Goal: Task Accomplishment & Management: Use online tool/utility

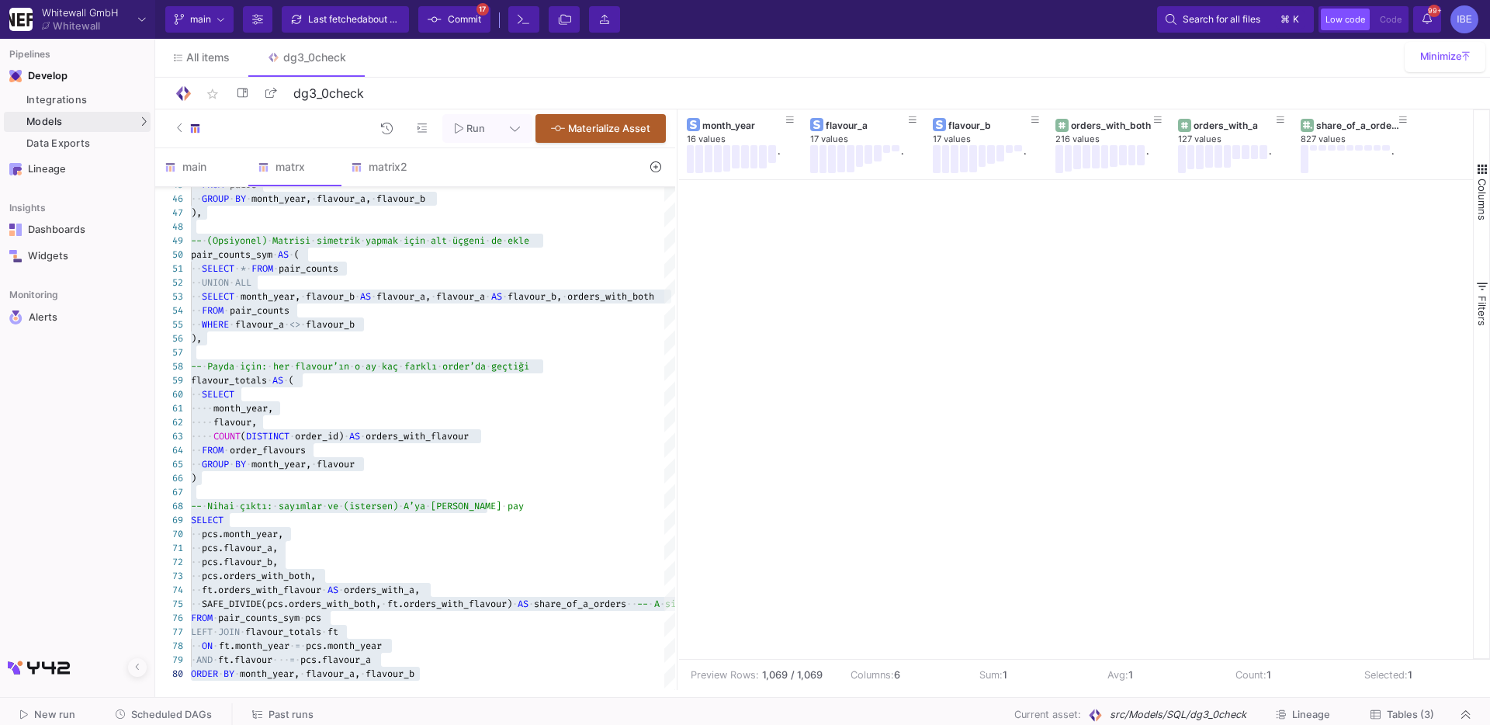
click at [664, 171] on button at bounding box center [656, 167] width 36 height 24
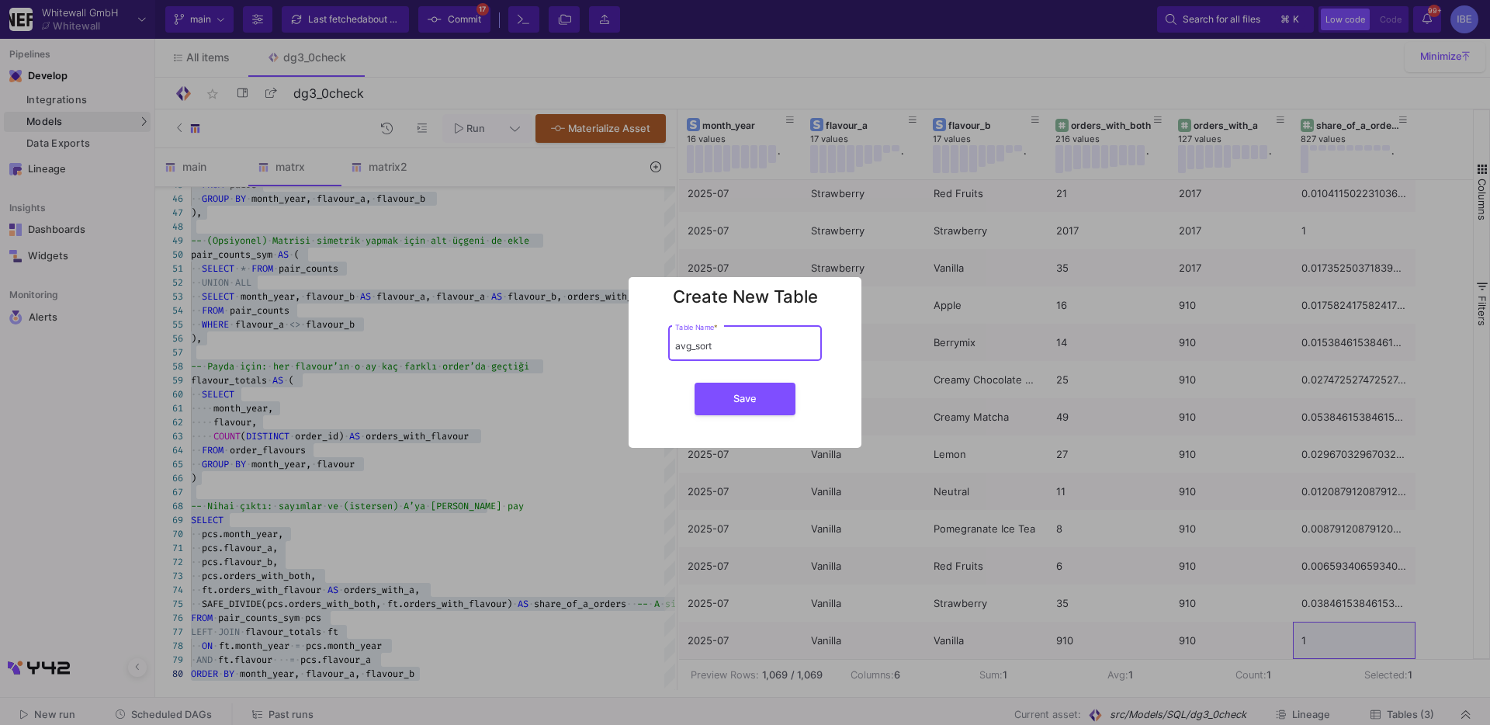
type input "avg_sort"
click at [695, 383] on button "Save" at bounding box center [745, 399] width 101 height 33
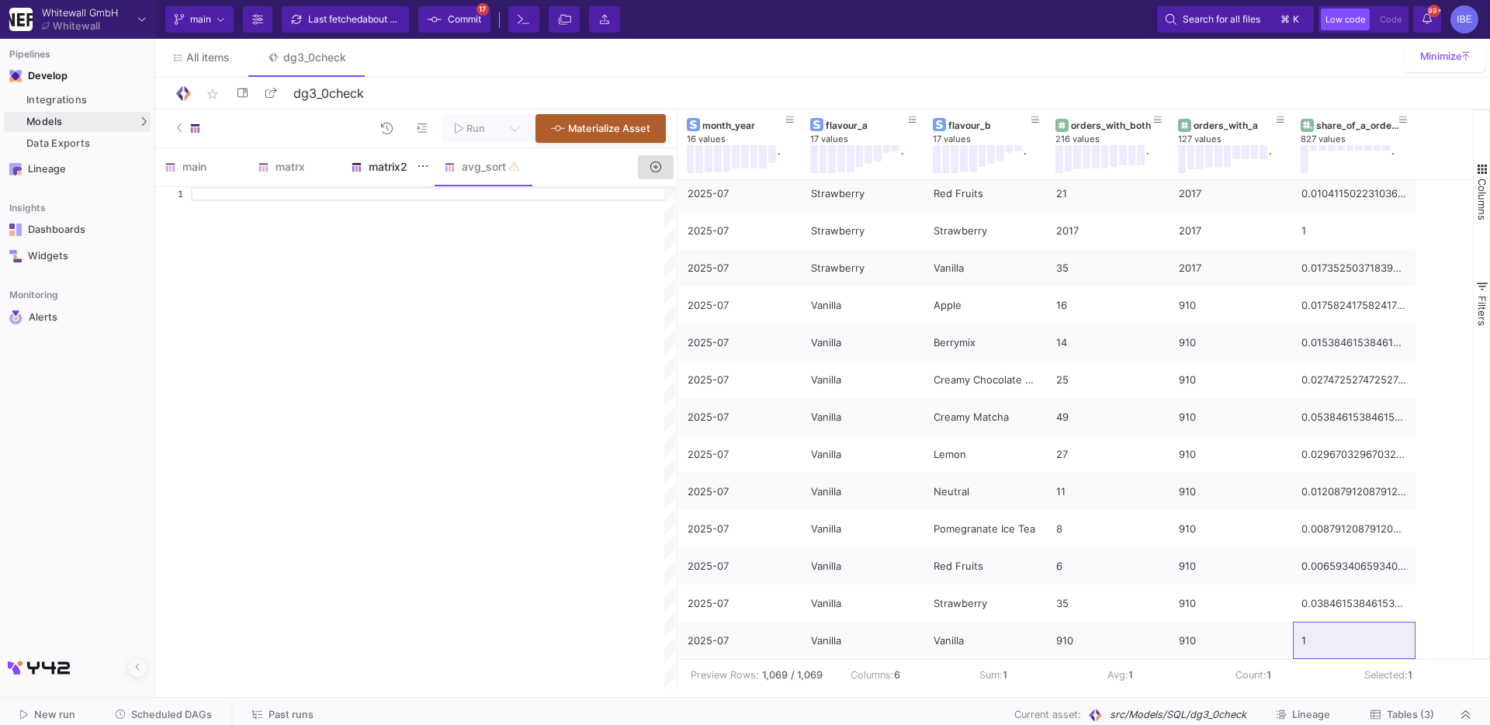
click at [372, 171] on div "matrix2" at bounding box center [388, 167] width 74 height 12
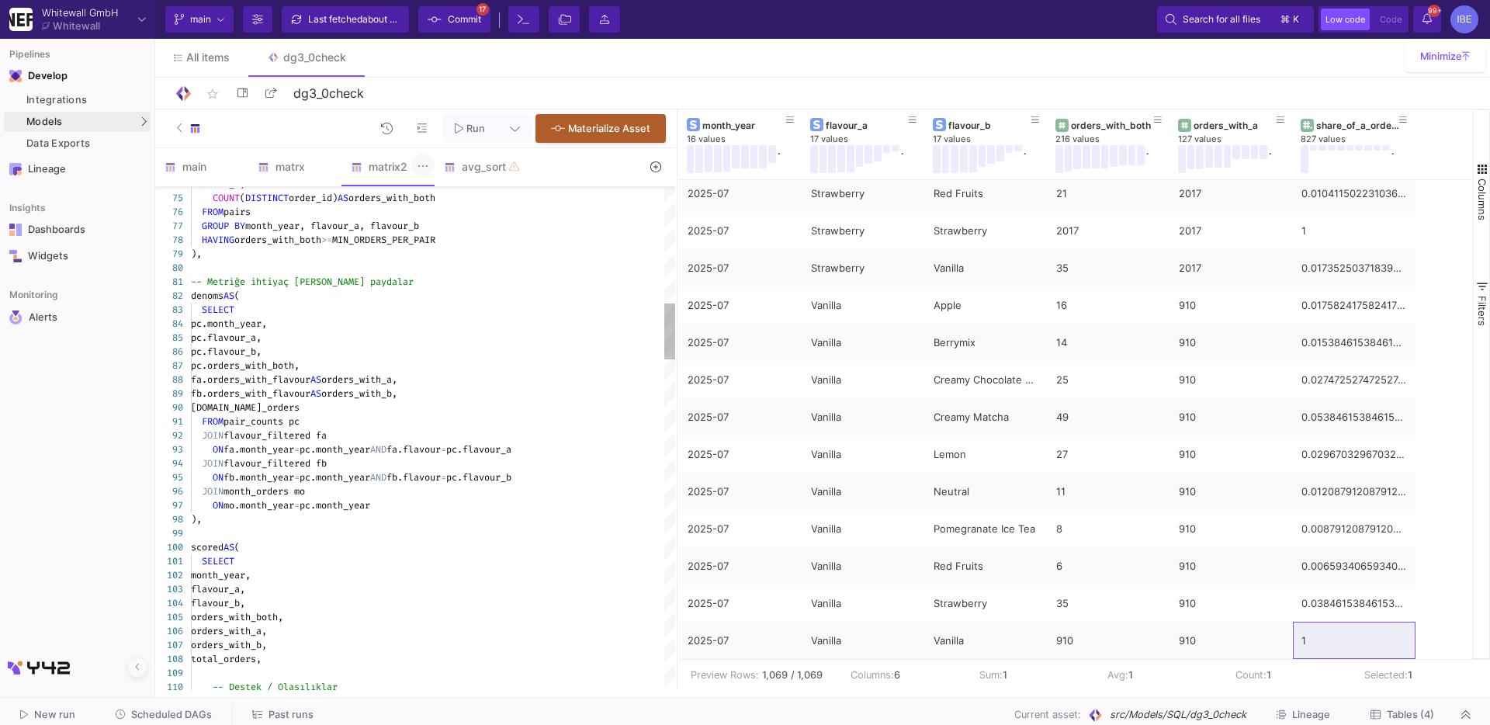
click at [426, 164] on icon at bounding box center [422, 166] width 11 height 12
click at [359, 411] on div at bounding box center [745, 362] width 1490 height 725
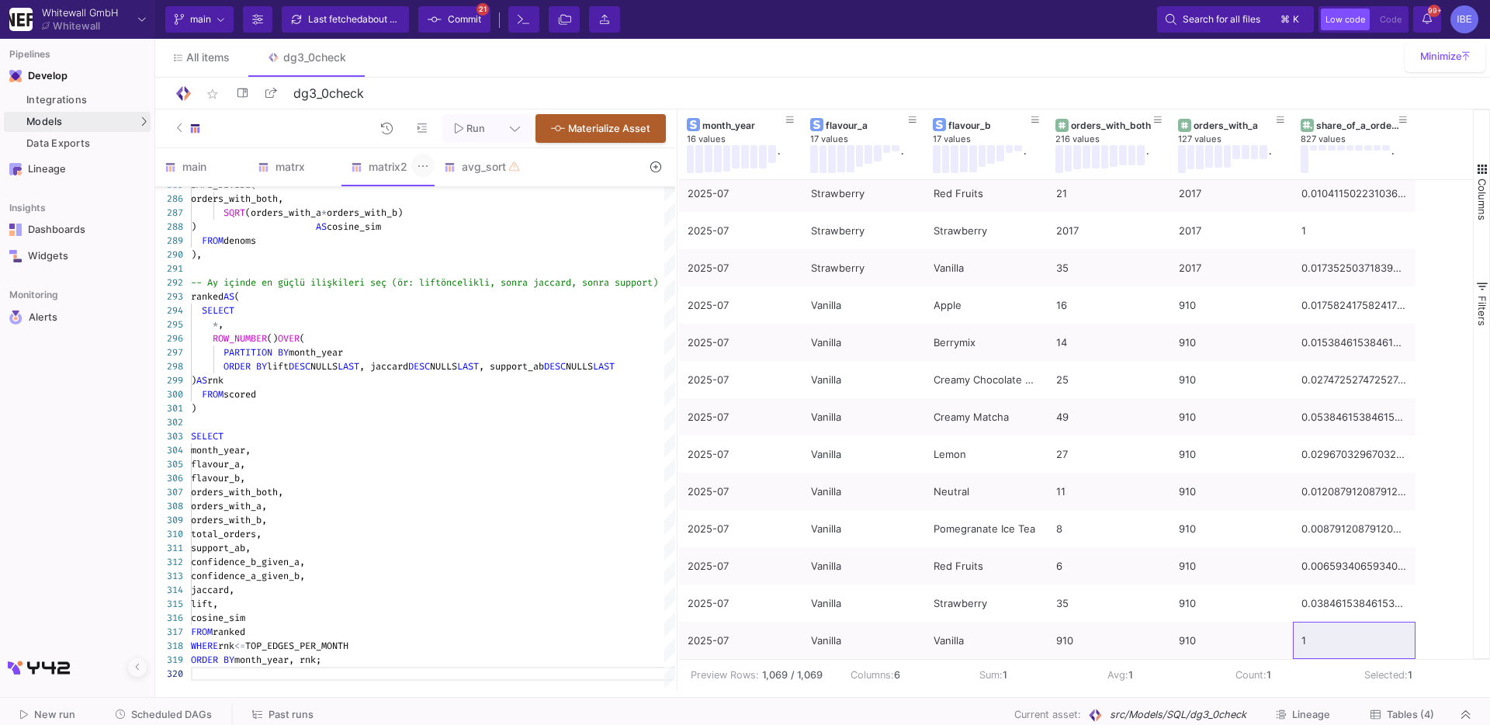
click at [424, 171] on icon at bounding box center [422, 166] width 11 height 12
click at [435, 240] on div "Delete" at bounding box center [455, 232] width 62 height 37
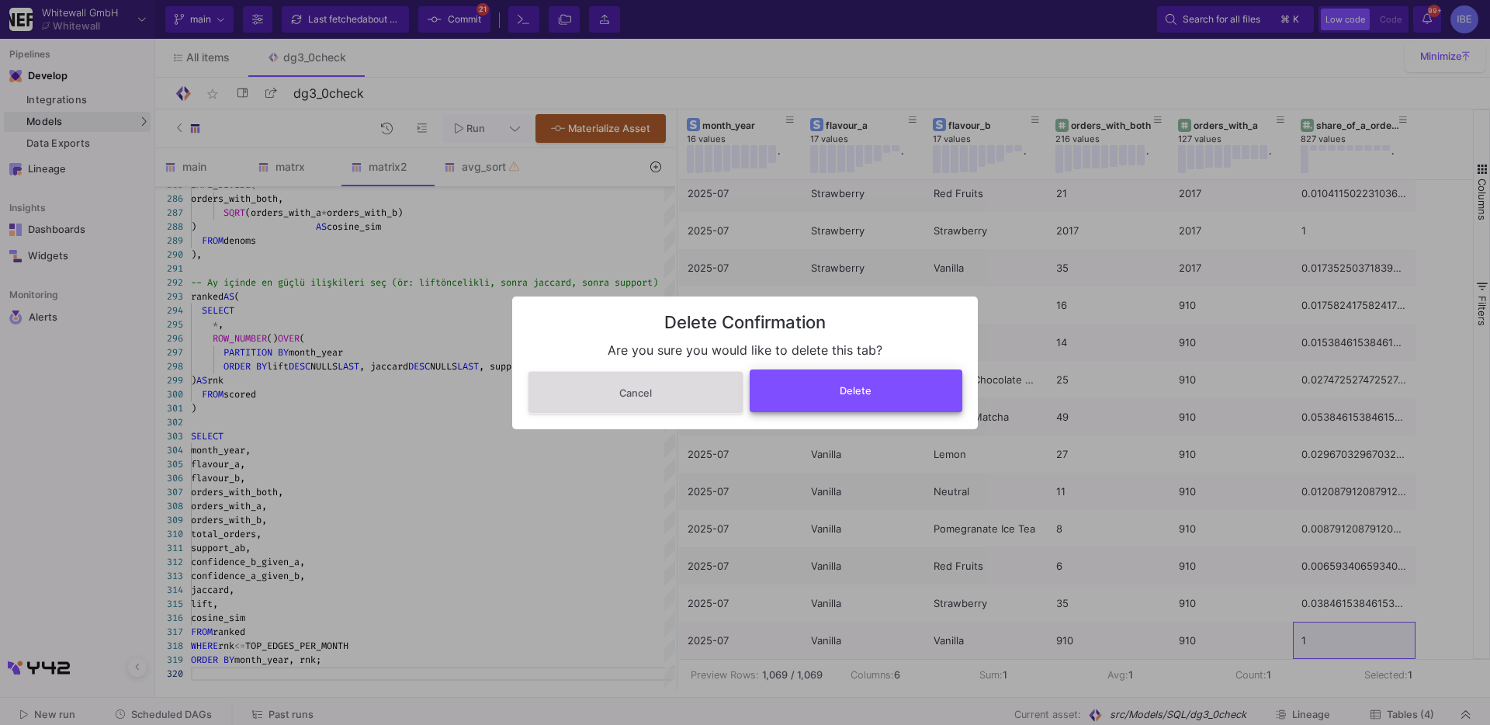
click at [815, 393] on button "Delete" at bounding box center [856, 390] width 213 height 43
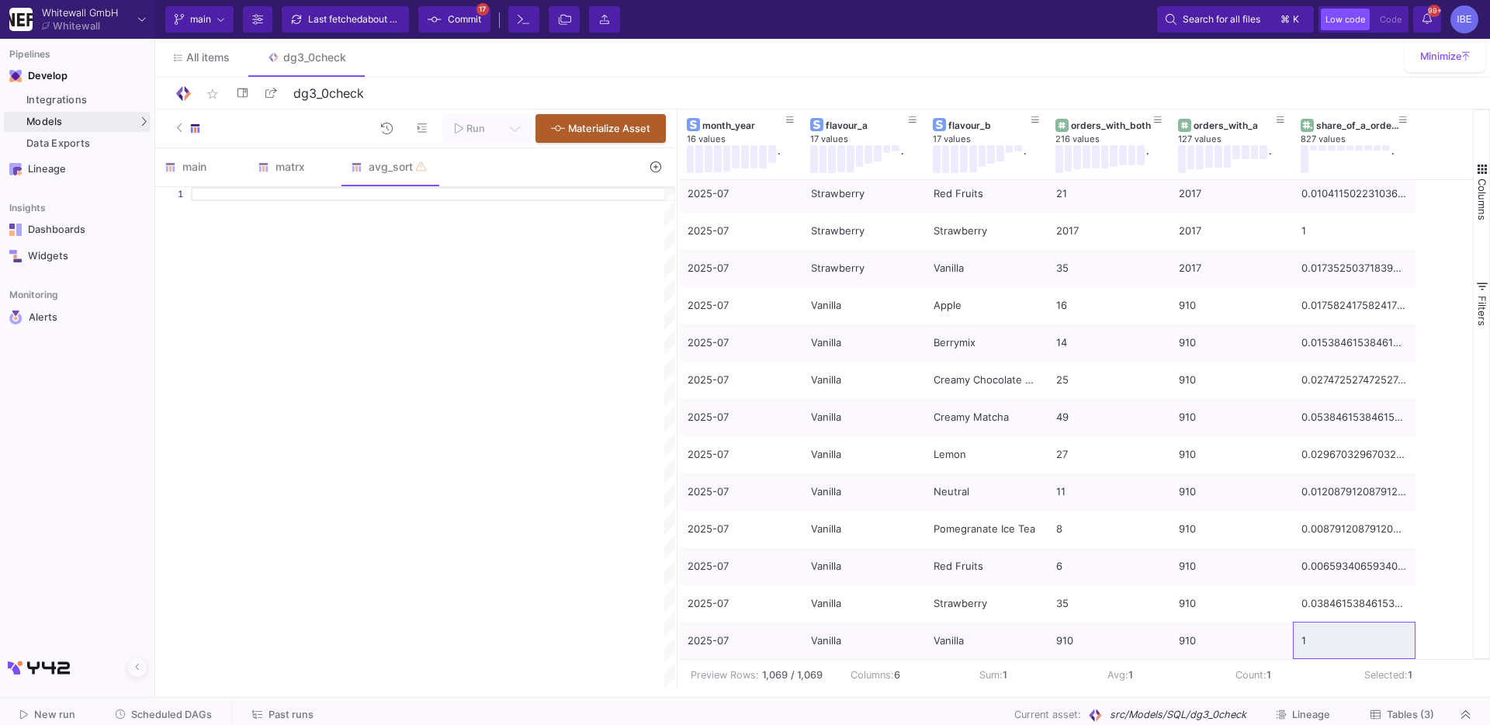
click at [381, 417] on div at bounding box center [433, 438] width 484 height 503
paste textarea "SELECT month_year, flavour, ROUND(avg_sort_in_month, 2) AS avg_sort_in_month, o…"
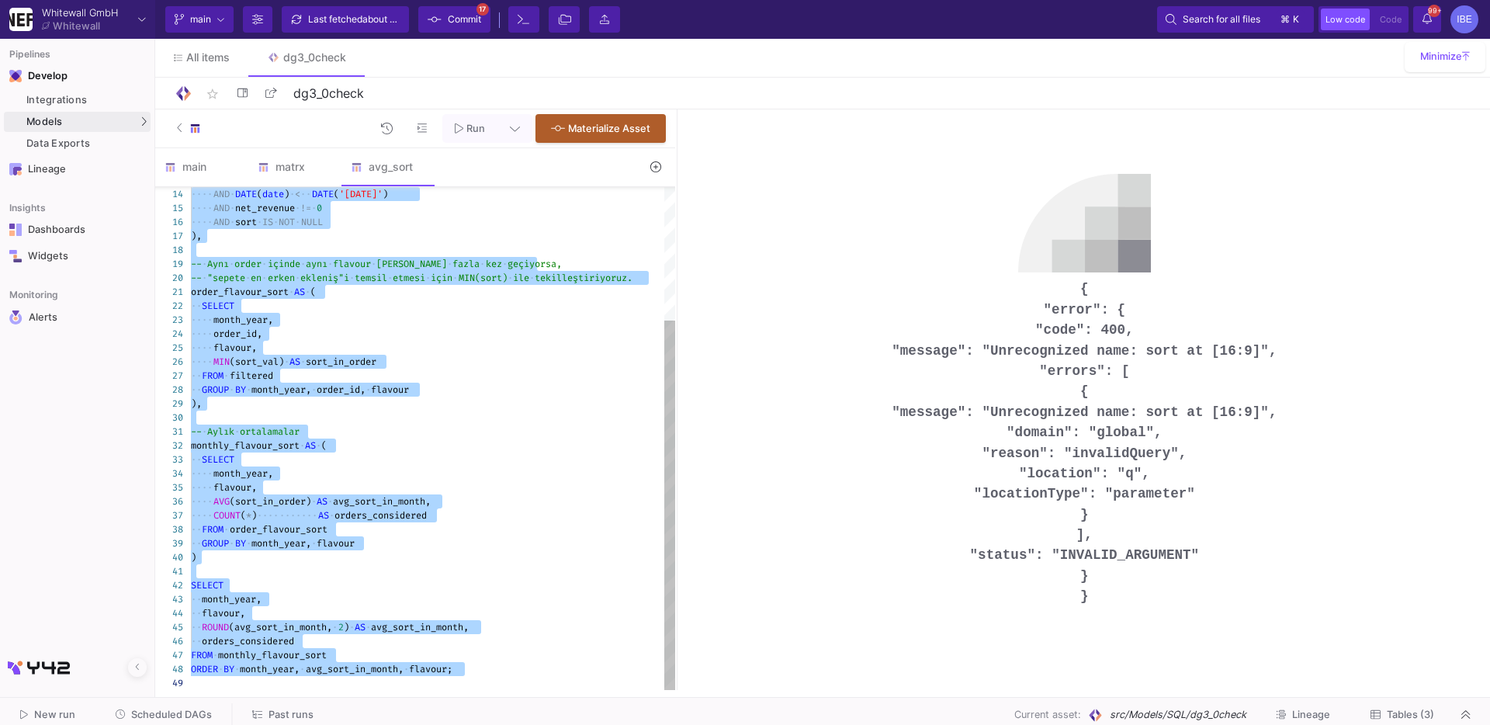
click at [508, 677] on div at bounding box center [433, 683] width 484 height 14
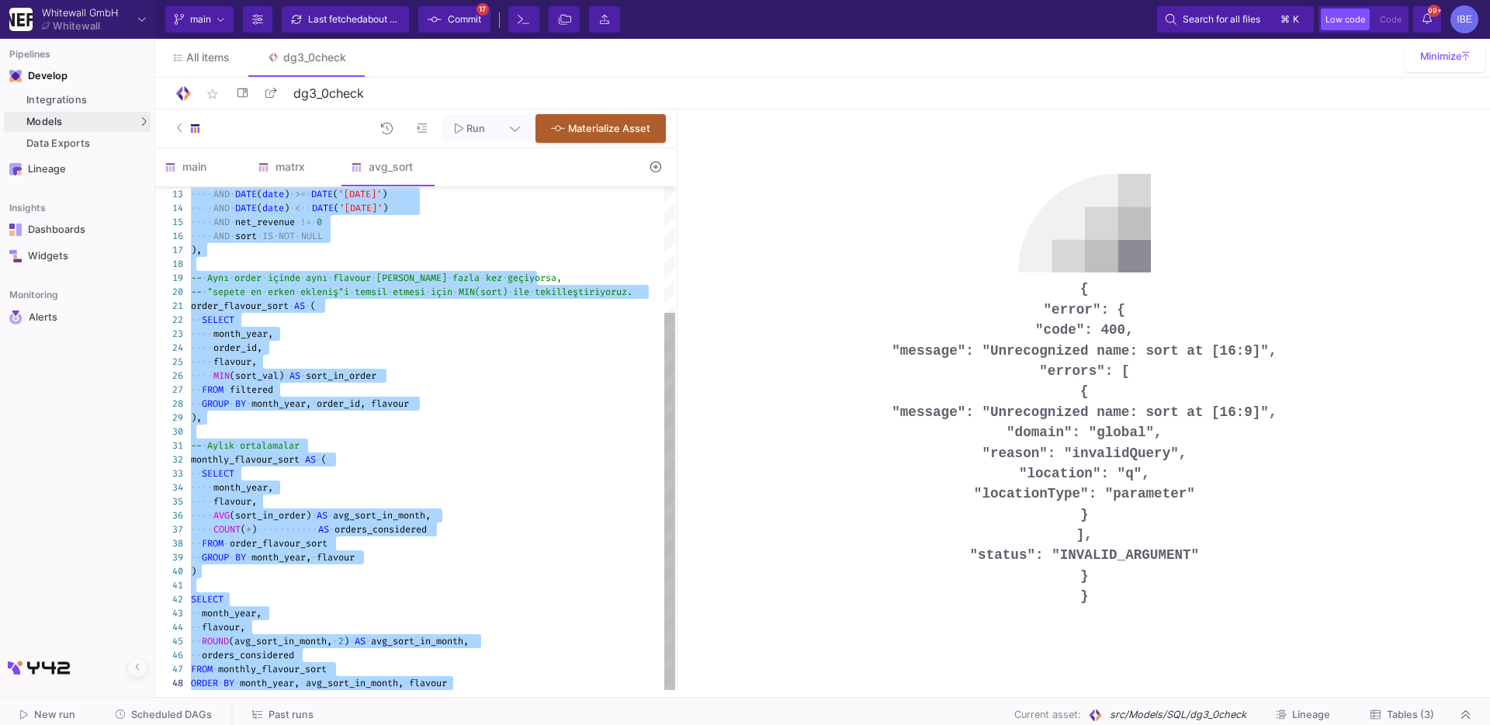
type textarea "-- Aylık ortalamalar monthly_flavour_sort AS ( SELECT month_year, flavour, AVG(…"
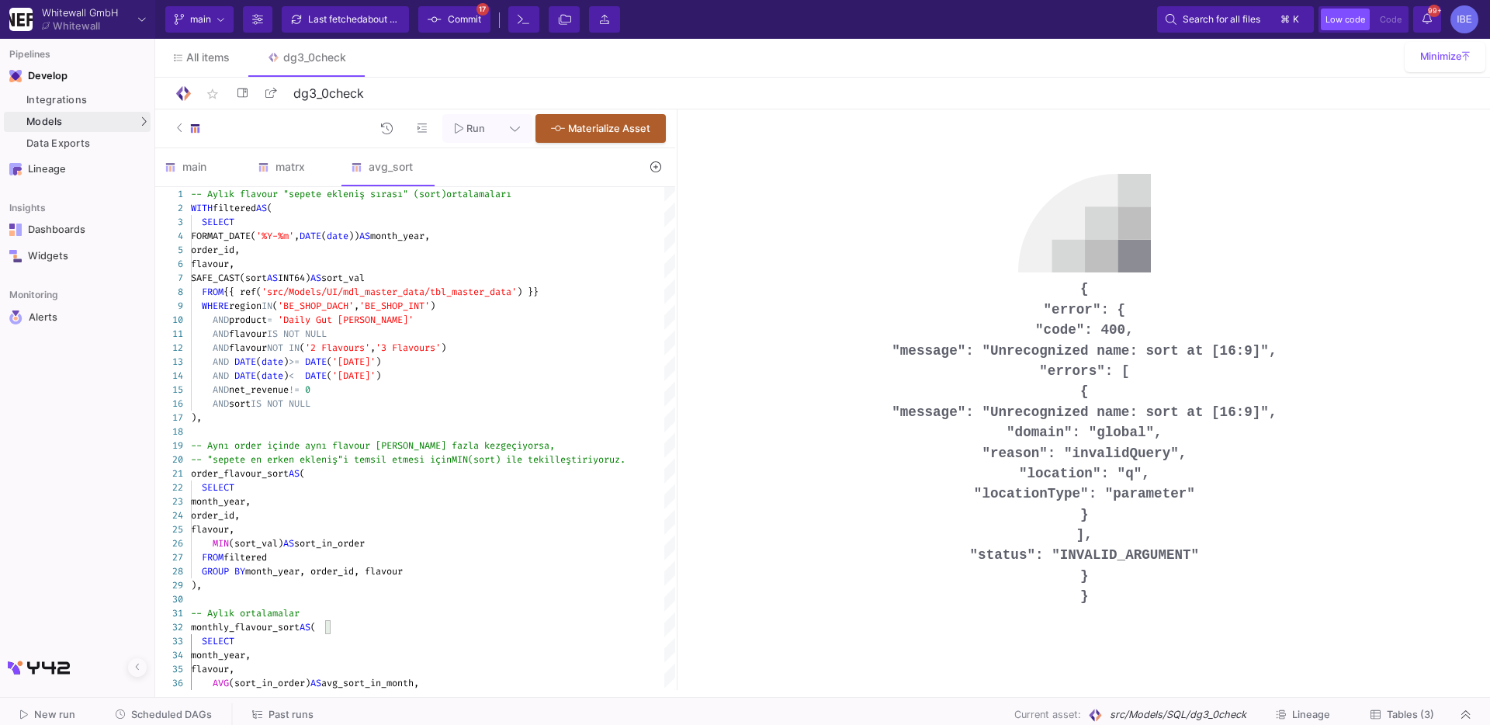
click at [657, 178] on button at bounding box center [656, 167] width 36 height 24
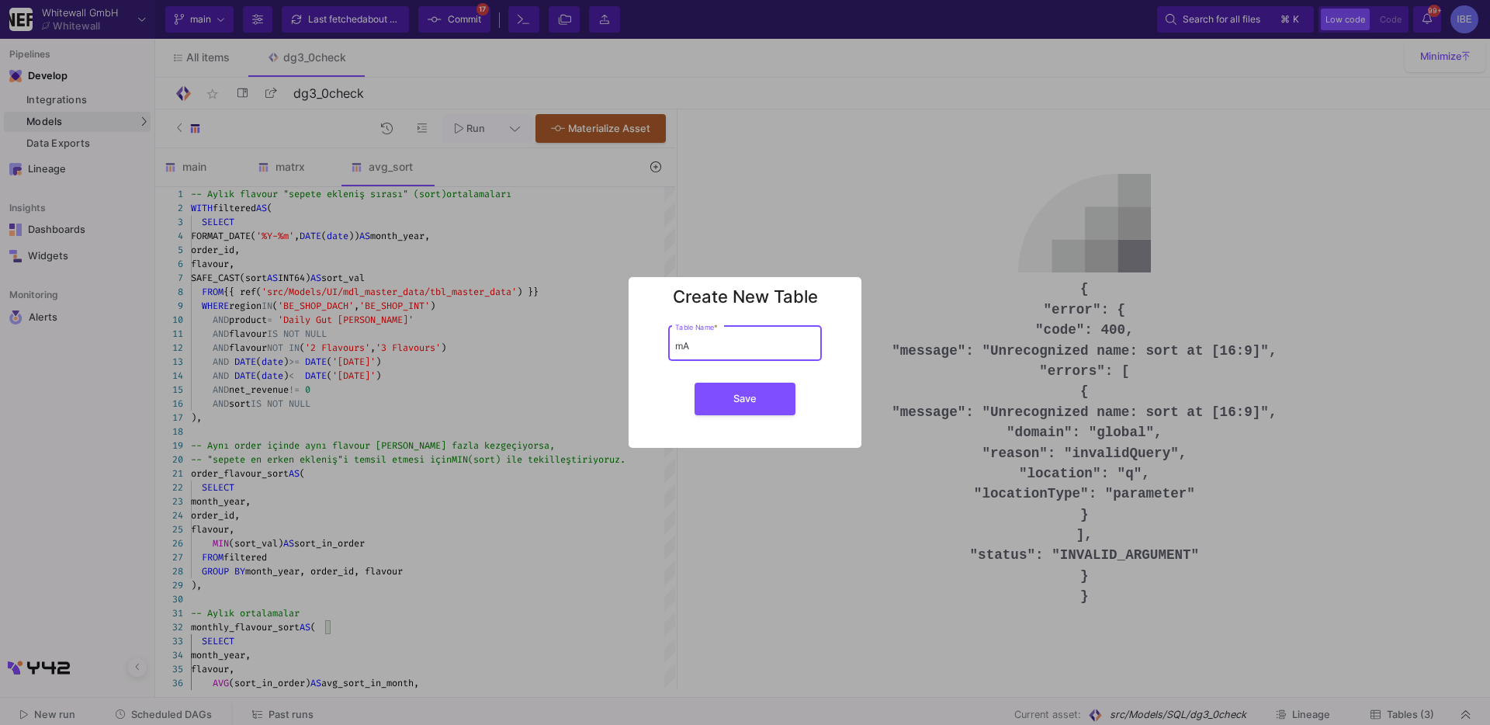
type input "m"
type input "ams"
click at [695, 383] on button "Save" at bounding box center [745, 399] width 101 height 33
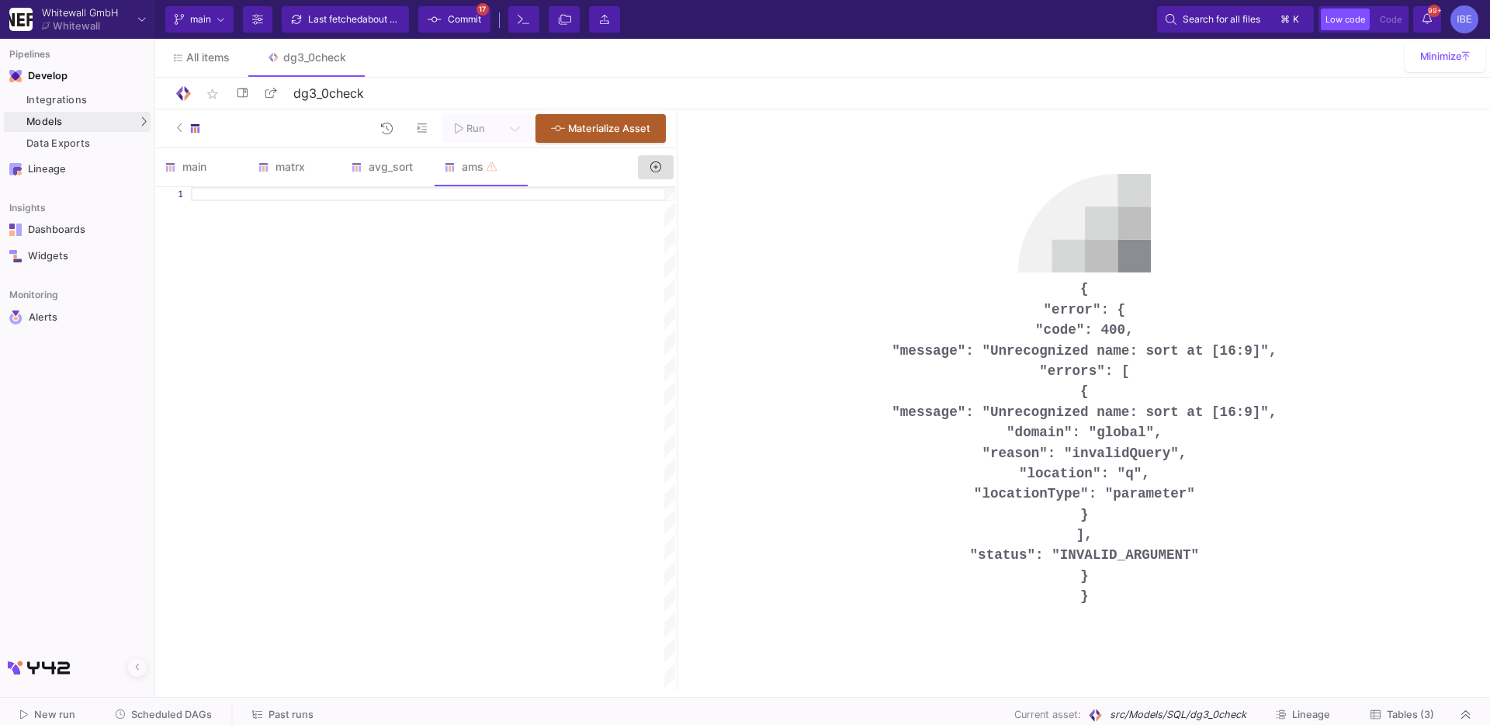
click at [172, 129] on button at bounding box center [192, 128] width 55 height 29
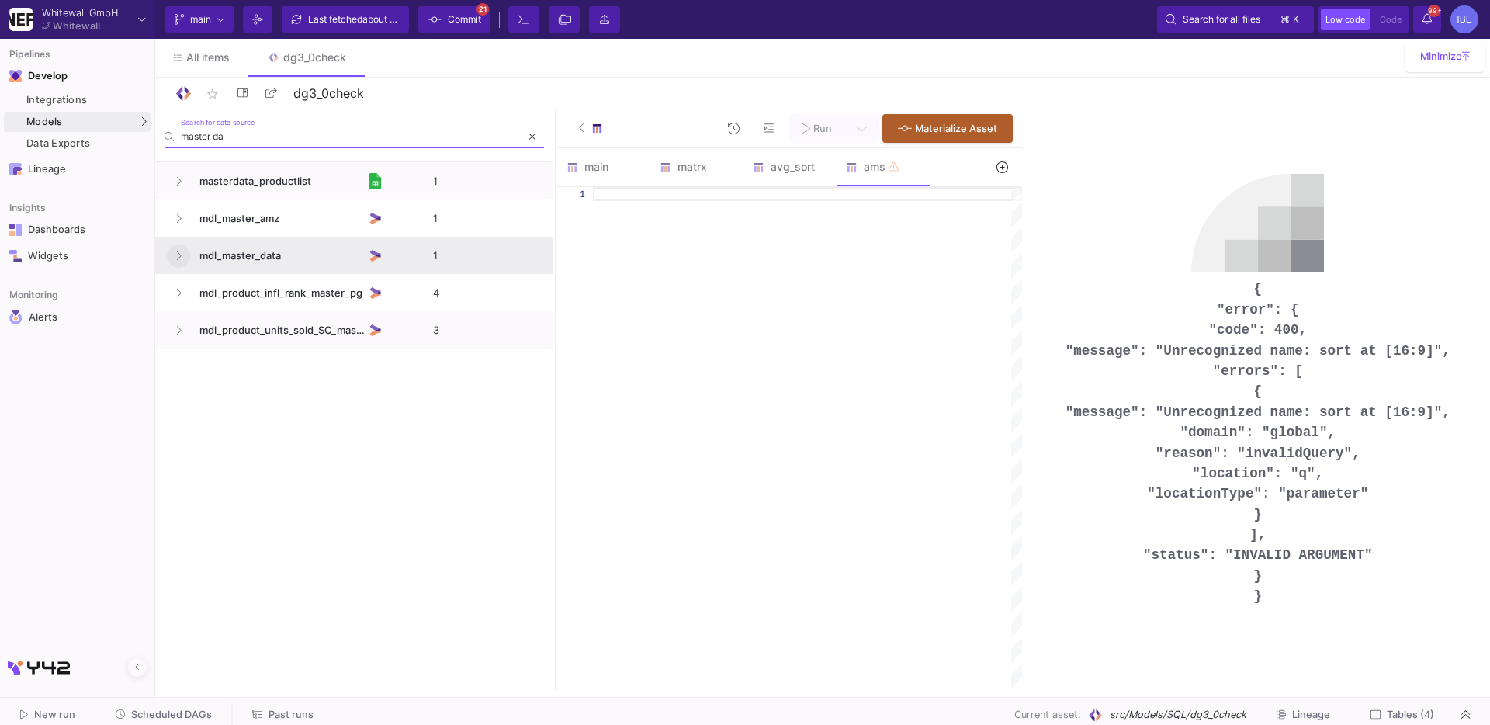
type input "master da"
click at [178, 244] on button at bounding box center [178, 255] width 23 height 23
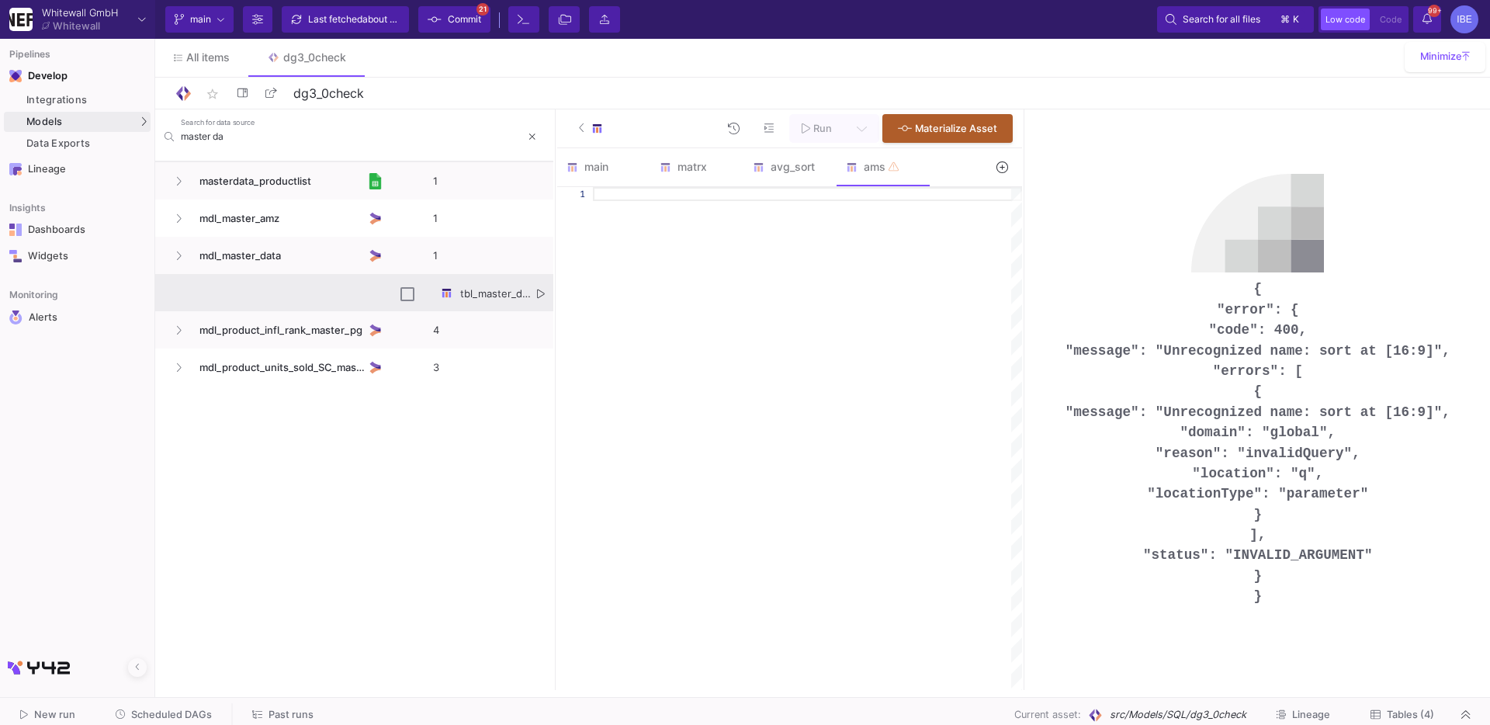
click at [540, 296] on icon "Press SPACE to select this row." at bounding box center [541, 294] width 8 height 10
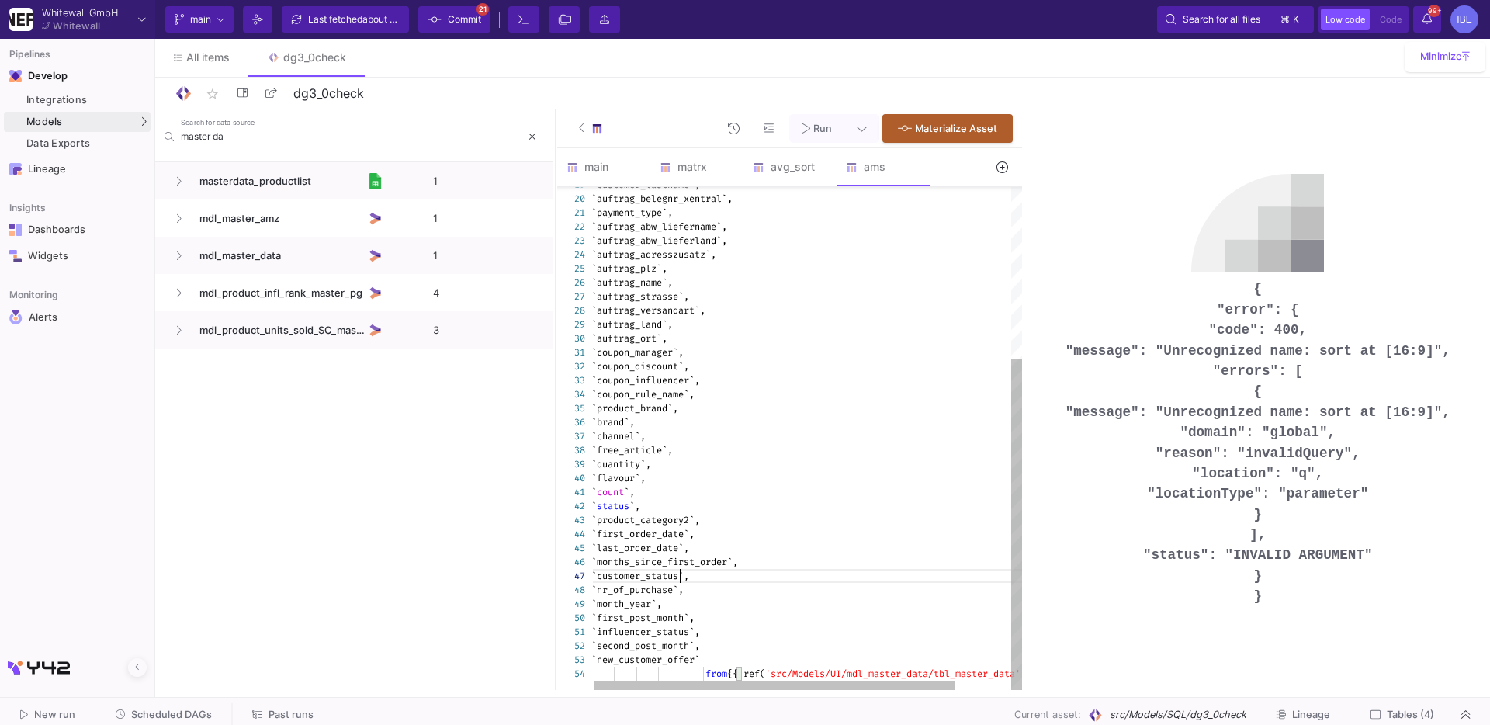
type textarea "`count`, `status`, `product_category2`, `first_order_date`, `last_order_date`, …"
click at [682, 573] on span "`customer_status`," at bounding box center [640, 576] width 98 height 12
click at [532, 130] on span at bounding box center [532, 137] width 6 height 24
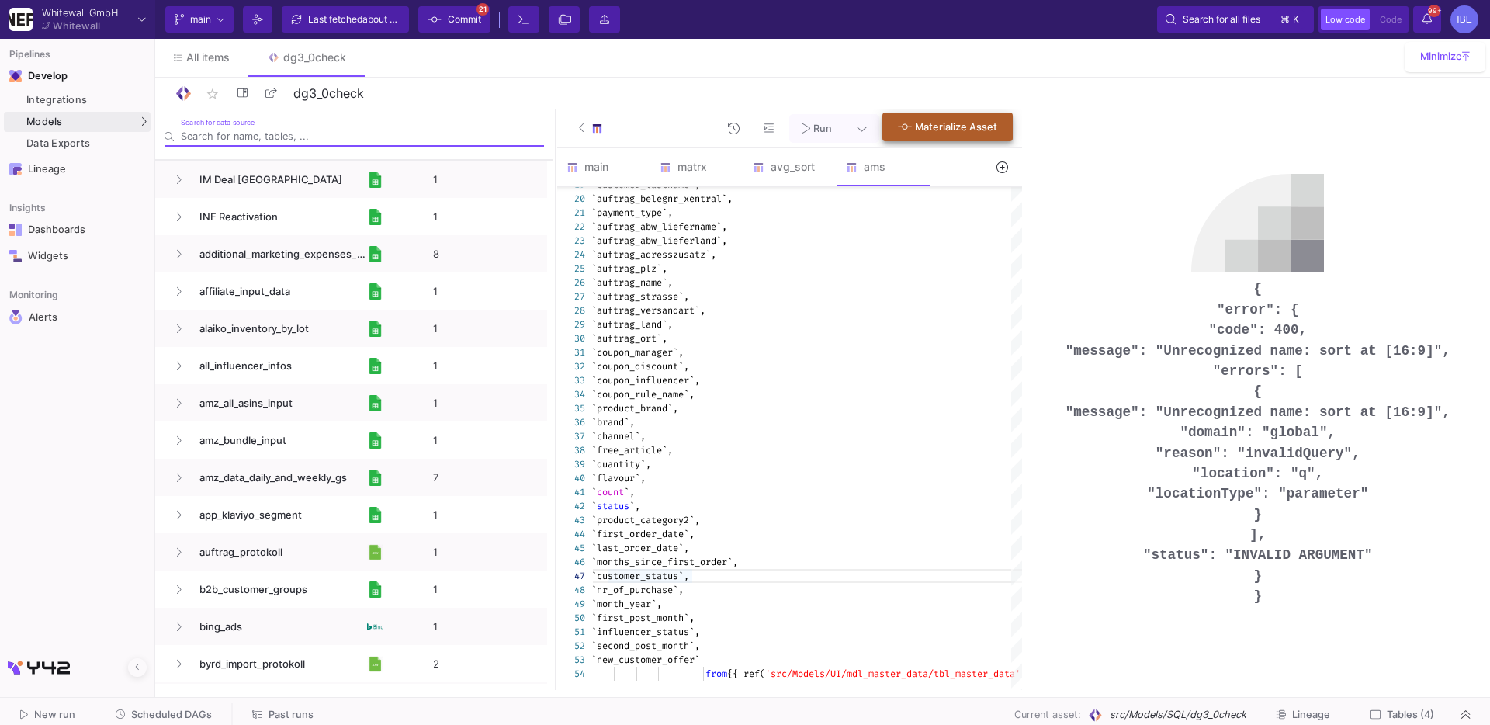
click at [586, 124] on div at bounding box center [594, 127] width 30 height 23
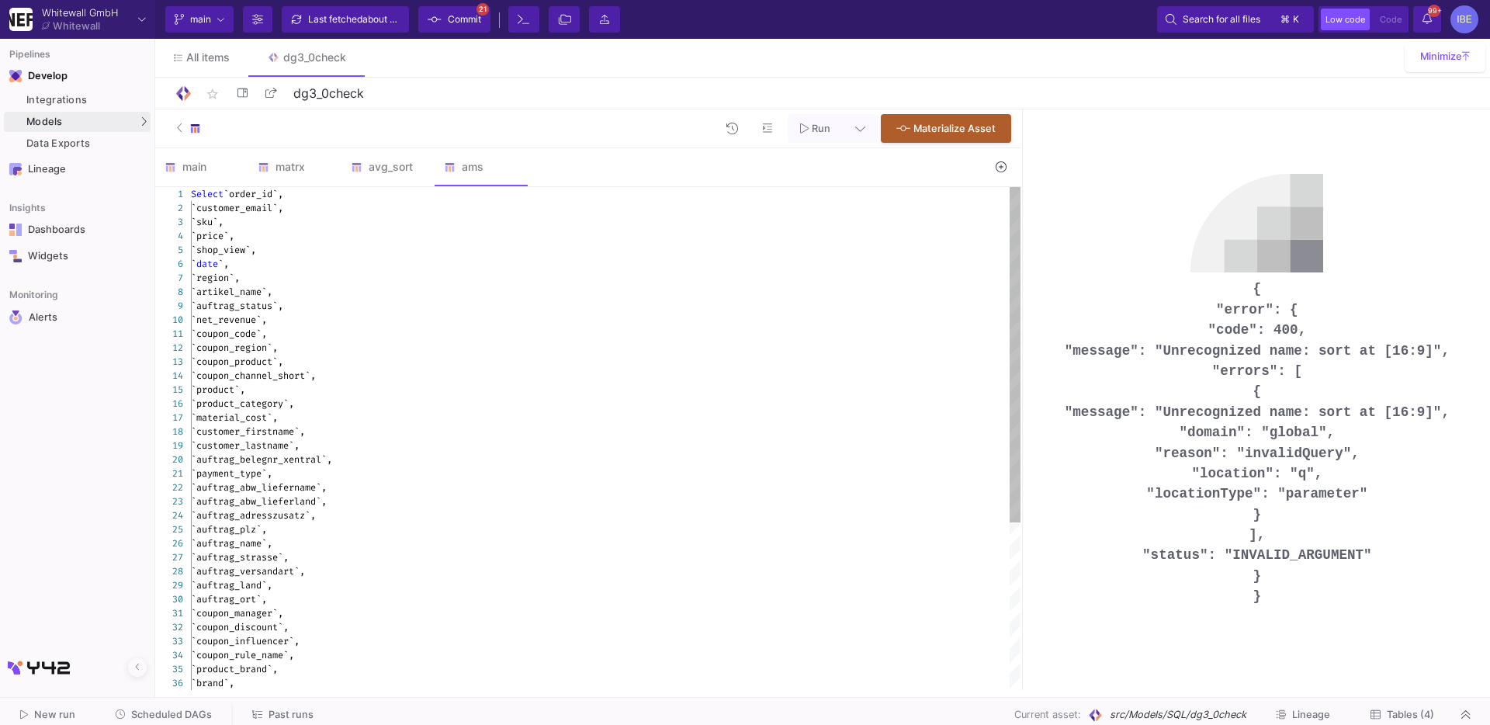
click at [621, 435] on div "`customer_firstname`," at bounding box center [606, 431] width 830 height 14
click at [289, 220] on div "`sku`," at bounding box center [606, 222] width 830 height 14
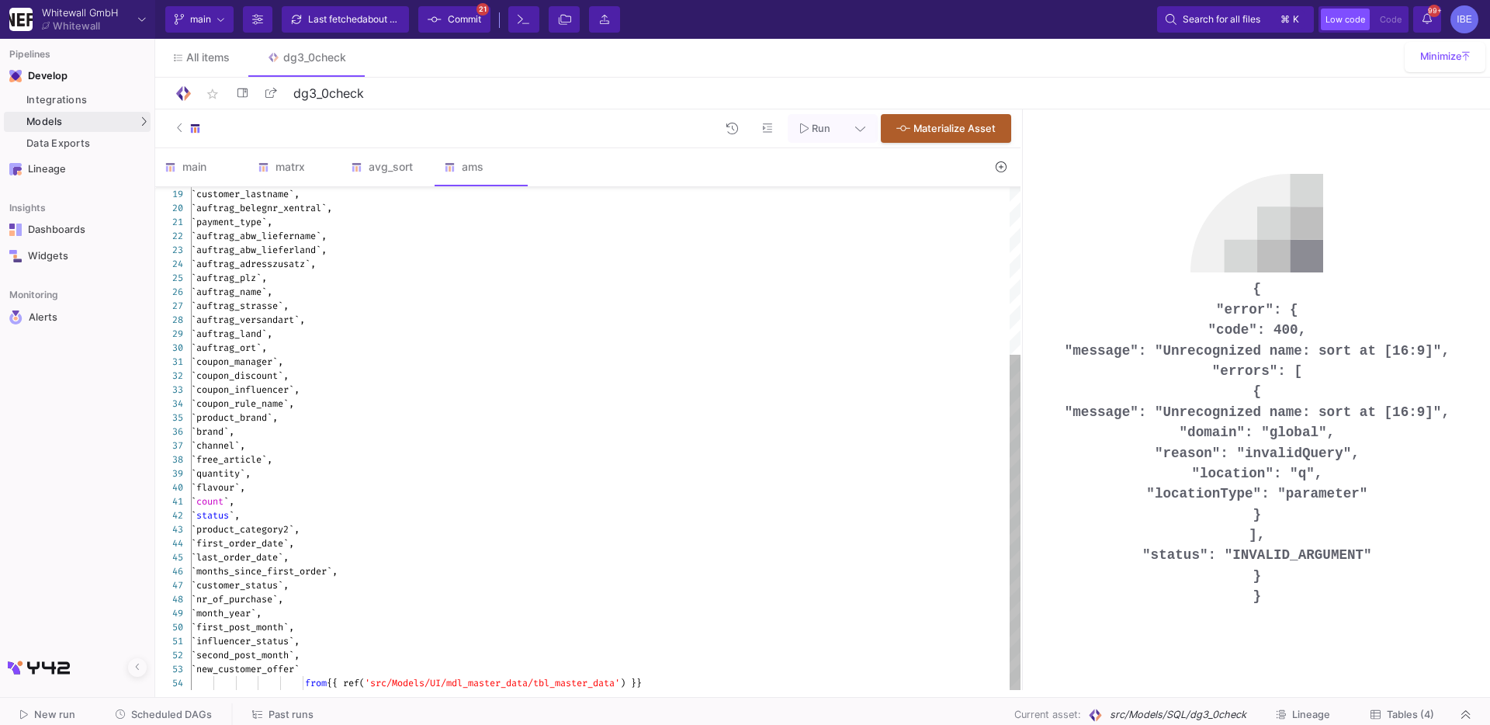
type textarea "`payment_type`, `auftrag_abw_liefername`, `auftrag_abw_lieferland`, `auftrag_ad…"
click at [368, 352] on div "`auftrag_ort`," at bounding box center [606, 348] width 830 height 14
click at [166, 130] on link "UI-Models" at bounding box center [215, 125] width 115 height 25
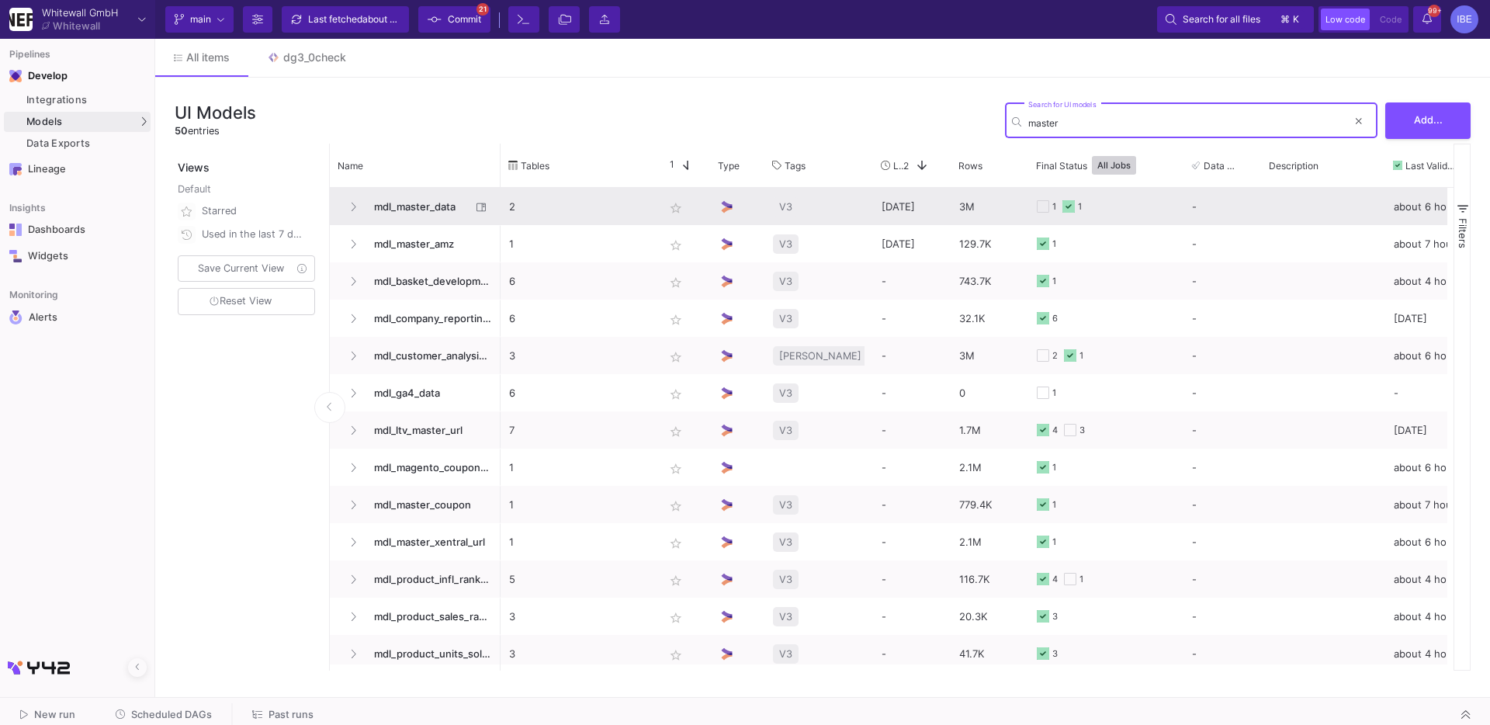
type input "master"
click at [421, 202] on span "mdl_master_data" at bounding box center [418, 207] width 106 height 36
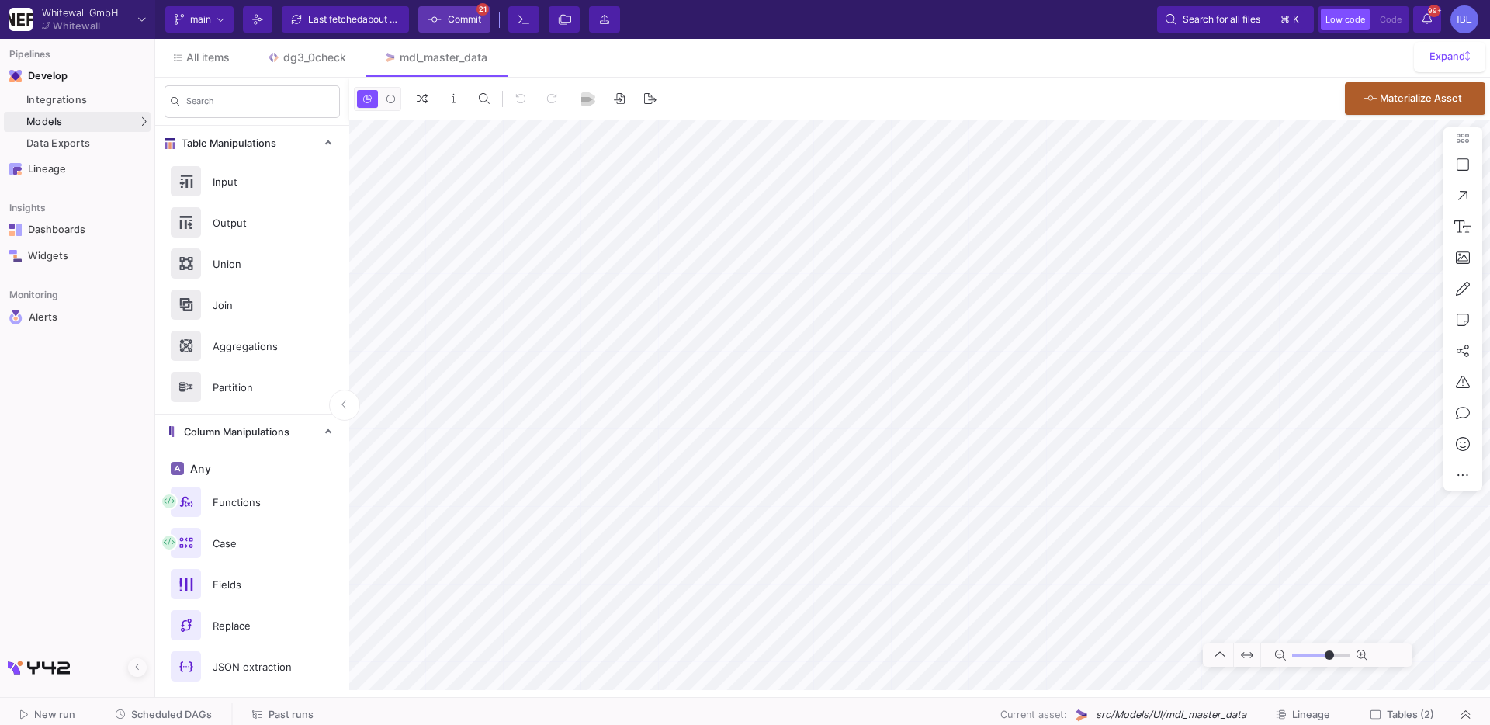
click at [459, 30] on span "Commit" at bounding box center [464, 19] width 33 height 23
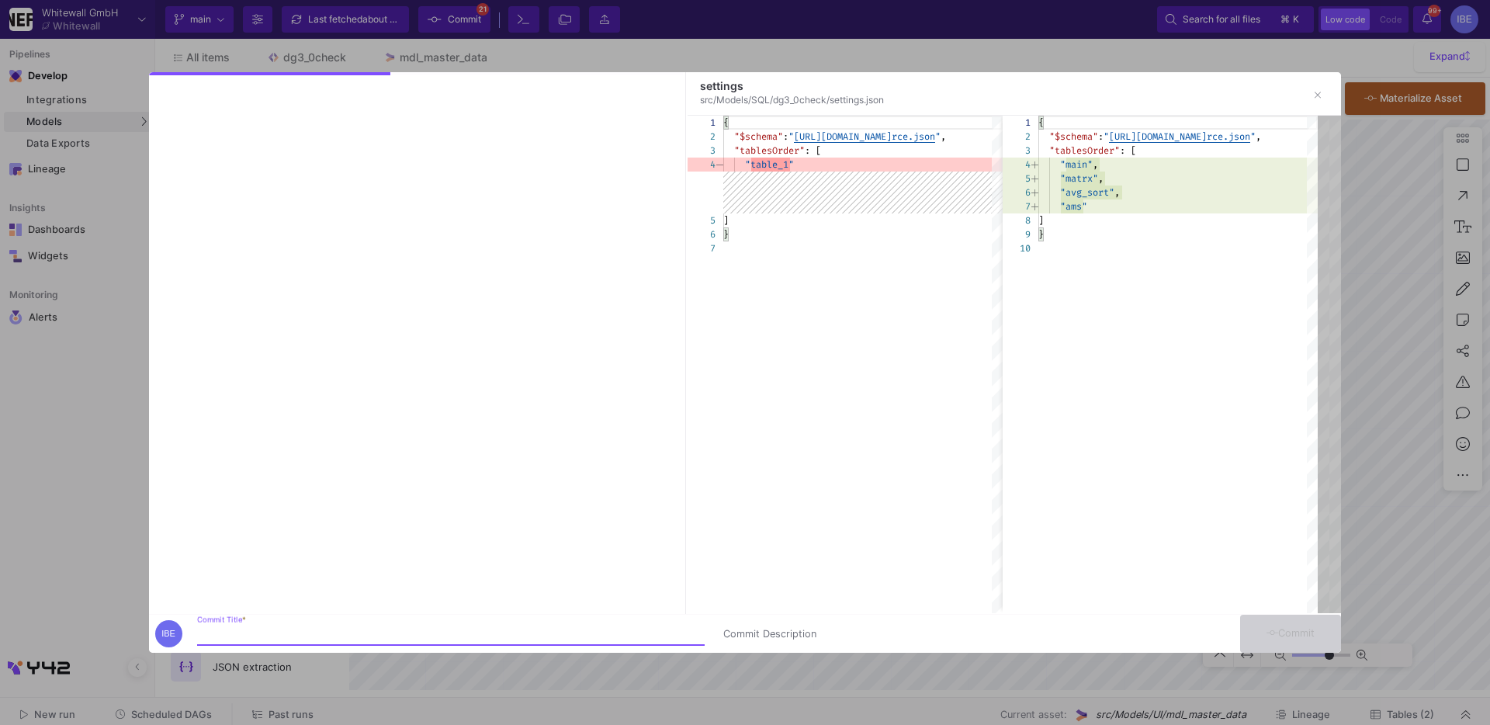
type input "-31"
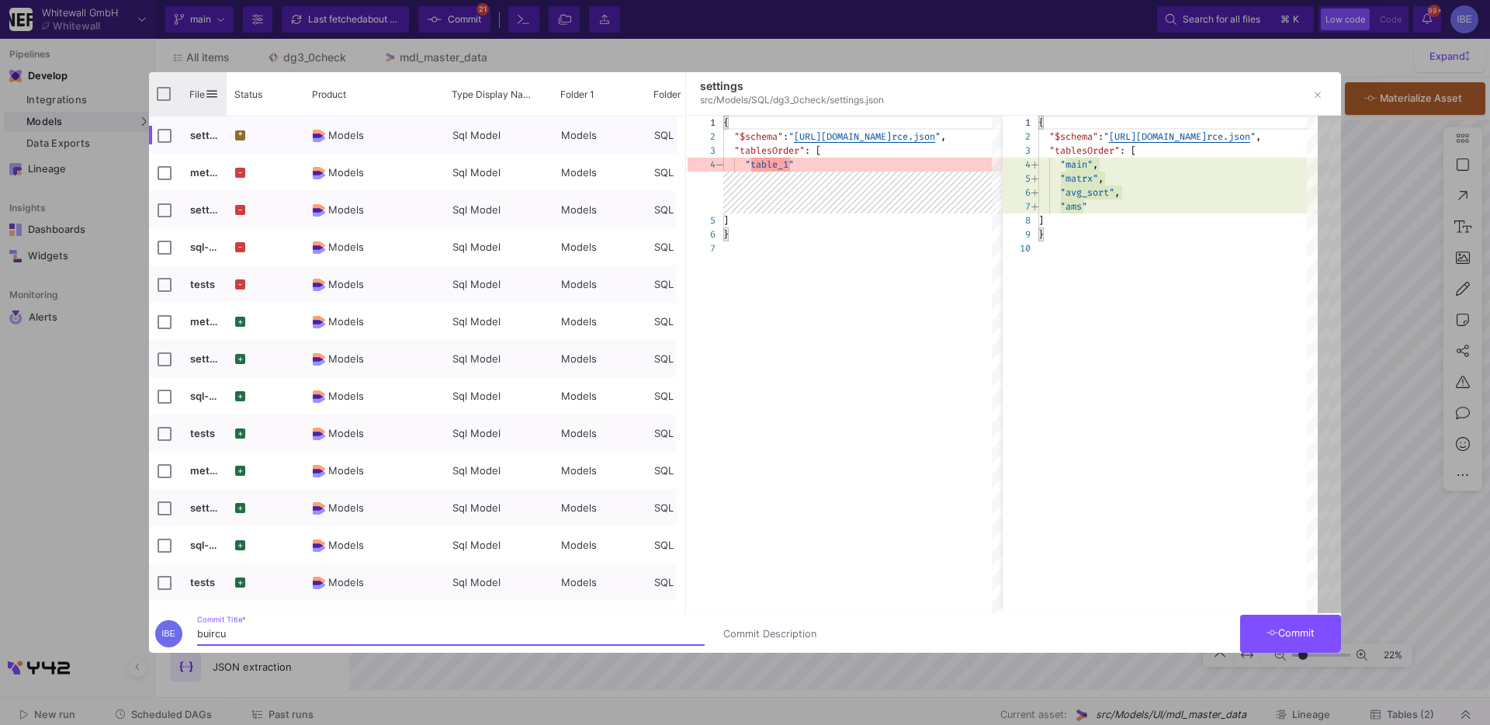
type input "buircu"
click at [167, 98] on input "Press Space to toggle all rows selection (unchecked)" at bounding box center [164, 94] width 14 height 14
checkbox input "true"
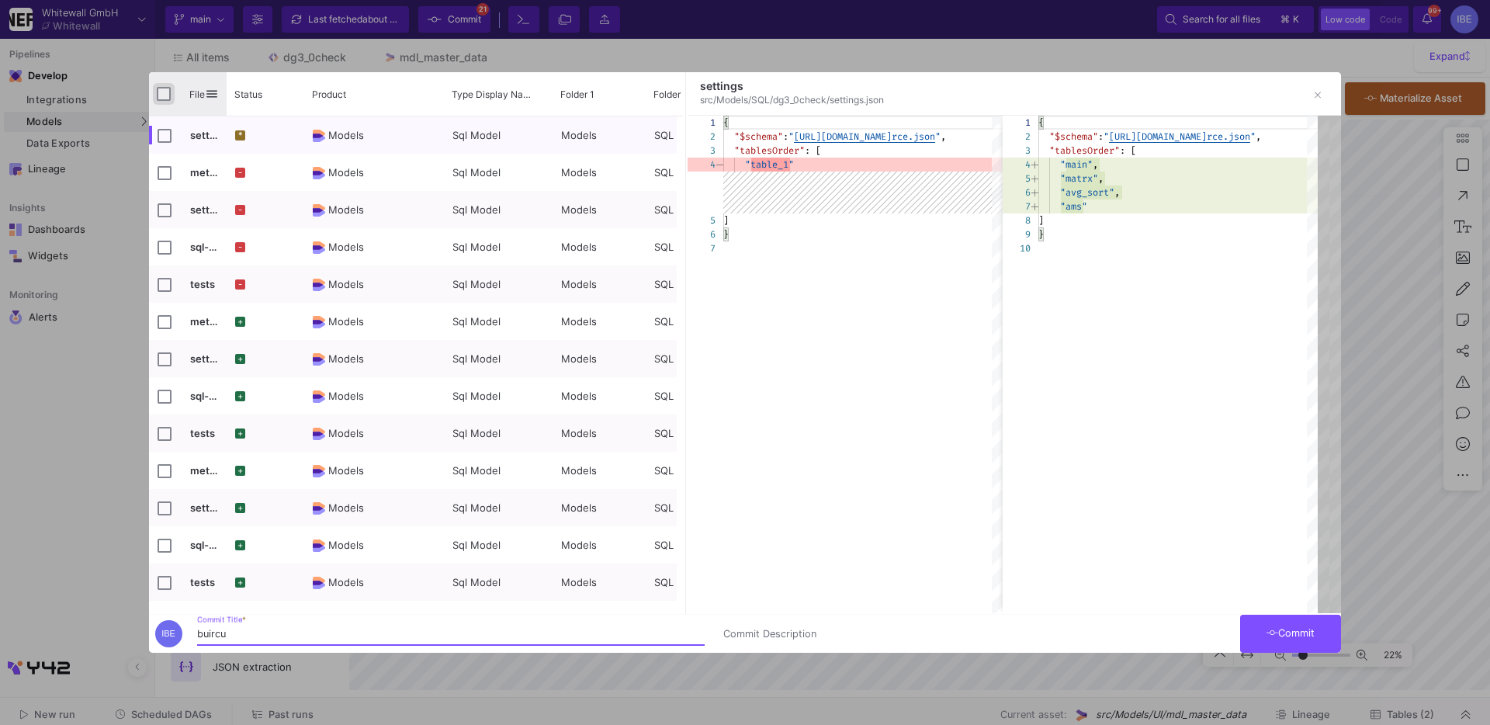
checkbox input "true"
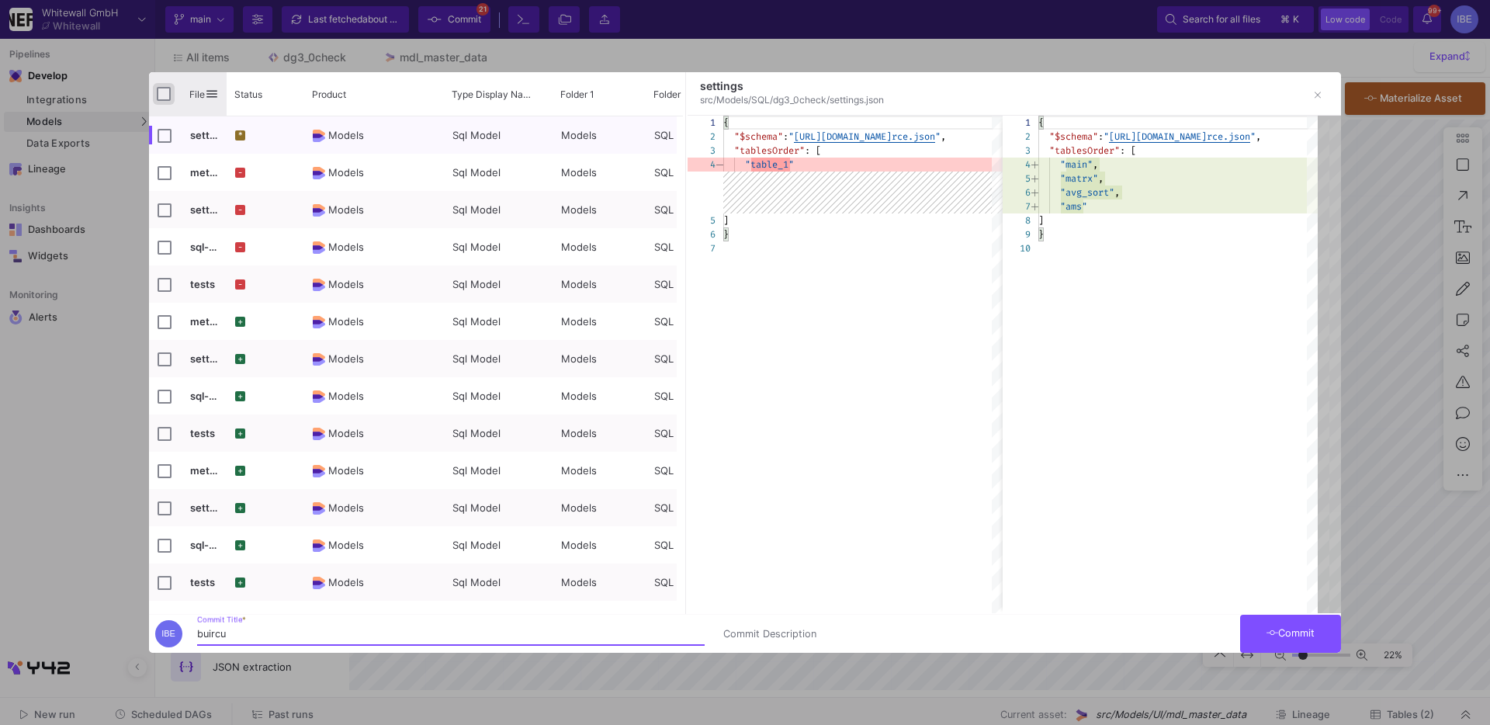
checkbox input "true"
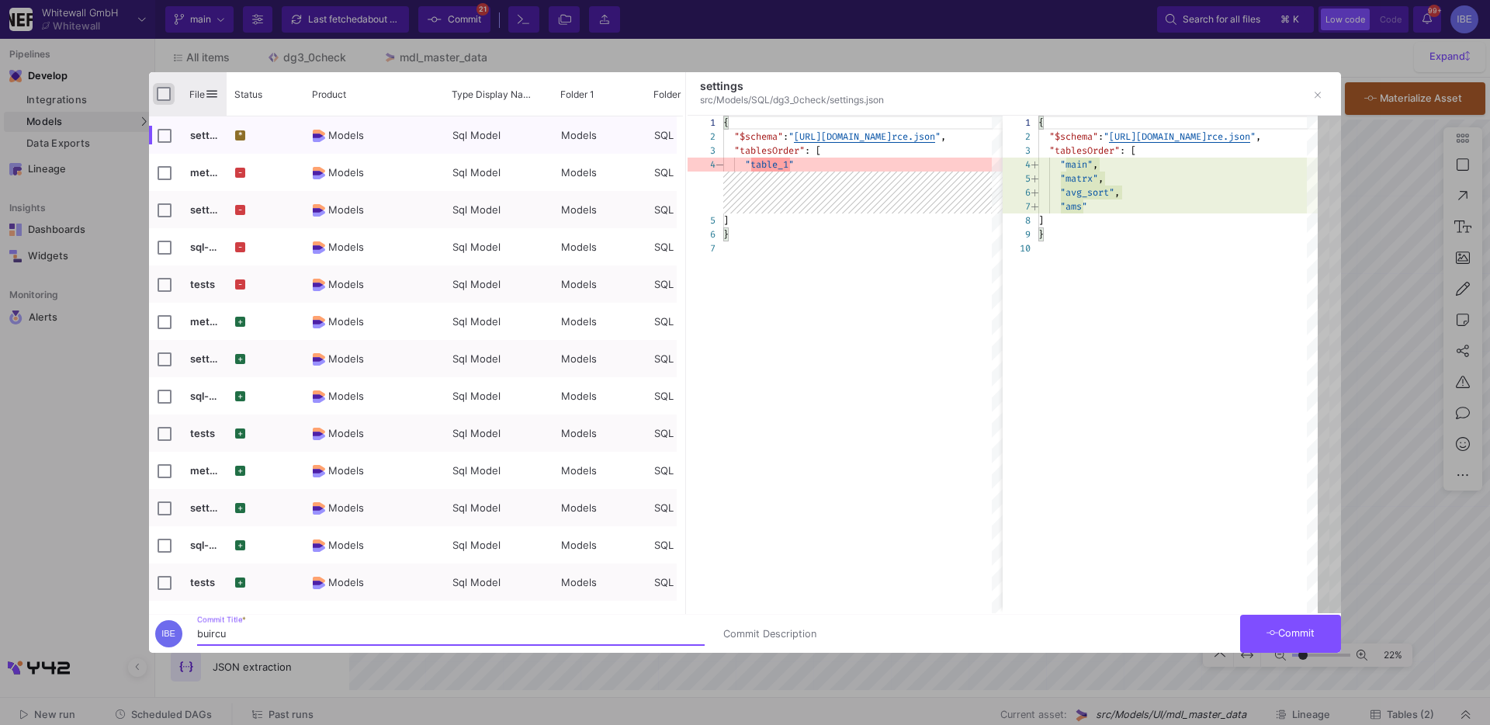
checkbox input "true"
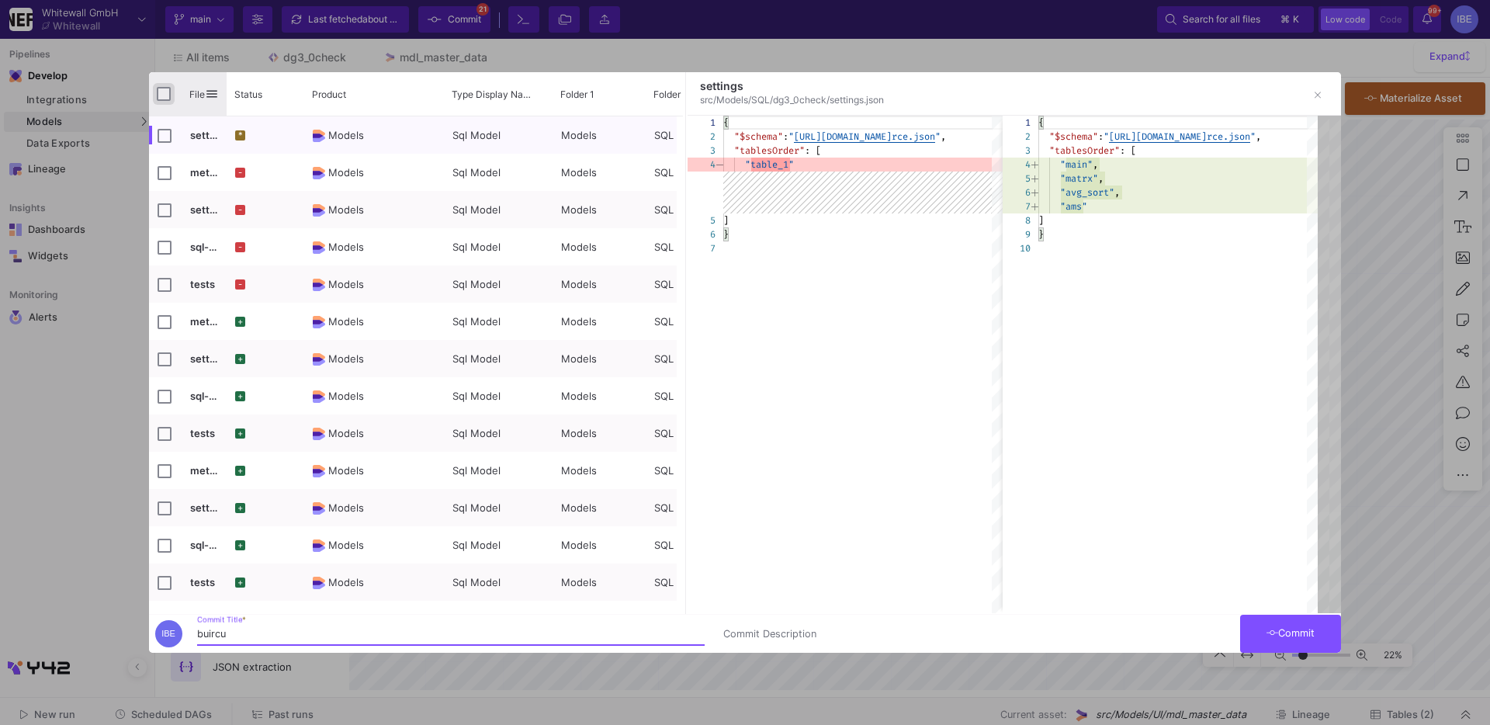
checkbox input "true"
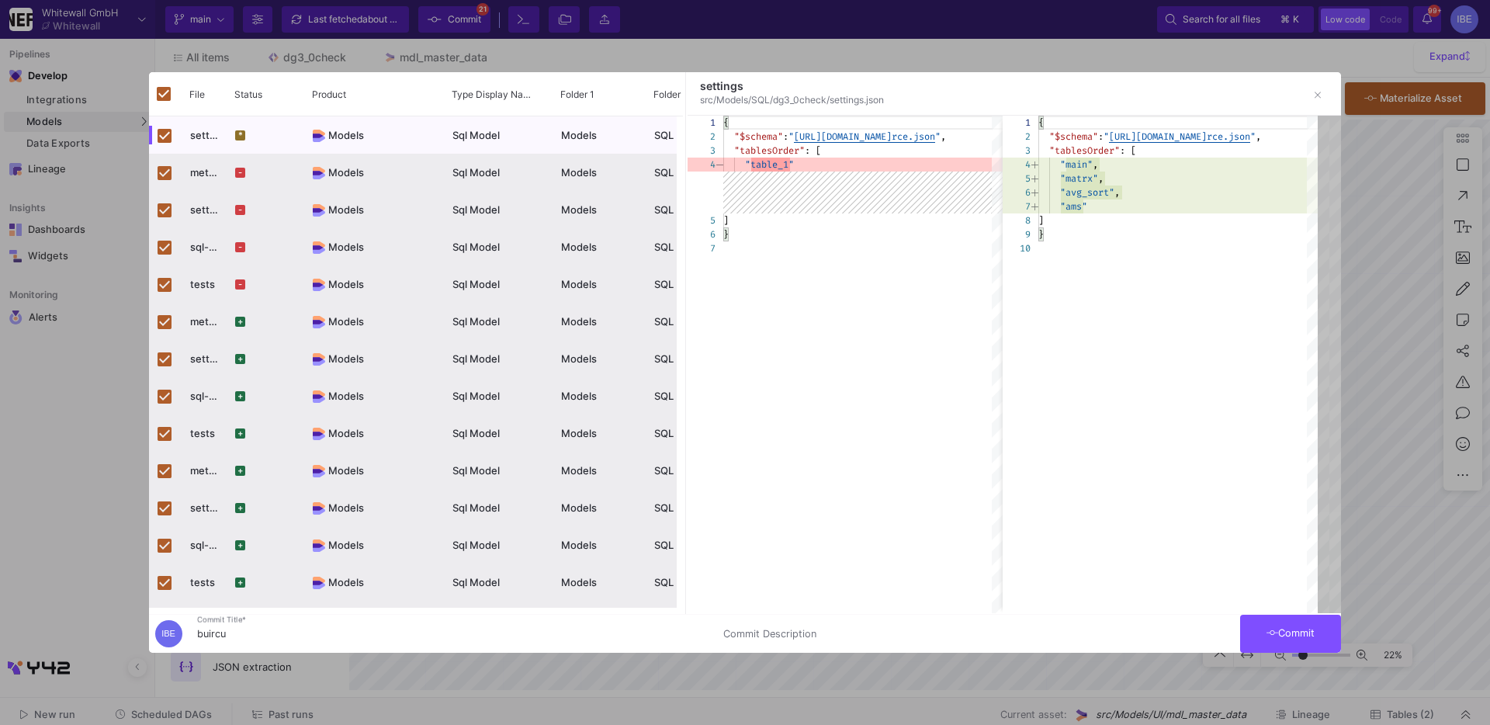
click at [1294, 648] on button "Commit" at bounding box center [1290, 634] width 101 height 38
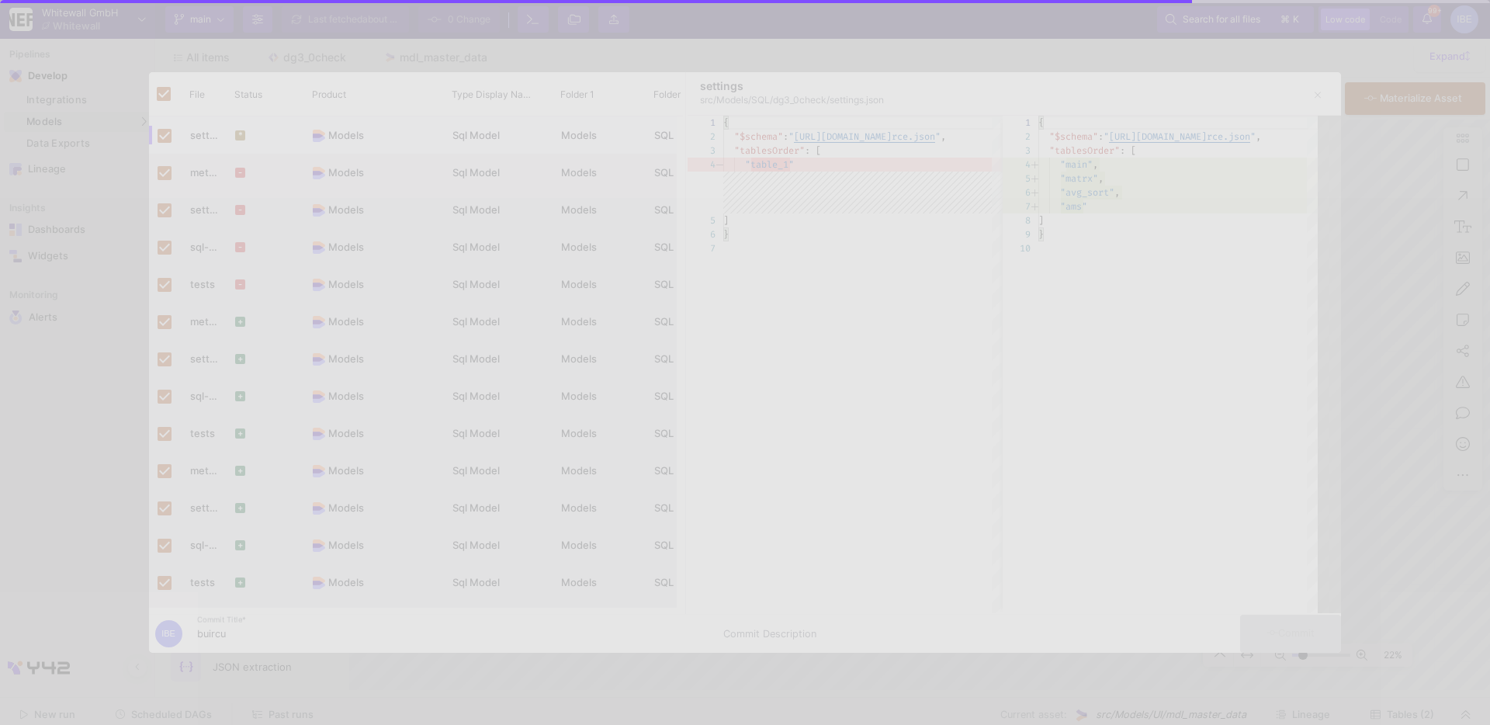
checkbox input "false"
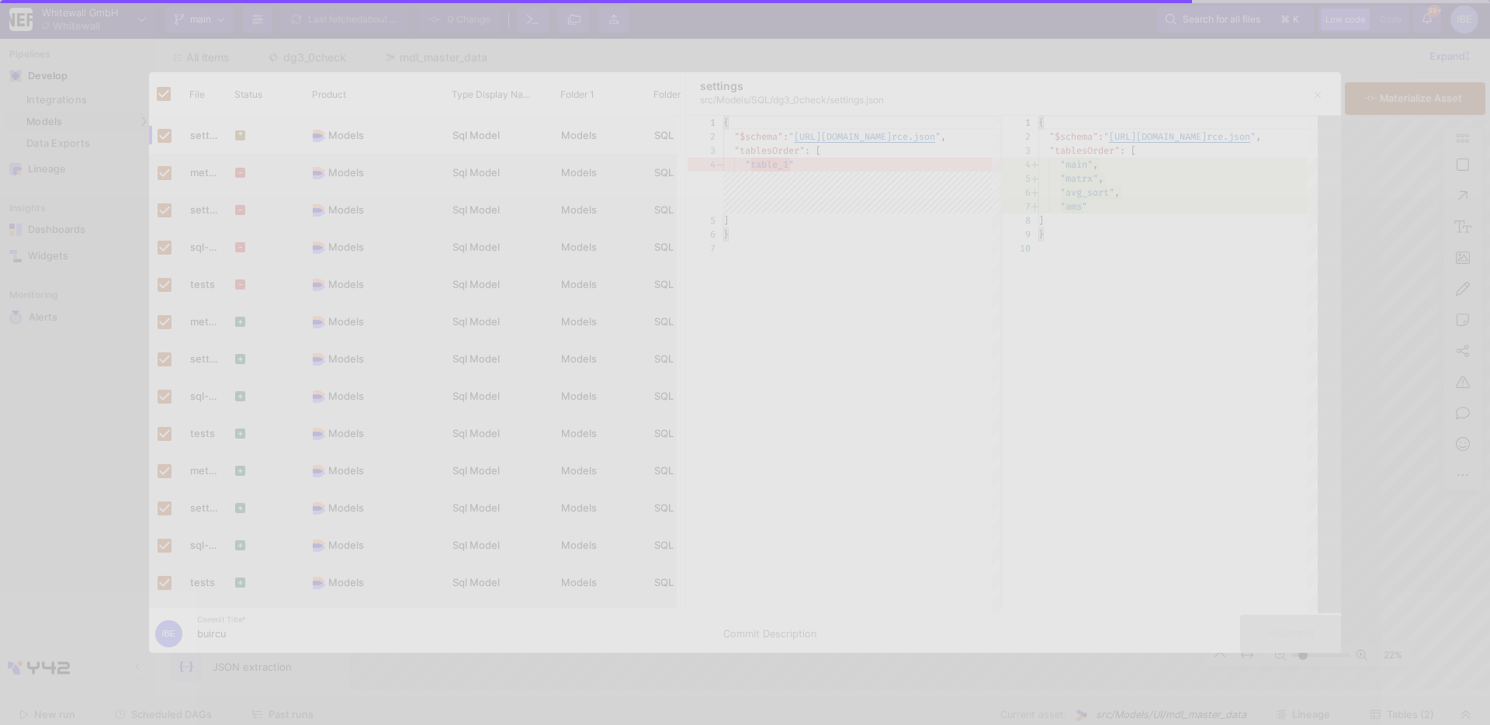
checkbox input "false"
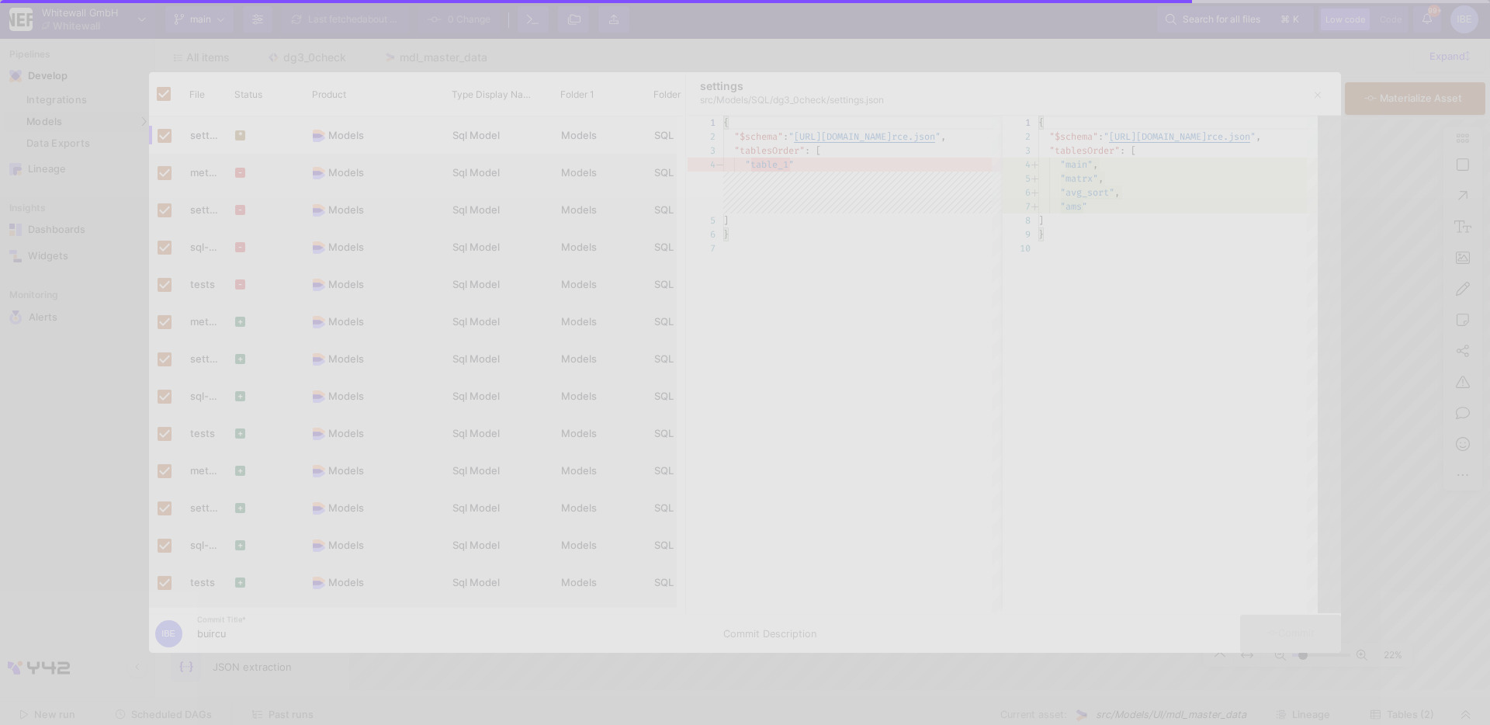
checkbox input "false"
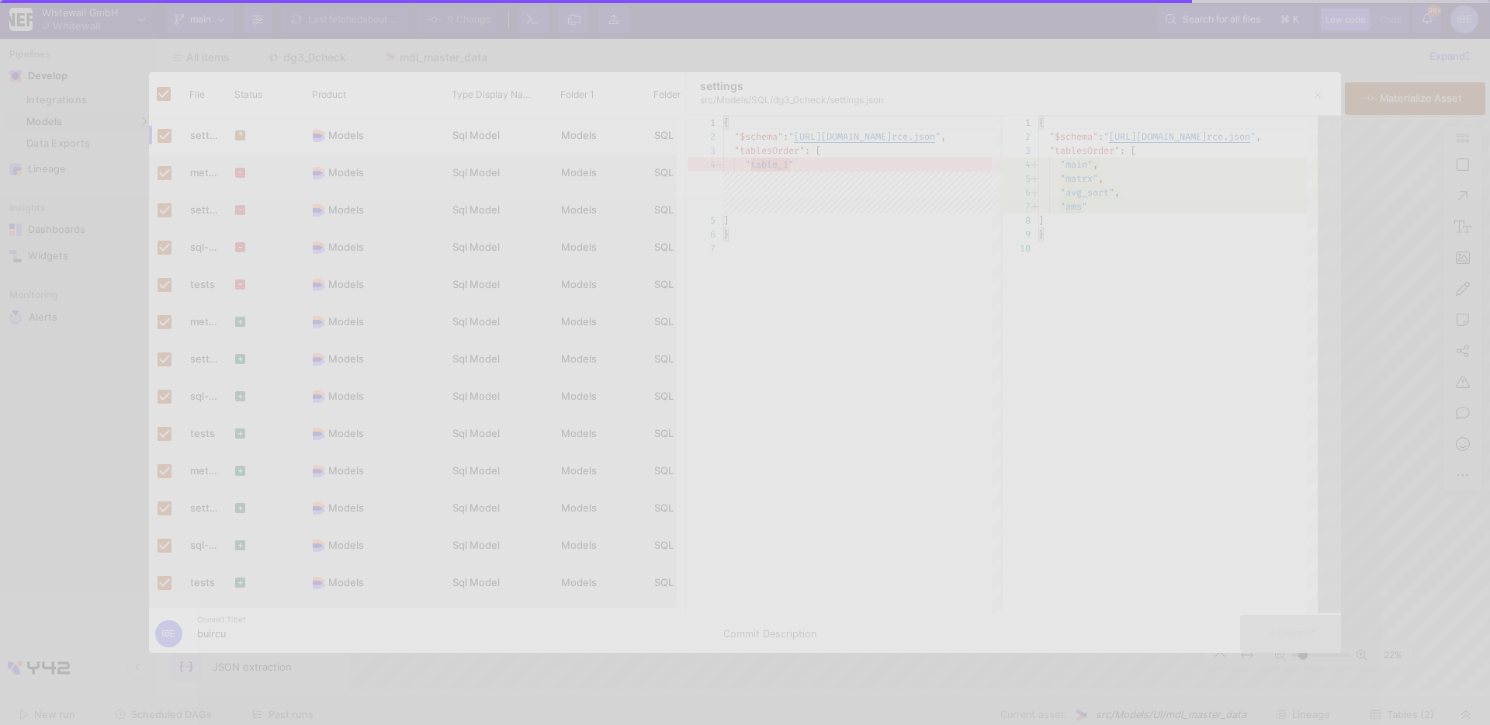
checkbox input "false"
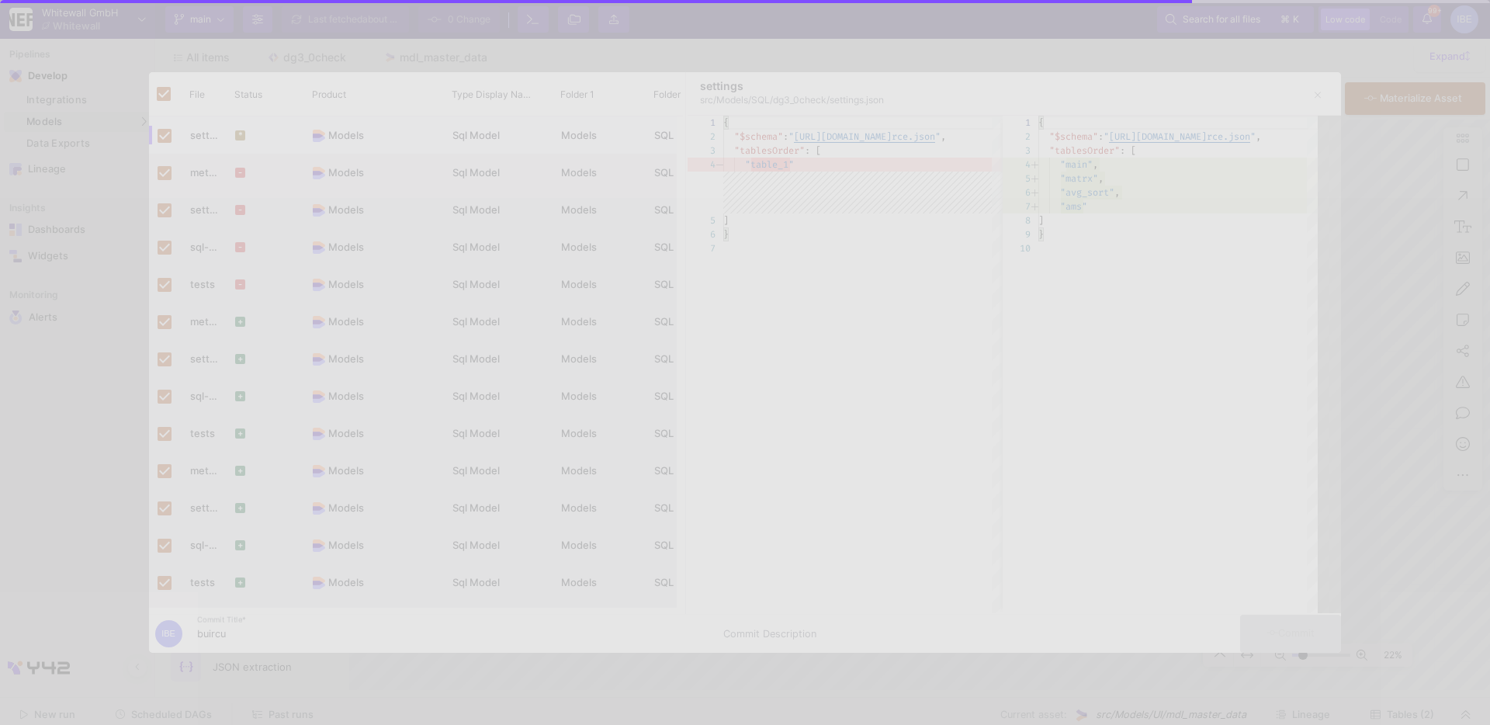
checkbox input "false"
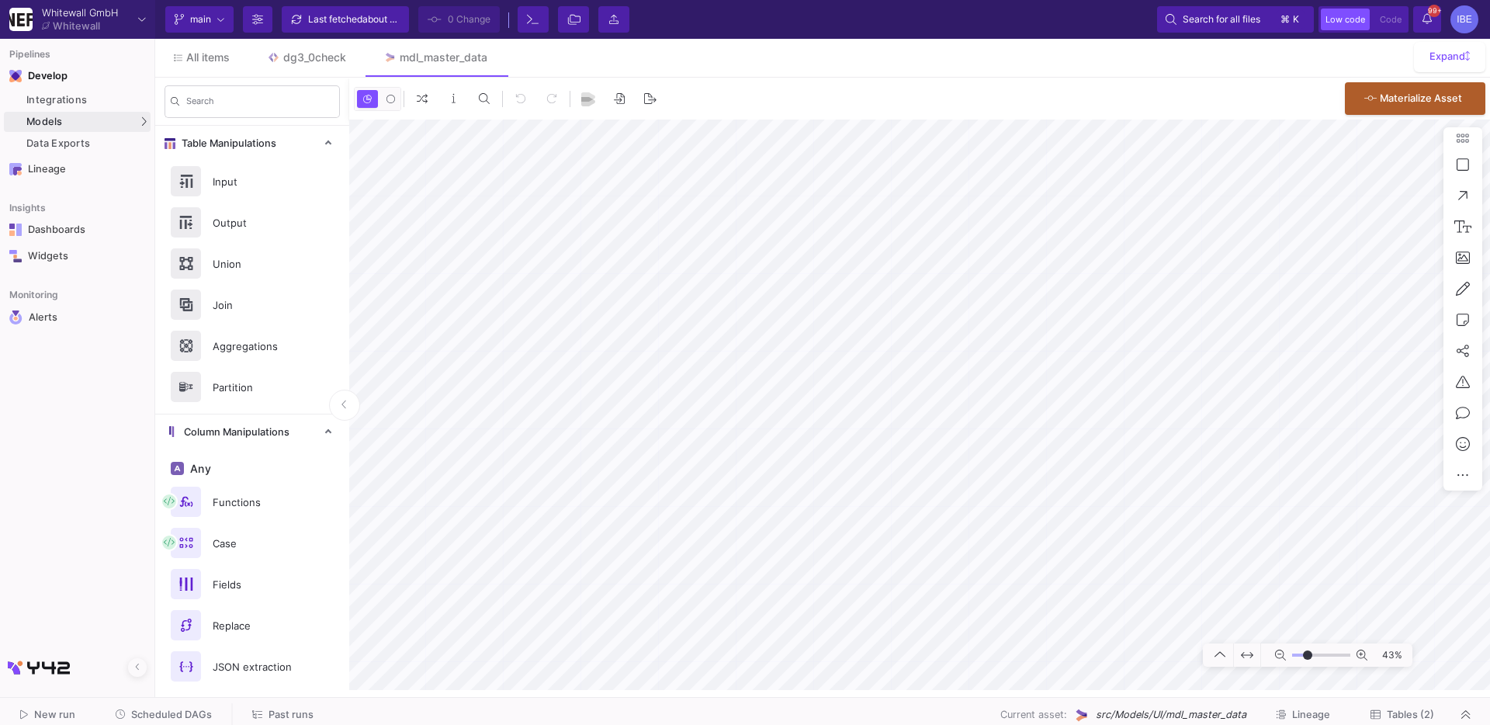
type input "-3"
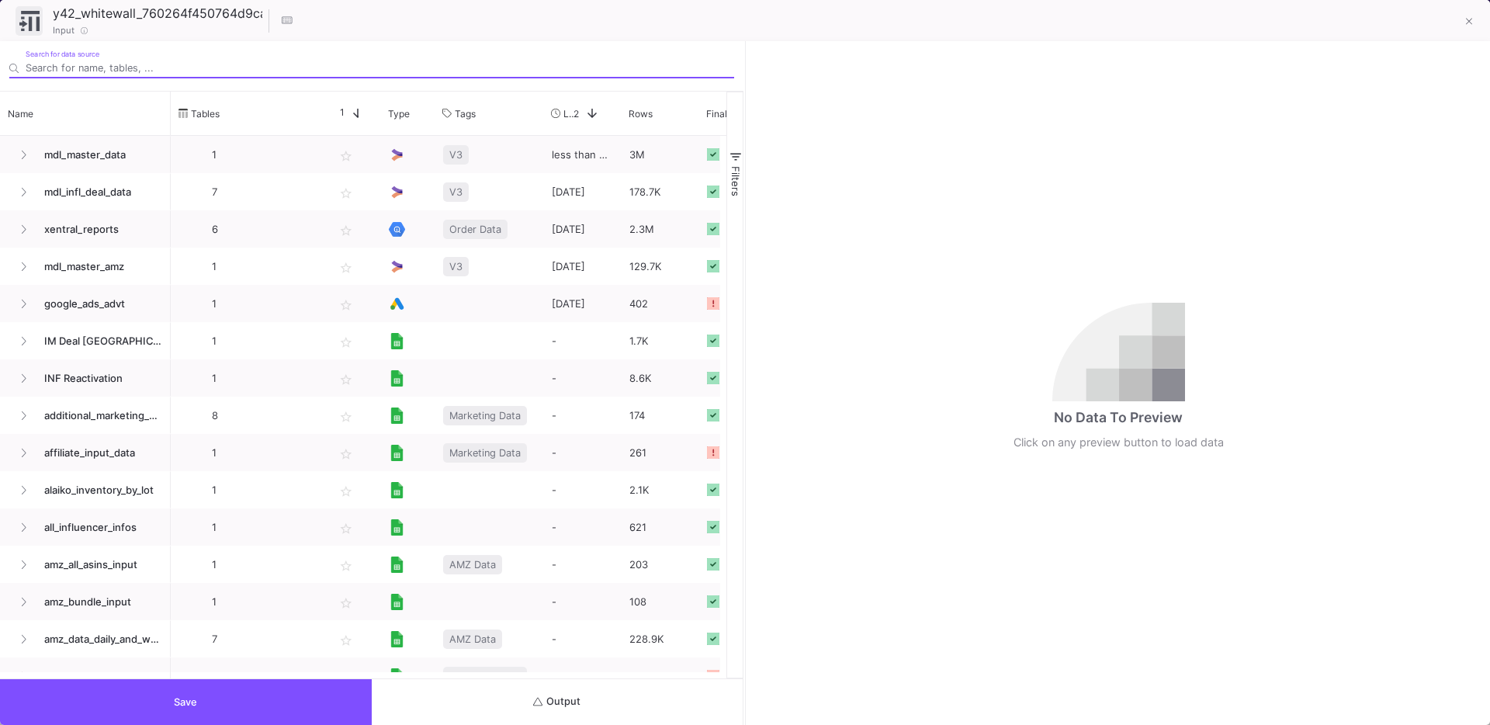
click at [558, 685] on button "Output" at bounding box center [558, 702] width 372 height 46
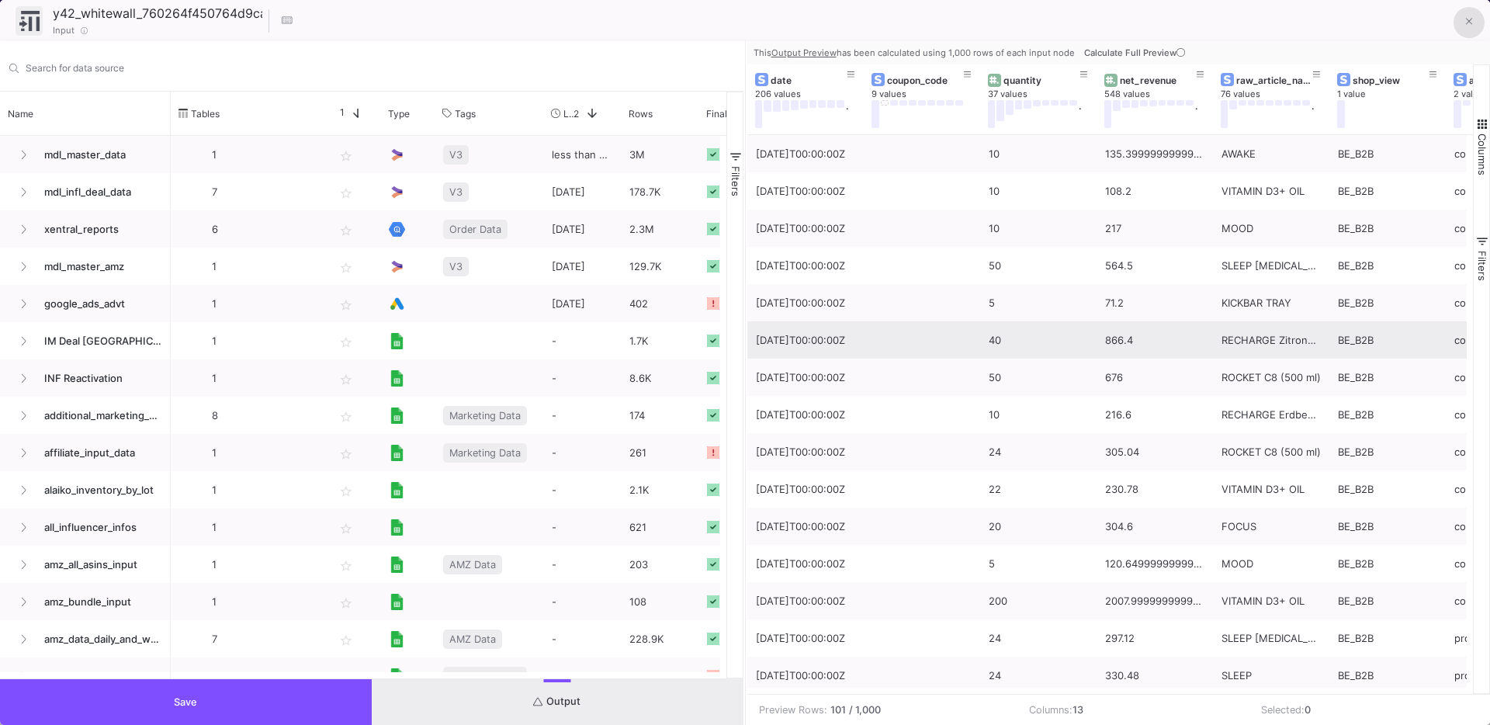
click at [1464, 21] on button at bounding box center [1468, 22] width 31 height 31
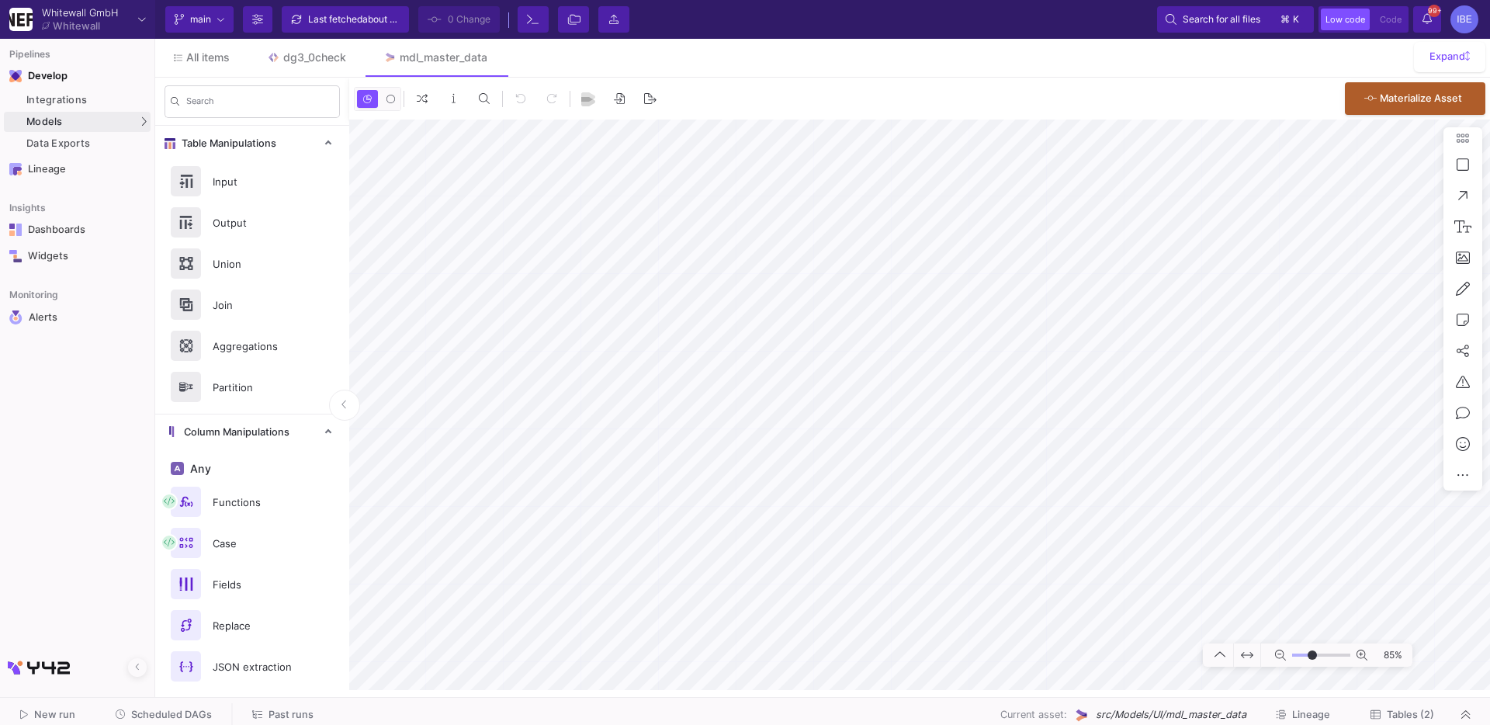
type input "-12"
click at [192, 150] on div "SQL-Models" at bounding box center [197, 150] width 59 height 12
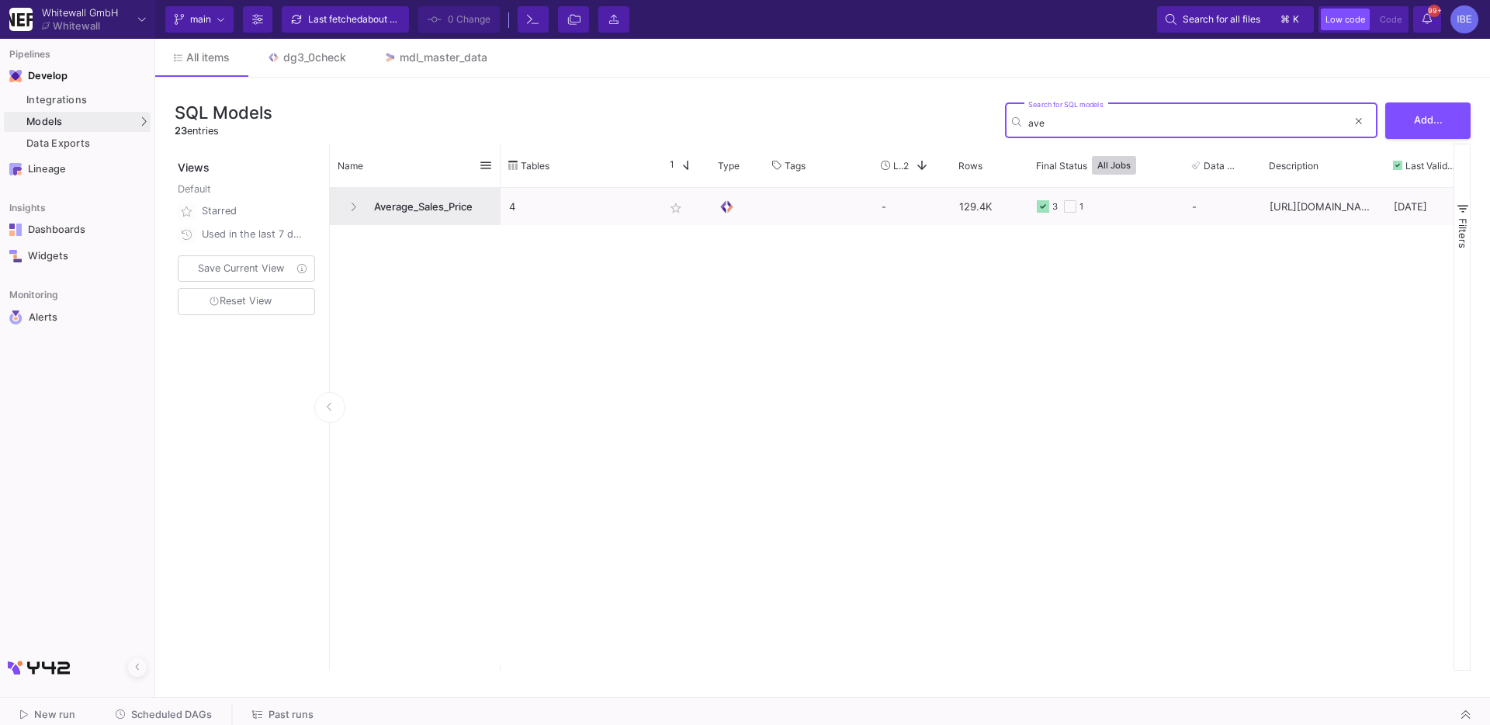
type input "ave"
click at [419, 206] on span "Average_Sales_Price" at bounding box center [428, 207] width 127 height 36
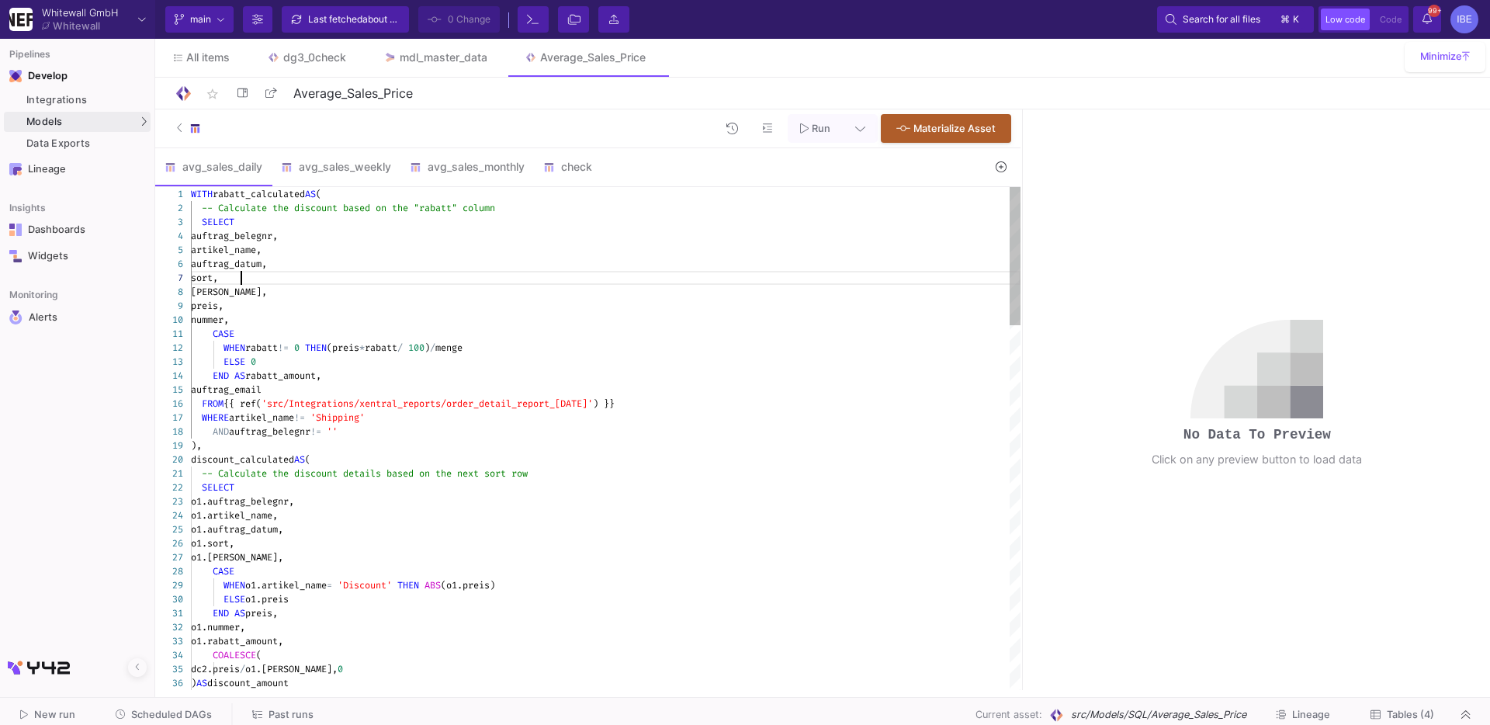
click at [429, 272] on div "sort," at bounding box center [606, 278] width 830 height 14
type textarea "CASE WHEN rabatt != 0 THEN (preis * rabatt / 100) / menge ELSE 0 END AS rabatt_…"
click at [531, 407] on div "1 2 3 4 5 6 7 8 9 10 11 12 13 14 15 16 17 18 19 20 21 22 23 24 25 26 27 28 29 3…" at bounding box center [587, 438] width 865 height 503
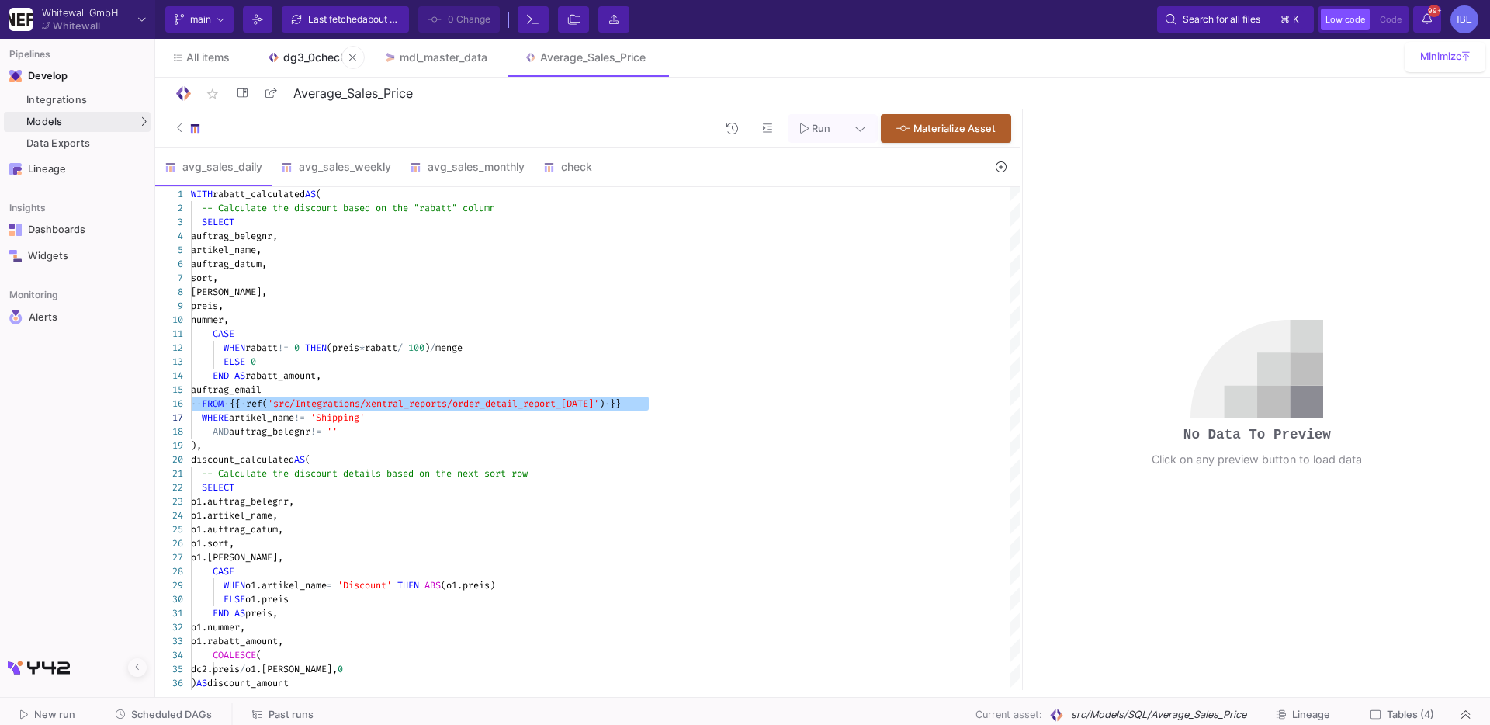
click at [321, 54] on div "dg3_0check" at bounding box center [314, 57] width 63 height 12
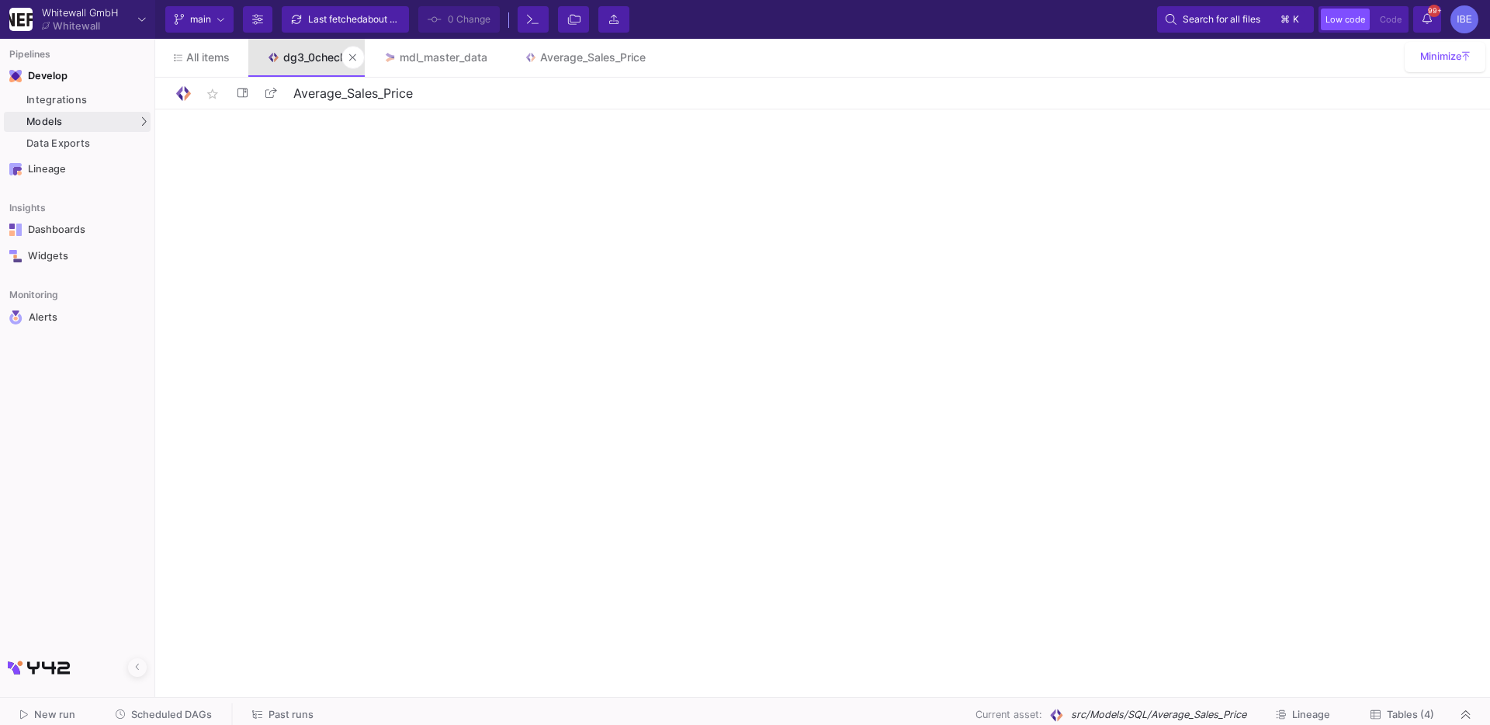
type input "dg3_0check"
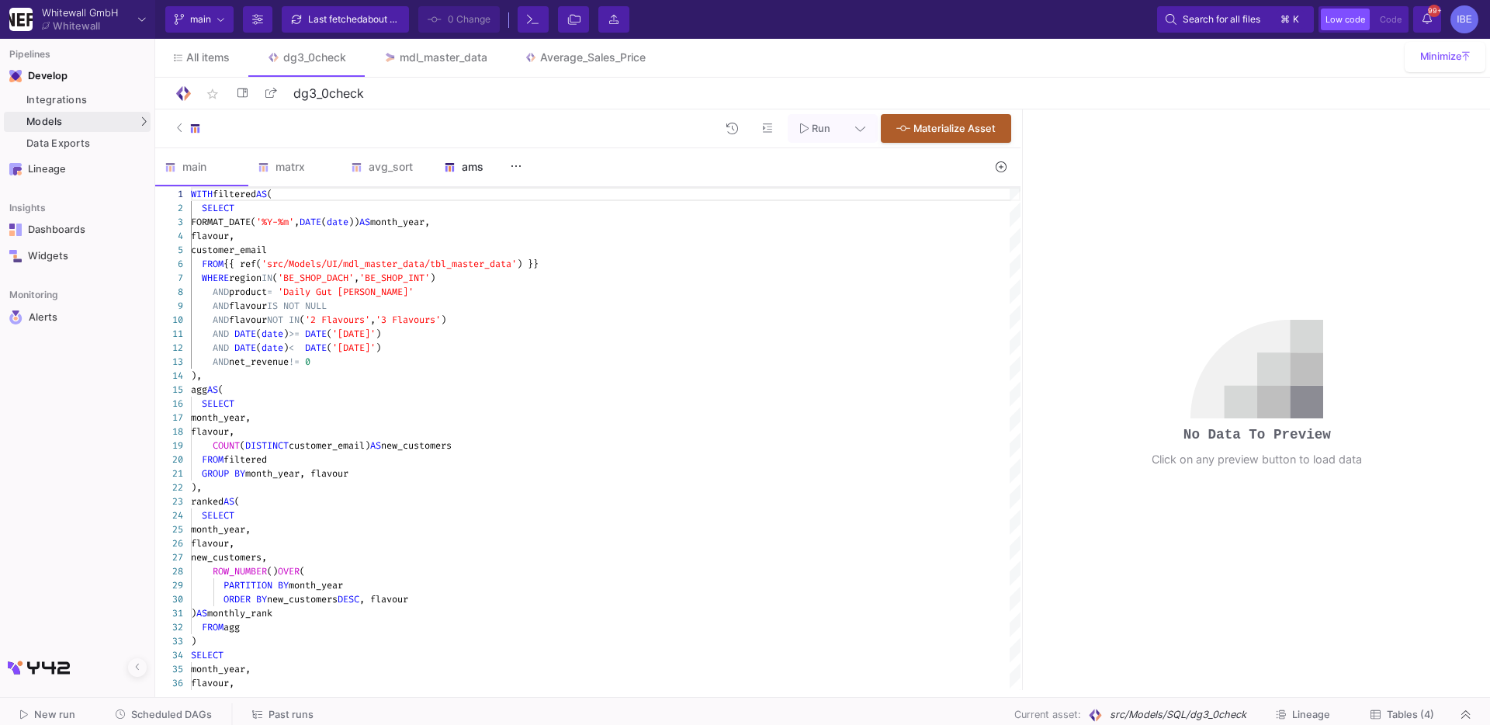
click at [439, 165] on div "ams" at bounding box center [481, 166] width 93 height 37
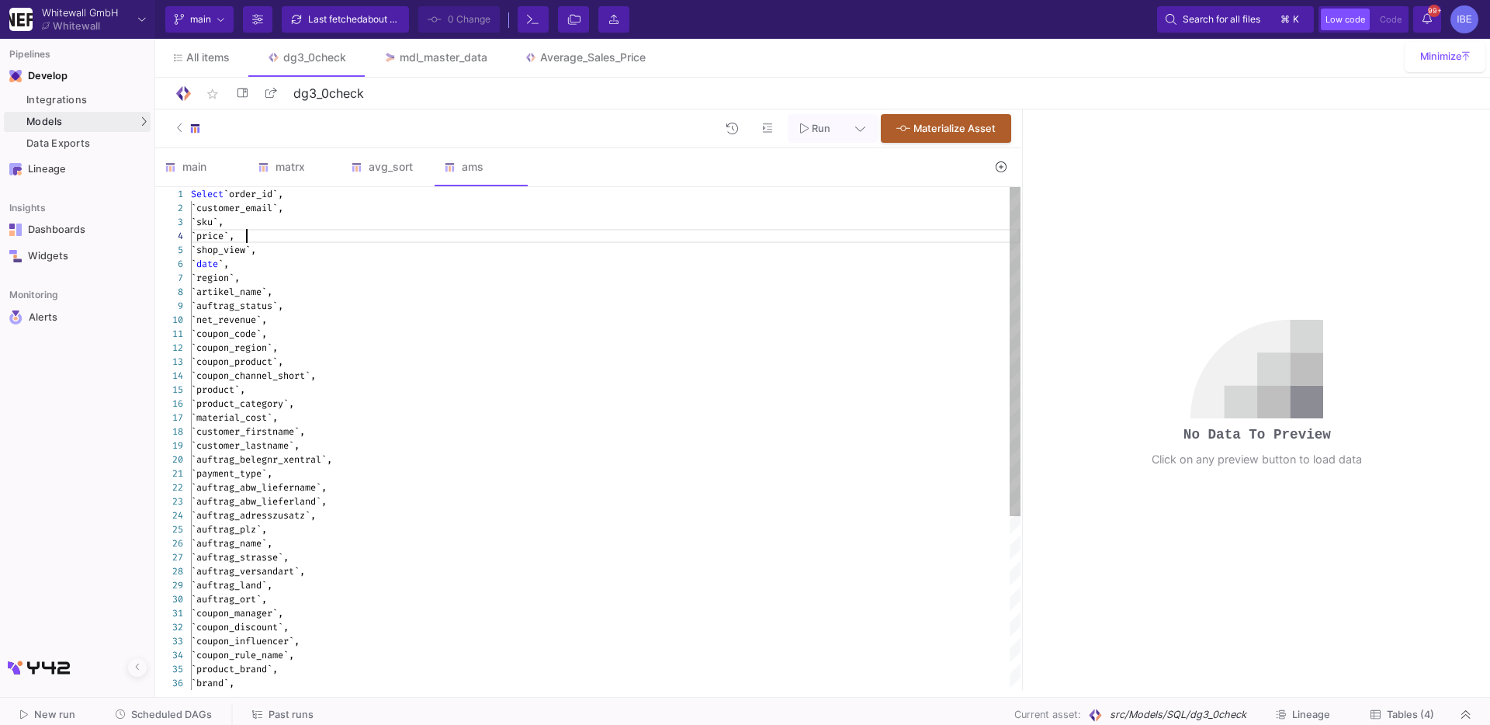
click at [421, 241] on div "`price`," at bounding box center [606, 236] width 830 height 14
type textarea "Select `order_id`, `customer_email`, `sku`, `price`, `shop_view`, `date`, `regi…"
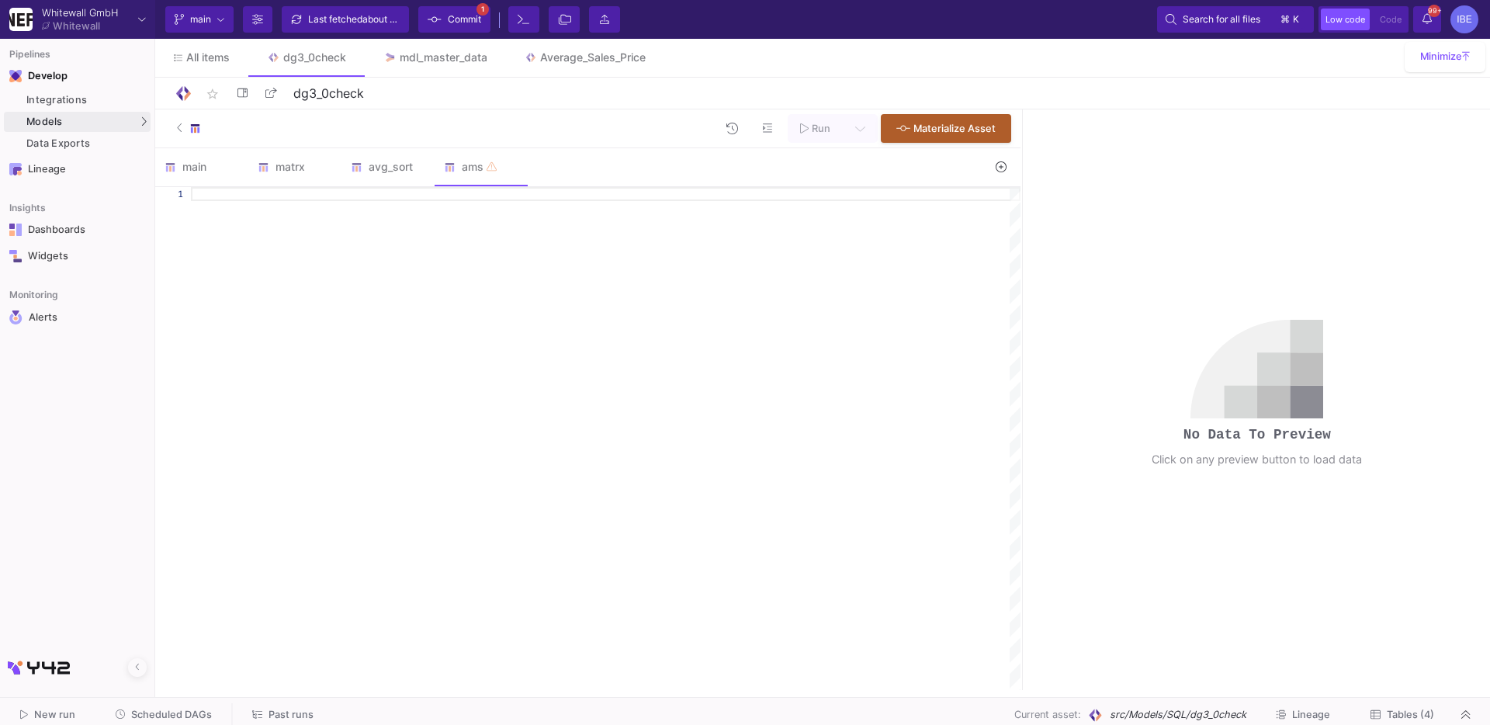
paste textarea "FROM {{ ref('src/Integrations/xentral_reports/order_detail_report_Jul_2023') }}"
type textarea "FROM {{ ref('src/Integrations/xentral_reports/order_detail_report_Jul_2023') }}"
click at [168, 132] on button at bounding box center [192, 128] width 55 height 29
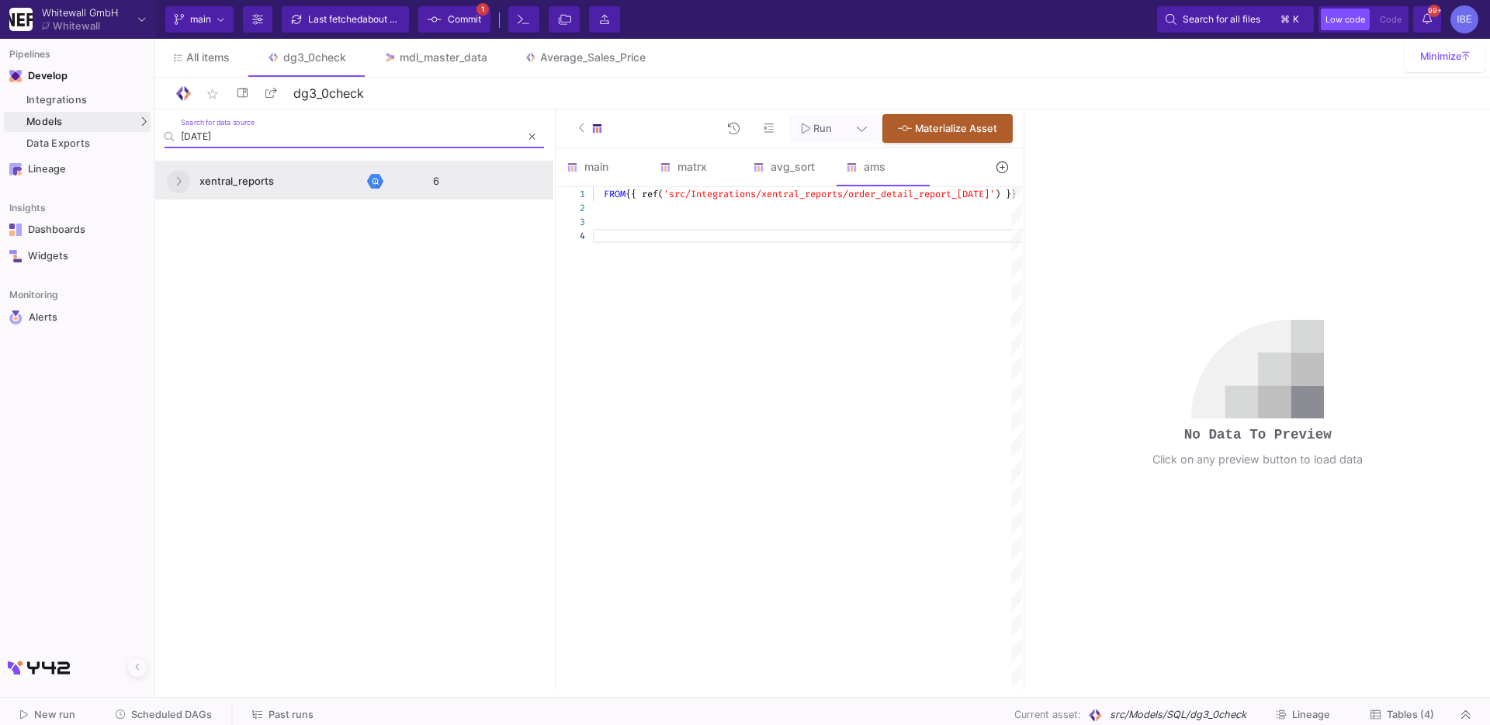
type input "jul"
click at [171, 175] on button at bounding box center [178, 181] width 23 height 23
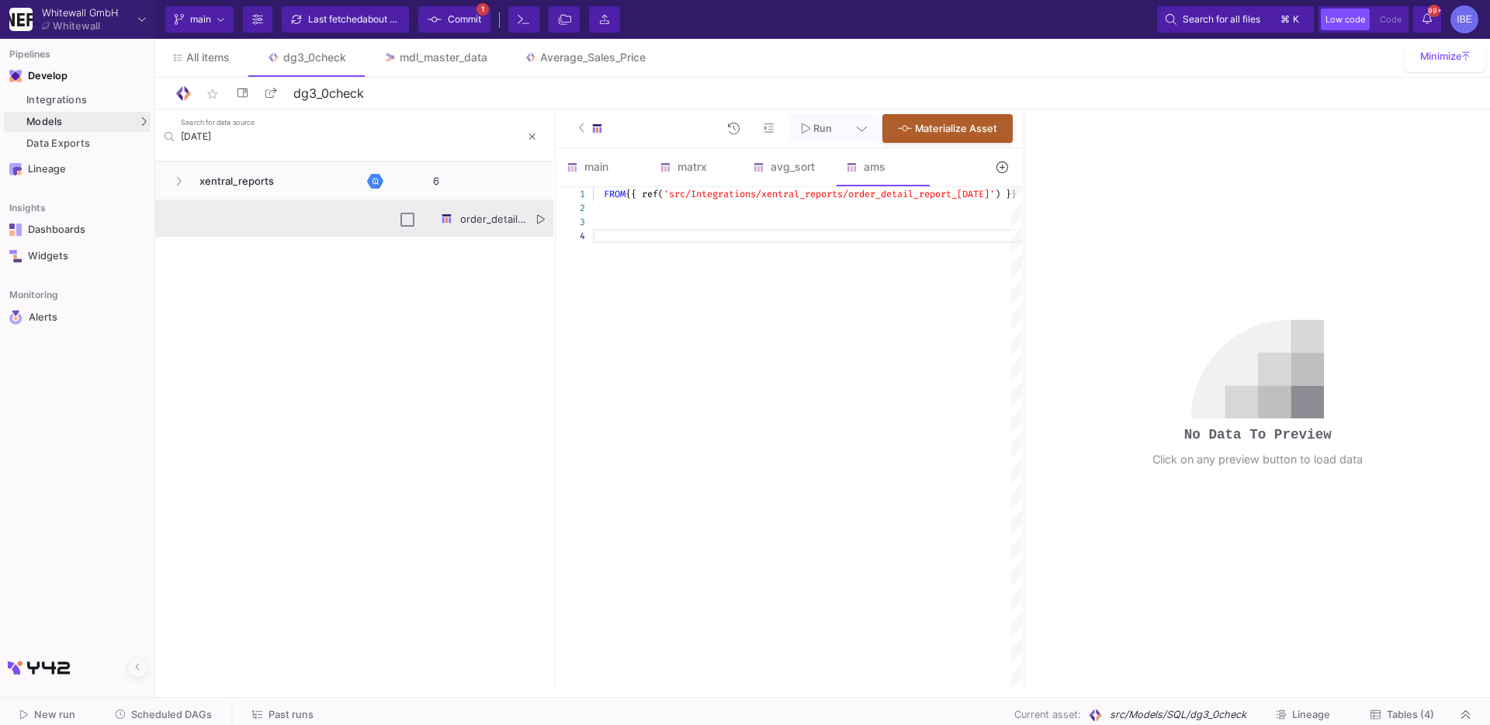
click at [540, 215] on icon "Press SPACE to select this row." at bounding box center [541, 219] width 8 height 10
type textarea "`id`, `auftrag_ort`, `rabatt`, `projekt_name_order`, `projekt_abkuerzung_order`…"
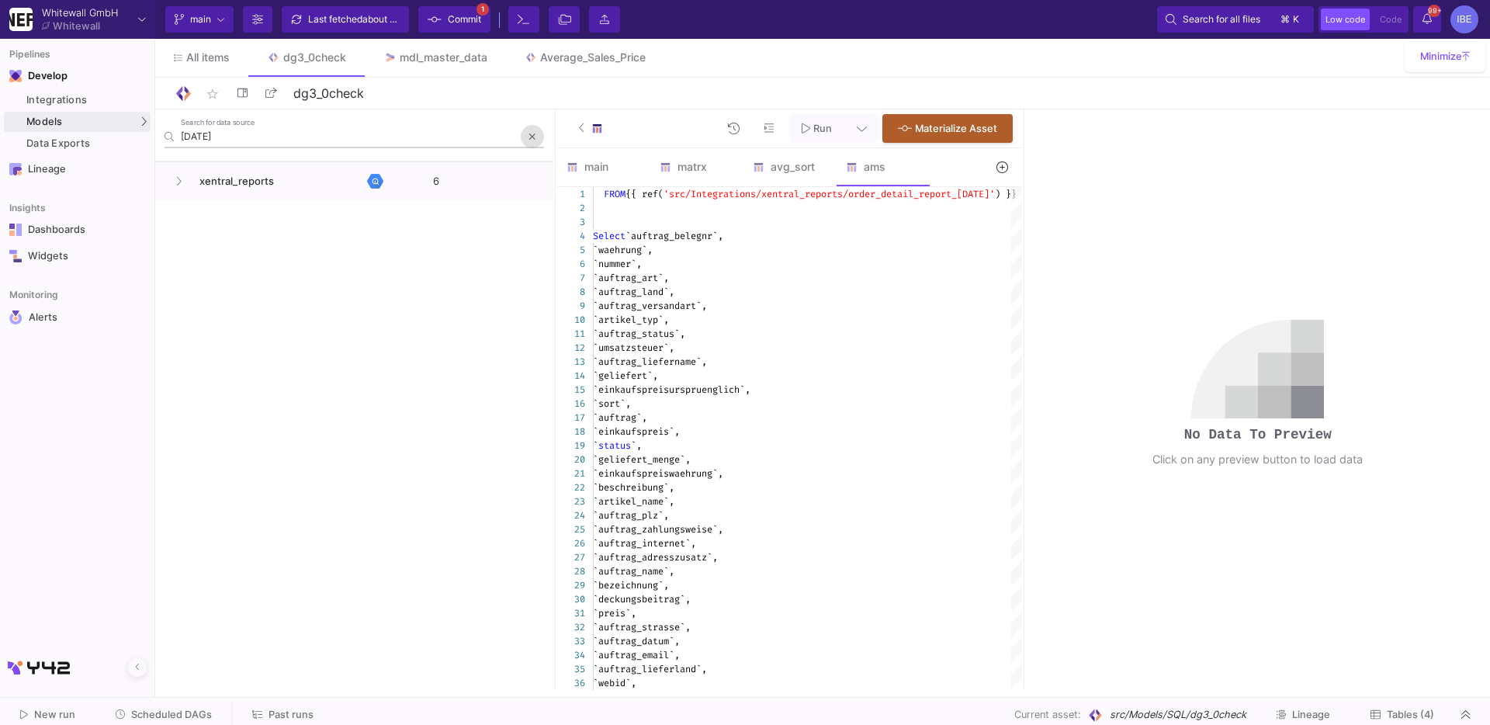
click at [526, 127] on button at bounding box center [532, 136] width 23 height 23
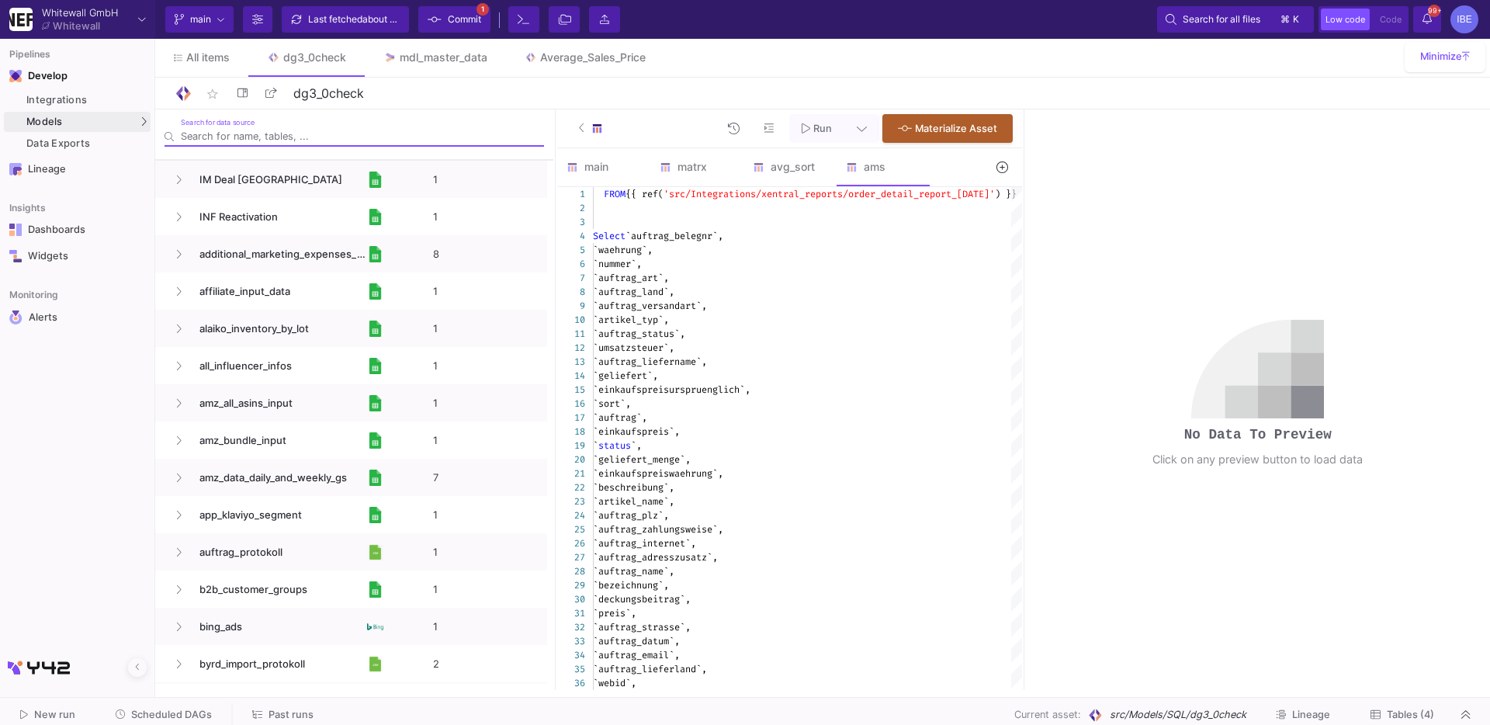
click at [577, 123] on button at bounding box center [593, 128] width 55 height 29
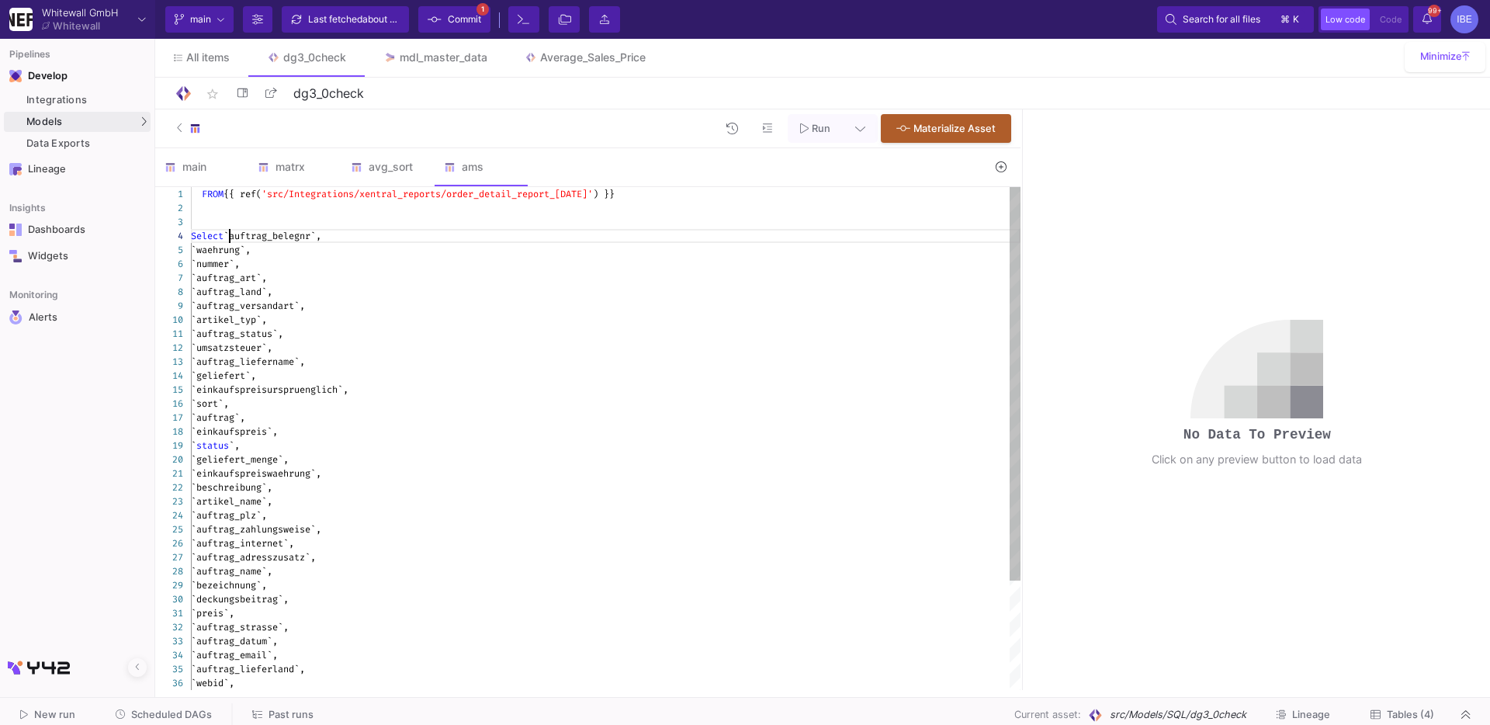
scroll to position [41, 452]
click at [232, 237] on span "`auftrag_belegnr`," at bounding box center [272, 236] width 98 height 12
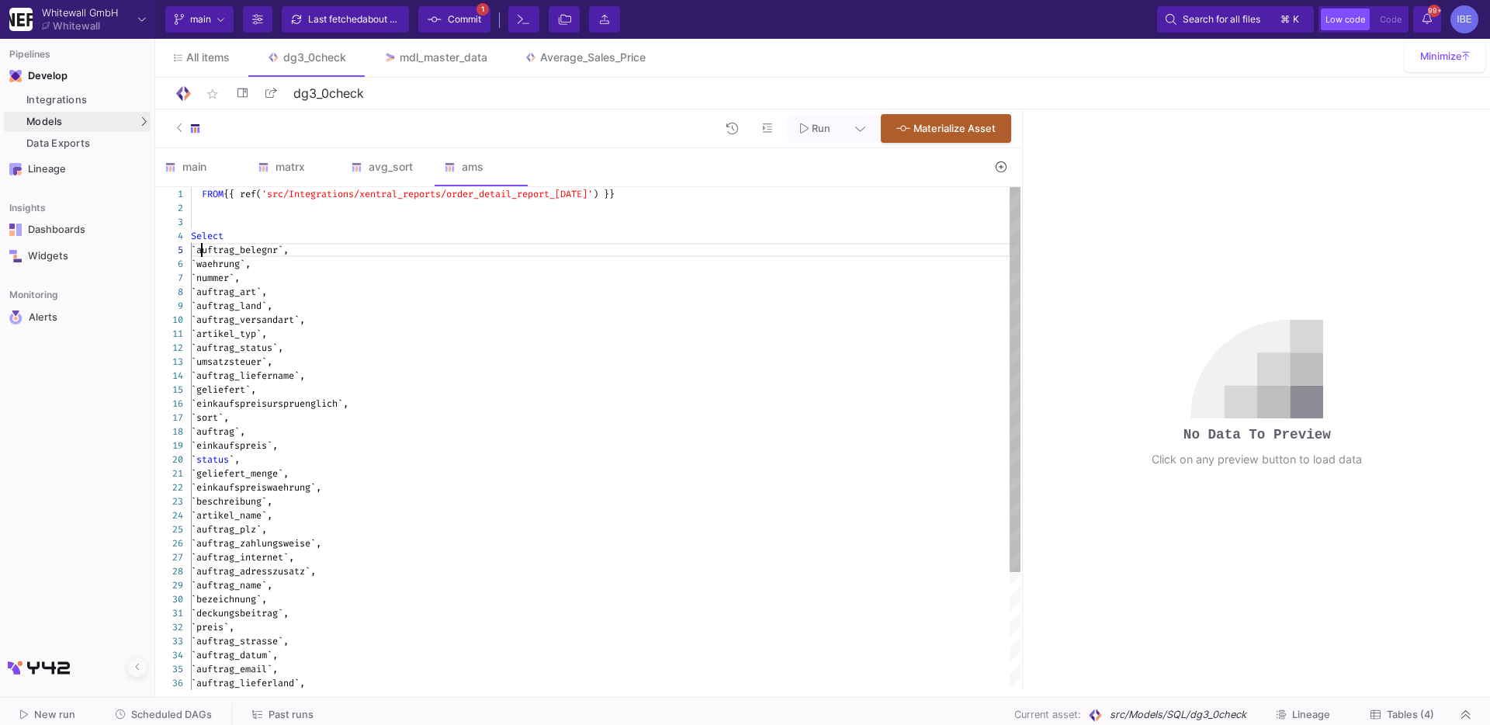
scroll to position [55, 11]
click at [429, 253] on div "`auftrag_belegnr`," at bounding box center [606, 250] width 830 height 14
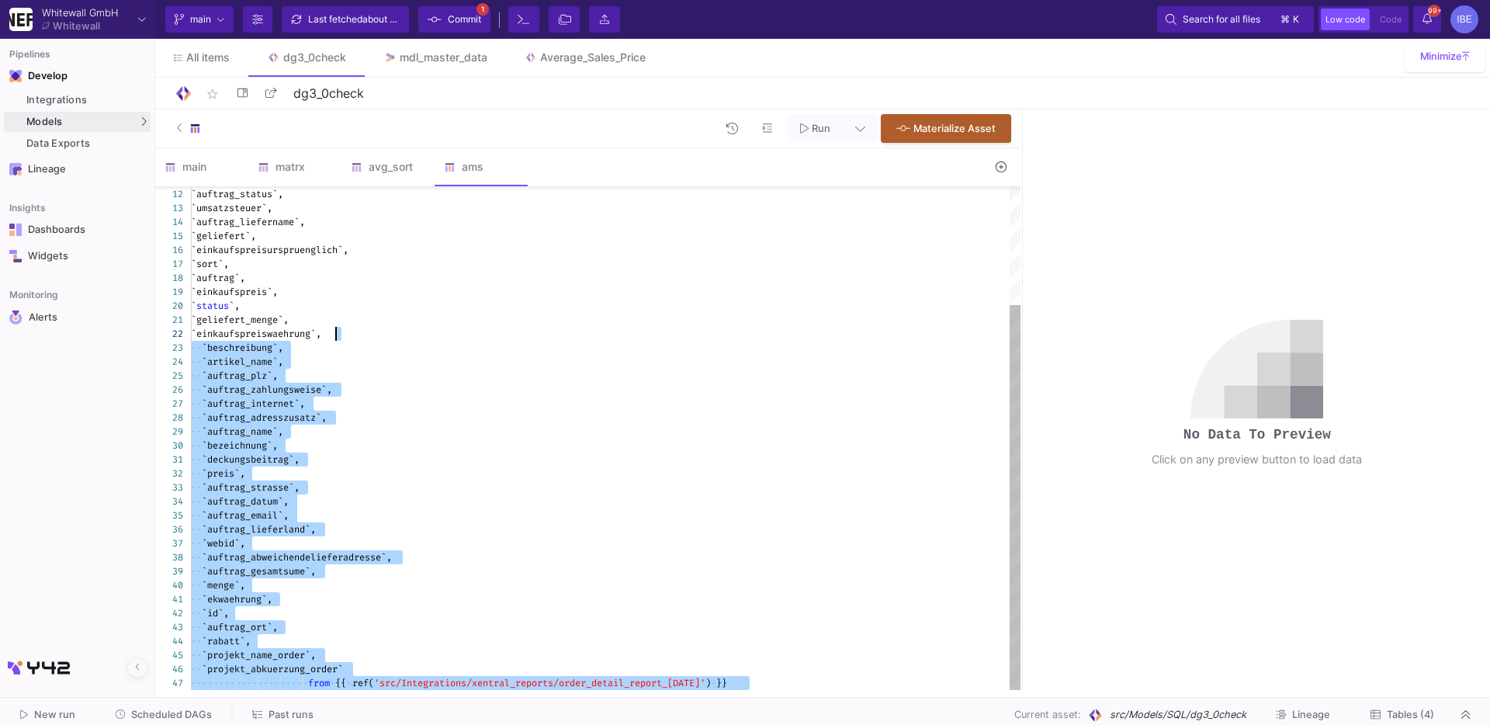
drag, startPoint x: 774, startPoint y: 686, endPoint x: 333, endPoint y: 329, distance: 567.8
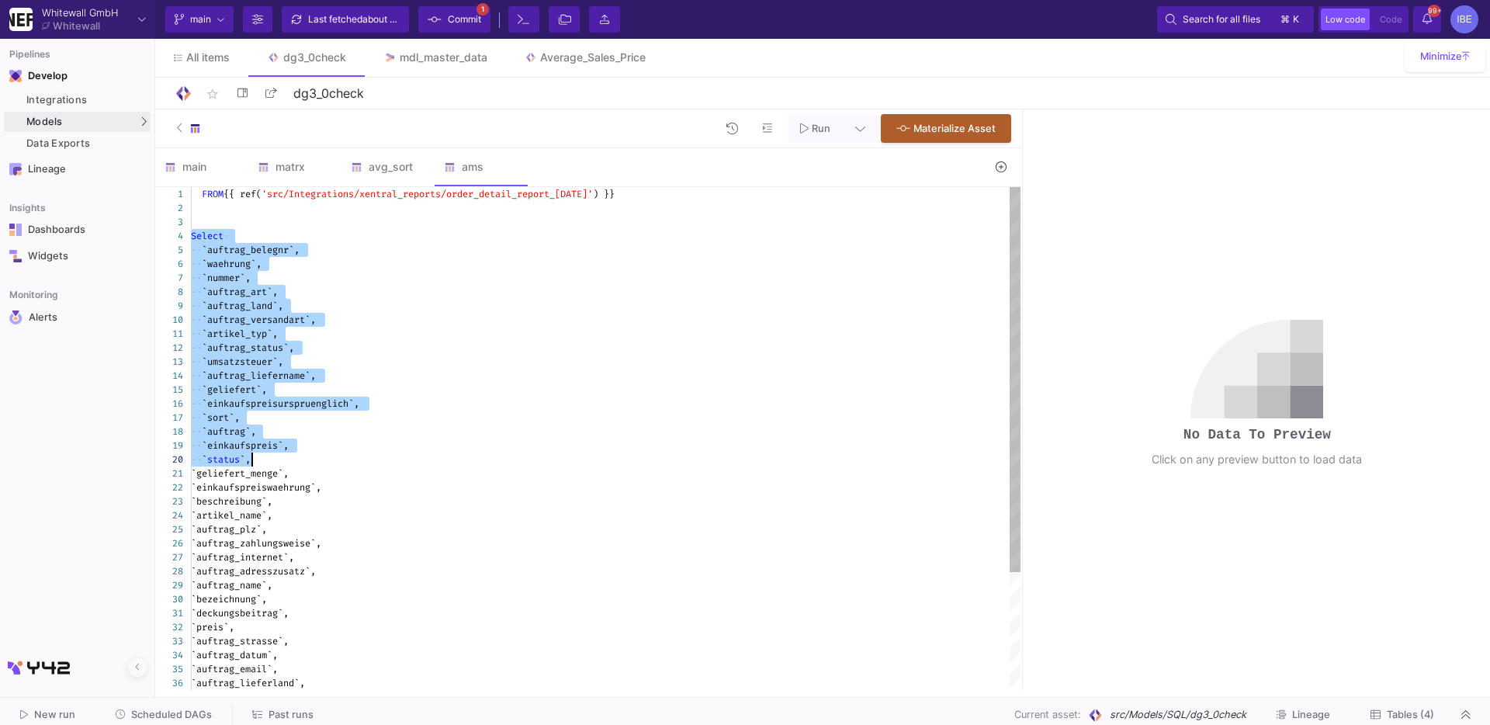
type textarea "FROM {{ ref('src/Integrations/xentral_reports/order_detail_report_Jul_2023') }}…"
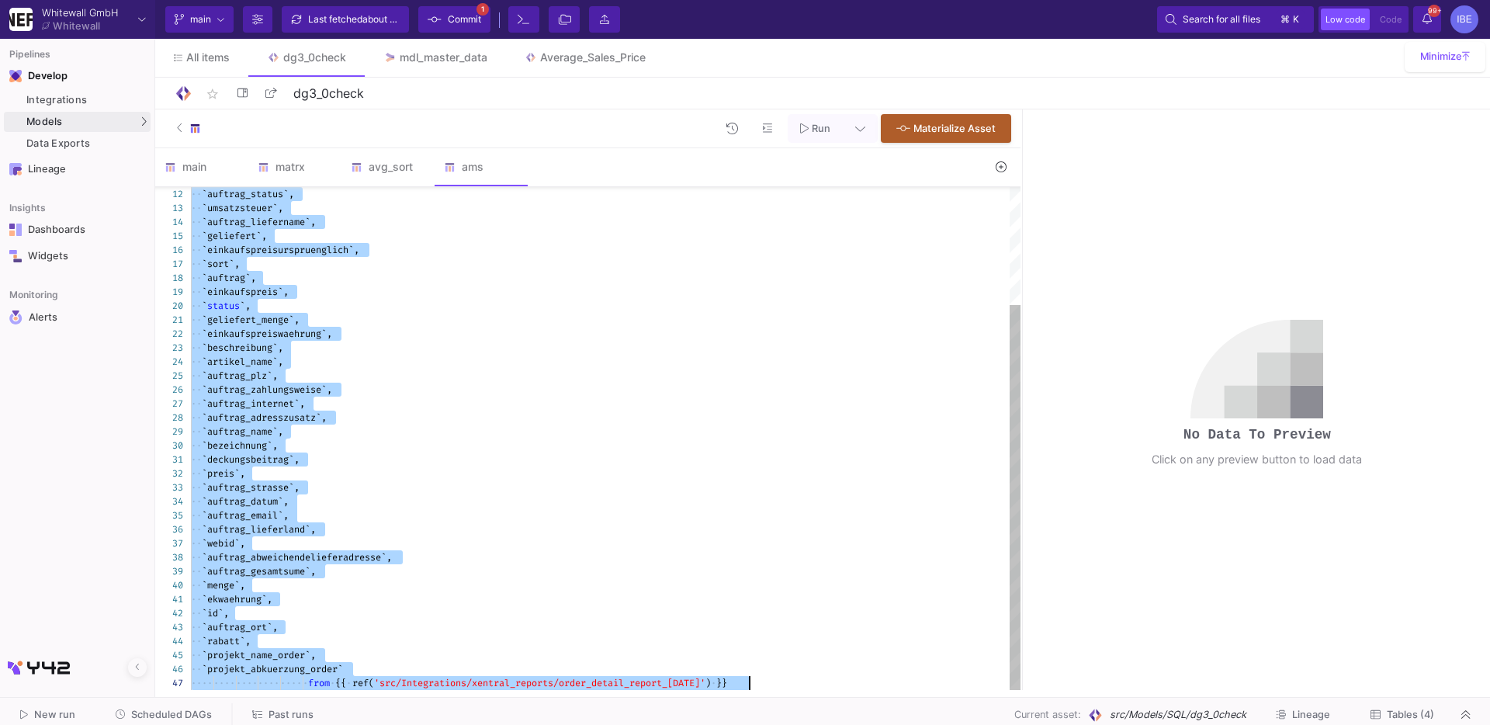
drag, startPoint x: 192, startPoint y: 235, endPoint x: 614, endPoint y: 774, distance: 684.4
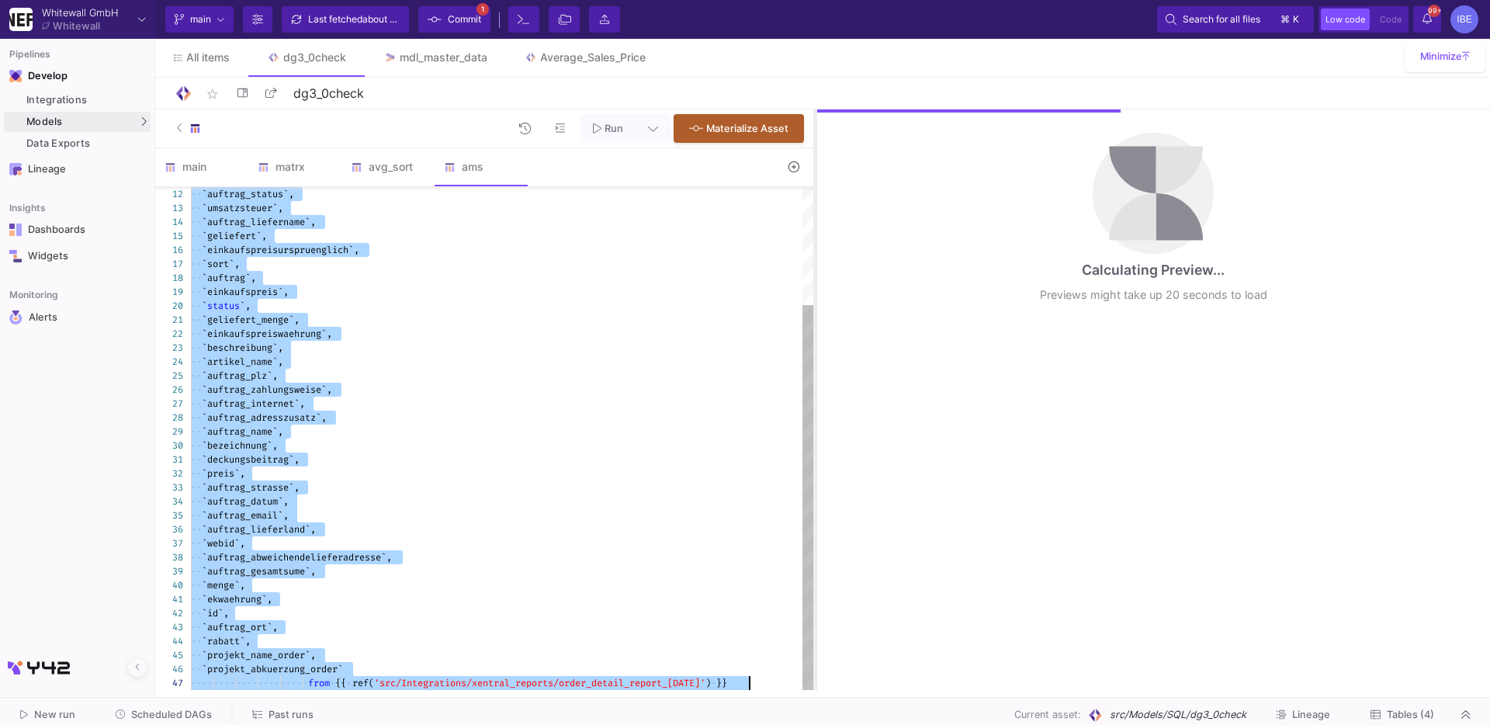
drag, startPoint x: 1022, startPoint y: 376, endPoint x: 812, endPoint y: 372, distance: 210.3
click at [813, 372] on div at bounding box center [815, 399] width 4 height 580
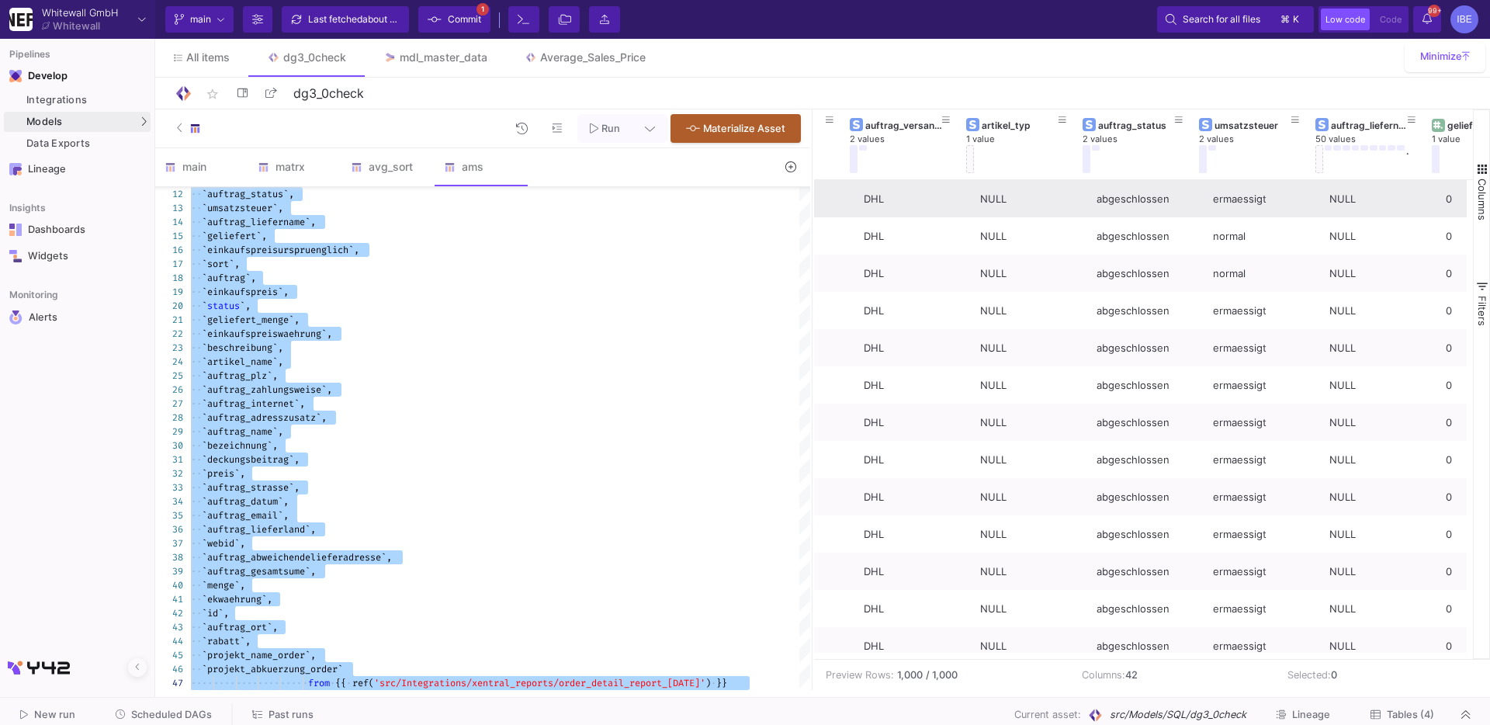
scroll to position [0, 564]
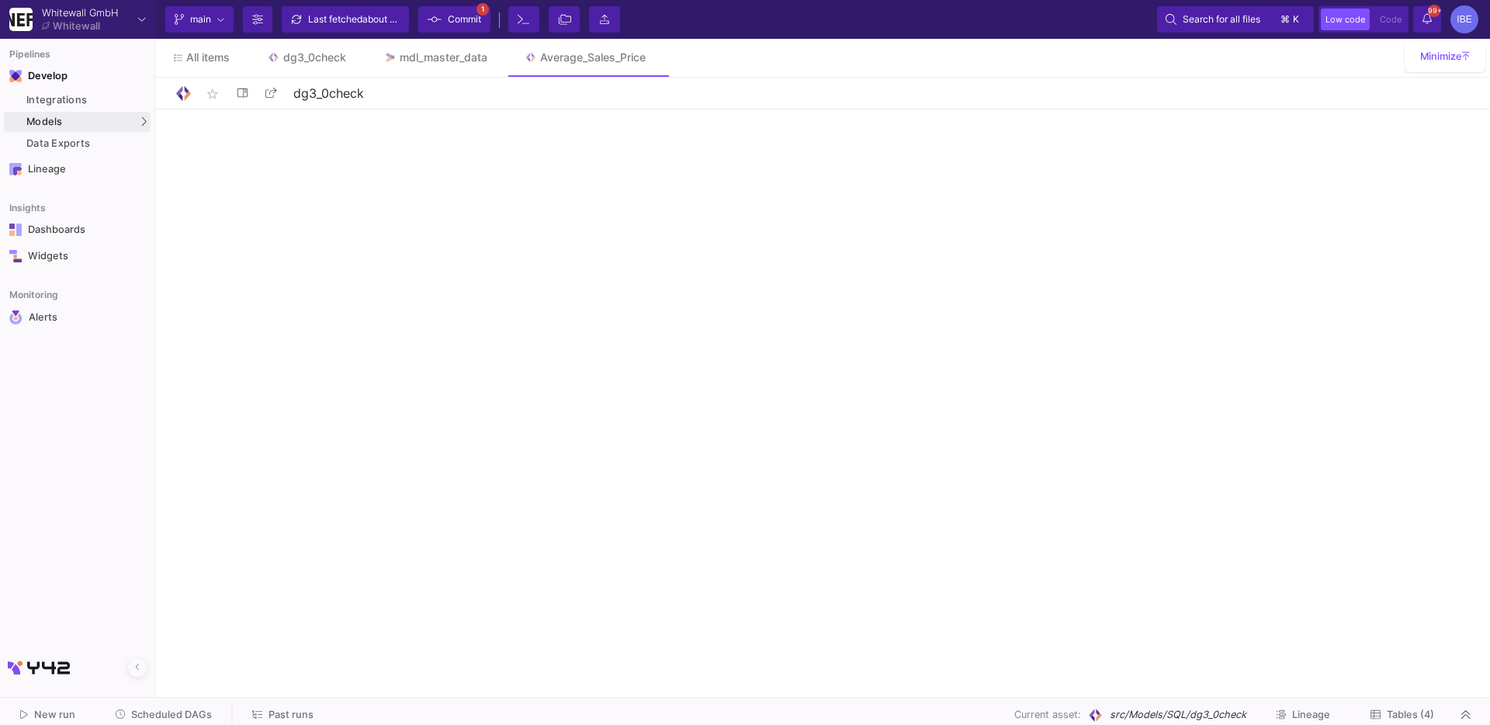
type input "Average_Sales_Price"
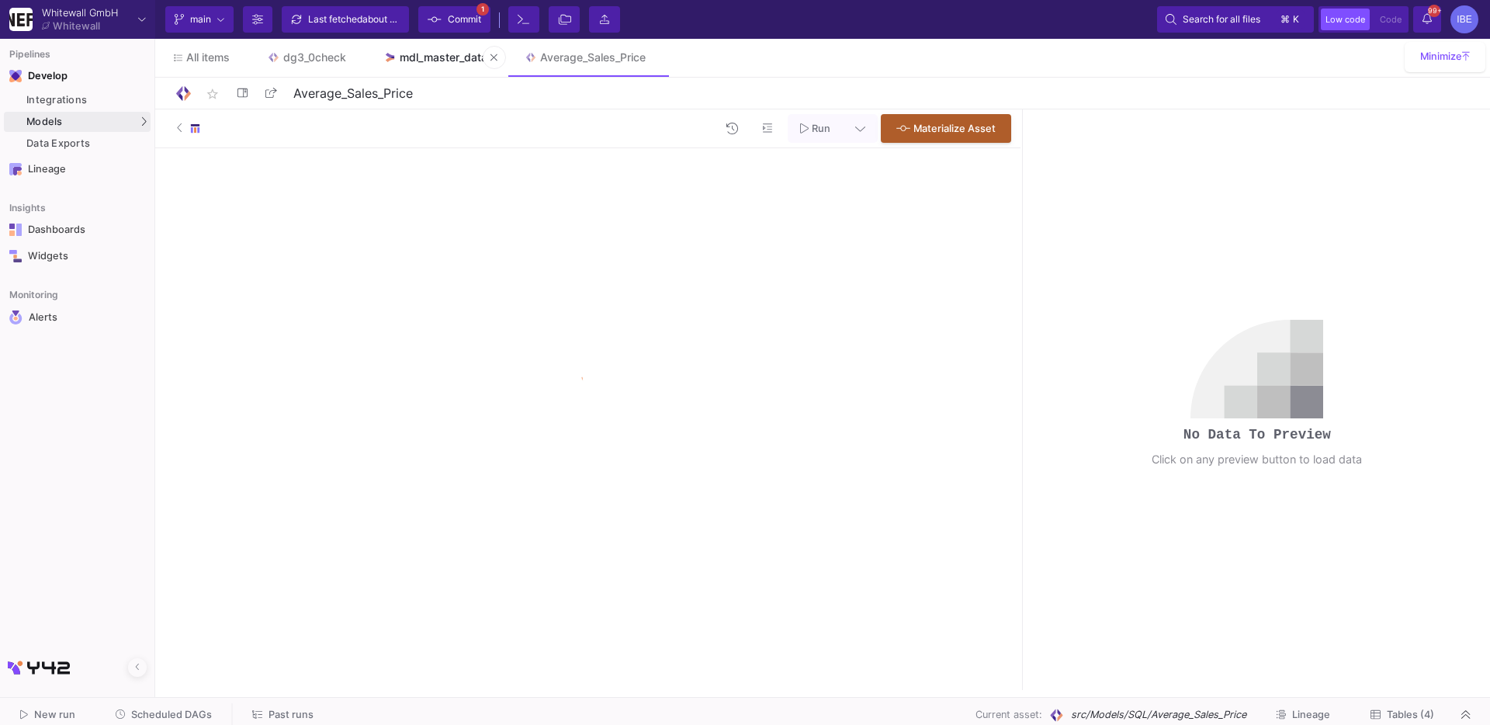
click at [406, 49] on link "mdl_master_data" at bounding box center [435, 57] width 141 height 37
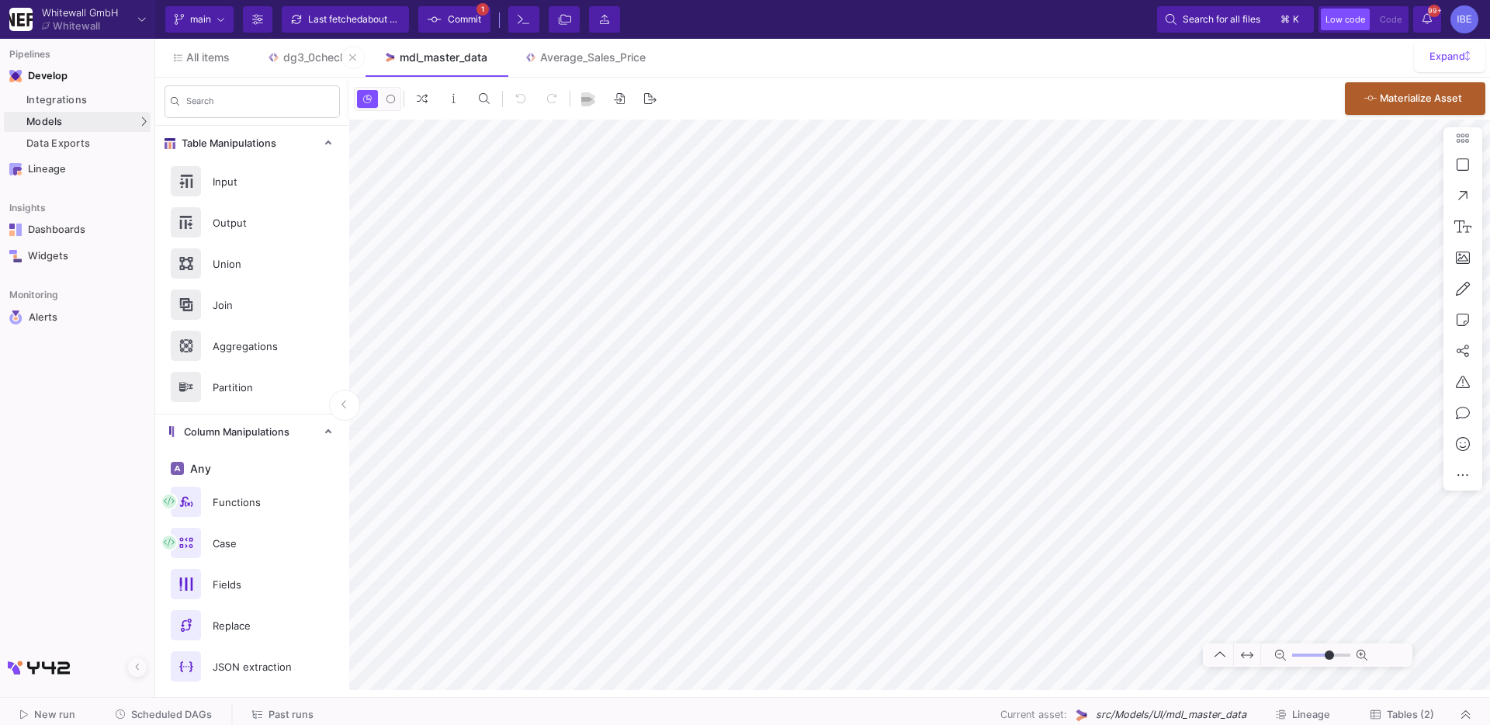
type input "-31"
click at [307, 69] on link "dg3_0check" at bounding box center [306, 57] width 116 height 37
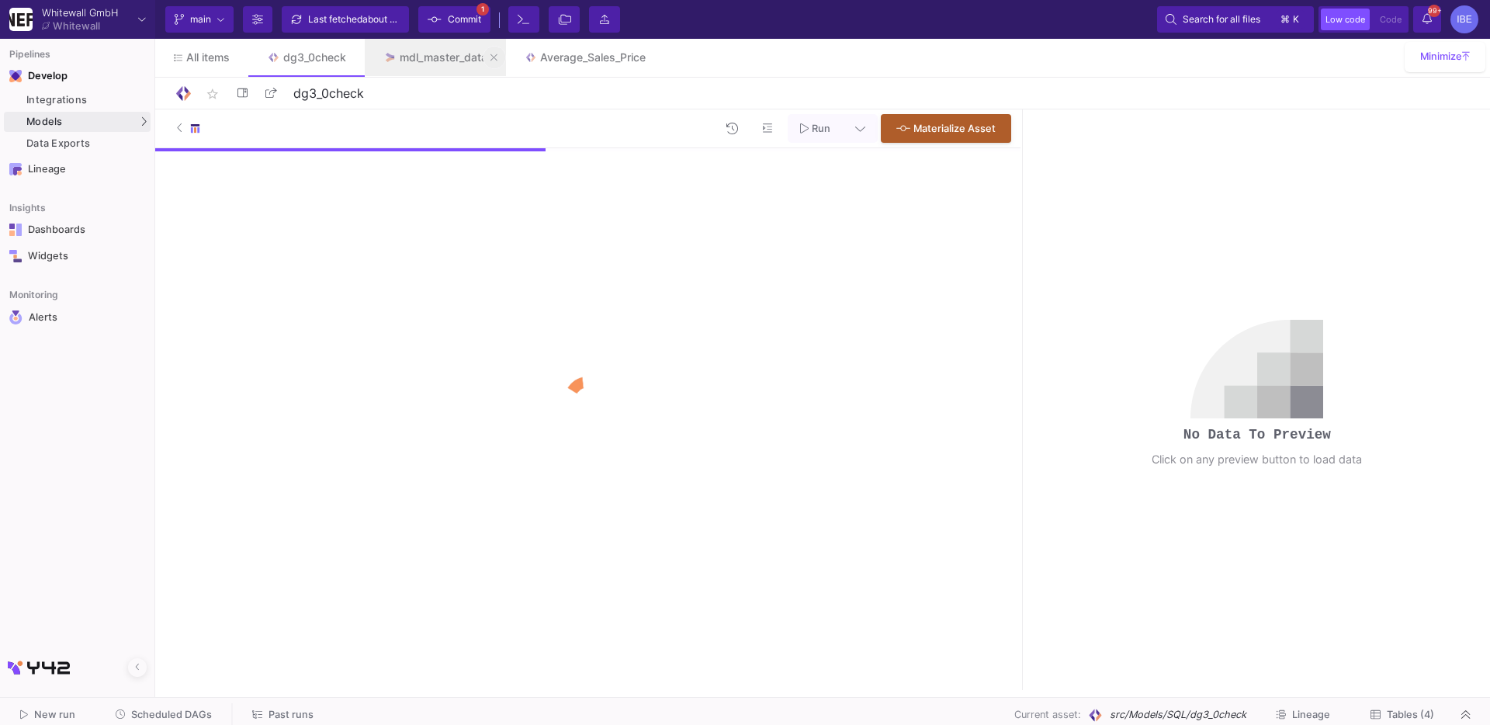
click at [497, 54] on icon at bounding box center [493, 57] width 7 height 7
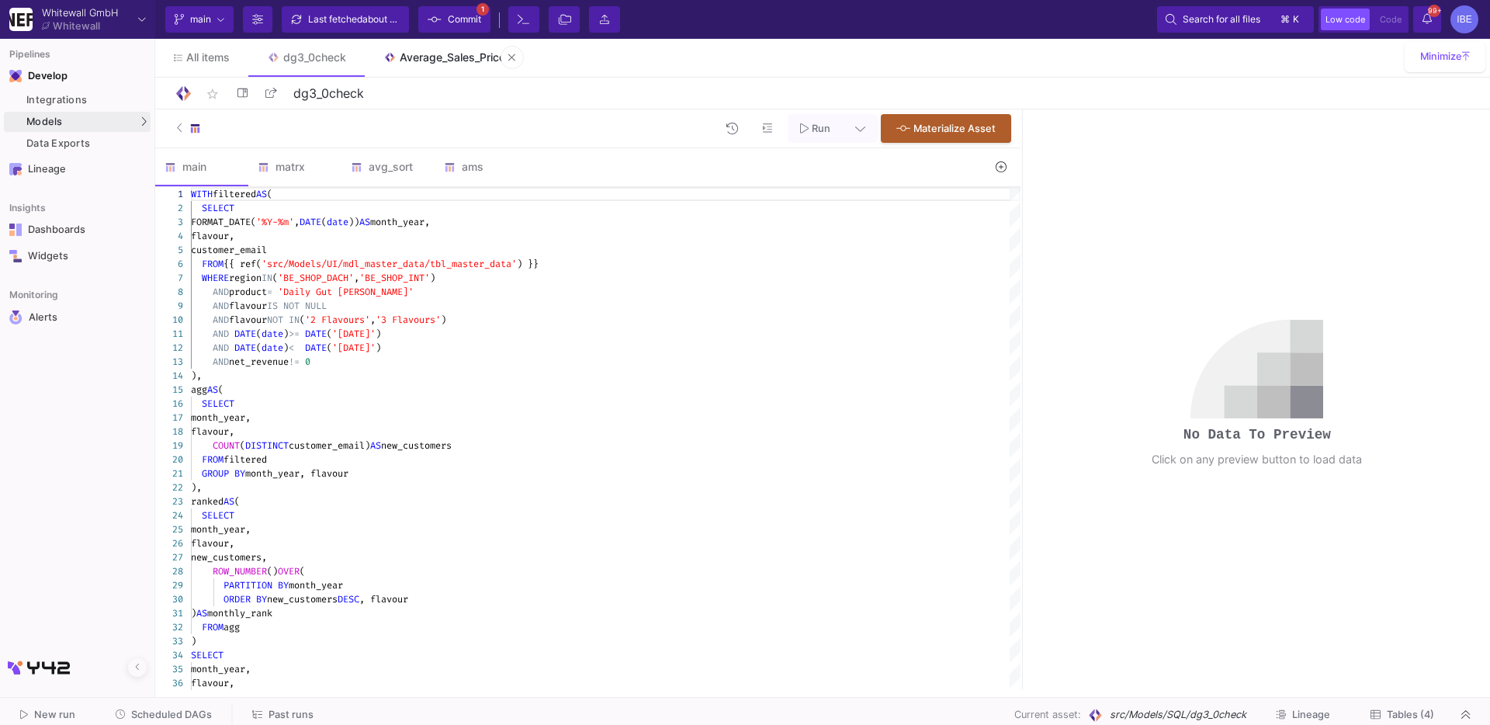
click at [450, 61] on div "Average_Sales_Price" at bounding box center [453, 57] width 106 height 12
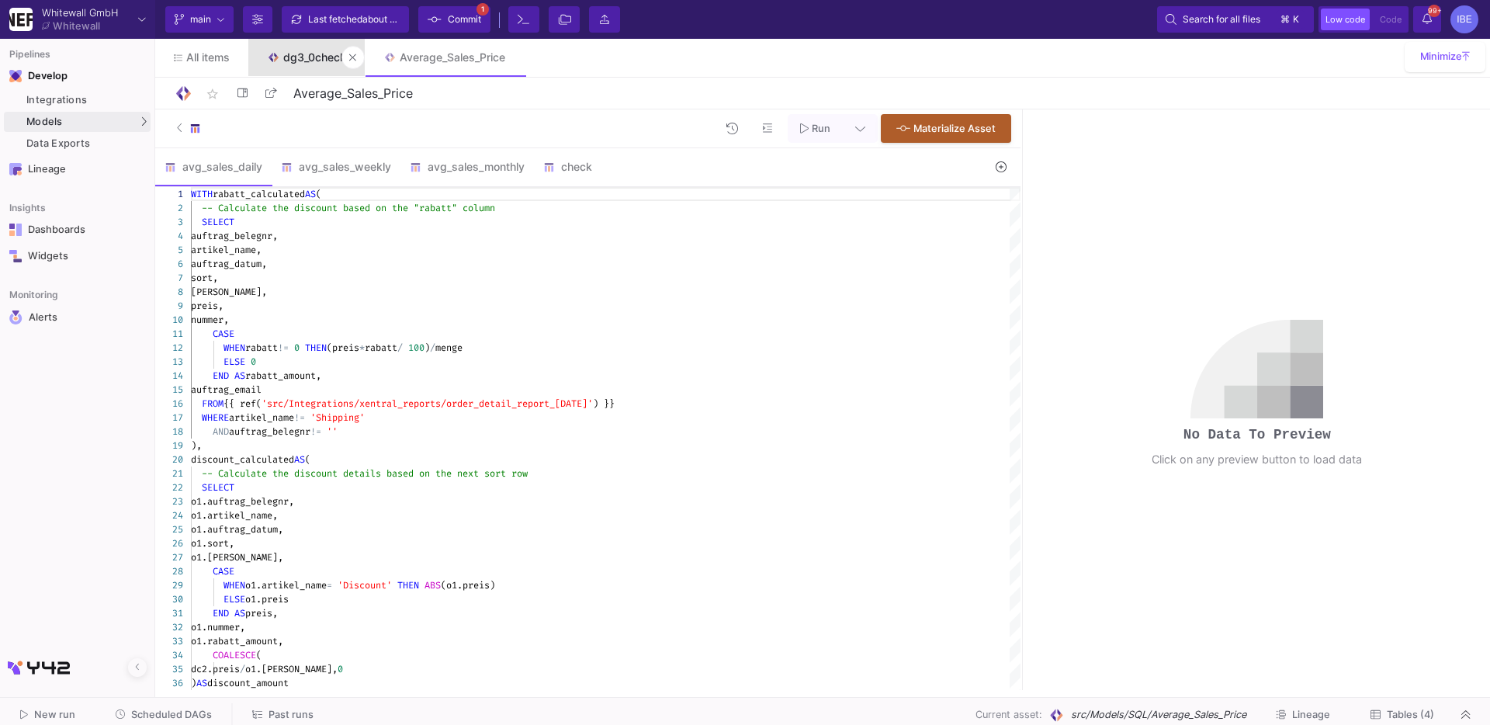
click at [300, 50] on link "dg3_0check" at bounding box center [306, 57] width 116 height 37
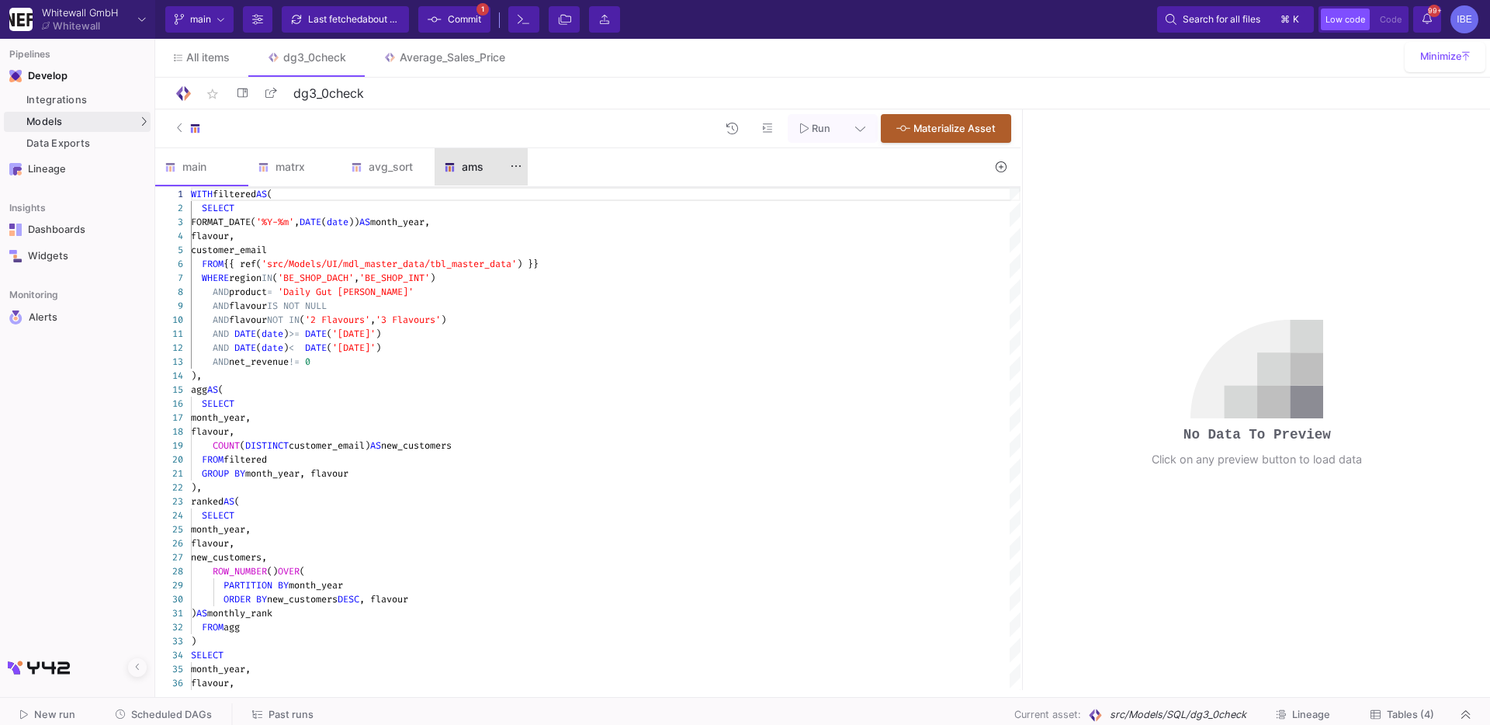
click at [460, 177] on div "ams" at bounding box center [481, 166] width 93 height 37
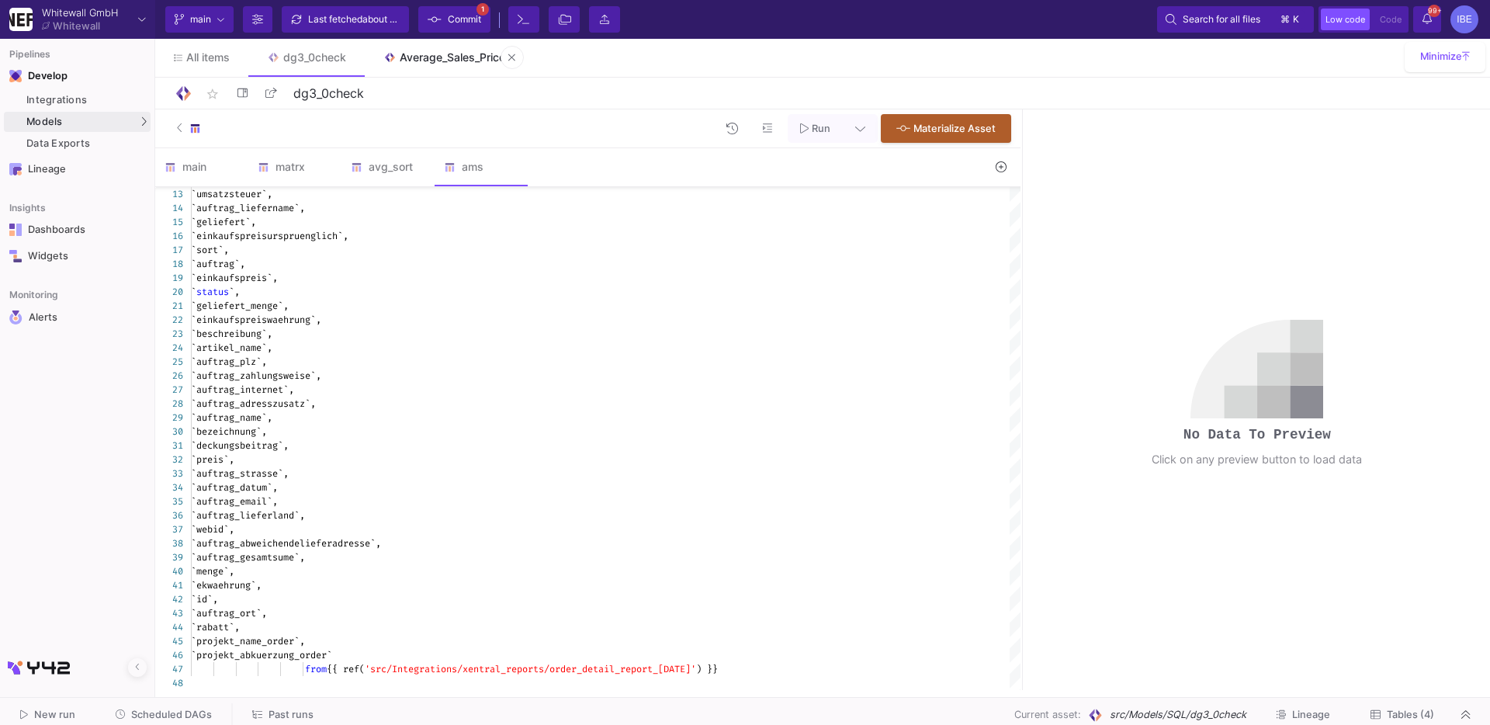
click at [458, 59] on div "Average_Sales_Price" at bounding box center [453, 57] width 106 height 12
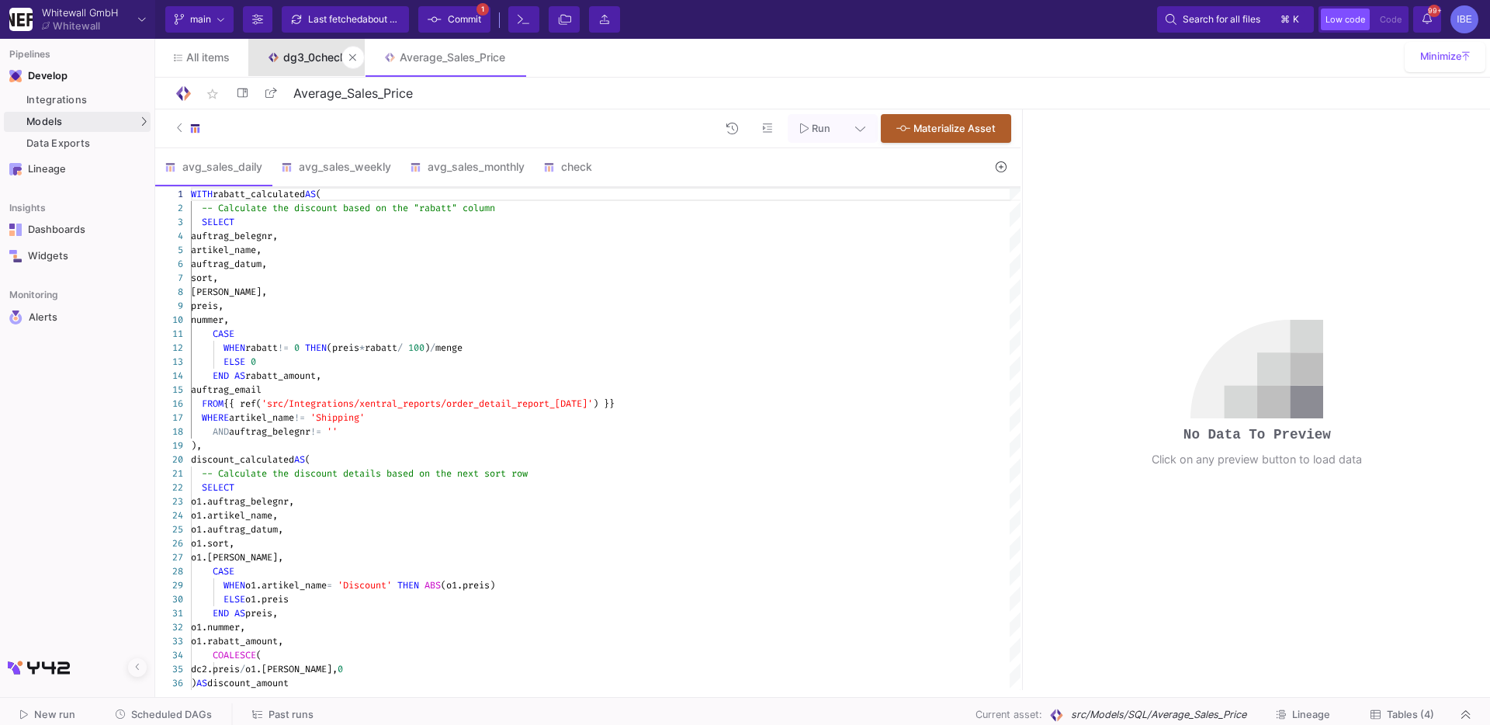
click at [310, 51] on div "dg3_0check" at bounding box center [314, 57] width 63 height 12
type input "dg3_0check"
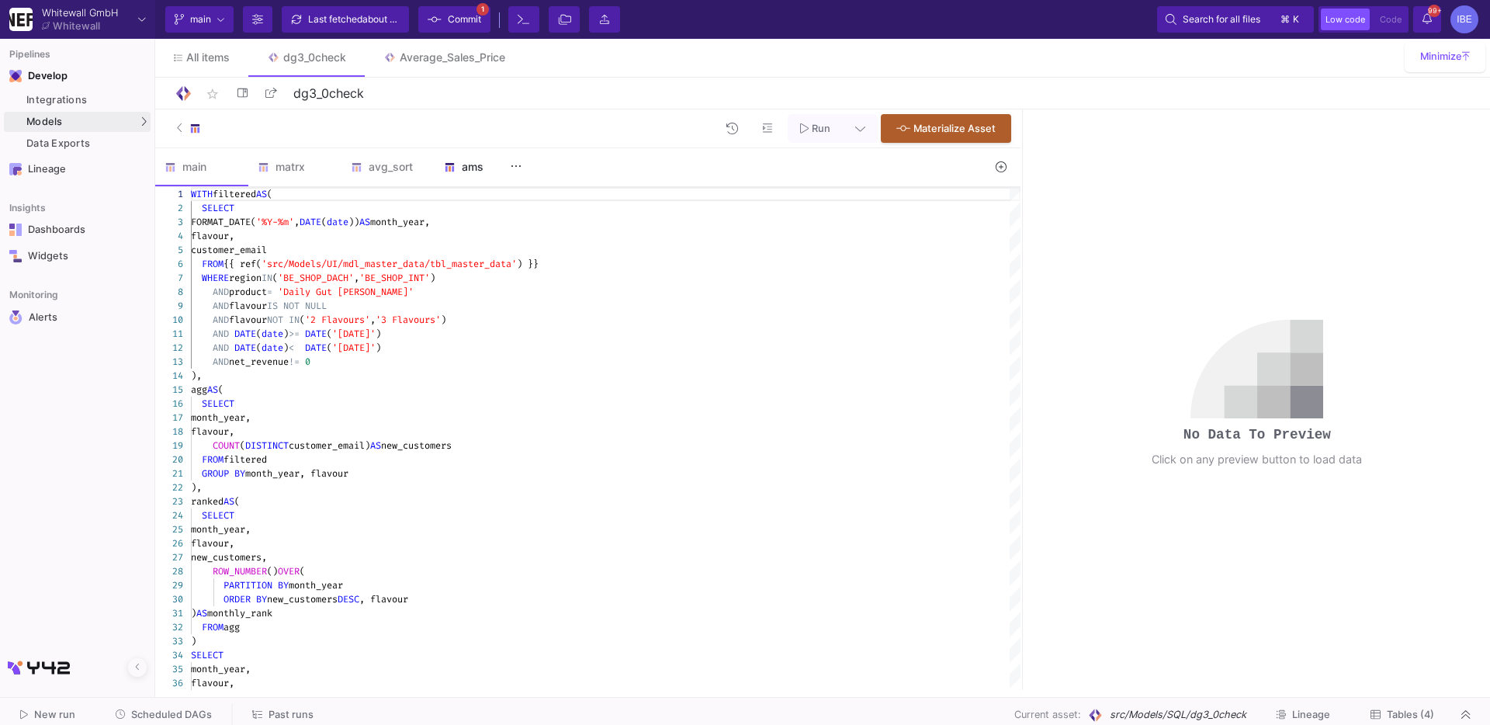
click at [474, 168] on div "ams" at bounding box center [481, 167] width 74 height 12
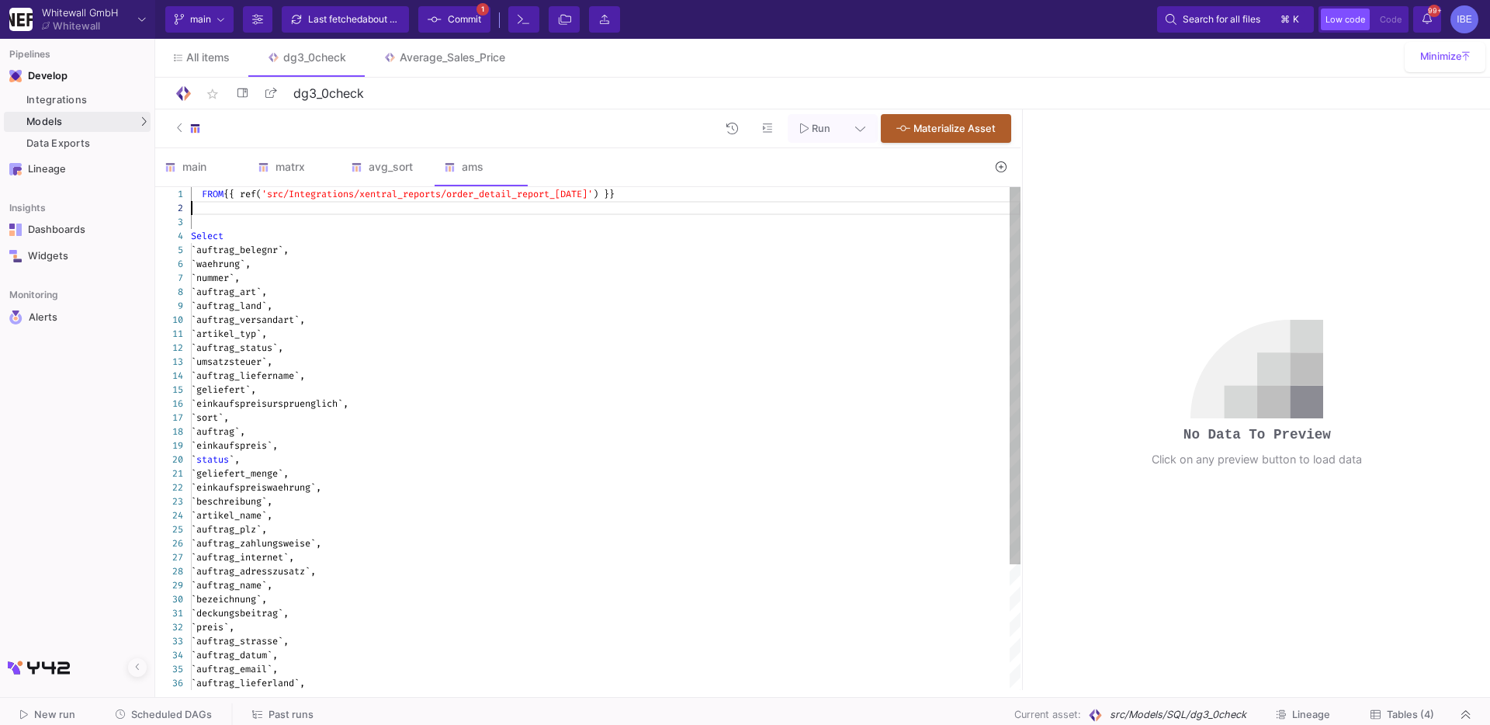
click at [473, 211] on div at bounding box center [606, 208] width 830 height 14
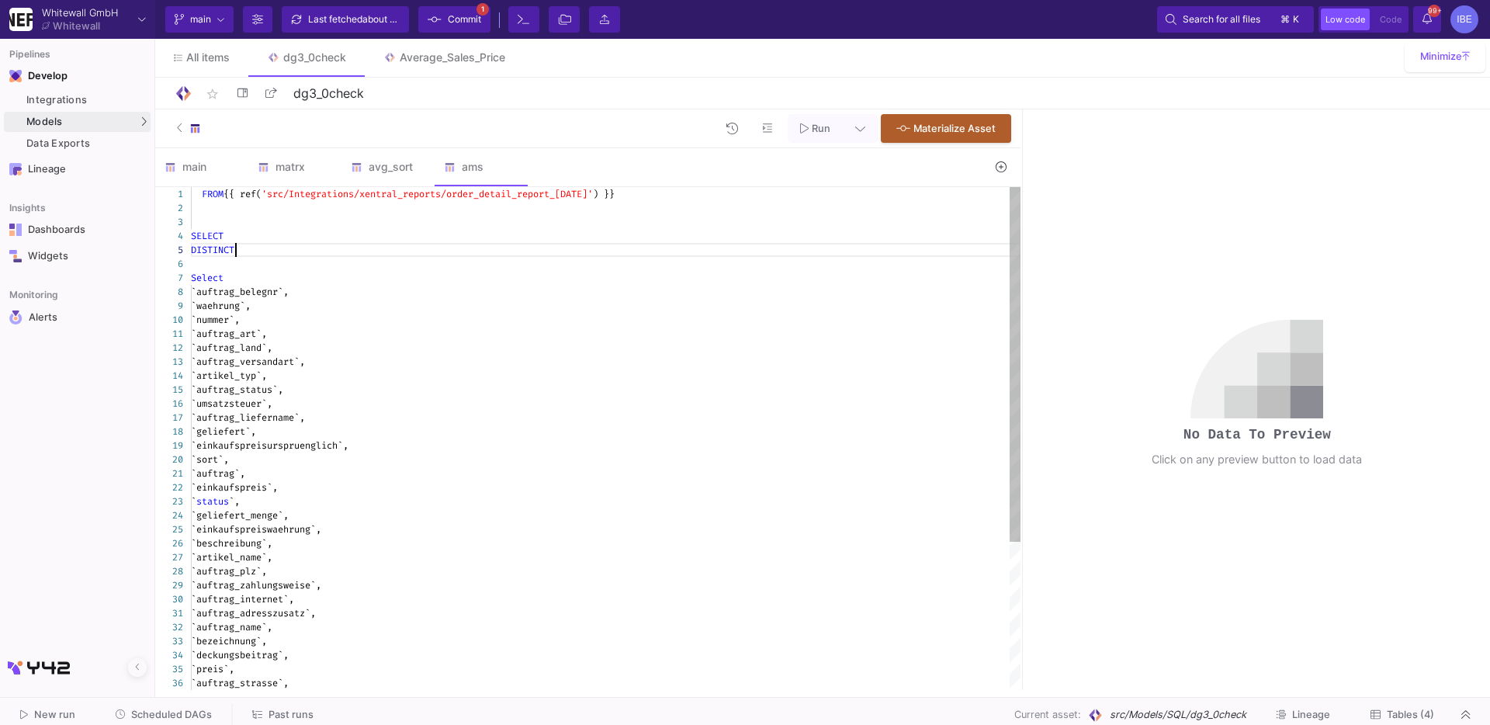
scroll to position [55, 49]
click at [282, 234] on div "SELECT" at bounding box center [606, 236] width 830 height 14
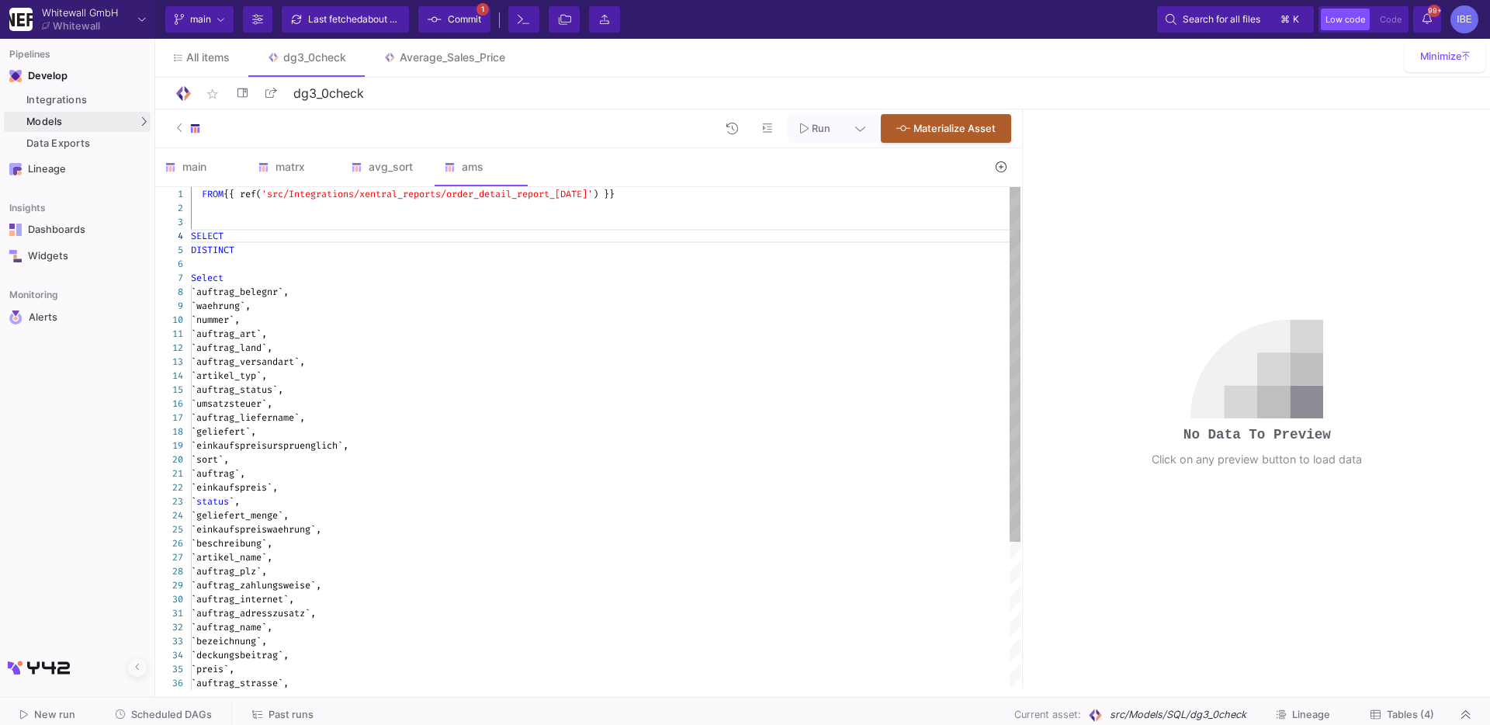
click at [269, 263] on div at bounding box center [606, 264] width 830 height 14
click at [269, 240] on div "SELECT" at bounding box center [606, 236] width 830 height 14
click at [255, 257] on div at bounding box center [606, 264] width 830 height 14
click at [241, 251] on div "6 7 8 9 10 11 12 13 14 15 16 17 18 19 20 21 22 23 24 25 26 27 28 29 30 31 32 33…" at bounding box center [587, 438] width 865 height 503
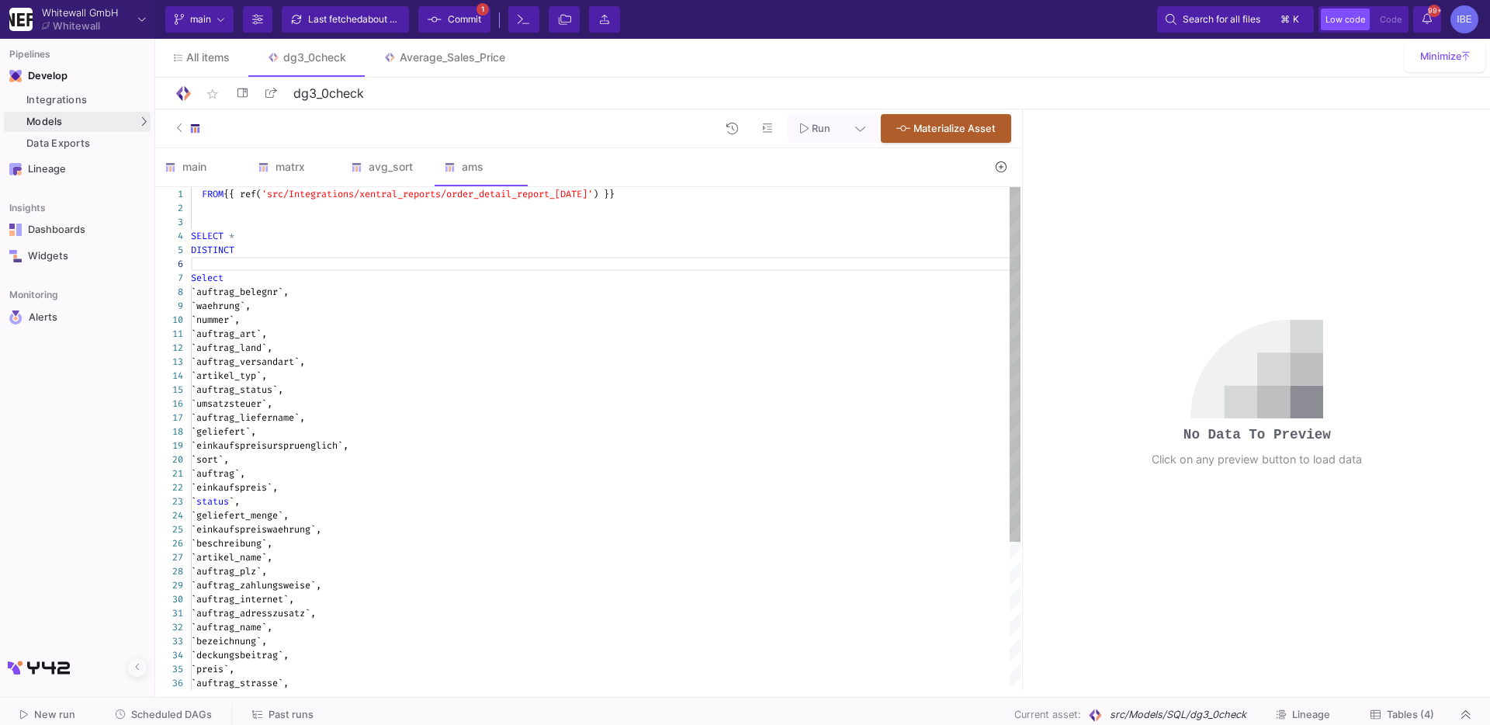
click at [192, 257] on textarea "FROM {{ ref('src/Integrations/xentral_reports/order_detail_report_Jul_2023') }}…" at bounding box center [191, 264] width 1 height 14
click at [241, 251] on div "6 7 8 9 10 11 12 13 14 15 16 17 18 19 20 21 22 23 24 25 26 27 28 29 30 31 32 33…" at bounding box center [587, 438] width 865 height 503
paste textarea "artikel_name"
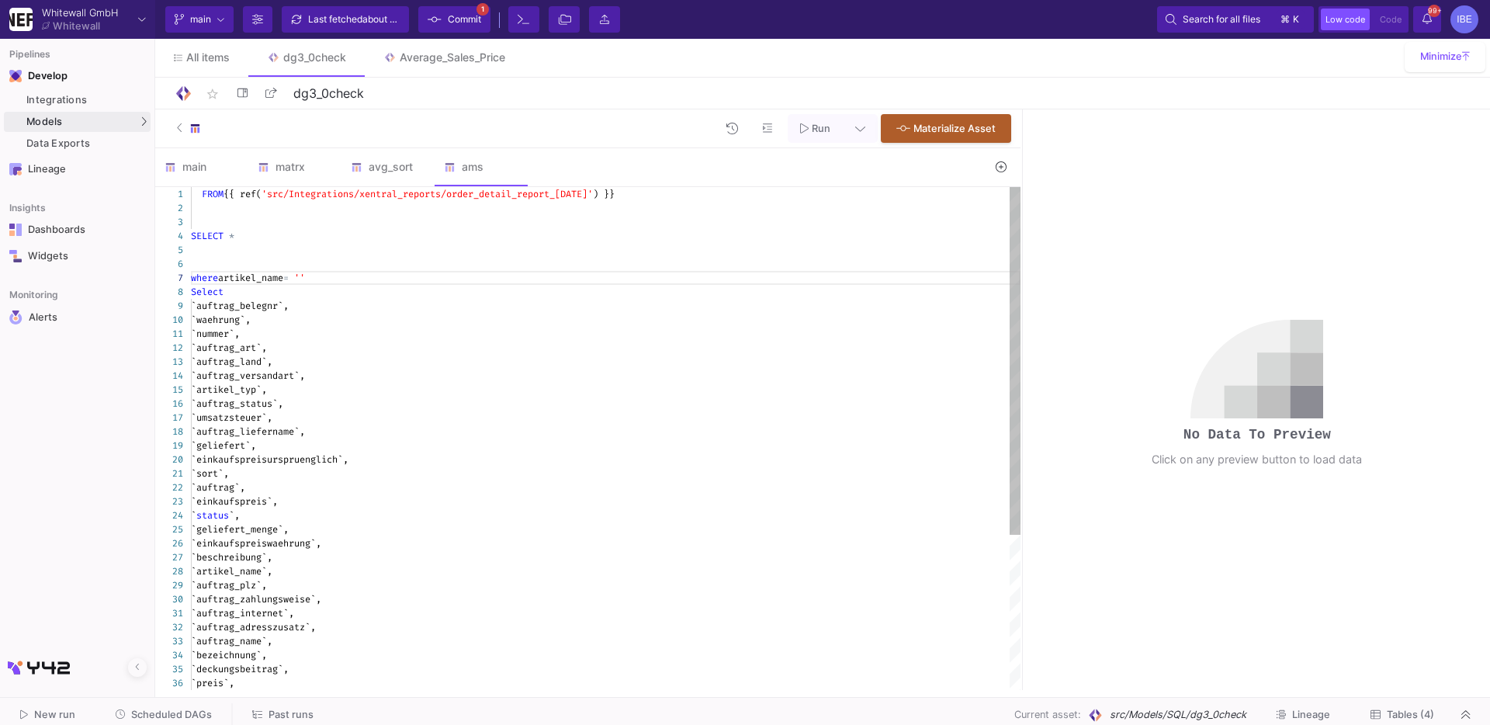
paste textarea "MULTIPACK - 2x DAILY GUT Powder Green Mix 240g Doypack DE/FR"
click at [305, 263] on div at bounding box center [606, 264] width 830 height 14
click at [291, 200] on div at bounding box center [292, 194] width 2 height 14
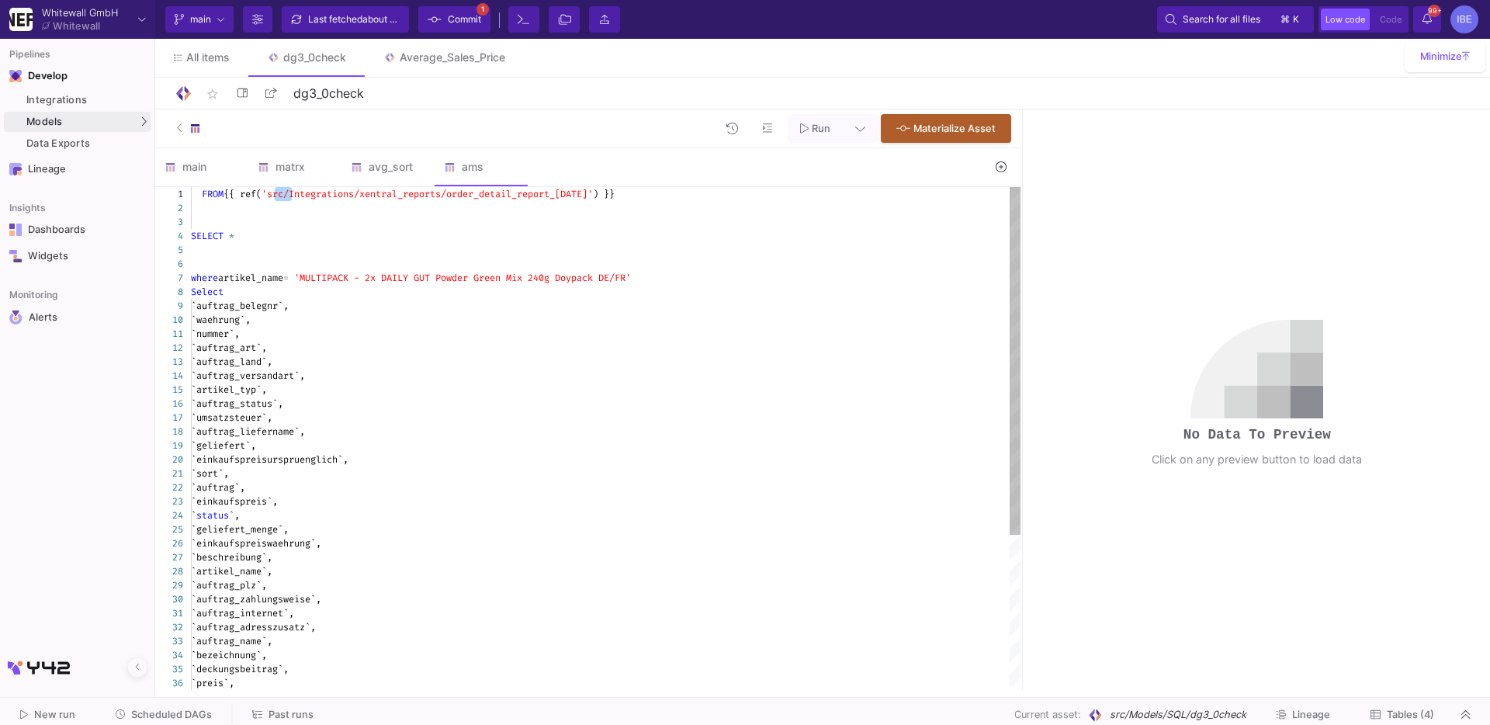
click at [291, 200] on div at bounding box center [292, 194] width 2 height 14
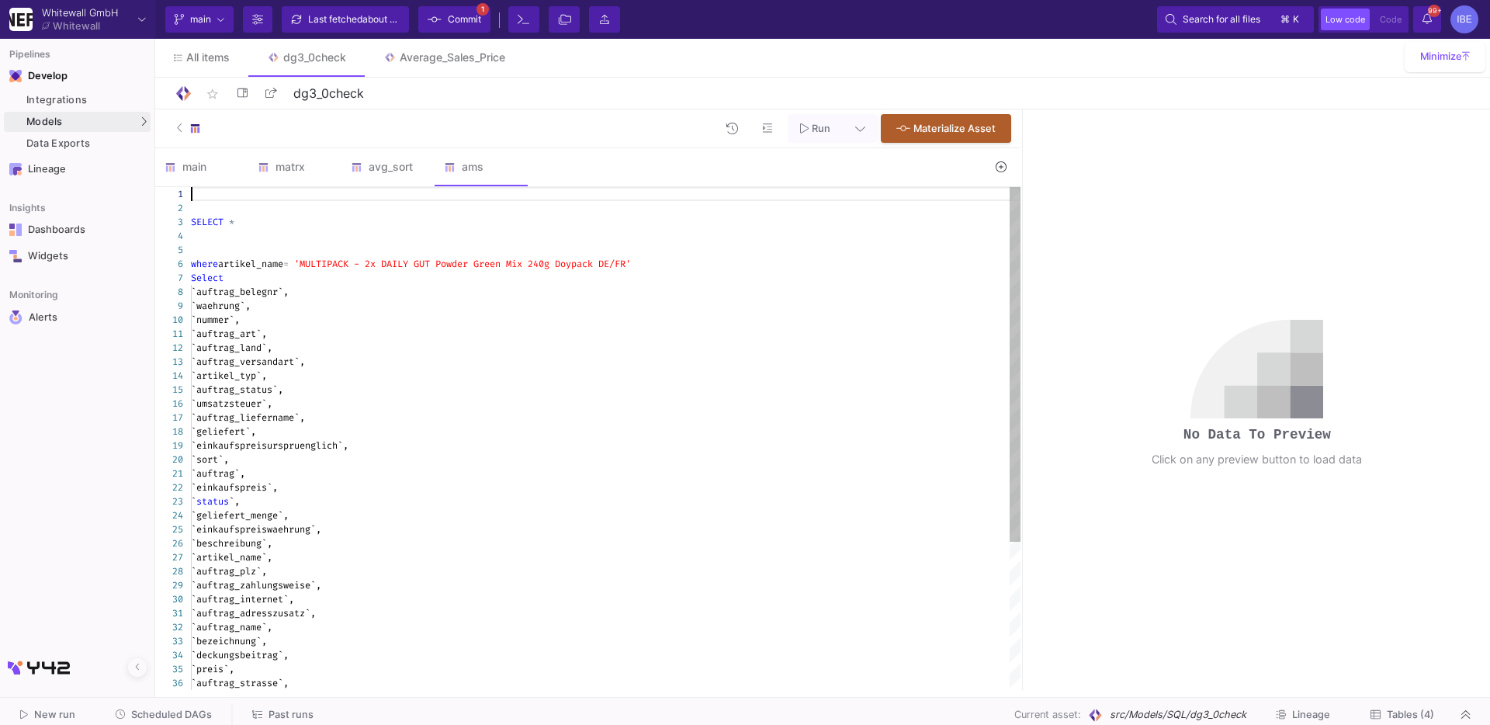
click at [267, 241] on div at bounding box center [606, 236] width 830 height 14
paste textarea "FROM {{ ref('src/Integrations/xentral_reports/order_detail_report_Jul_2023') }}…"
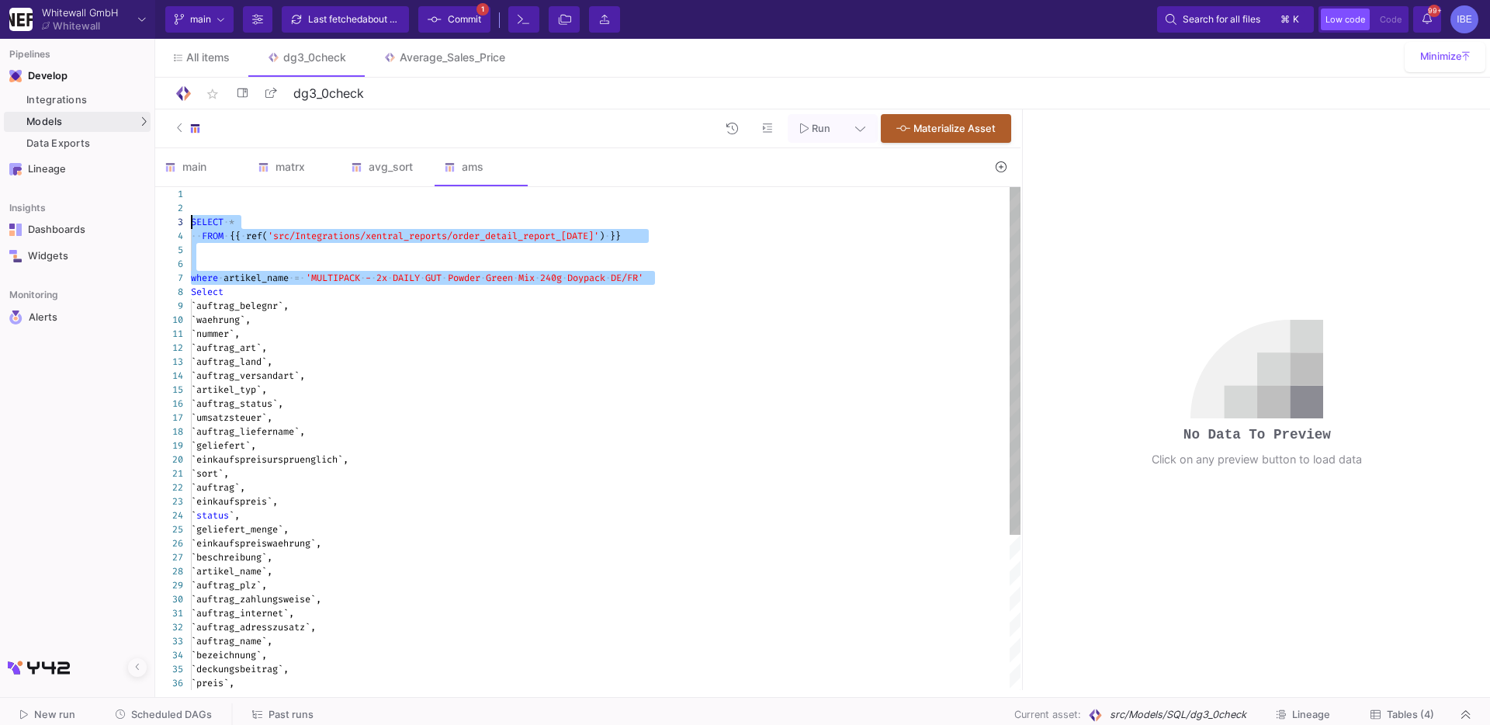
drag, startPoint x: 656, startPoint y: 279, endPoint x: 190, endPoint y: 220, distance: 469.3
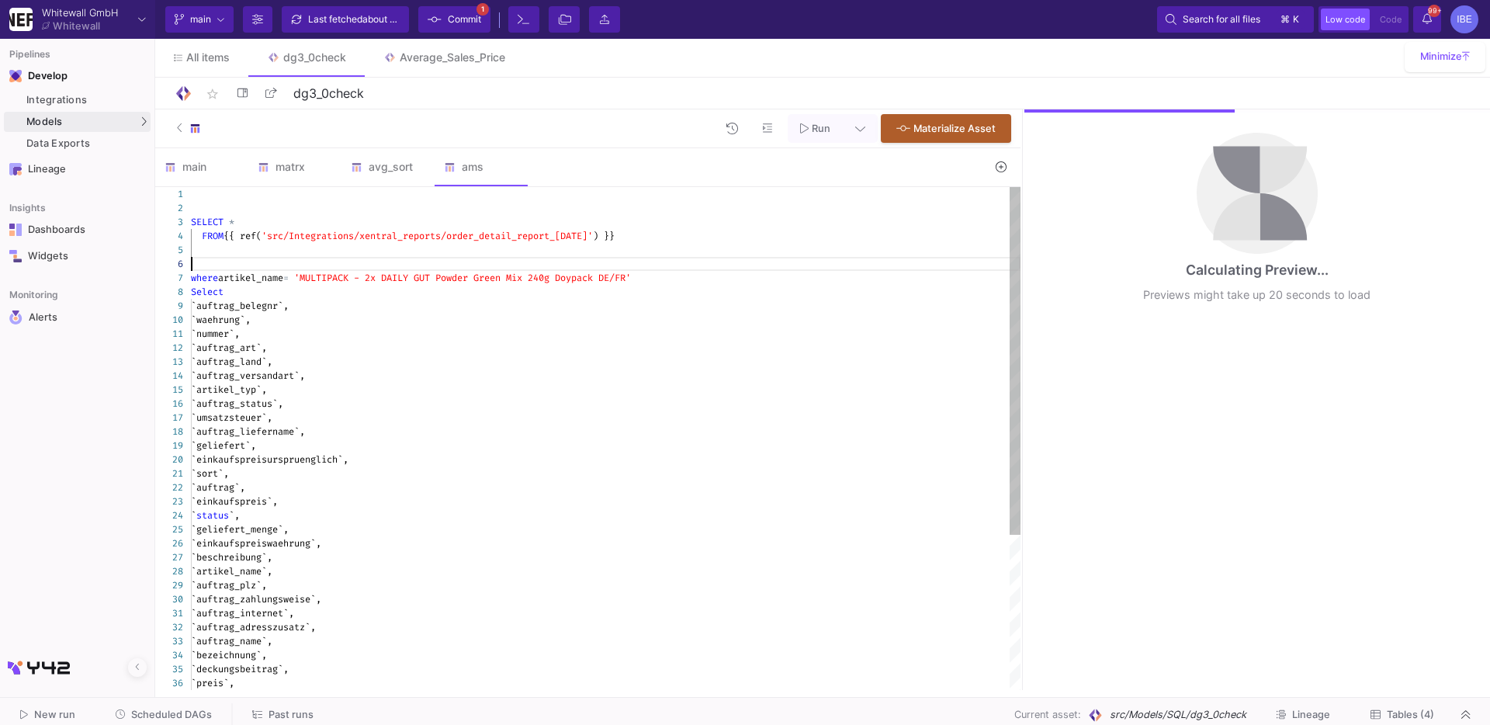
click at [363, 265] on div at bounding box center [606, 264] width 830 height 14
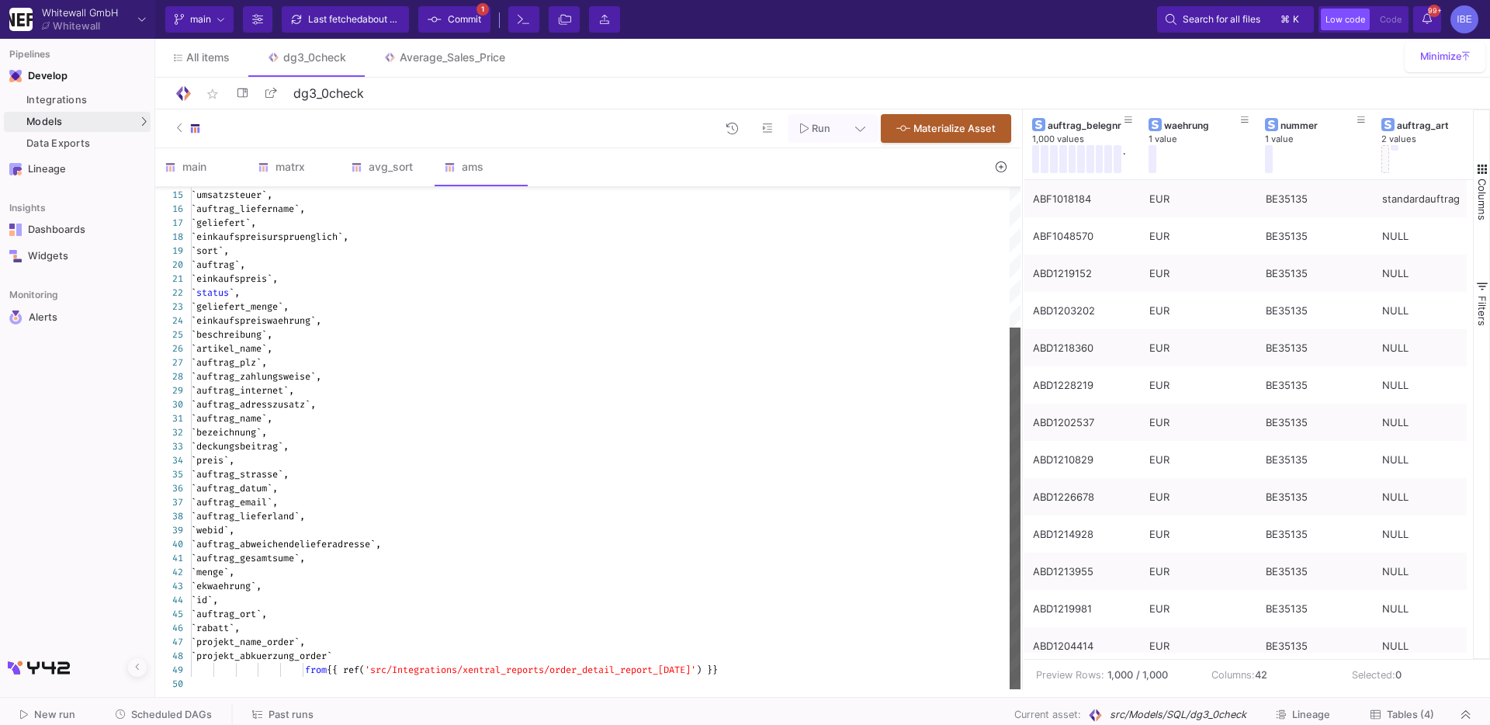
drag, startPoint x: 1019, startPoint y: 195, endPoint x: 875, endPoint y: 133, distance: 156.8
click at [875, 133] on div "Run Materialize Asset main matrx avg_sort ams 1 WITH filtered AS ( WITH filtere…" at bounding box center [587, 399] width 865 height 580
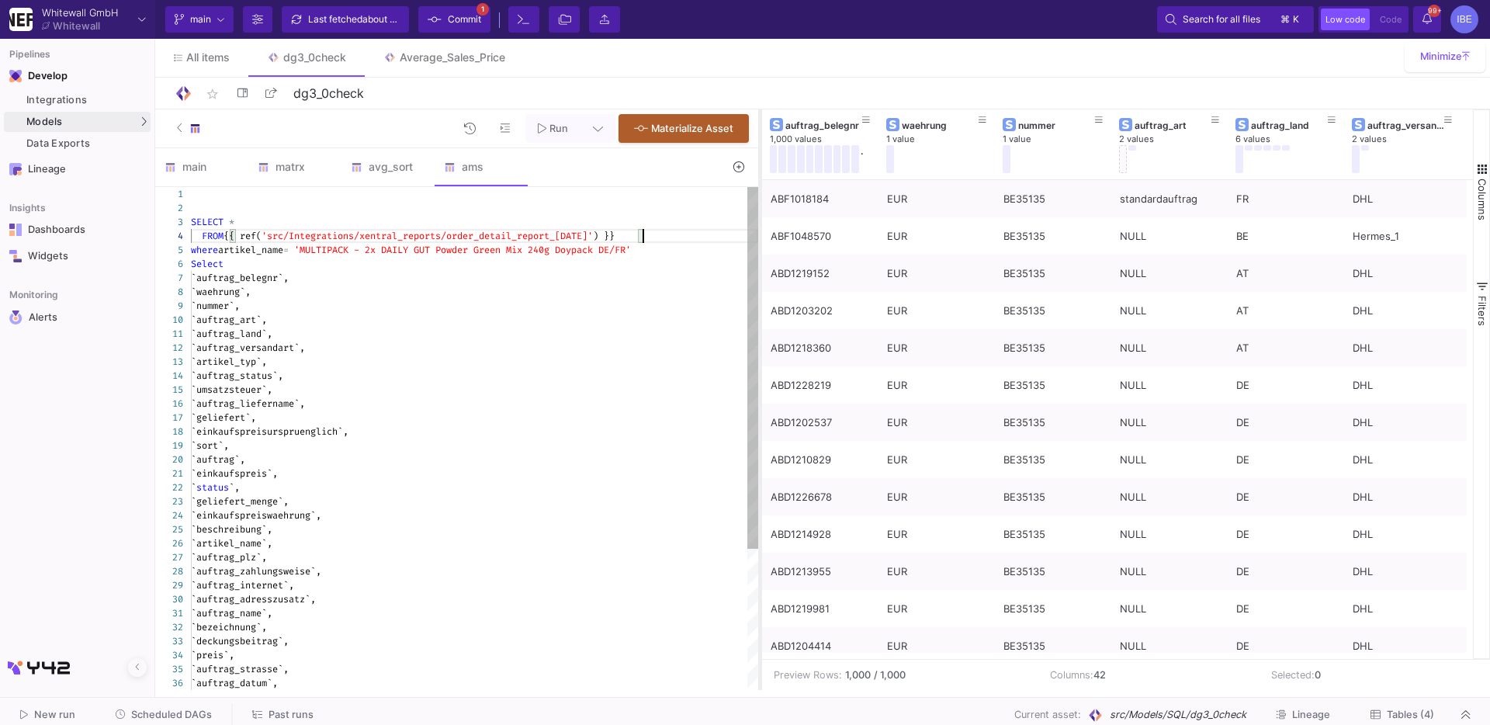
drag, startPoint x: 1020, startPoint y: 210, endPoint x: 756, endPoint y: 191, distance: 265.3
click at [758, 191] on div at bounding box center [760, 399] width 4 height 580
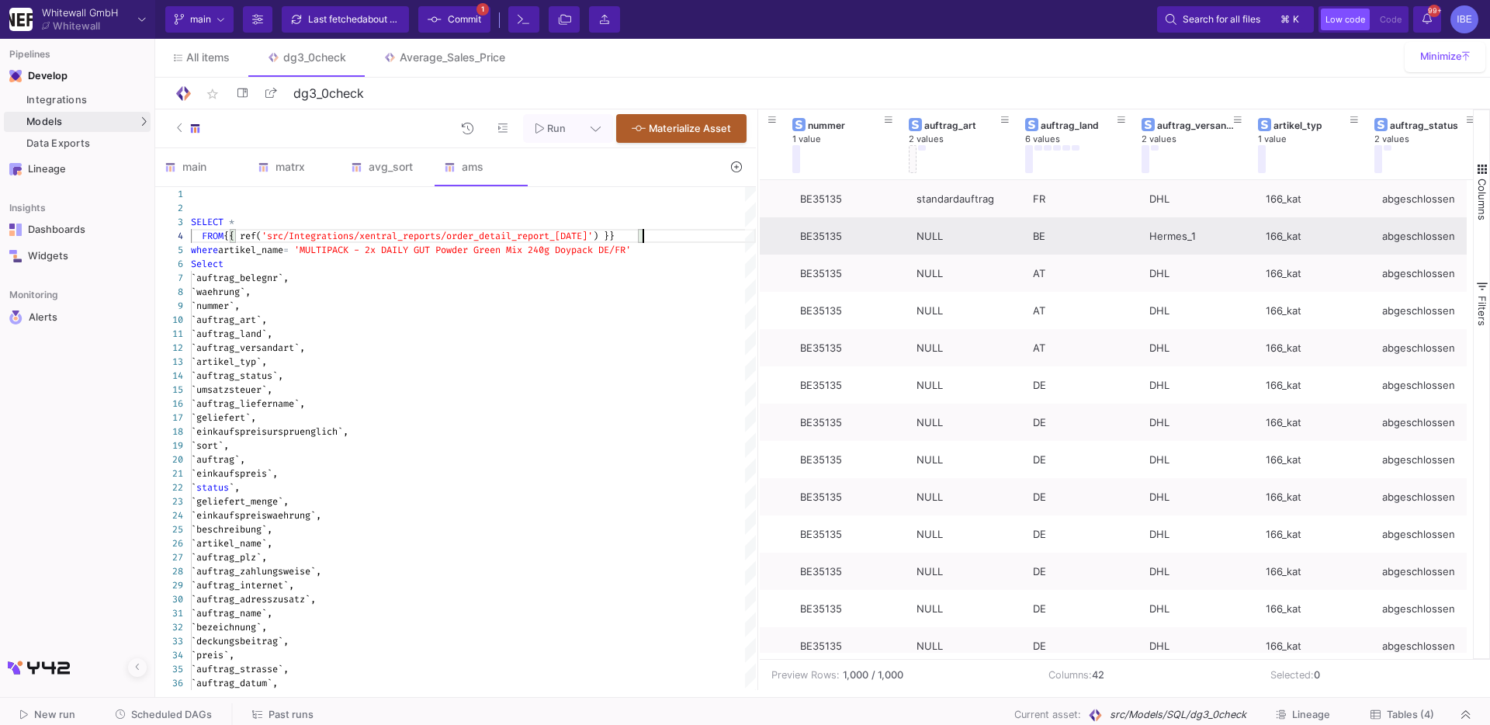
scroll to position [0, 211]
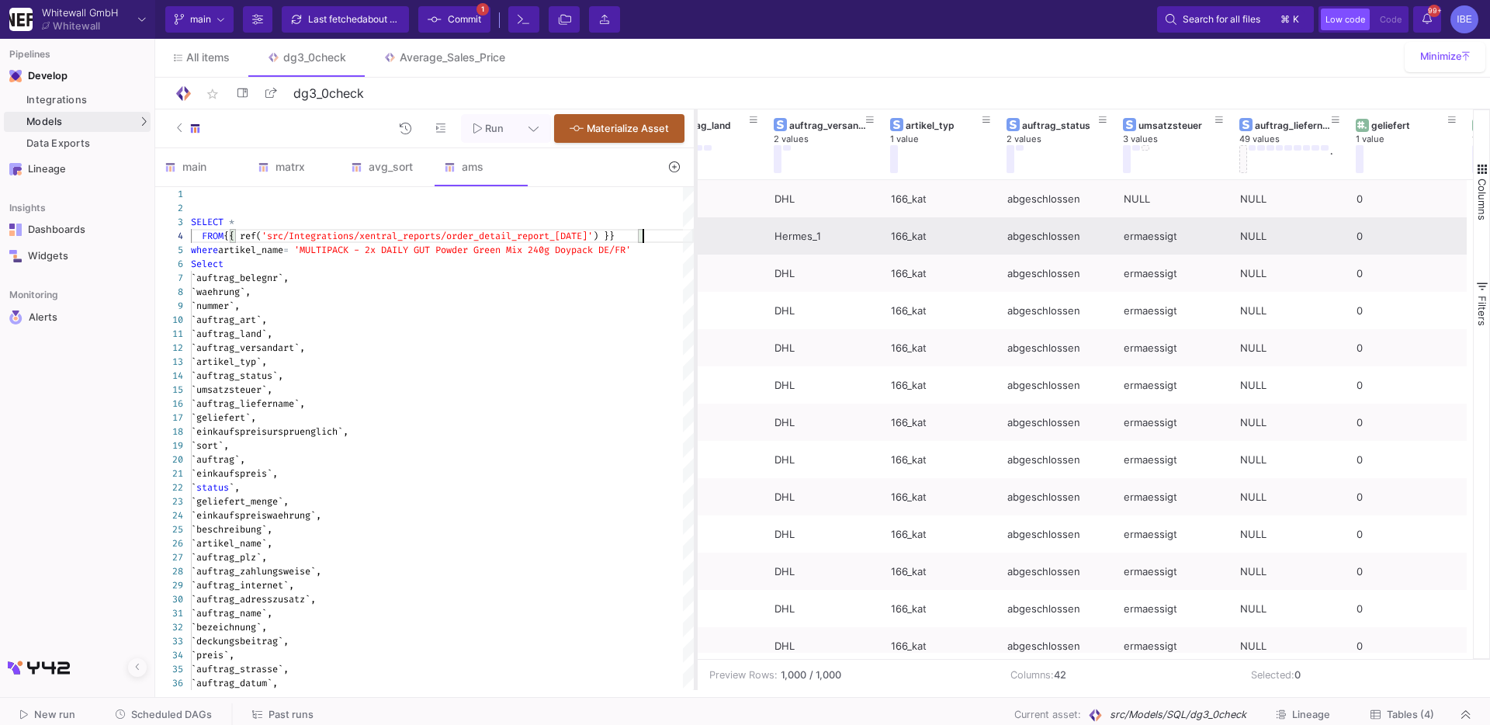
drag, startPoint x: 757, startPoint y: 225, endPoint x: 660, endPoint y: 248, distance: 100.5
click at [694, 248] on div at bounding box center [696, 399] width 4 height 580
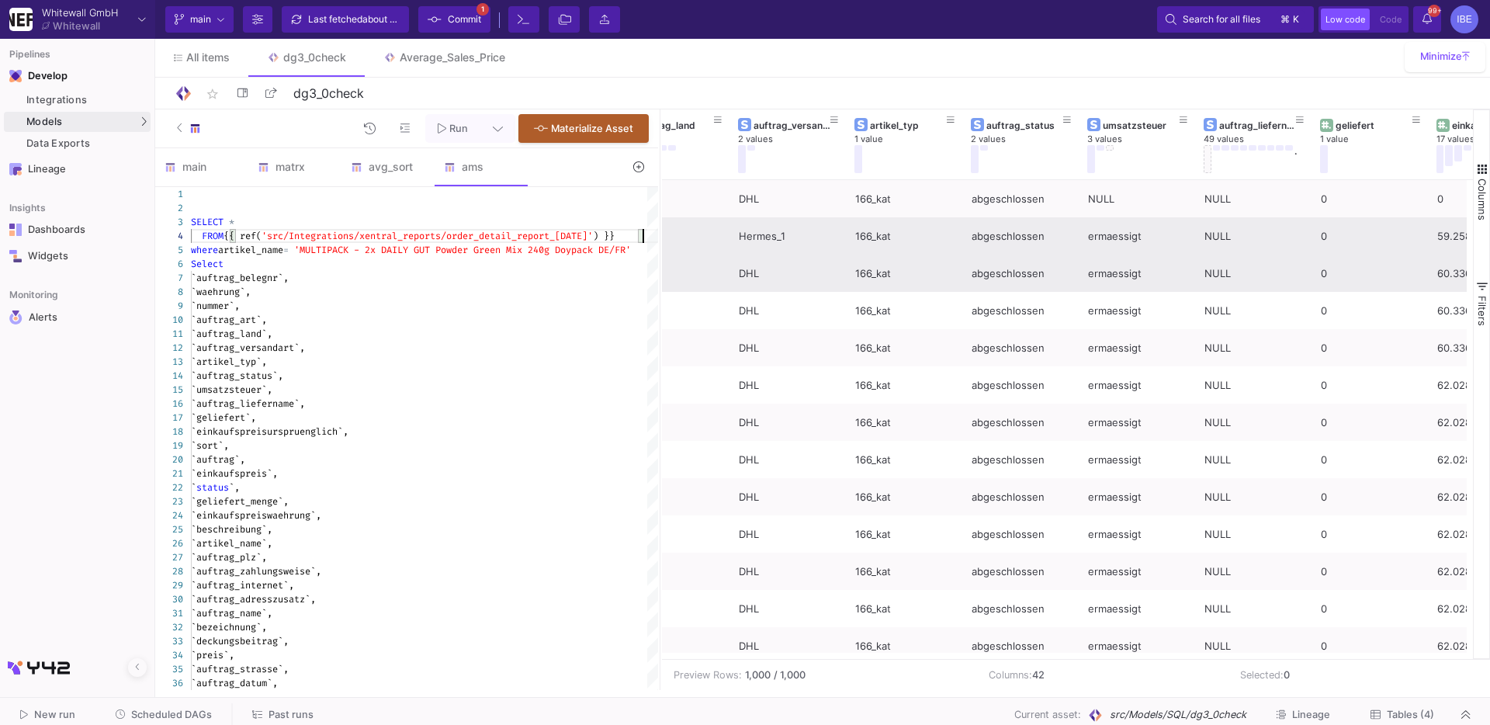
scroll to position [0, 583]
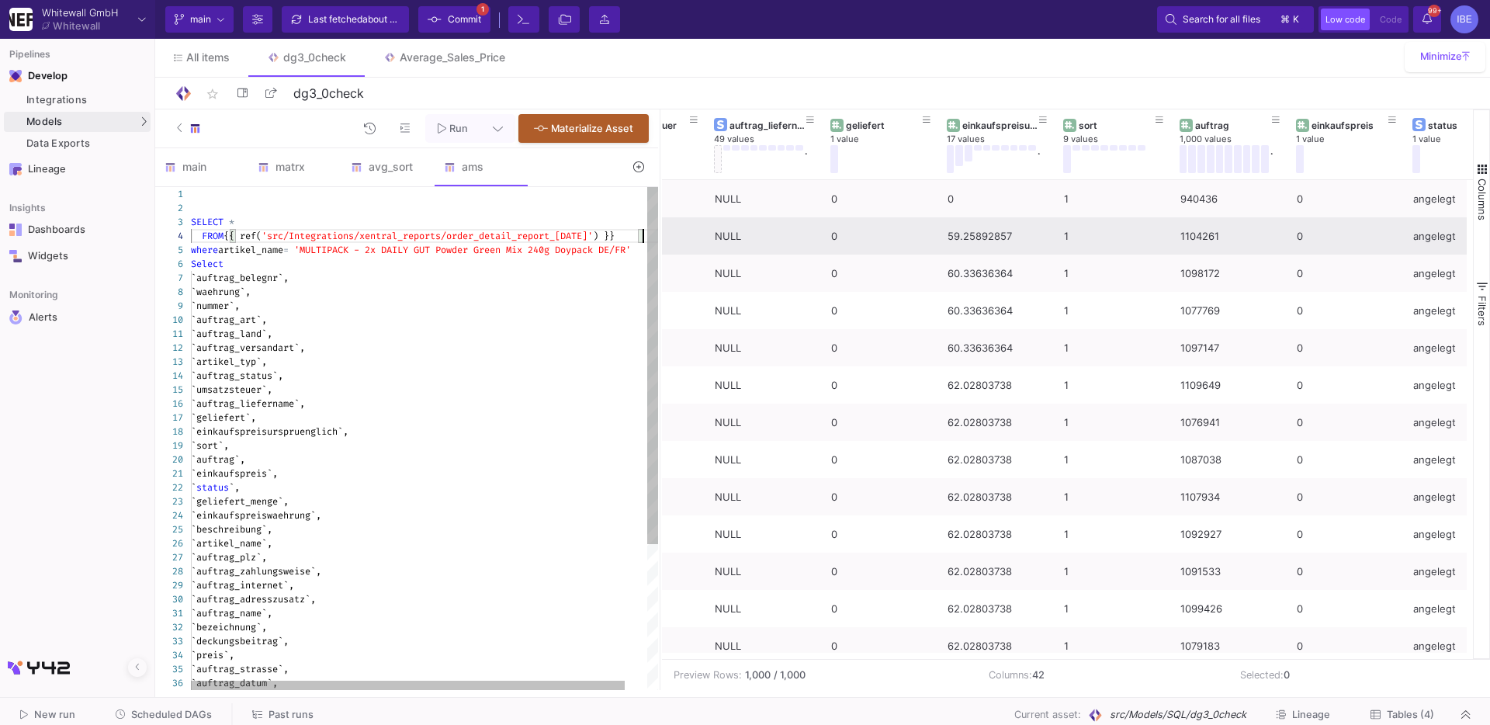
click at [619, 269] on div "Select" at bounding box center [436, 264] width 491 height 14
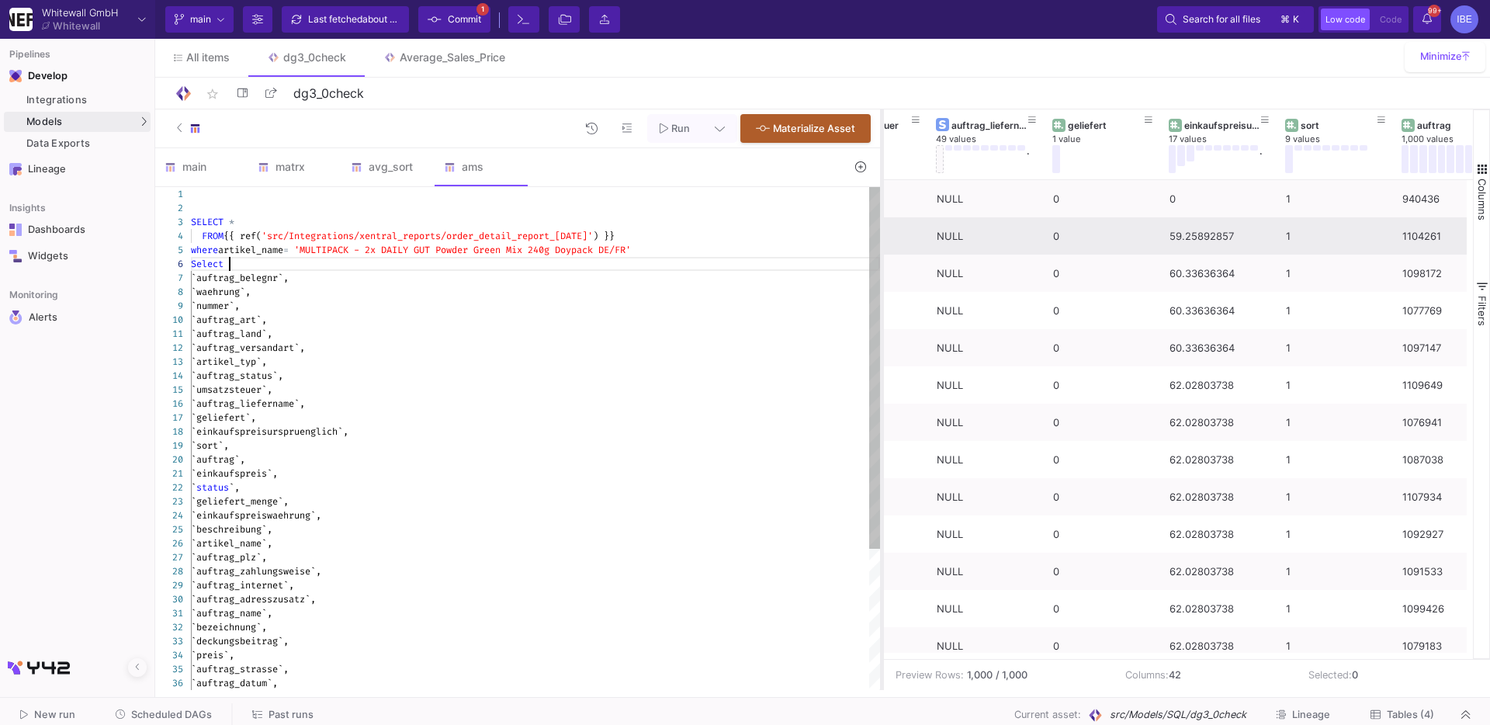
drag, startPoint x: 658, startPoint y: 199, endPoint x: 891, endPoint y: 211, distance: 233.1
click at [884, 211] on div at bounding box center [882, 399] width 4 height 580
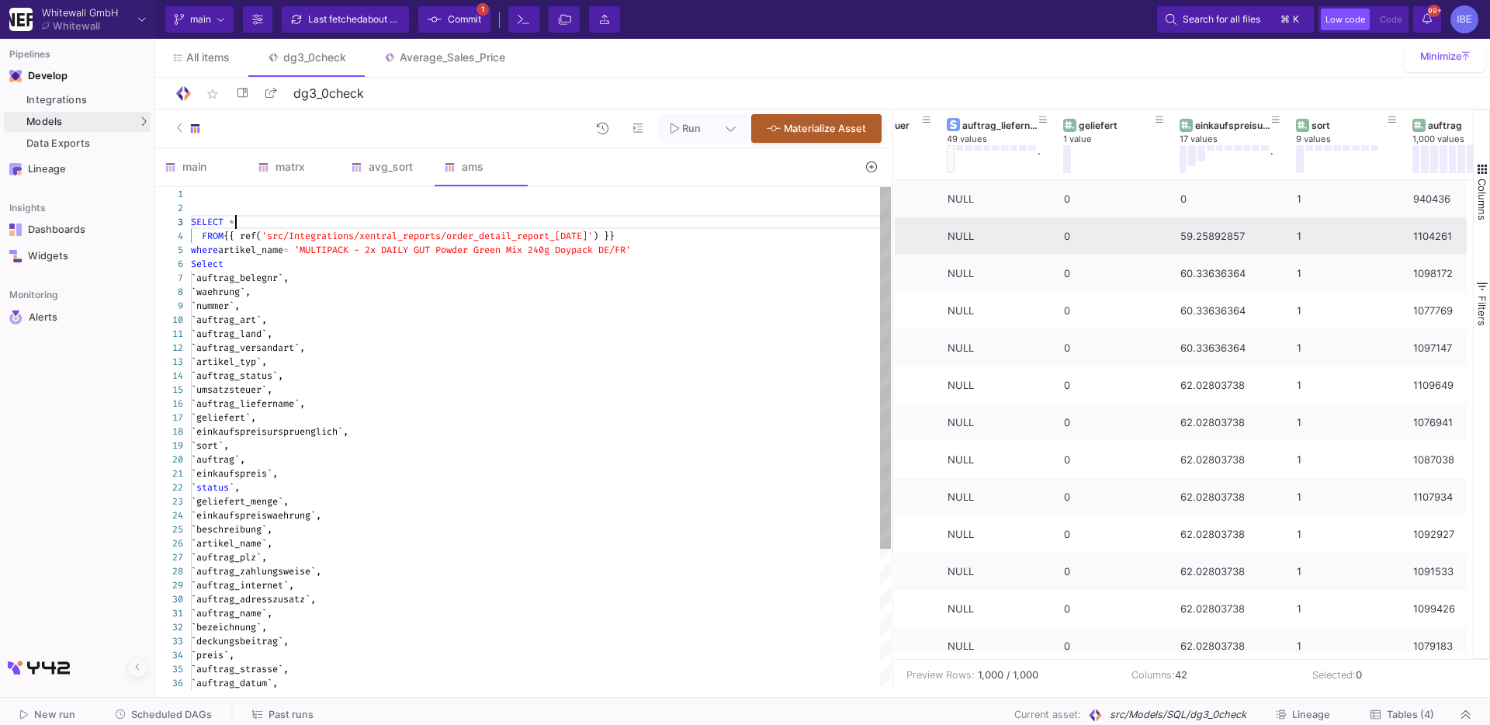
click at [494, 223] on div "SELECT *" at bounding box center [541, 222] width 700 height 14
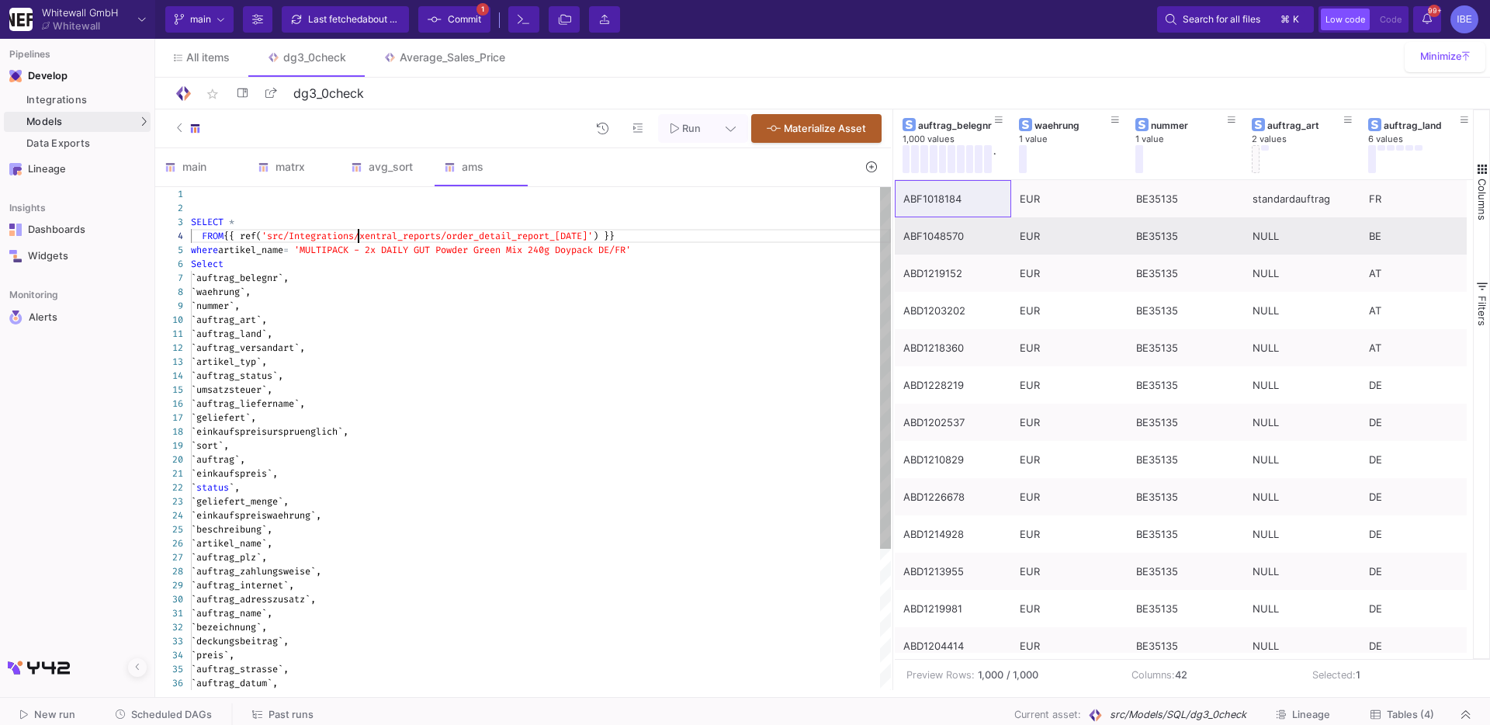
click at [358, 229] on div "15 16 17 18 19 20 21 22 23 24 25 26 27 28 29 30 31 32 33 34 35 36 14 13 11 12 8…" at bounding box center [523, 438] width 736 height 503
click at [276, 279] on span "`auftrag_belegnr`," at bounding box center [240, 278] width 98 height 12
click at [263, 220] on div "SELECT *" at bounding box center [541, 222] width 700 height 14
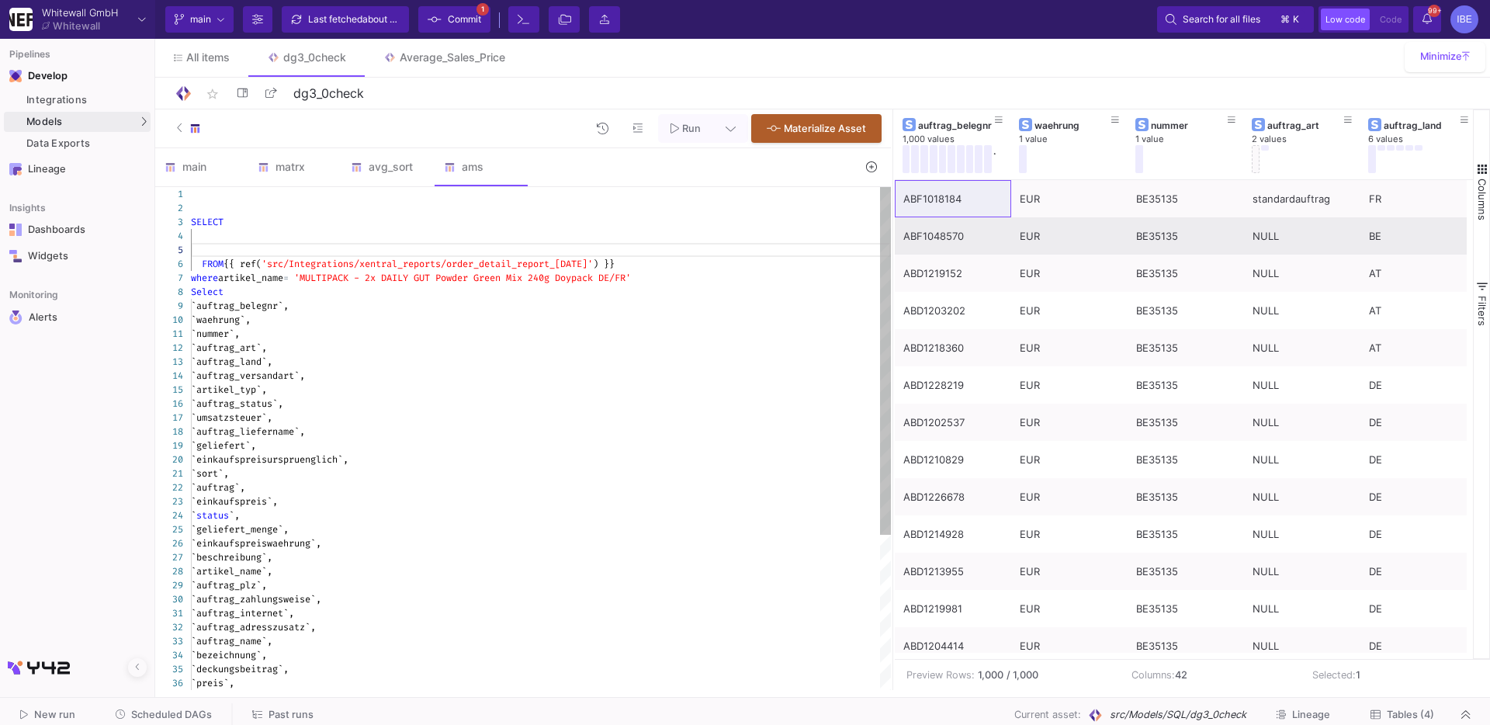
click at [242, 240] on div at bounding box center [541, 236] width 700 height 14
paste textarea "auftrag_belegnr"
click at [262, 250] on div at bounding box center [541, 250] width 700 height 14
click at [310, 233] on div "auftrag_belegnr" at bounding box center [541, 236] width 700 height 14
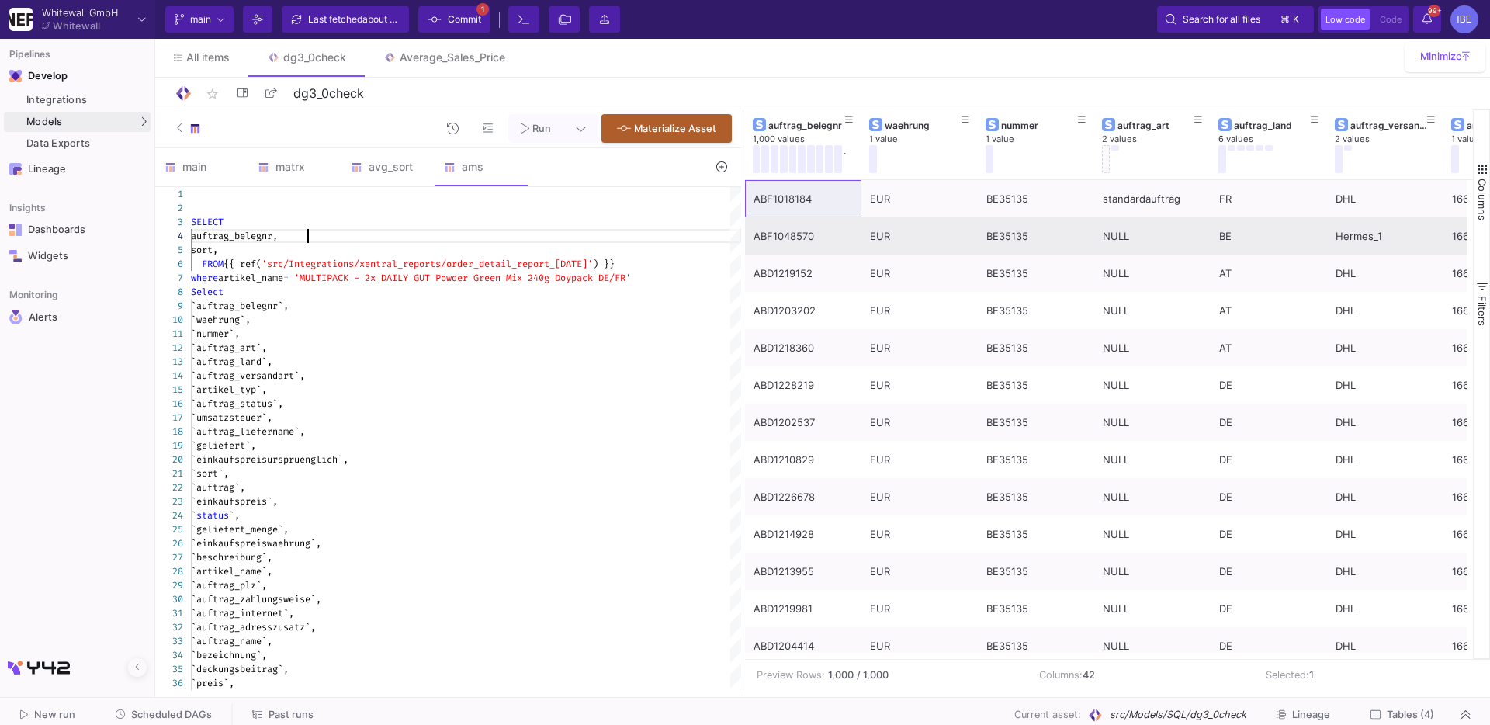
drag, startPoint x: 890, startPoint y: 241, endPoint x: 734, endPoint y: 241, distance: 156.0
click at [741, 241] on div at bounding box center [743, 399] width 4 height 580
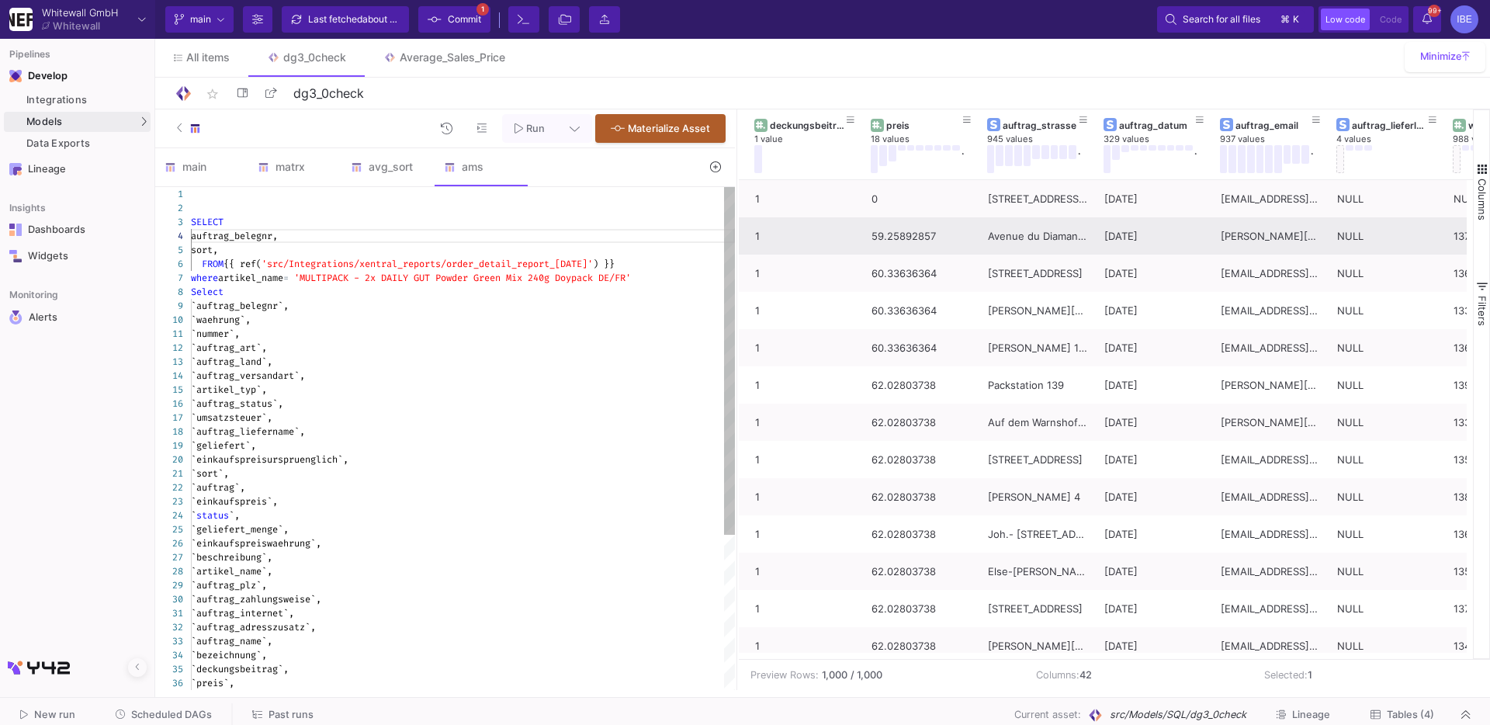
click at [376, 251] on div "sort," at bounding box center [463, 250] width 544 height 14
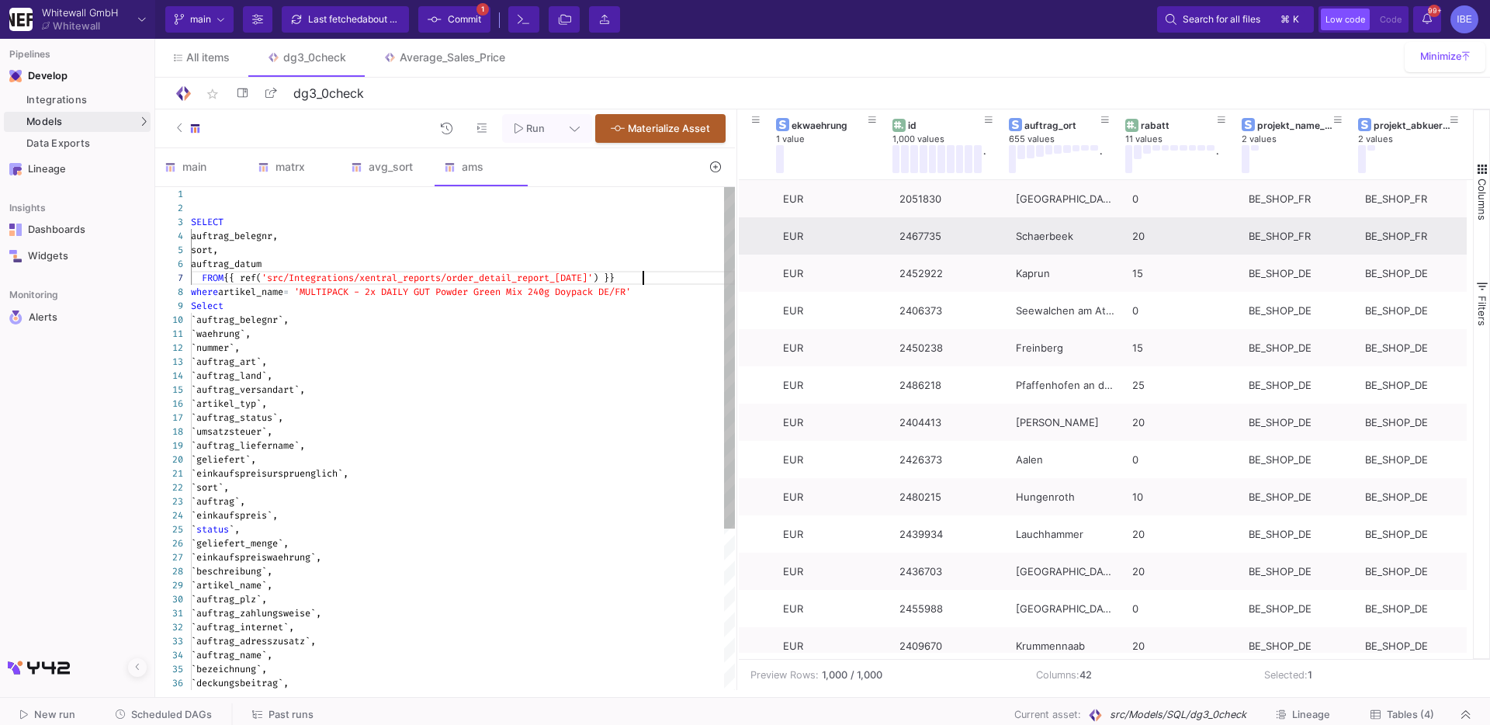
click at [665, 279] on div "FROM {{ ref( 'src/Integrations/xentral_reports/order_detail_rep ort_Jul_2023' )…" at bounding box center [463, 278] width 544 height 14
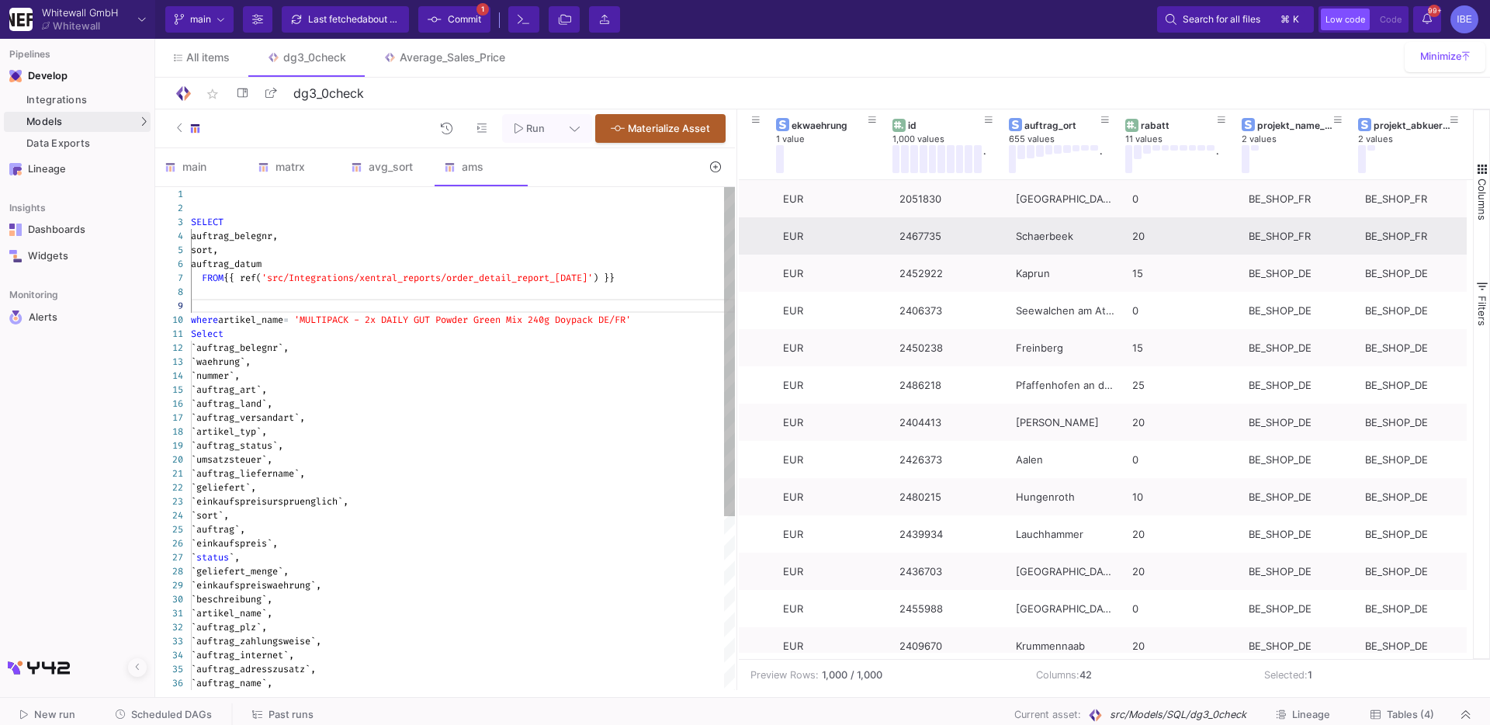
click at [553, 296] on div at bounding box center [463, 292] width 544 height 14
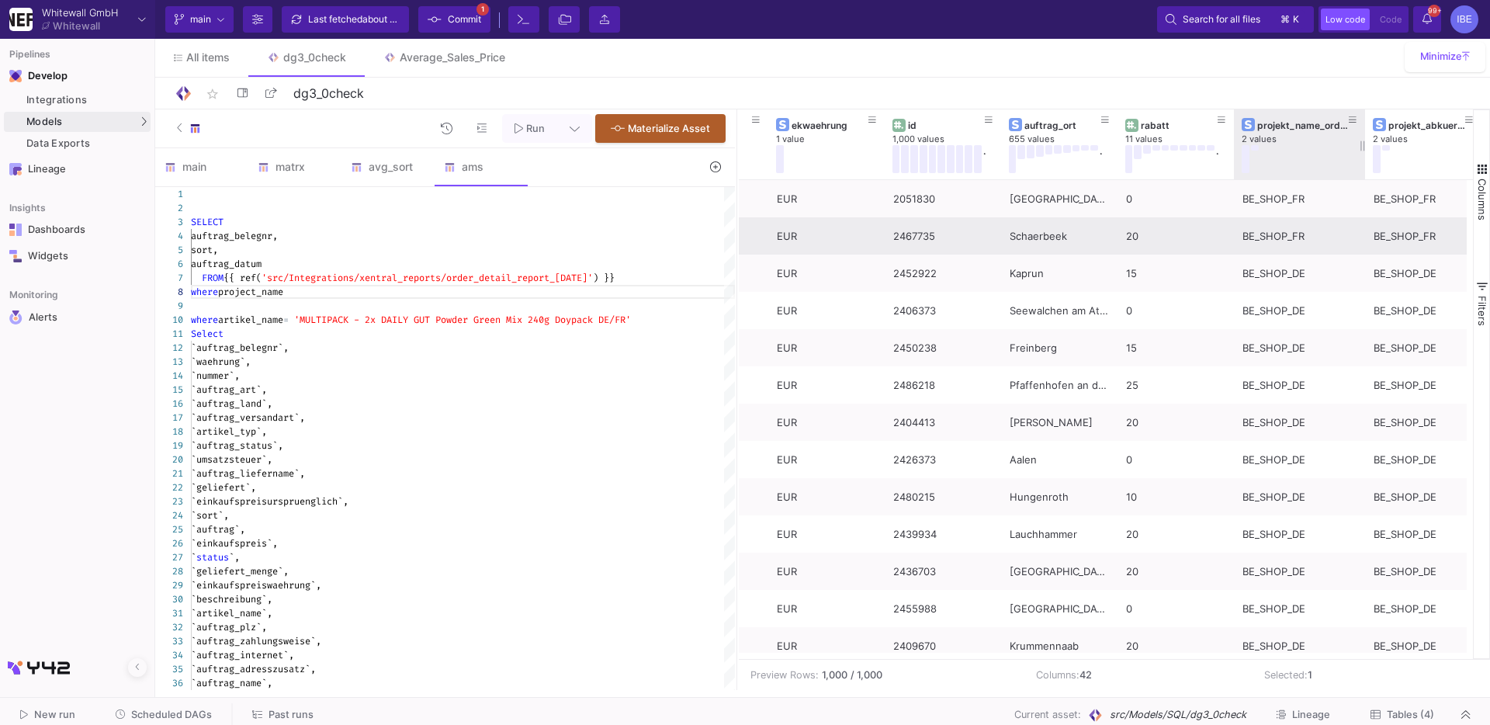
drag, startPoint x: 1348, startPoint y: 143, endPoint x: 1363, endPoint y: 141, distance: 14.8
click at [1363, 141] on div at bounding box center [1365, 144] width 6 height 70
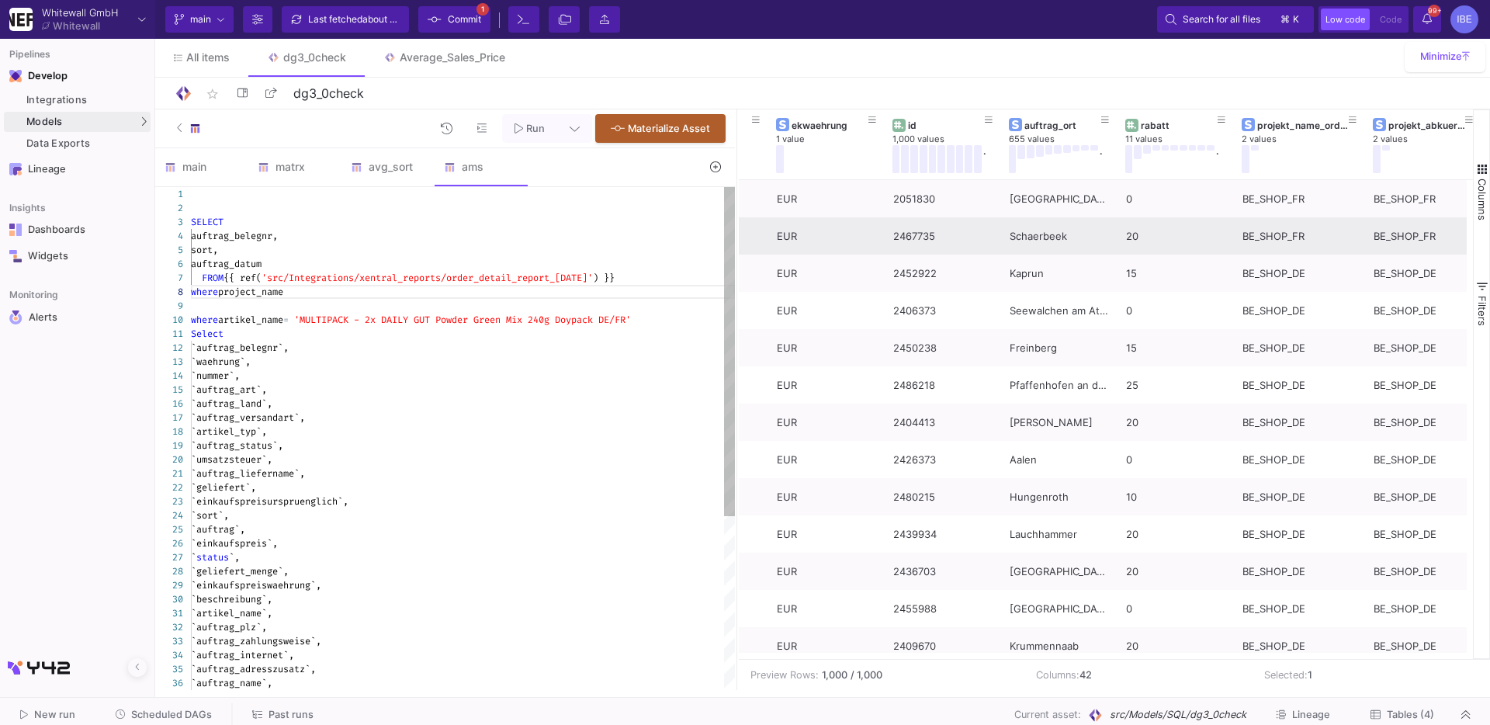
click at [313, 304] on div at bounding box center [463, 306] width 544 height 14
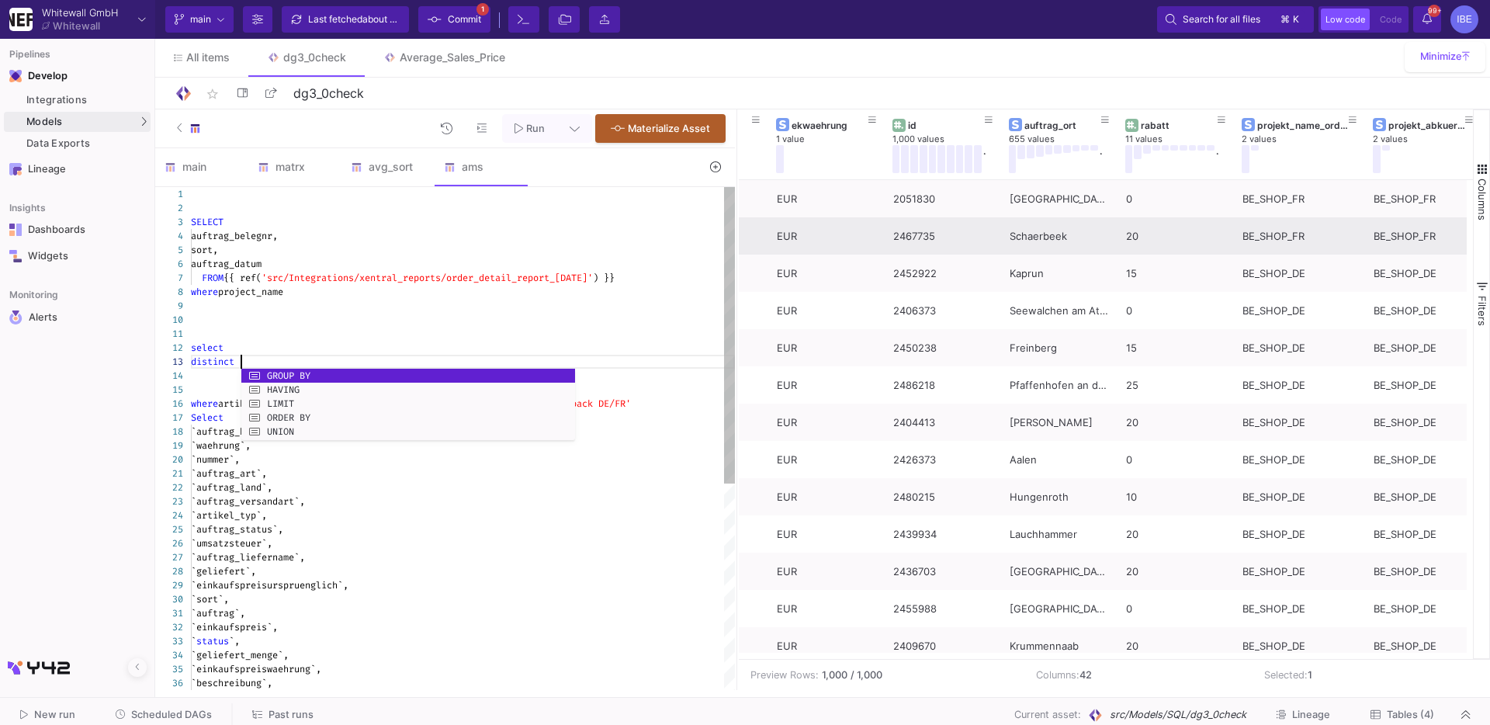
click at [269, 297] on div "26 27 28 29 30 31 32 33 34 35 36 25 24 22 23 19 20 21 17 18 3 7 16 1 2 4 5 6 8 …" at bounding box center [445, 438] width 580 height 503
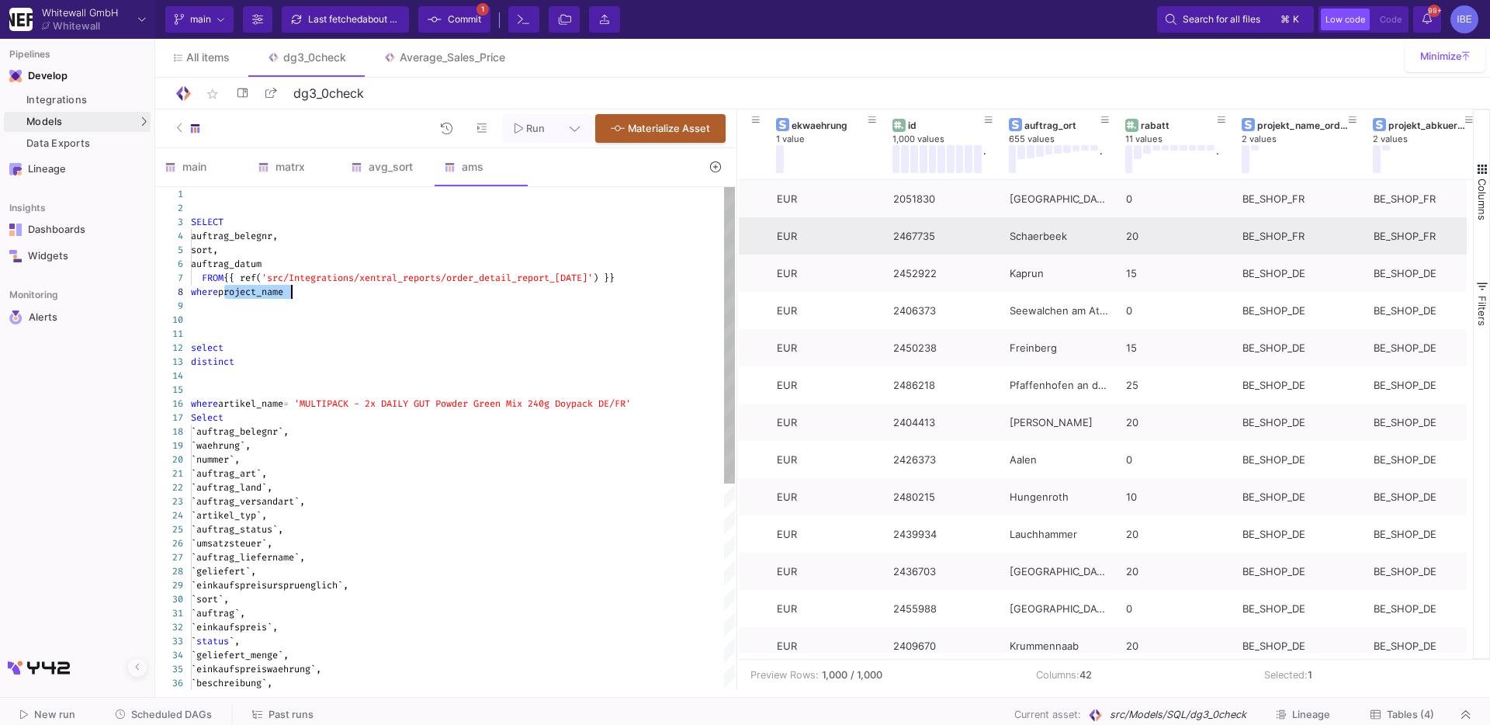
click at [258, 355] on div "distinct" at bounding box center [463, 362] width 544 height 14
click at [259, 359] on div "distinct" at bounding box center [463, 362] width 544 height 14
paste textarea "project_name"
click at [283, 275] on span "'src/Integrations/xentral_reports/order_detail_rep" at bounding box center [398, 278] width 272 height 12
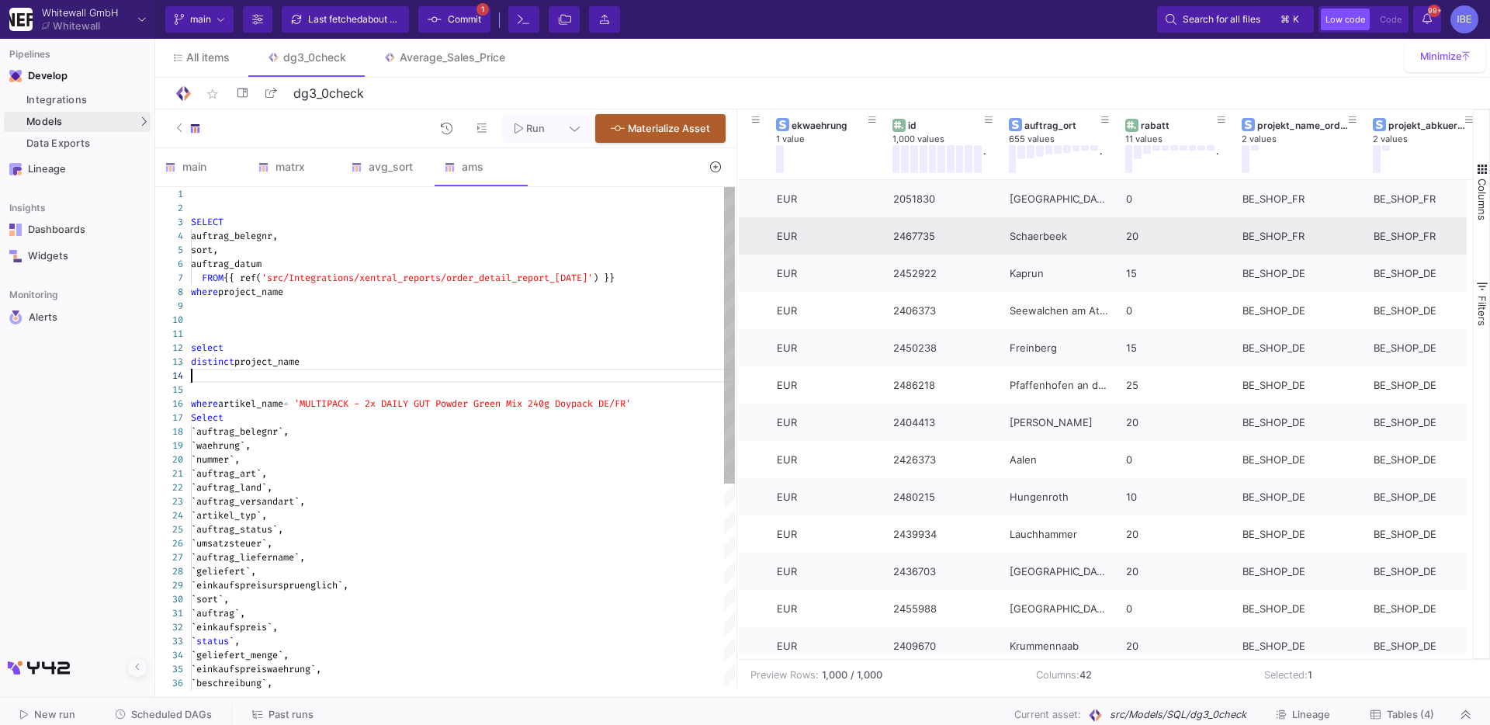
click at [227, 375] on div at bounding box center [463, 376] width 544 height 14
paste textarea "FROM {{ ref('src/Integrations/xentral_reports/order_detail_report_Jul_2023') }}…"
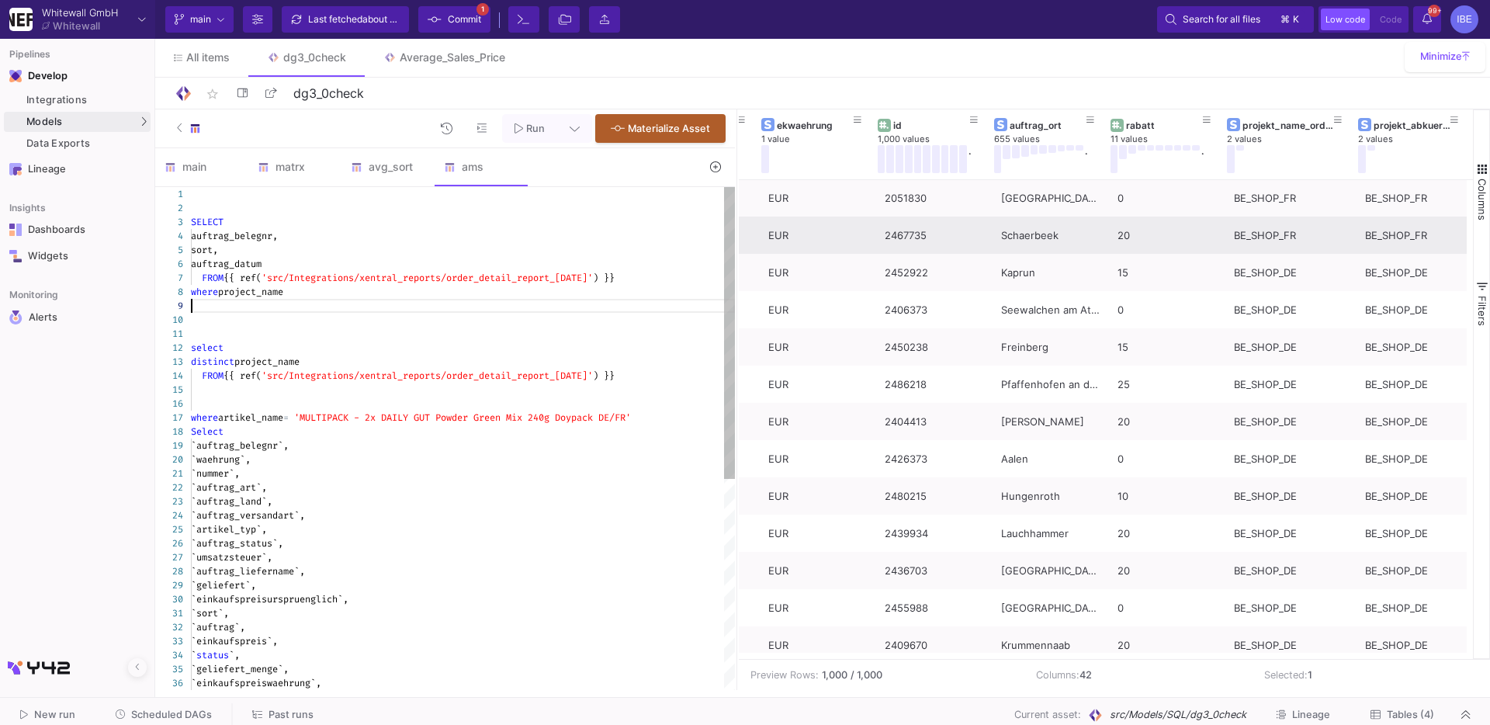
click at [412, 300] on div at bounding box center [463, 306] width 544 height 14
click at [380, 290] on div "where project_name" at bounding box center [463, 292] width 544 height 14
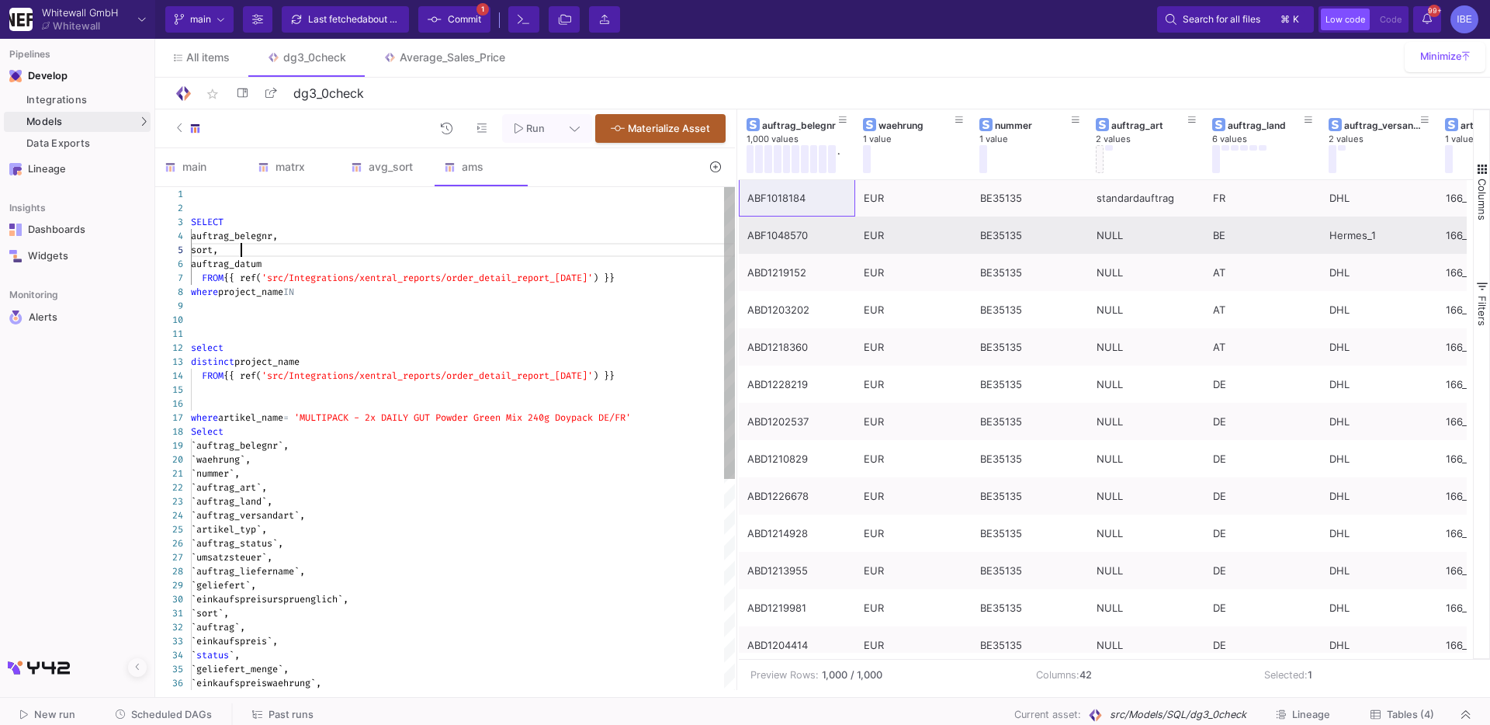
click at [331, 254] on div "sort," at bounding box center [463, 250] width 544 height 14
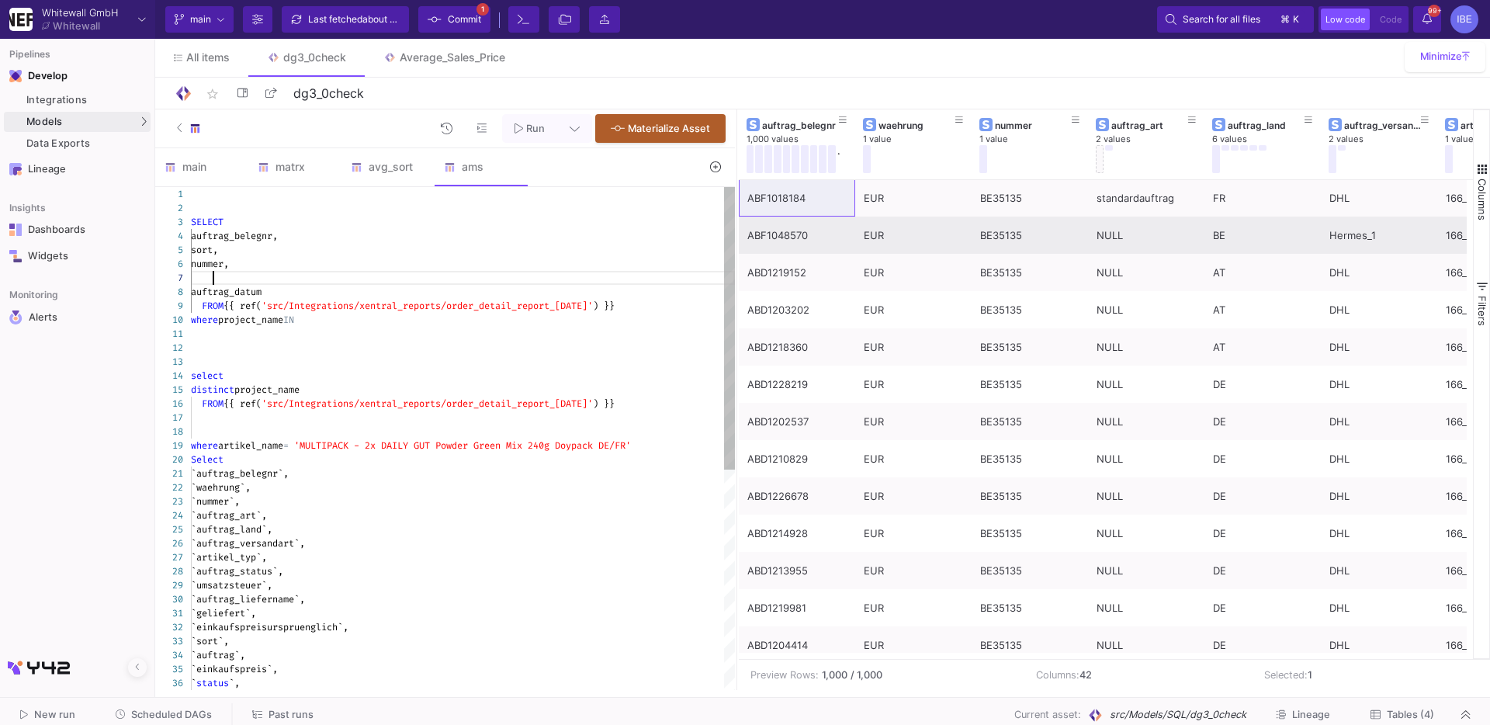
click at [320, 252] on div "sort," at bounding box center [463, 250] width 544 height 14
click at [317, 268] on div "nummer," at bounding box center [463, 264] width 544 height 14
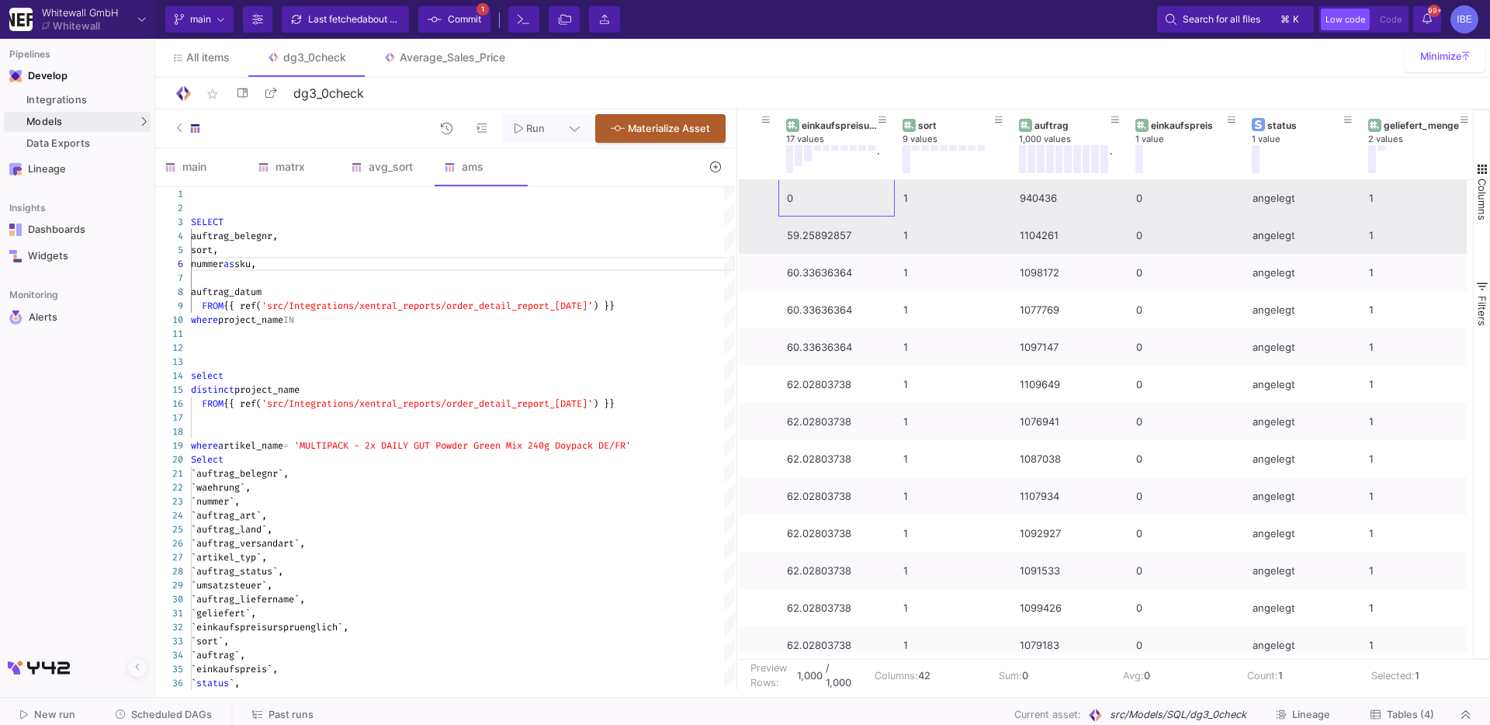
click at [818, 188] on div "0" at bounding box center [836, 198] width 99 height 36
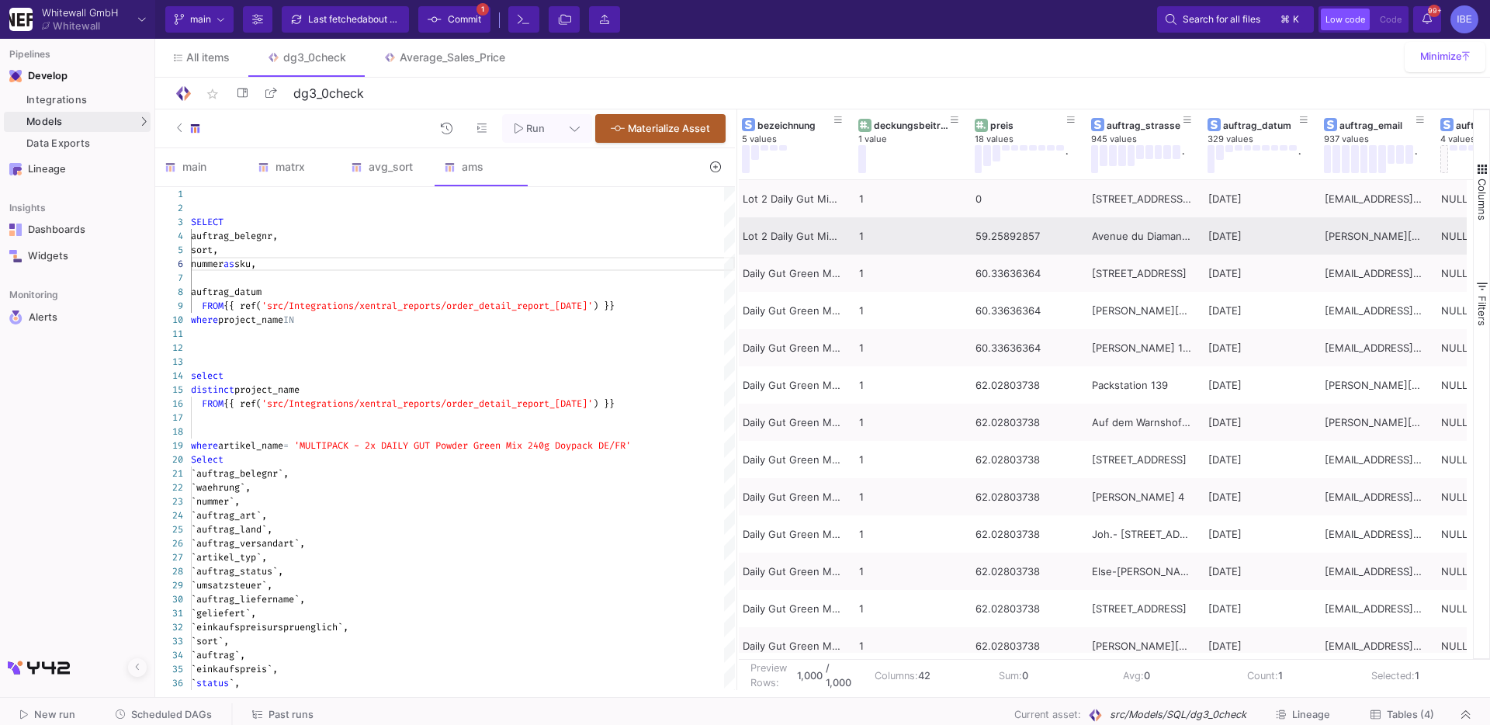
click at [977, 240] on div "59.25892857" at bounding box center [1024, 236] width 99 height 36
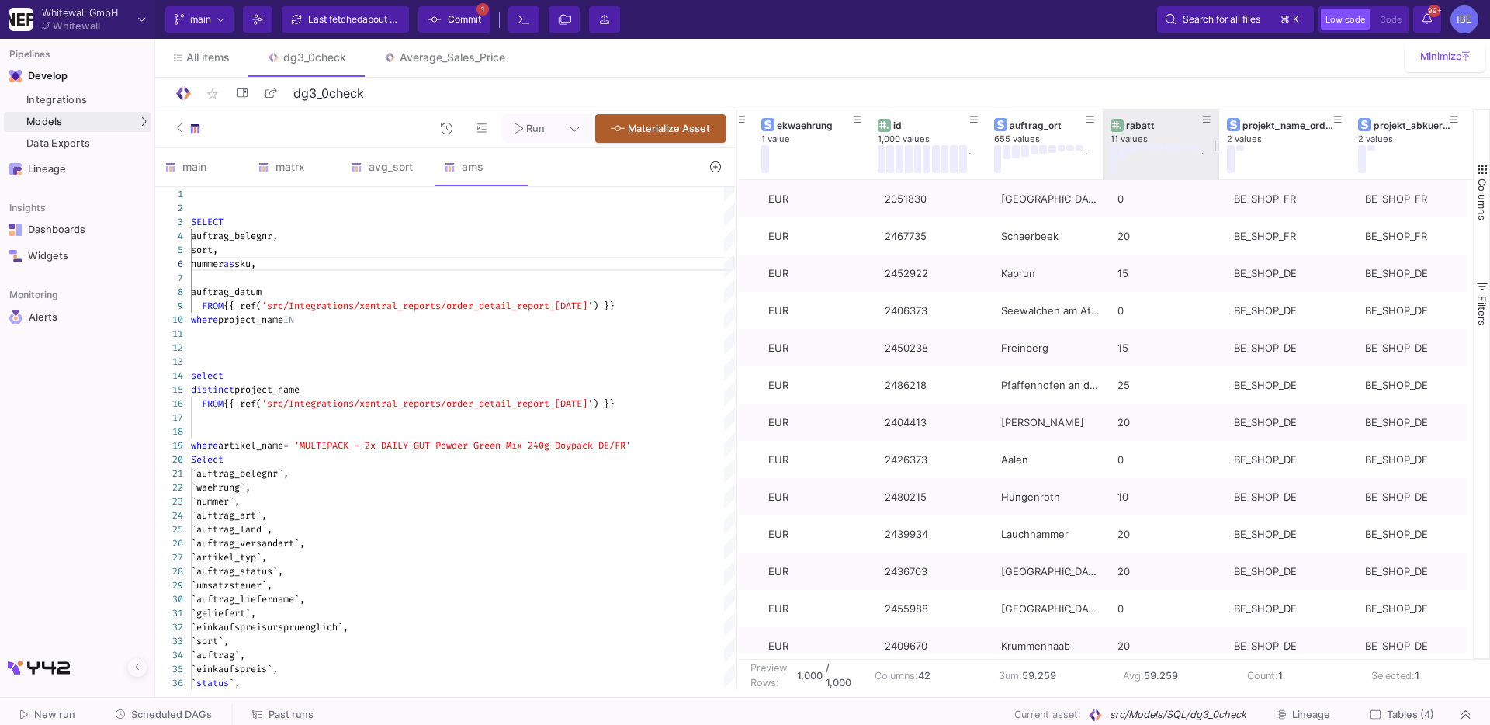
click at [1135, 144] on div "11 values" at bounding box center [1168, 139] width 116 height 12
click at [1138, 147] on button at bounding box center [1142, 147] width 8 height 5
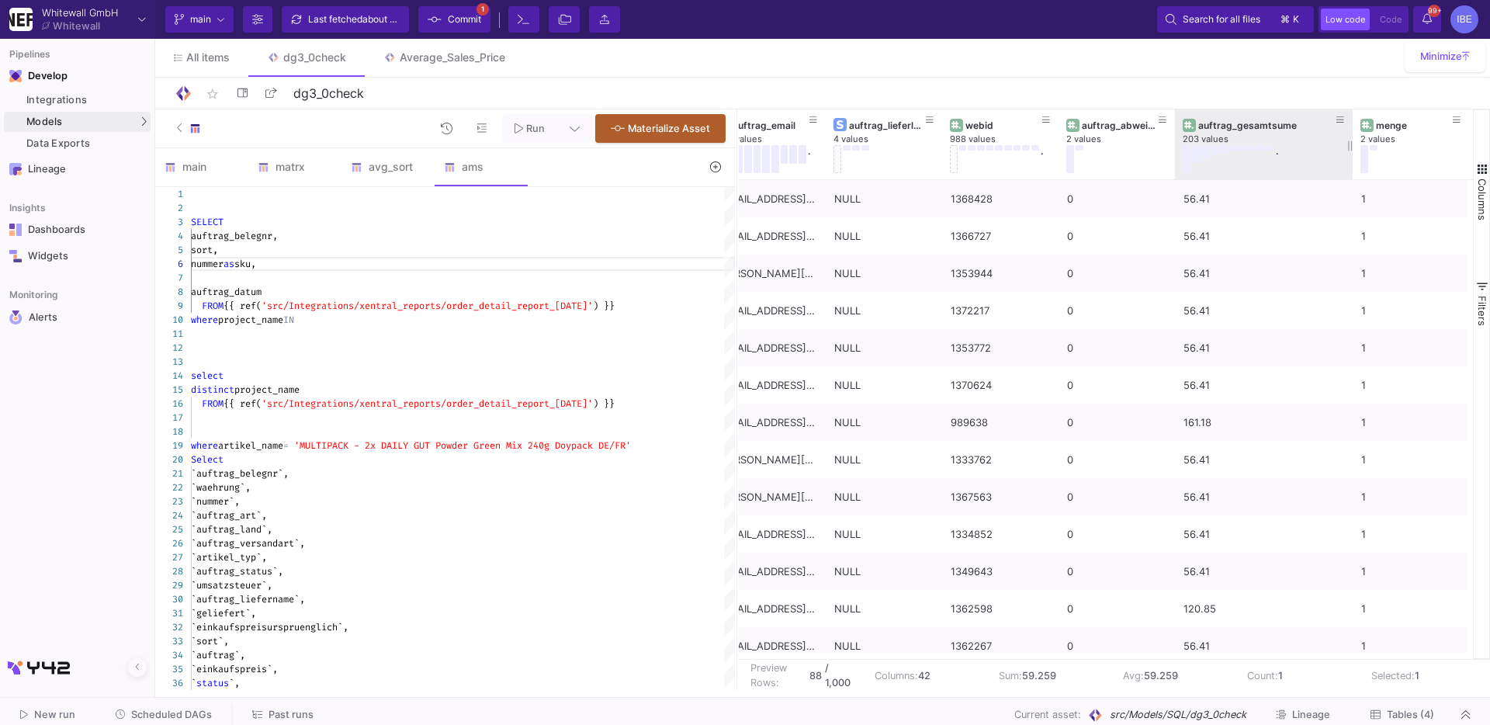
drag, startPoint x: 1289, startPoint y: 145, endPoint x: 1356, endPoint y: 129, distance: 69.5
click at [1356, 129] on div at bounding box center [1352, 144] width 6 height 70
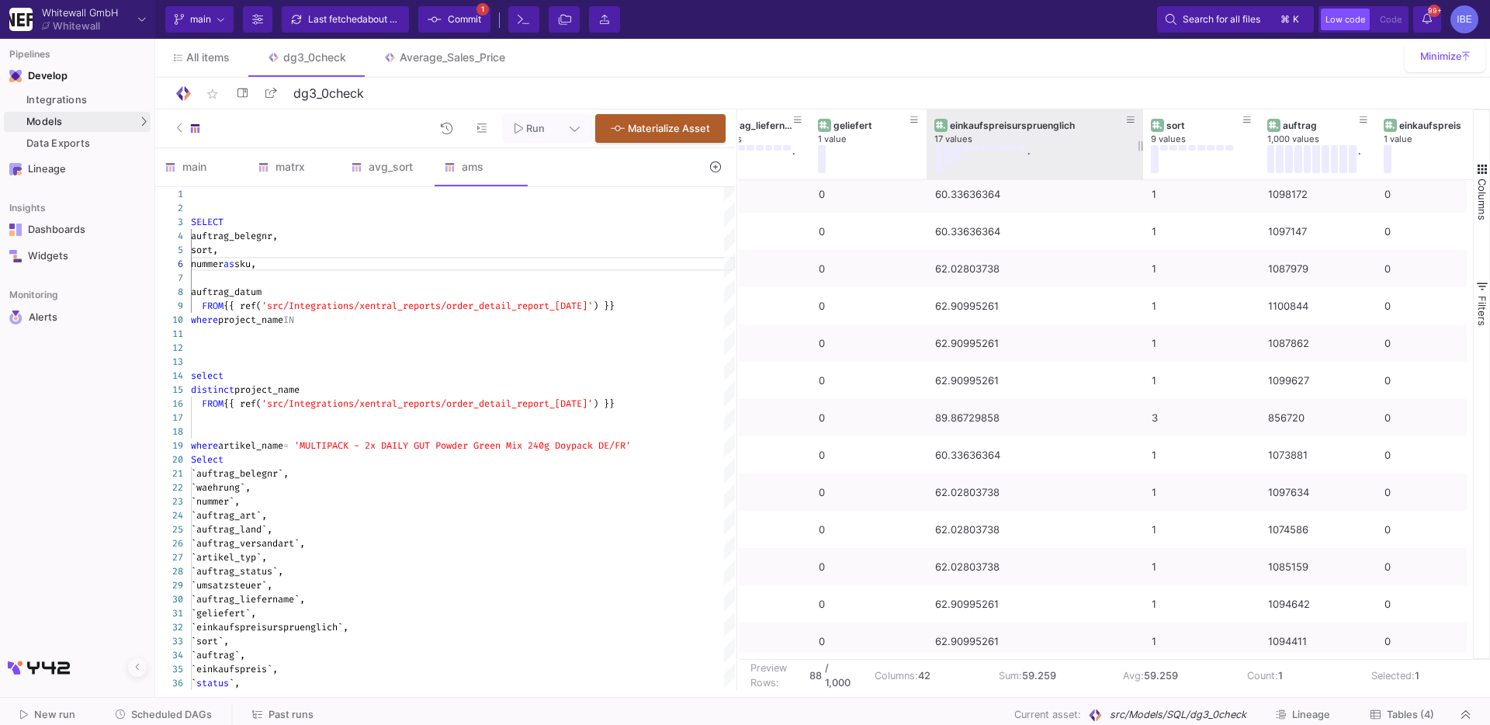
drag, startPoint x: 1039, startPoint y: 137, endPoint x: 1123, endPoint y: 145, distance: 84.2
click at [1140, 145] on div at bounding box center [1143, 144] width 6 height 70
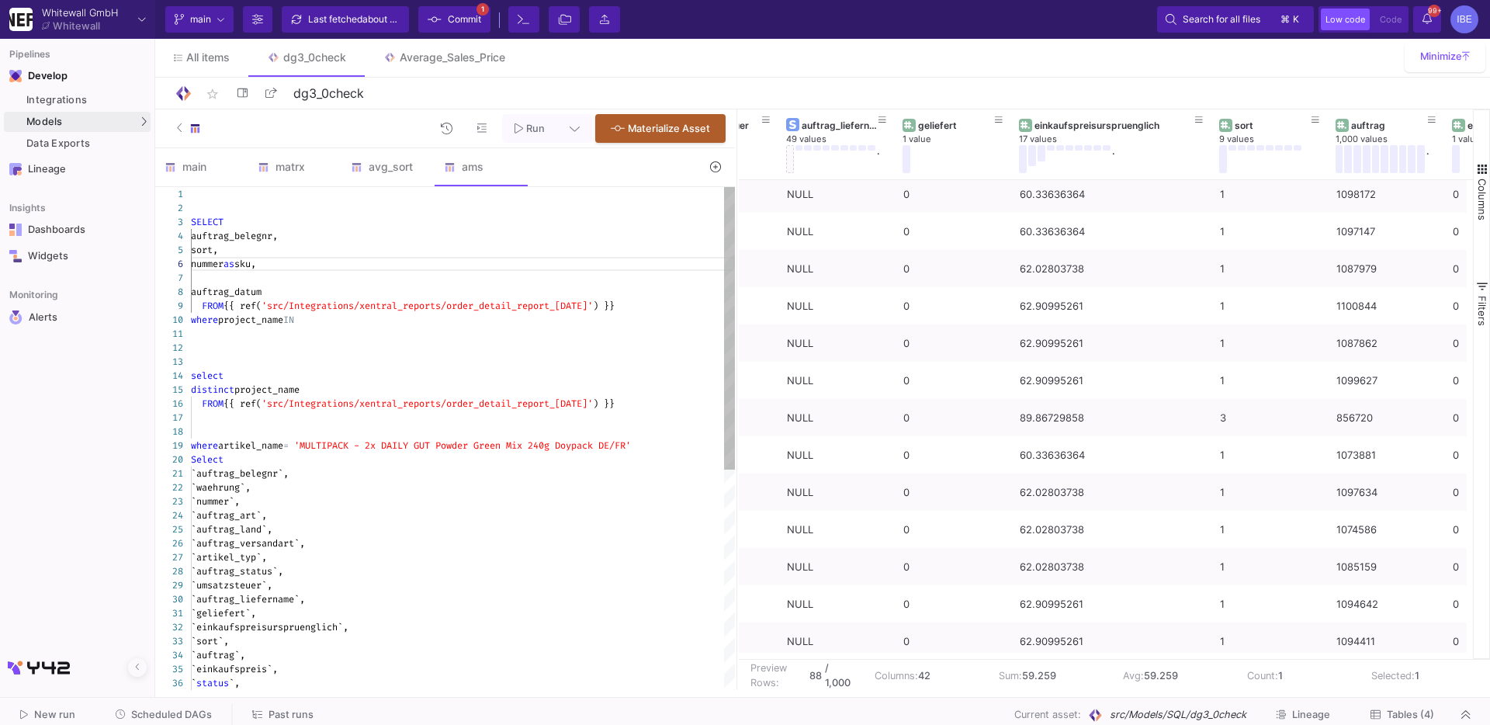
click at [313, 625] on div "29 30 31 32 33 34 35 36 28 27 25 26 22 23 24 20 21 3 9 19 1 2 4 5 8 10 11 12 13…" at bounding box center [445, 438] width 580 height 503
click at [326, 332] on div at bounding box center [463, 334] width 544 height 14
paste textarea "einkaufspreisurspruenglich"
click at [376, 341] on div at bounding box center [463, 348] width 544 height 14
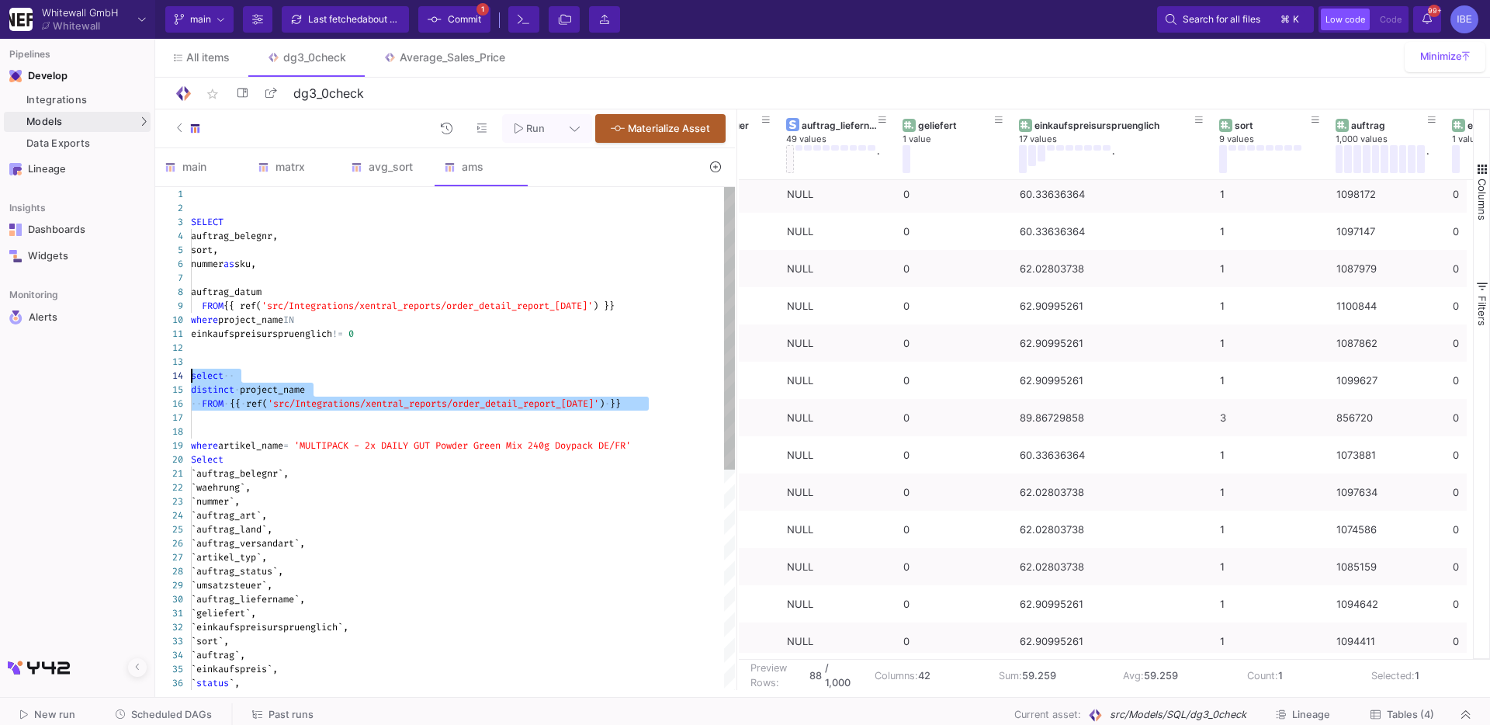
drag, startPoint x: 376, startPoint y: 420, endPoint x: 170, endPoint y: 371, distance: 212.1
click at [170, 371] on div "29 30 31 32 33 34 35 36 28 27 25 26 22 23 24 20 21 3 9 19 1 2 4 5 8 10 11 12 13…" at bounding box center [445, 438] width 580 height 503
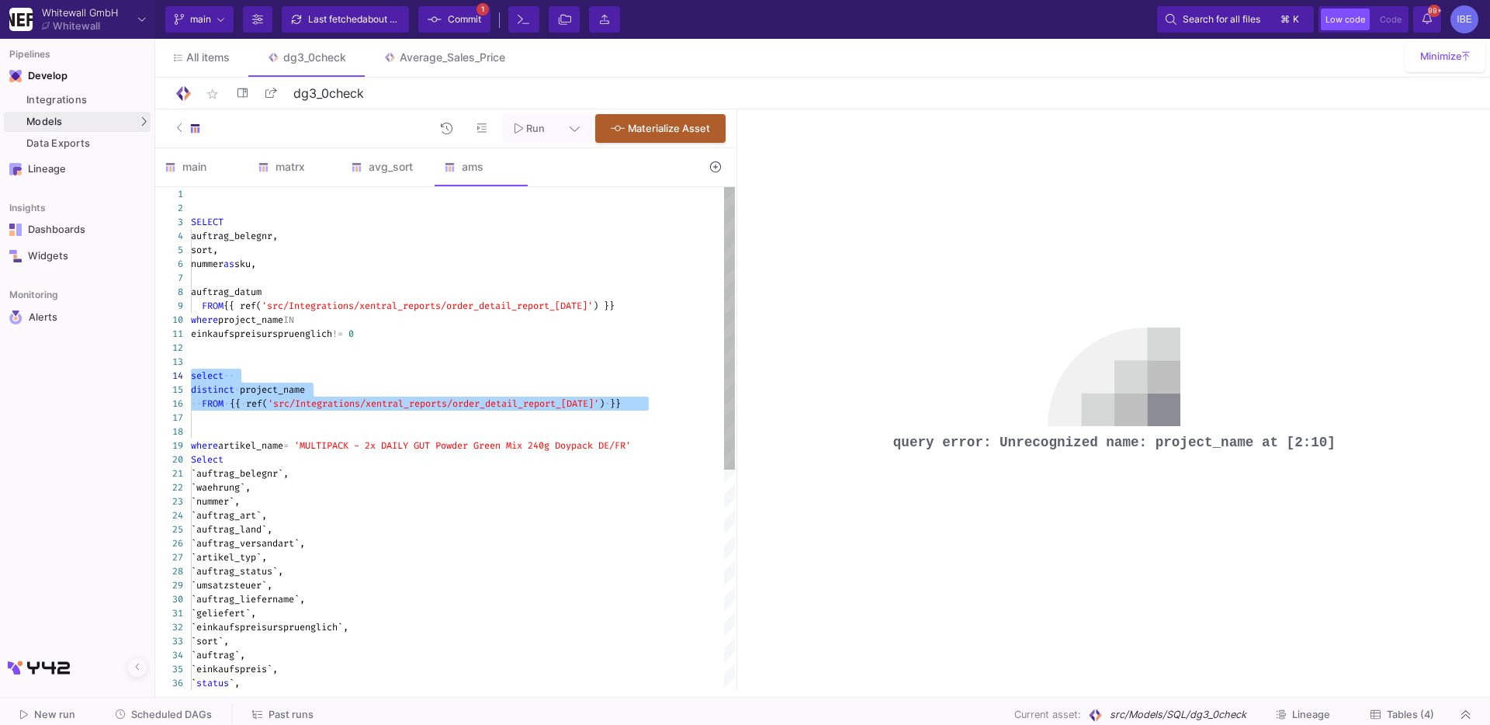
click at [425, 366] on div at bounding box center [463, 362] width 544 height 14
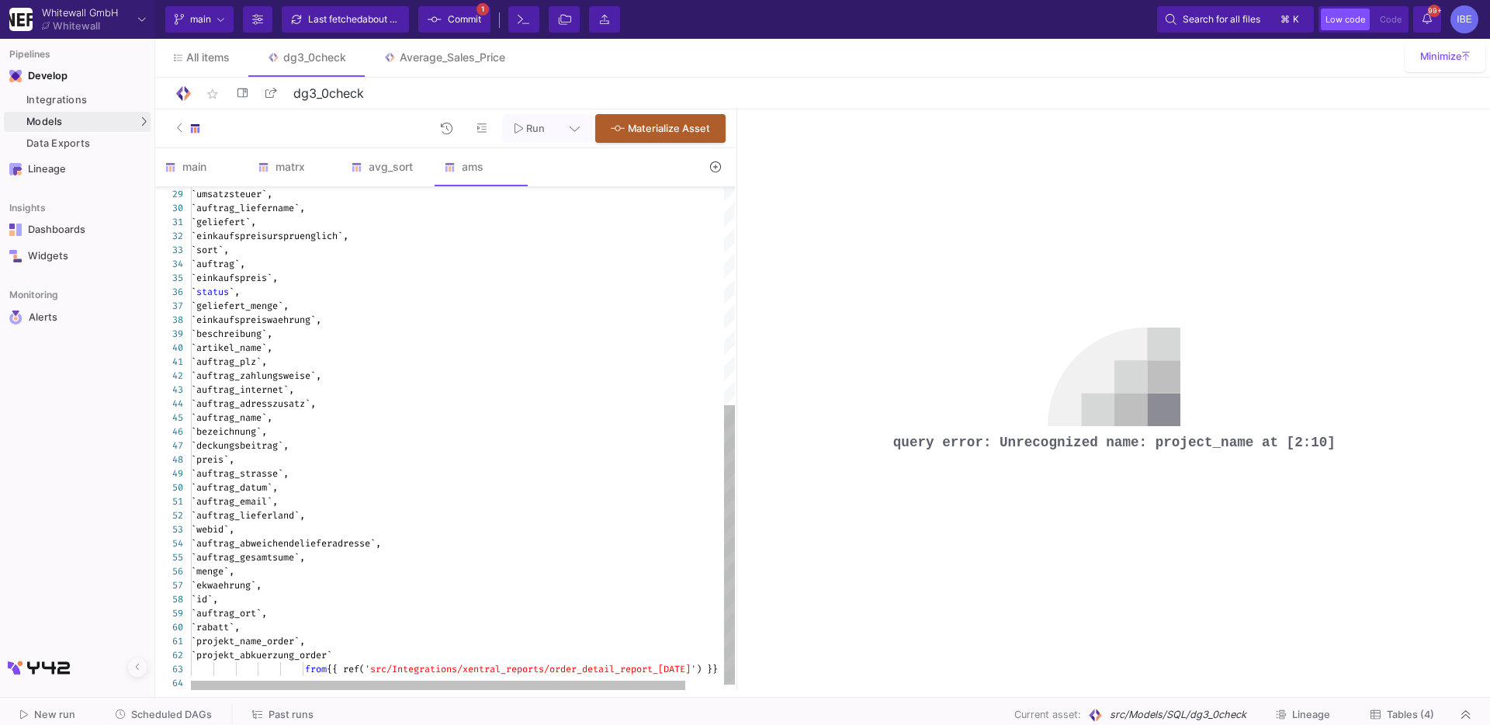
click at [293, 639] on span "`projekt_name_order`," at bounding box center [248, 641] width 114 height 12
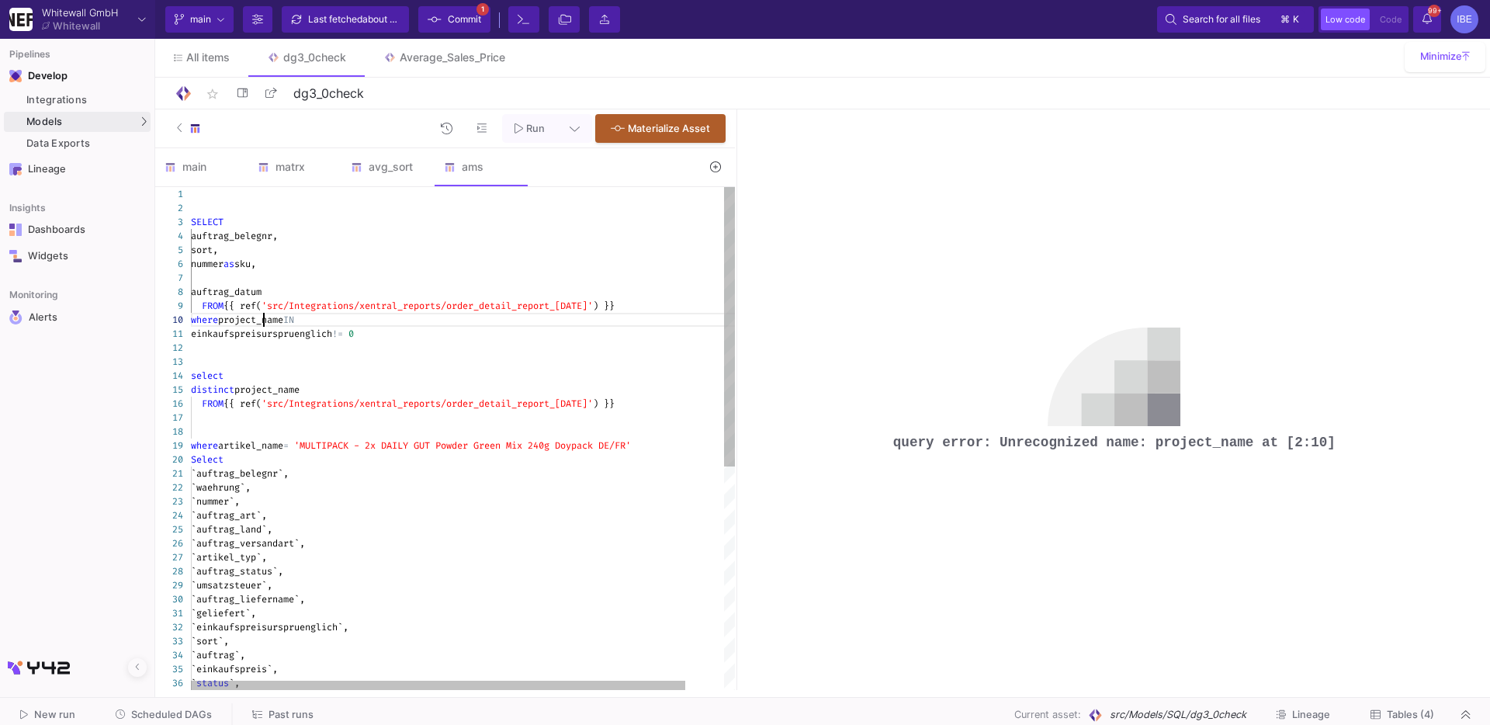
click at [265, 324] on span "project_name" at bounding box center [250, 320] width 65 height 12
click at [265, 392] on span "project_name" at bounding box center [266, 389] width 65 height 12
paste textarea "kt_name_order"
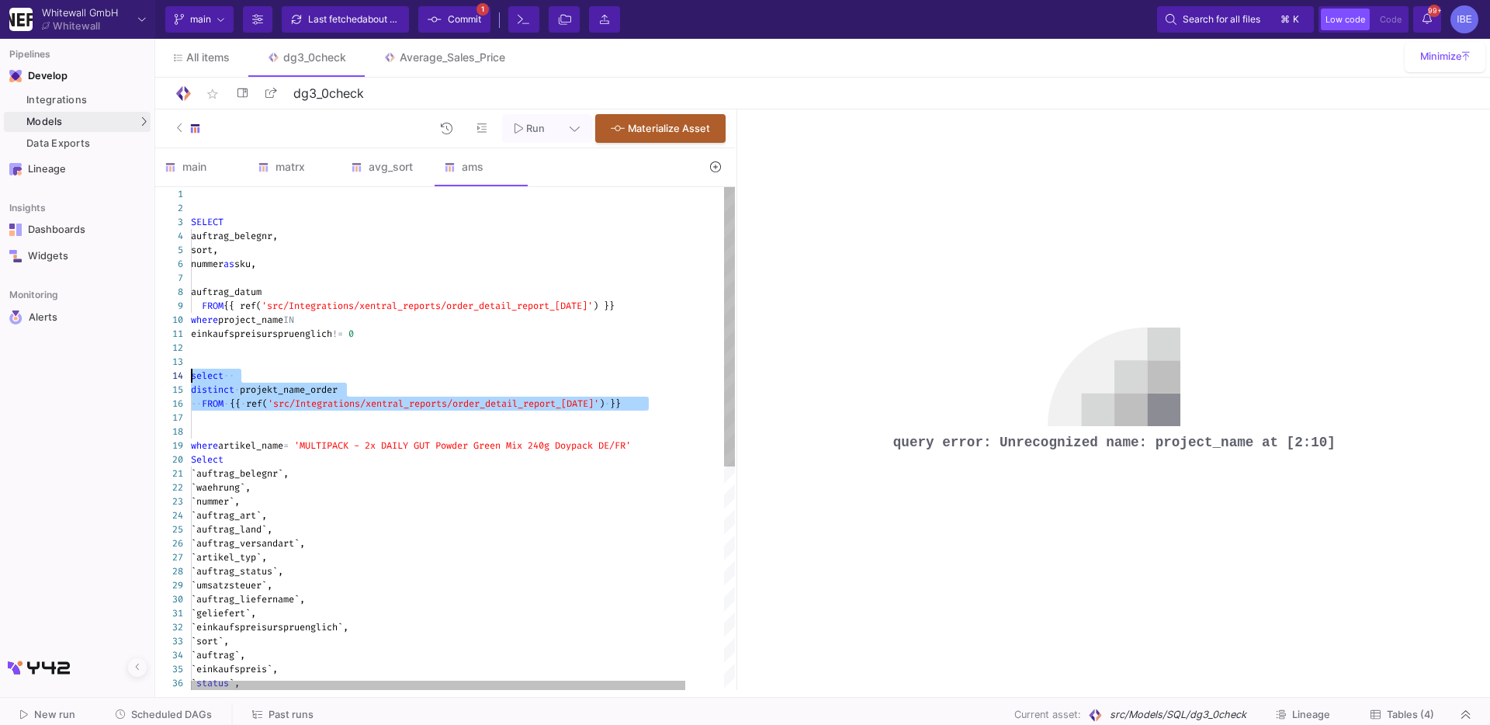
drag, startPoint x: 252, startPoint y: 421, endPoint x: 182, endPoint y: 374, distance: 83.9
click at [182, 374] on div "29 30 31 32 33 34 35 36 28 27 26 25 22 23 24 18 19 20 21 13 14 15 16 17 8 9 10 …" at bounding box center [445, 438] width 580 height 503
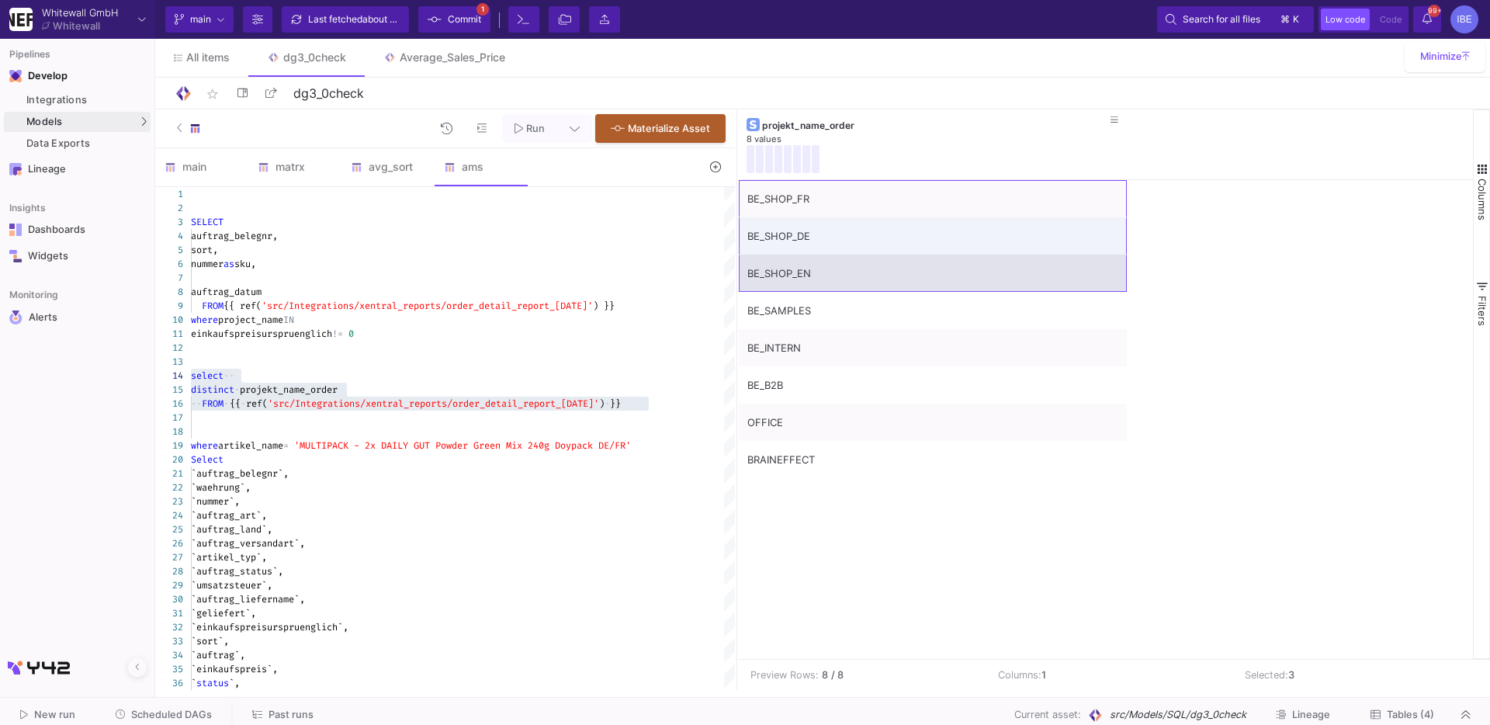
drag, startPoint x: 824, startPoint y: 199, endPoint x: 824, endPoint y: 279, distance: 80.7
click at [824, 279] on div "BE_SHOP_FR BE_SHOP_DE BE_SHOP_EN BE_SAMPLES BE_INTERN BE_B2B OFFICE BRAINEFFECT" at bounding box center [933, 329] width 388 height 298
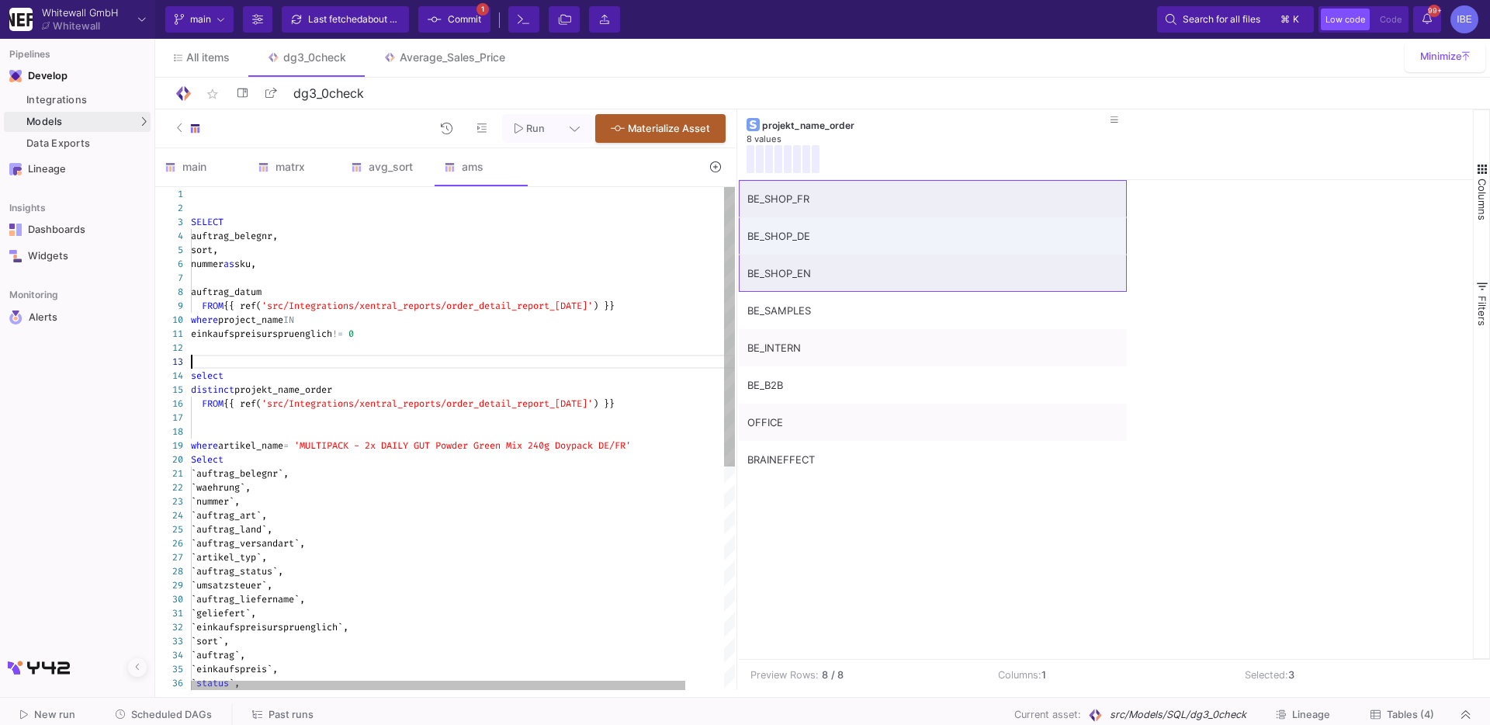
click at [384, 361] on div at bounding box center [484, 362] width 586 height 14
click at [324, 320] on div "where project_name IN" at bounding box center [484, 320] width 586 height 14
paste textarea "BE_SHOP_DE BE_SHOP_EN) einkaufspreisurspruenglich != 0 select distinct projekt_…"
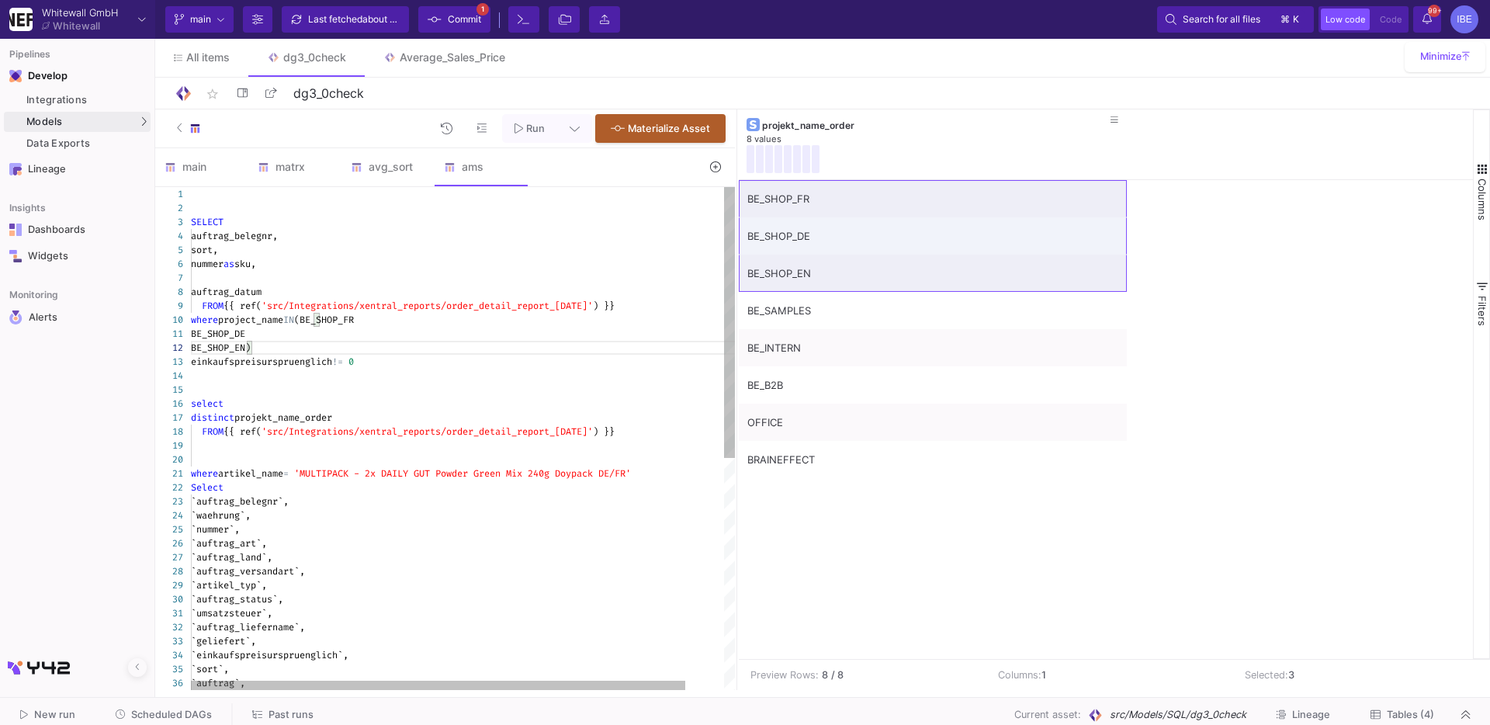
click at [377, 359] on div "einkaufspreisurspruenglich != 0" at bounding box center [484, 362] width 586 height 14
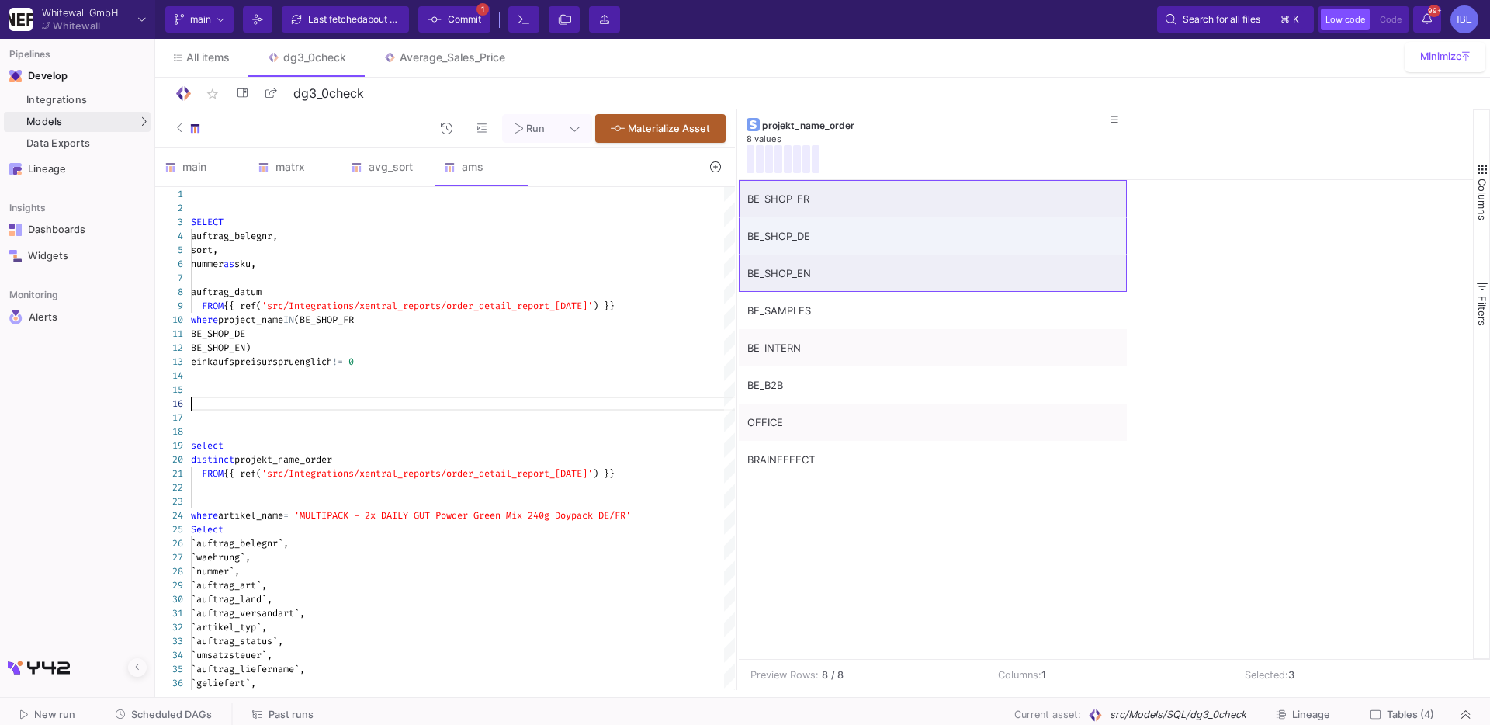
type textarea "BE_SHOP_DE BE_SHOP_EN) einkaufspreisurspruenglich != 0 select distinct projekt_…"
click at [172, 127] on button at bounding box center [192, 128] width 55 height 29
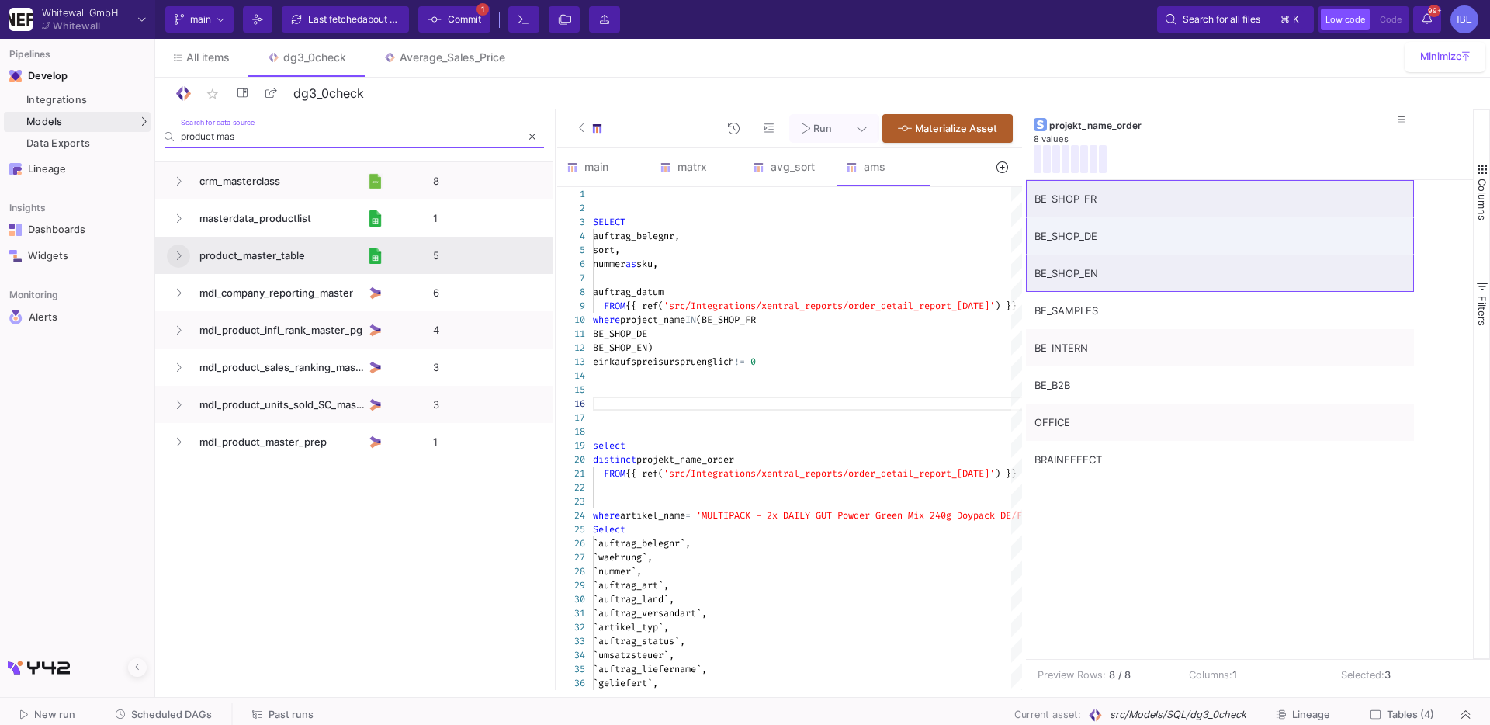
type input "product mas"
click at [182, 255] on button at bounding box center [178, 255] width 23 height 23
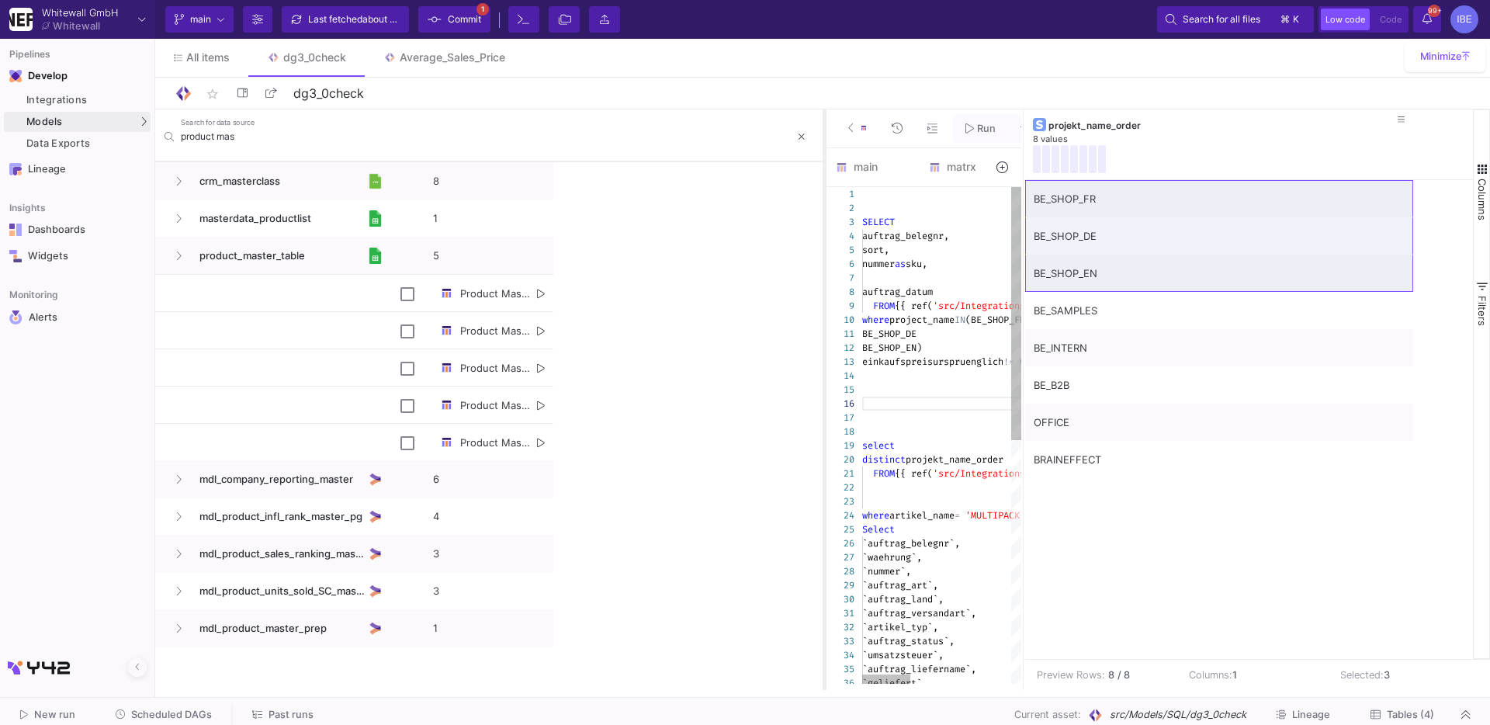
drag, startPoint x: 555, startPoint y: 279, endPoint x: 823, endPoint y: 341, distance: 275.8
click at [823, 341] on div at bounding box center [825, 399] width 4 height 580
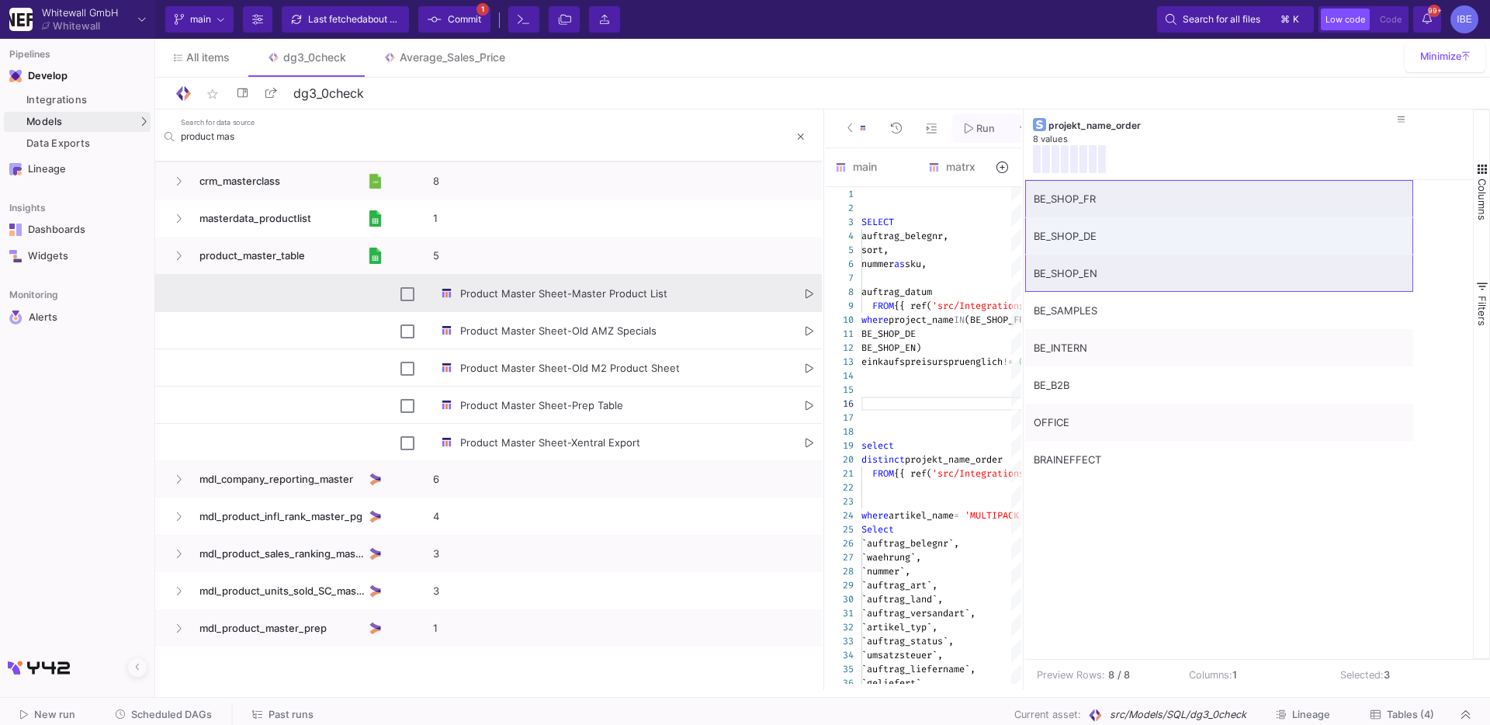
click at [807, 291] on icon "Press SPACE to select this row." at bounding box center [809, 294] width 8 height 10
type textarea "`count`, `brand`, `status`, `ean`, `dummy`, `product_category2` from {{ ref('sr…"
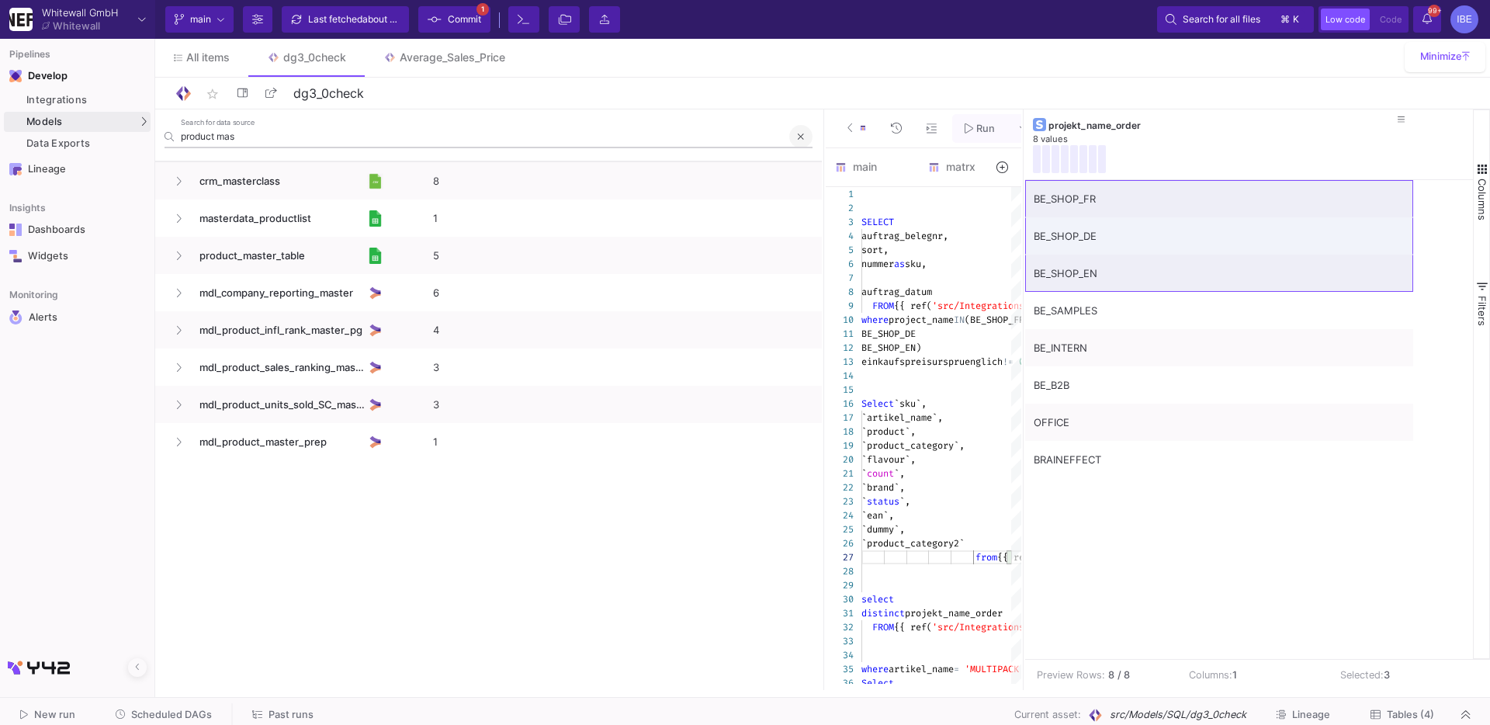
click at [802, 133] on icon at bounding box center [801, 136] width 6 height 9
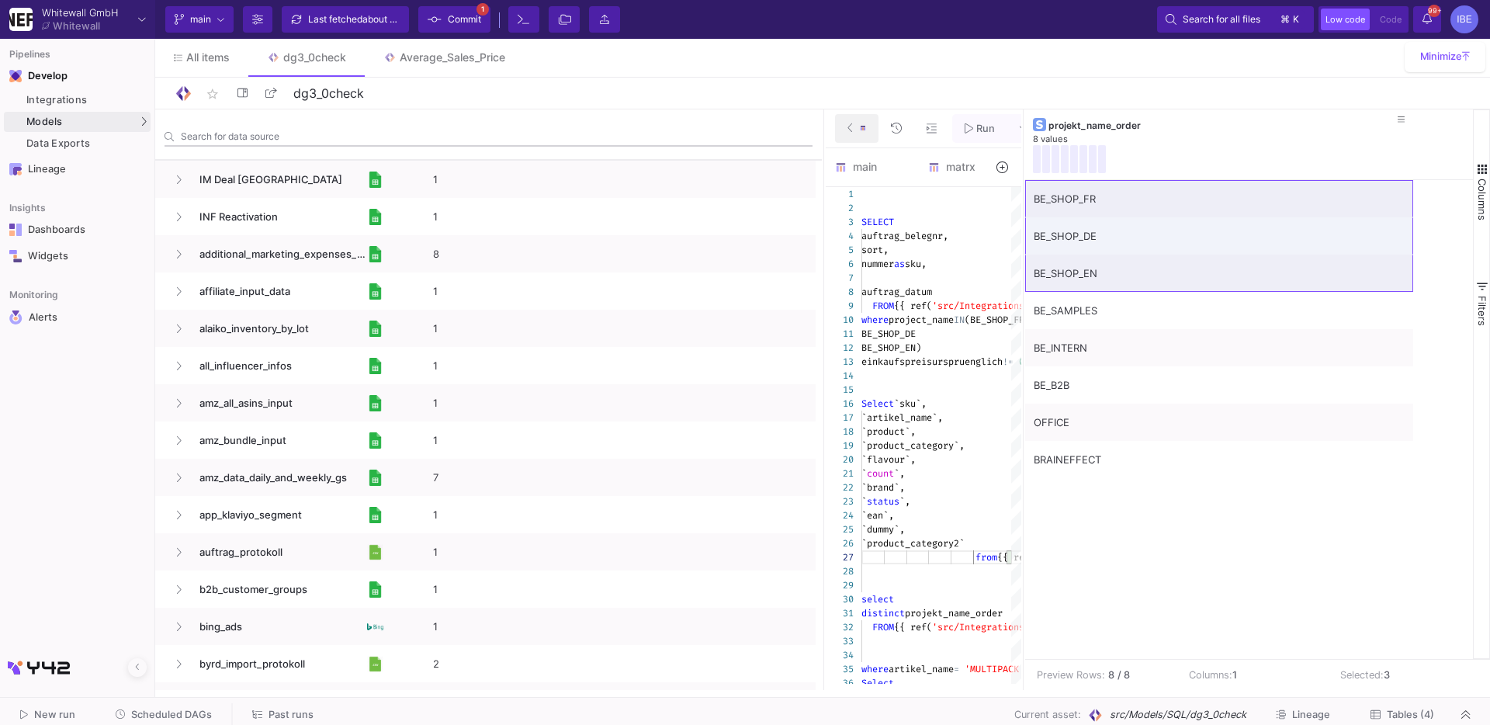
click at [839, 135] on button at bounding box center [856, 128] width 43 height 29
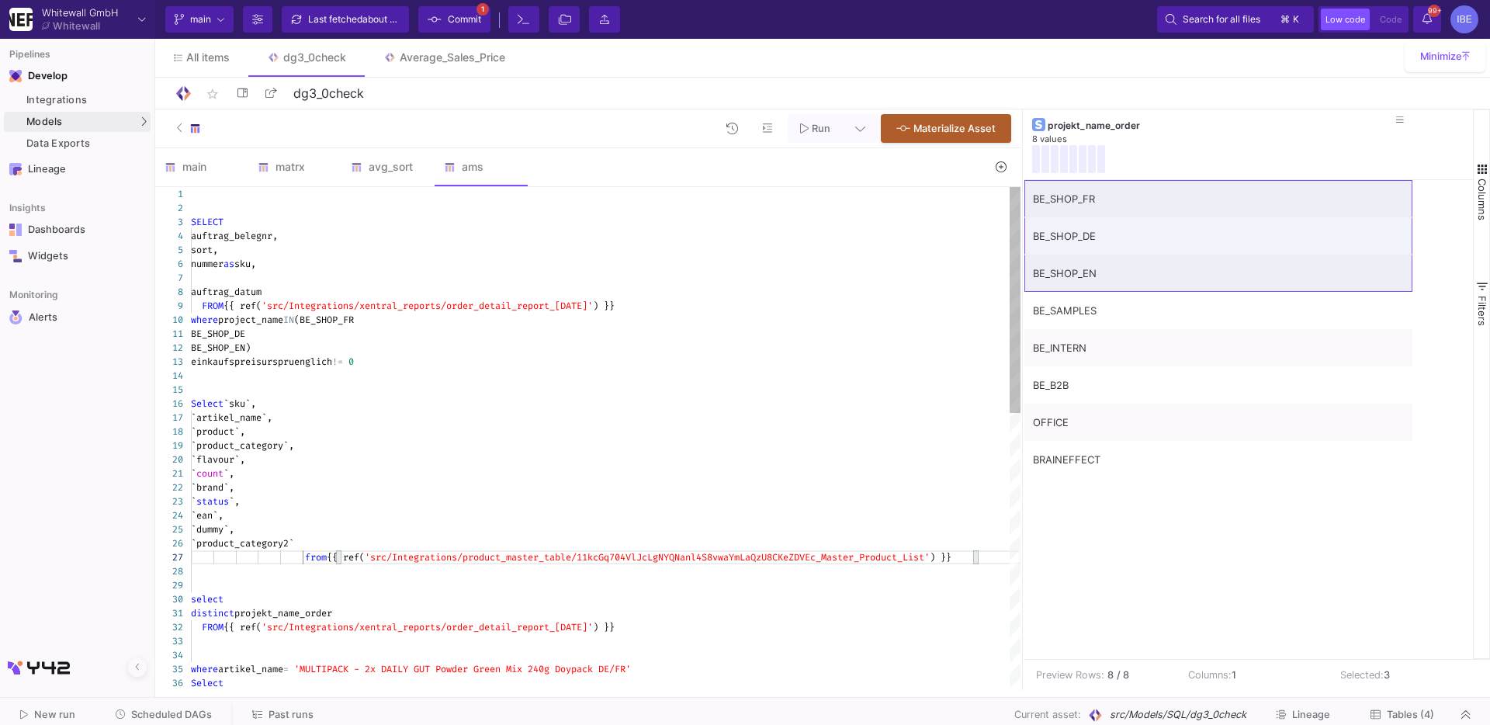
scroll to position [69, 0]
click at [272, 414] on span "`artikel_name`," at bounding box center [231, 417] width 81 height 12
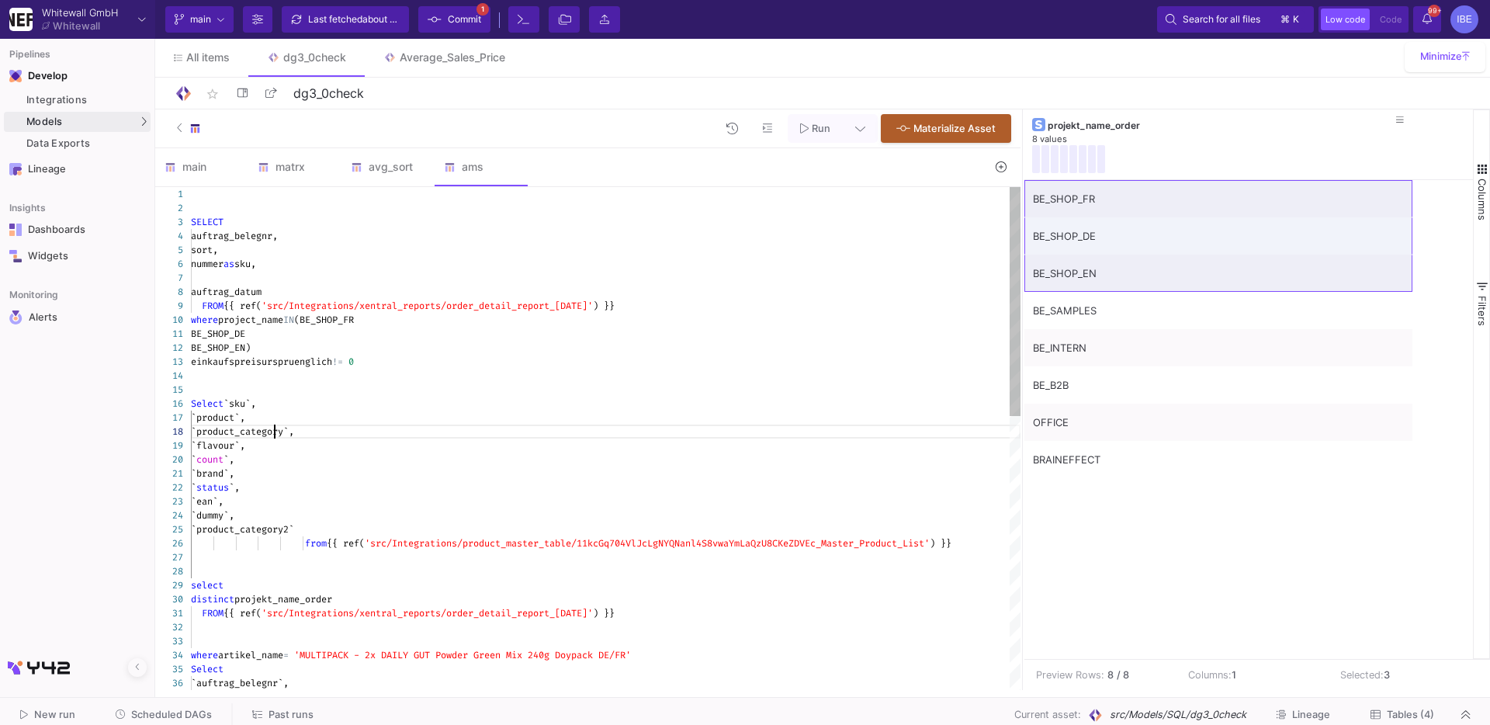
click at [275, 428] on span "`product_category`," at bounding box center [242, 431] width 103 height 12
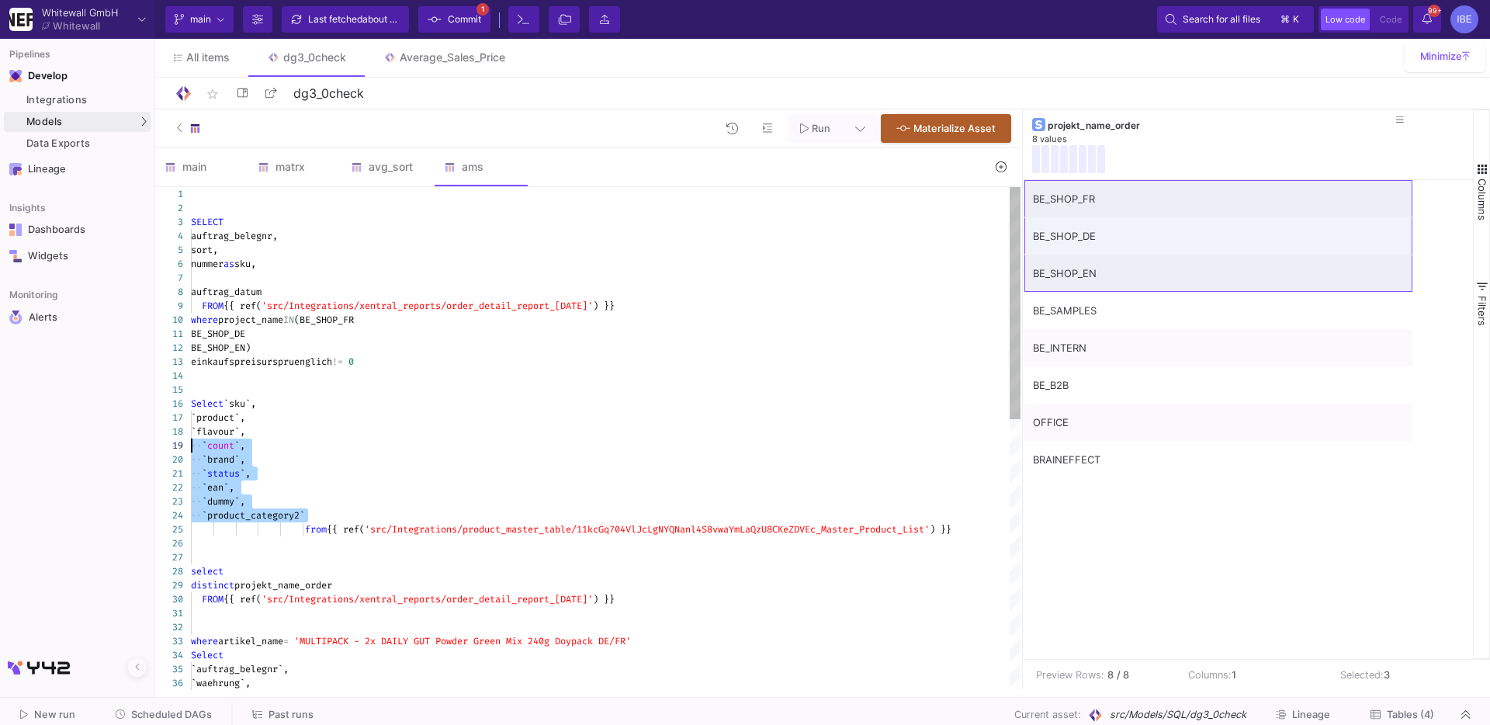
drag, startPoint x: 321, startPoint y: 519, endPoint x: 165, endPoint y: 452, distance: 170.0
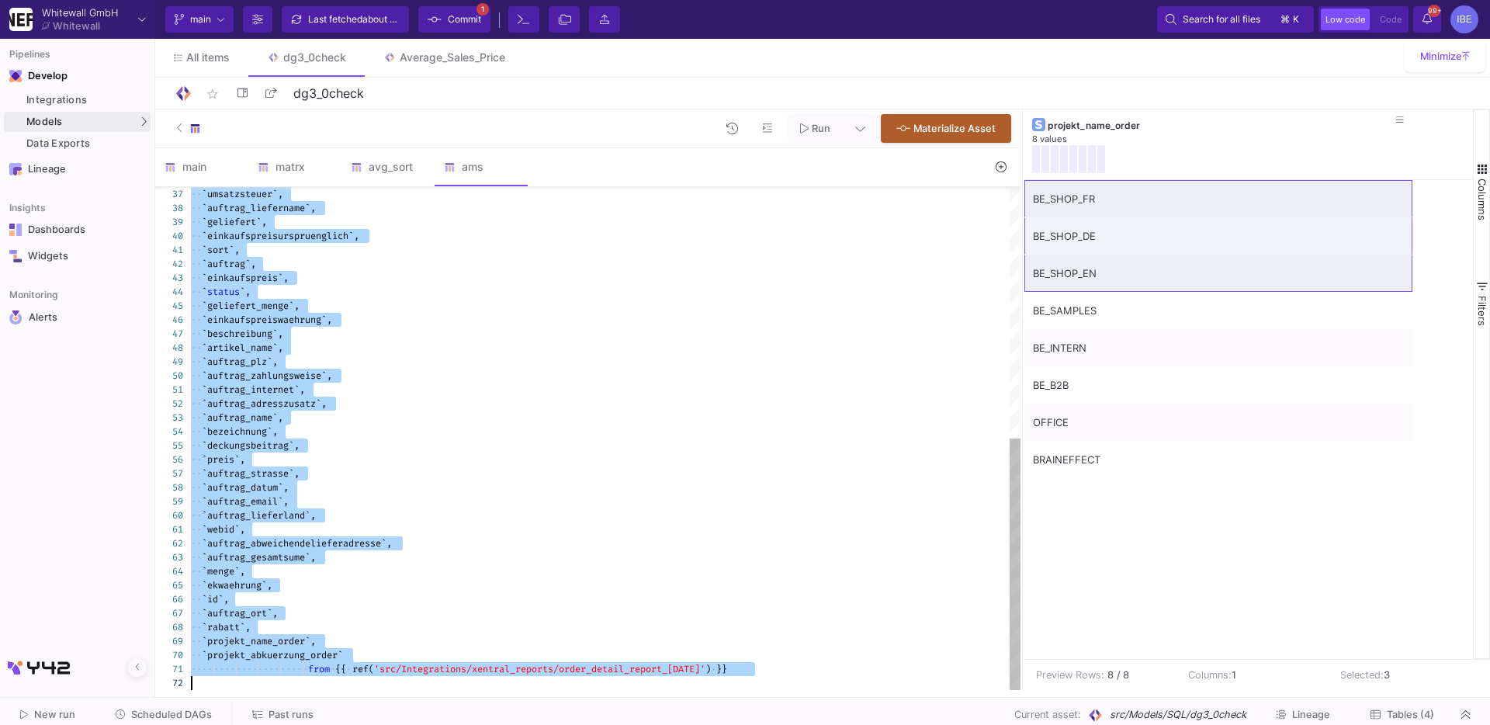
drag, startPoint x: 248, startPoint y: 460, endPoint x: 165, endPoint y: 795, distance: 345.2
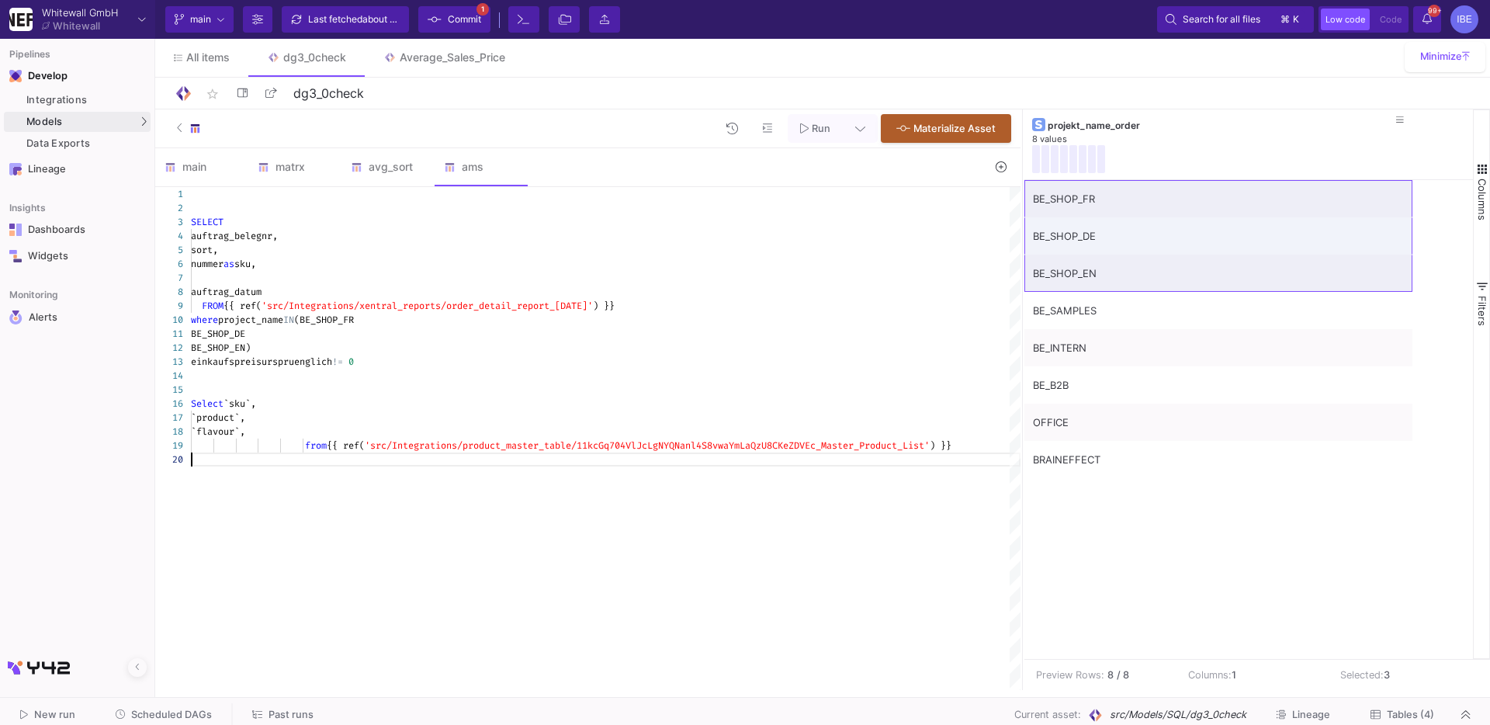
click at [300, 446] on span at bounding box center [248, 445] width 114 height 12
type textarea "SELECT auftrag_belegnr, sort, nummer as sku, auftrag_datum FROM {{ ref('src/Int…"
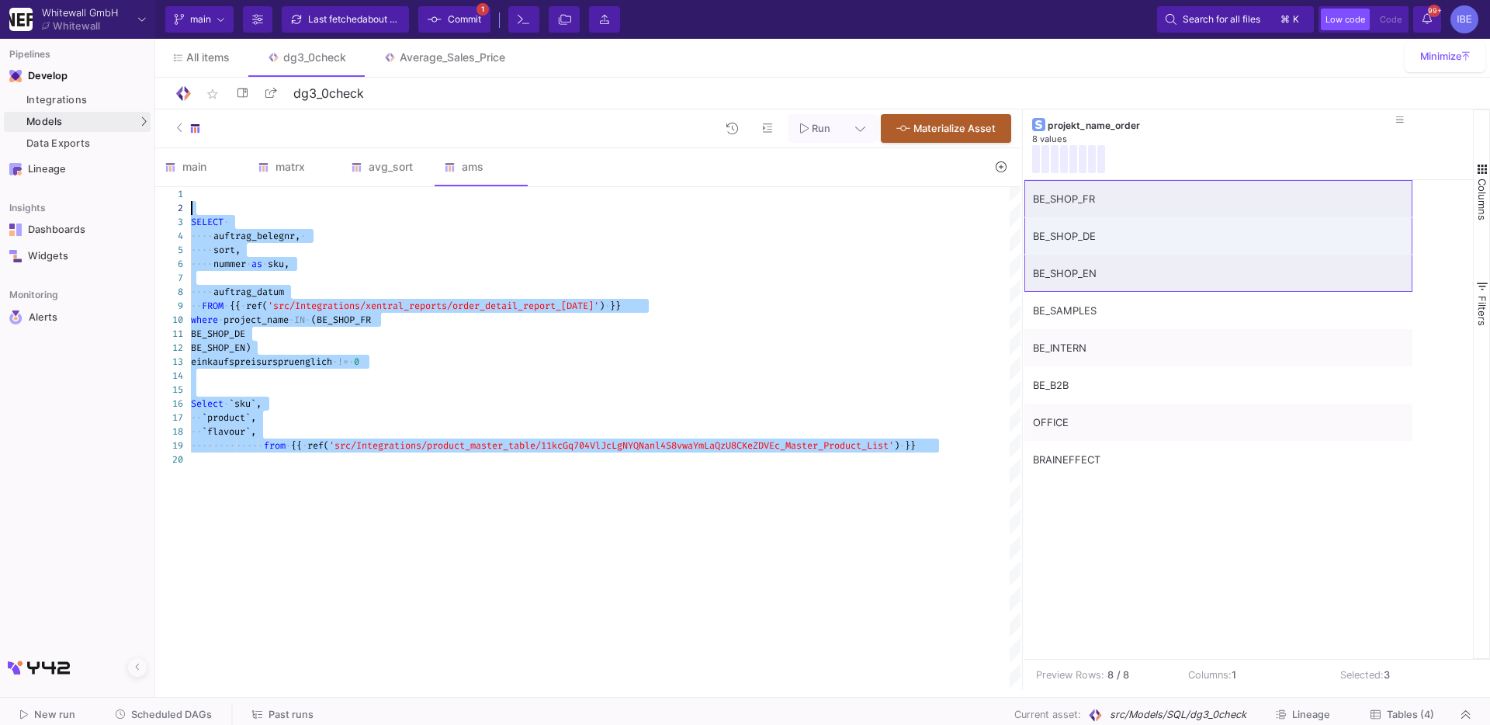
drag, startPoint x: 324, startPoint y: 479, endPoint x: 165, endPoint y: 214, distance: 309.2
click at [165, 214] on div "1 2 3 4 5 6 7 8 9 10 11 12 13 14 15 16 17 18 19 20 SELECT · ···· auftrag_belegn…" at bounding box center [587, 438] width 865 height 503
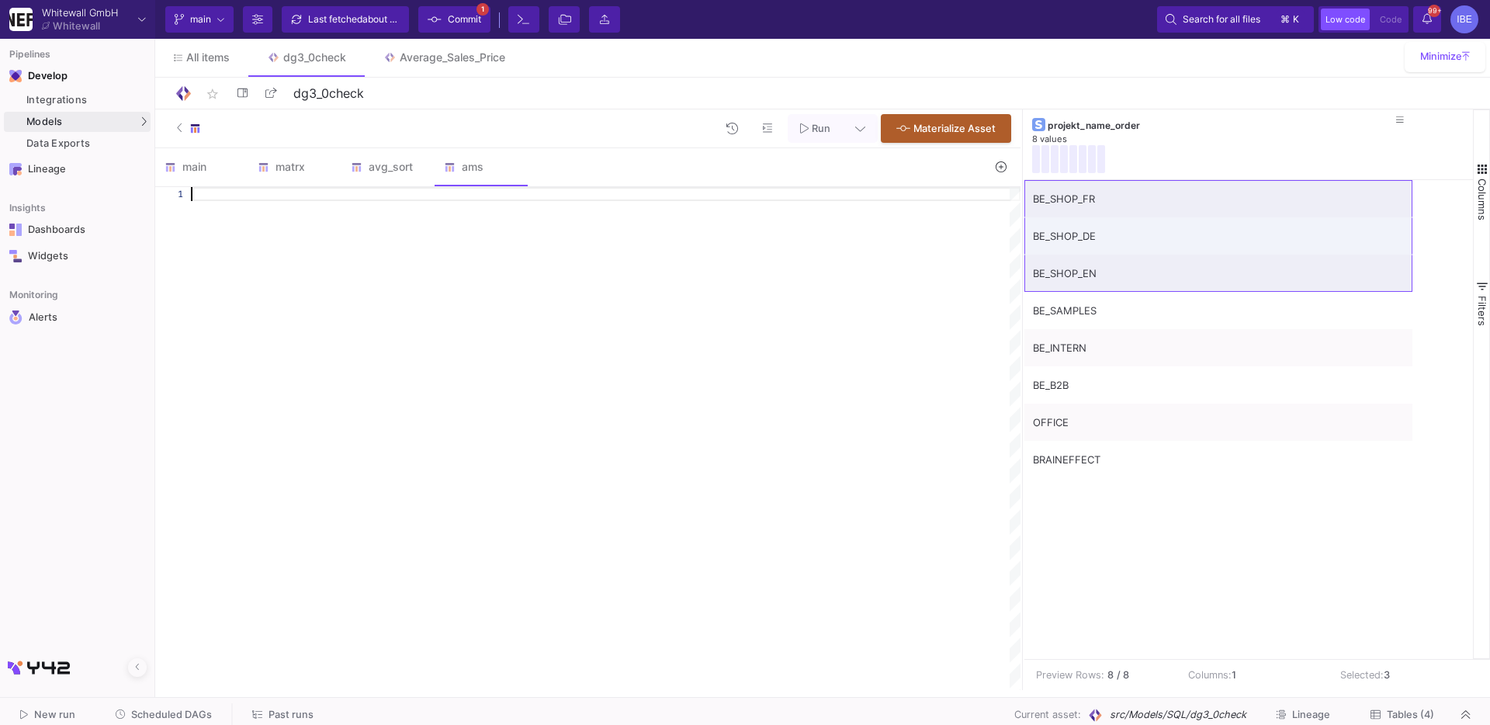
paste textarea "ON o.sku = p.sku"
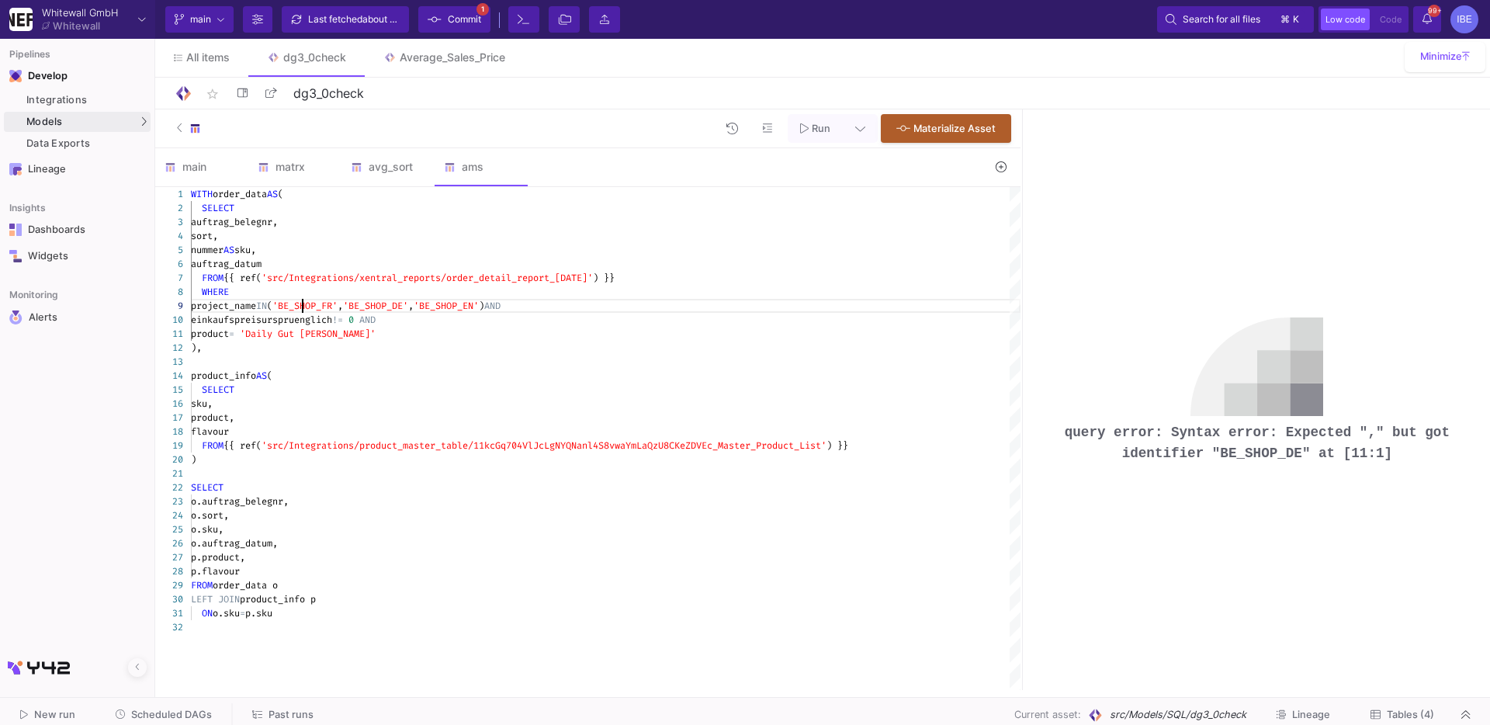
click at [303, 305] on div "1 2 3 4 5 6 7 8 9 10 11 12 13 14 15 16 17 18 19 20 21 22 23 24 25 26 27 28 29 3…" at bounding box center [587, 438] width 865 height 503
click at [256, 304] on span "project_name" at bounding box center [223, 306] width 65 height 12
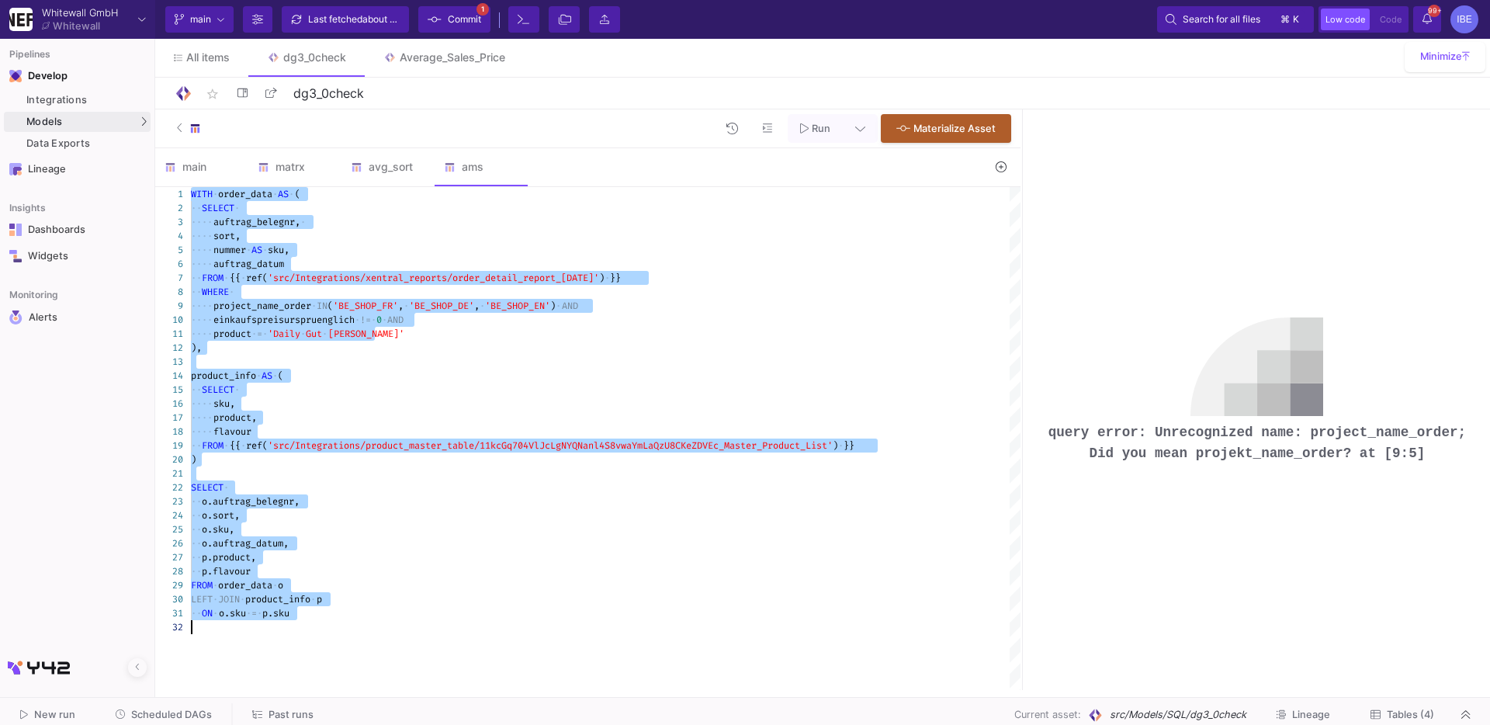
click at [306, 300] on span "project_name_order" at bounding box center [262, 306] width 98 height 12
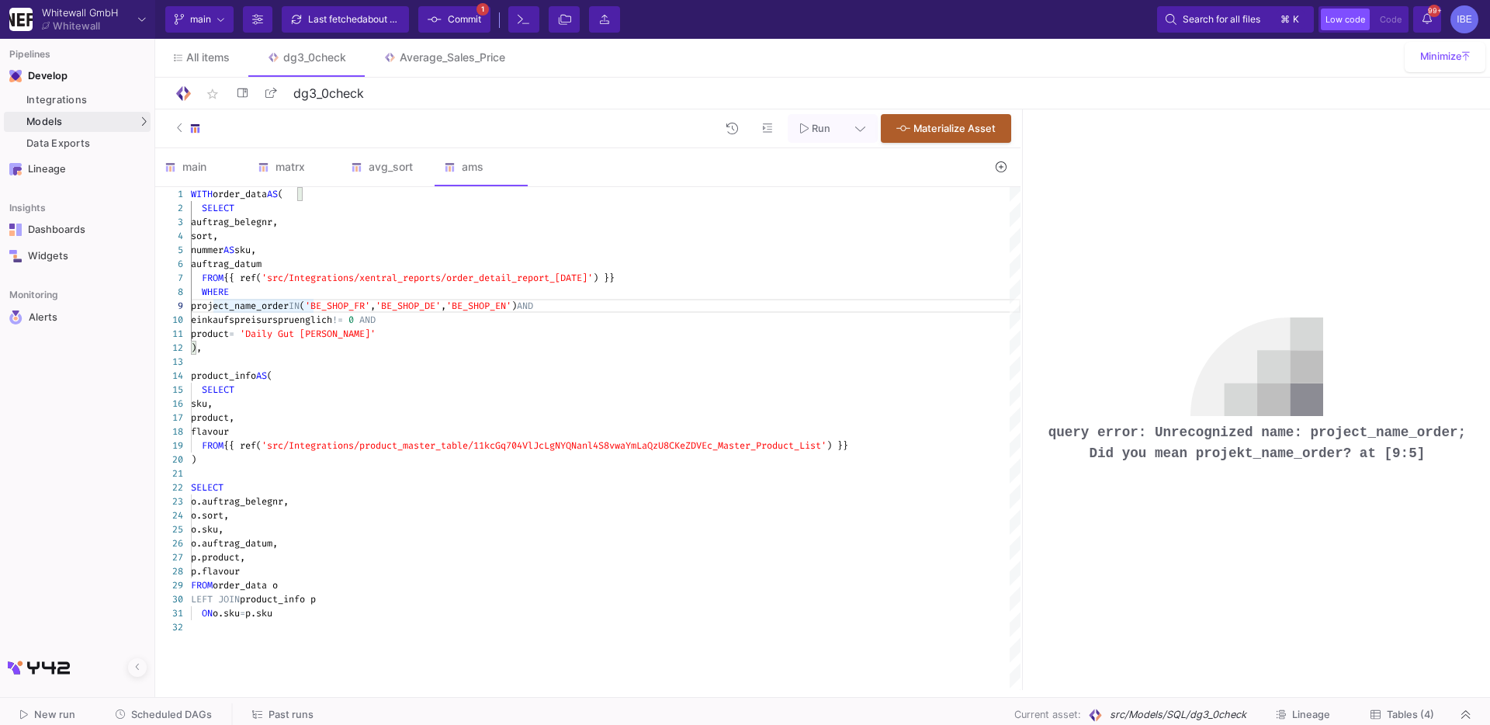
click at [242, 306] on span "project_name_order" at bounding box center [240, 306] width 98 height 12
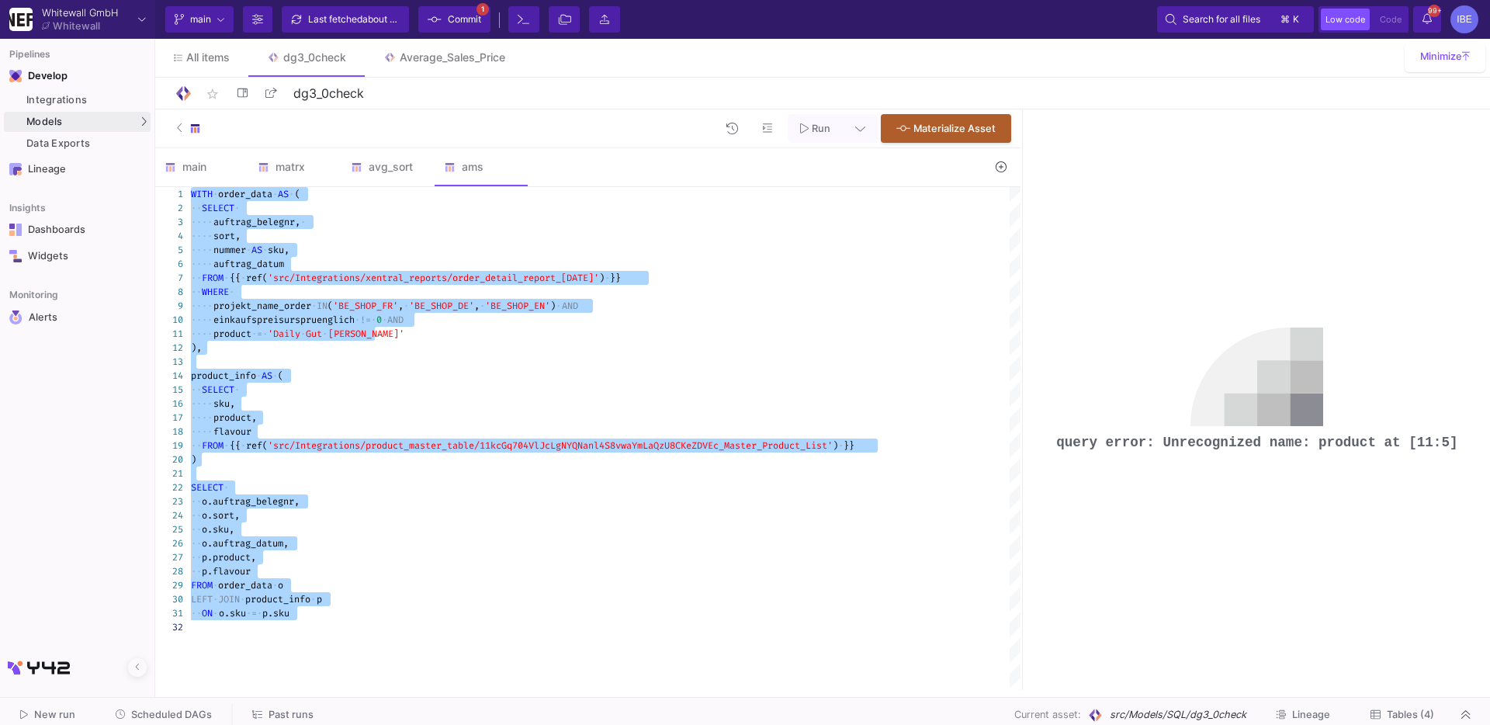
click at [252, 334] on span "·" at bounding box center [253, 334] width 5 height 14
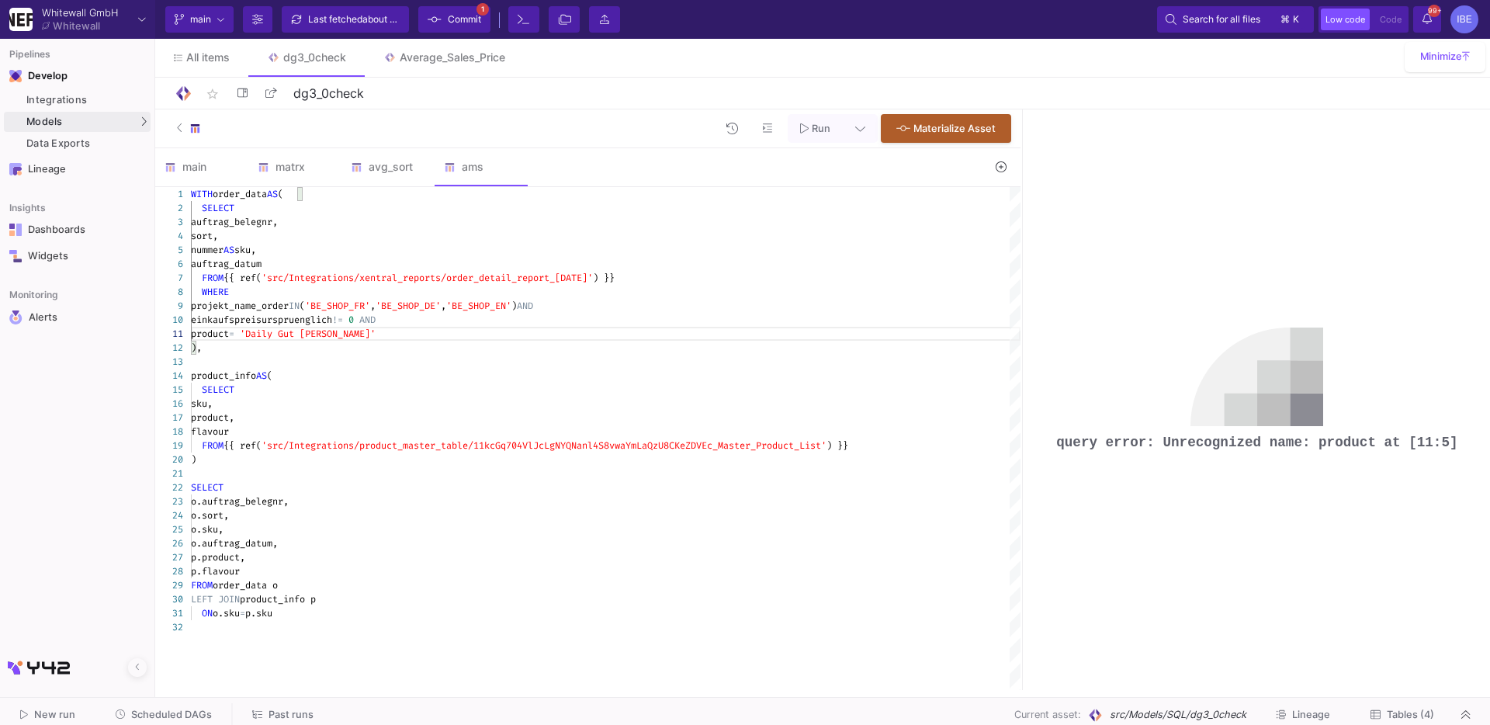
click at [300, 329] on span "'Daily Gut [PERSON_NAME]'" at bounding box center [308, 333] width 136 height 12
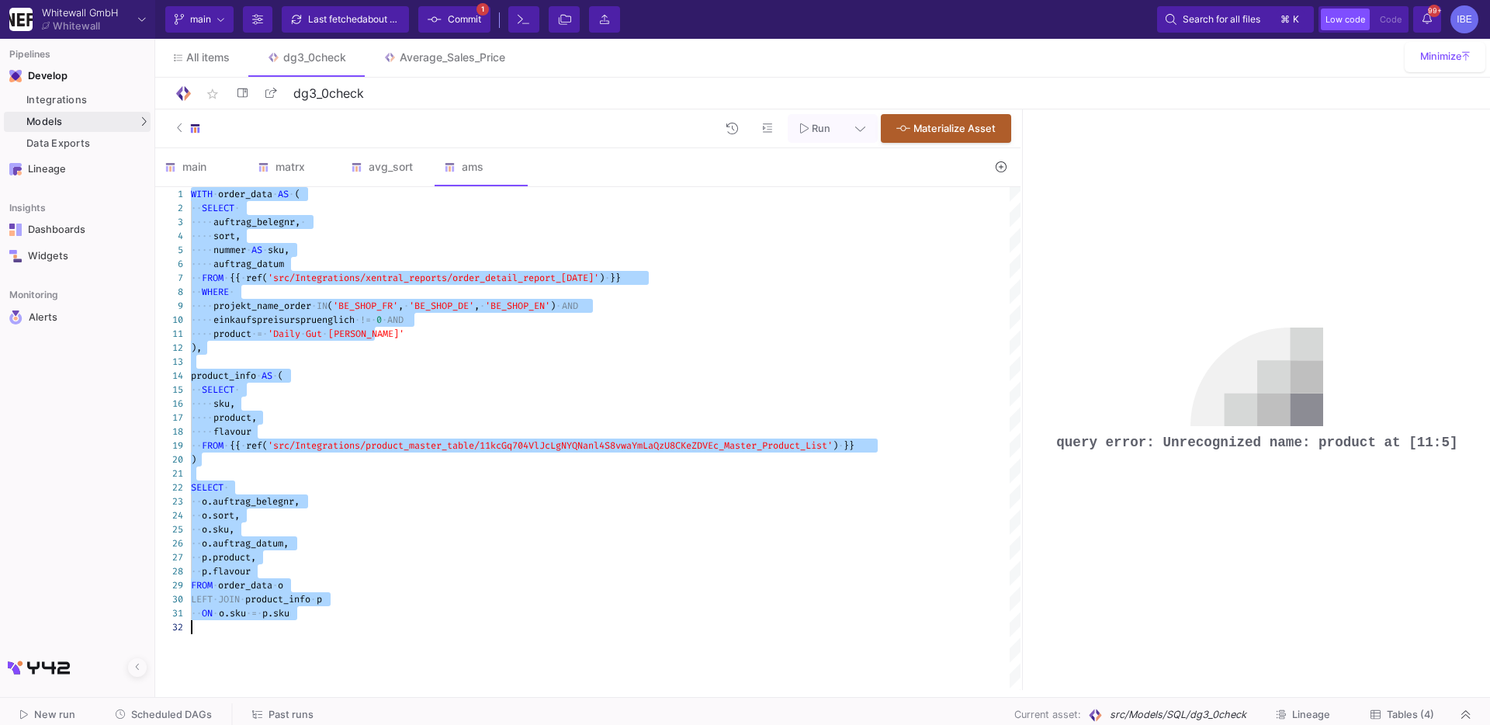
click at [300, 329] on span "'Daily" at bounding box center [284, 333] width 33 height 12
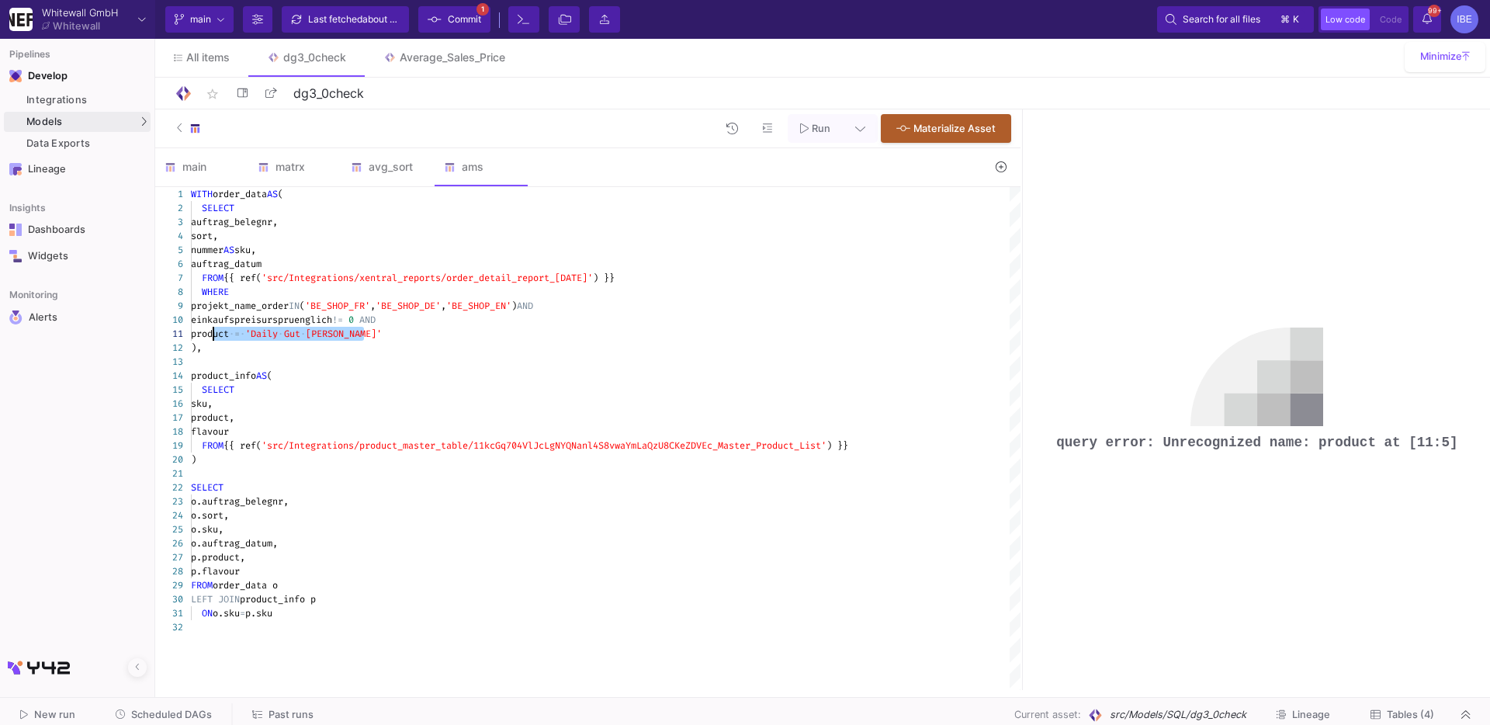
drag, startPoint x: 366, startPoint y: 327, endPoint x: 210, endPoint y: 333, distance: 156.1
click at [403, 151] on div "avg_sort" at bounding box center [387, 166] width 93 height 37
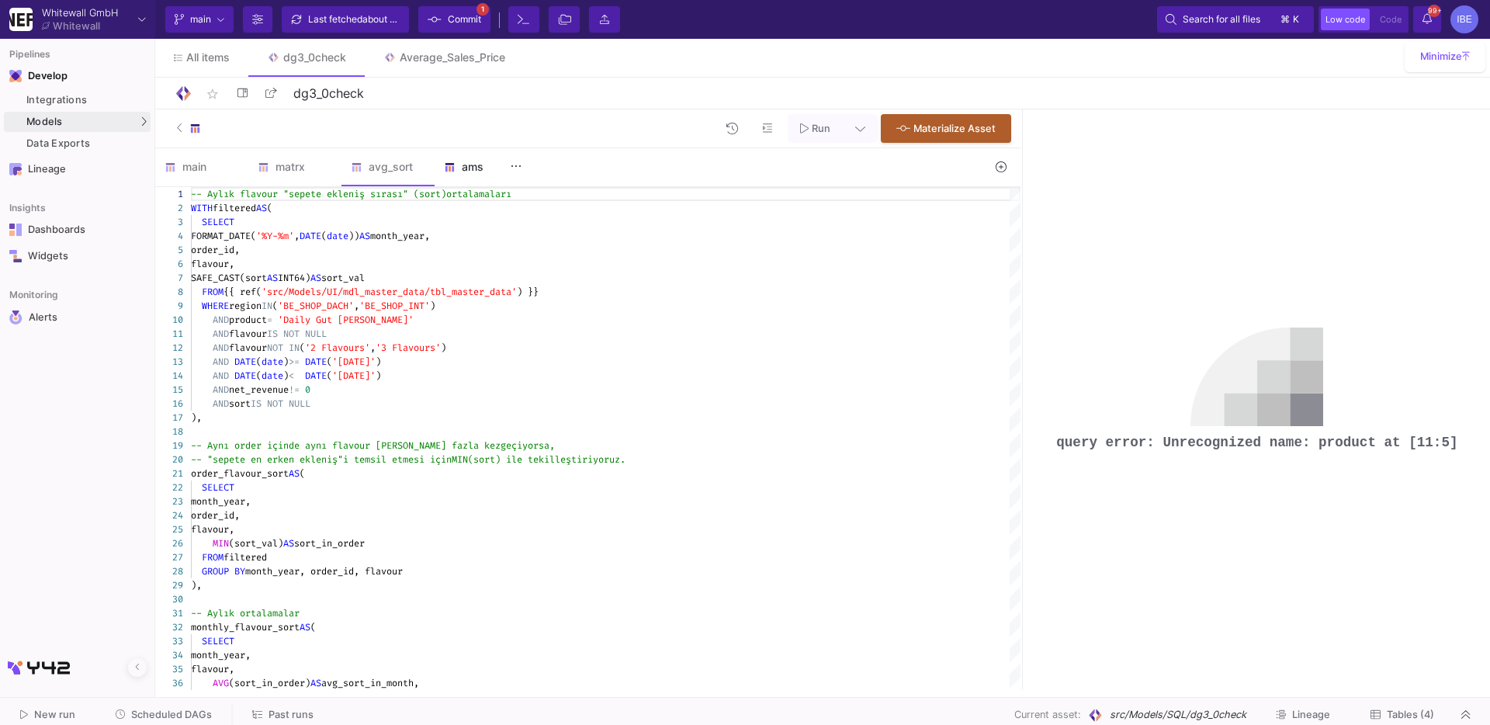
click at [469, 166] on div "ams" at bounding box center [481, 167] width 74 height 12
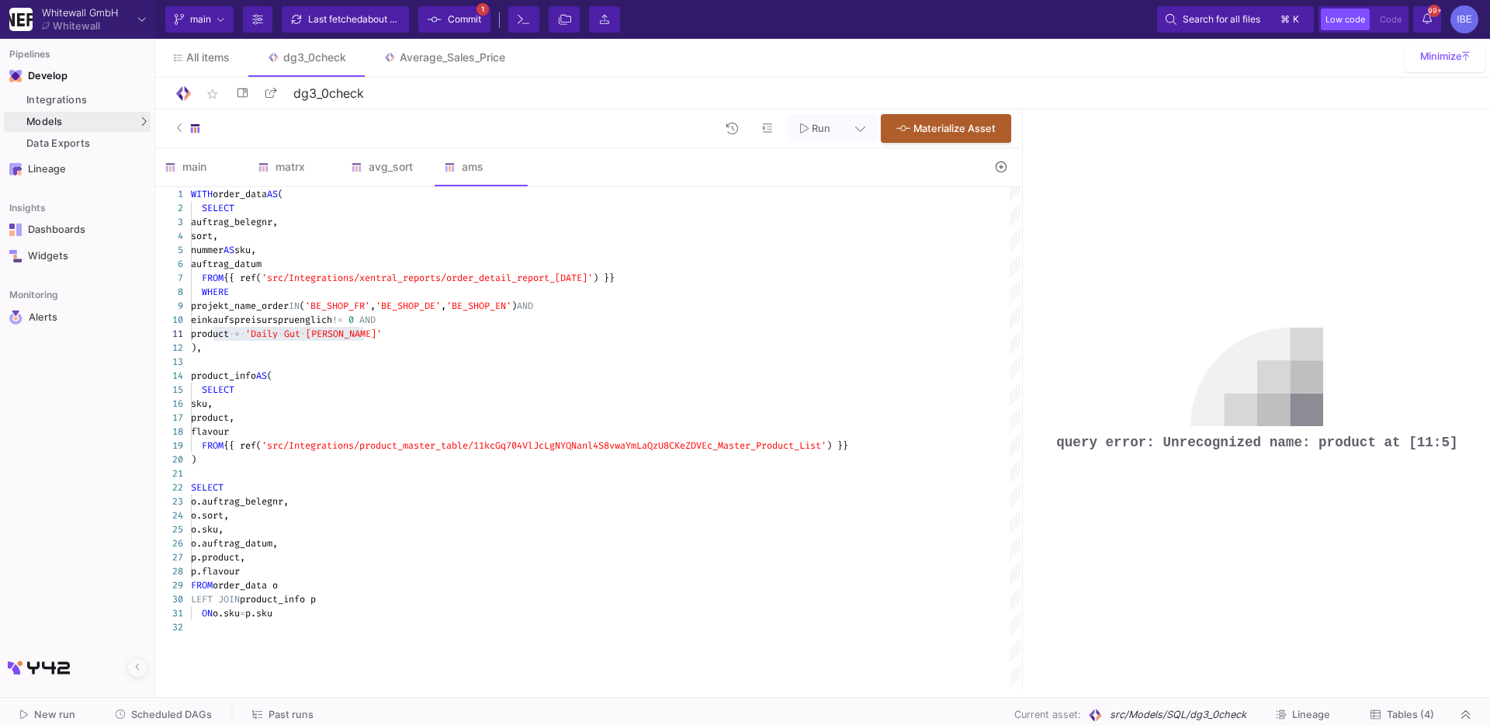
click at [444, 279] on span "'src/Integrations/xentral_reports/order_detail_rep" at bounding box center [398, 278] width 272 height 12
type textarea "WITH order_data AS ( SELECT auftrag_belegnr, sort, nummer AS sku, auftrag_datum…"
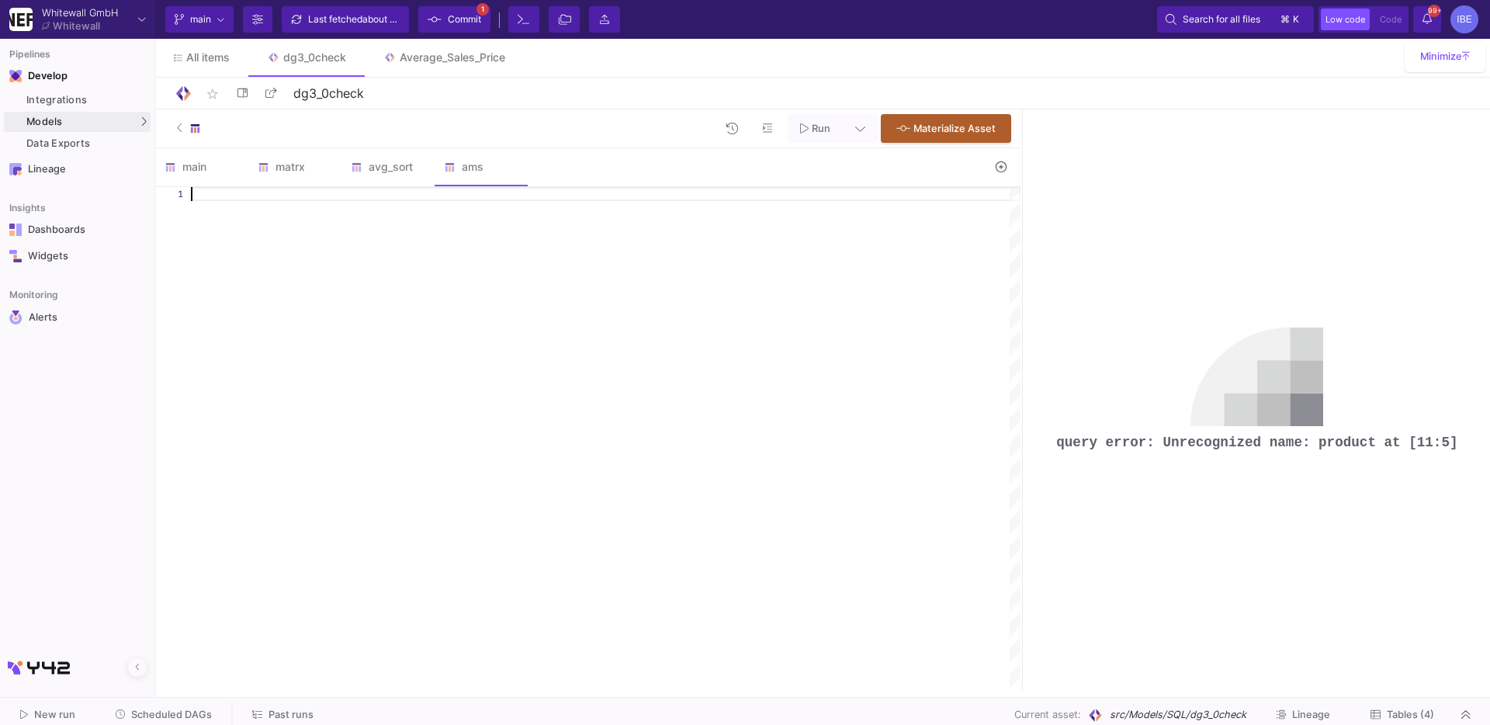
scroll to position [0, 0]
paste textarea "WHERE p.product = 'Daily Gut Pulver'"
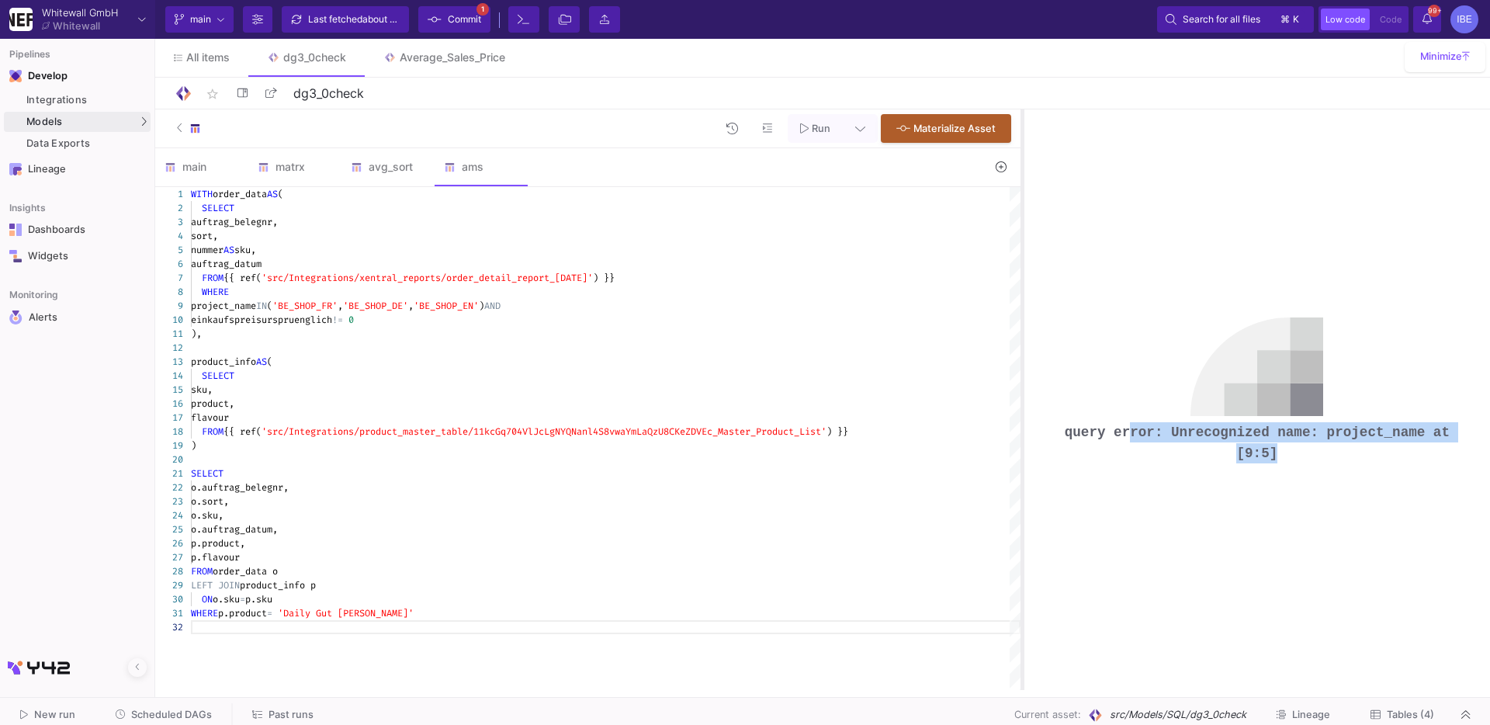
click at [1021, 306] on as-split "Run Materialize Asset main matrx avg_sort ams 1 WITH filtered AS ( WITH filtere…" at bounding box center [822, 399] width 1335 height 580
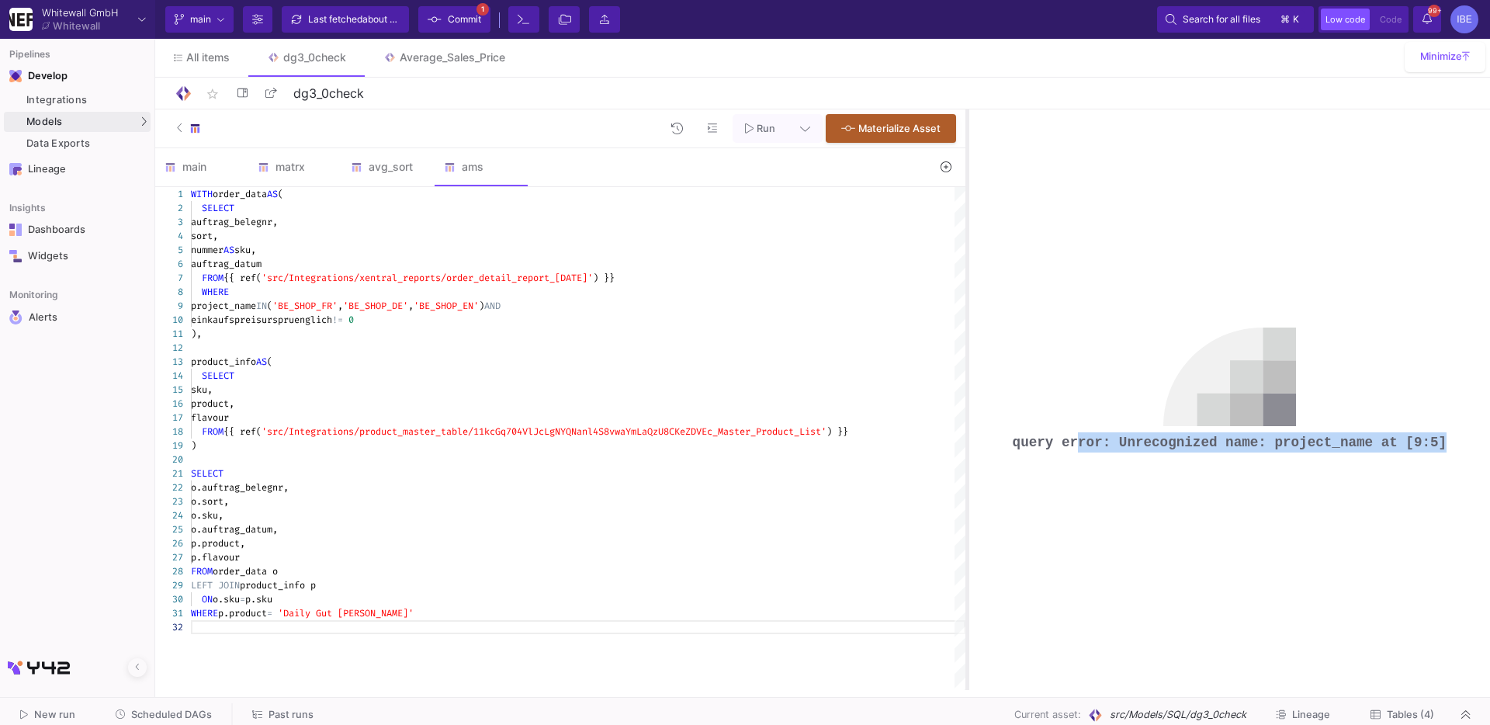
drag, startPoint x: 1021, startPoint y: 306, endPoint x: 943, endPoint y: 300, distance: 78.6
click at [965, 300] on div at bounding box center [967, 399] width 4 height 580
click at [373, 166] on div "avg_sort" at bounding box center [388, 167] width 74 height 12
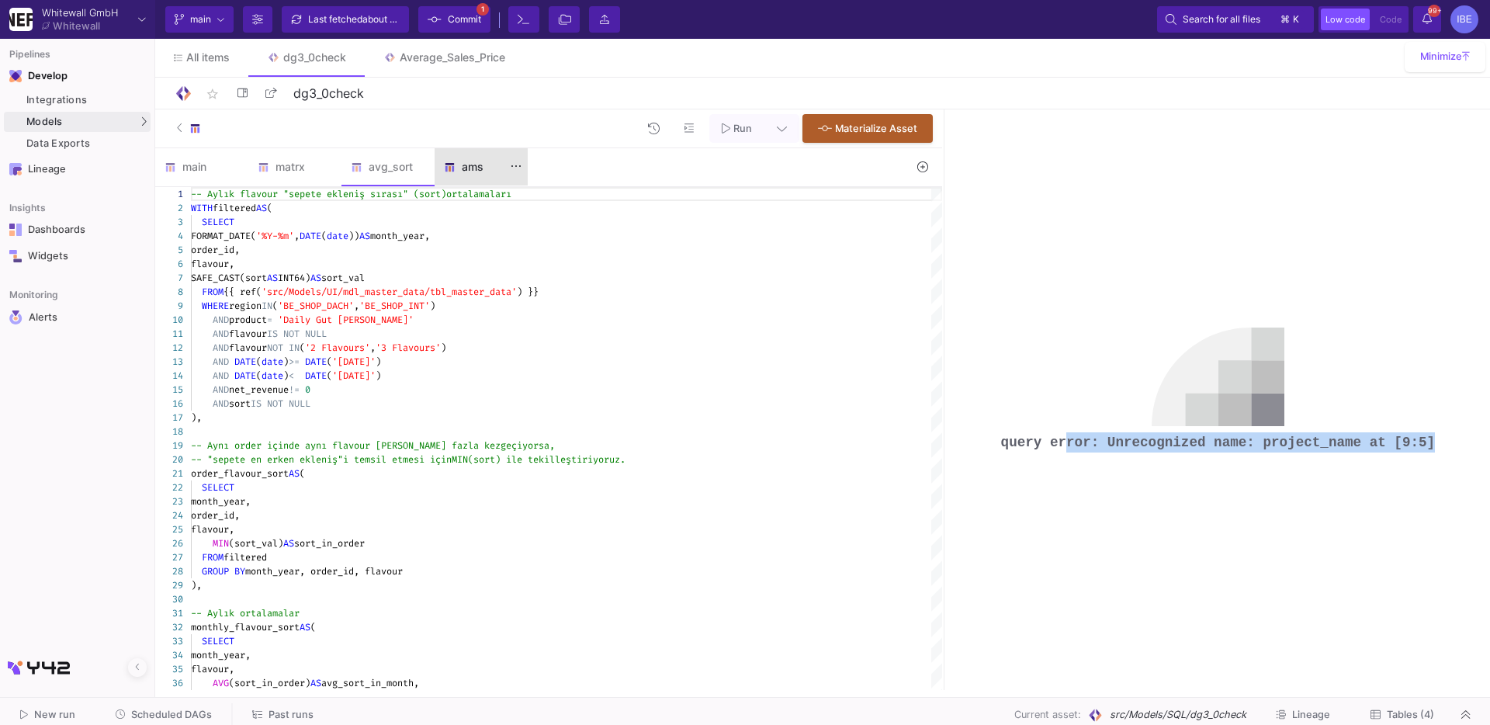
click at [477, 168] on div "ams" at bounding box center [481, 167] width 74 height 12
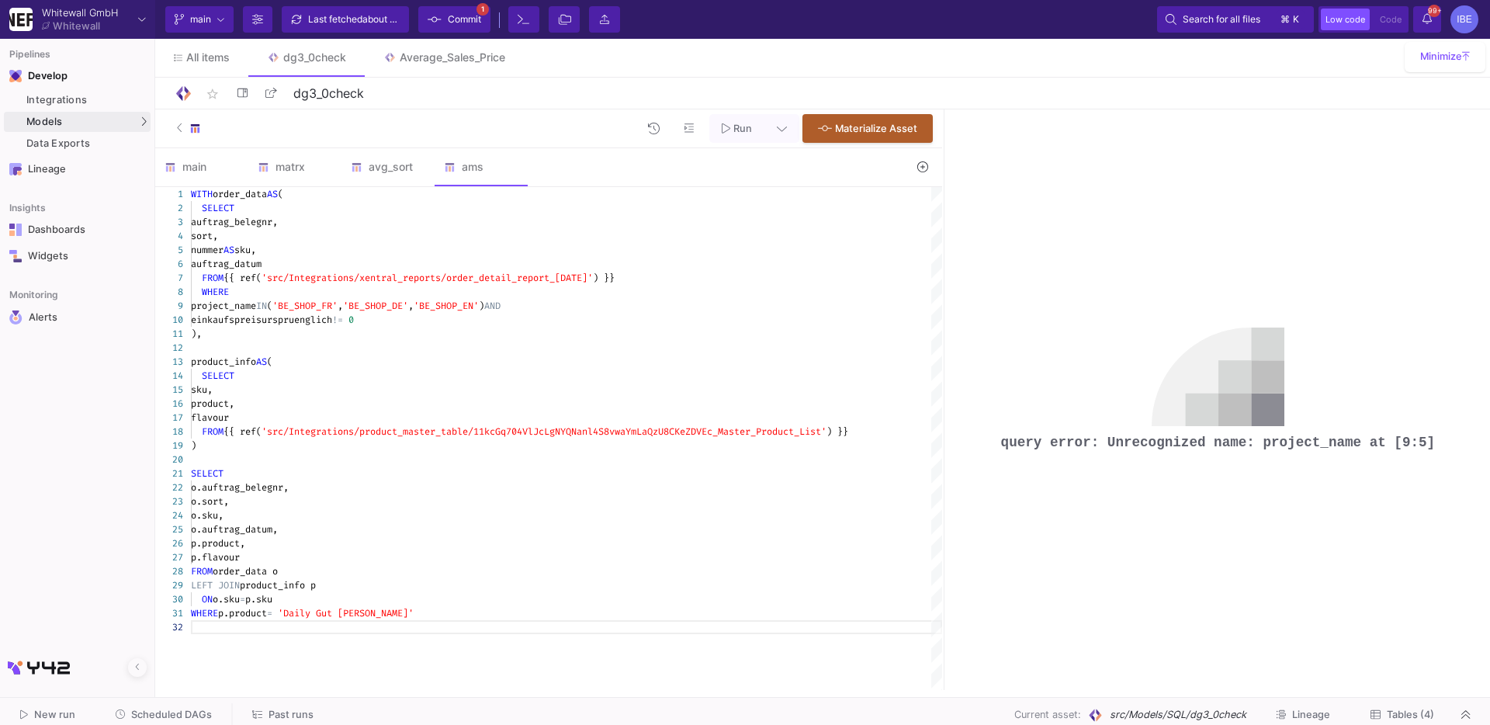
click at [267, 308] on span "IN" at bounding box center [261, 306] width 11 height 12
click at [256, 306] on span "project_name" at bounding box center [223, 306] width 65 height 12
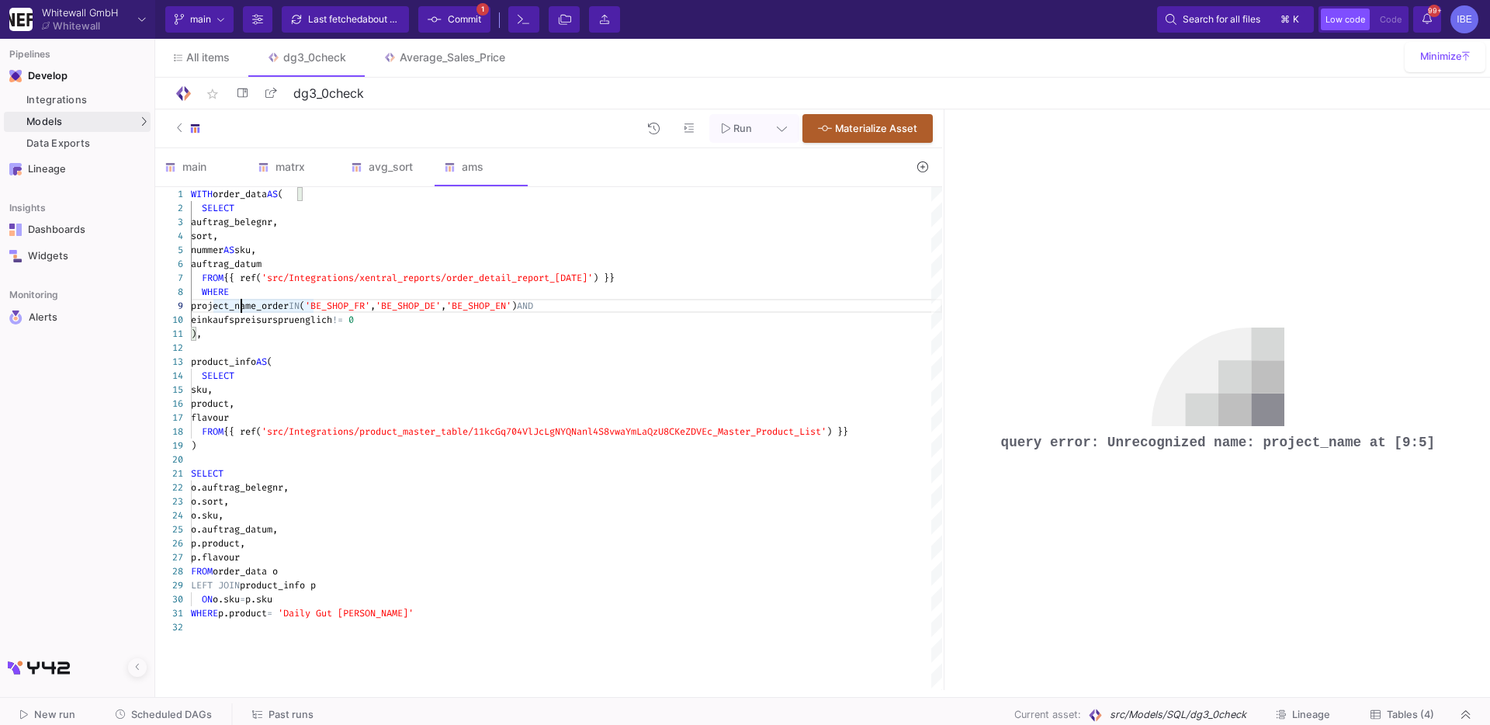
click at [248, 309] on span "project_name_order" at bounding box center [240, 306] width 98 height 12
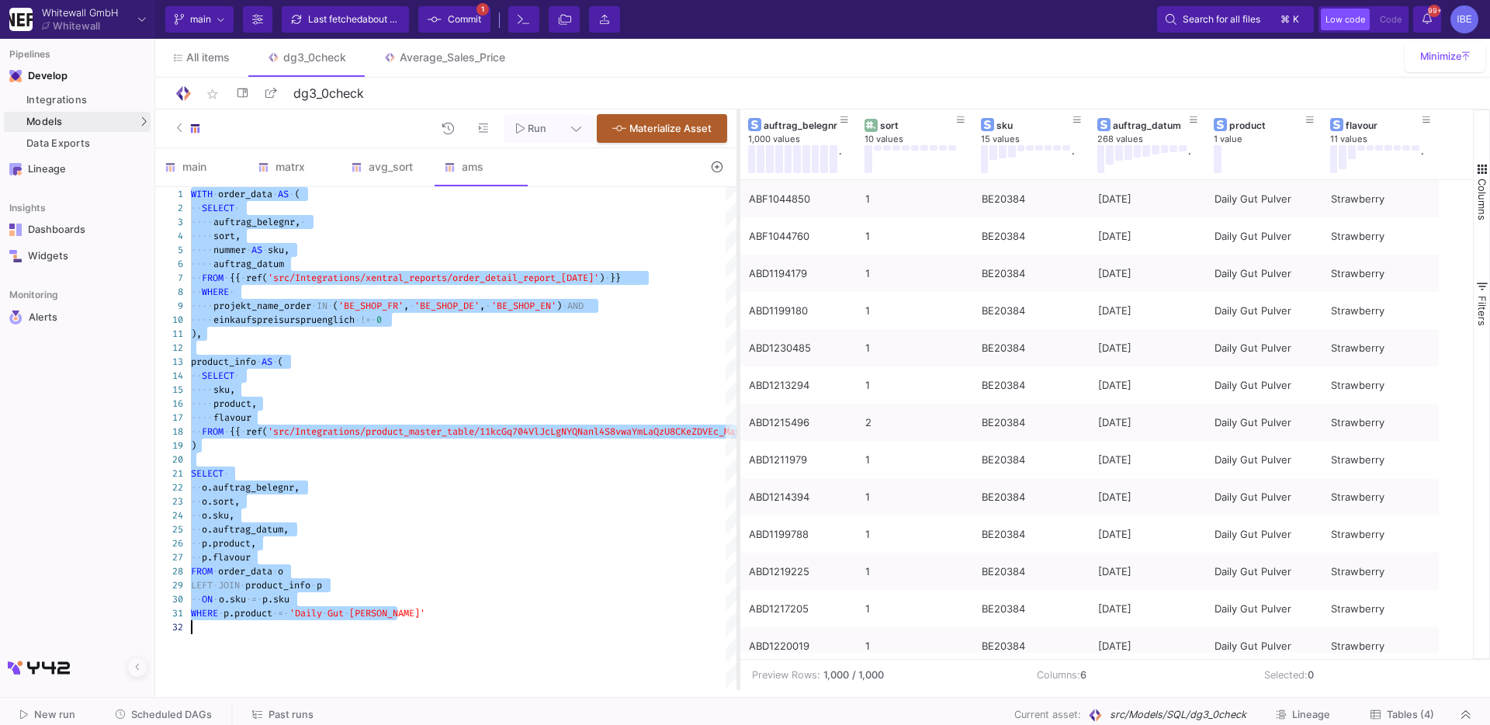
drag, startPoint x: 941, startPoint y: 247, endPoint x: 728, endPoint y: 268, distance: 214.4
click at [736, 267] on div at bounding box center [738, 399] width 4 height 580
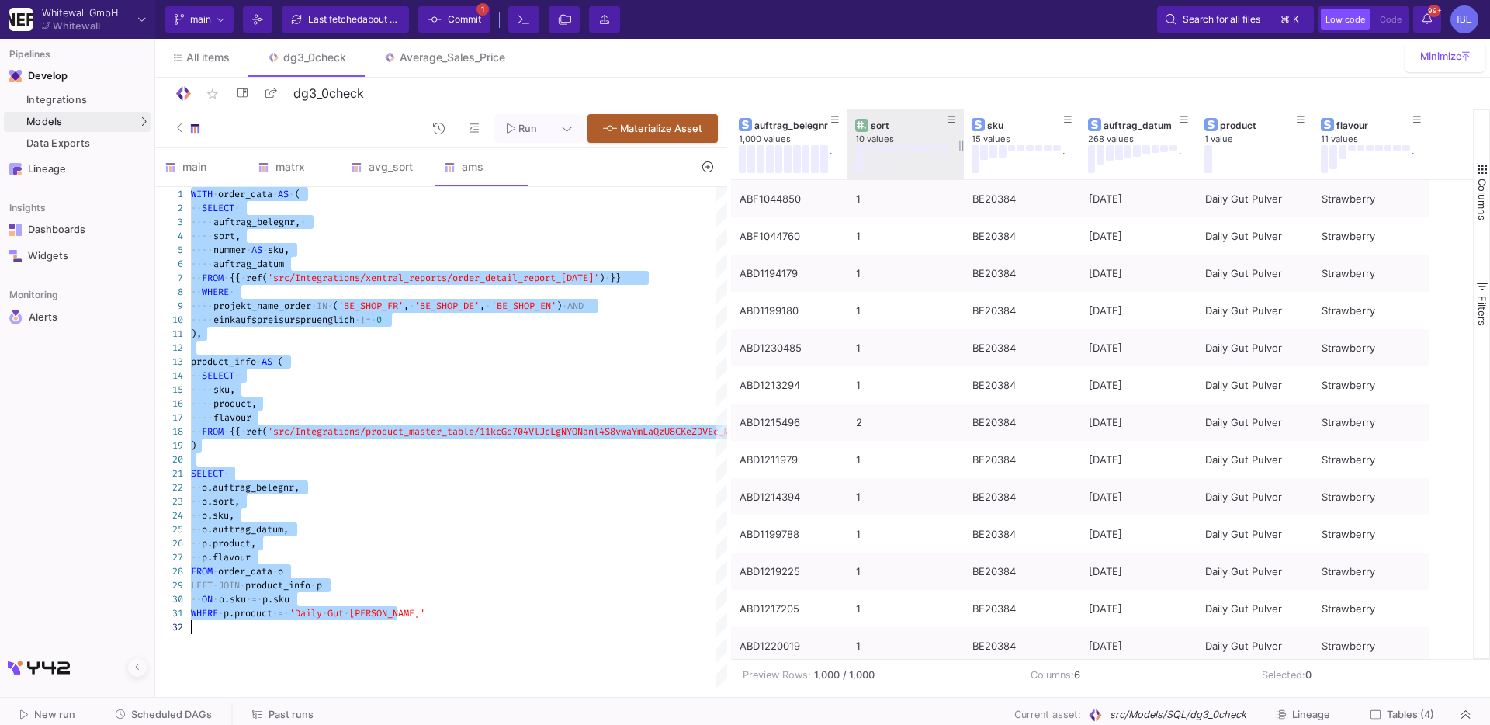
click at [917, 149] on button at bounding box center [915, 147] width 8 height 5
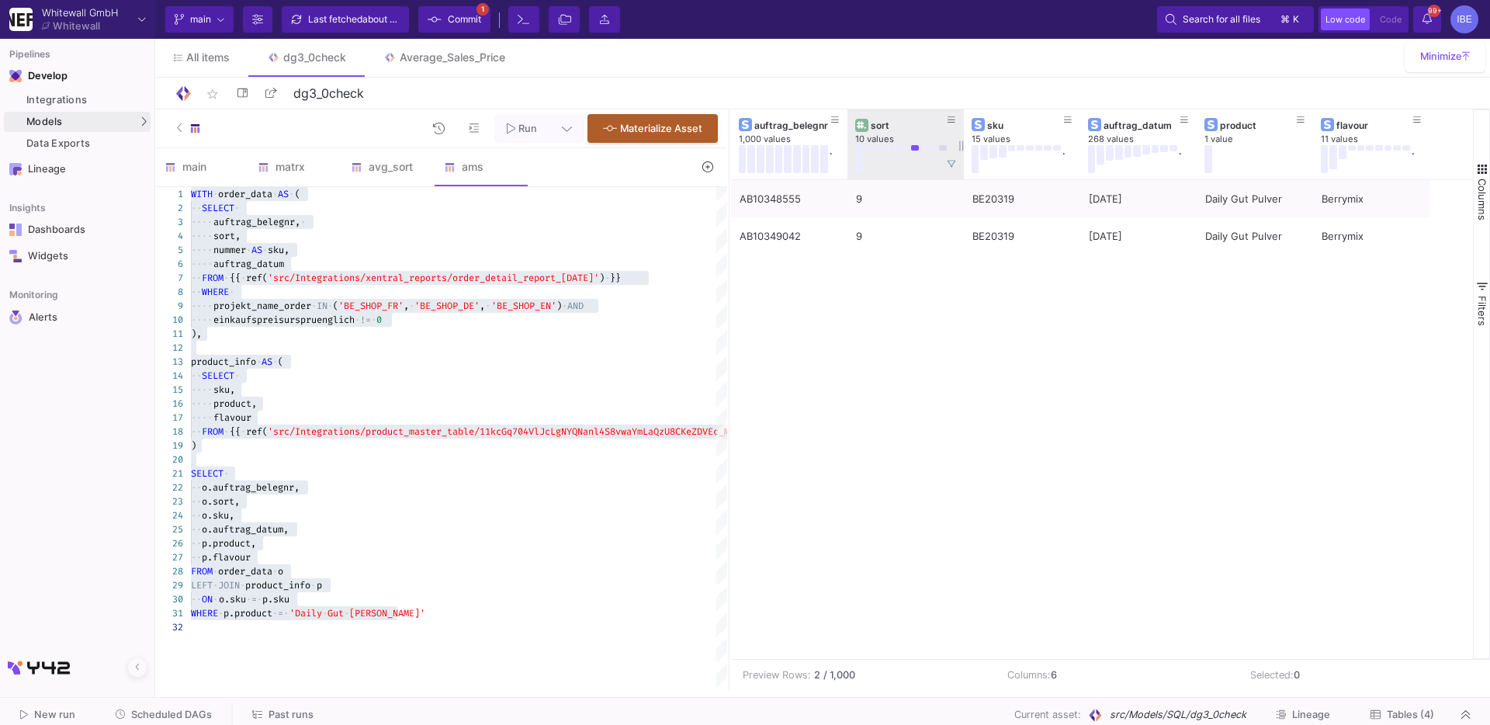
click at [939, 149] on button at bounding box center [943, 147] width 8 height 5
click at [927, 147] on button at bounding box center [924, 147] width 8 height 5
click at [911, 147] on button at bounding box center [915, 147] width 8 height 5
click at [899, 147] on button at bounding box center [896, 147] width 8 height 5
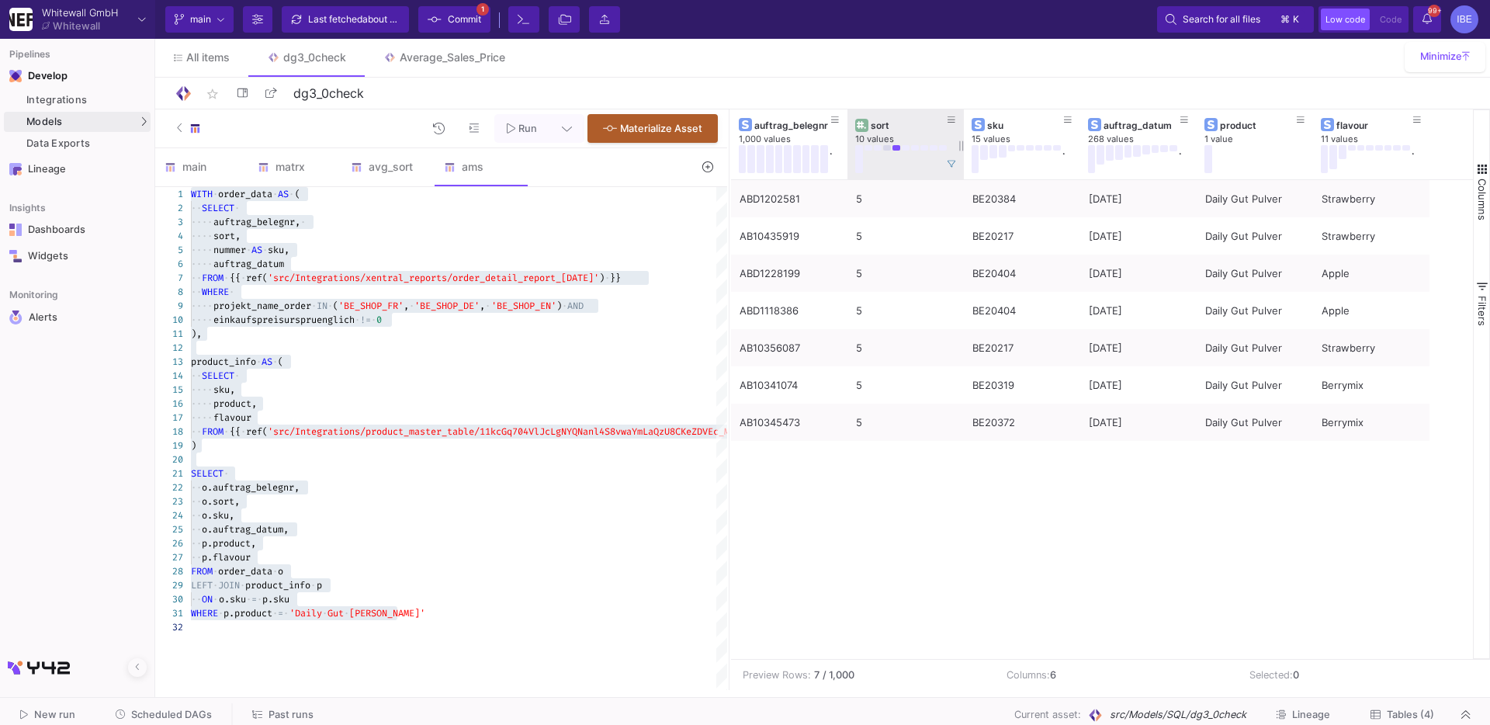
click at [889, 150] on button at bounding box center [887, 147] width 8 height 5
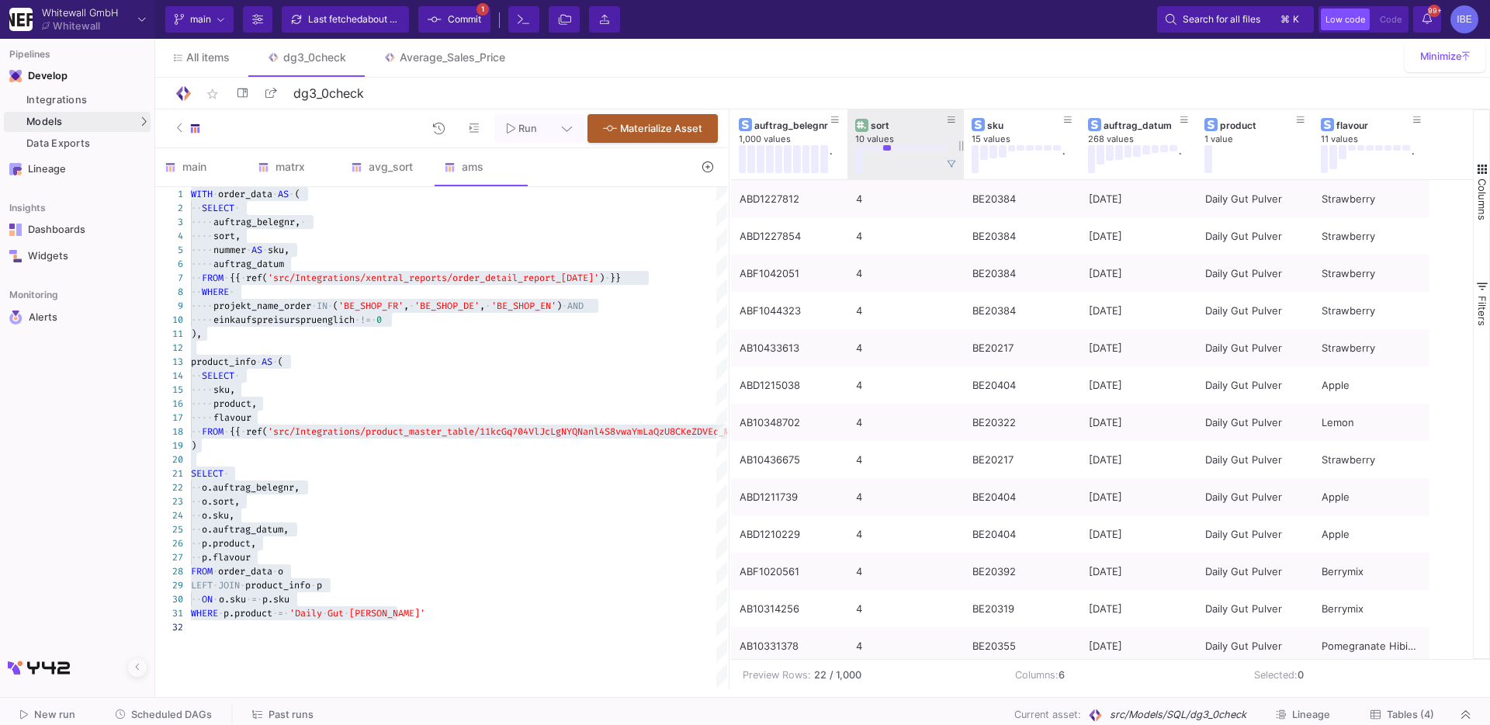
click at [878, 148] on button at bounding box center [878, 147] width 8 height 5
click at [868, 151] on div at bounding box center [901, 159] width 93 height 28
click at [863, 151] on div at bounding box center [901, 159] width 93 height 28
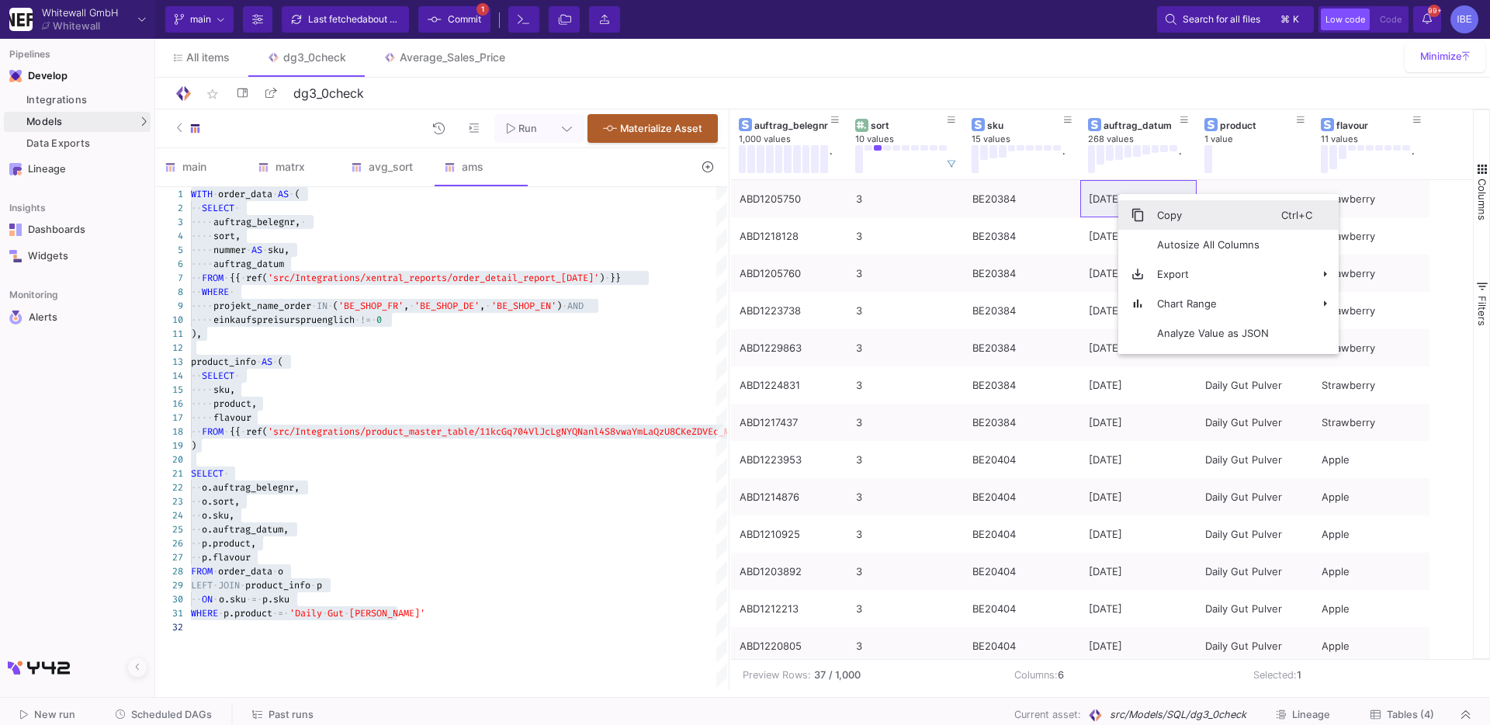
click at [1135, 209] on span "Context Menu" at bounding box center [1138, 215] width 14 height 14
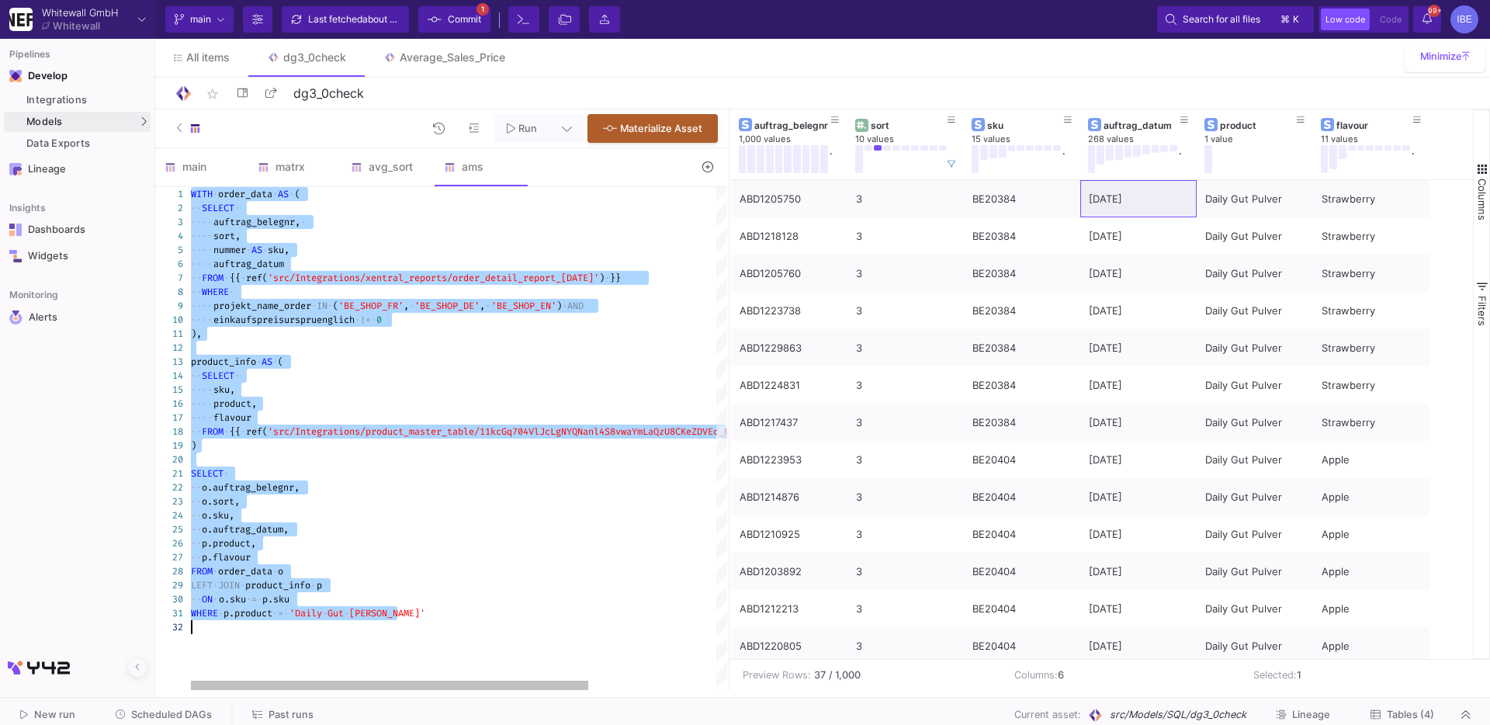
type textarea "SELECT o.auftrag_belegnr, o.sort, o.sku, o.auftrag_datum, p.product, p.flavour …"
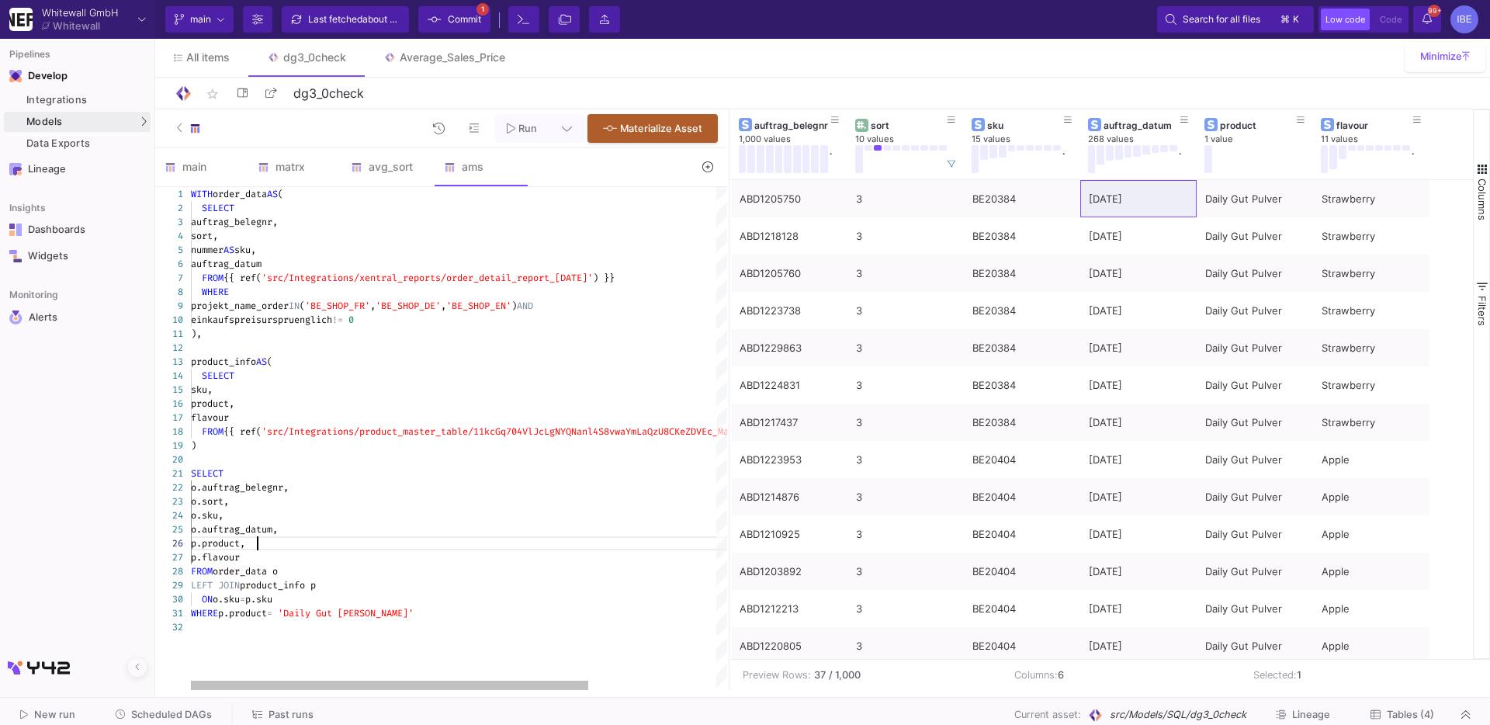
click at [268, 538] on div "p.product," at bounding box center [545, 543] width 708 height 14
click at [265, 533] on span "o.auftrag_datum," at bounding box center [234, 529] width 87 height 12
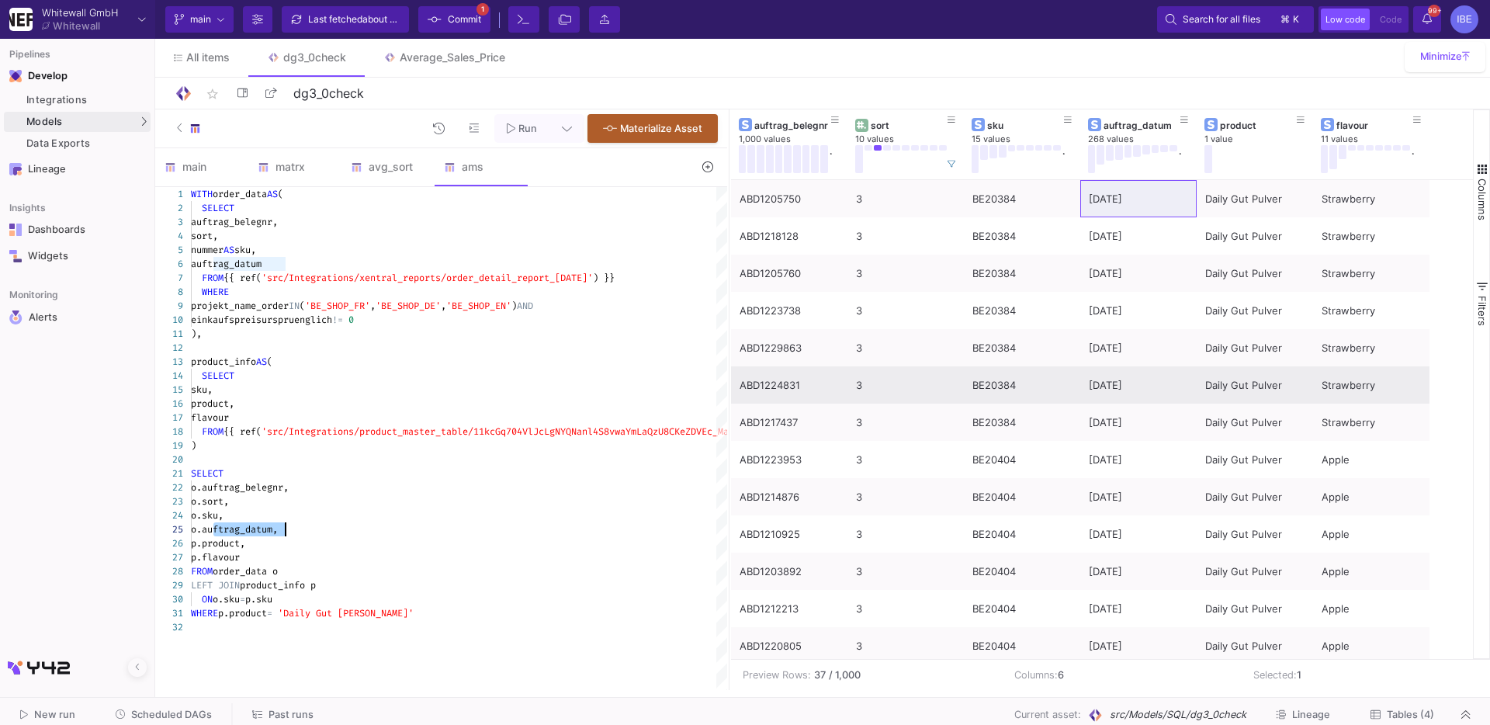
click at [782, 383] on div "ABD1224831" at bounding box center [789, 385] width 99 height 36
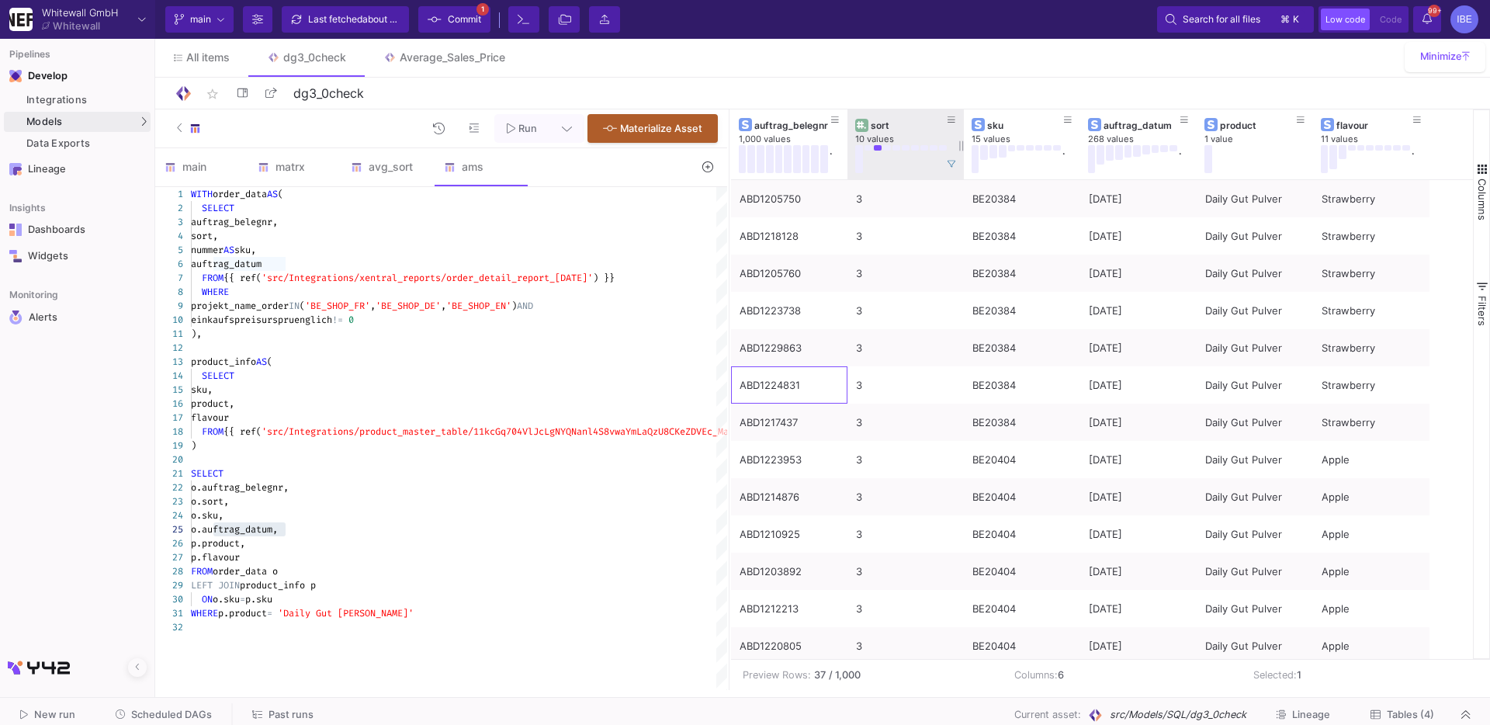
click at [915, 146] on button at bounding box center [915, 147] width 8 height 5
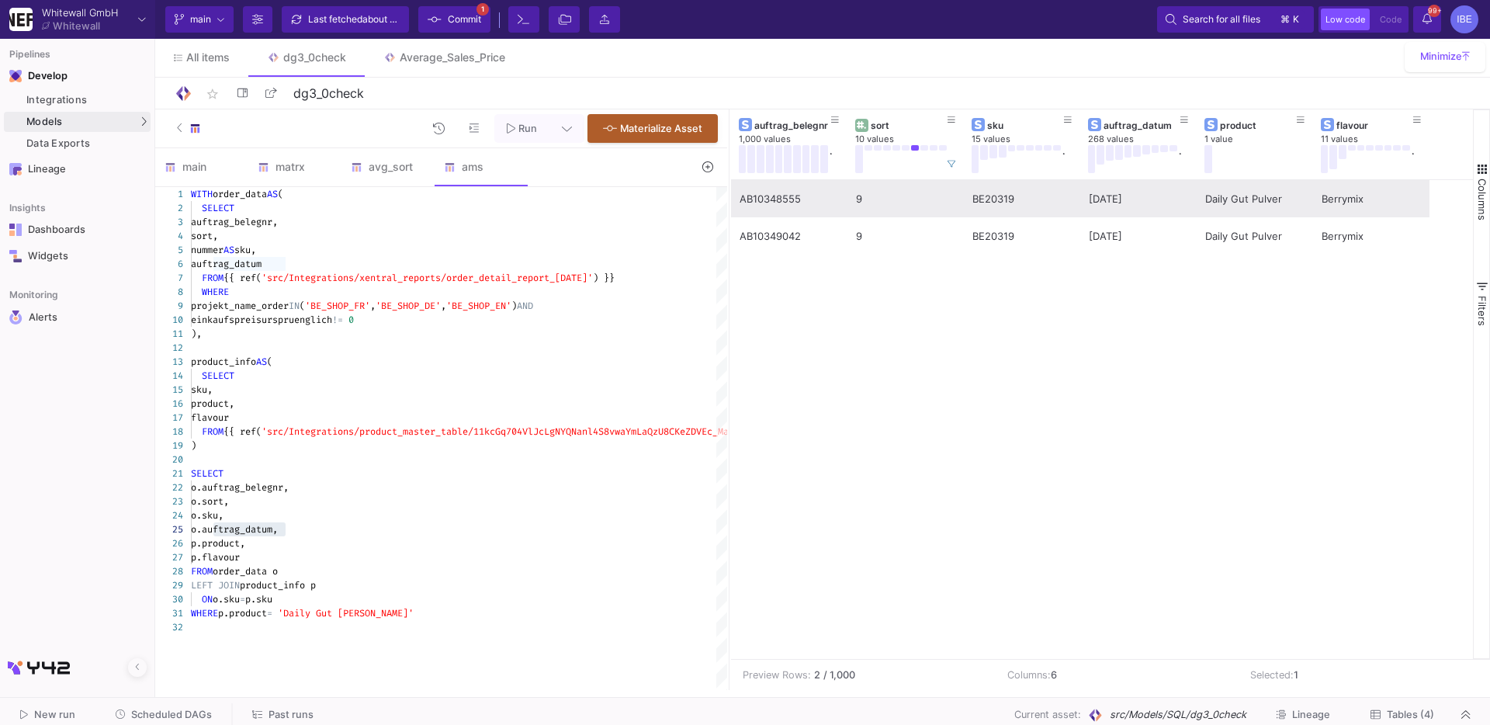
click at [802, 201] on div "AB10348555" at bounding box center [789, 199] width 99 height 36
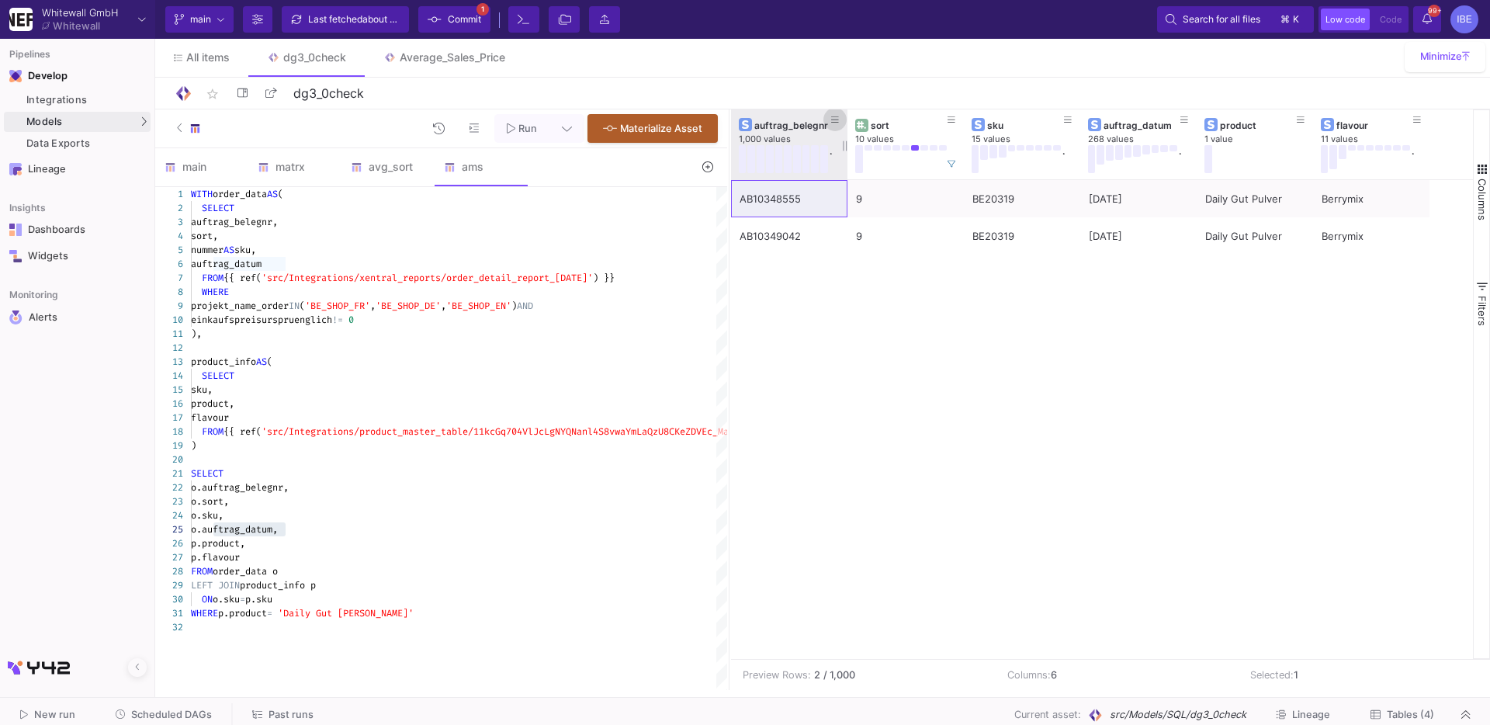
click at [837, 116] on icon at bounding box center [835, 120] width 8 height 9
click at [835, 197] on input "Filter Value" at bounding box center [905, 207] width 158 height 31
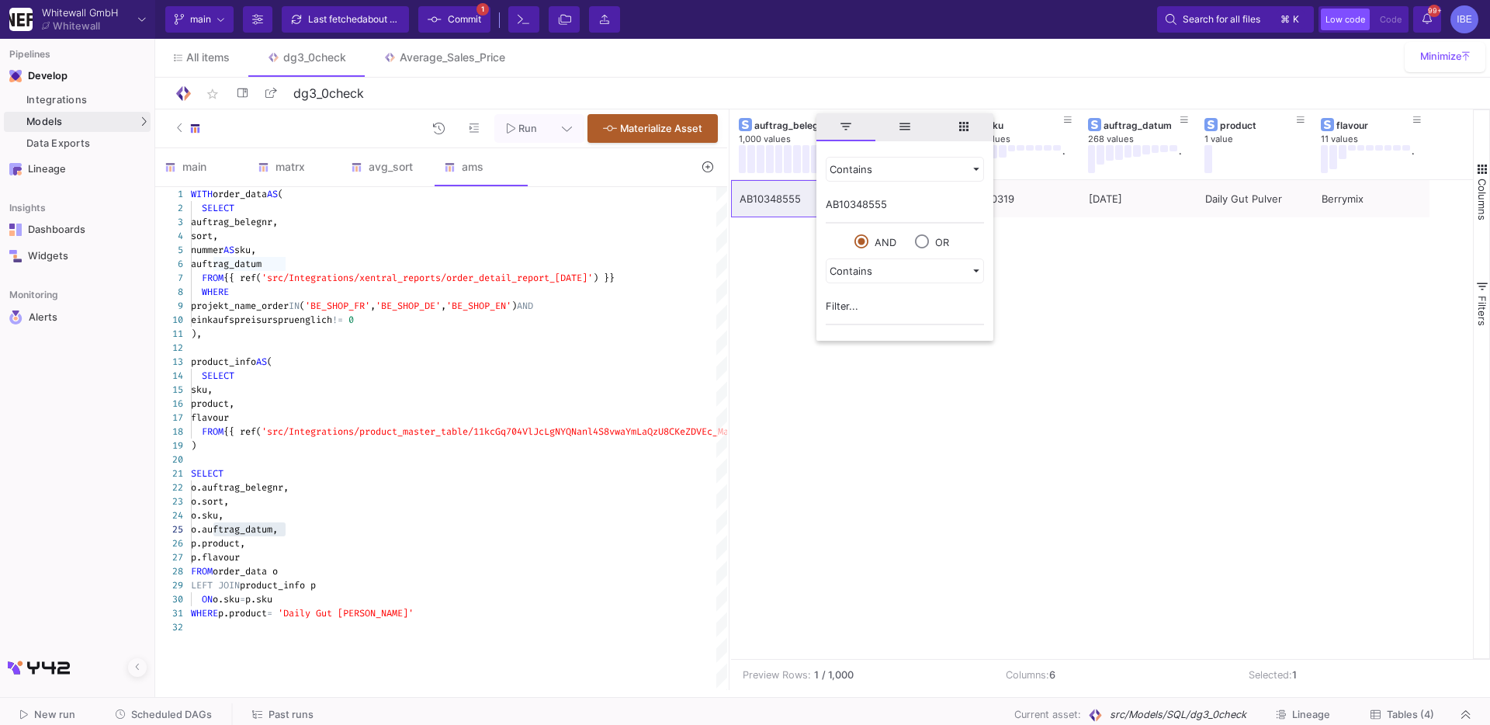
type input "AB10348555"
click at [850, 445] on div "AB10348555 9 BE20319 2023-10-01 Daily Gut Pulver Berrymix AB10349042 9 BE20319 …" at bounding box center [1102, 419] width 742 height 479
click at [952, 156] on button at bounding box center [951, 163] width 23 height 23
click at [900, 273] on div "AB10348555 9 BE20319 2023-10-01 Daily Gut Pulver Berrymix" at bounding box center [1102, 419] width 742 height 479
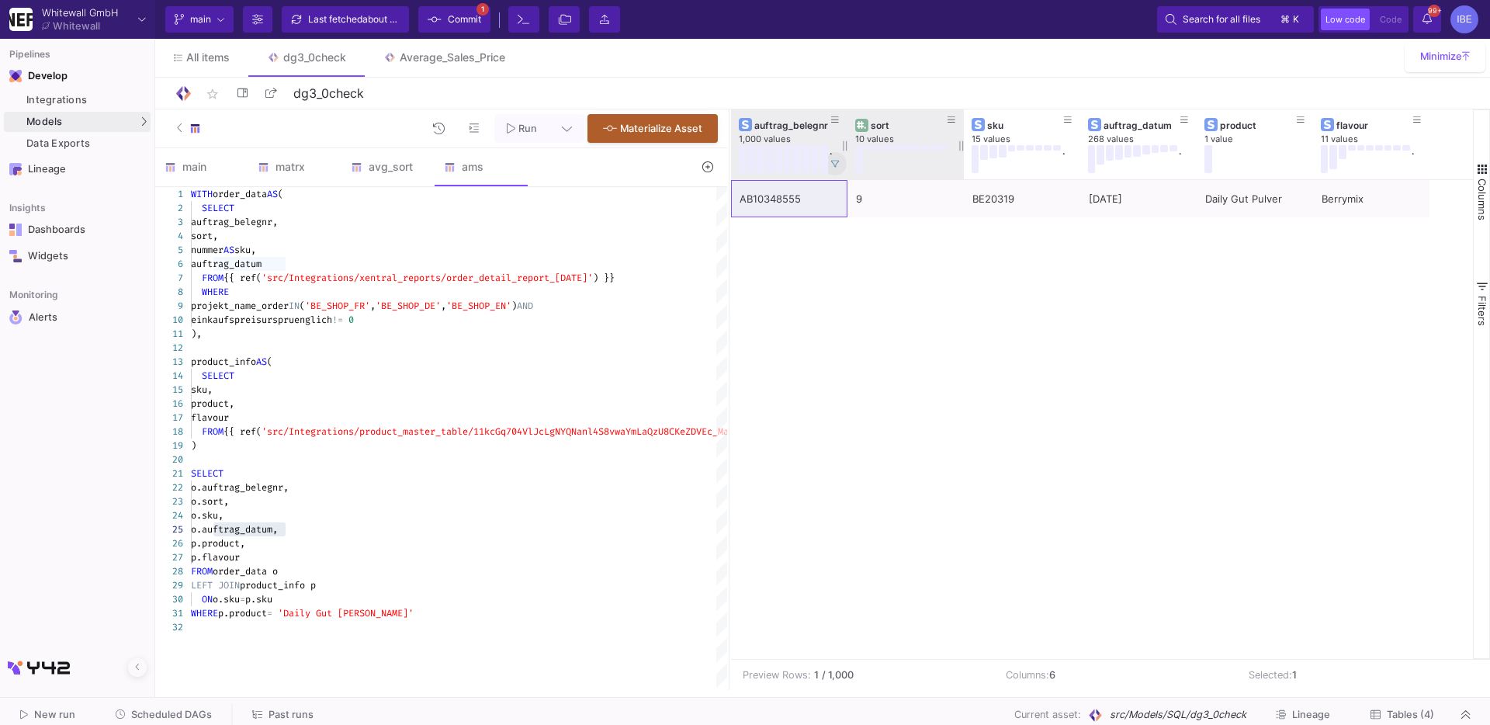
click at [839, 161] on button at bounding box center [834, 163] width 23 height 23
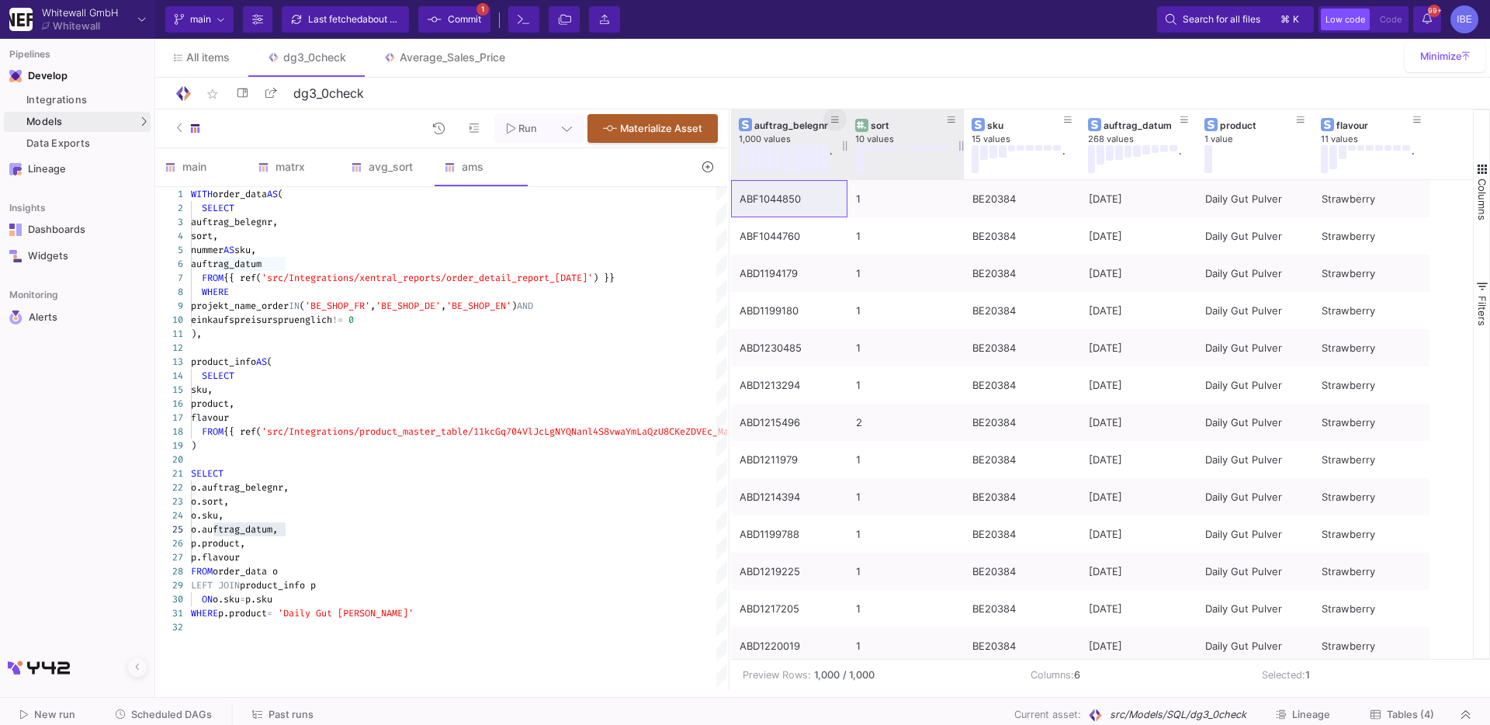
click at [836, 113] on span at bounding box center [835, 119] width 8 height 12
click at [840, 212] on input "Filter Value" at bounding box center [905, 207] width 158 height 31
type input "AB10348555"
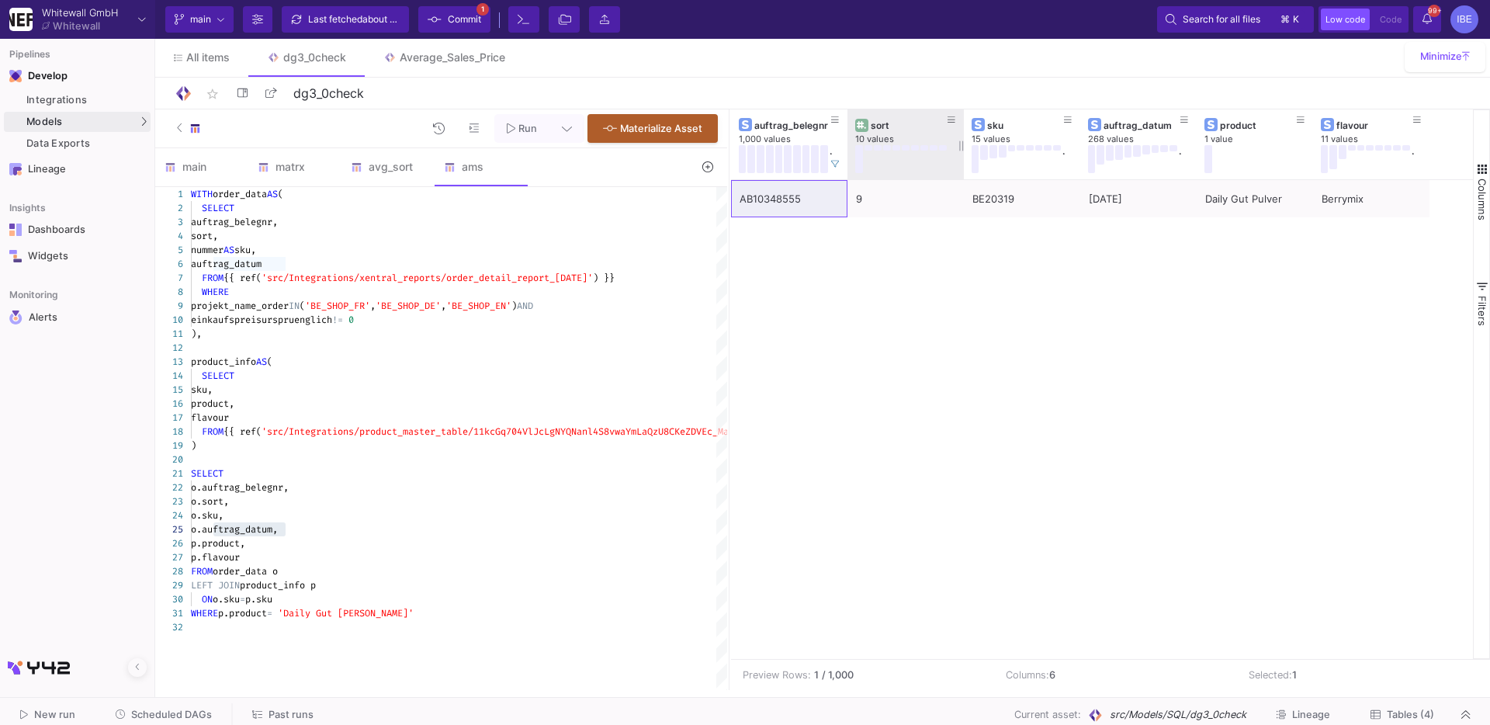
click at [885, 73] on div "All items dg3_0check Average_Sales_Price" at bounding box center [822, 58] width 1335 height 38
click at [528, 590] on div "LEFT JOIN product_info p" at bounding box center [545, 585] width 708 height 14
click at [520, 602] on div "ON o.sku = p.sku" at bounding box center [545, 599] width 708 height 14
click at [510, 618] on div "WHERE p.product = 'Daily Gut Pulver'" at bounding box center [545, 613] width 708 height 14
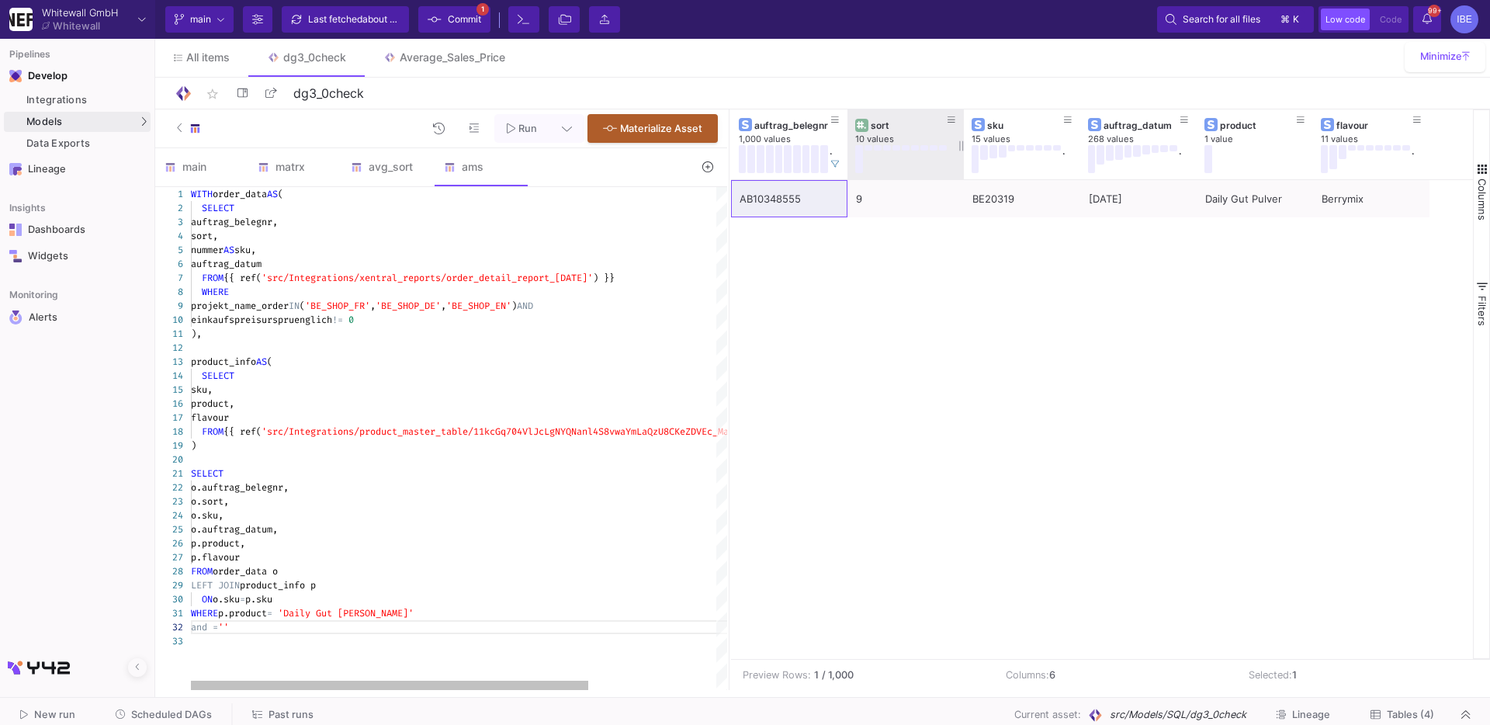
paste textarea "AB10348555"
click at [213, 629] on div "1 2 3 4 5 6 7 8 9 10 11 12 13 14 15 16 17 18 19 20 21 22 23 24 25 26 27 28 29 3…" at bounding box center [441, 438] width 572 height 503
paste textarea "auftrag_belegnr"
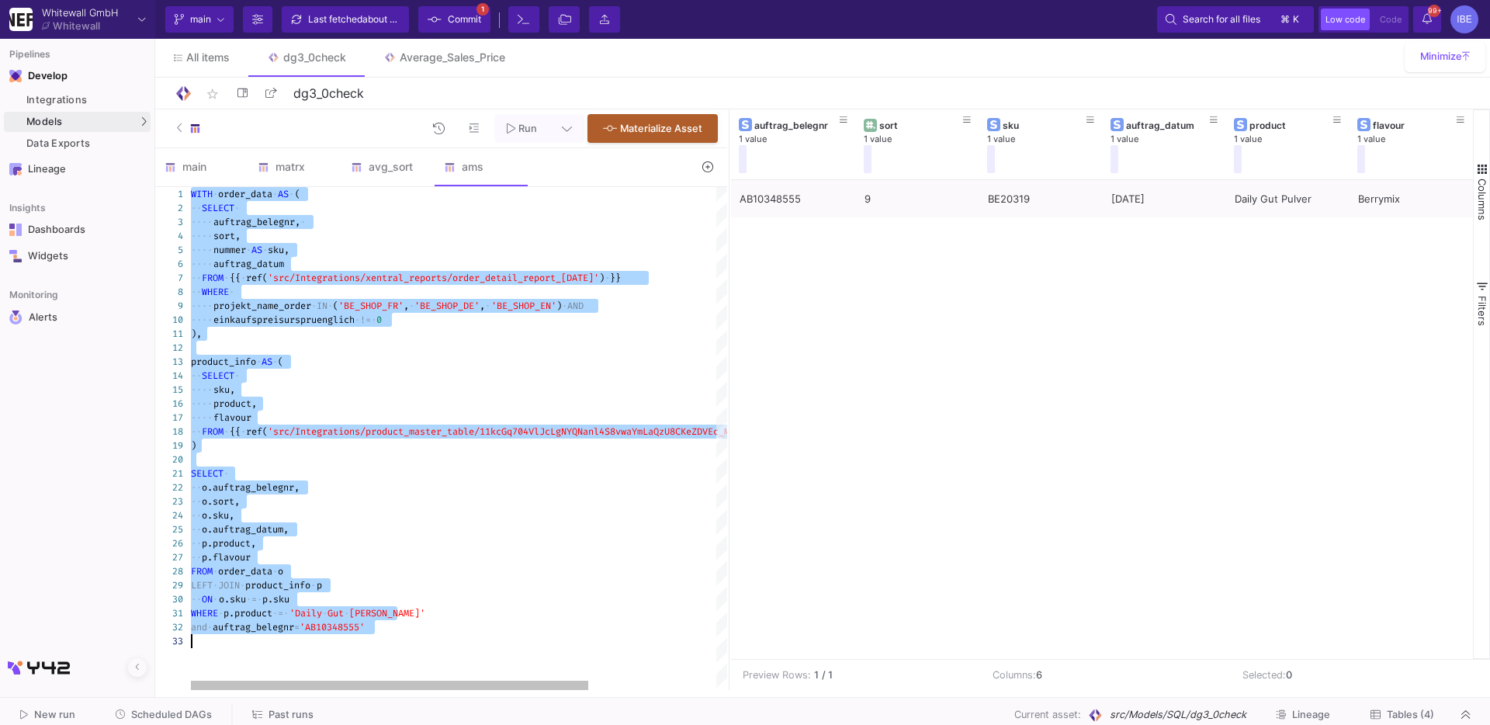
click at [352, 628] on span "'AB10348555'" at bounding box center [332, 627] width 65 height 12
click at [352, 628] on div "1 2 3 4 5 6 7 8 9 10 11 12 13 14 15 16 17 18 19 20 21 22 23 24 25 26 27 28 29 3…" at bounding box center [441, 438] width 572 height 503
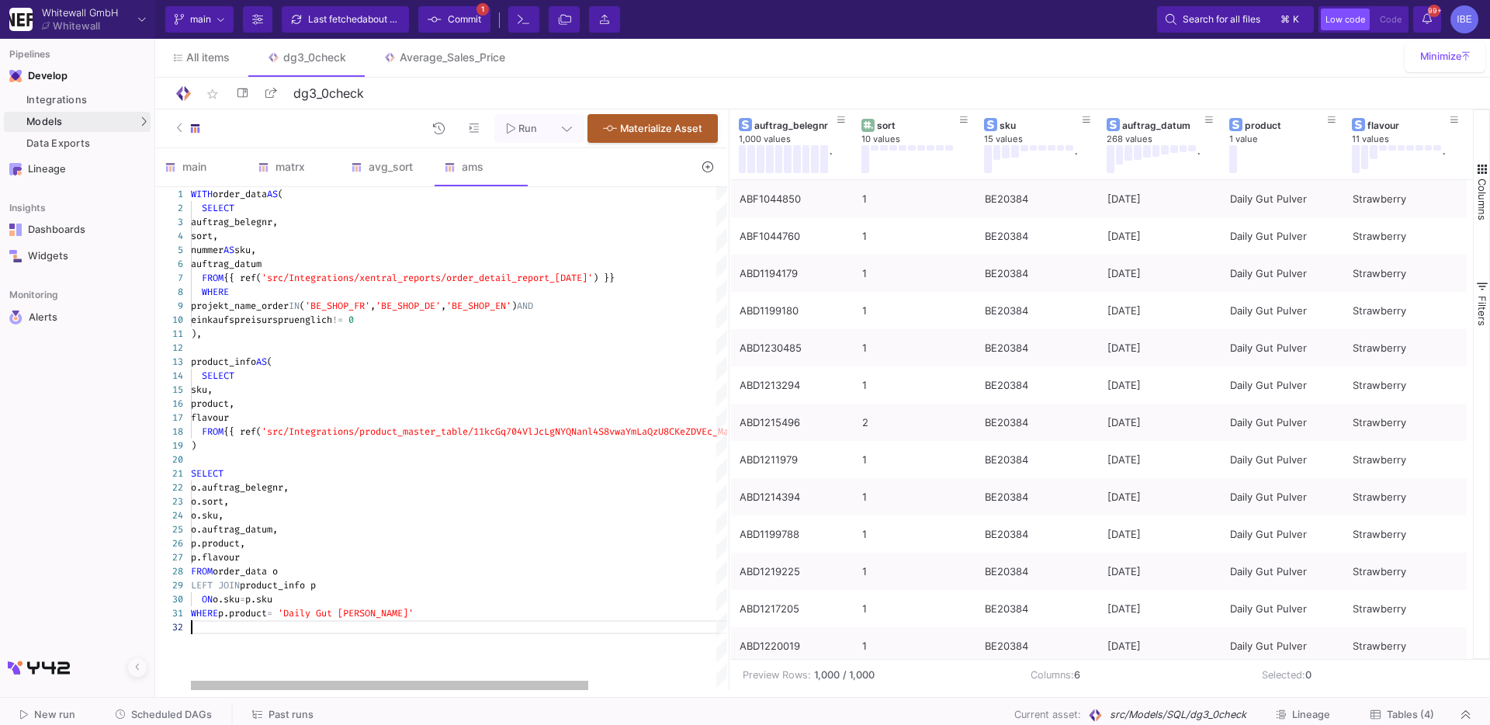
type textarea "SELECT o.auftrag_belegnr, o.sort, o.sku, o.auftrag_datum, p.product, p.flavour …"
click at [246, 487] on div "1 2 3 4 5 6 7 8 9 10 11 12 13 14 15 16 17 18 19 20 21 22 23 24 25 26 27 28 29 3…" at bounding box center [441, 438] width 572 height 503
click at [390, 172] on div "avg_sort" at bounding box center [388, 167] width 74 height 12
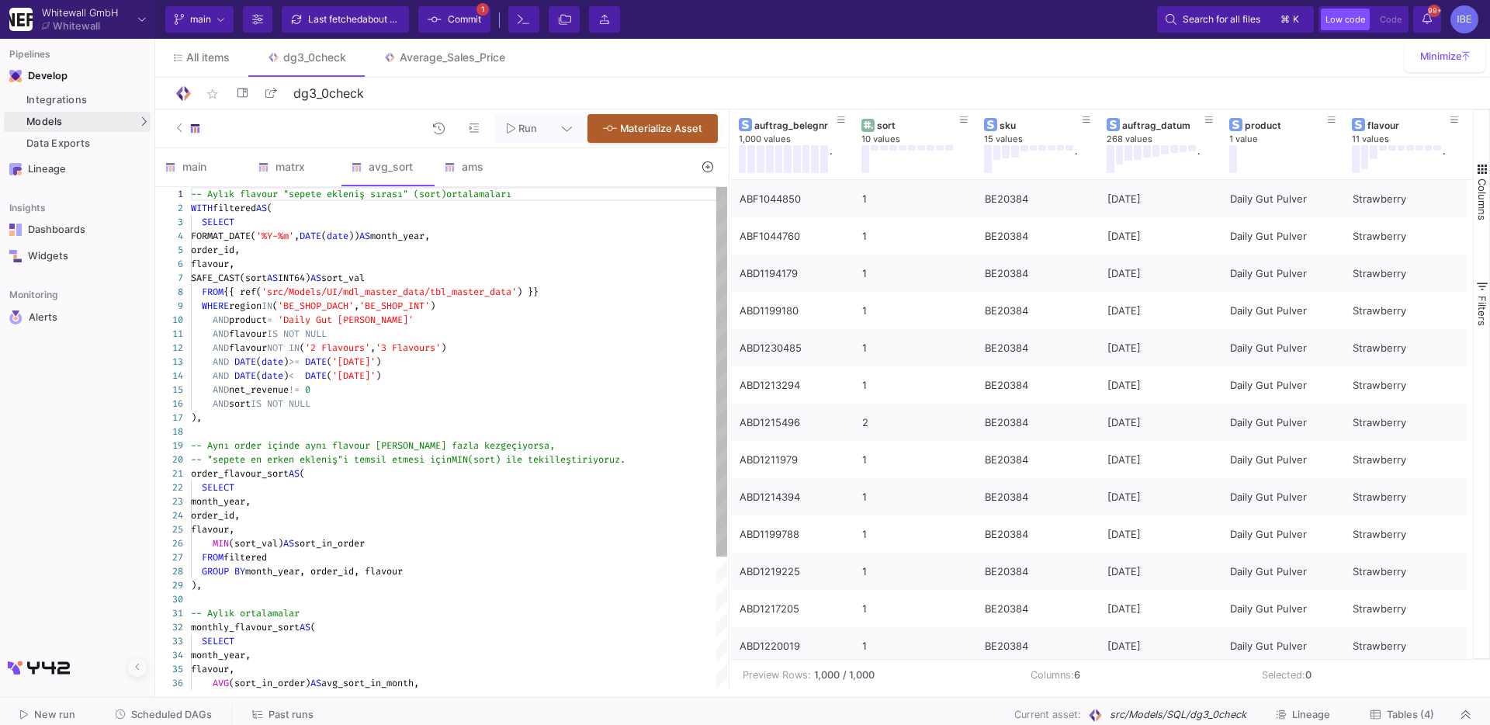
click at [438, 282] on div "SAFE_CAST(sort AS INT64) AS sort_val" at bounding box center [459, 278] width 536 height 14
type textarea "-- Aylık flavour "sepete ekleniş sırası" (sort) ortalamaları WITH filtered AS (…"
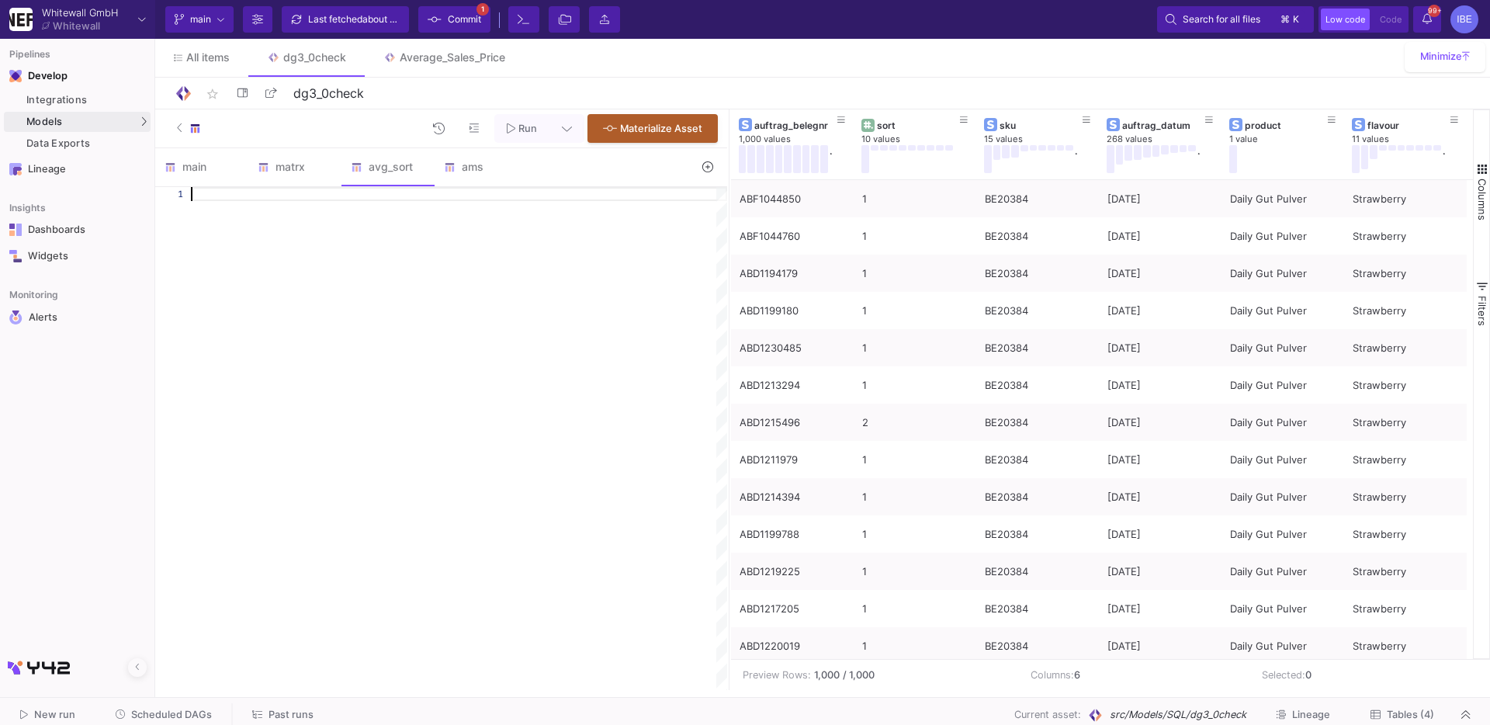
paste textarea "COUNT(*) AS total_orders, ROUND(AVG(sort), 2) AS avg_sort_position FROM merged …"
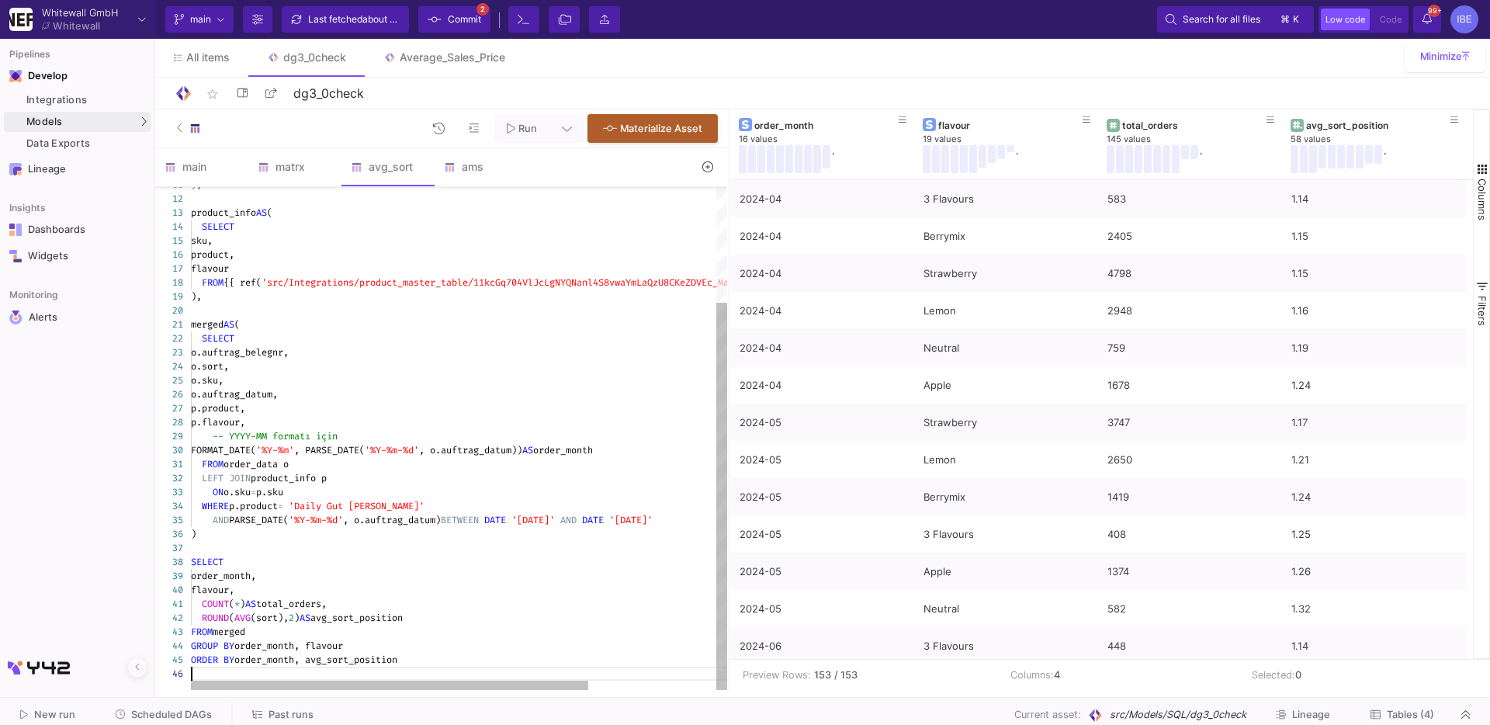
click at [476, 508] on div "WHERE p.product = 'Daily Gut Pulver'" at bounding box center [545, 506] width 708 height 14
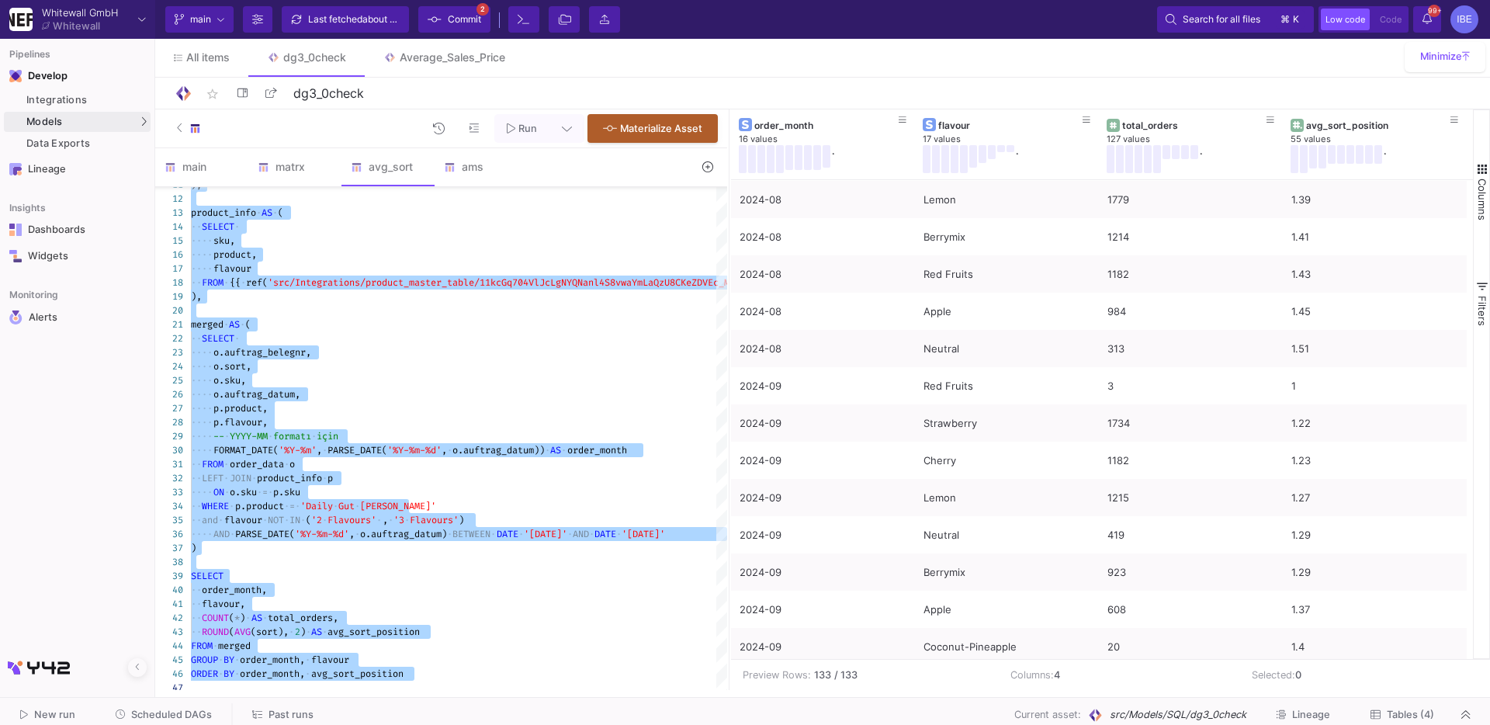
scroll to position [1203, 0]
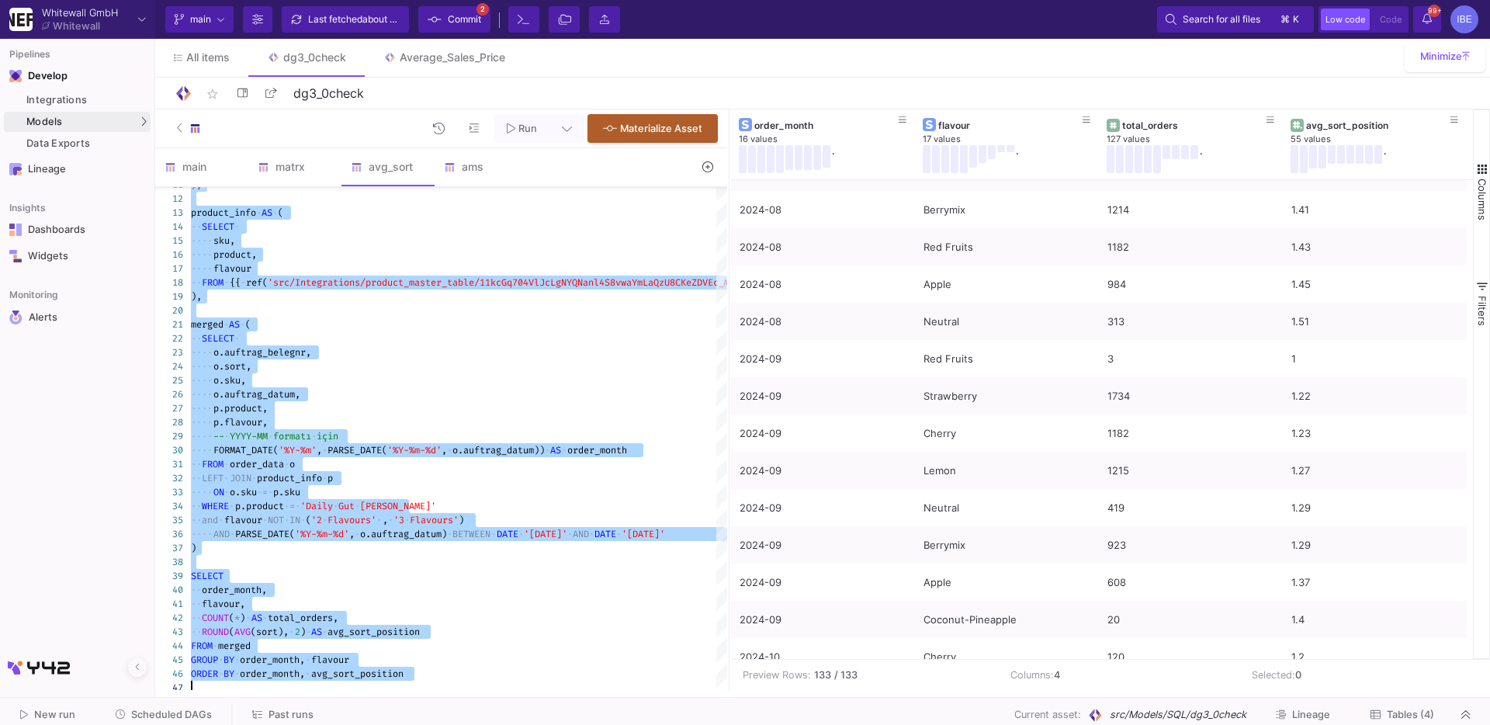
type textarea "WITH order_data AS ( SELECT auftrag_belegnr, sort, nummer AS sku, auftrag_datum…"
click at [458, 8] on span "Commit" at bounding box center [464, 19] width 33 height 23
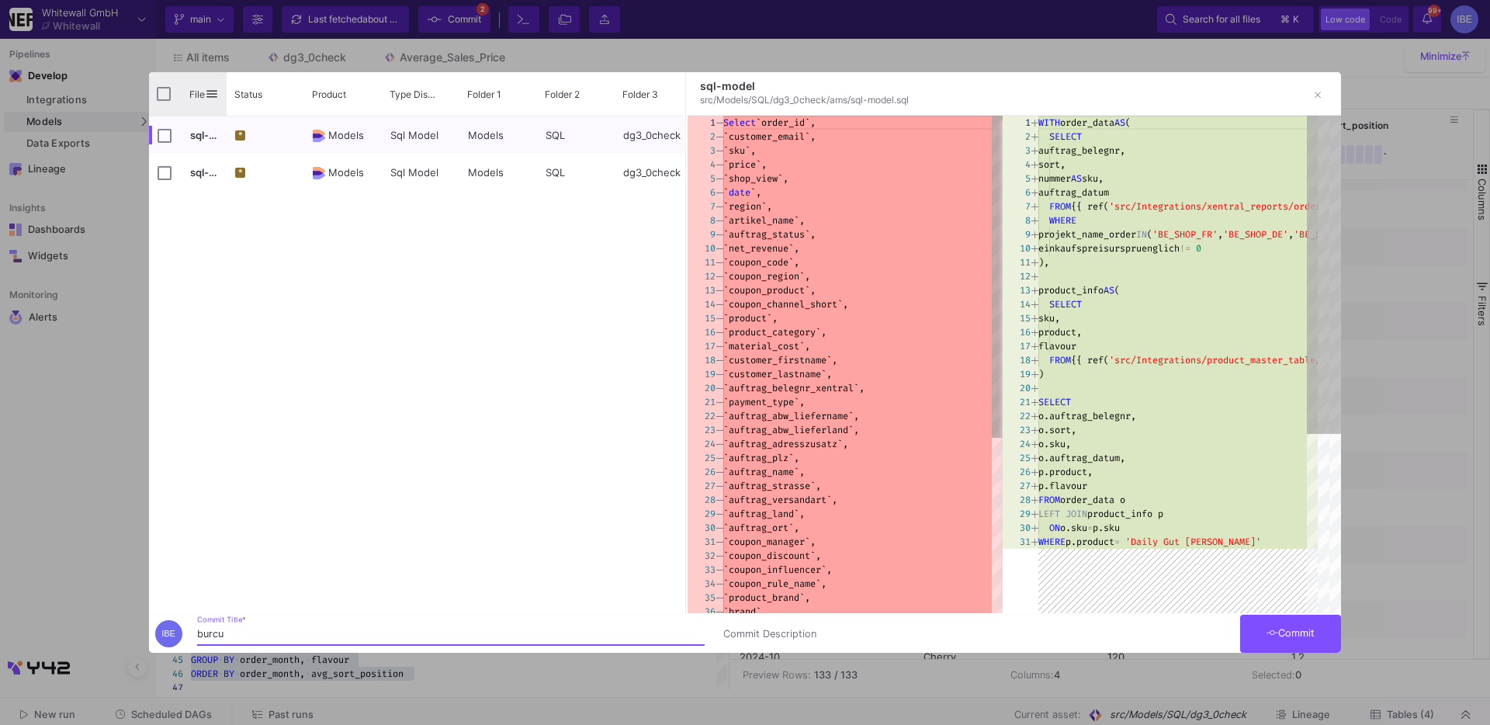
type input "burcu"
click at [165, 97] on input "Press Space to toggle all rows selection (unchecked)" at bounding box center [164, 94] width 14 height 14
checkbox input "true"
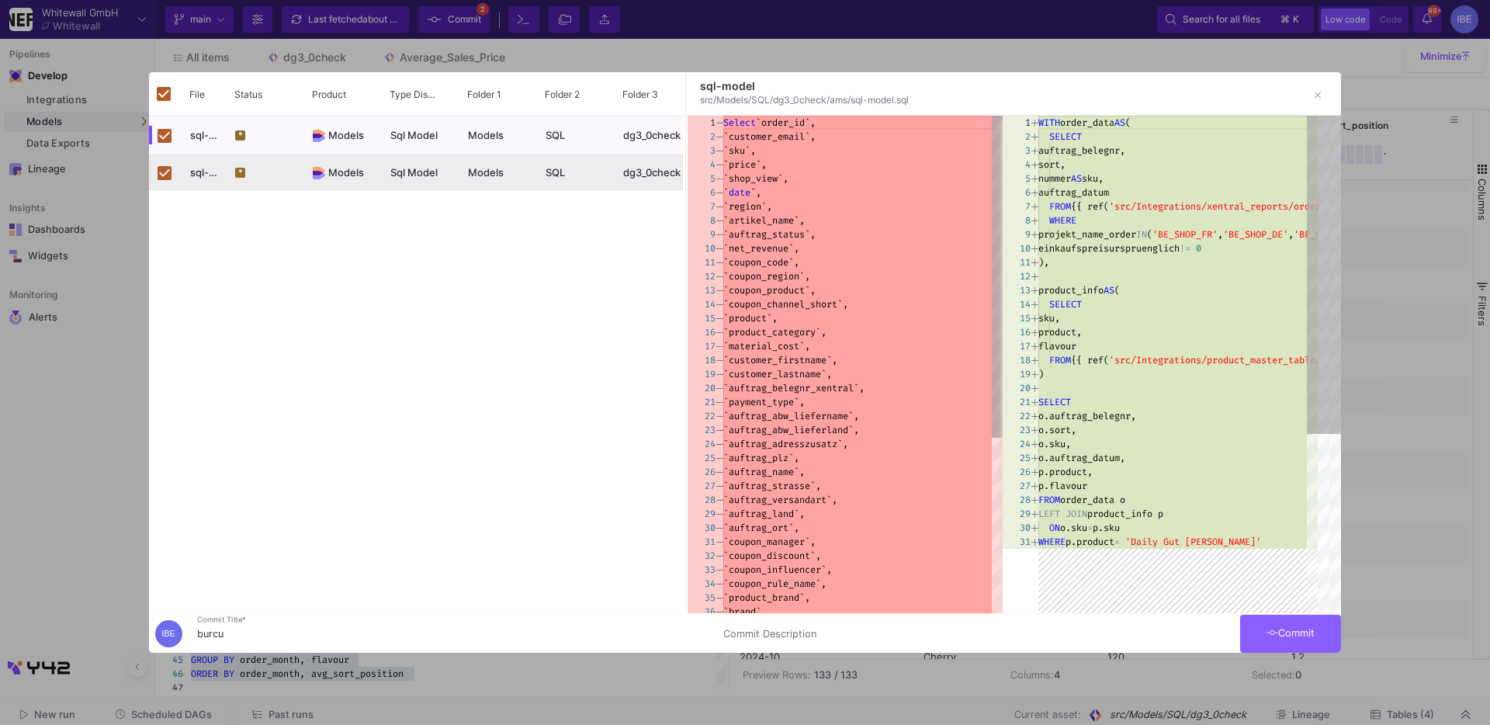
click at [1305, 628] on span "Commit" at bounding box center [1290, 633] width 49 height 12
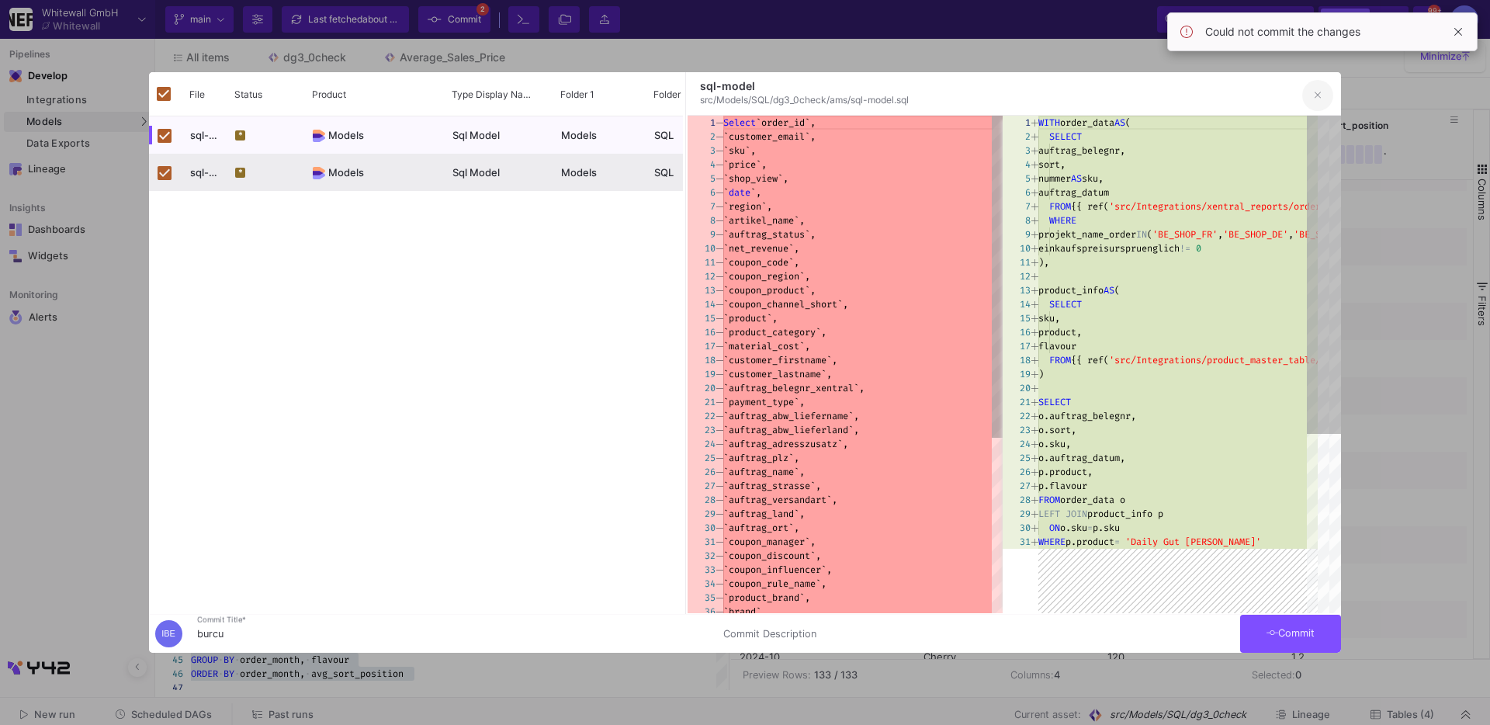
click at [1323, 94] on button "button" at bounding box center [1317, 95] width 31 height 31
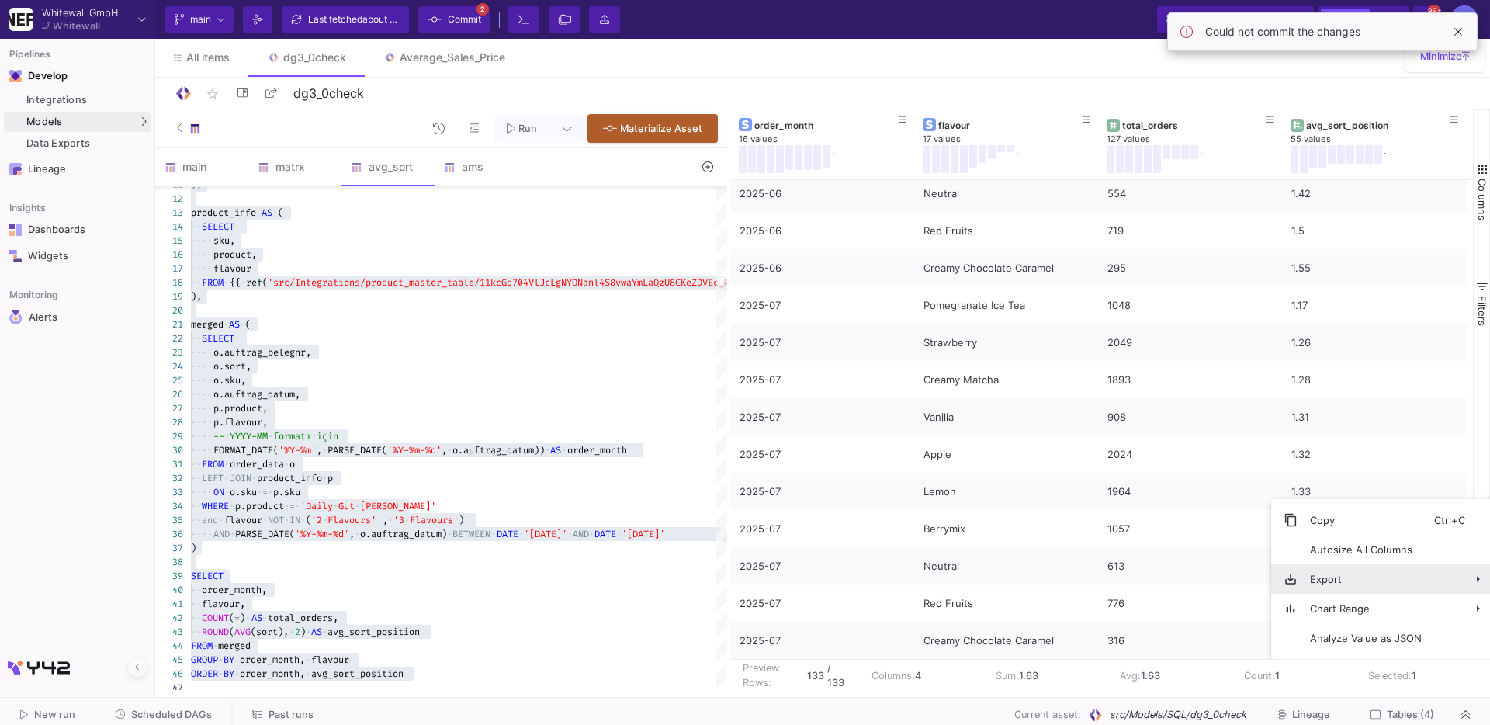
click at [1363, 584] on span "Export" at bounding box center [1365, 578] width 137 height 29
click at [1242, 587] on span "CSV Export" at bounding box center [1216, 584] width 85 height 29
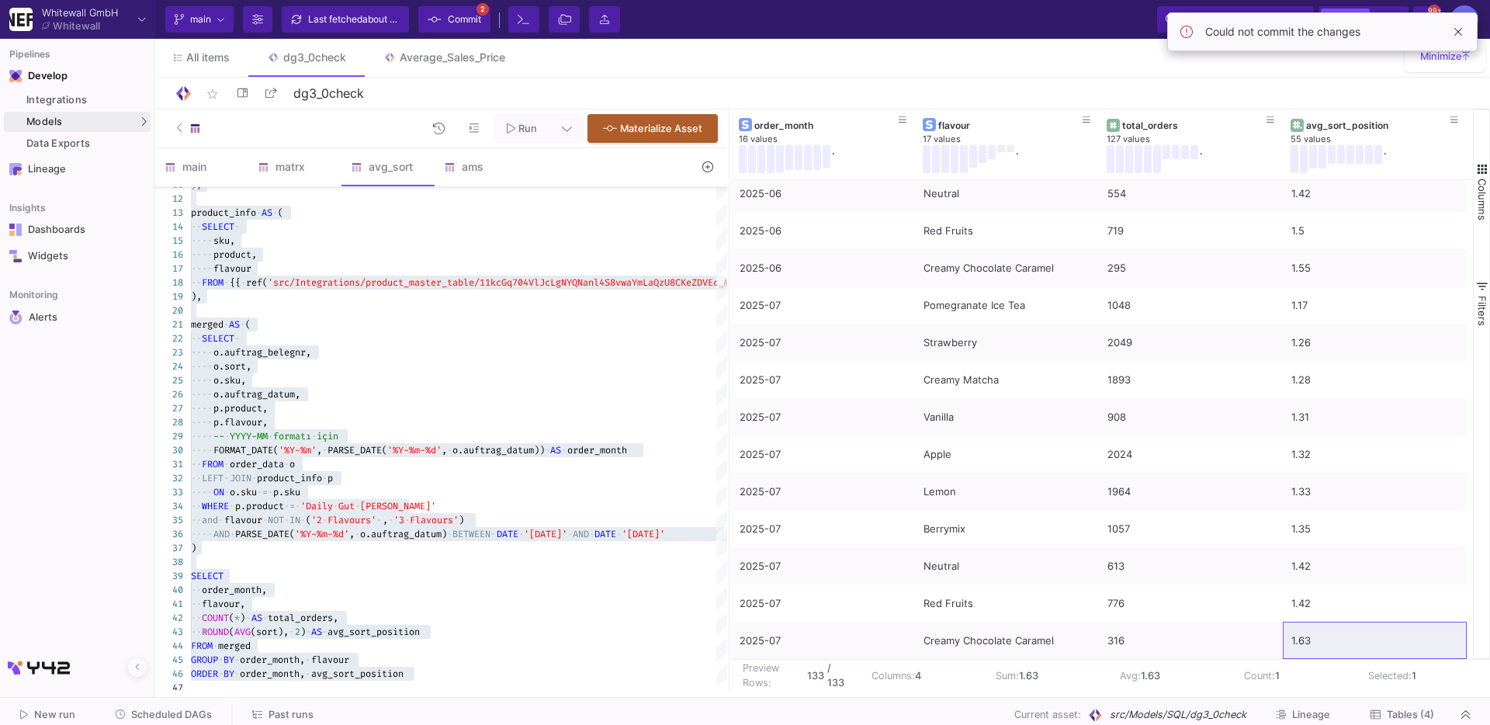
click at [459, 22] on span "Commit" at bounding box center [464, 19] width 33 height 23
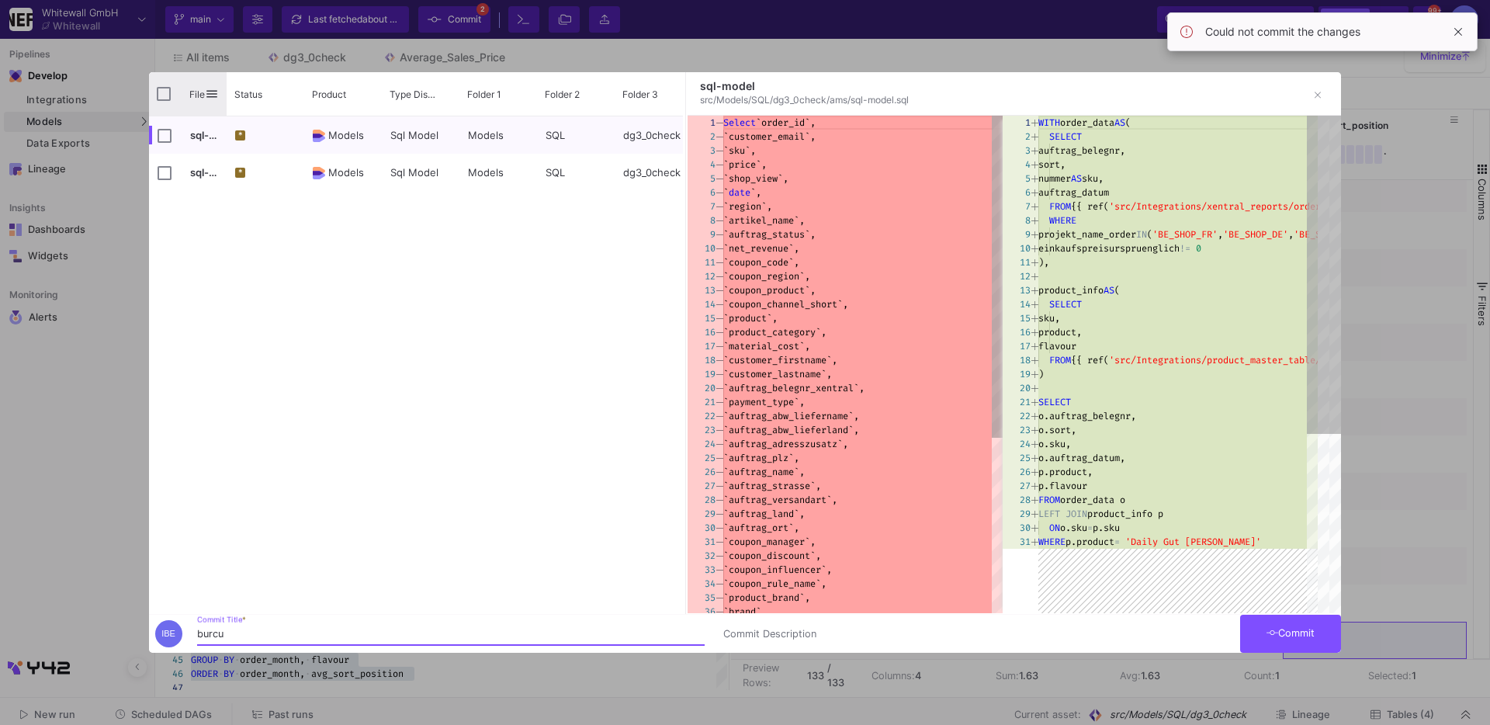
type input "burcu"
click at [175, 91] on div "File" at bounding box center [188, 93] width 78 height 43
click at [166, 91] on input "Press Space to toggle all rows selection (unchecked)" at bounding box center [164, 94] width 14 height 14
checkbox input "true"
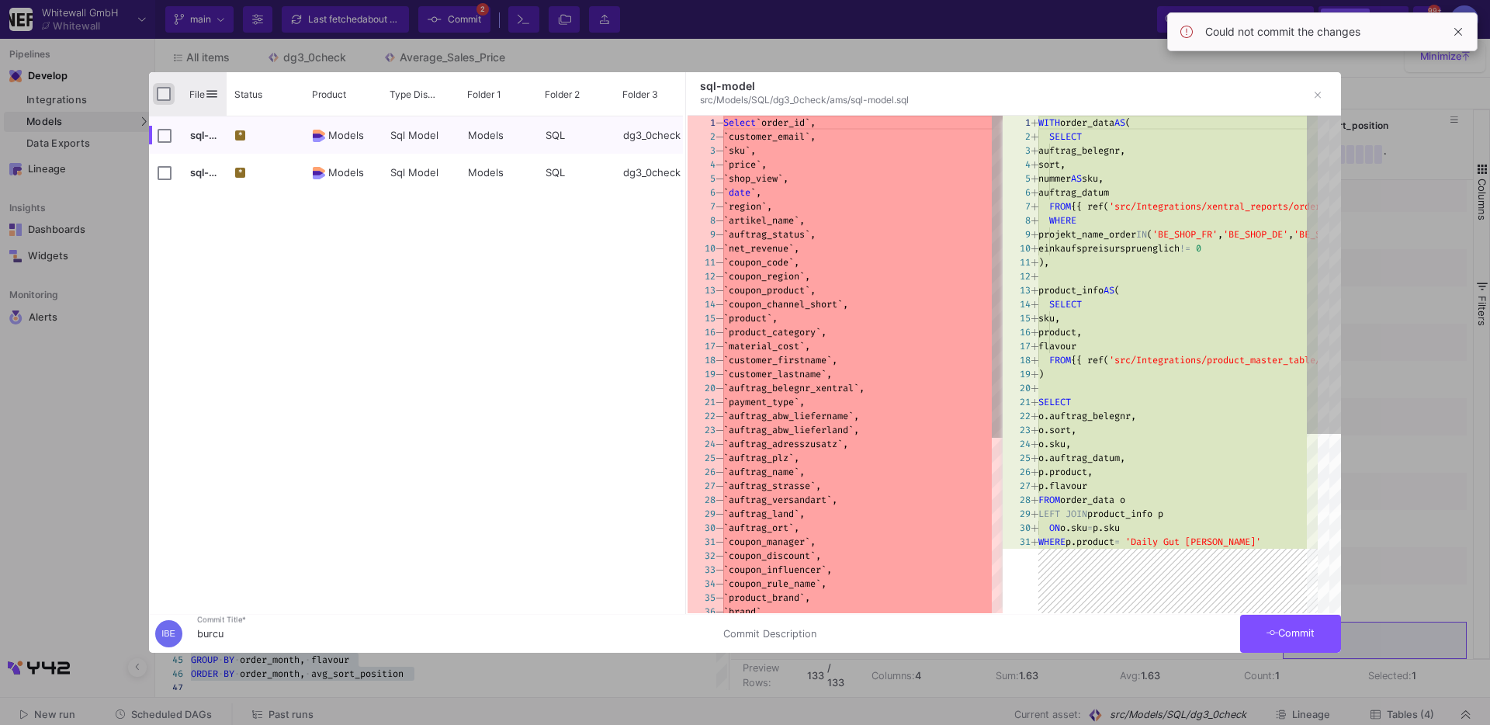
checkbox input "true"
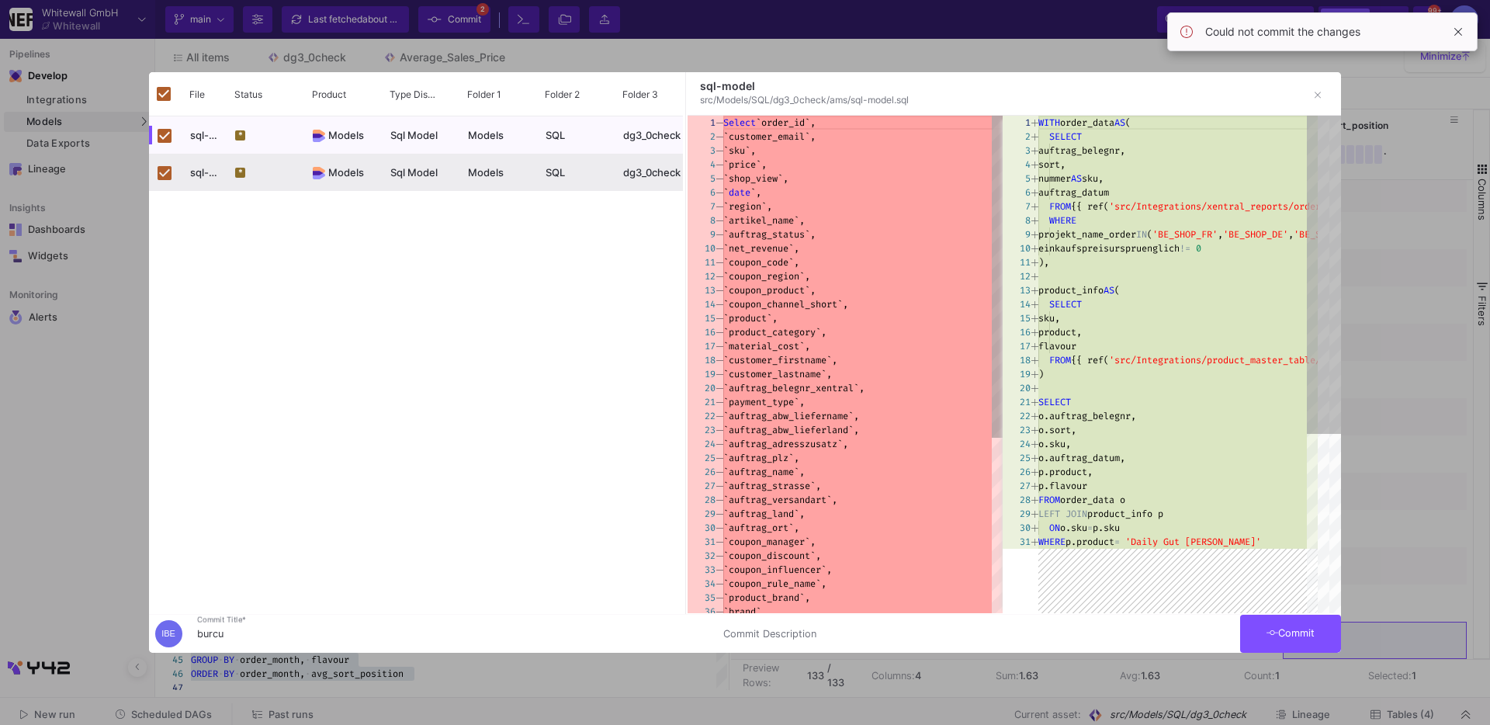
click at [1308, 640] on button "Commit" at bounding box center [1290, 634] width 101 height 38
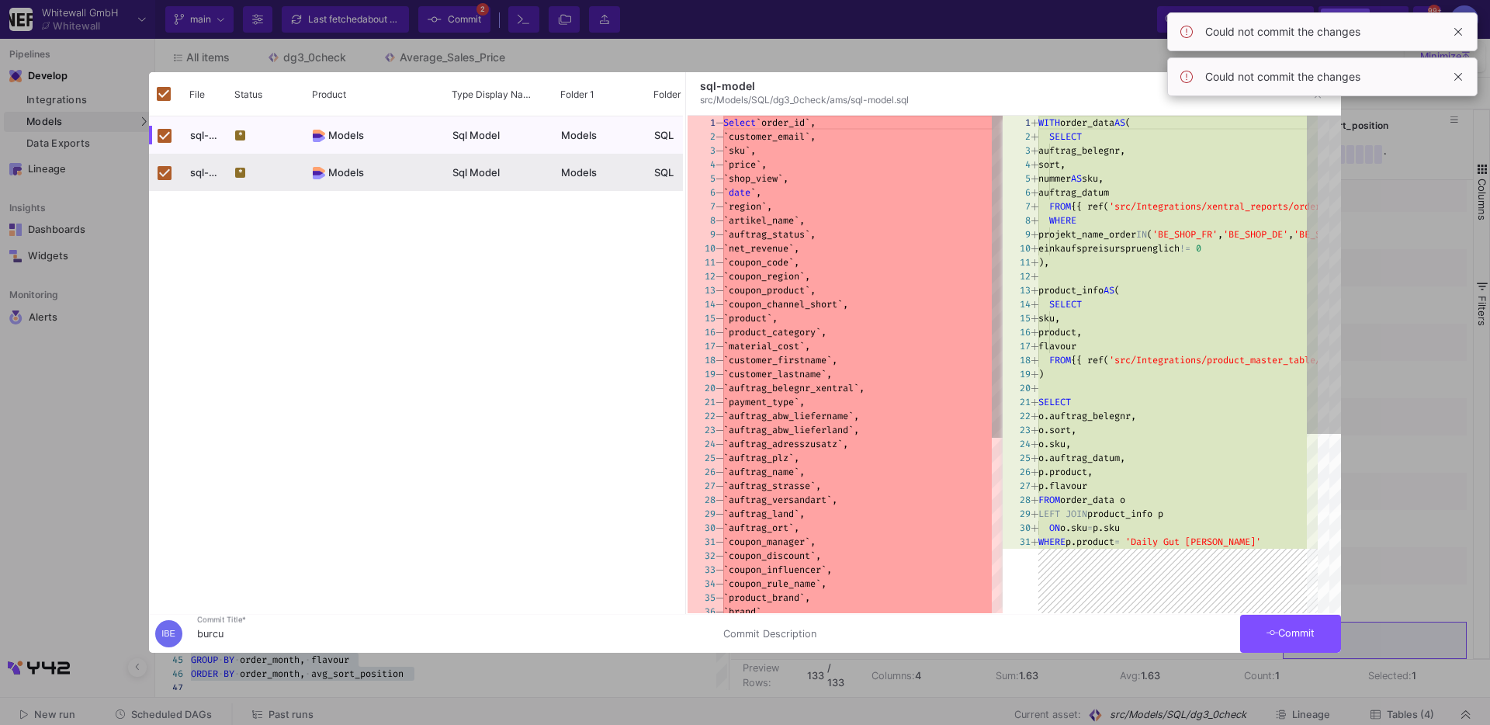
click at [1463, 62] on div "Could not commit the changes" at bounding box center [1322, 76] width 310 height 39
click at [1464, 32] on span at bounding box center [1458, 32] width 19 height 19
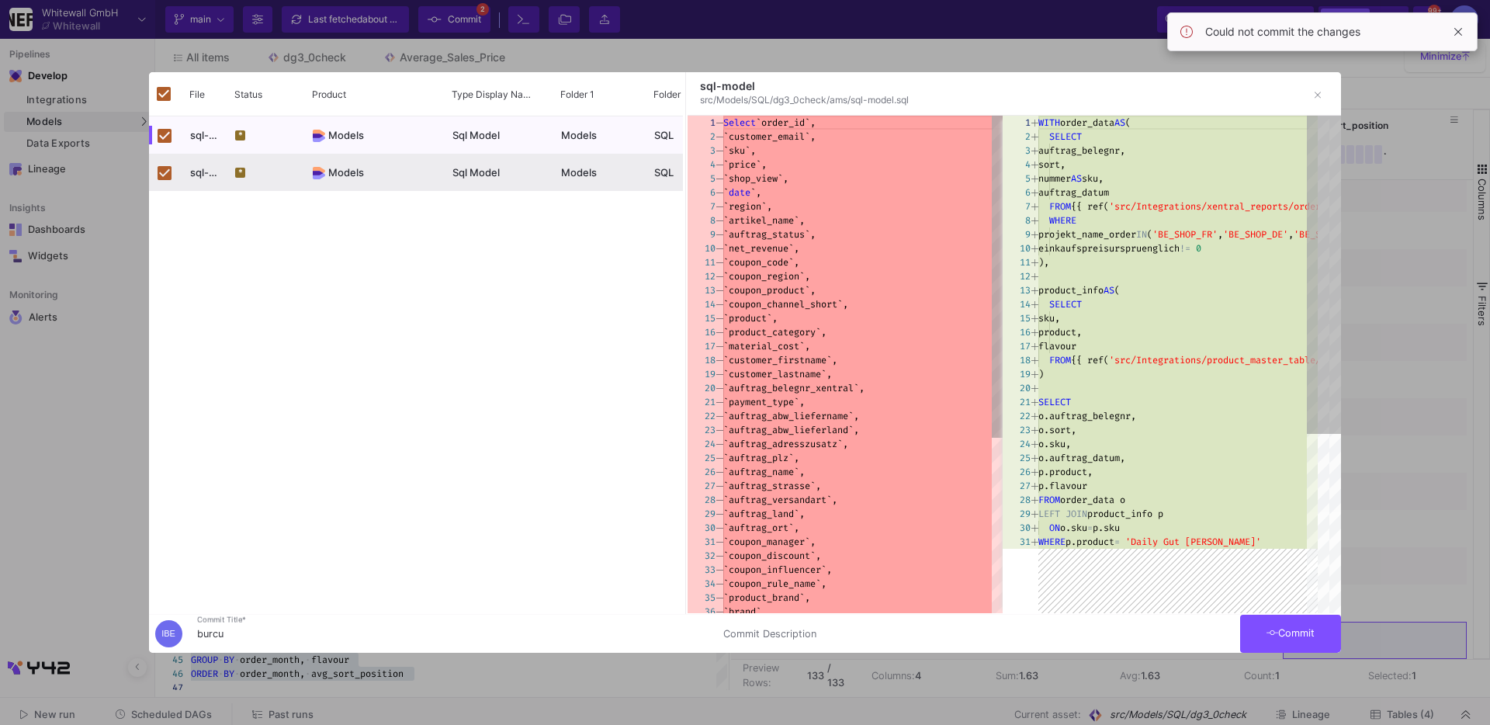
click at [1464, 32] on span at bounding box center [1458, 32] width 19 height 19
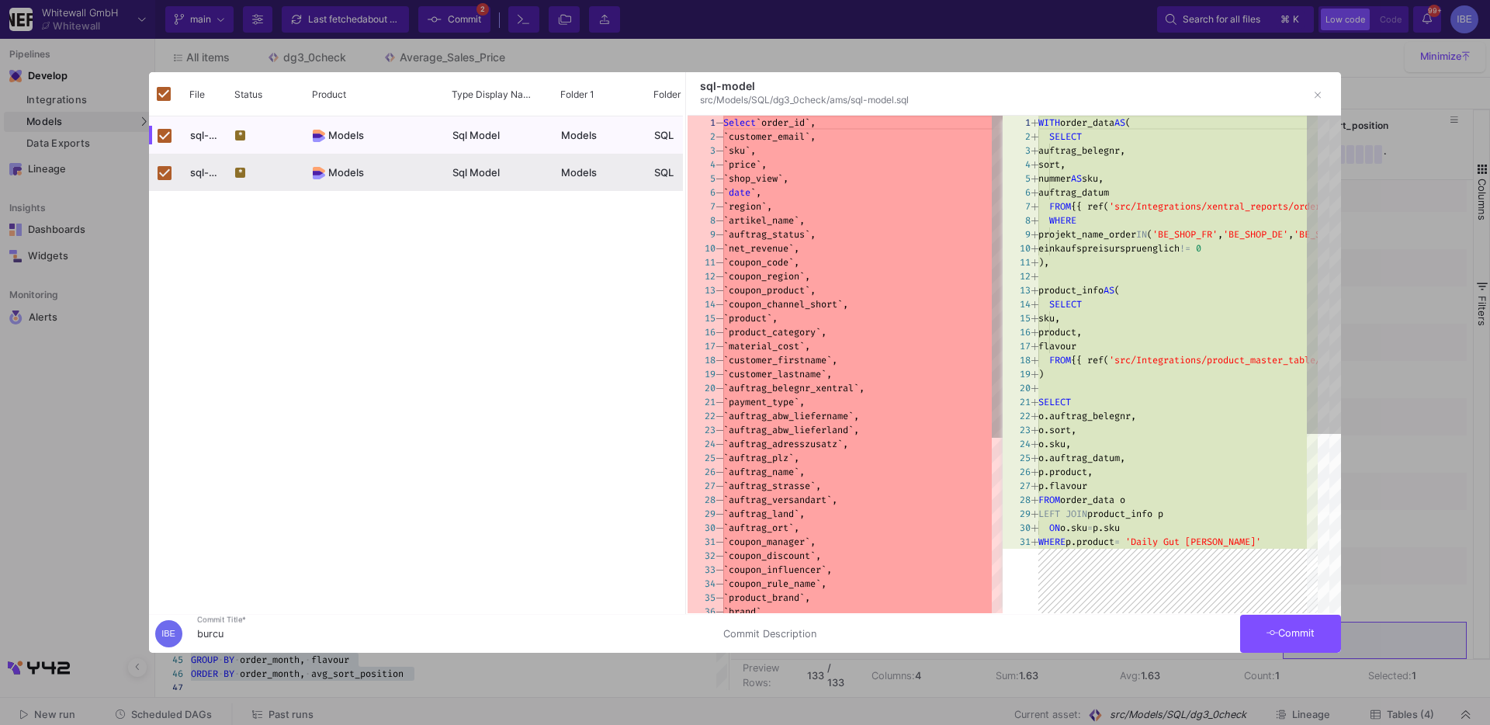
click at [1419, 152] on div at bounding box center [745, 362] width 1490 height 725
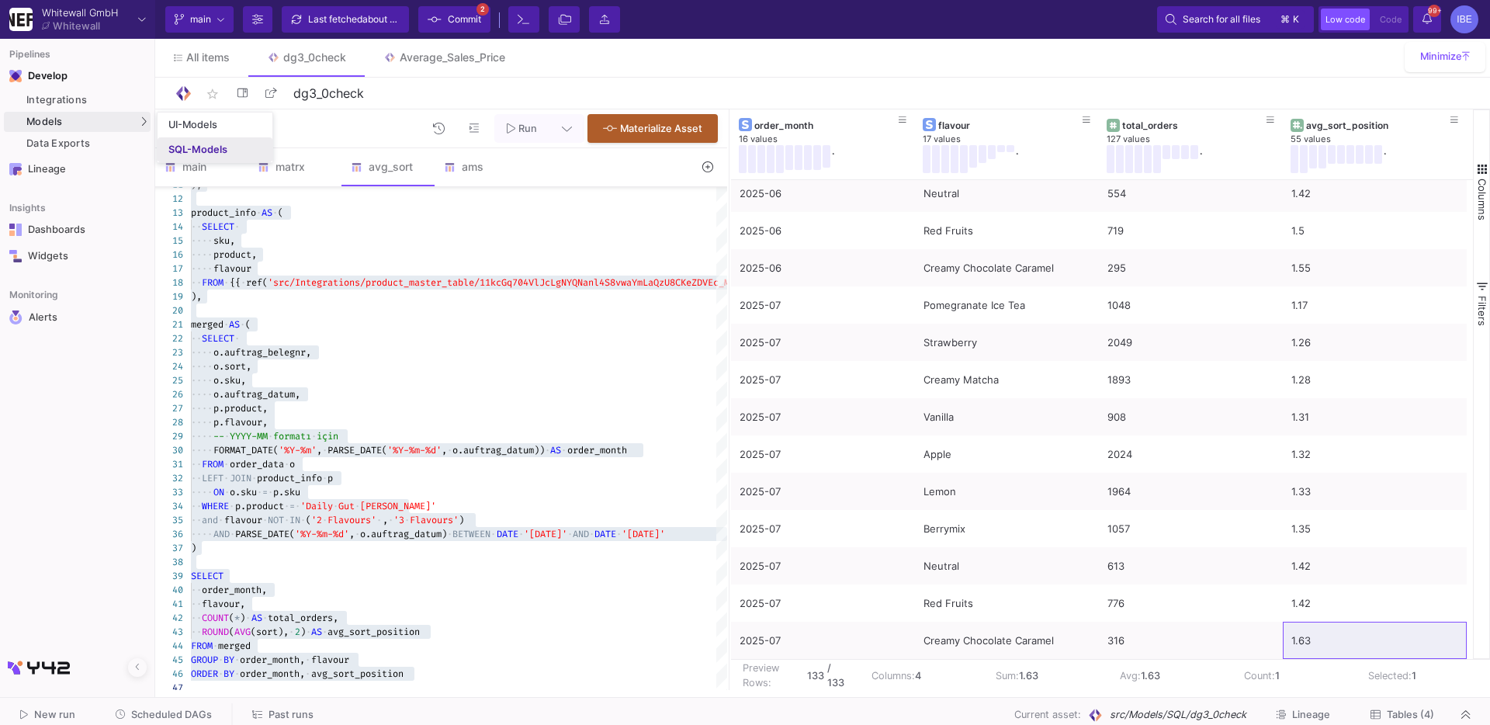
click at [186, 140] on link "SQL-Models" at bounding box center [215, 149] width 115 height 25
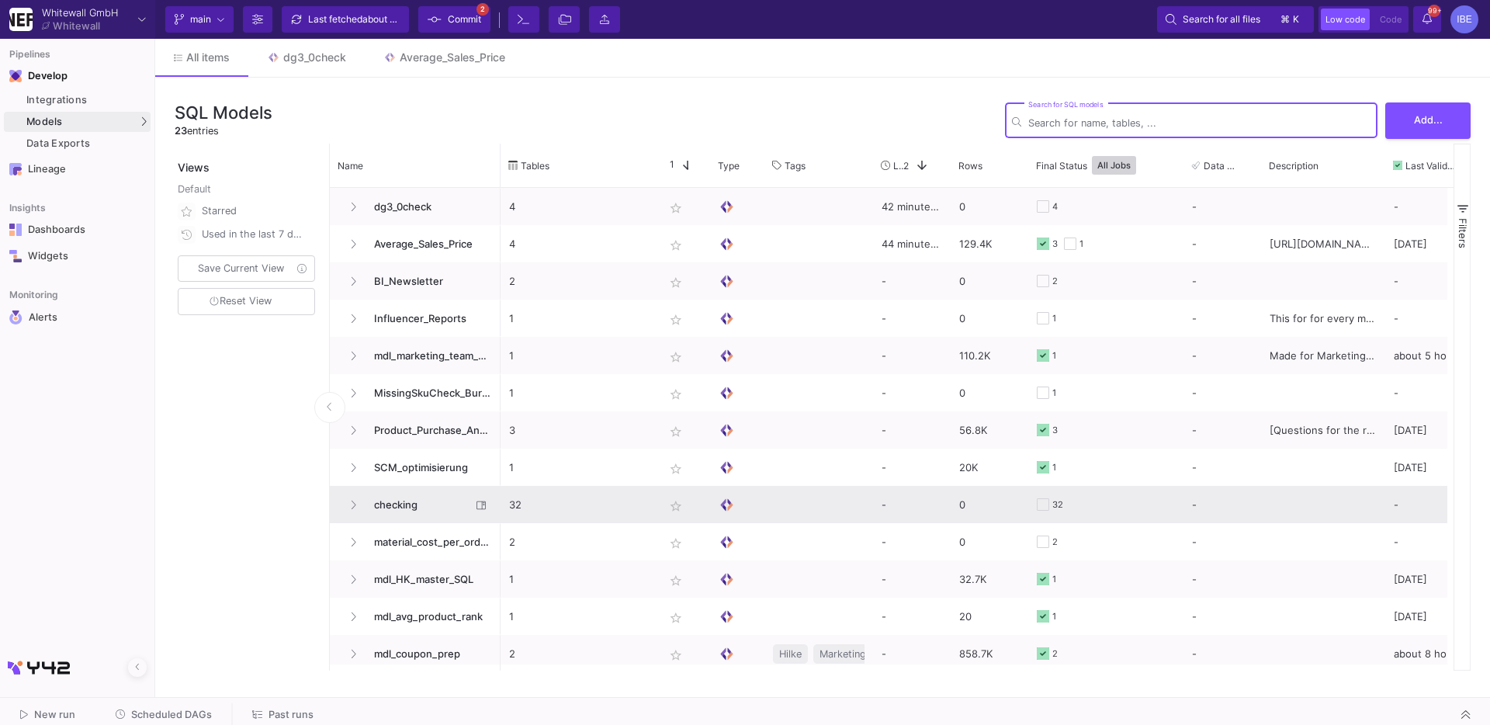
click at [397, 501] on span "checking" at bounding box center [418, 505] width 106 height 36
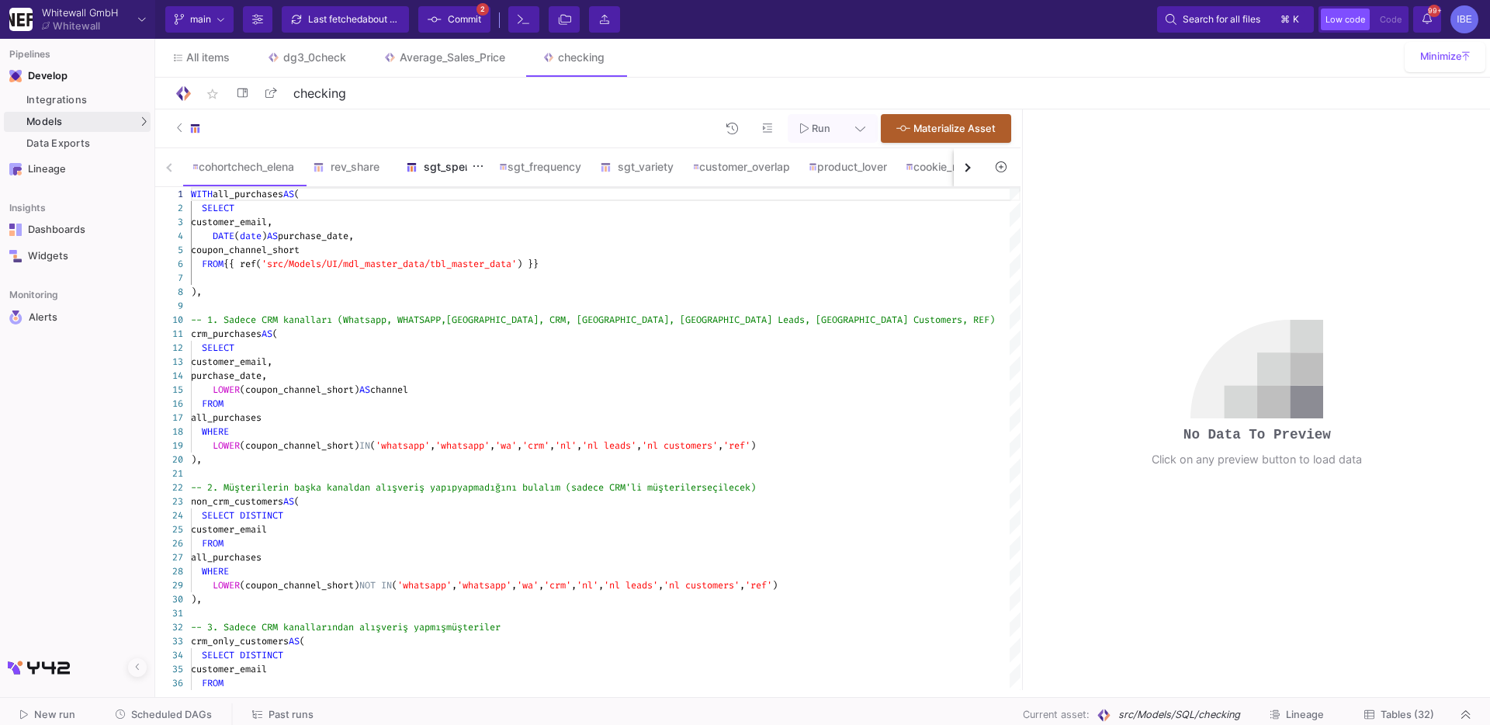
click at [432, 183] on div "sgt_spend" at bounding box center [443, 166] width 93 height 37
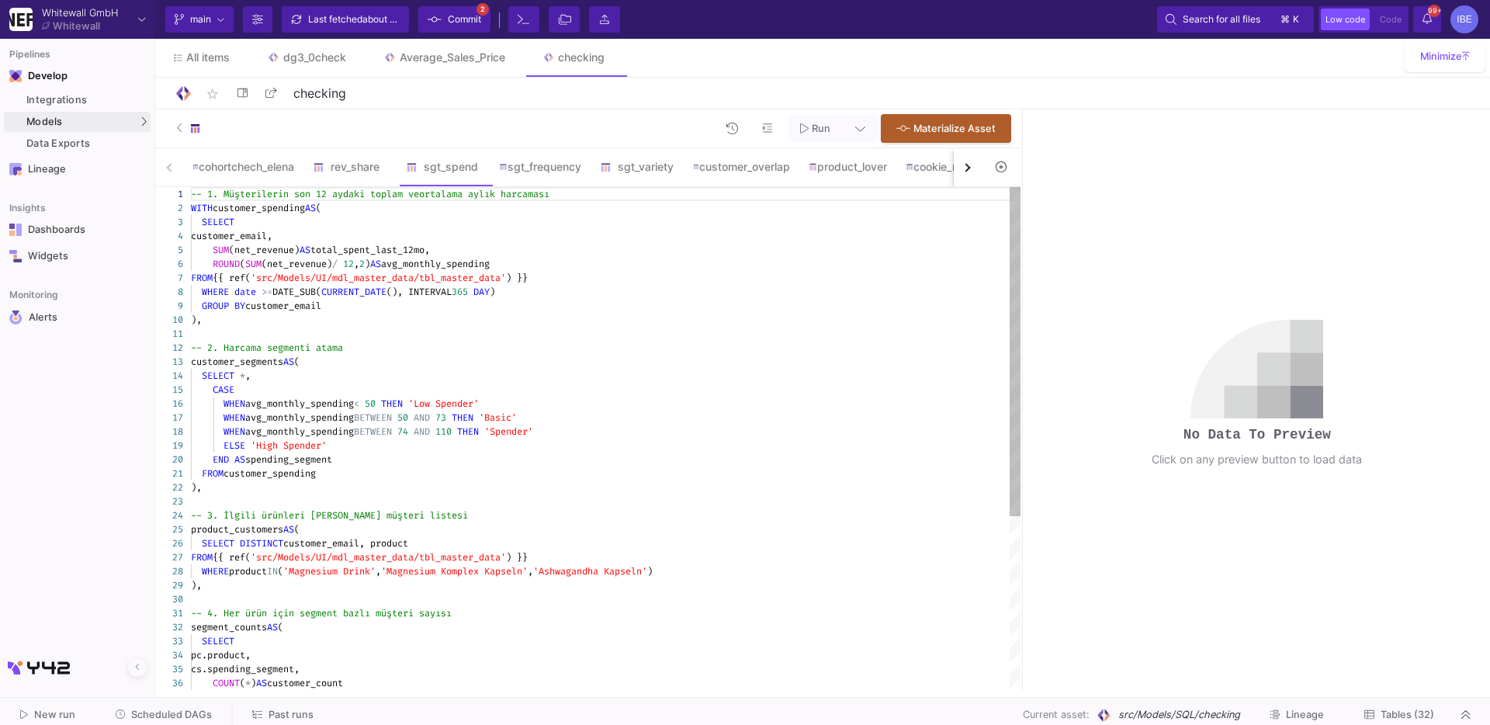
click at [468, 268] on span "avg_monthly_spending" at bounding box center [435, 264] width 109 height 12
type textarea "-- 1. Müşterilerin son [DEMOGRAPHIC_DATA] aydaki toplam ve ortalama aylık harca…"
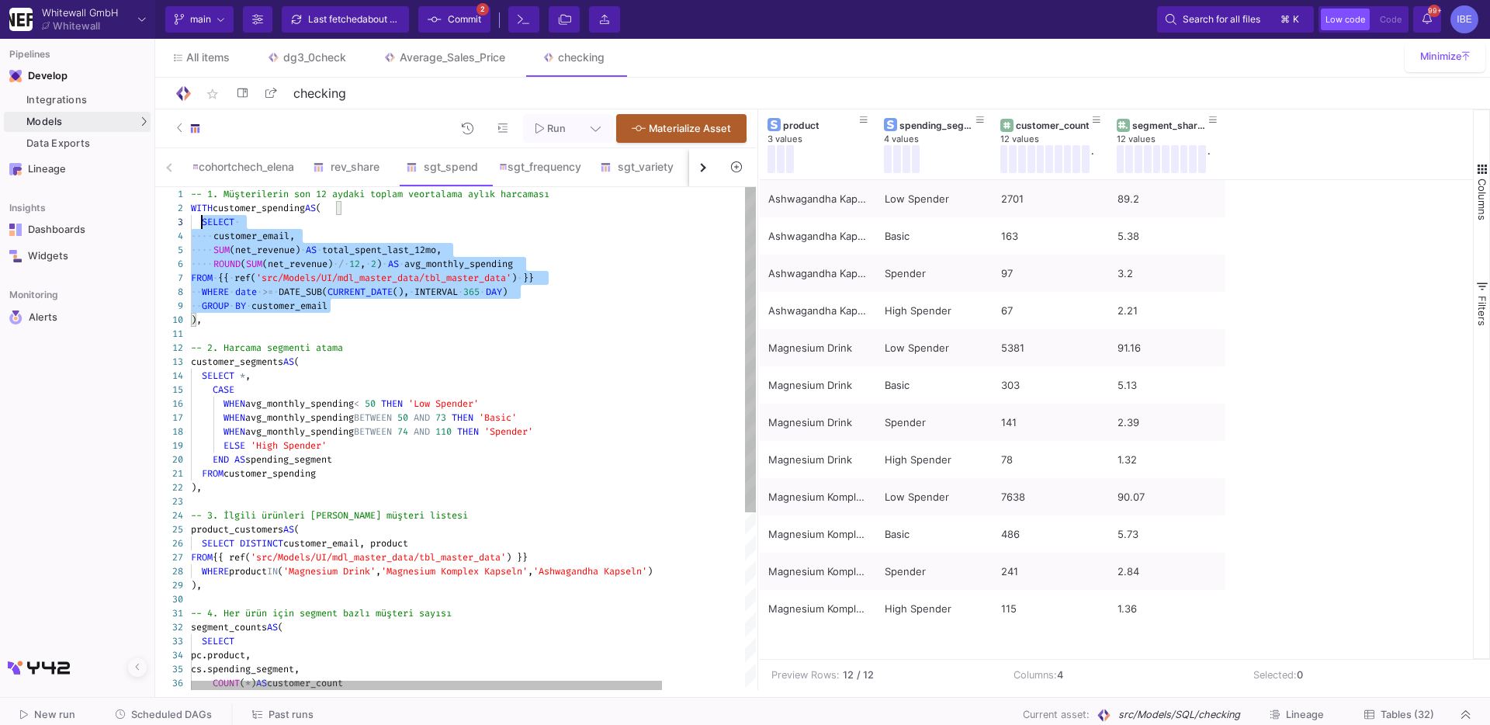
drag, startPoint x: 341, startPoint y: 309, endPoint x: 200, endPoint y: 220, distance: 166.0
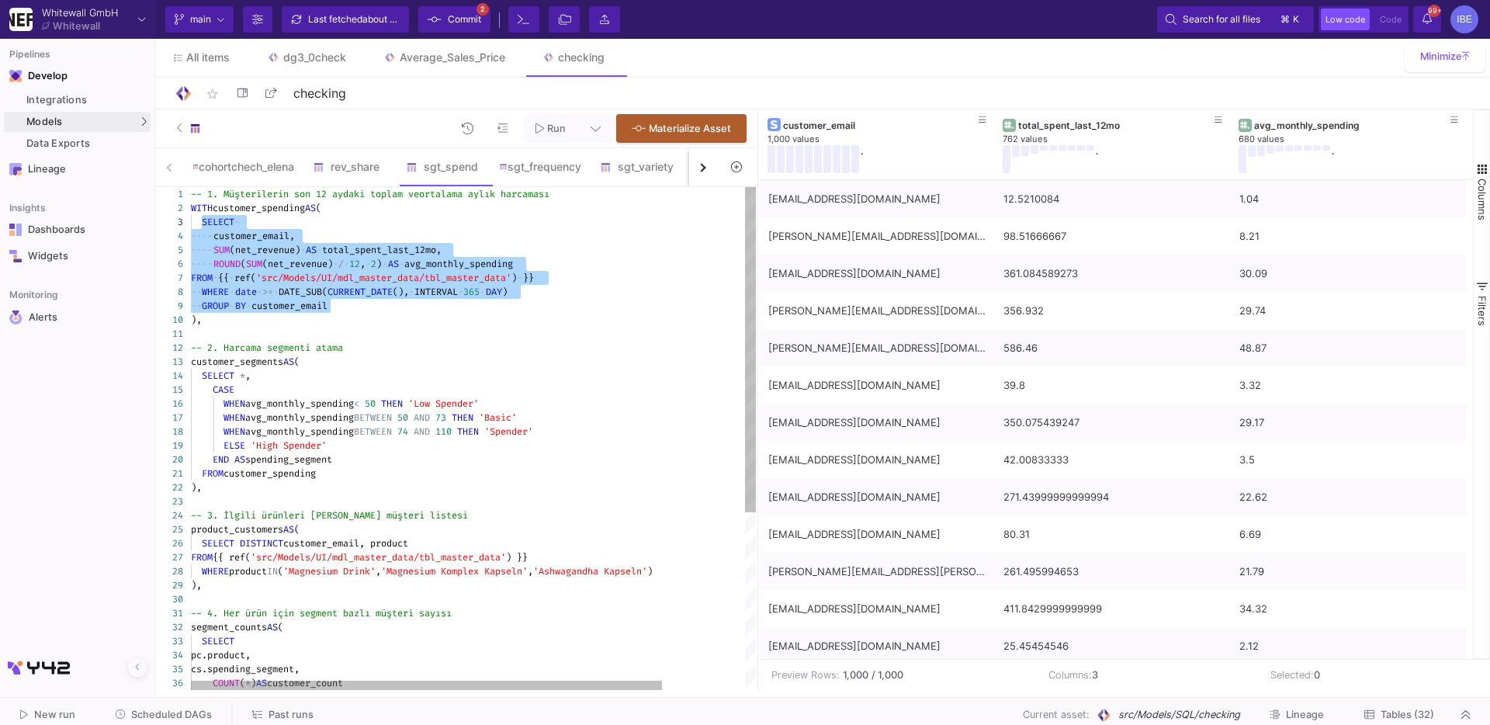
click at [326, 298] on div "·· WHERE · date · >= · DATE_SUB( CURRENT_DATE (), · INTERVAL · 365 · DAY )" at bounding box center [523, 292] width 664 height 14
drag, startPoint x: 352, startPoint y: 307, endPoint x: 201, endPoint y: 227, distance: 170.4
click at [189, 199] on div "1" at bounding box center [173, 194] width 36 height 14
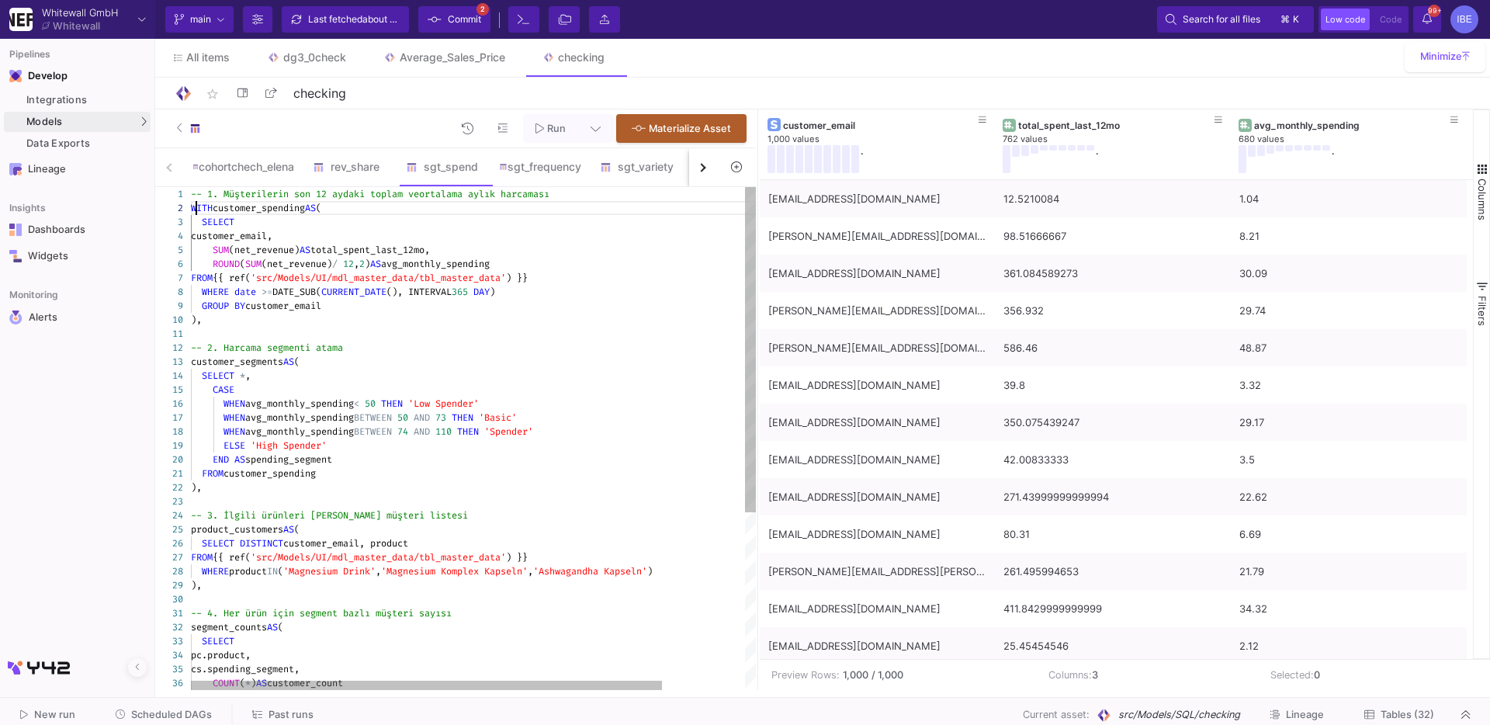
click at [196, 202] on div "20 21 22 23 24 25 26 27 28 29 30 31 32 33 34 35 36 19 17 18 15 16 14 13 12 11 9…" at bounding box center [455, 438] width 601 height 503
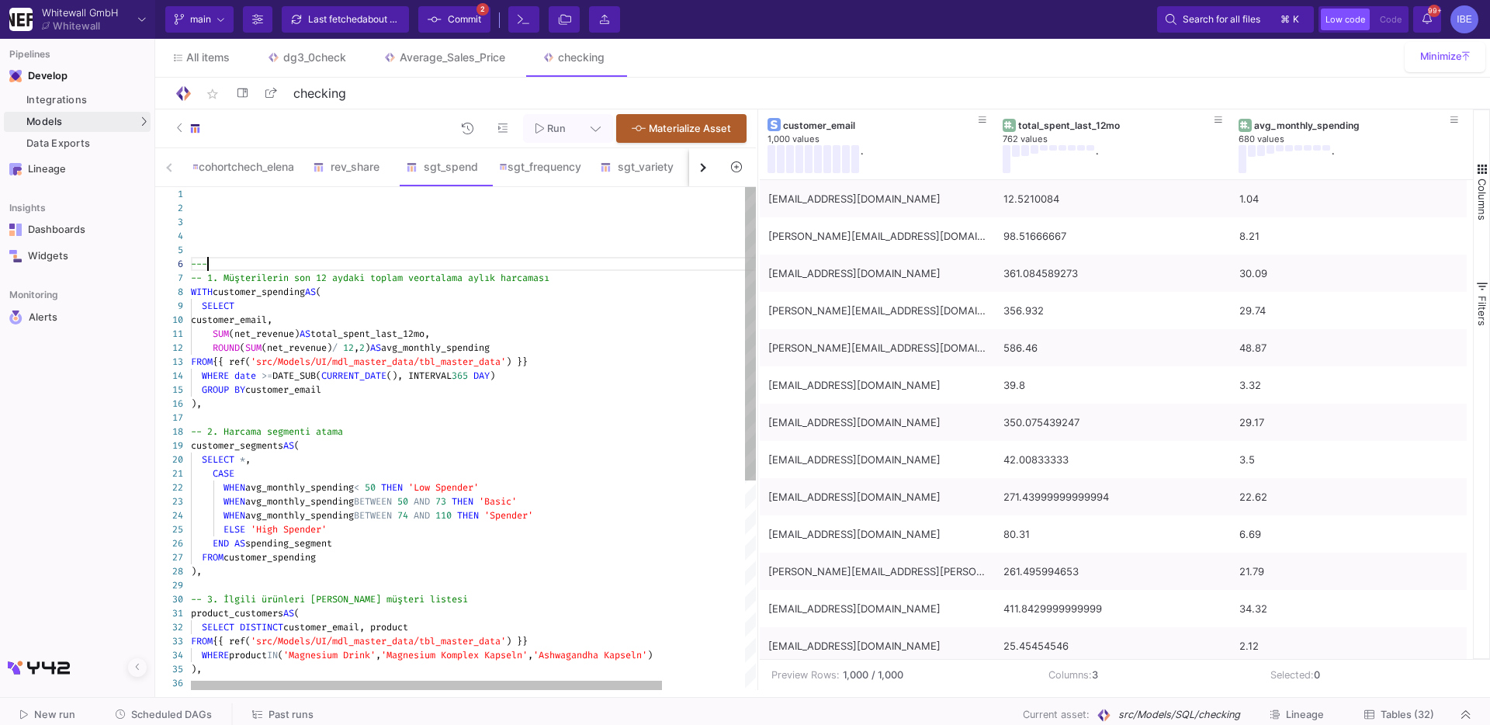
scroll to position [71, 16]
paste textarea "AND net_revenue != 0 GROUP BY customer_email ) -- tüm müşterilerin ortalaması S…"
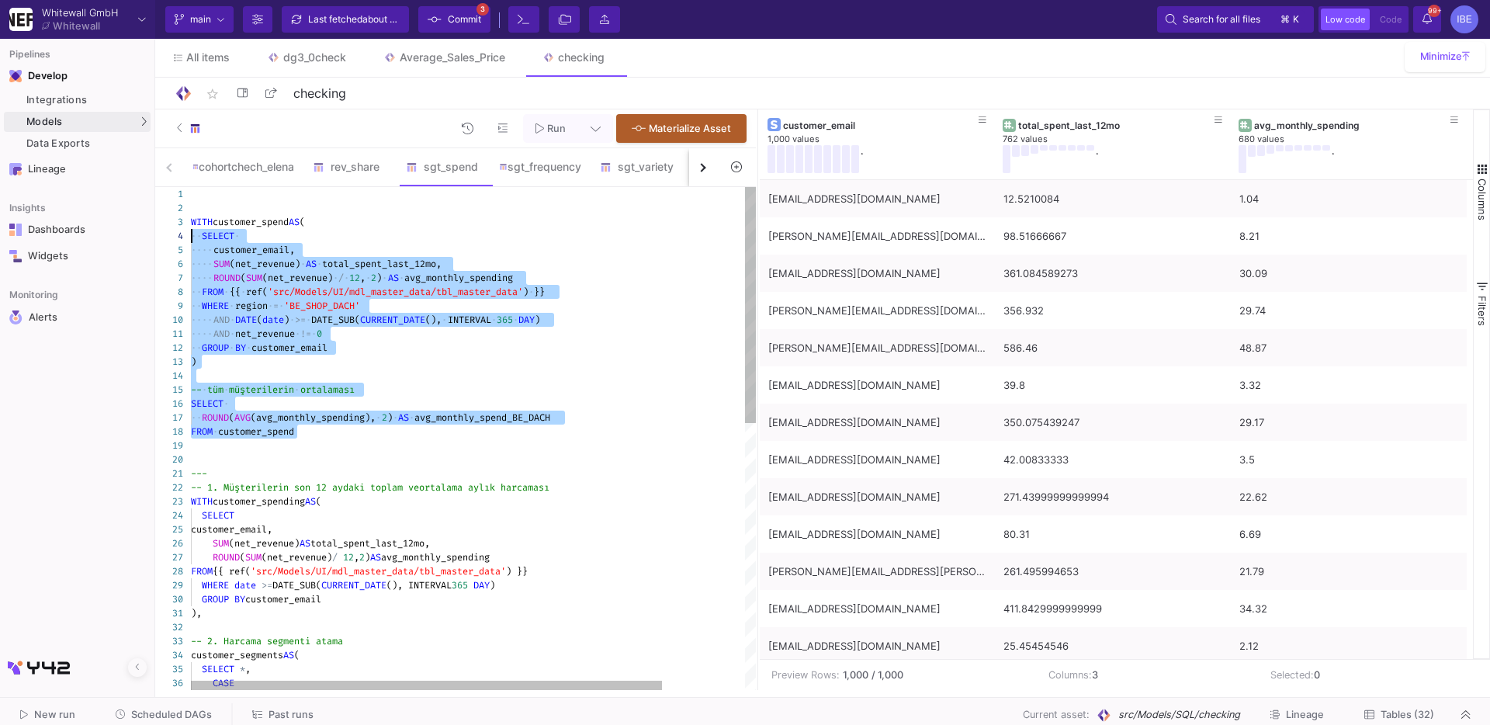
drag, startPoint x: 310, startPoint y: 438, endPoint x: 175, endPoint y: 229, distance: 249.0
drag, startPoint x: 192, startPoint y: 219, endPoint x: 382, endPoint y: 429, distance: 283.5
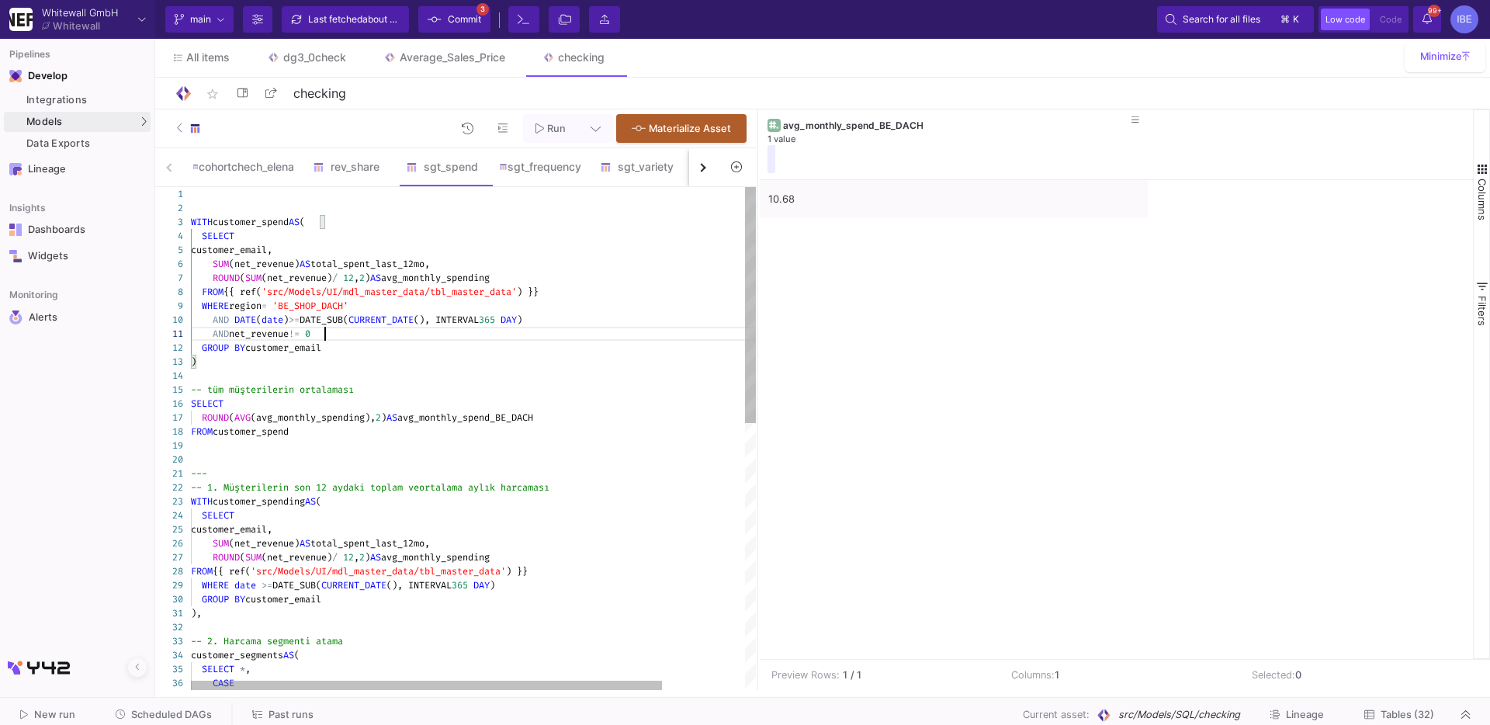
click at [340, 336] on div "AND net_revenue != 0" at bounding box center [523, 334] width 664 height 14
click at [325, 333] on div at bounding box center [523, 334] width 664 height 14
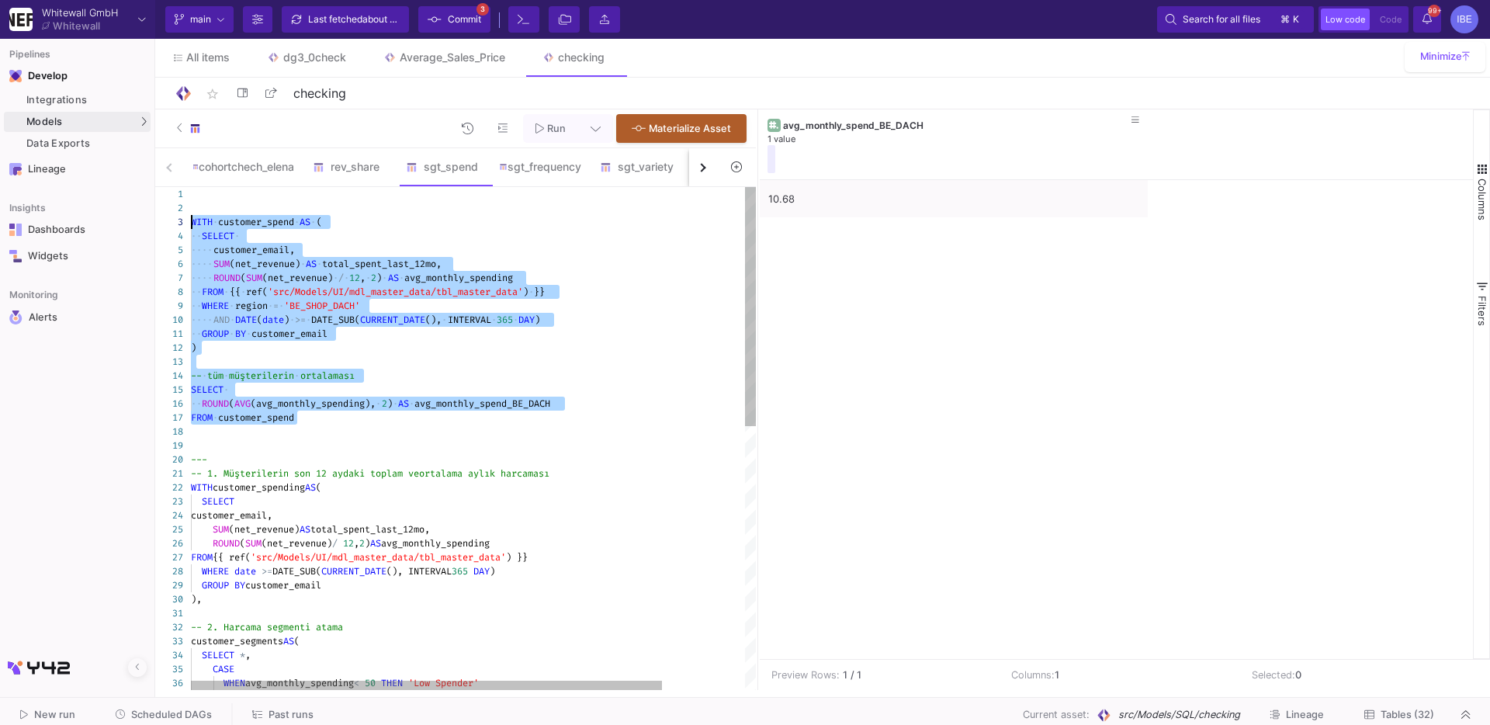
drag, startPoint x: 312, startPoint y: 418, endPoint x: 170, endPoint y: 219, distance: 244.8
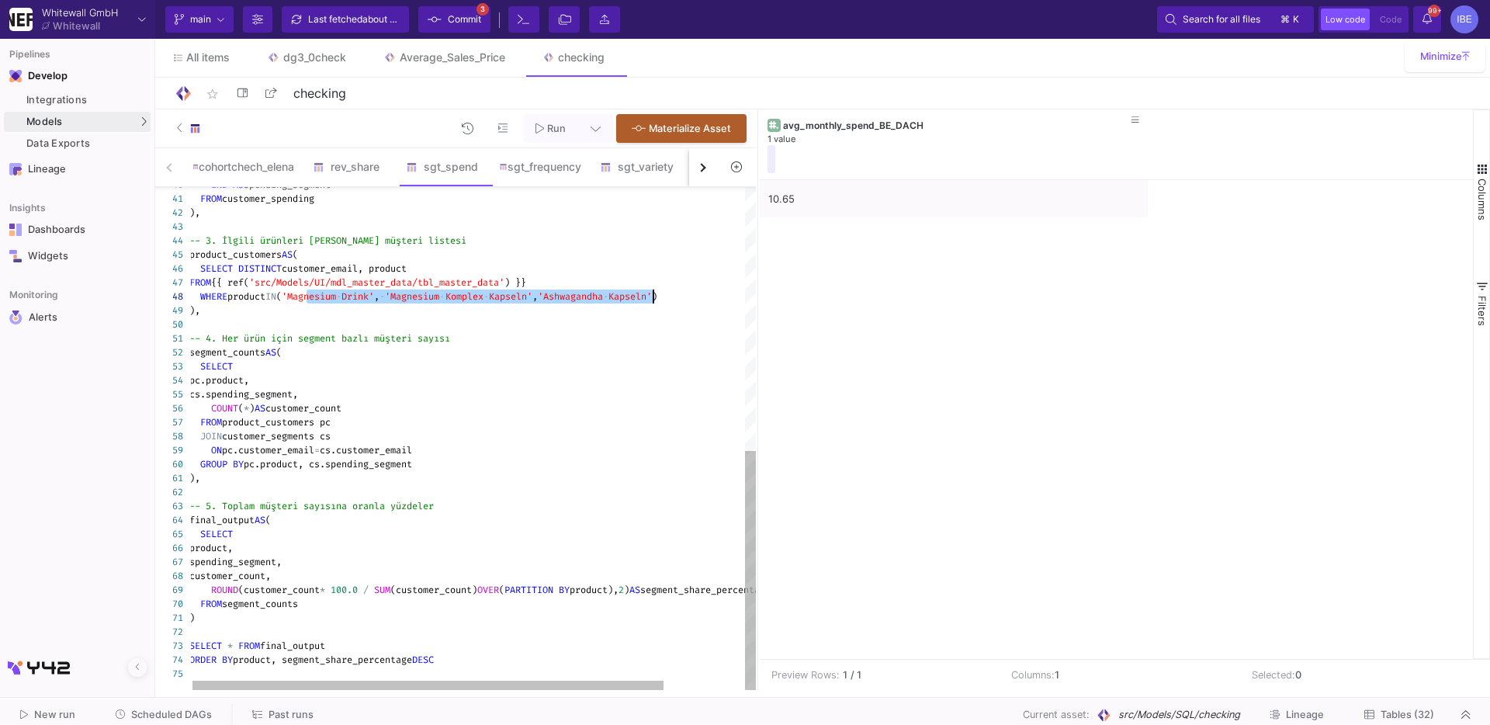
click at [652, 292] on span "Kapseln'" at bounding box center [629, 296] width 43 height 12
click at [680, 278] on div "FROM {{ ref( 'src/Models/UI/mdl_master_data/tbl_master_data' ) }}" at bounding box center [521, 282] width 664 height 14
drag, startPoint x: 677, startPoint y: 296, endPoint x: 312, endPoint y: 301, distance: 364.8
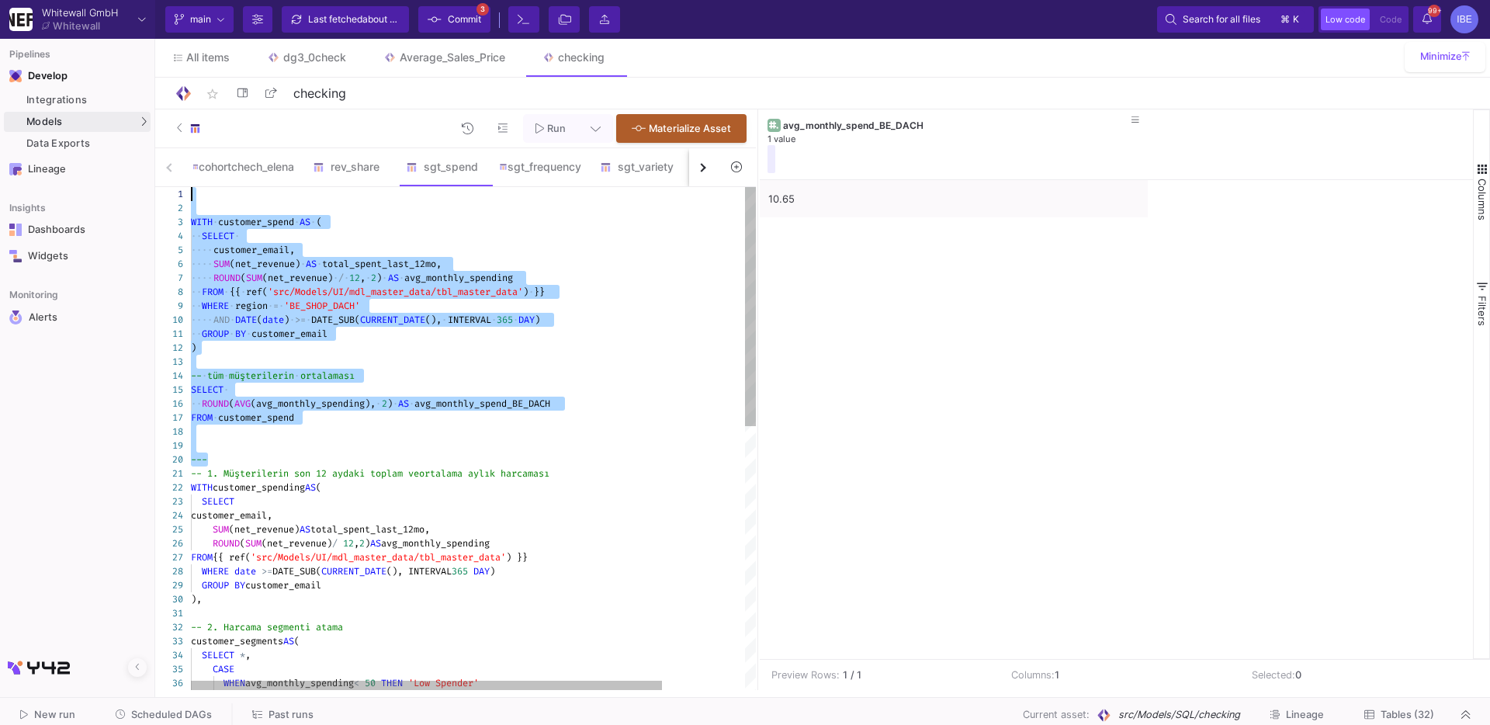
drag, startPoint x: 226, startPoint y: 457, endPoint x: 171, endPoint y: 70, distance: 391.0
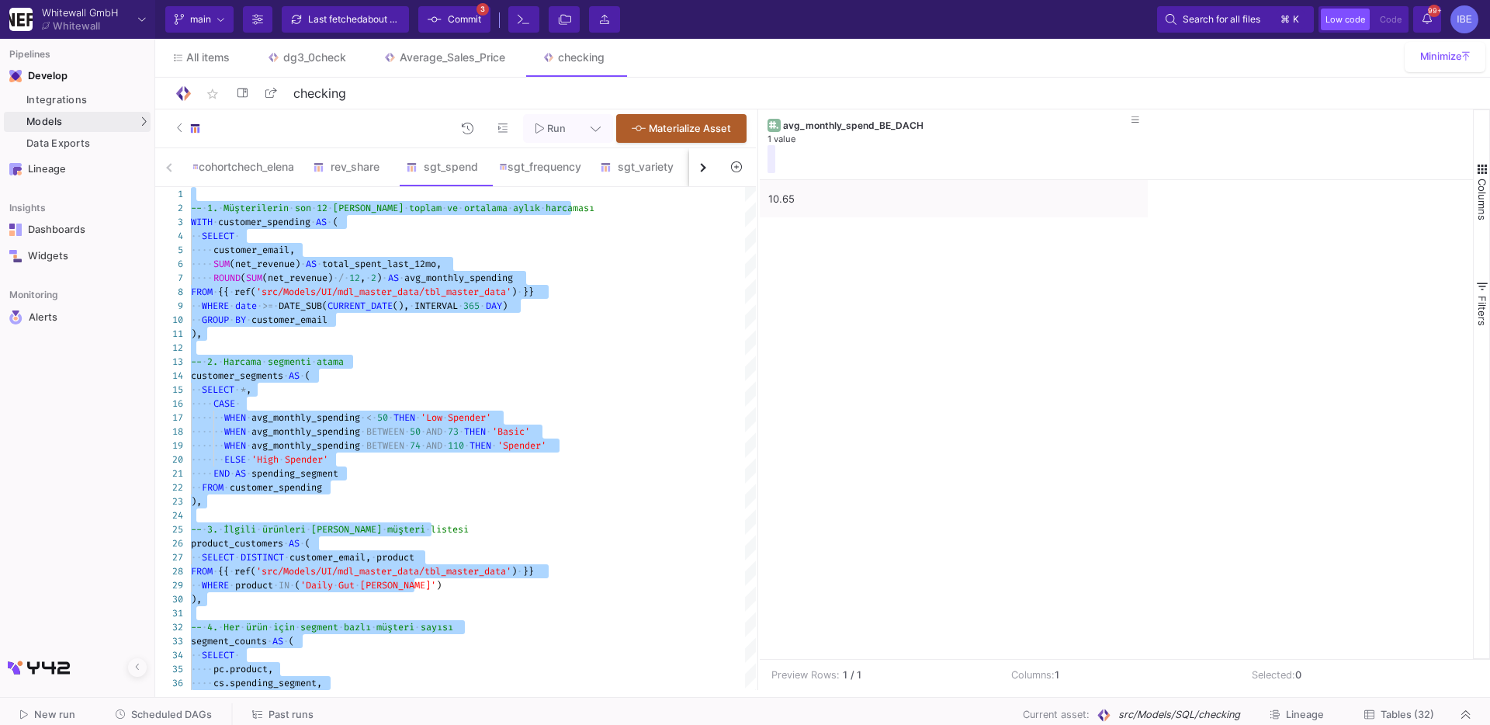
type textarea "-- 1. Müşterilerin son [DEMOGRAPHIC_DATA] aydaki toplam ve ortalama aylık harca…"
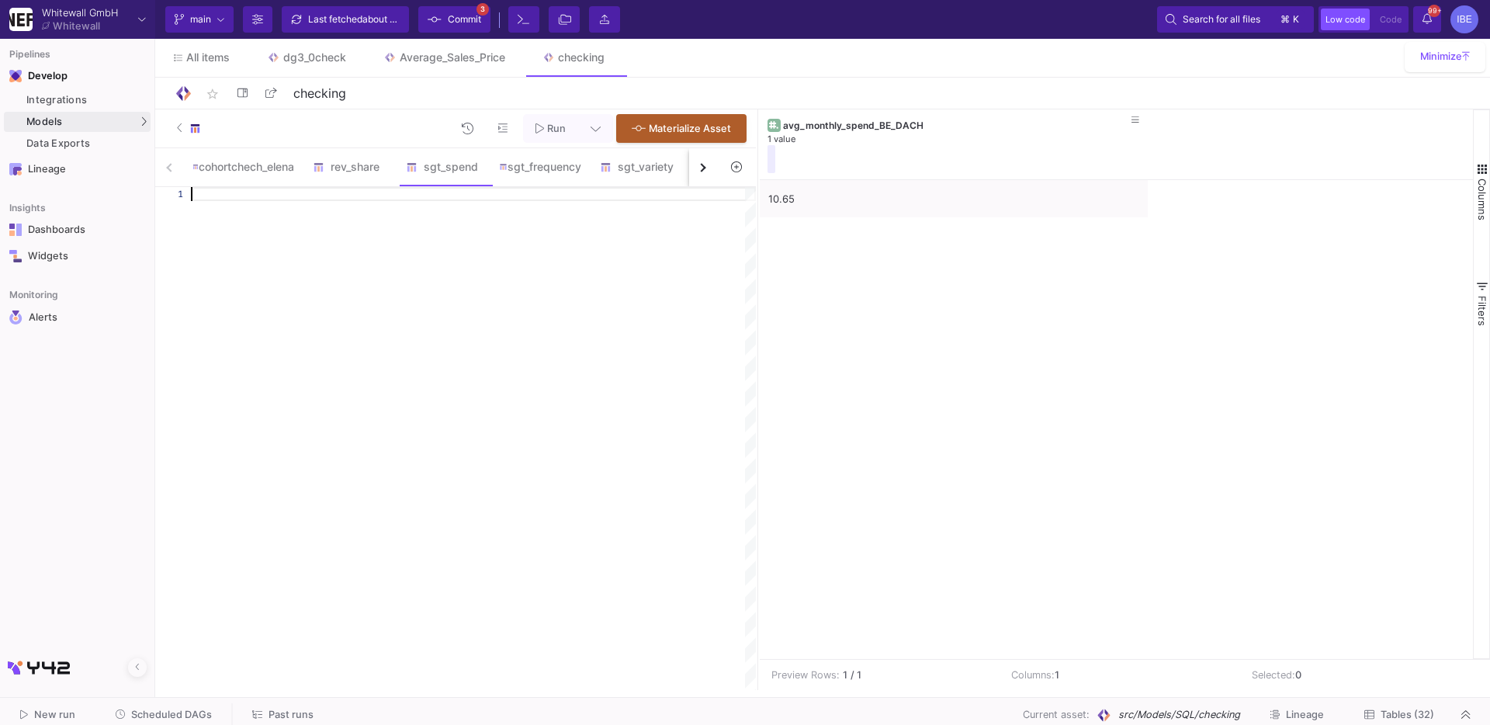
paste textarea "-- 7) Yüzde pay SELECT product, spending_segment, customer_count, ROUND(custome…"
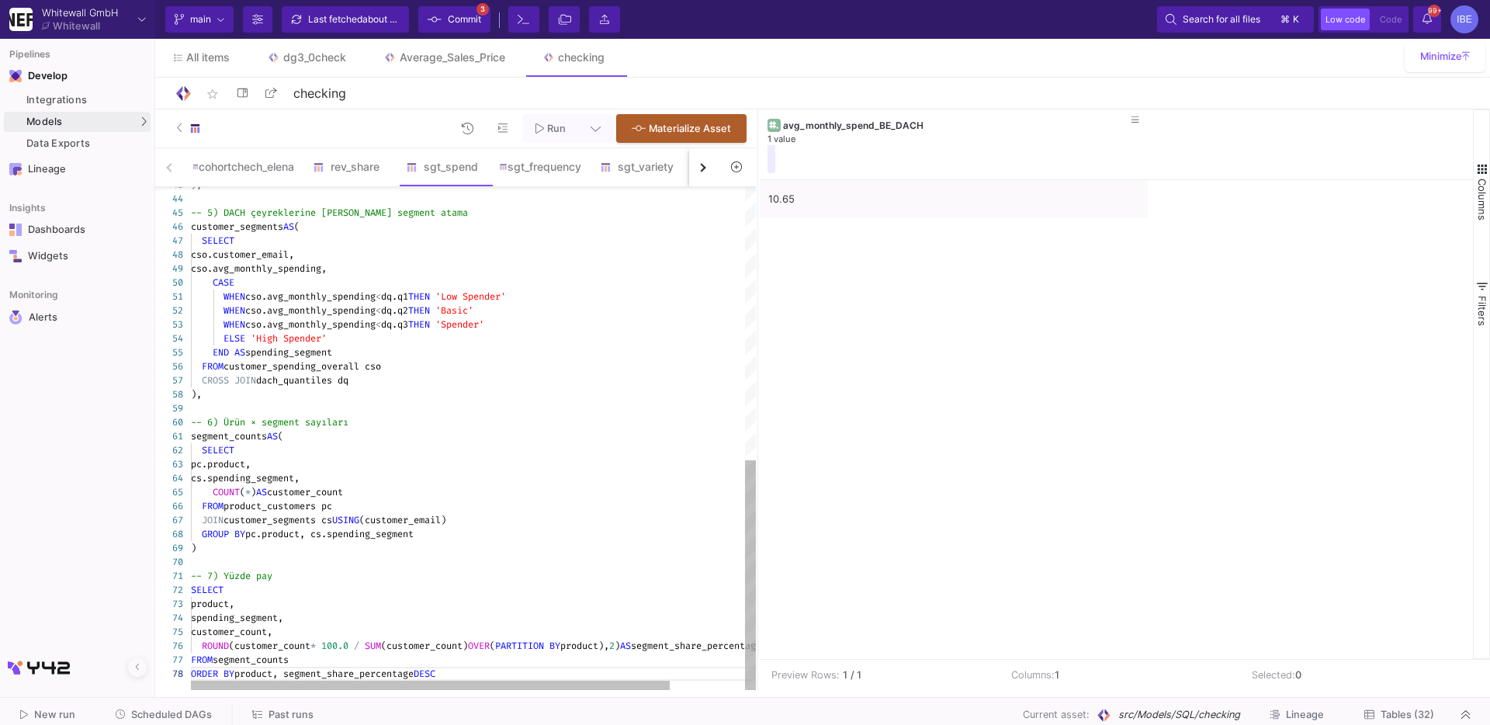
click at [562, 473] on div "cs.spending_segment," at bounding box center [517, 478] width 653 height 14
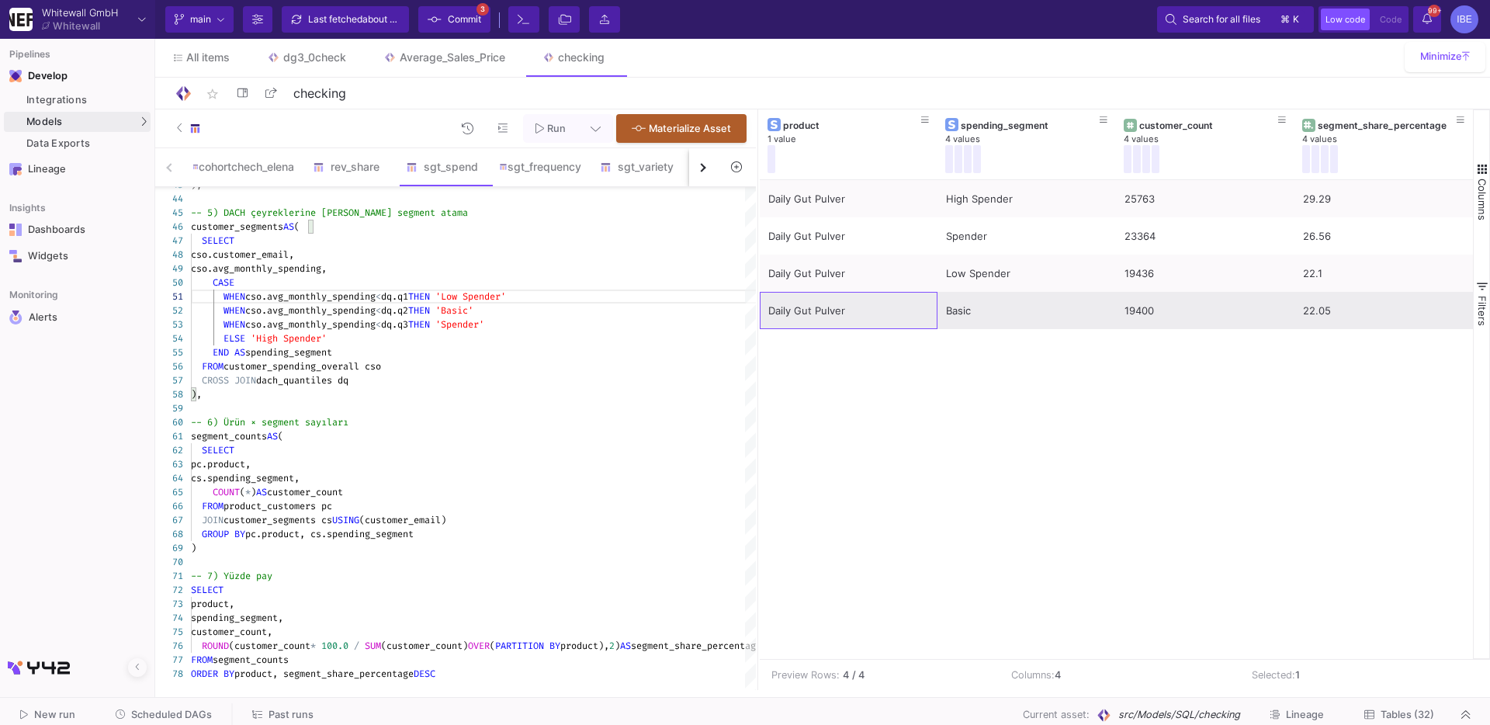
click at [809, 314] on div "Daily Gut [PERSON_NAME]" at bounding box center [848, 311] width 161 height 36
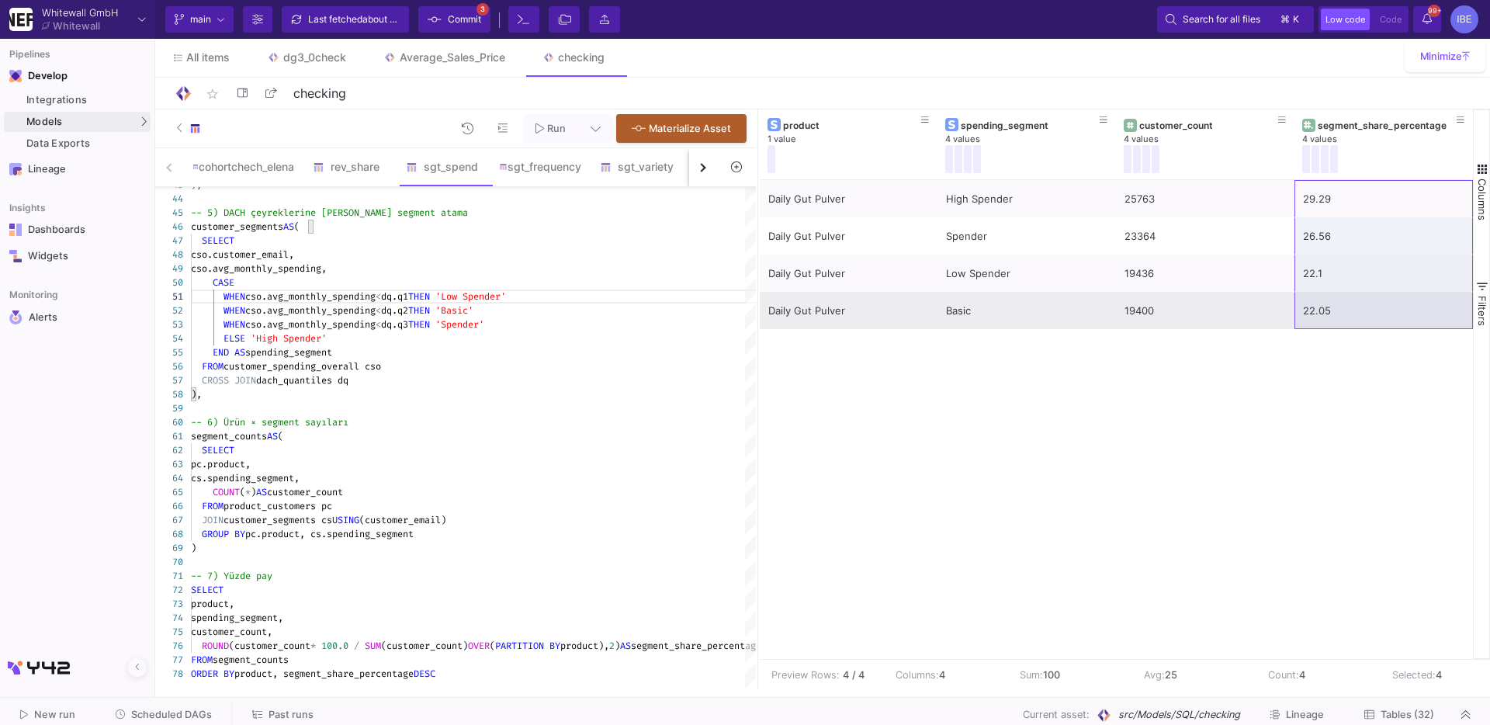
drag, startPoint x: 1342, startPoint y: 203, endPoint x: 1342, endPoint y: 324, distance: 120.3
click at [1342, 324] on div "Daily Gut [PERSON_NAME] High Spender 25763 29.29 Daily Gut [PERSON_NAME] Spende…" at bounding box center [1116, 254] width 713 height 149
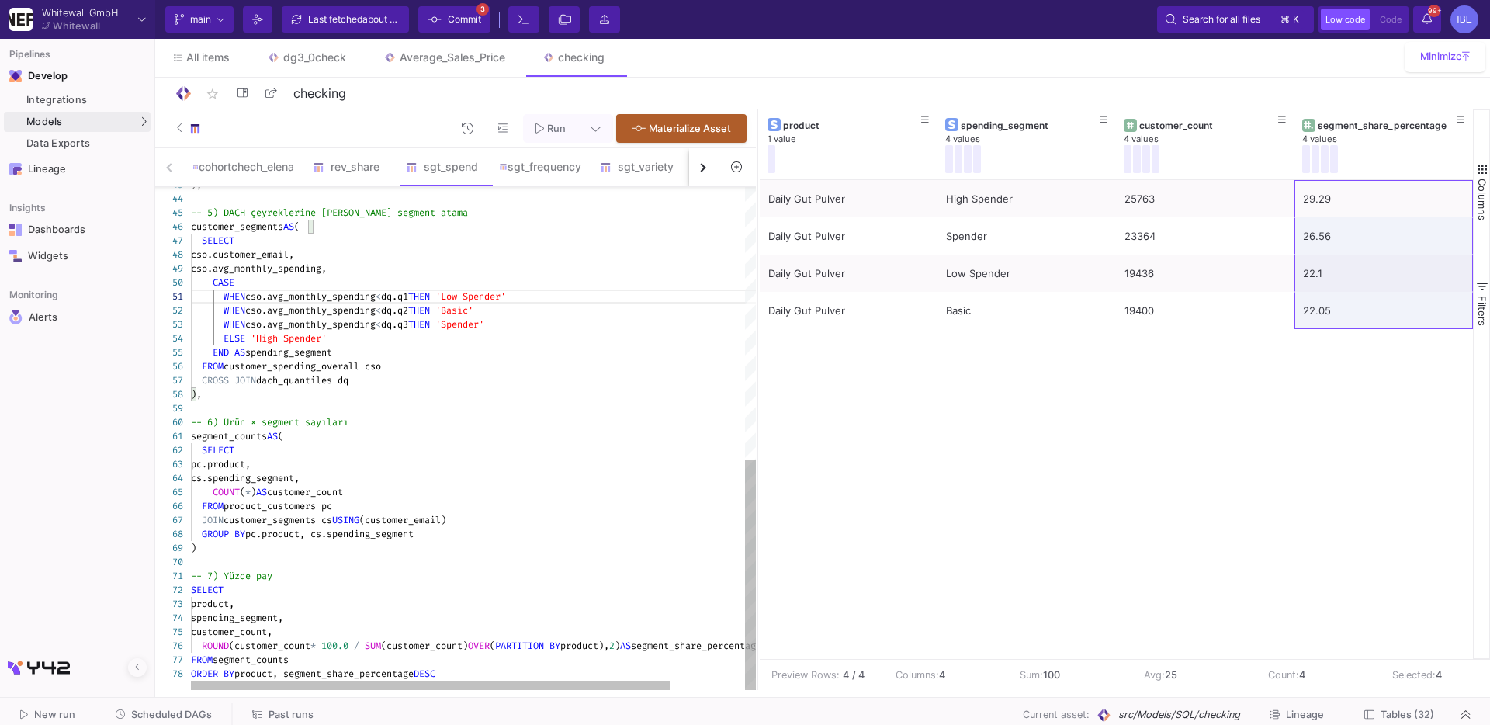
scroll to position [0, 351]
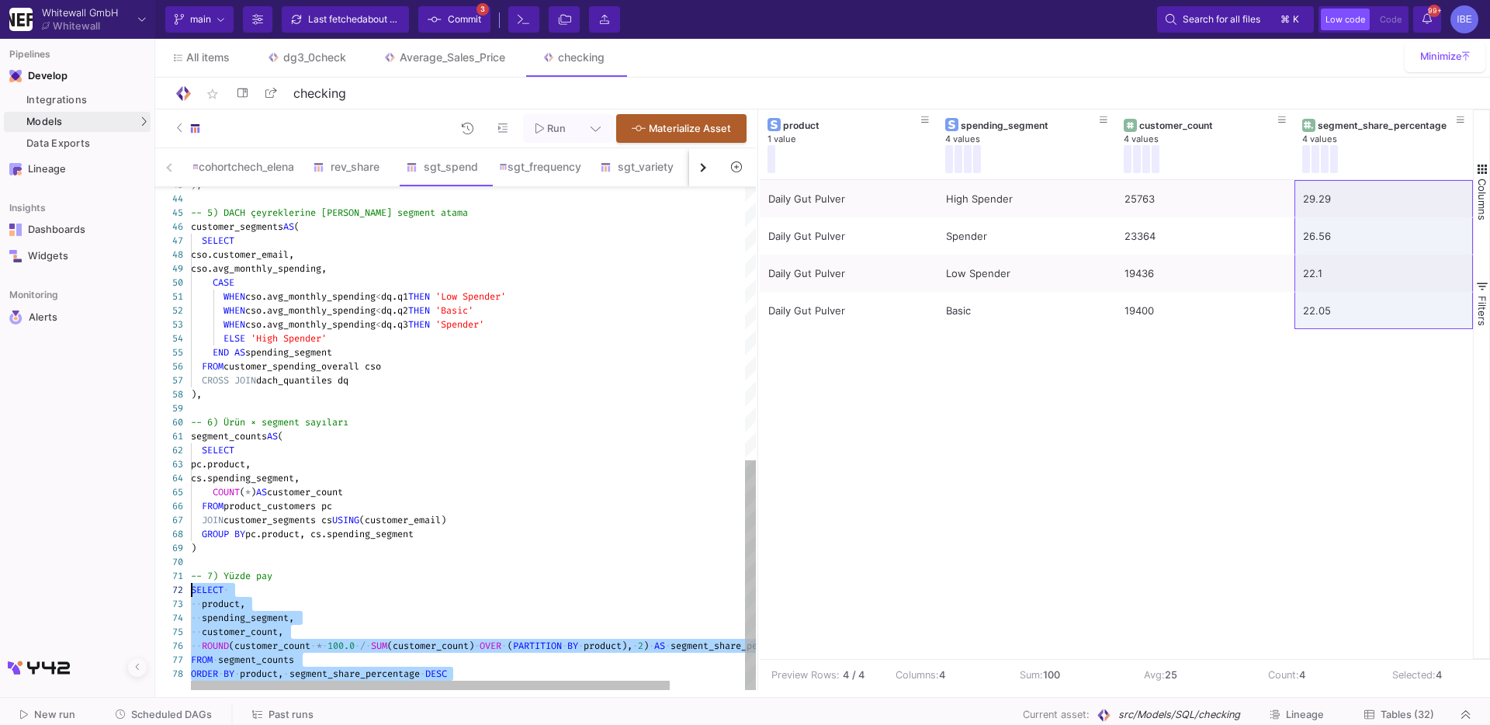
drag, startPoint x: 466, startPoint y: 671, endPoint x: 184, endPoint y: 589, distance: 294.2
paste textarea "GROUP BY customer_email, flavour ORDER BY customer_email, orders_with_flavour D…"
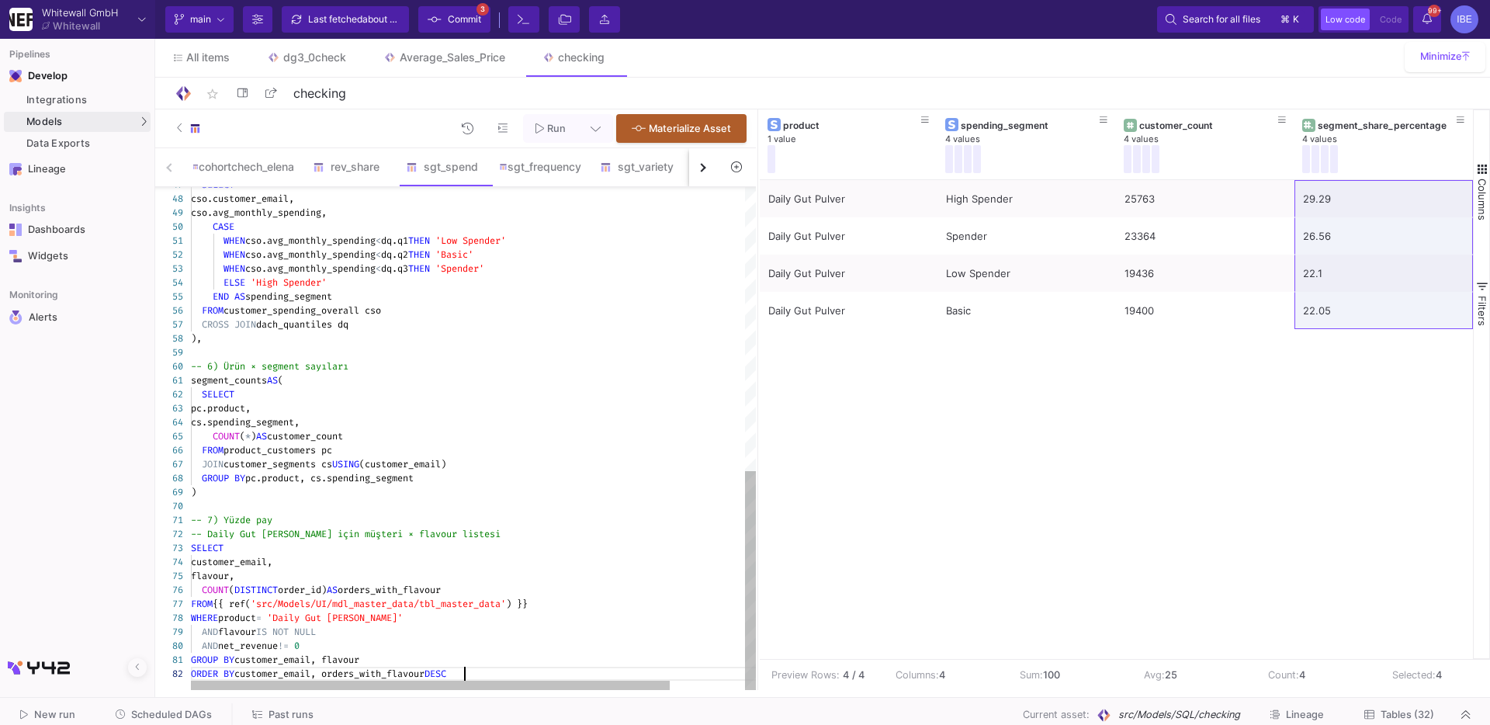
scroll to position [0, 273]
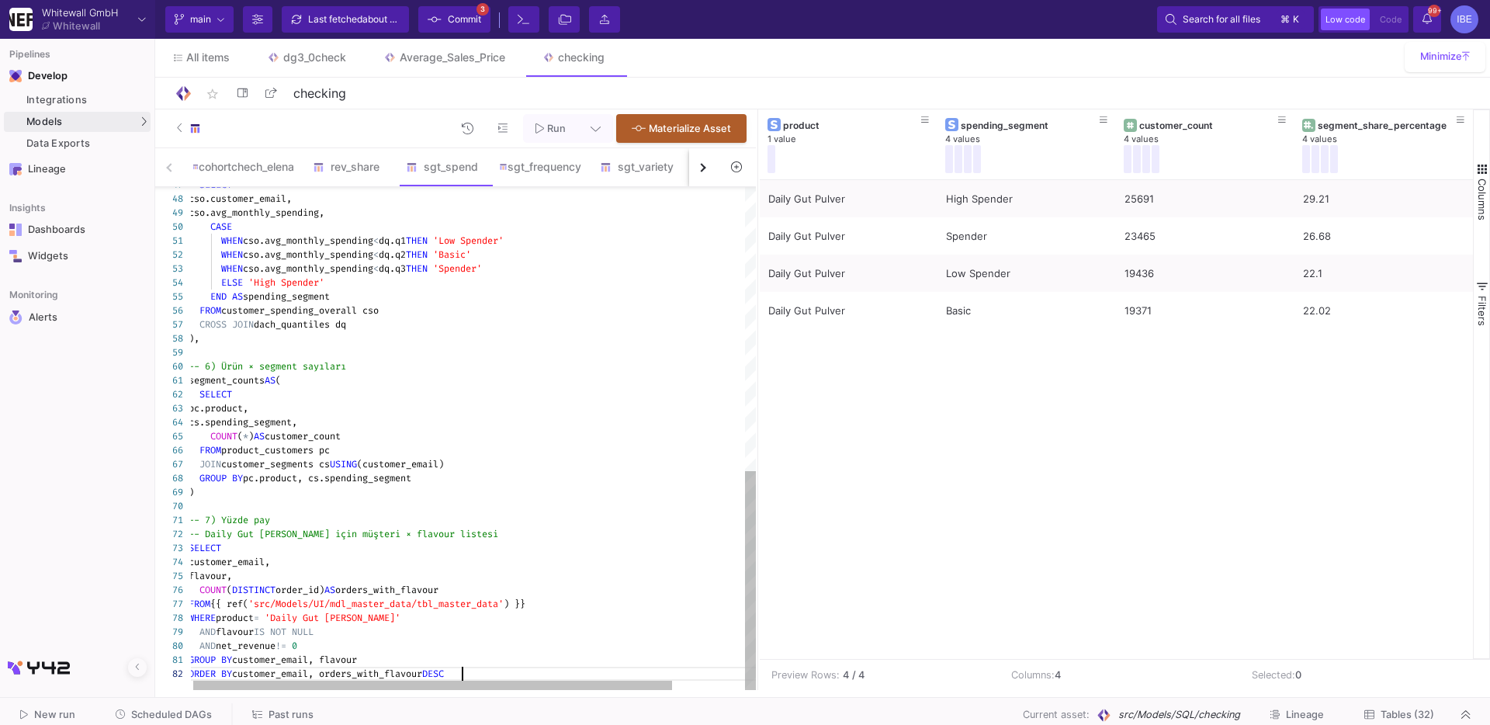
click at [639, 471] on div "GROUP BY pc.product, cs.spending_segment" at bounding box center [515, 478] width 653 height 14
type textarea "-- 1) Müşteri × Bölge bazında avg_monthly_spending (son [DEMOGRAPHIC_DATA] ay) …"
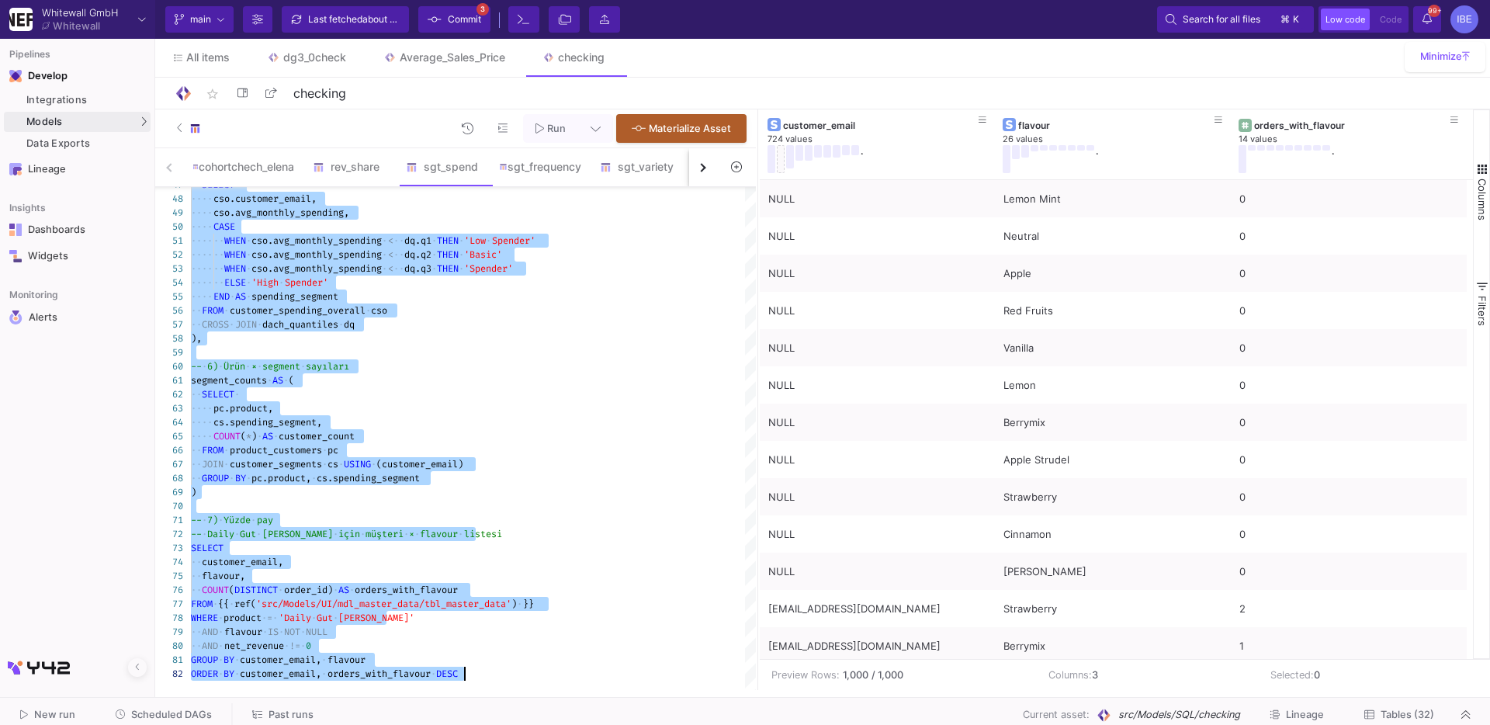
scroll to position [0, 0]
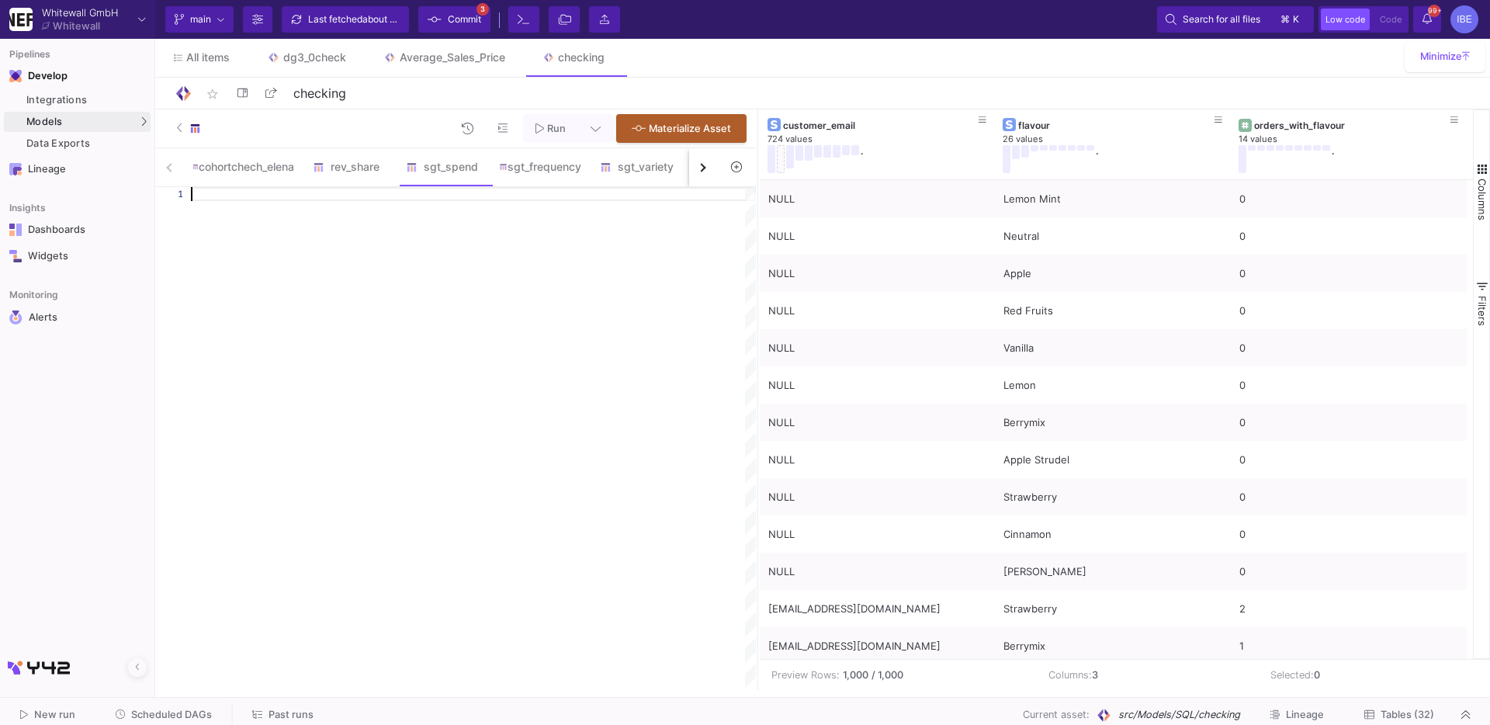
paste textarea "ORDER BY flavour, segment_share_pct DESC, spending_segment;"
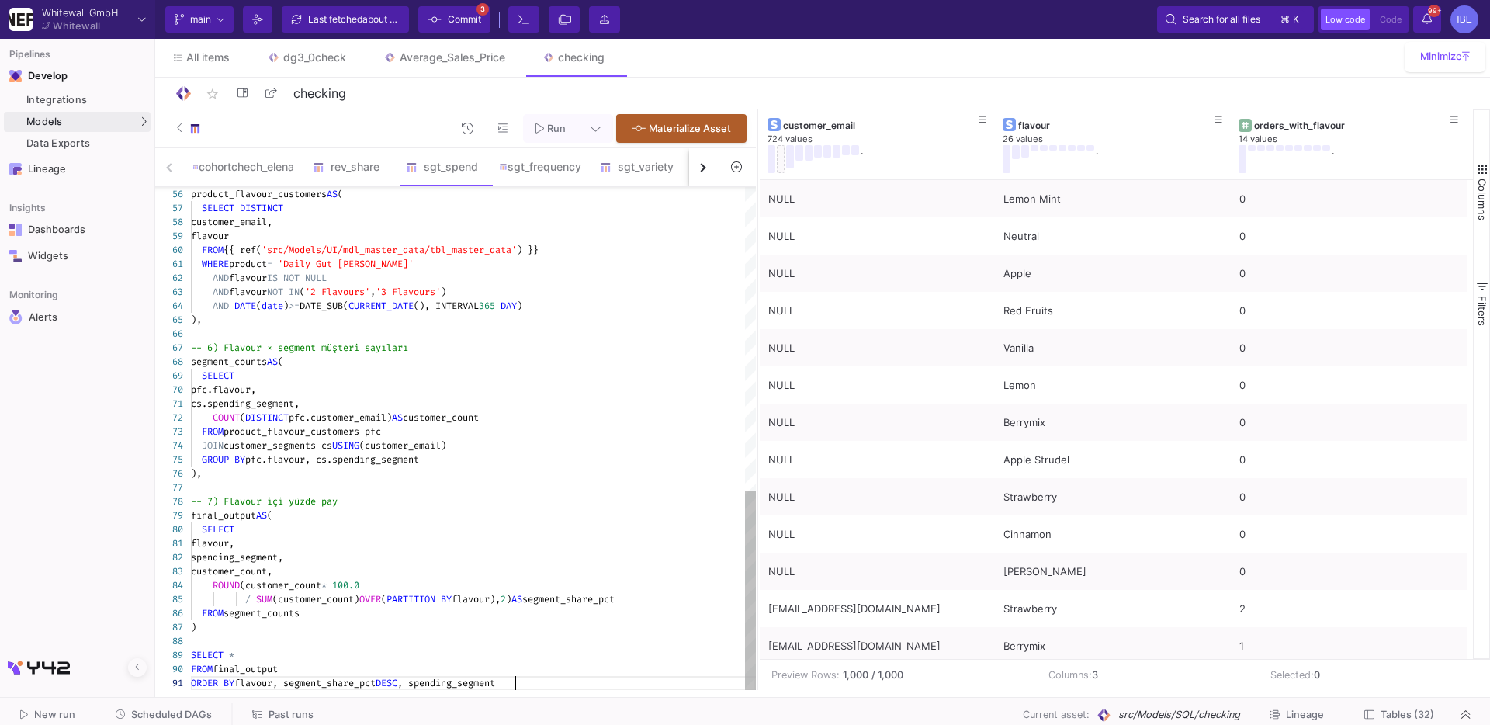
type textarea "cs.spending_segment, COUNT(DISTINCT pfc.customer_email) AS customer_count FROM …"
click at [544, 511] on div "final_output AS (" at bounding box center [473, 515] width 565 height 14
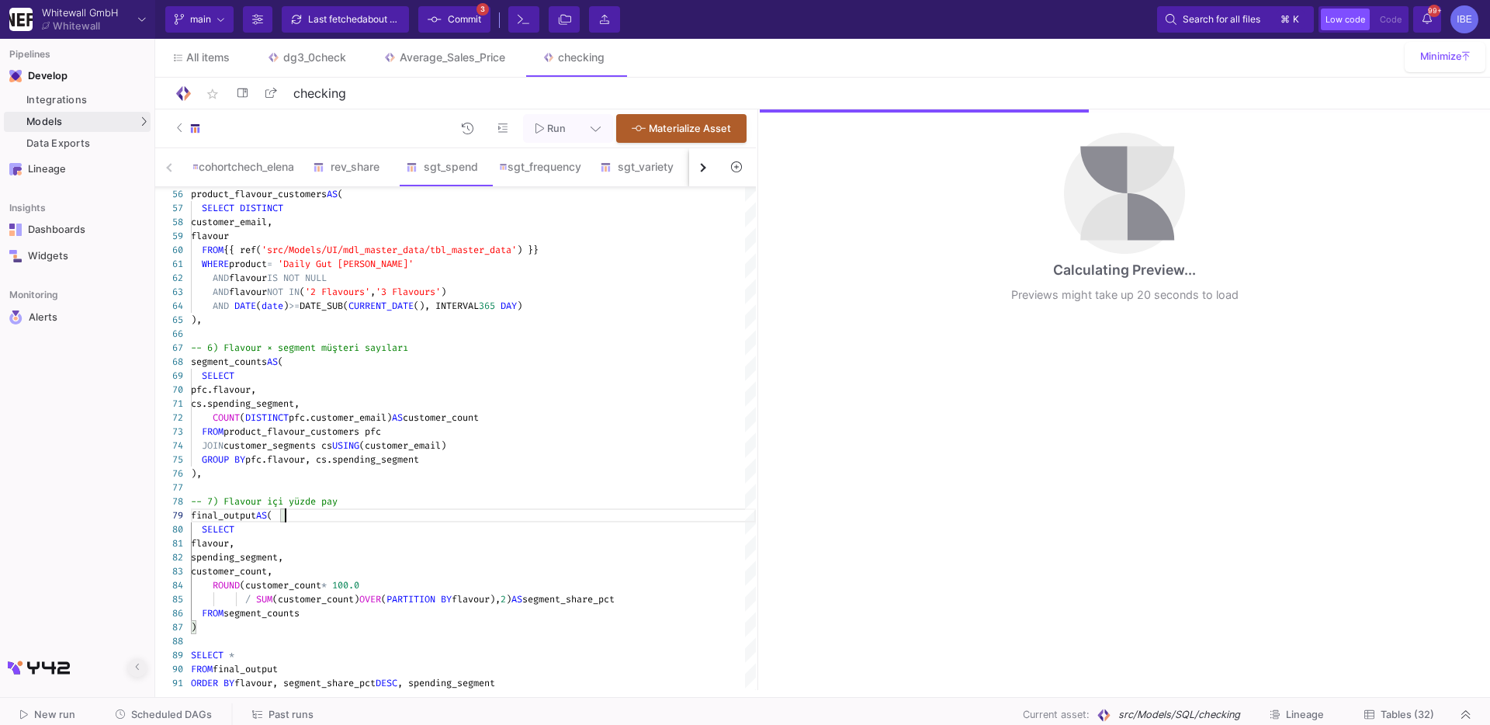
click at [140, 662] on icon at bounding box center [137, 667] width 5 height 10
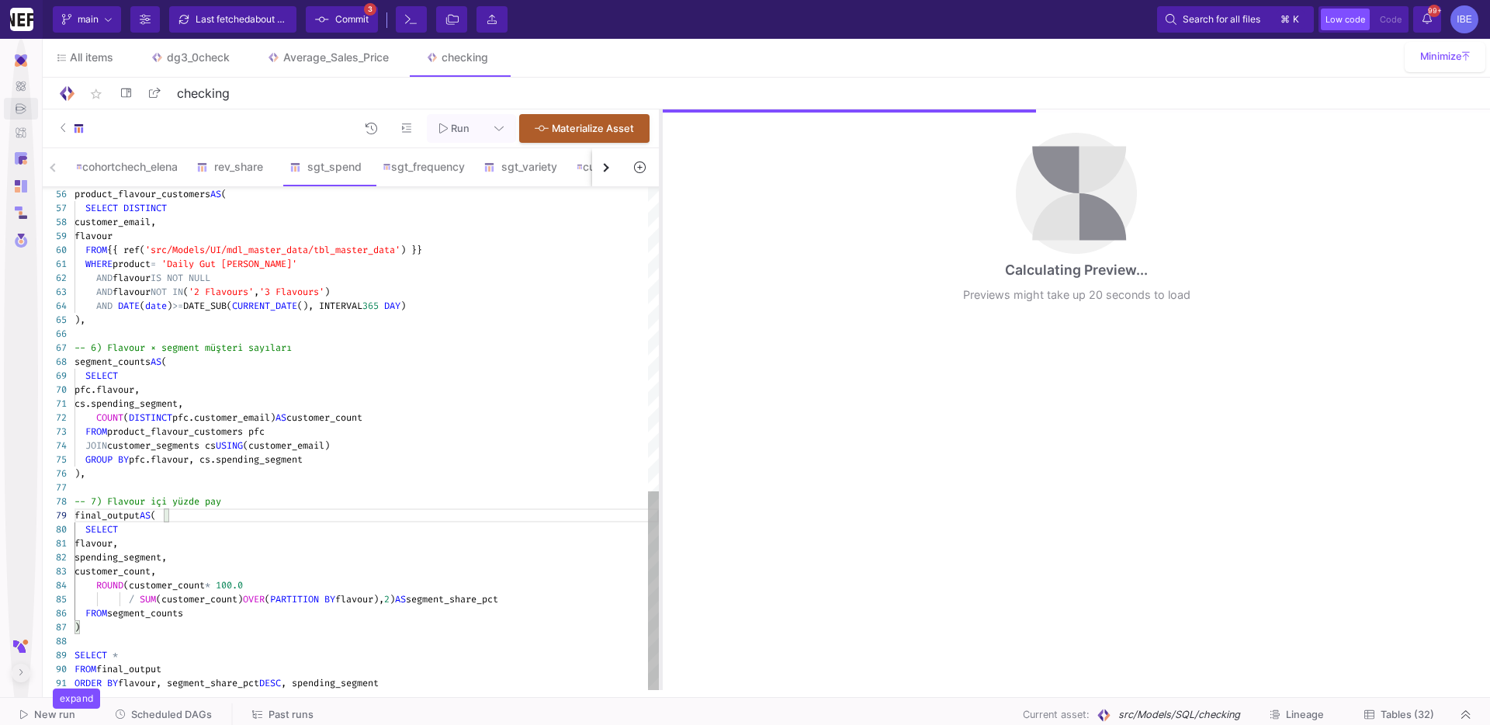
drag, startPoint x: 694, startPoint y: 259, endPoint x: 658, endPoint y: 262, distance: 35.8
click at [659, 262] on div at bounding box center [661, 399] width 4 height 580
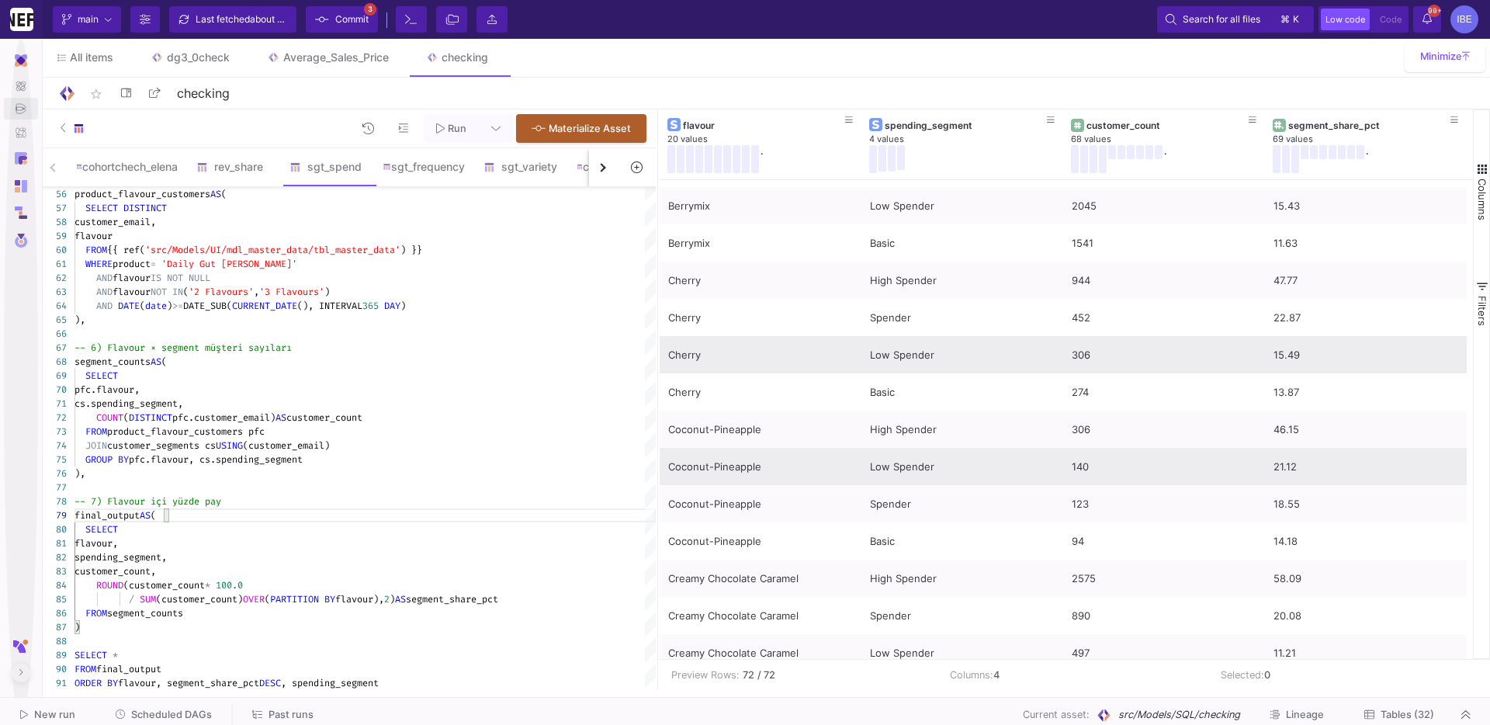
scroll to position [216, 0]
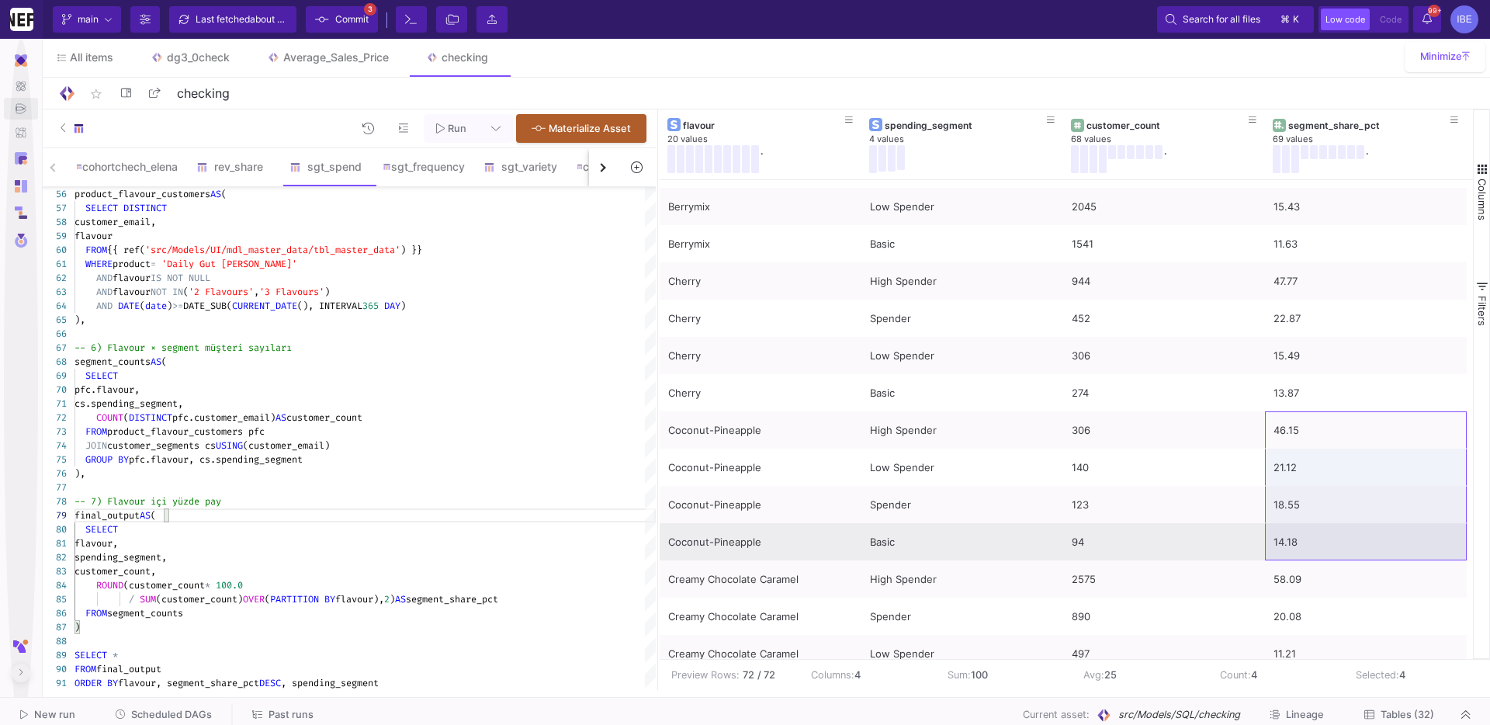
drag, startPoint x: 1290, startPoint y: 431, endPoint x: 1287, endPoint y: 539, distance: 107.9
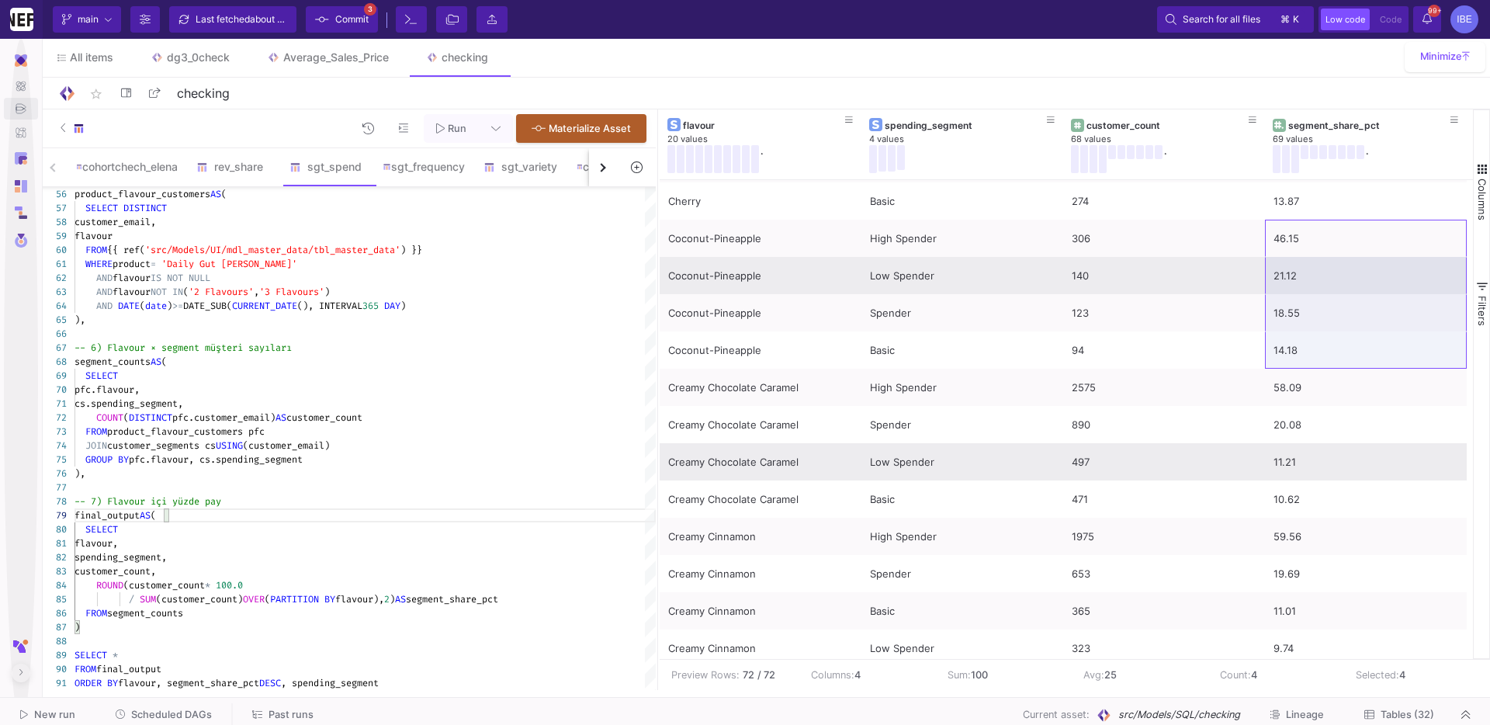
scroll to position [0, 0]
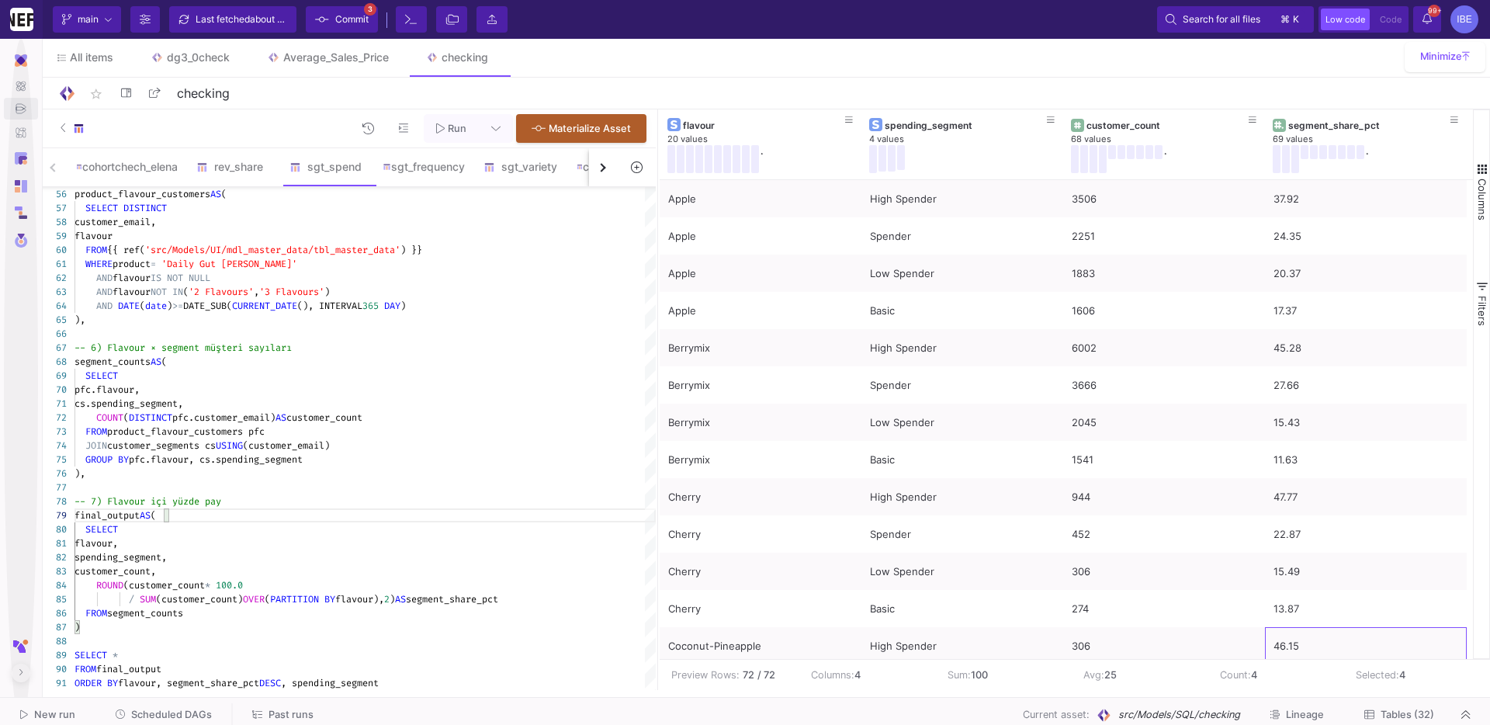
click at [1187, 87] on div "star_border checking 8/90" at bounding box center [764, 92] width 1414 height 23
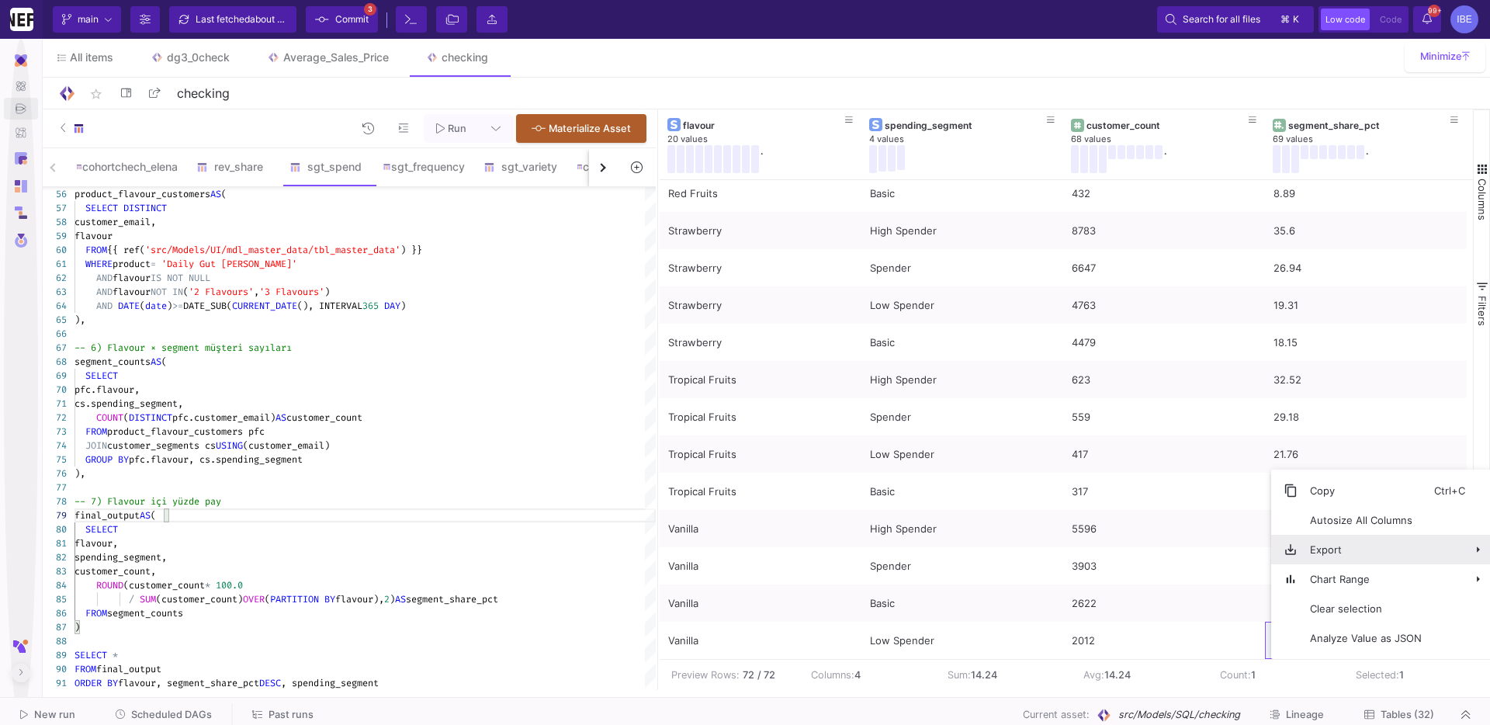
click at [1358, 552] on span "Export" at bounding box center [1365, 549] width 137 height 29
click at [1227, 556] on span "CSV Export" at bounding box center [1216, 555] width 85 height 29
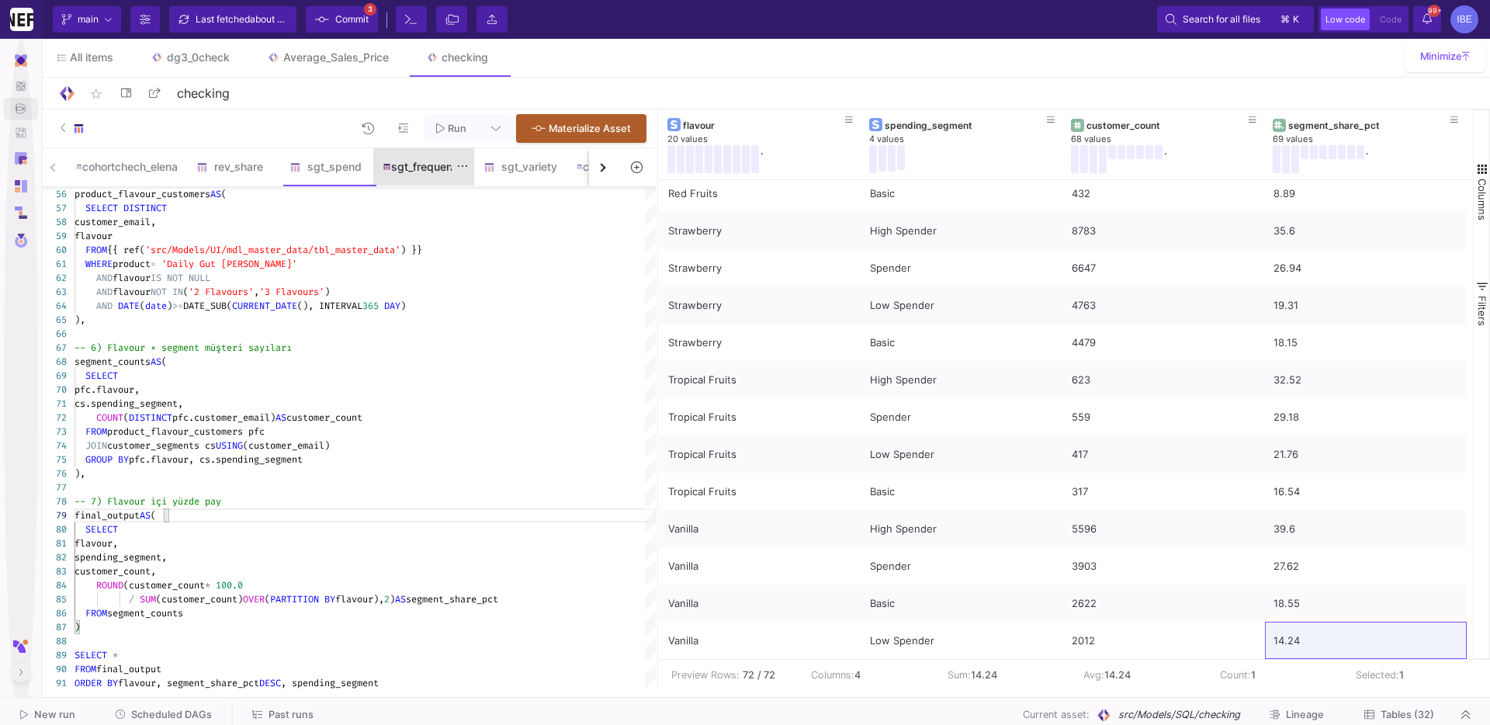
click at [410, 175] on div "sgt_frequency" at bounding box center [423, 166] width 101 height 37
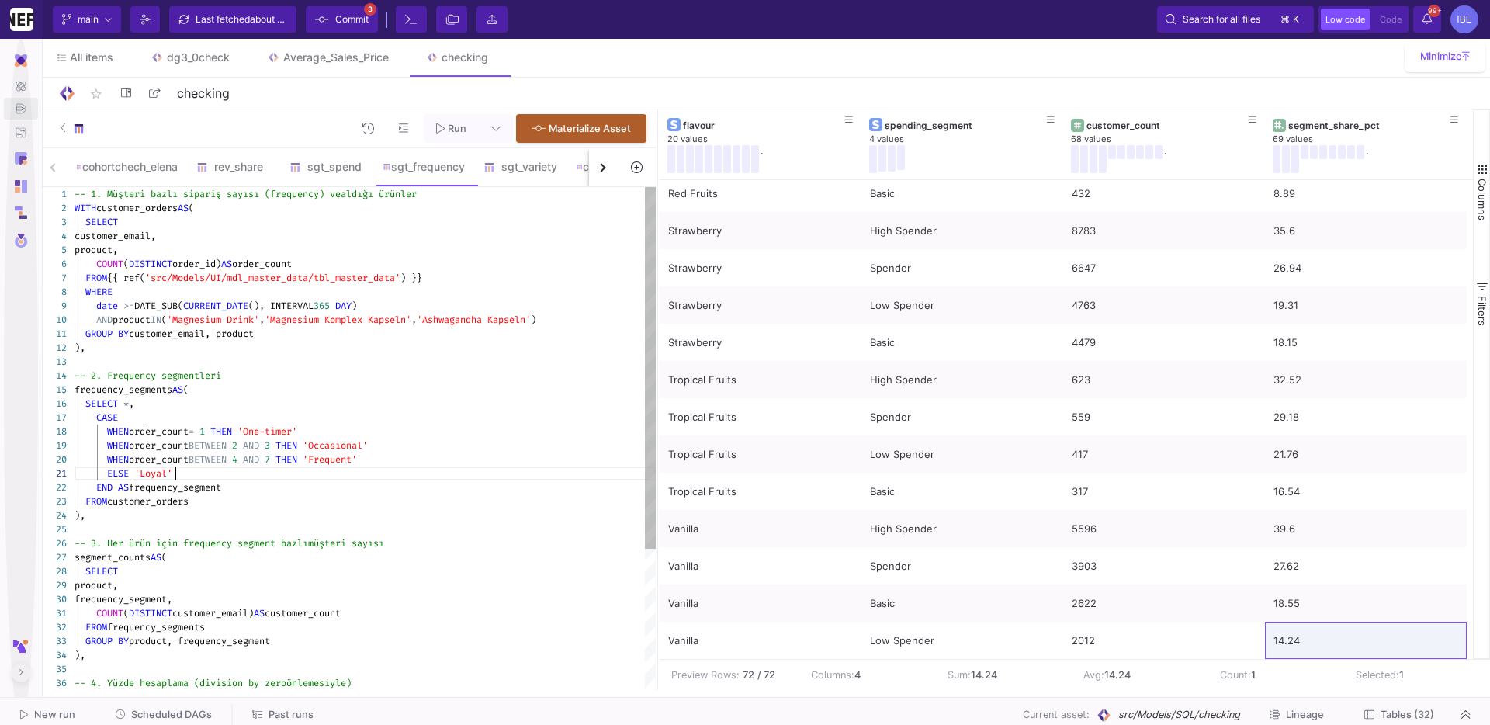
click at [357, 469] on div "ELSE 'Loyal'" at bounding box center [364, 473] width 581 height 14
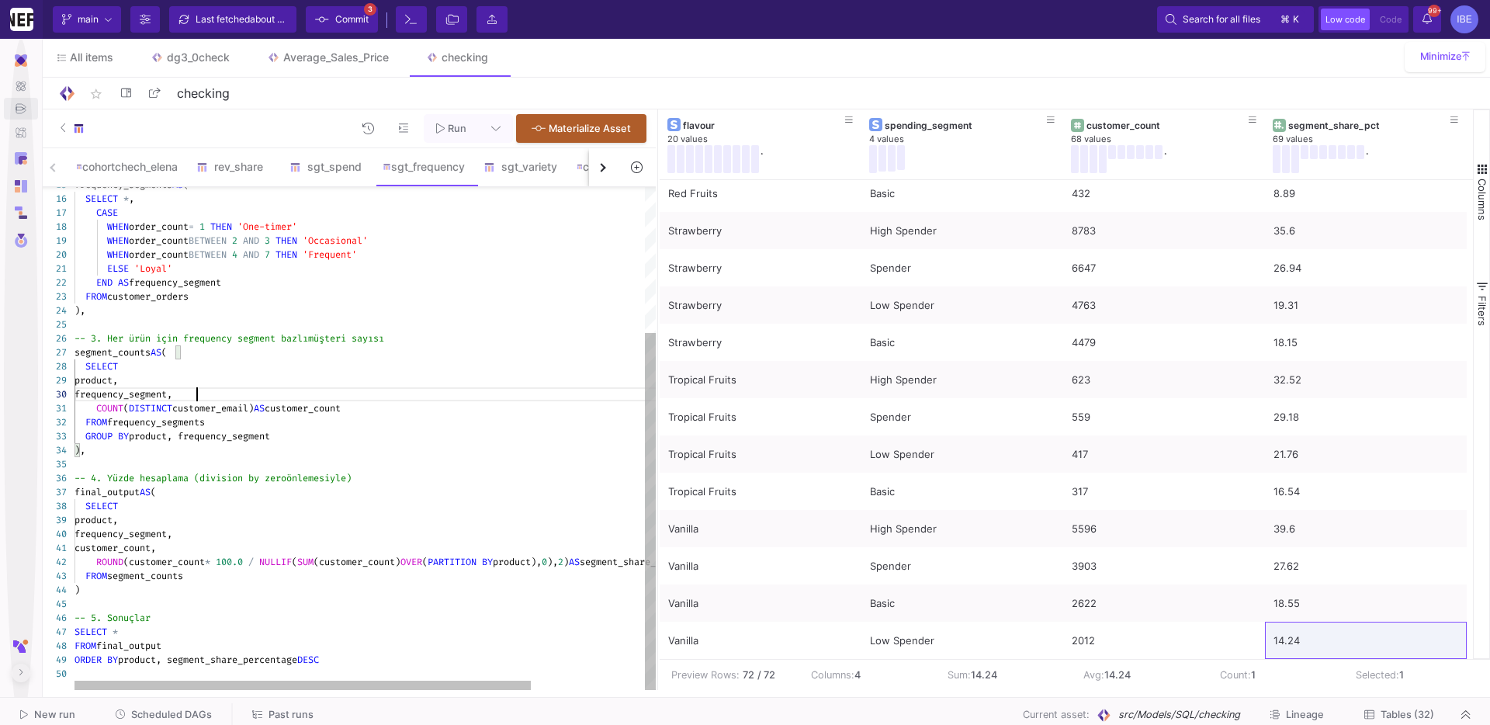
click at [376, 599] on div at bounding box center [437, 604] width 726 height 14
type textarea "-- 1. Müşteri bazlı sipariş sayısı (frequency) ve aldığı ürünler WITH customer_…"
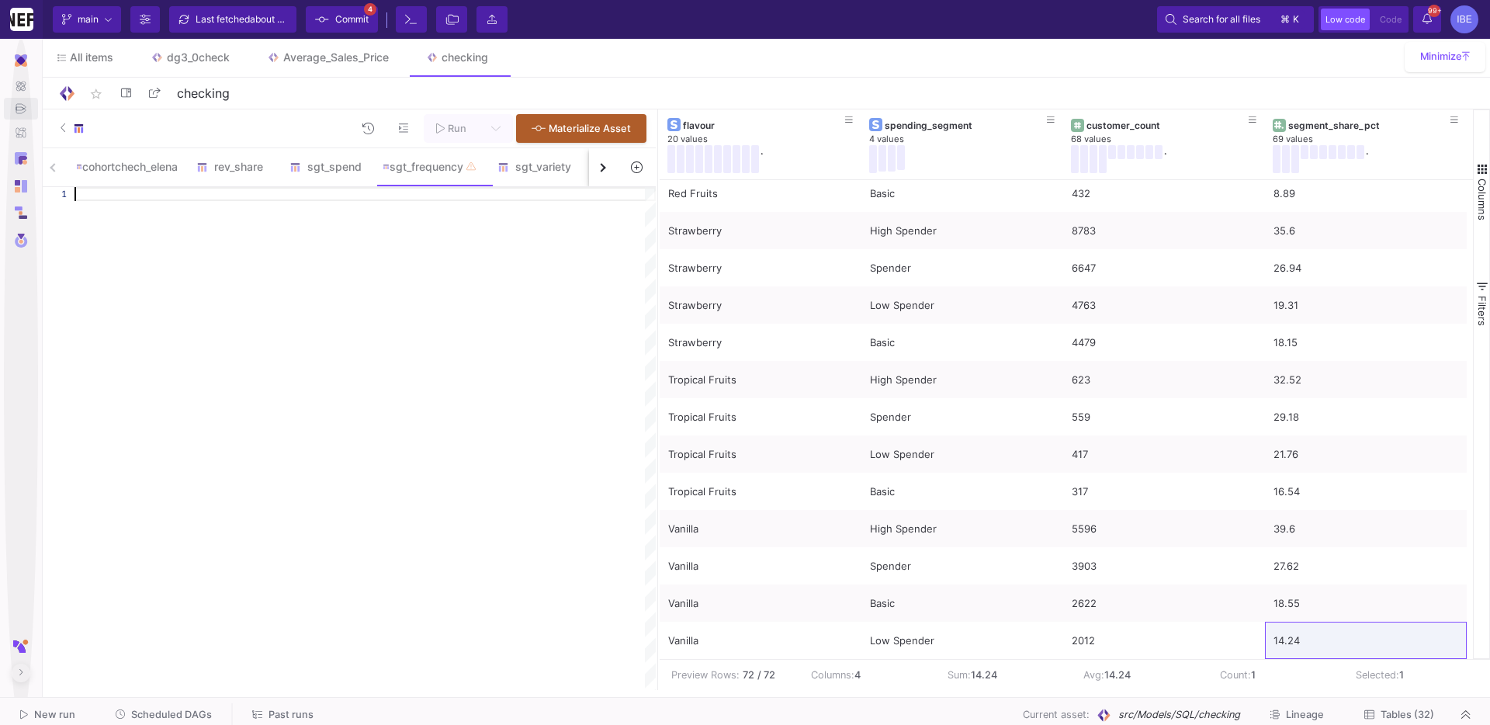
paste textarea "SELECT product, frequency_segment, customer_count, ROUND(customer_count * 100.0…"
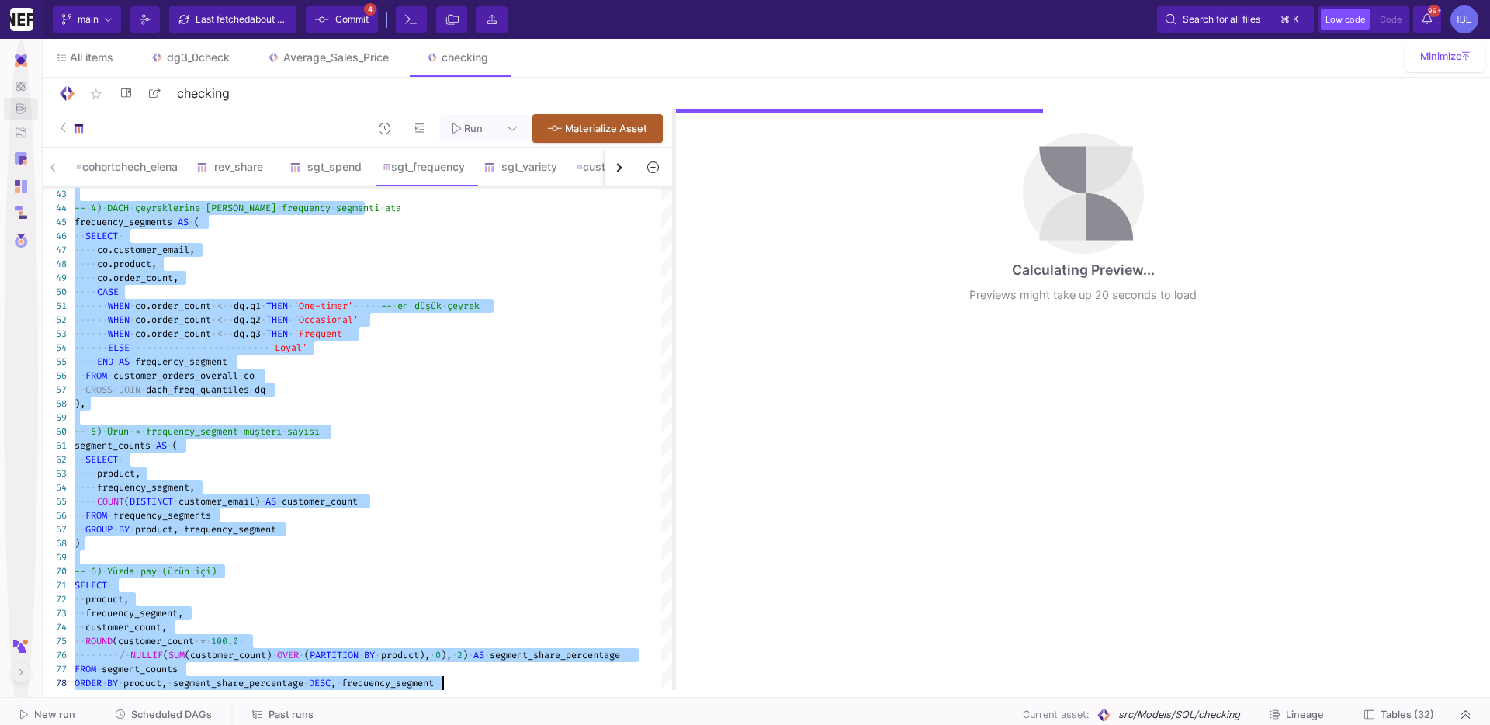
drag, startPoint x: 657, startPoint y: 308, endPoint x: 672, endPoint y: 300, distance: 17.4
click at [672, 300] on div at bounding box center [674, 399] width 4 height 580
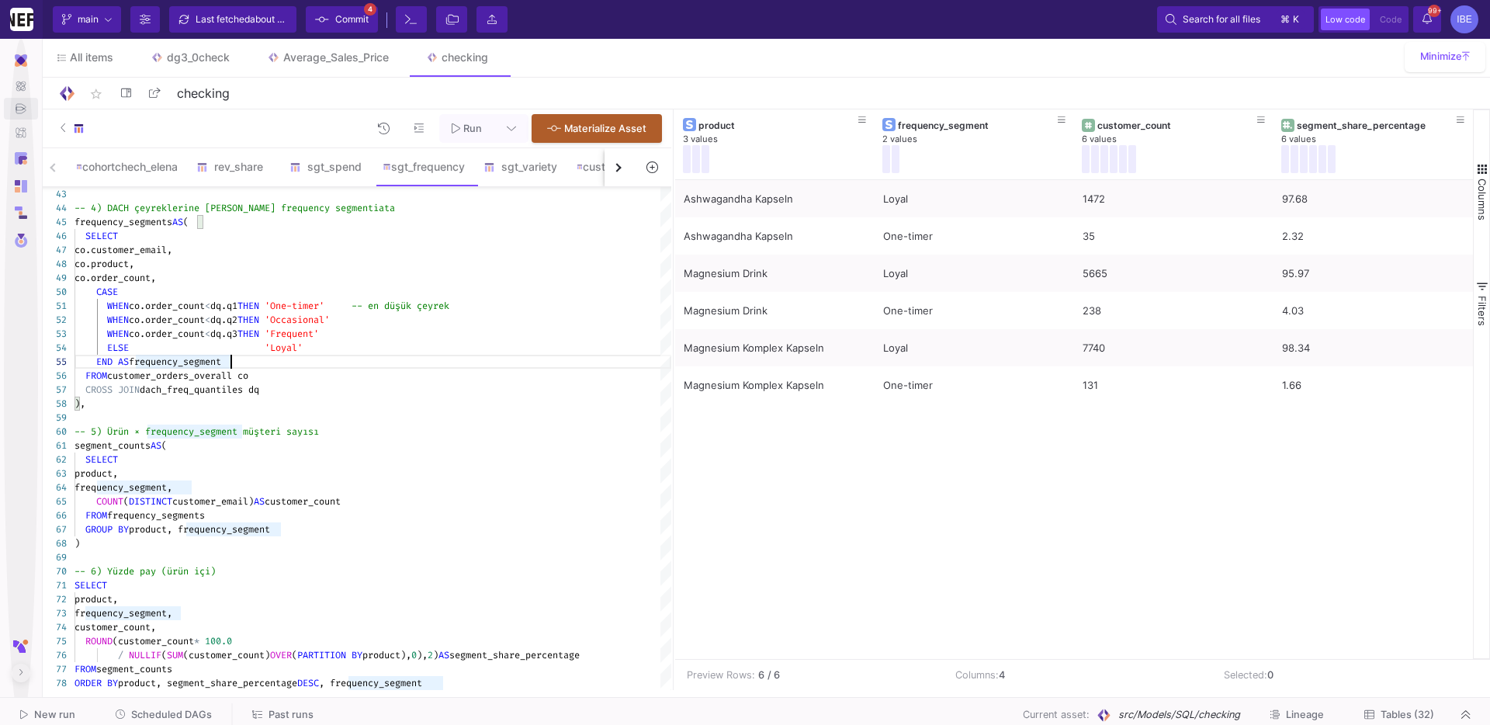
click at [525, 554] on div at bounding box center [372, 557] width 597 height 14
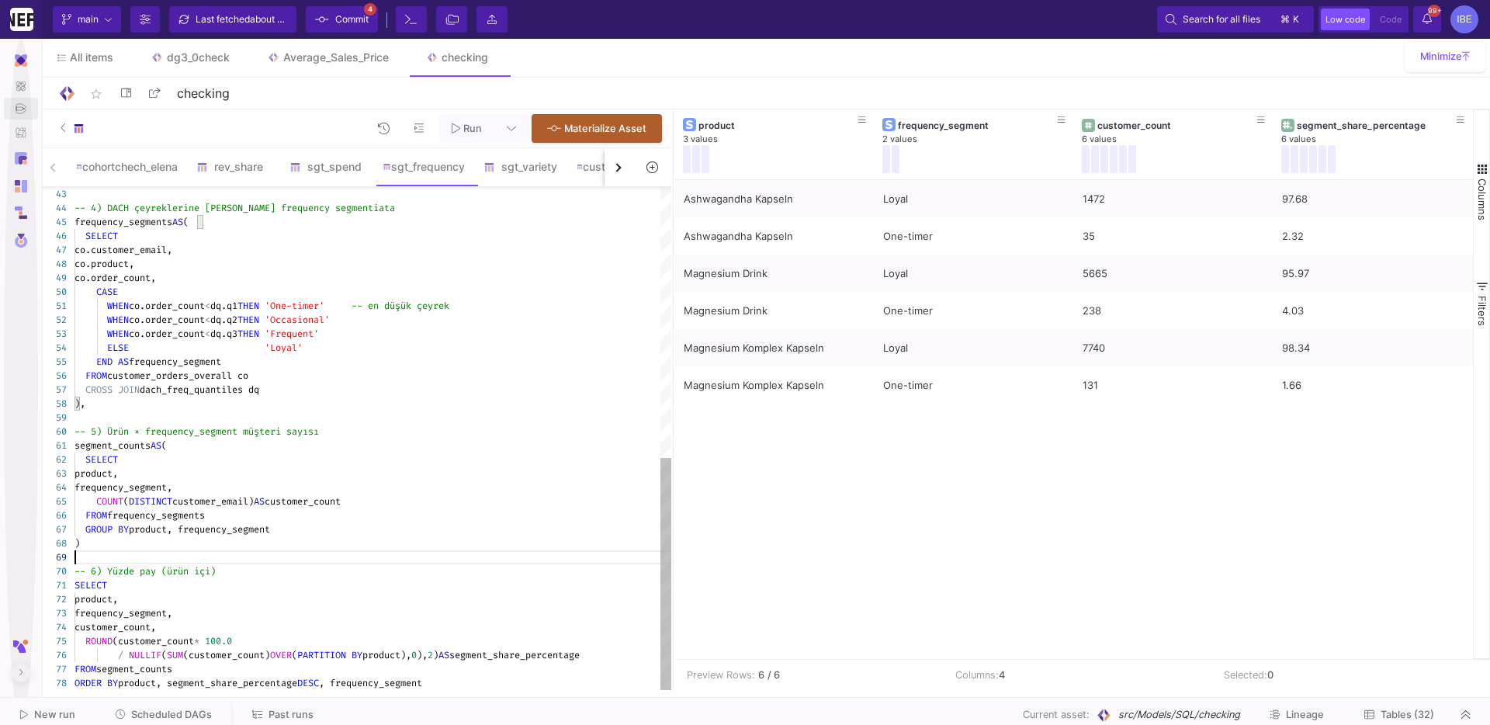
click at [525, 554] on div at bounding box center [372, 557] width 597 height 14
type textarea "-- Frequency segmentation (son [DEMOGRAPHIC_DATA] ay, ürün bazında) -- Eşikler:…"
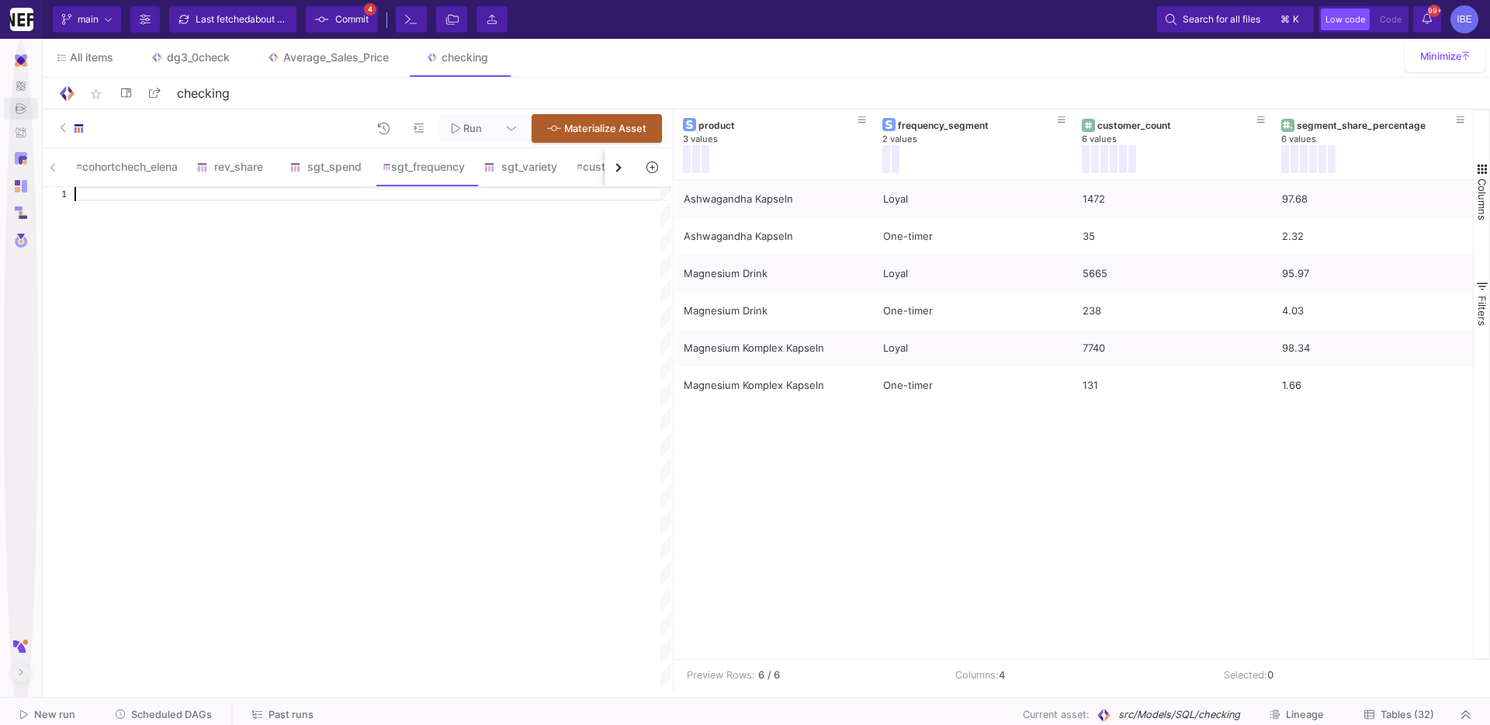
paste textarea "frequency_segment, customer_count, ROUND(customer_count * 100.0 / NULLIF(SUM(cu…"
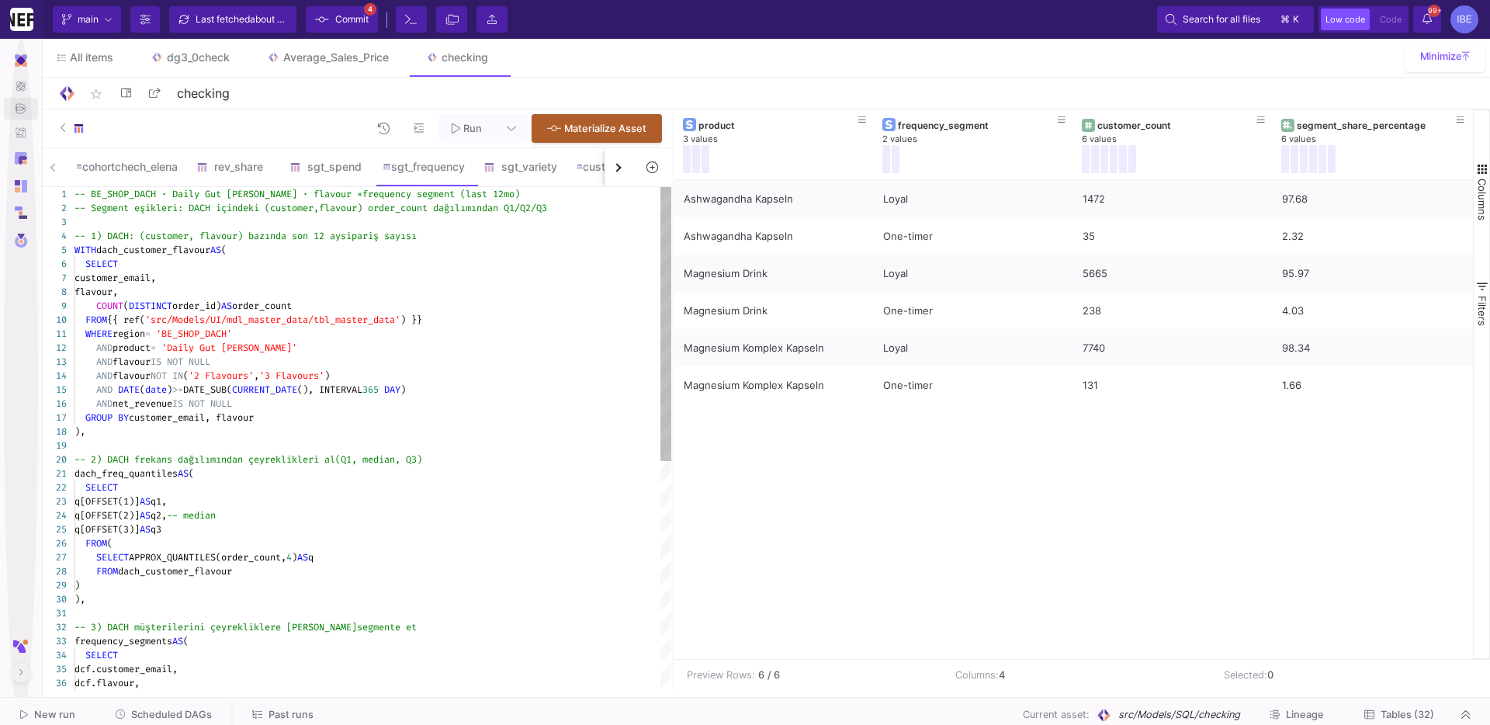
click at [457, 455] on div "-- 2) DACH frekans dağılımından çeyreklikleri al (Q1, median, Q3)" at bounding box center [372, 459] width 597 height 14
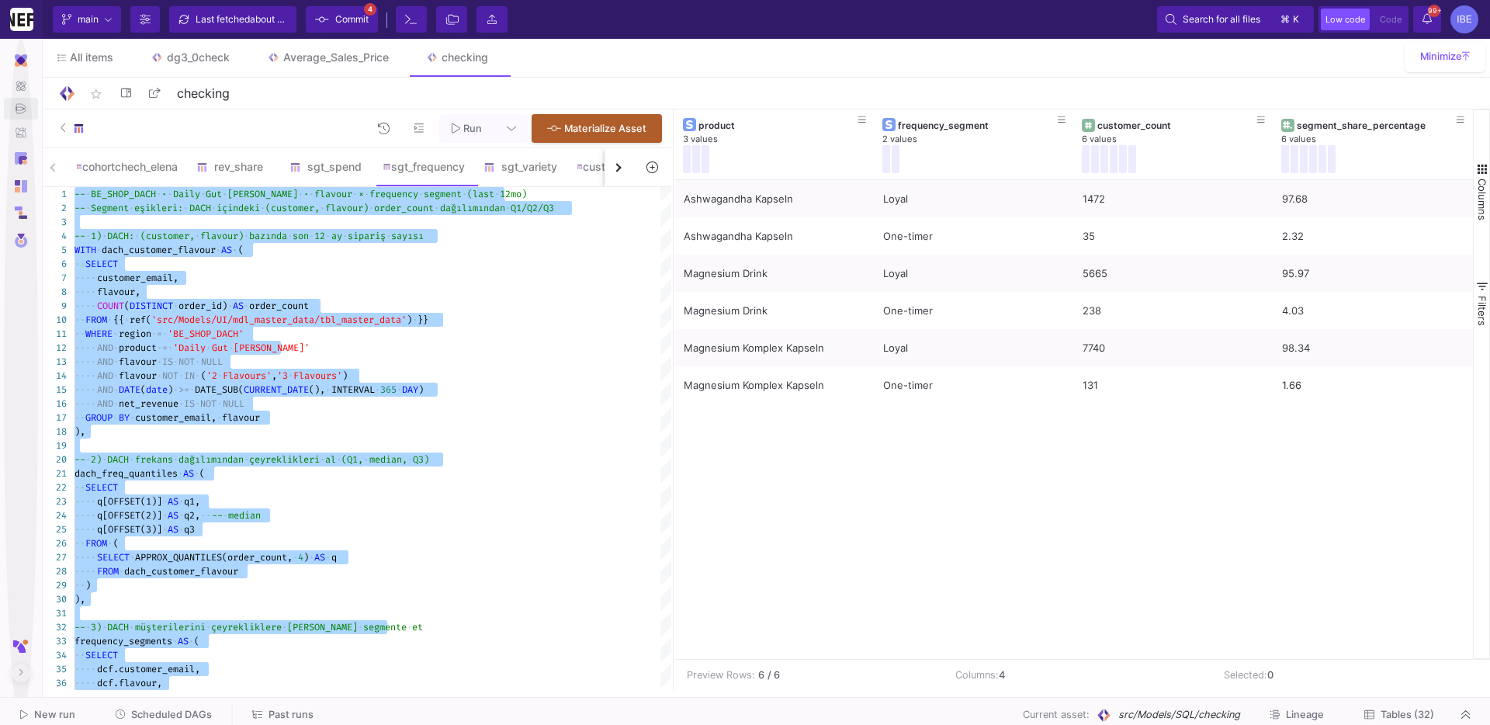
click at [475, 139] on button "Run" at bounding box center [466, 128] width 55 height 29
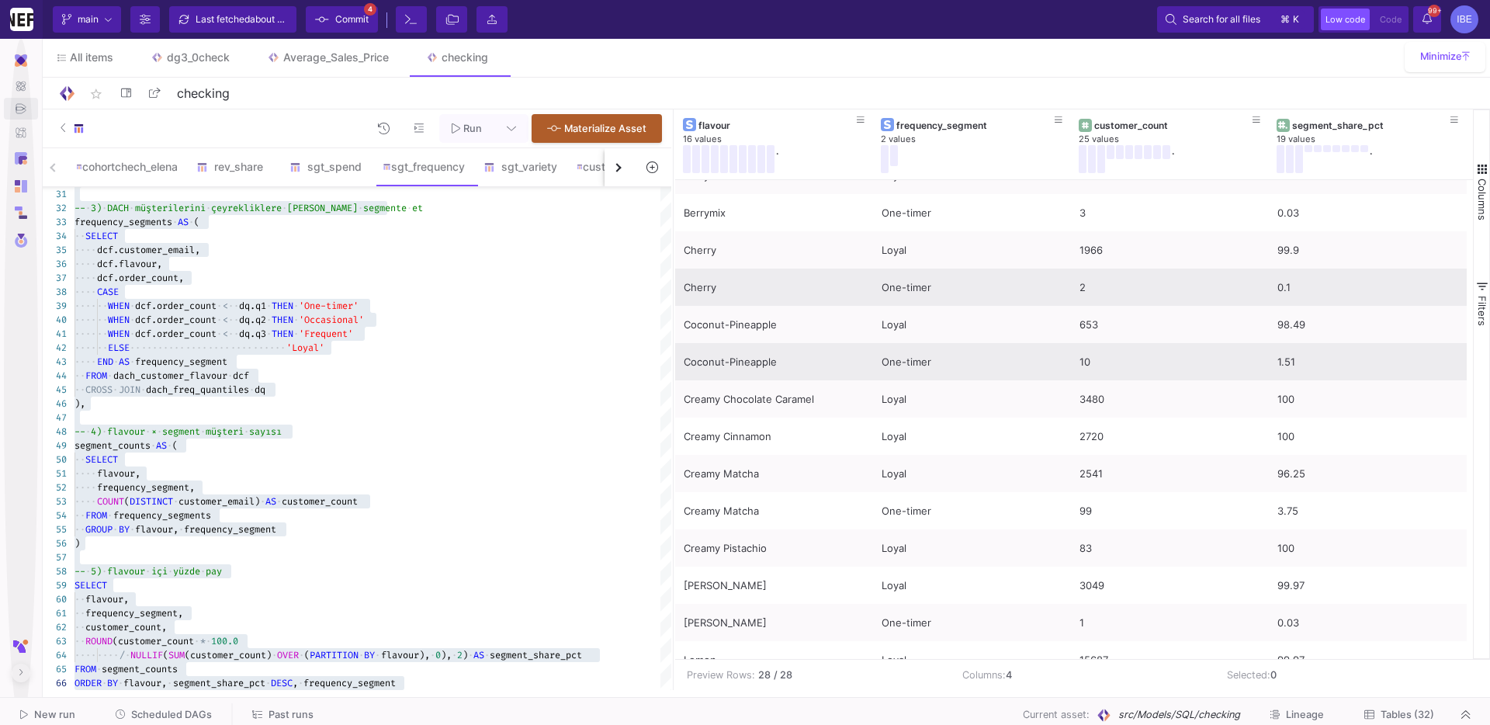
scroll to position [54, 0]
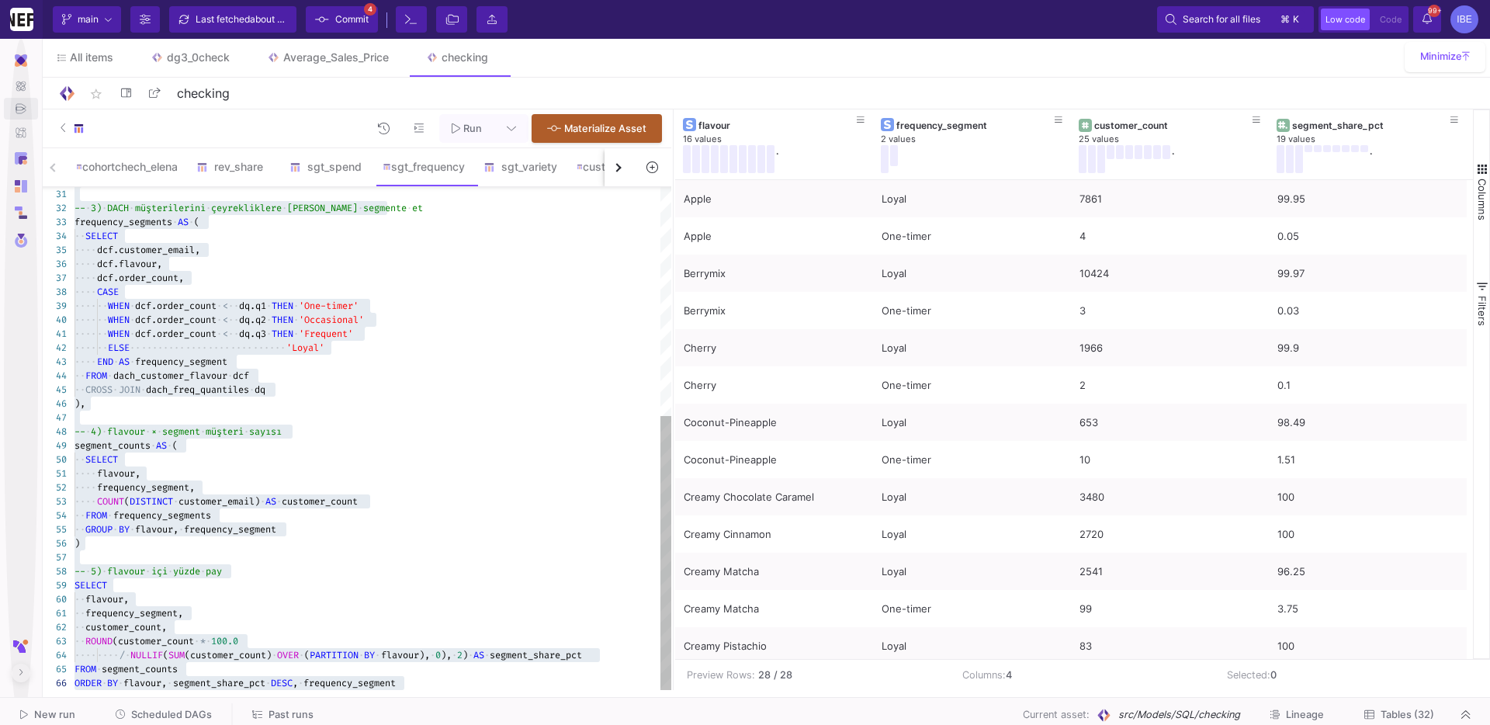
click at [498, 416] on div at bounding box center [372, 418] width 597 height 14
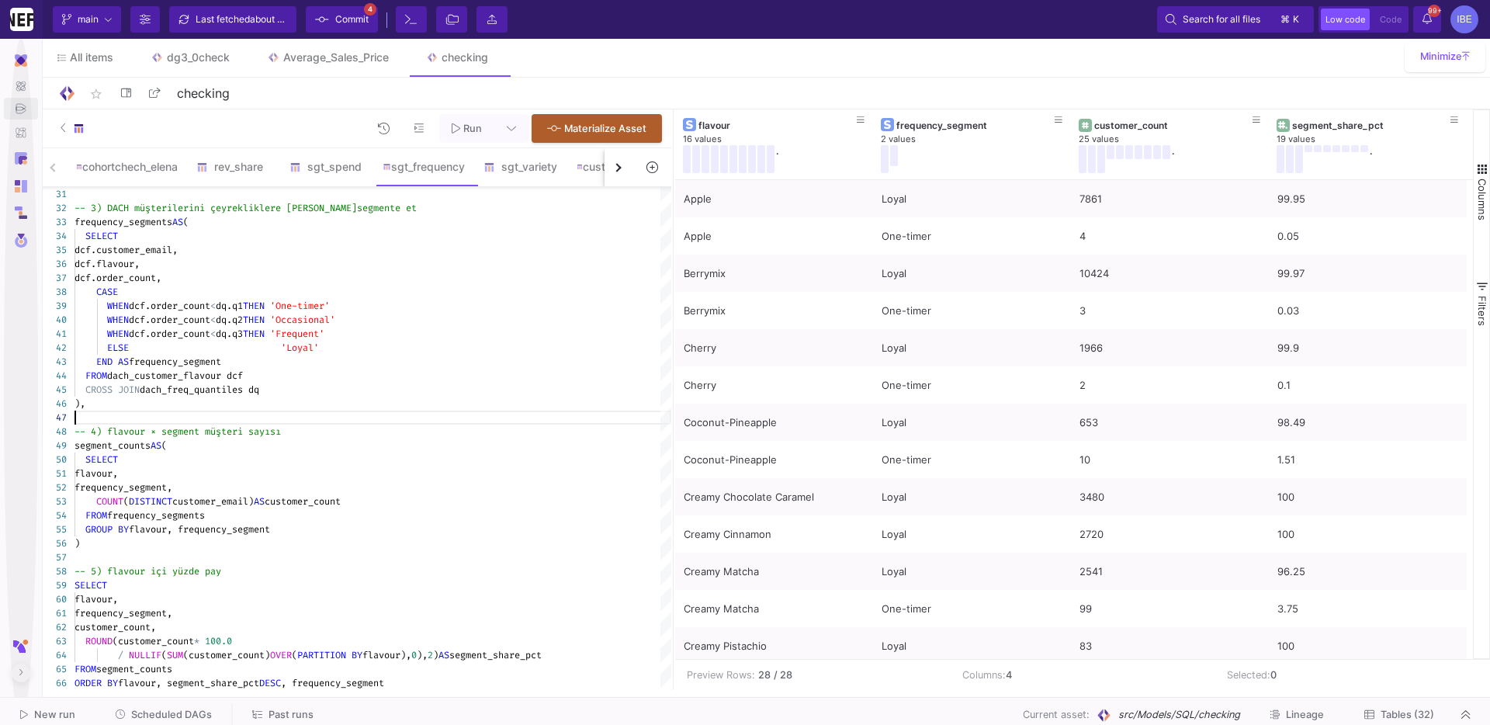
type textarea "-- BE_SHOP_DACH · Daily Gut [PERSON_NAME] · flavour × frequency segment (last 1…"
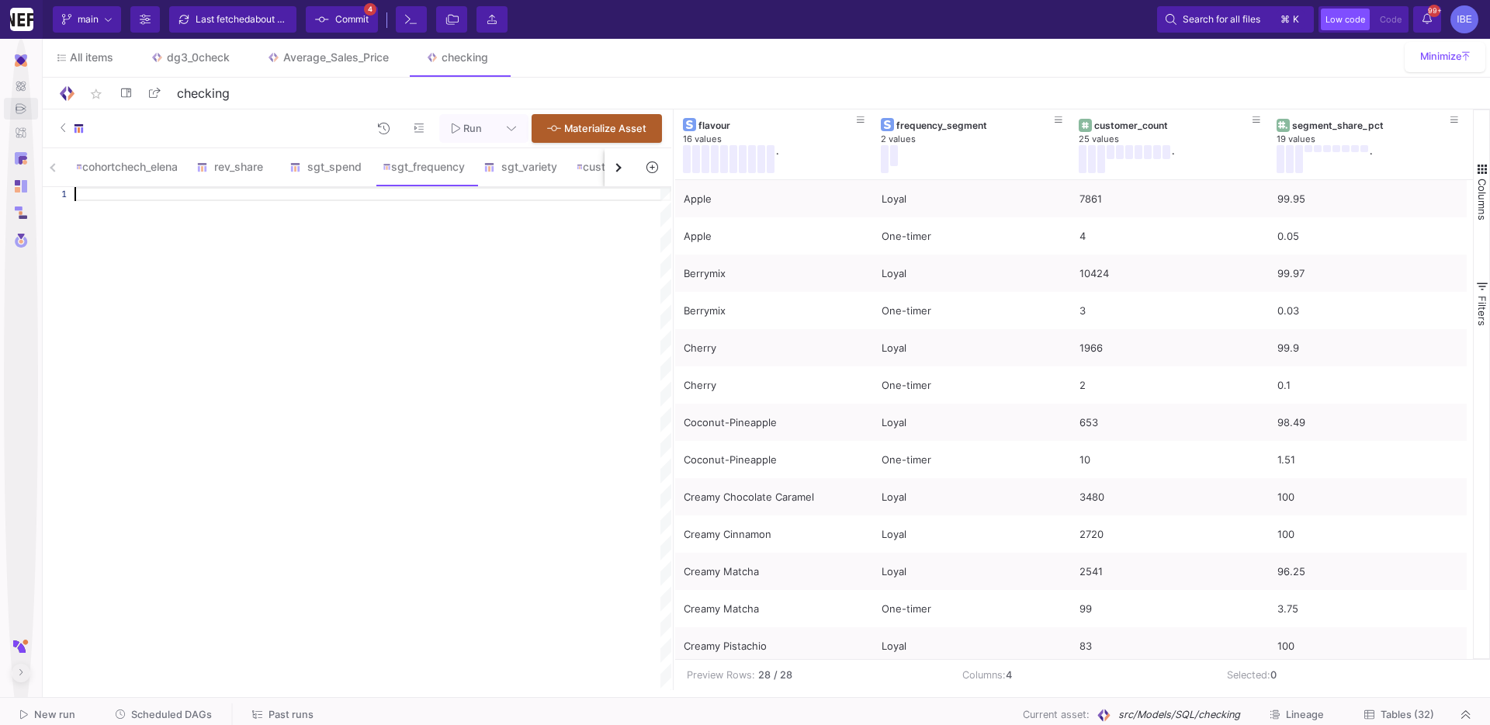
paste textarea "/ NULLIF(SUM(customer_count) OVER (PARTITION BY flavour), 0), 2) AS segment_sha…"
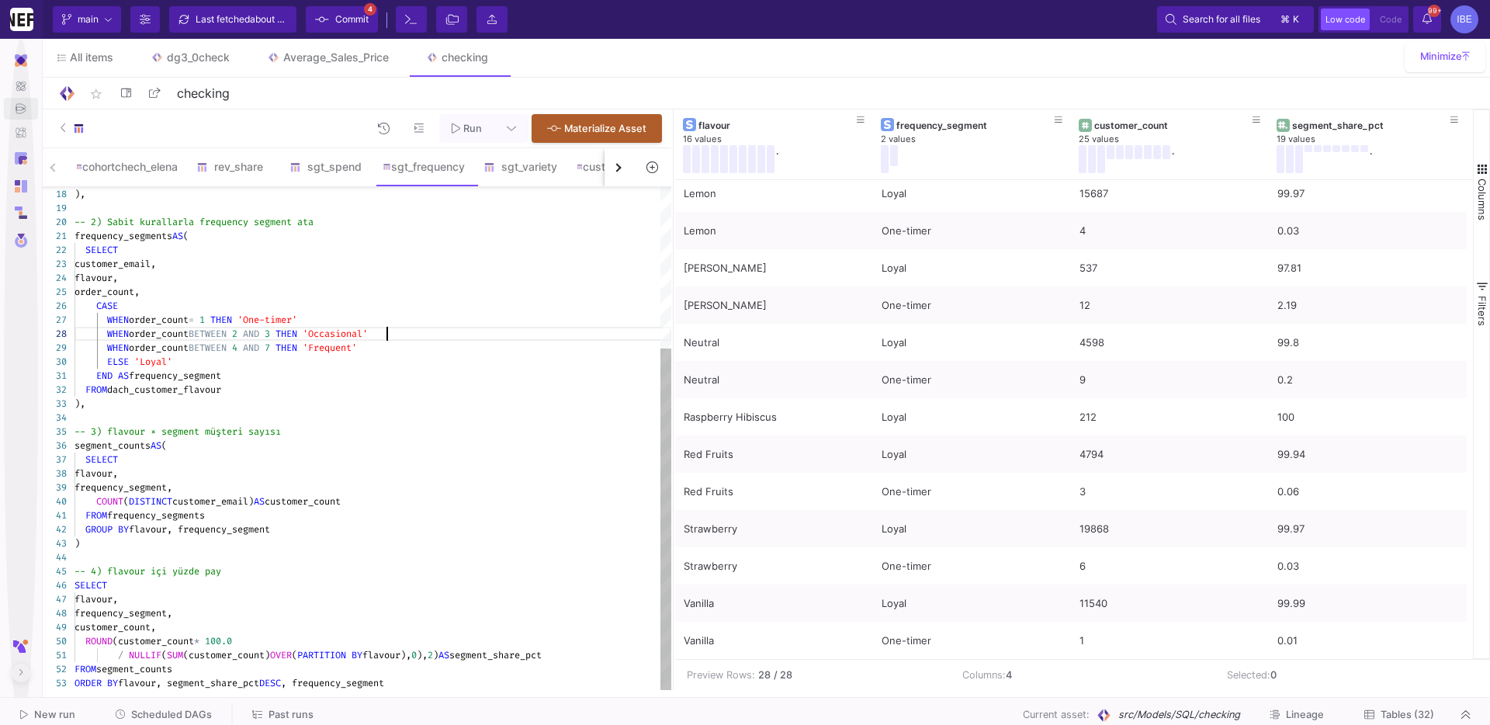
click at [545, 341] on div "WHEN order_count BETWEEN 4 AND 7 THEN 'Frequent'" at bounding box center [372, 348] width 597 height 14
type textarea "-- BE_SHOP_DACH · Daily Gut [PERSON_NAME] · flavour × frequency segment (last 1…"
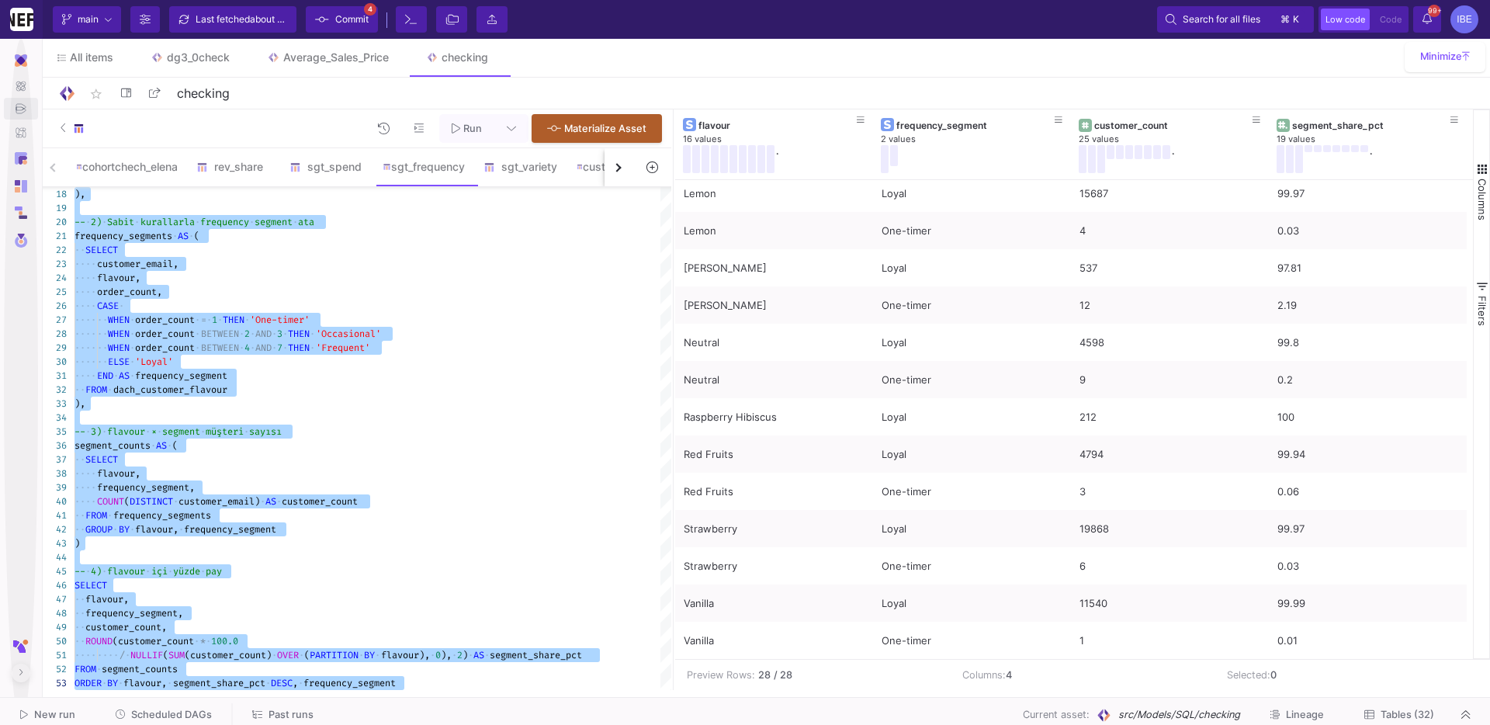
click at [453, 142] on button "Run" at bounding box center [466, 128] width 55 height 29
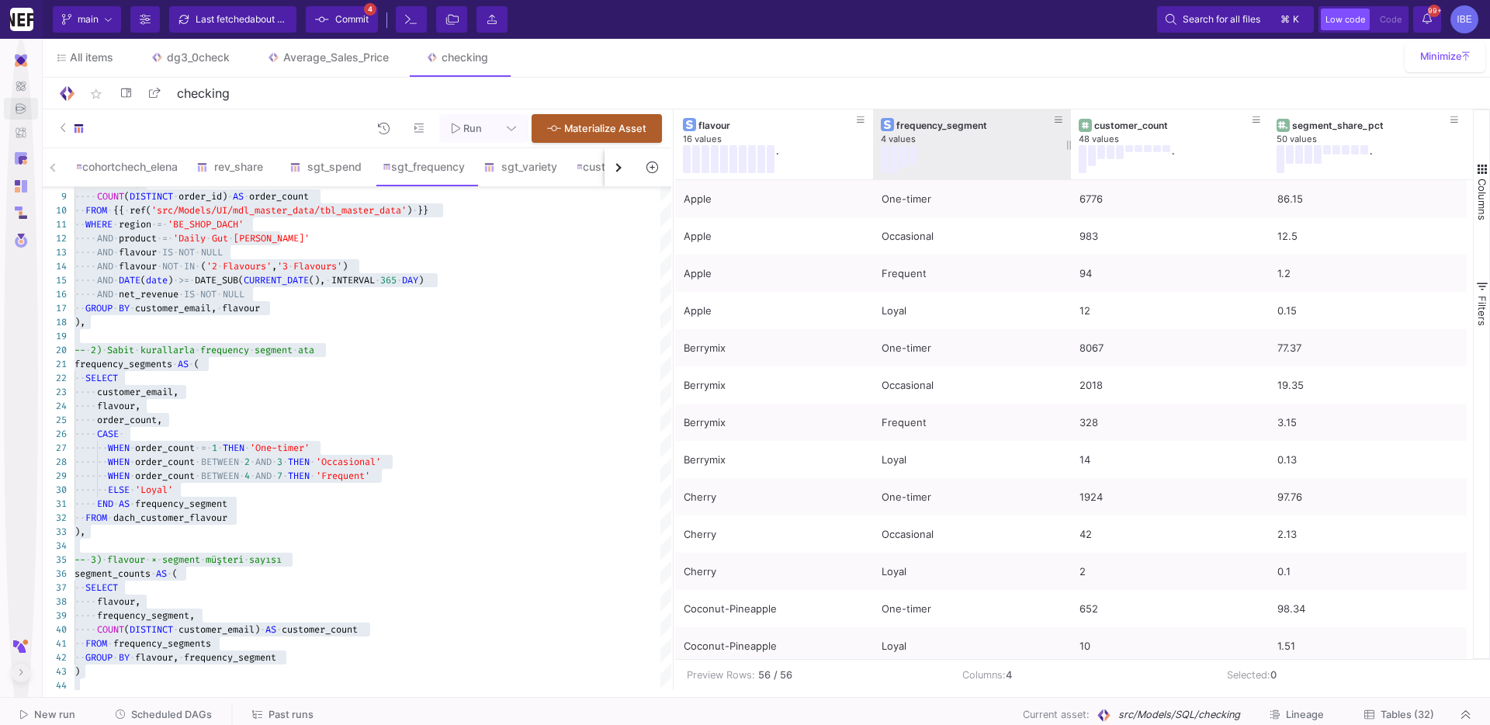
click at [901, 154] on button at bounding box center [903, 156] width 8 height 23
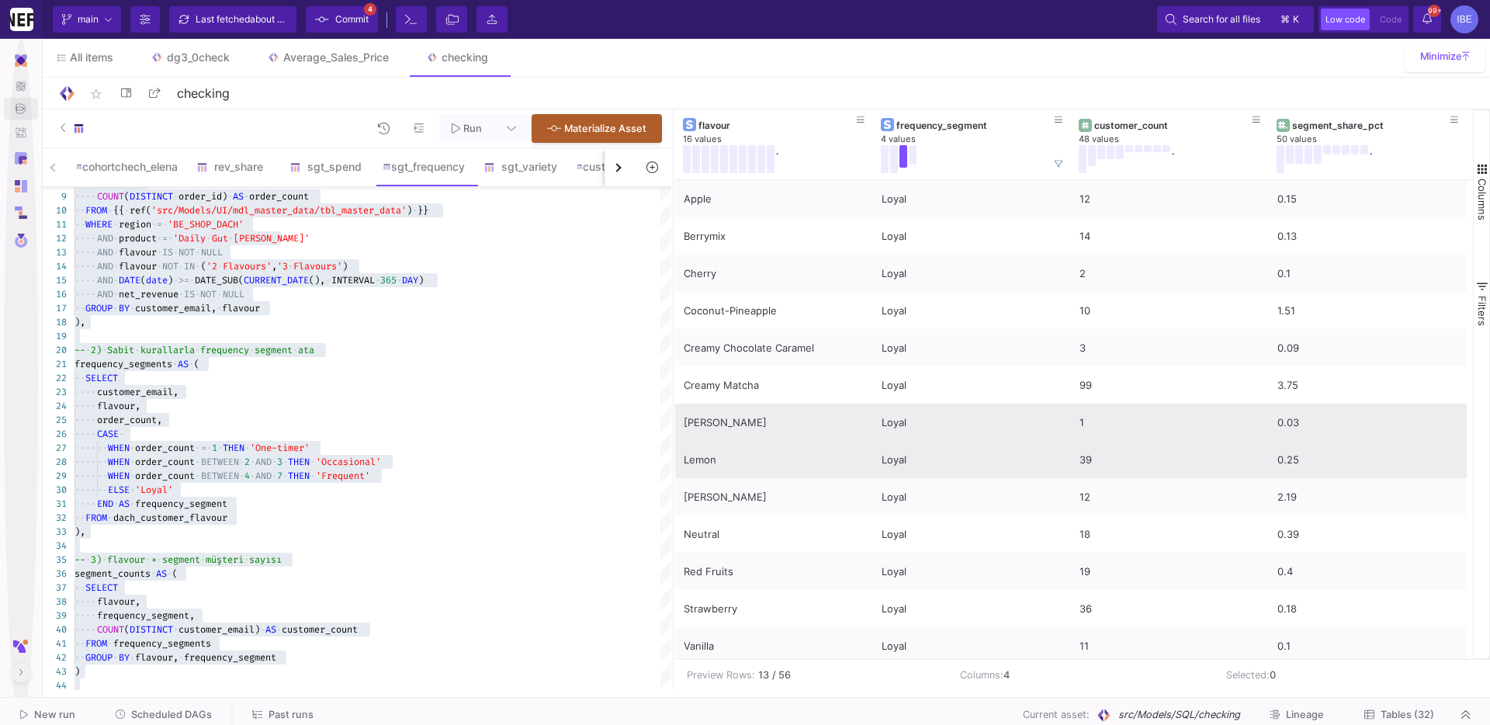
scroll to position [5, 0]
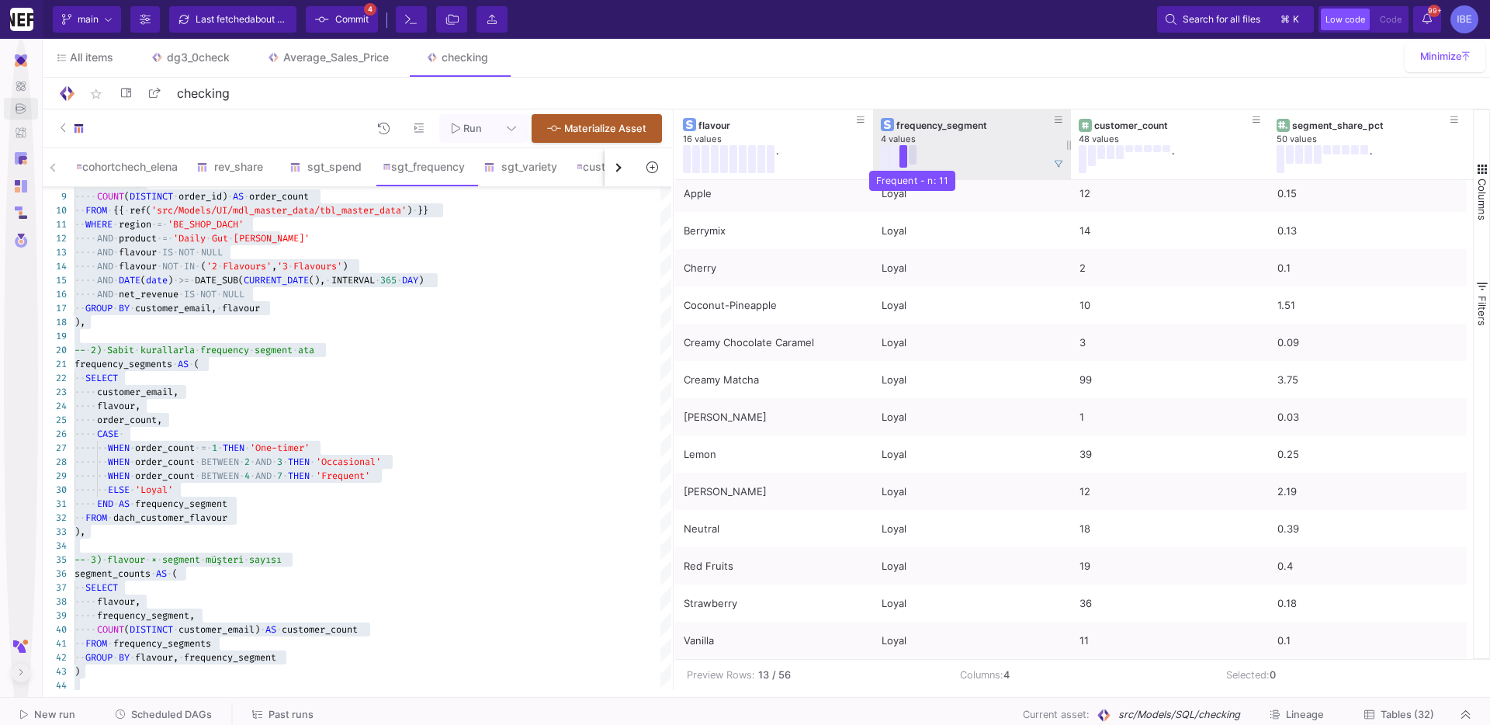
click at [912, 155] on button at bounding box center [913, 154] width 8 height 19
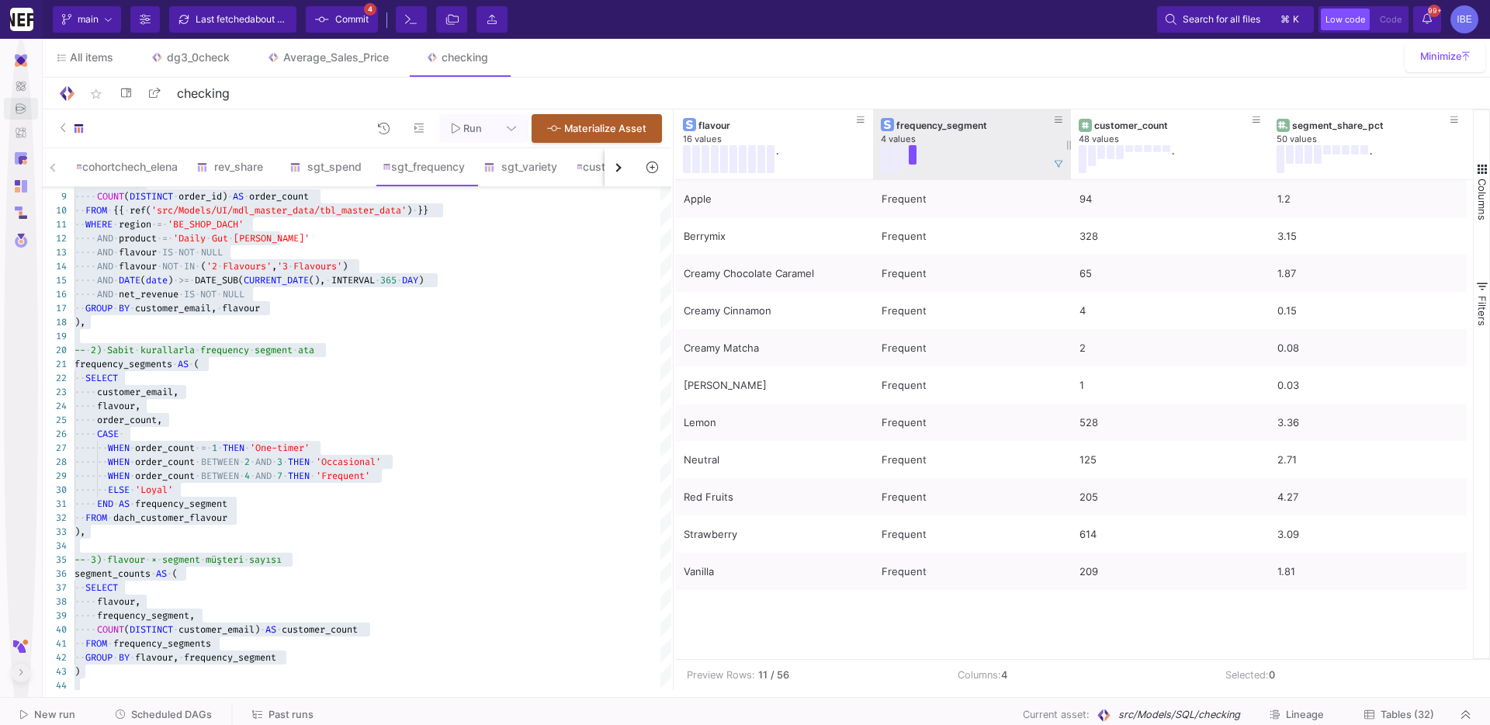
click at [916, 156] on button at bounding box center [913, 154] width 8 height 19
click at [1055, 171] on button at bounding box center [1058, 163] width 23 height 23
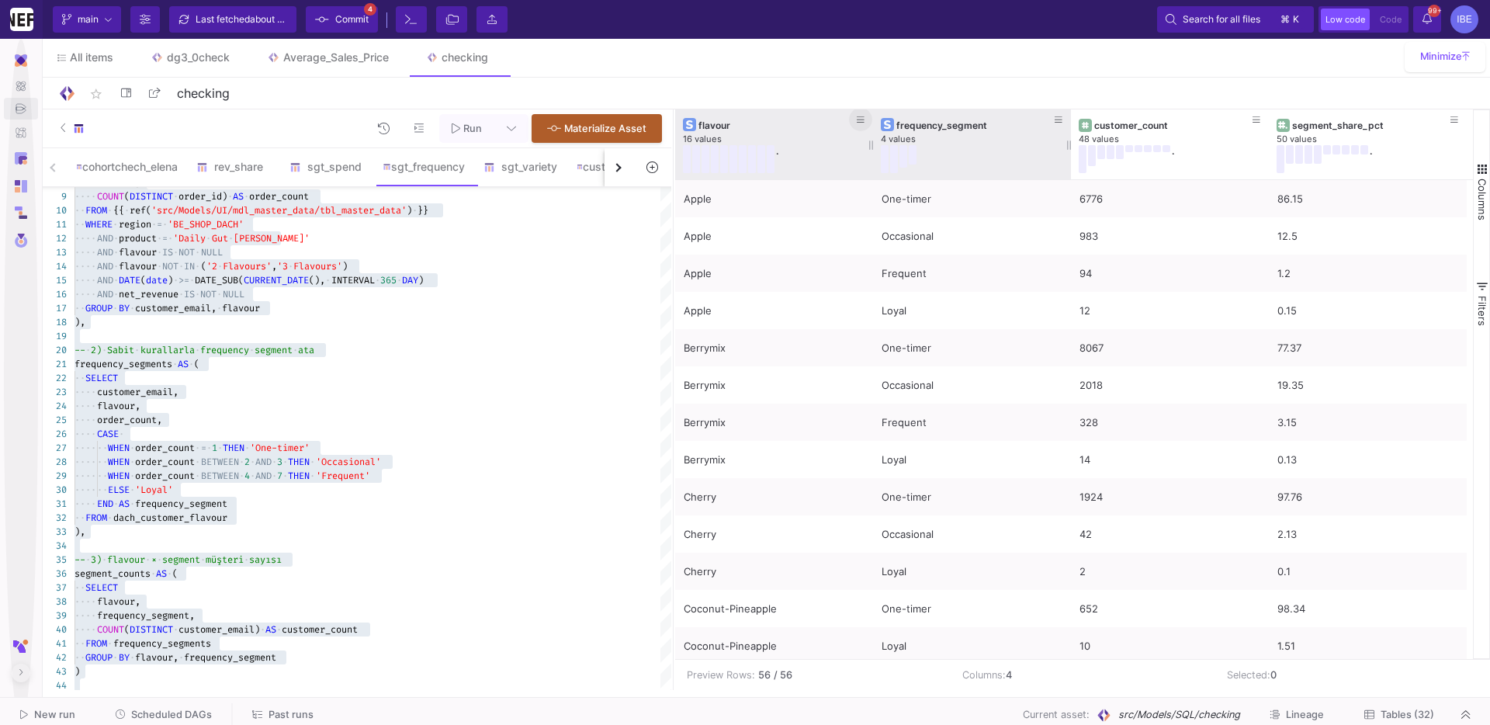
click at [858, 119] on icon at bounding box center [861, 119] width 8 height 6
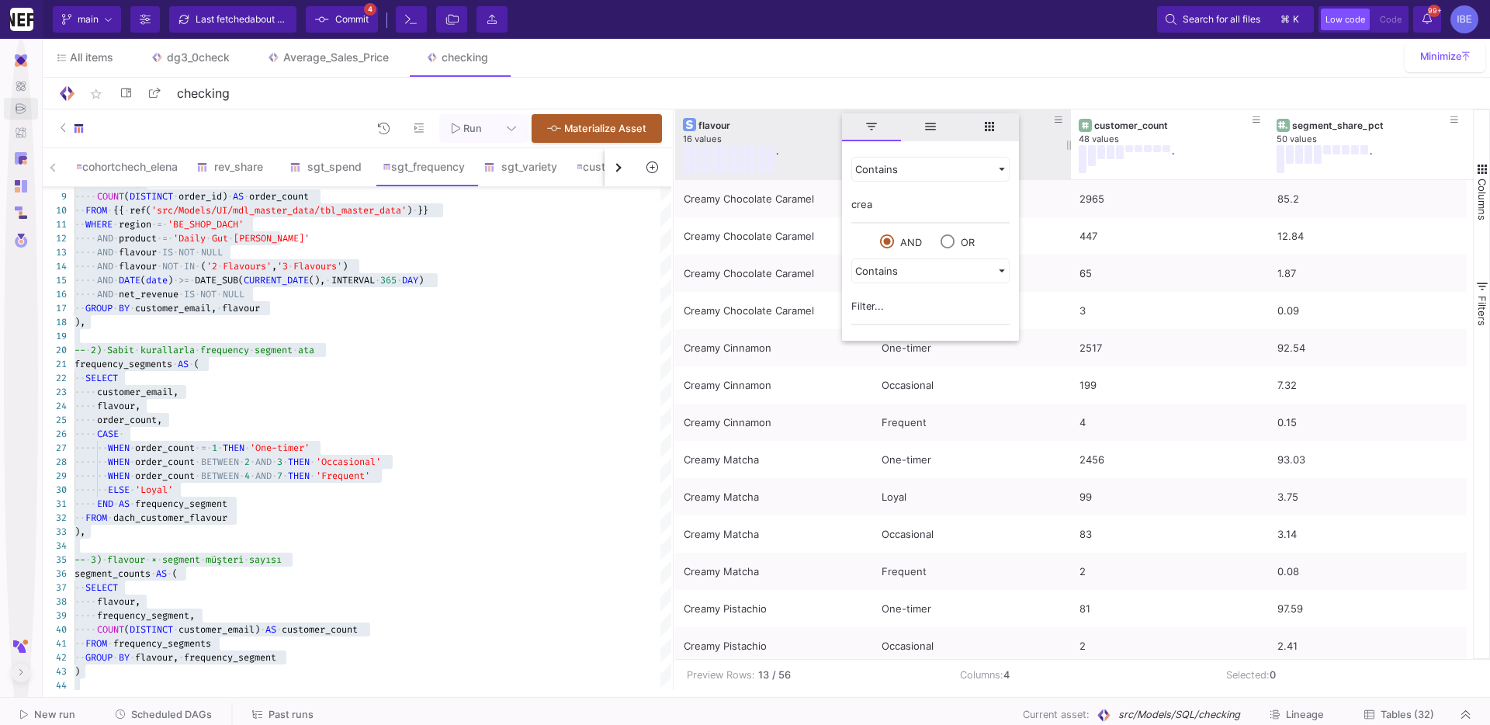
type input "cream"
type input "match"
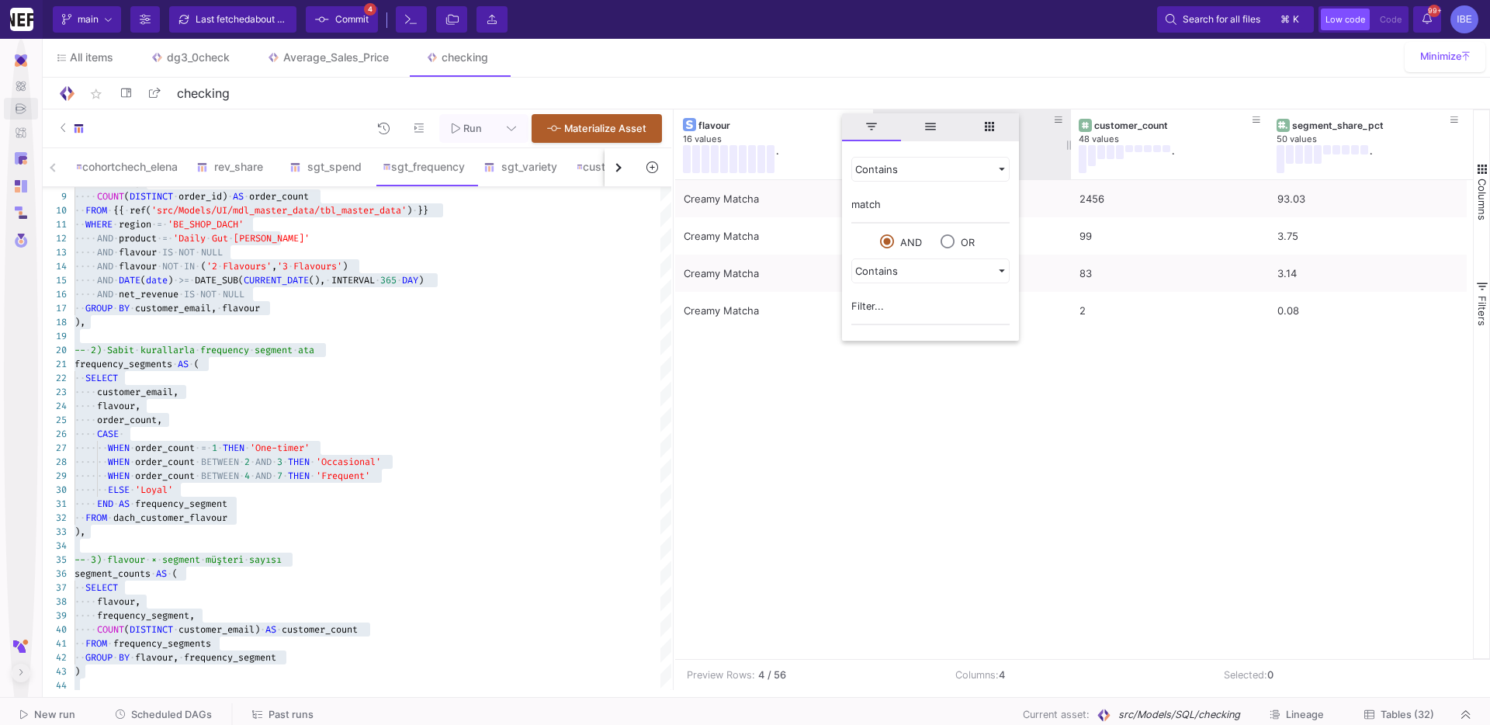
click at [790, 80] on div "star_border checking 8/90" at bounding box center [764, 94] width 1451 height 32
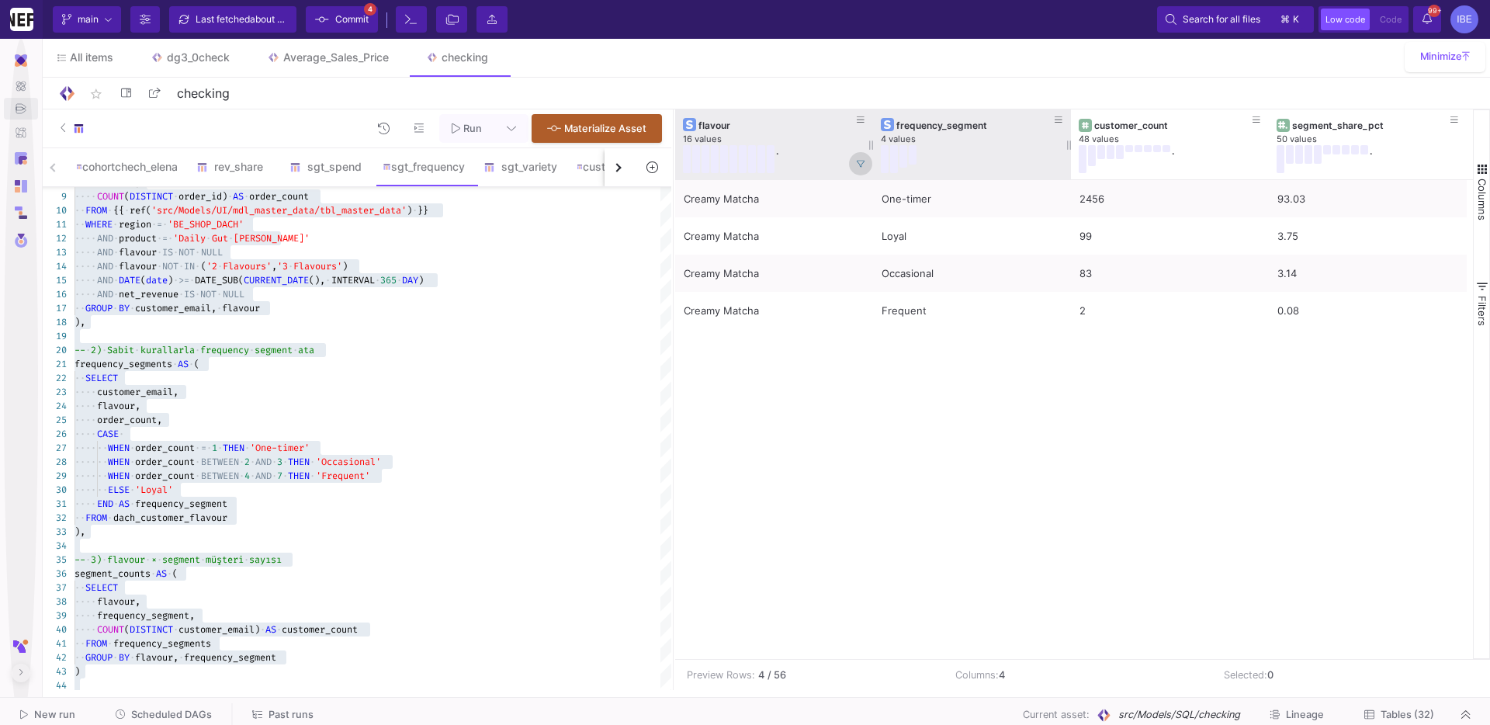
click at [858, 165] on icon at bounding box center [861, 164] width 8 height 8
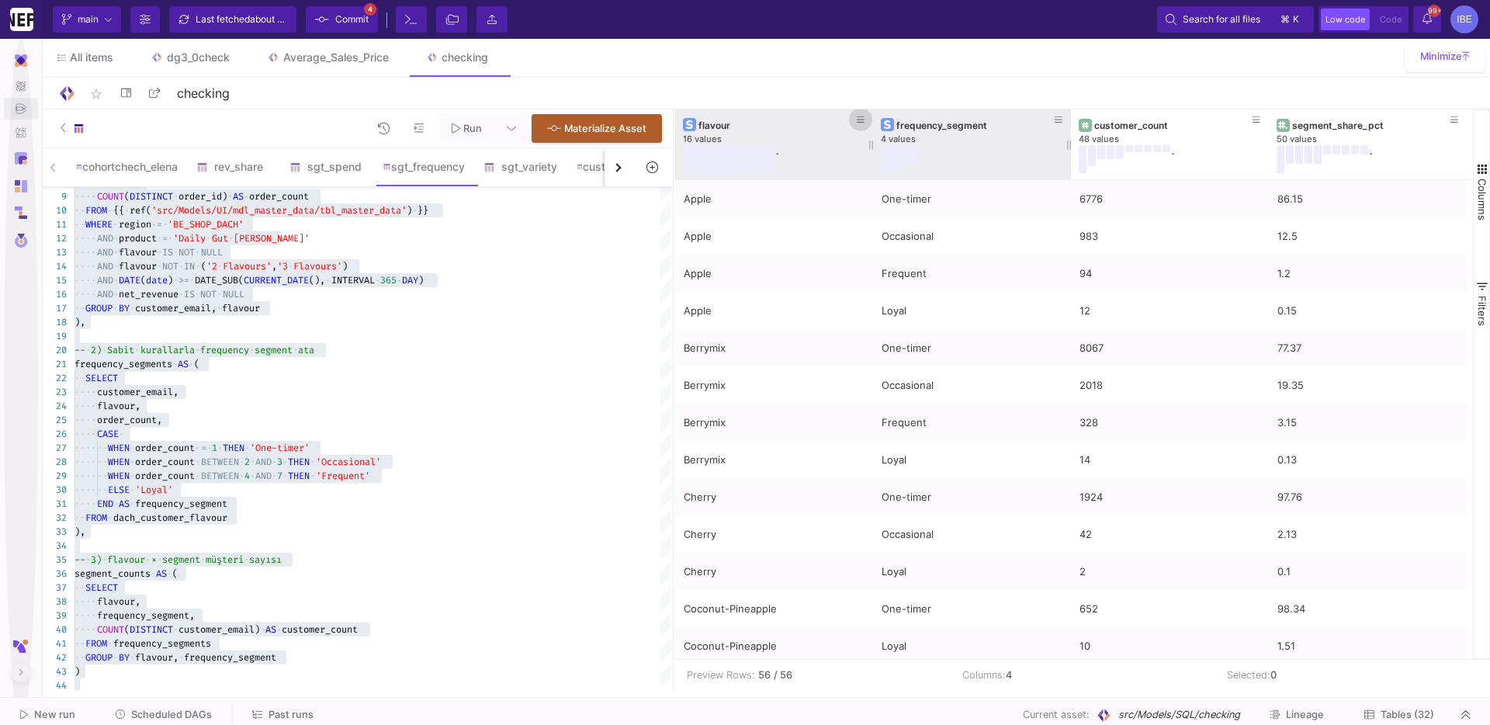
click at [856, 128] on button at bounding box center [860, 119] width 23 height 23
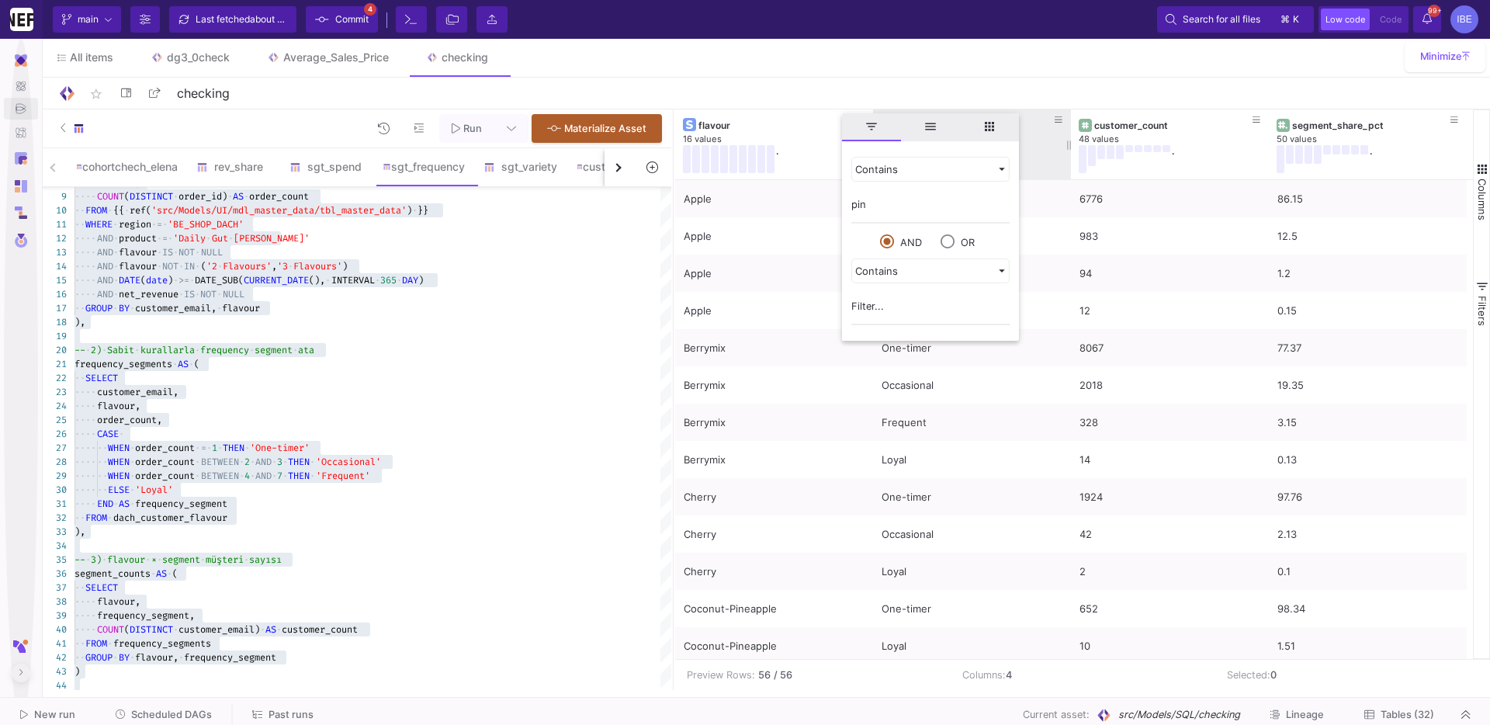
type input "pine"
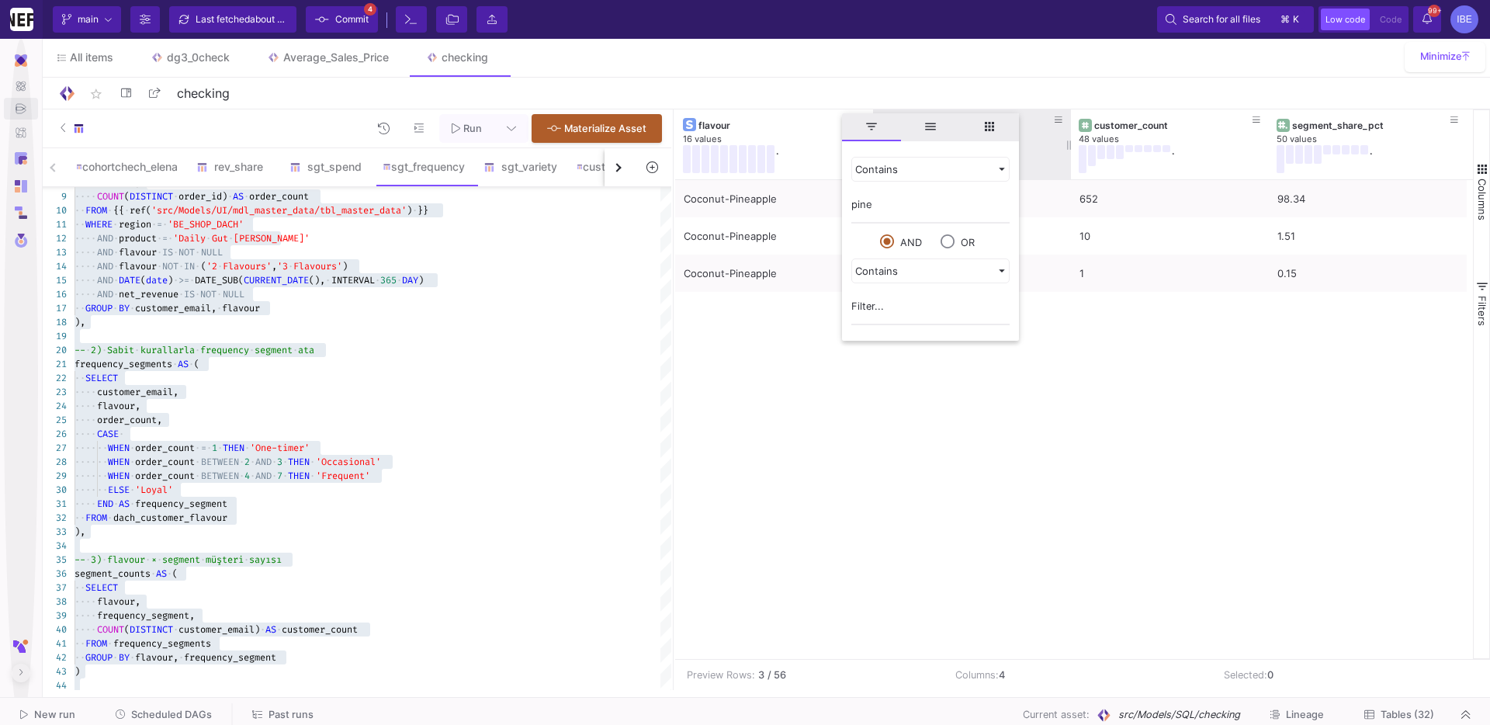
click at [795, 402] on div "Coconut-Pineapple One-timer 652 98.34 Coconut-Pineapple Loyal 10 1.51 Coconut-P…" at bounding box center [1074, 419] width 798 height 479
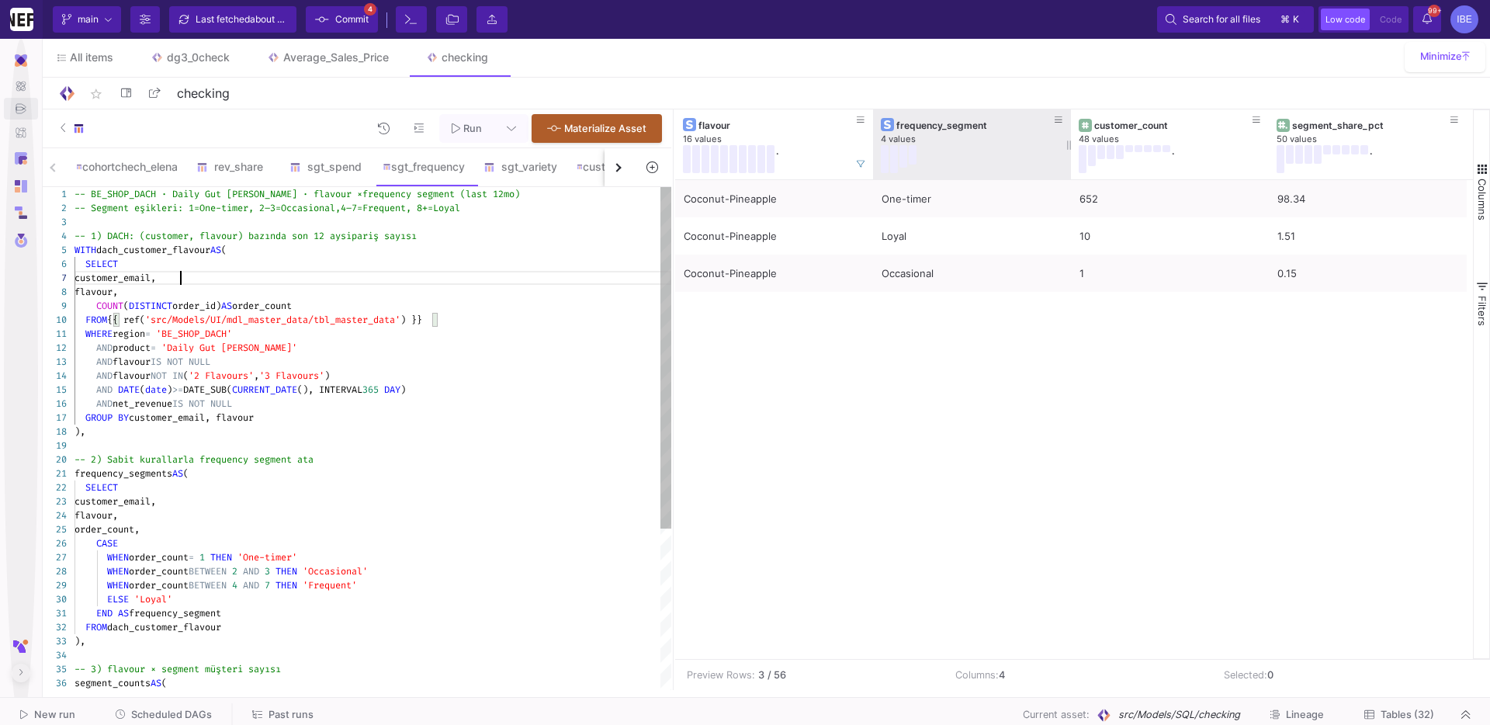
click at [565, 283] on div "customer_email," at bounding box center [372, 278] width 597 height 14
type textarea "-- BE_SHOP_DACH · Daily Gut [PERSON_NAME] · flavour × frequency segment (last 1…"
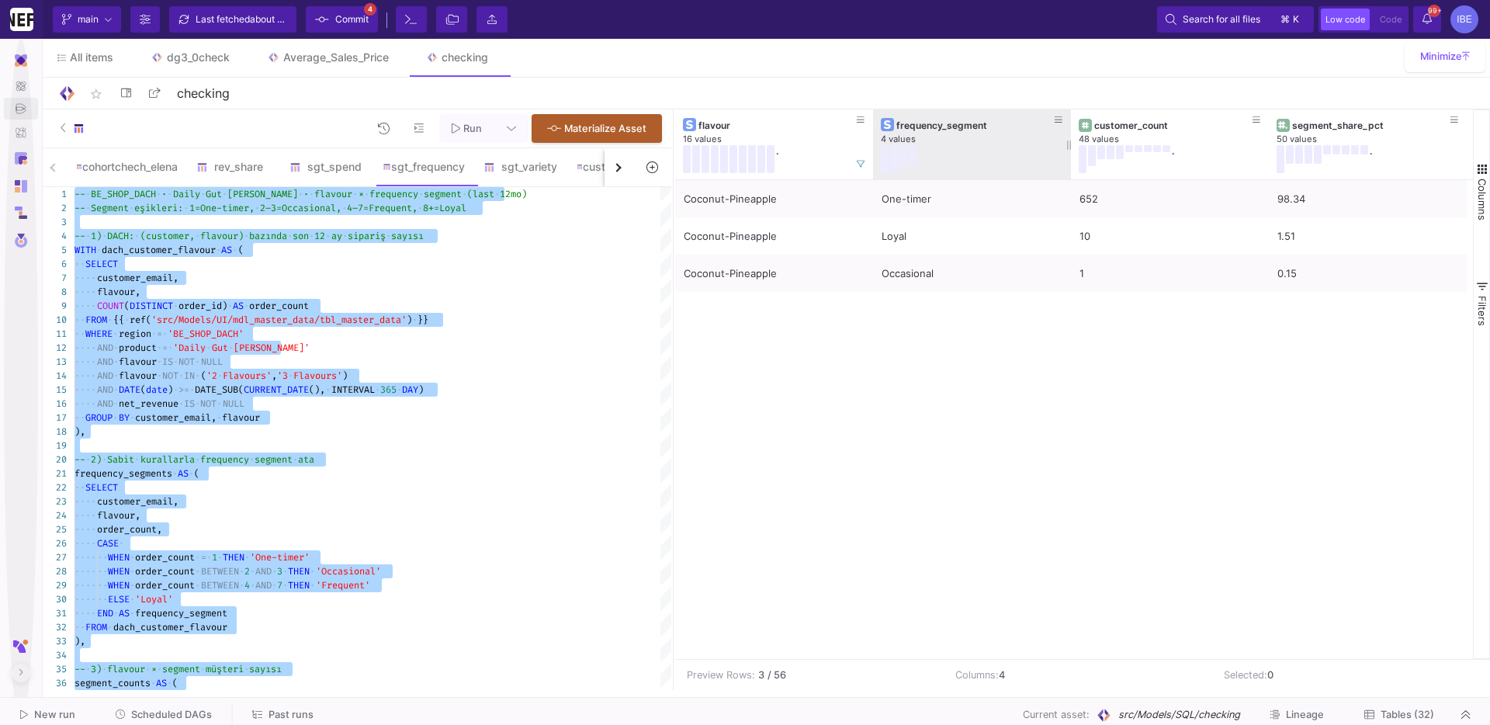
click at [473, 133] on span "Run" at bounding box center [472, 129] width 19 height 12
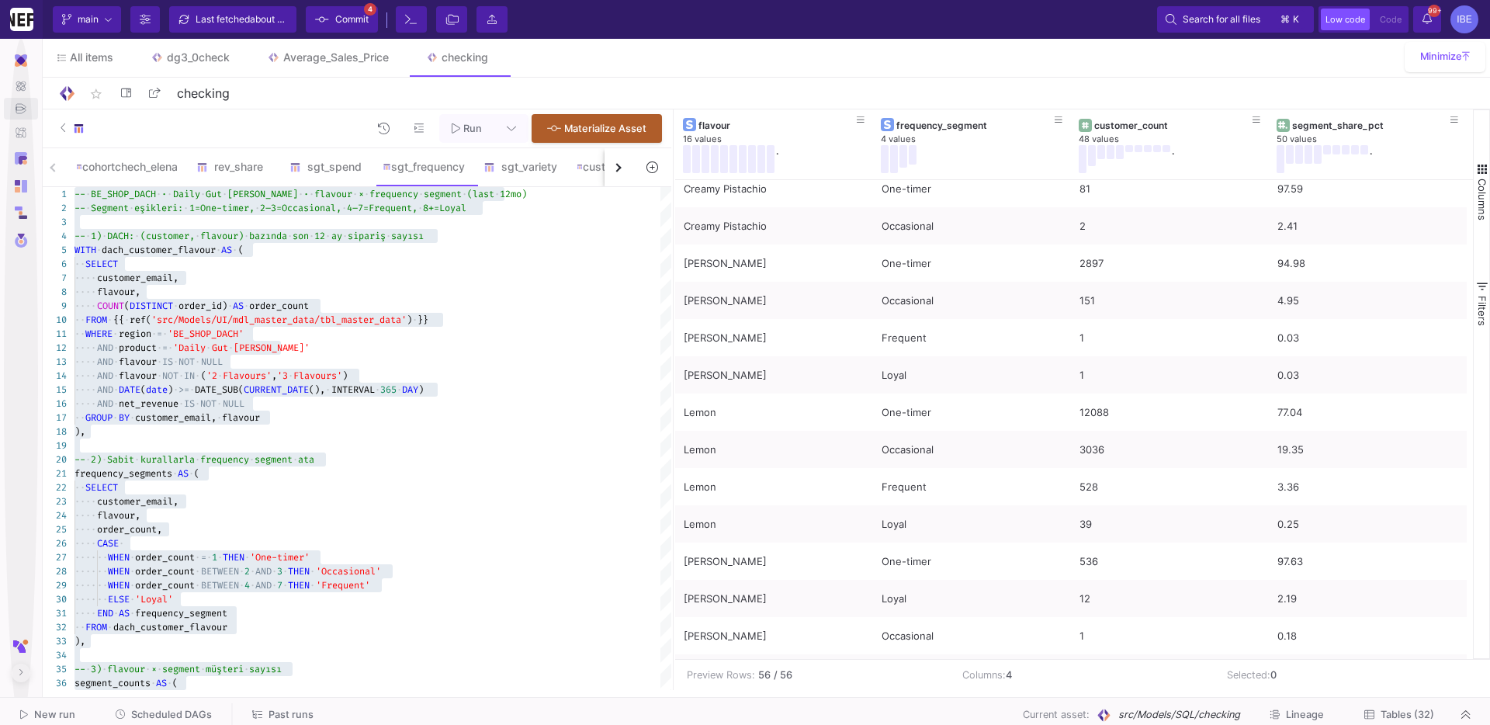
scroll to position [913, 0]
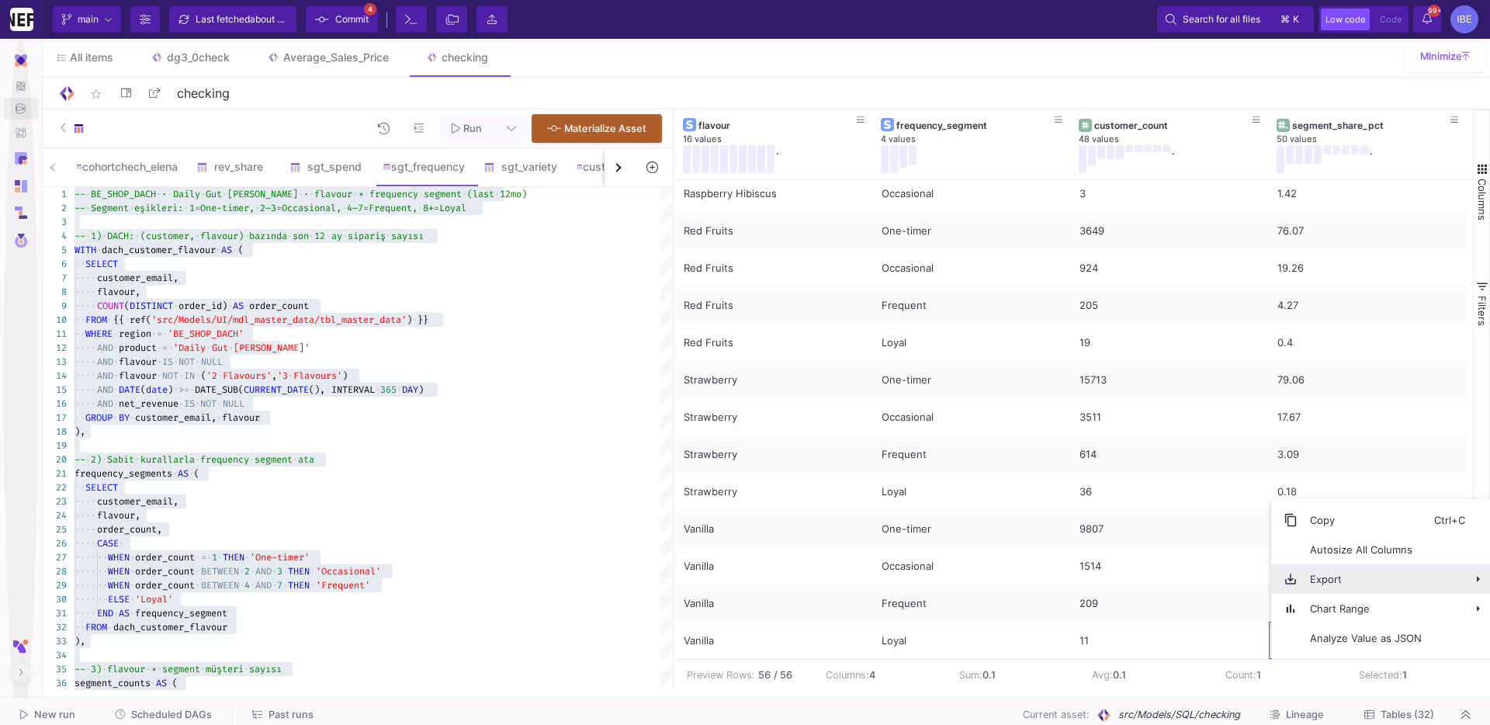
click at [1357, 578] on span "Export" at bounding box center [1365, 578] width 137 height 29
click at [1223, 591] on span "CSV Export" at bounding box center [1216, 584] width 85 height 29
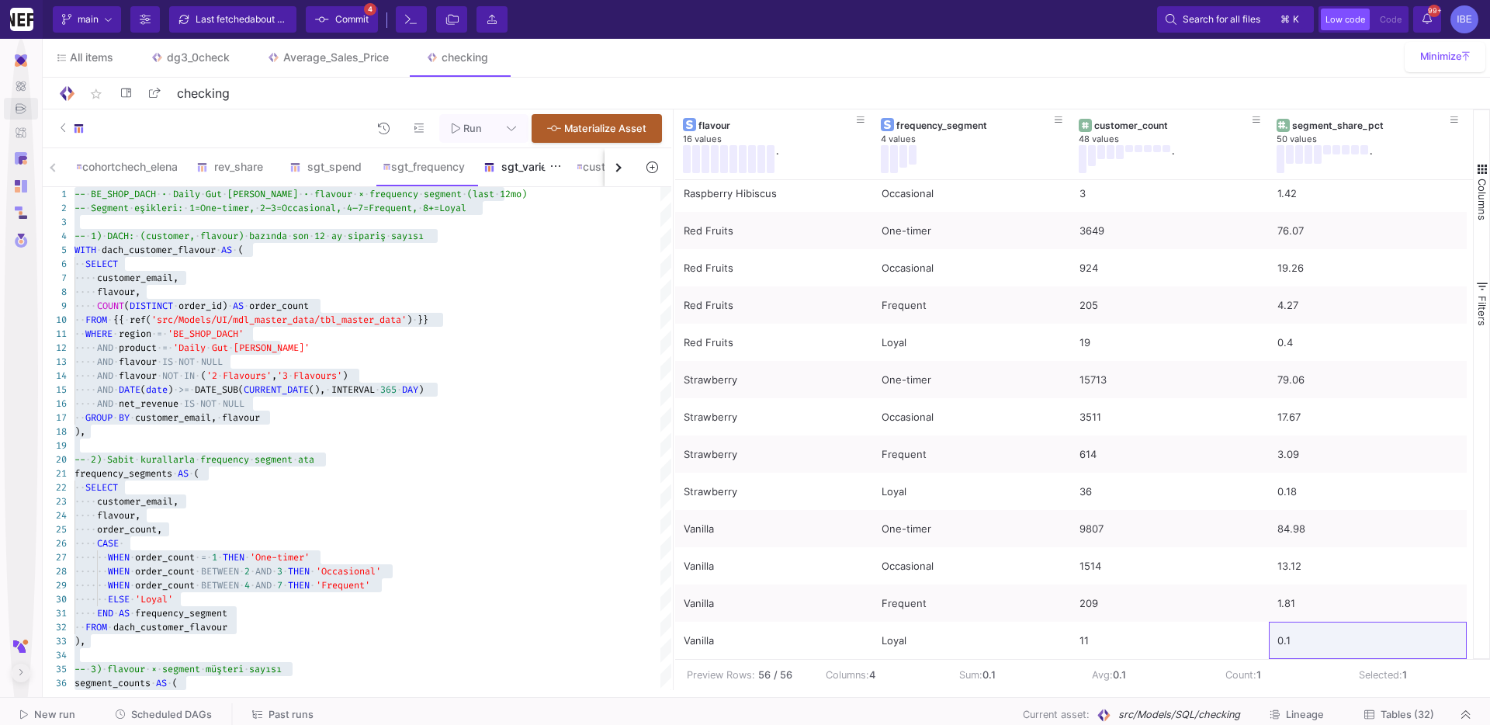
click at [529, 164] on div "sgt_variety" at bounding box center [520, 167] width 74 height 12
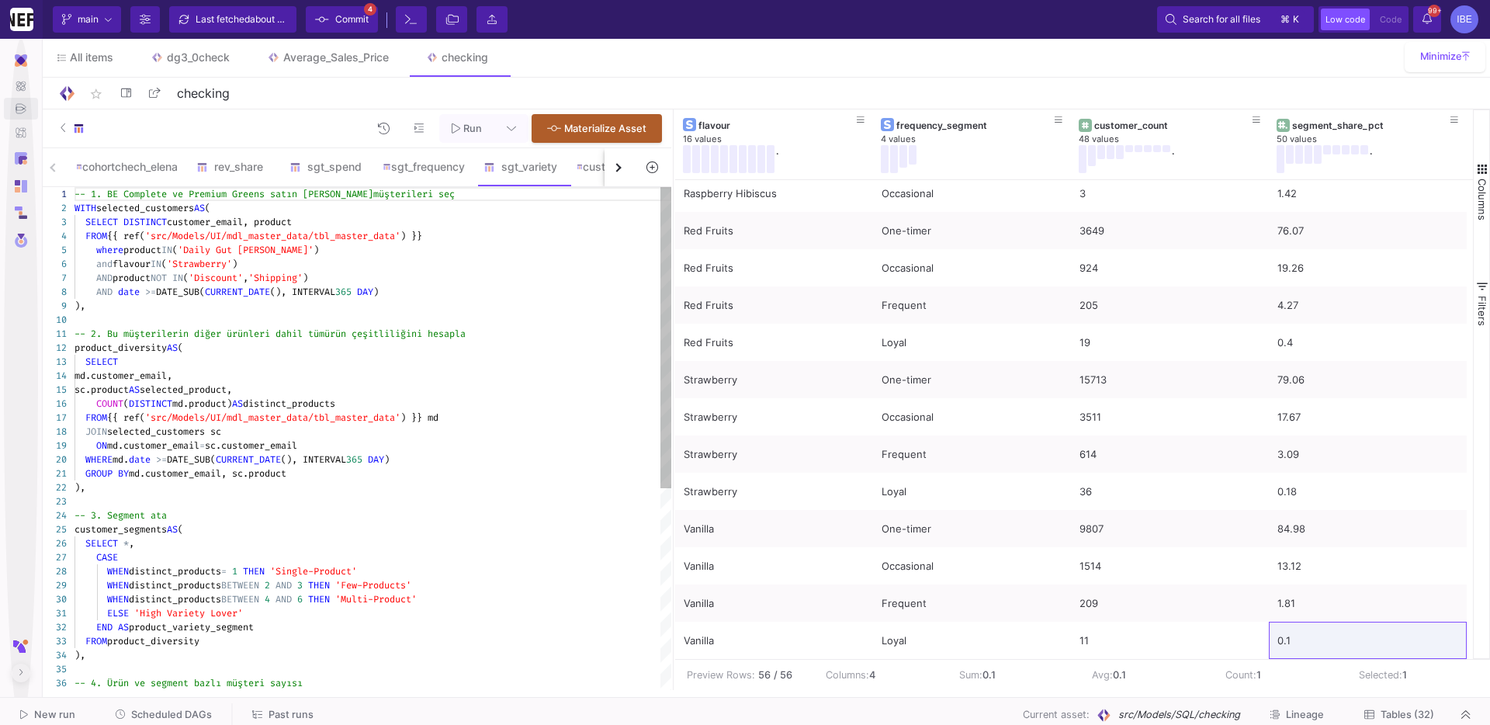
click at [481, 307] on div ")," at bounding box center [372, 306] width 597 height 14
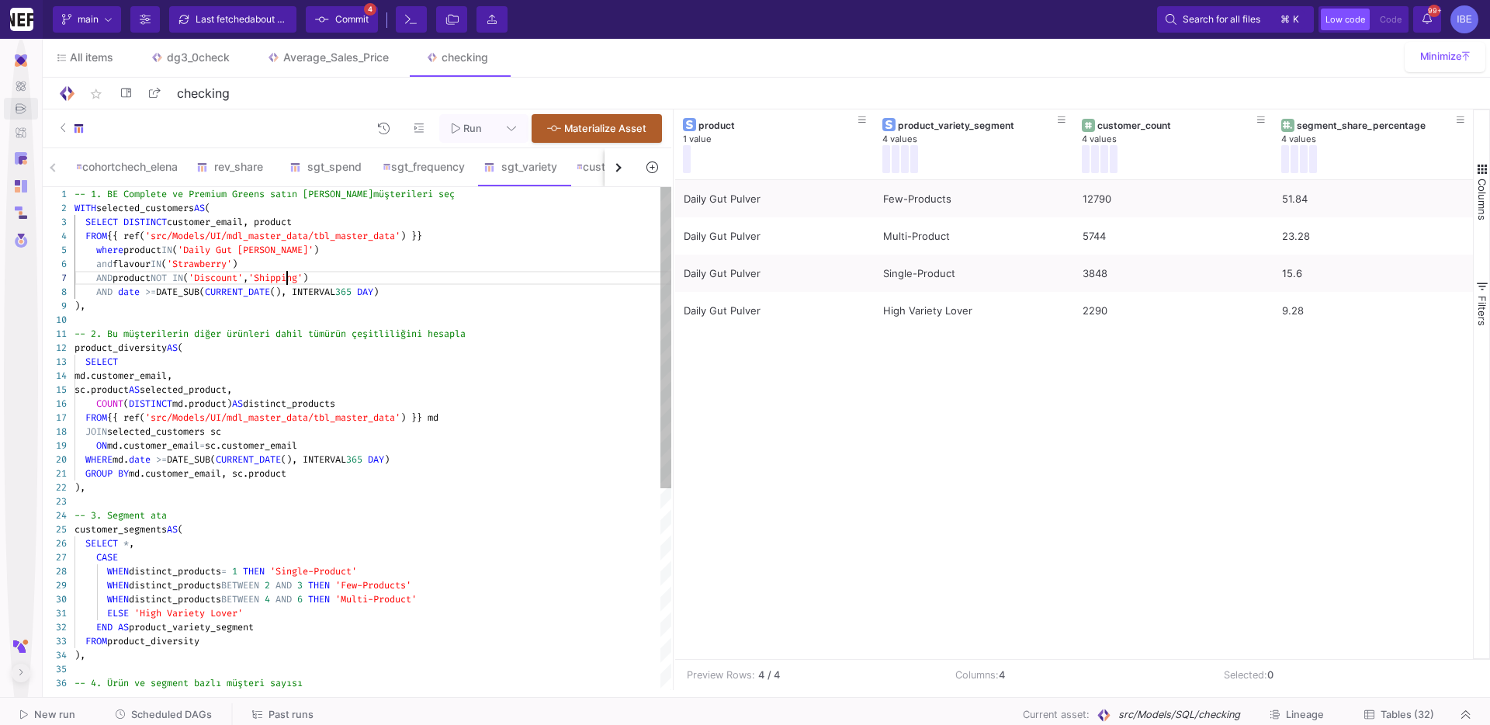
click at [286, 280] on div "1 2 3 4 5 6 7 8 9 10 11 12 13 14 15 16 17 18 19 20 21 22 23 24 25 26 27 28 29 3…" at bounding box center [355, 438] width 632 height 503
drag, startPoint x: 265, startPoint y: 601, endPoint x: 95, endPoint y: 583, distance: 170.2
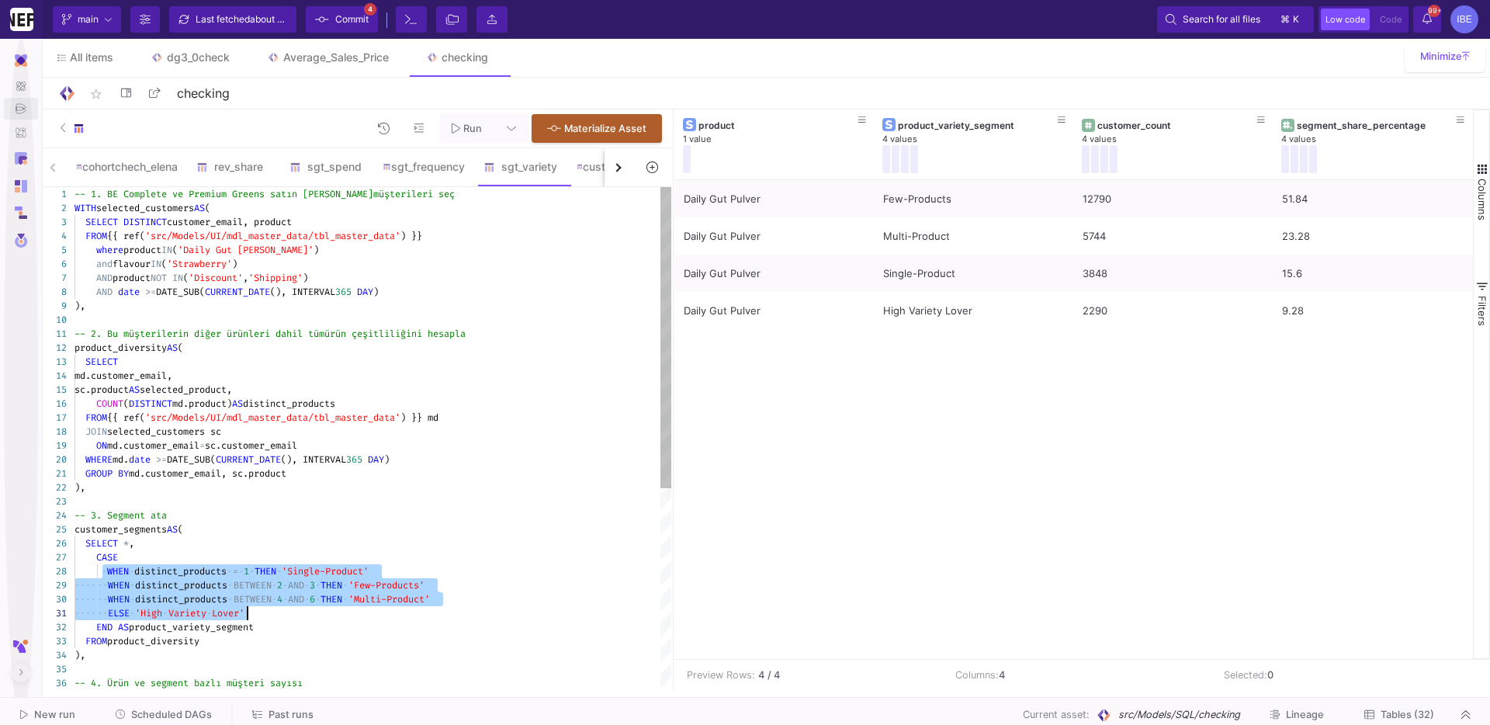
drag, startPoint x: 104, startPoint y: 574, endPoint x: 249, endPoint y: 611, distance: 149.8
type textarea "-- 1. BE Complete ve Premium Greens satın [PERSON_NAME] müşterileri seç WITH se…"
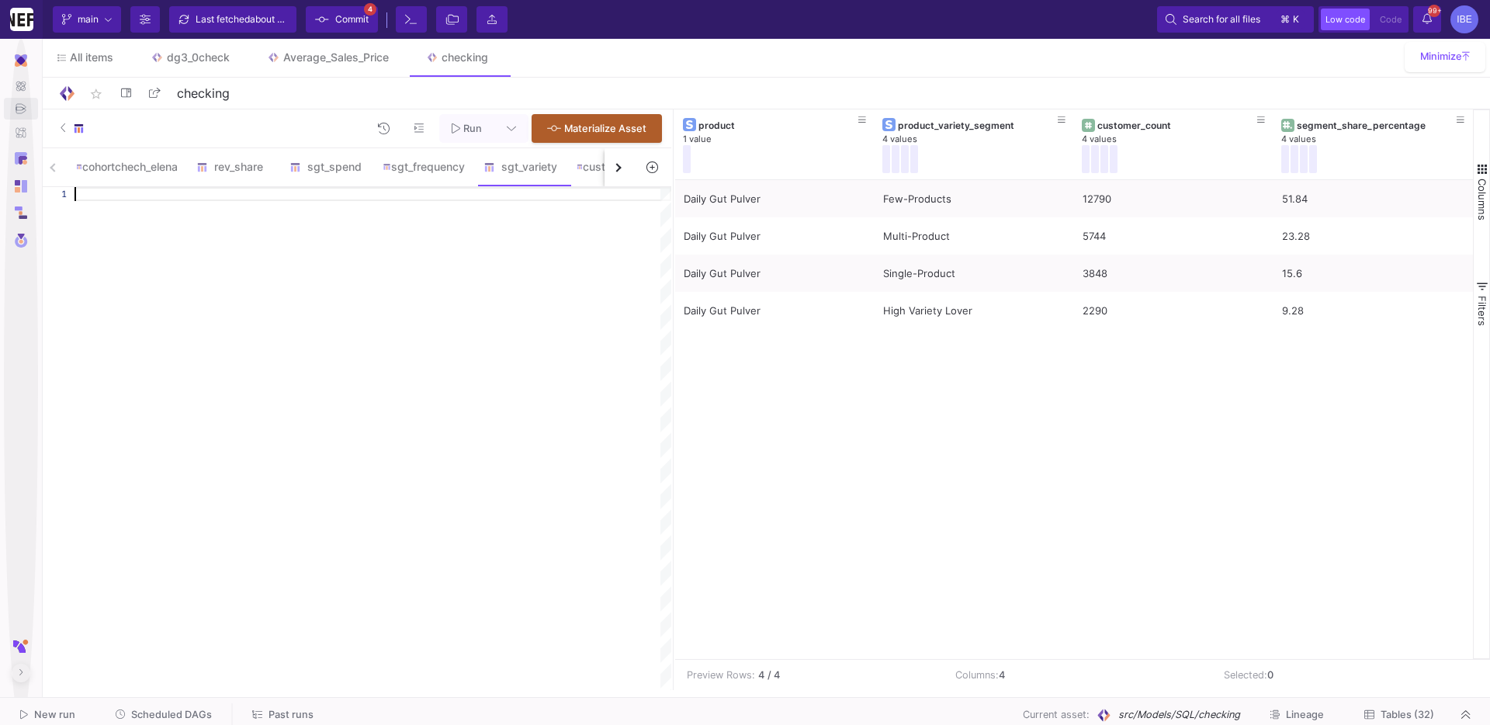
paste textarea "FROM segment_counts ORDER BY order_count DESC;"
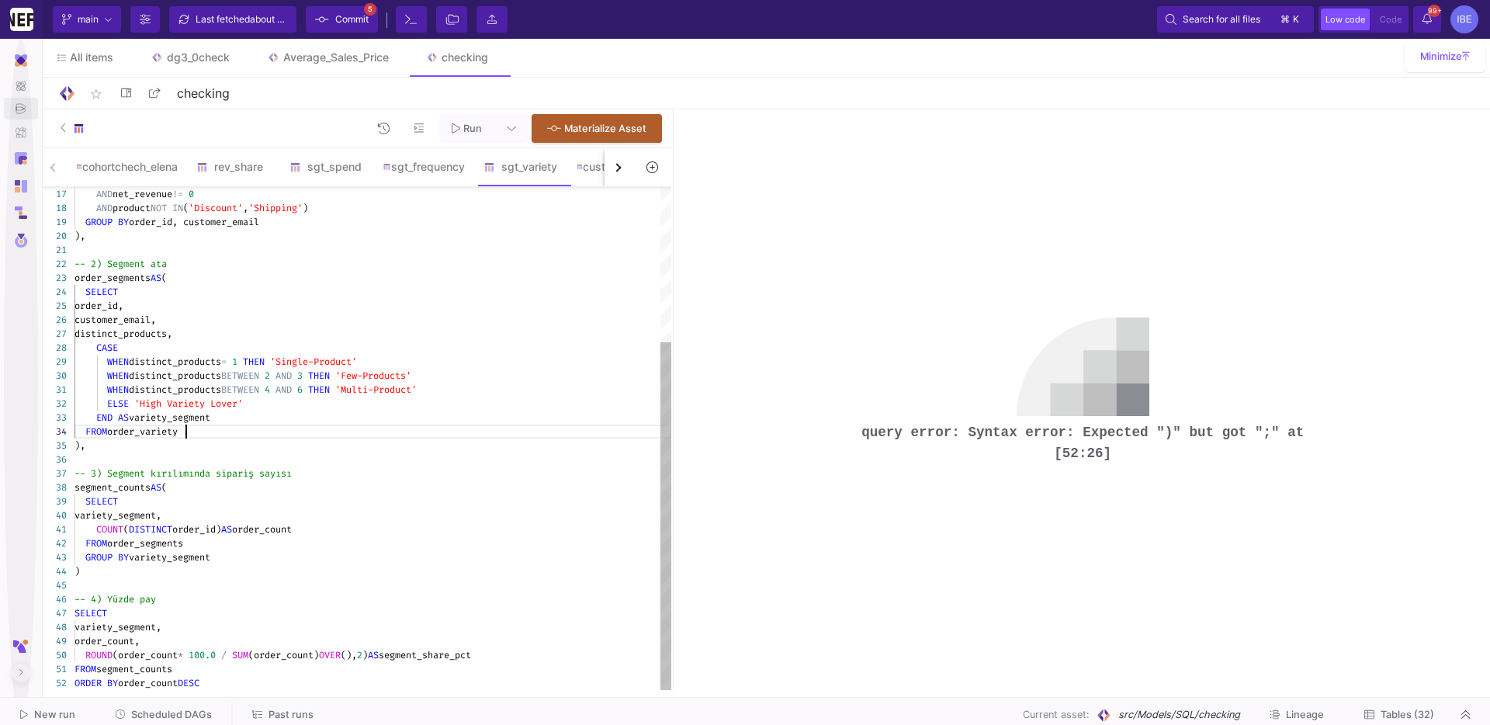
click at [572, 428] on div "FROM order_variety" at bounding box center [372, 431] width 597 height 14
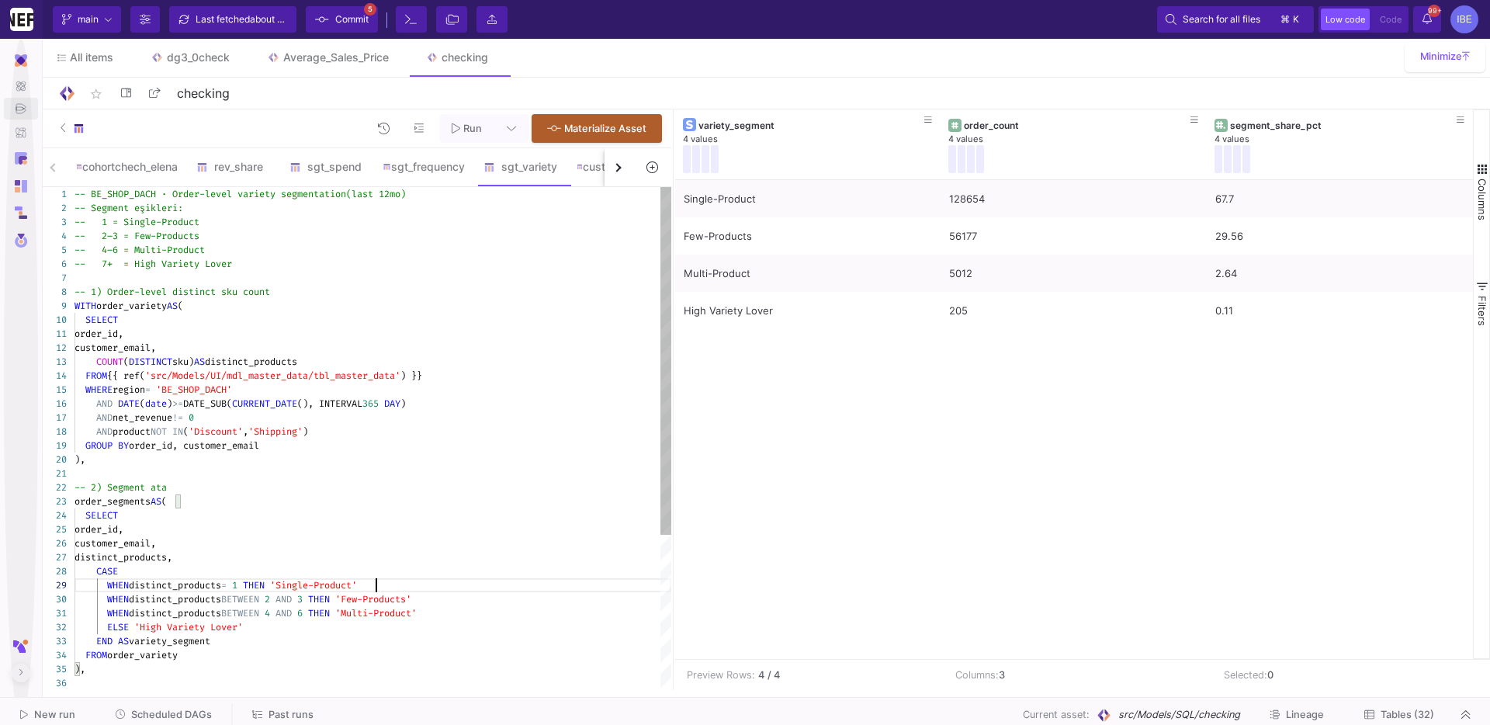
type textarea "-- BE_SHOP_DACH · Order-level variety segmentation (last 12mo) -- Segment eşikl…"
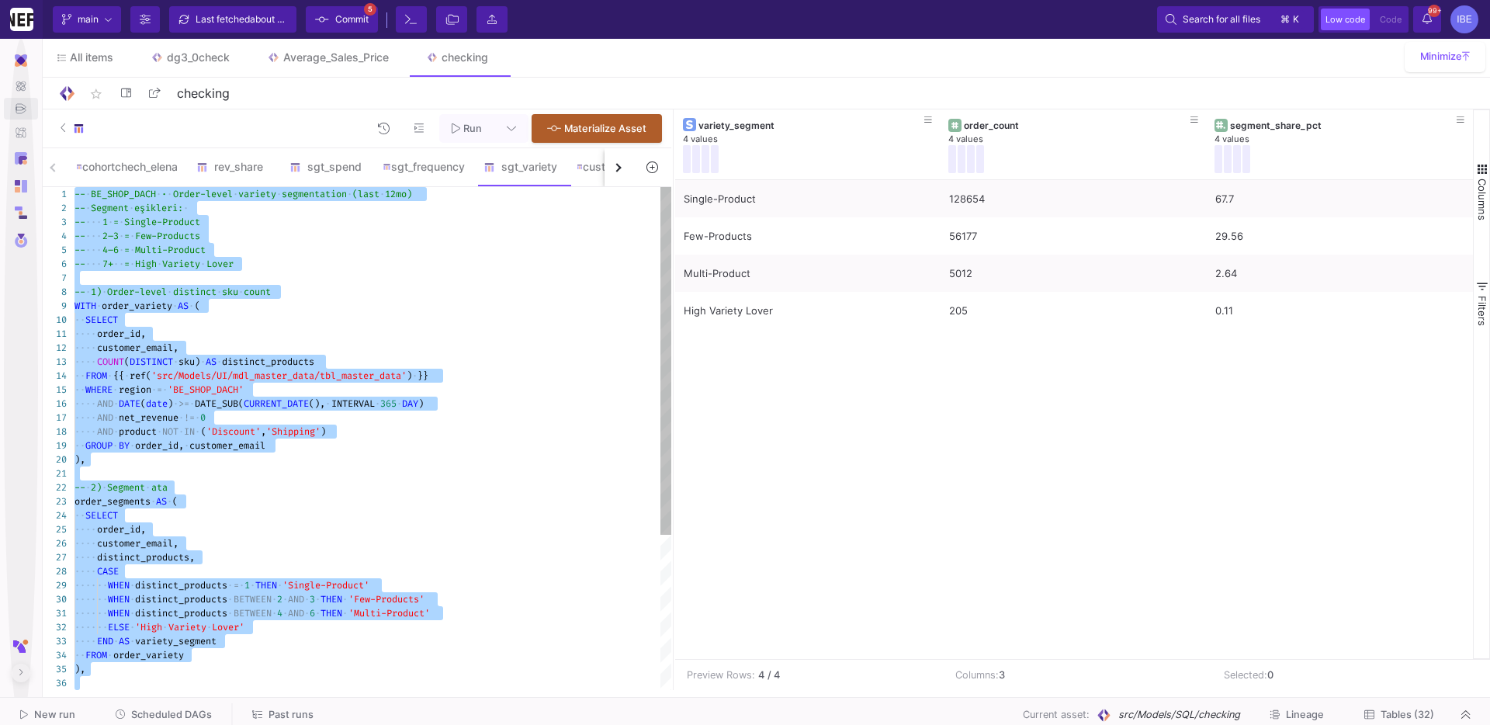
scroll to position [14, 0]
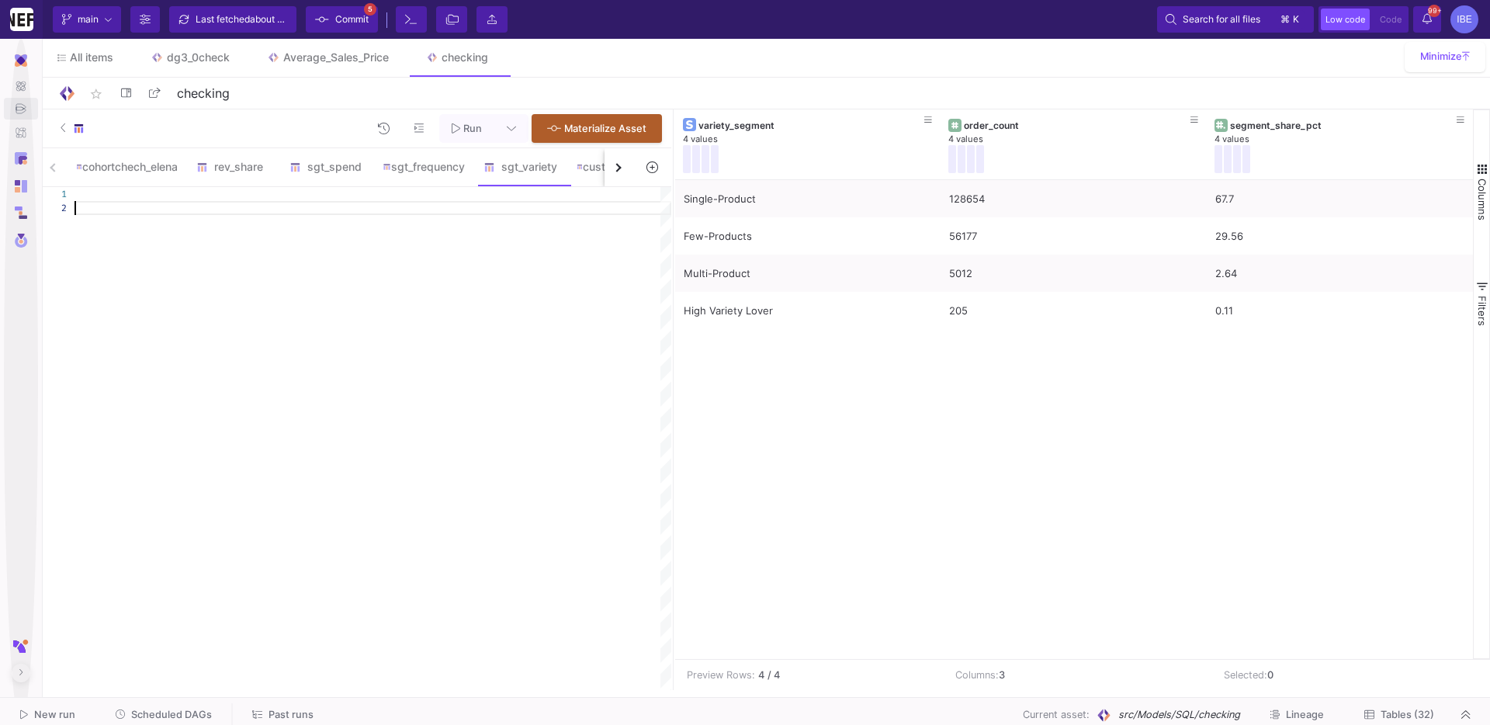
paste textarea "ROUND( COUNT(DISTINCT customer_email) * 100.0 / SUM(COUNT(DISTINCT customer_ema…"
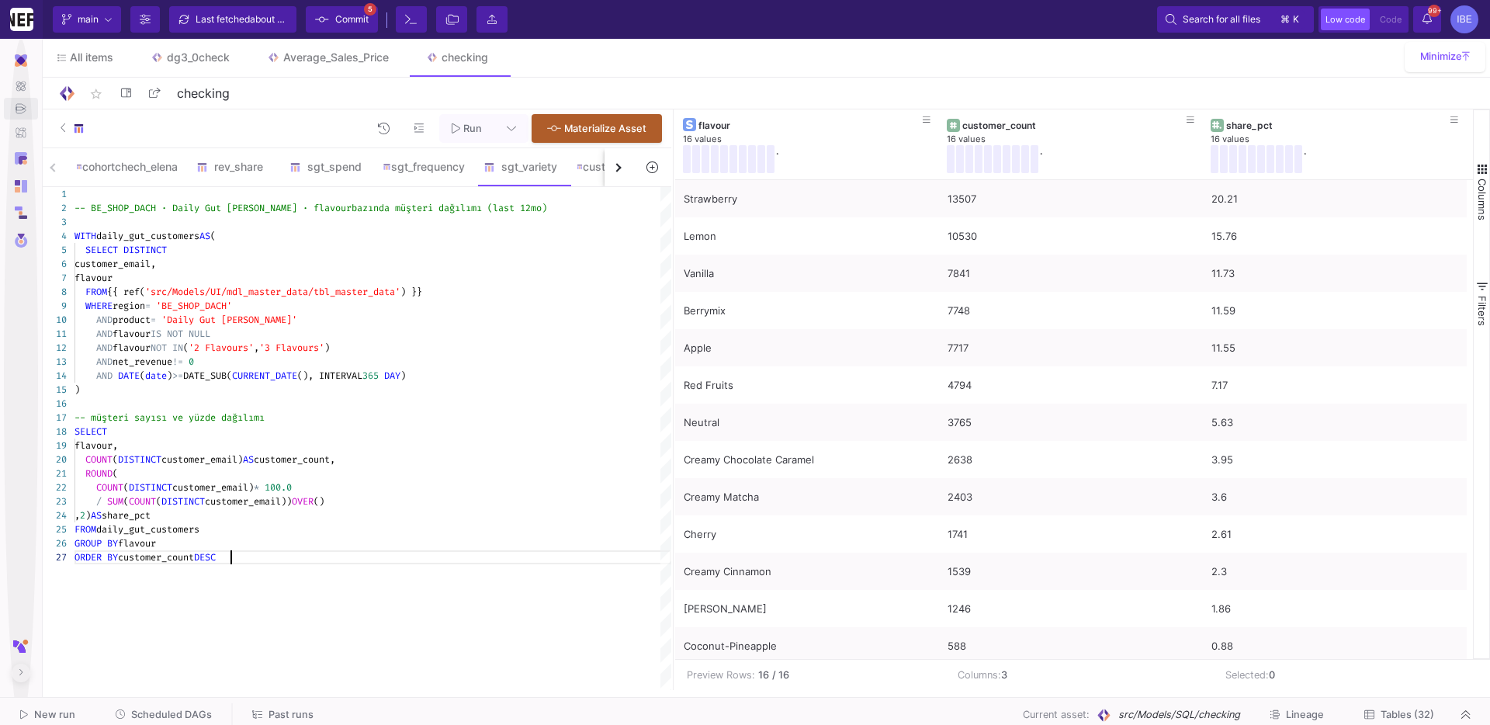
type textarea "ROUND( COUNT(DISTINCT customer_email) * 100.0 / SUM(COUNT(DISTINCT customer_ema…"
click at [437, 151] on div "sgt_frequency" at bounding box center [423, 166] width 101 height 37
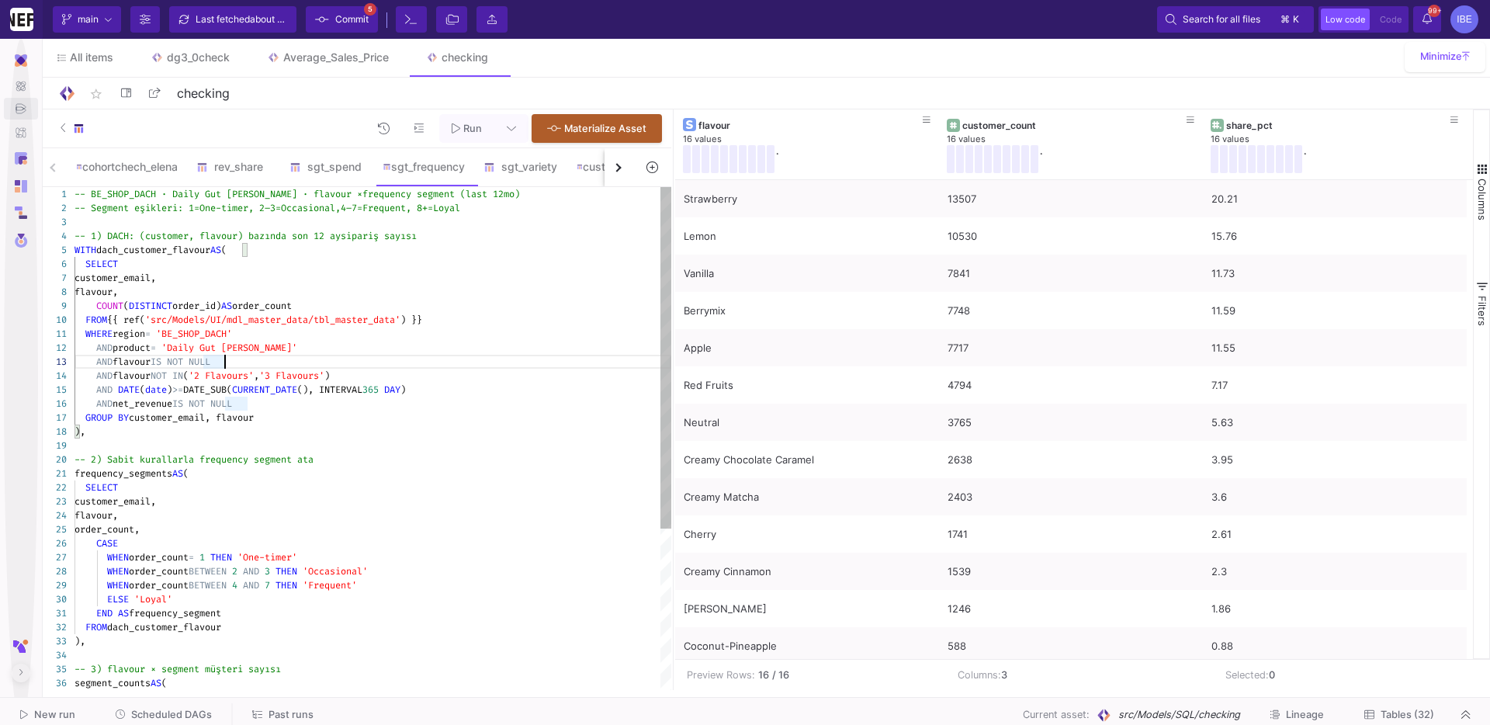
type textarea "-- BE_SHOP_DACH · Daily Gut [PERSON_NAME] · flavour × frequency segment (last 1…"
click at [511, 188] on div "-- BE_SHOP_DACH · Daily Gut [PERSON_NAME] · flavour × frequency segment (last 1…" at bounding box center [372, 194] width 597 height 14
click at [513, 170] on div "sgt_variety" at bounding box center [520, 167] width 74 height 12
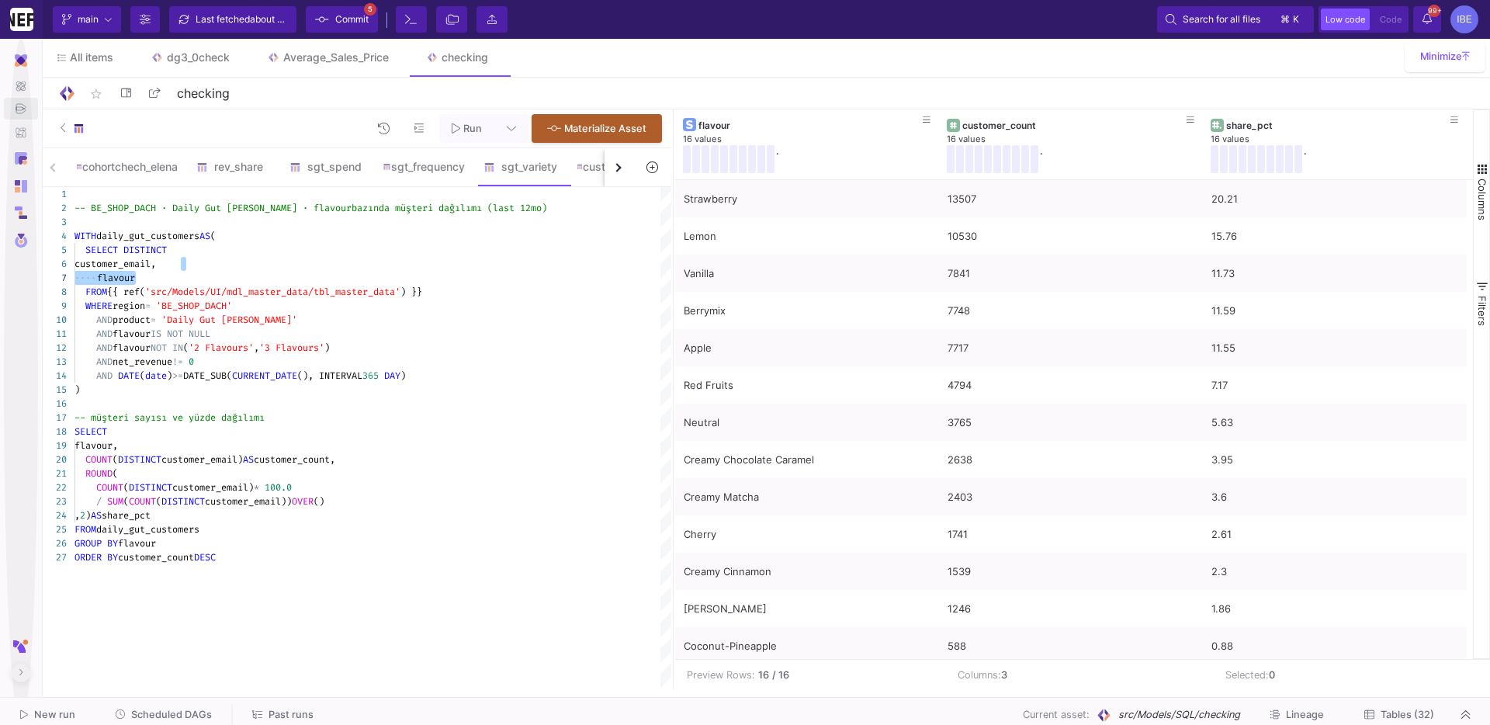
type textarea "-- BE_SHOP_DACH · Daily Gut [PERSON_NAME] · flavour bazında müşteri dağılımı (l…"
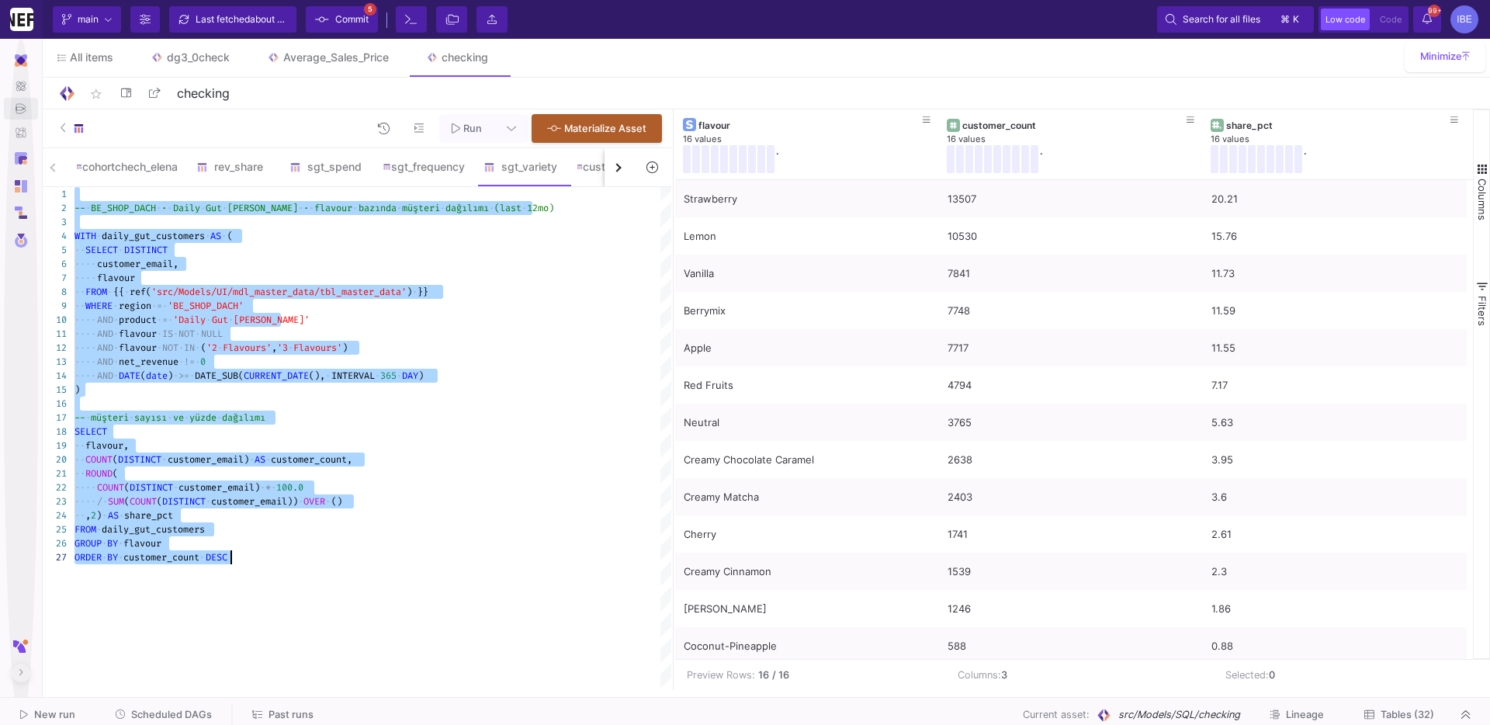
scroll to position [0, 0]
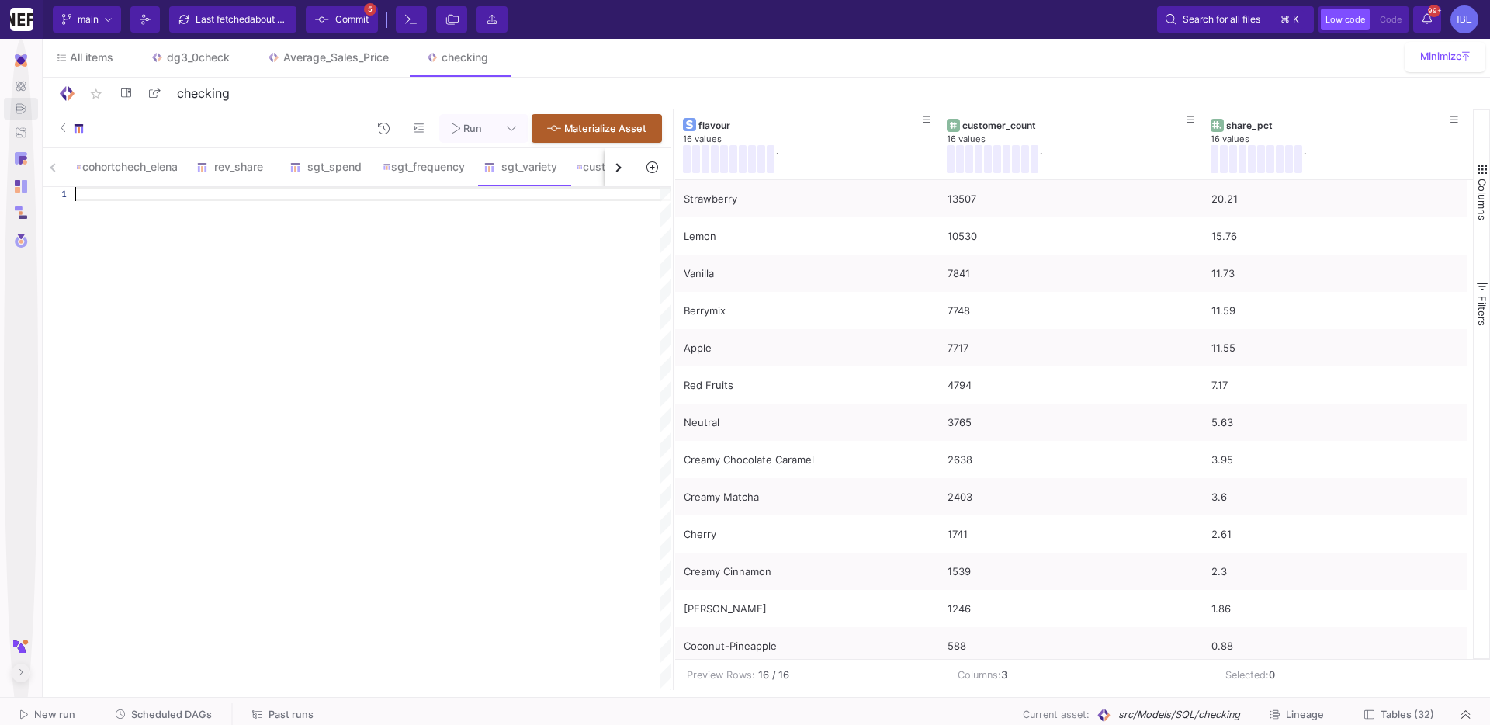
paste textarea "flavour, variety_segment, customer_count, ROUND( customer_count * 100.0 / NULLI…"
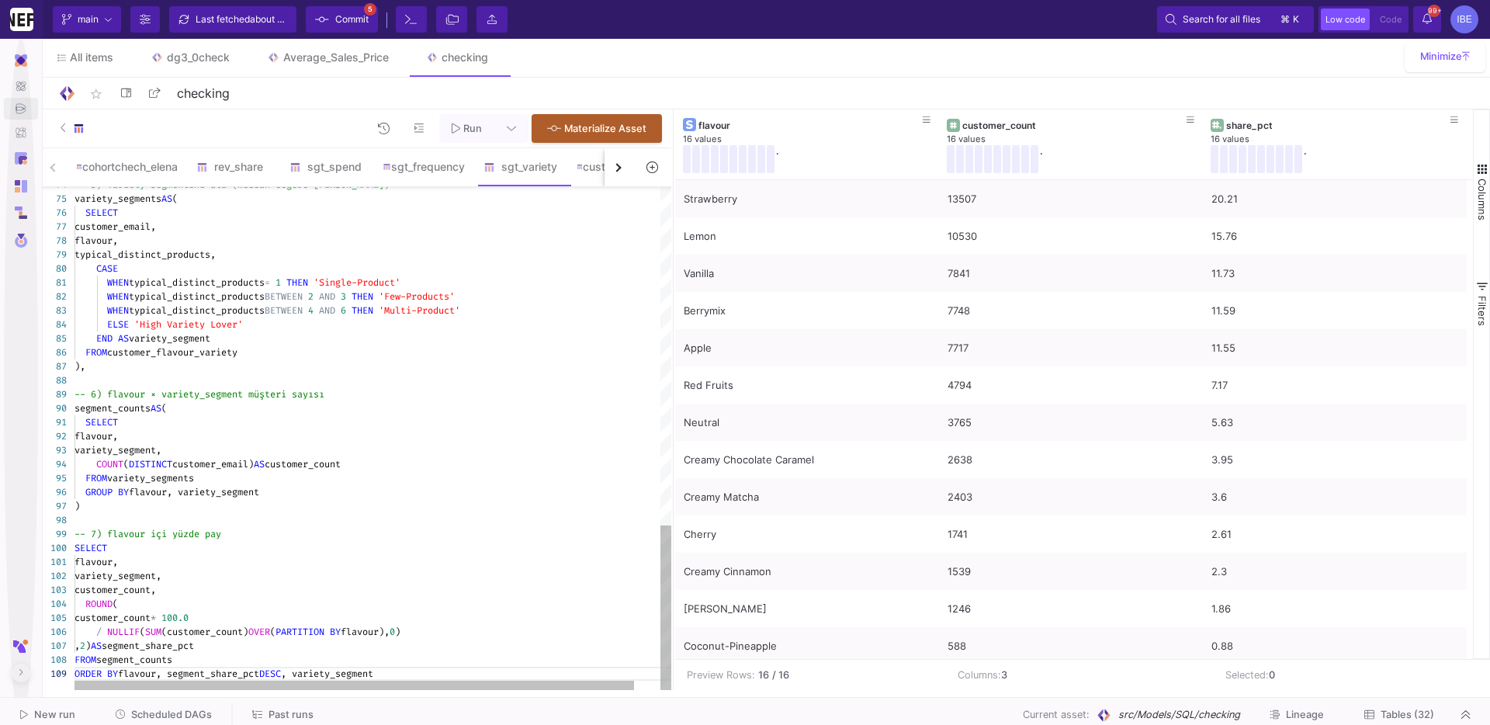
click at [606, 303] on div "WHEN typical_distinct_products BETWEEN 4 AND 6 THEN 'Multi-Product'" at bounding box center [386, 310] width 625 height 14
type textarea "-- BE_SHOP_DACH · Daily Gut [PERSON_NAME] · flavour × VARIETY segment (last 12m…"
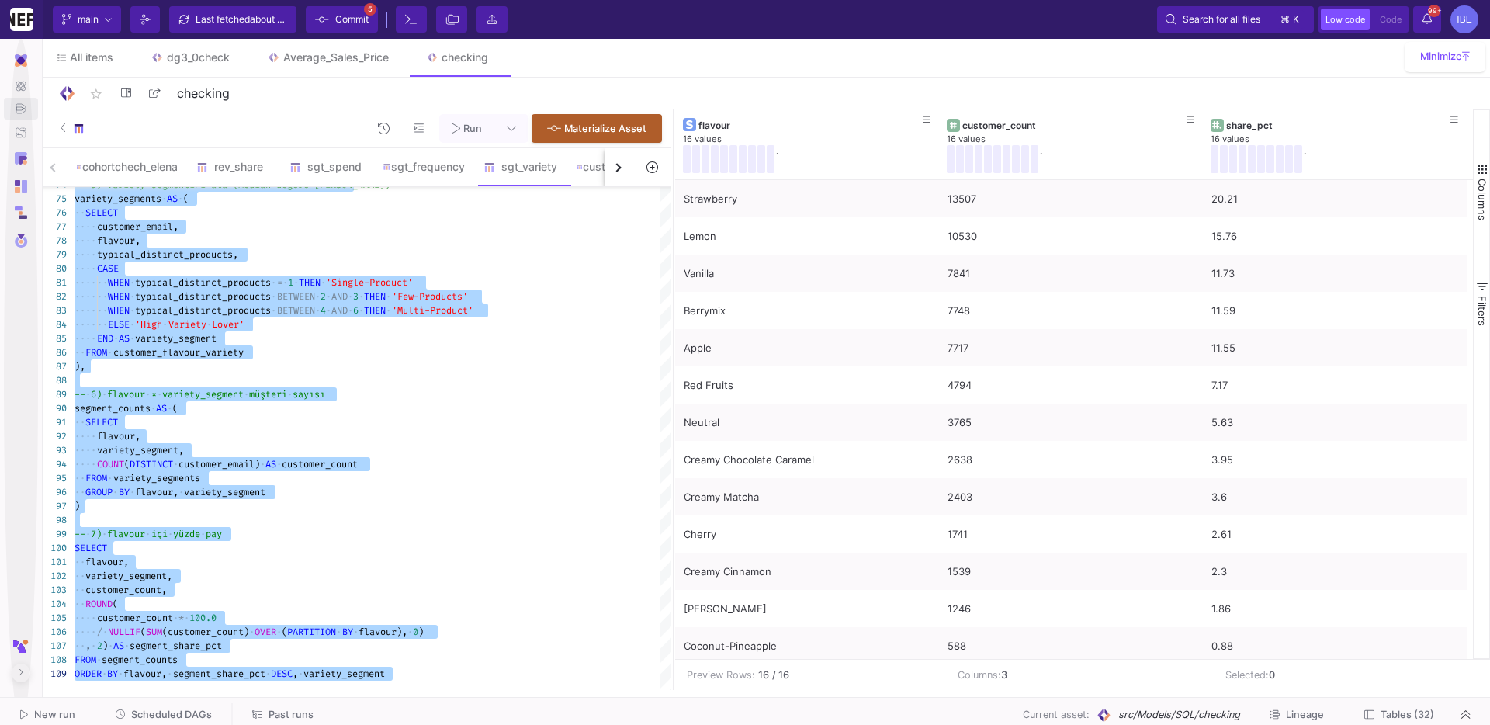
click at [463, 130] on span "Run" at bounding box center [472, 129] width 19 height 12
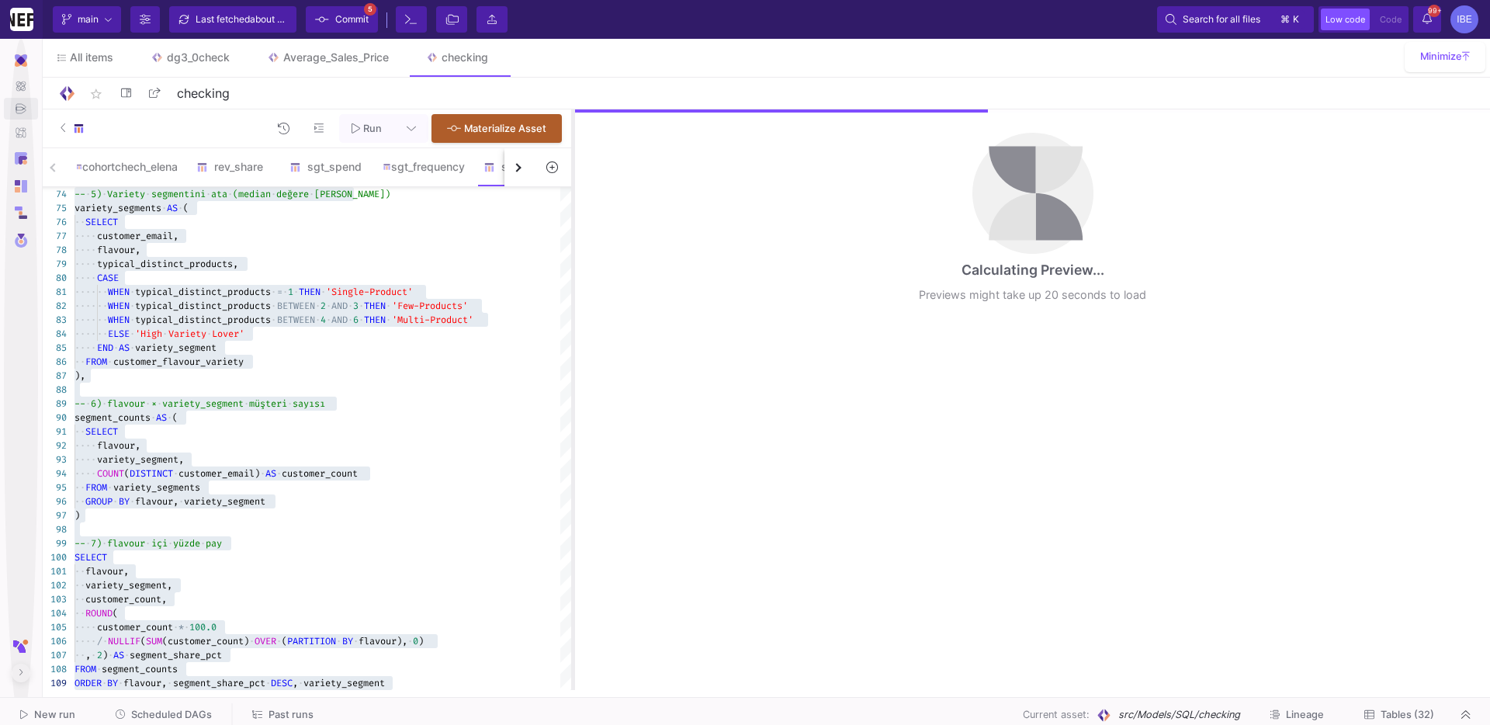
drag, startPoint x: 674, startPoint y: 388, endPoint x: 573, endPoint y: 387, distance: 101.7
click at [573, 387] on div at bounding box center [573, 399] width 4 height 580
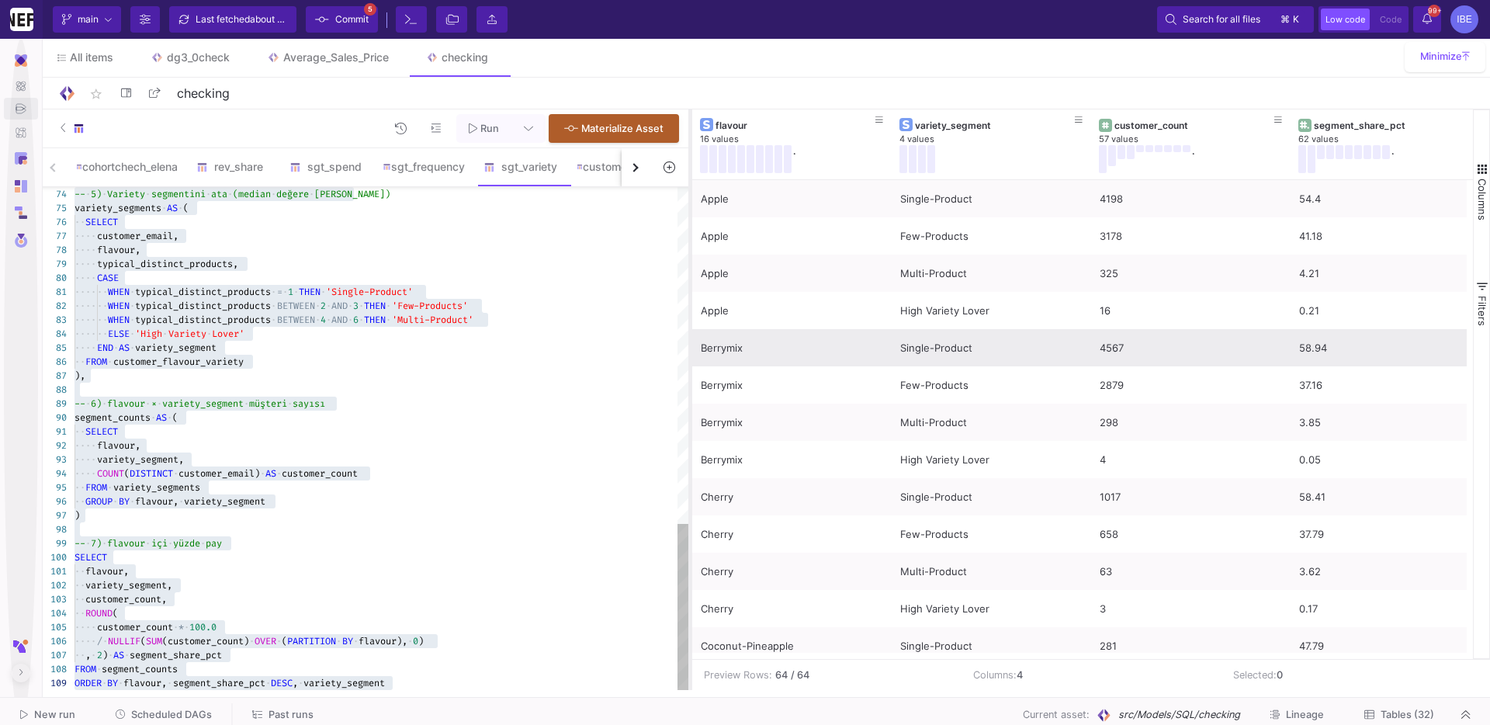
drag, startPoint x: 573, startPoint y: 387, endPoint x: 688, endPoint y: 356, distance: 119.7
click at [689, 356] on div at bounding box center [690, 399] width 4 height 580
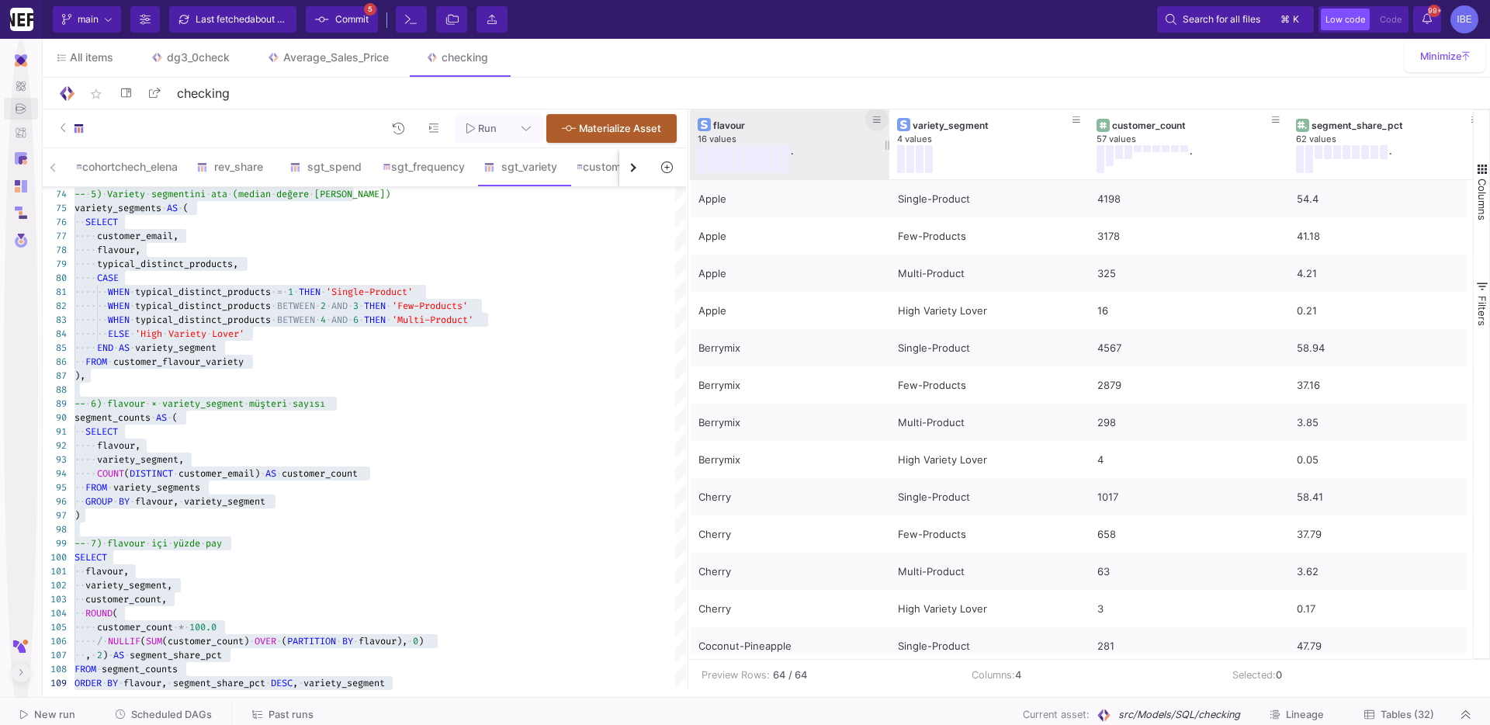
click at [875, 123] on icon at bounding box center [877, 120] width 8 height 9
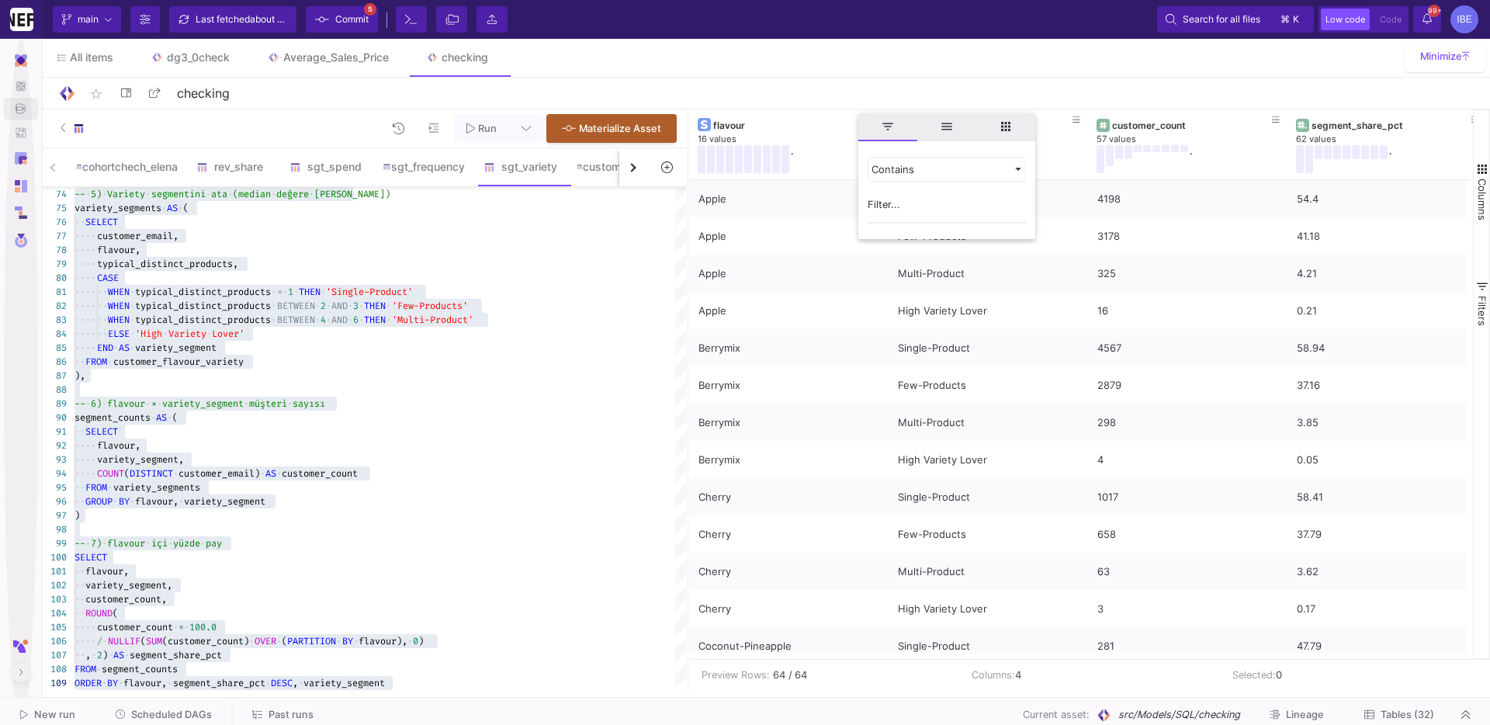
click at [880, 206] on input "Filter Value" at bounding box center [947, 207] width 158 height 31
type input "matc"
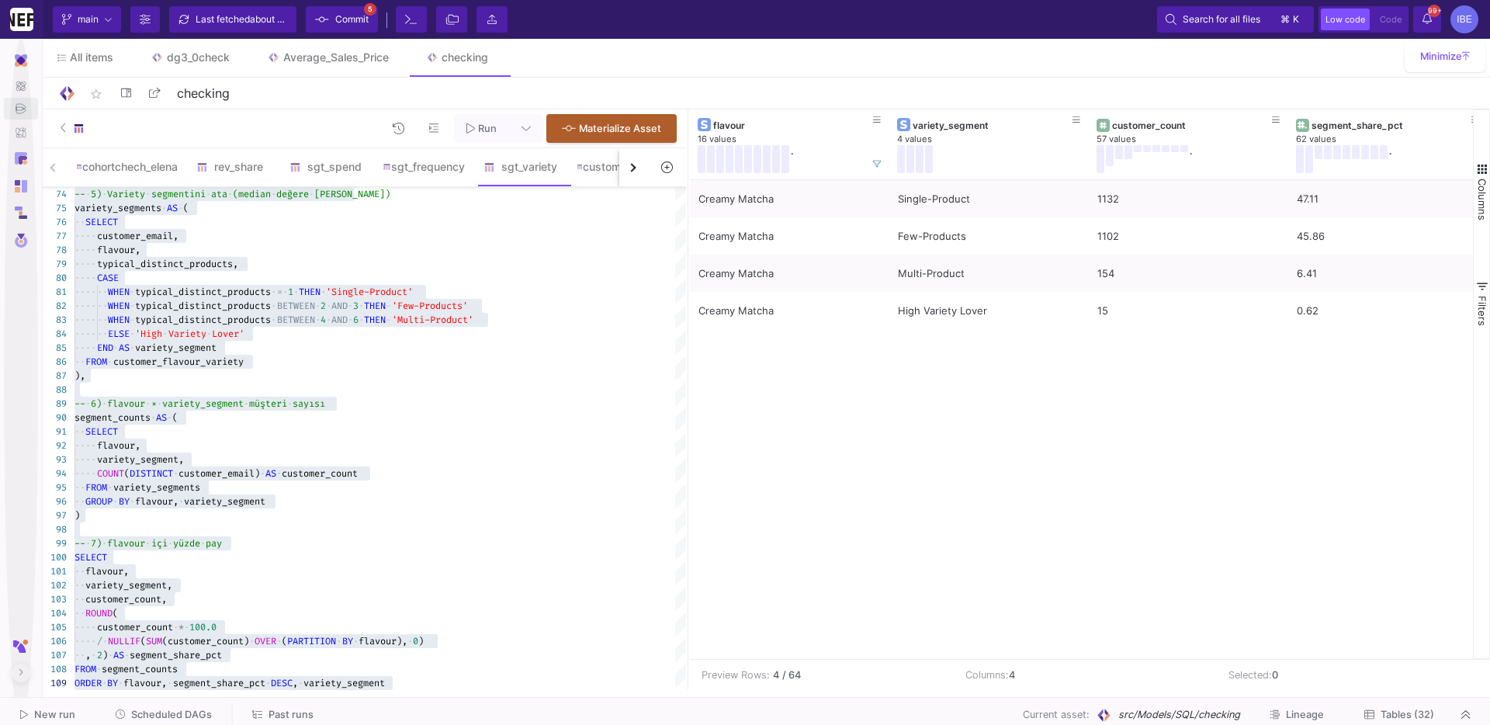
click at [816, 84] on div "star_border checking 8/90" at bounding box center [764, 92] width 1414 height 23
click at [875, 161] on icon at bounding box center [877, 164] width 8 height 8
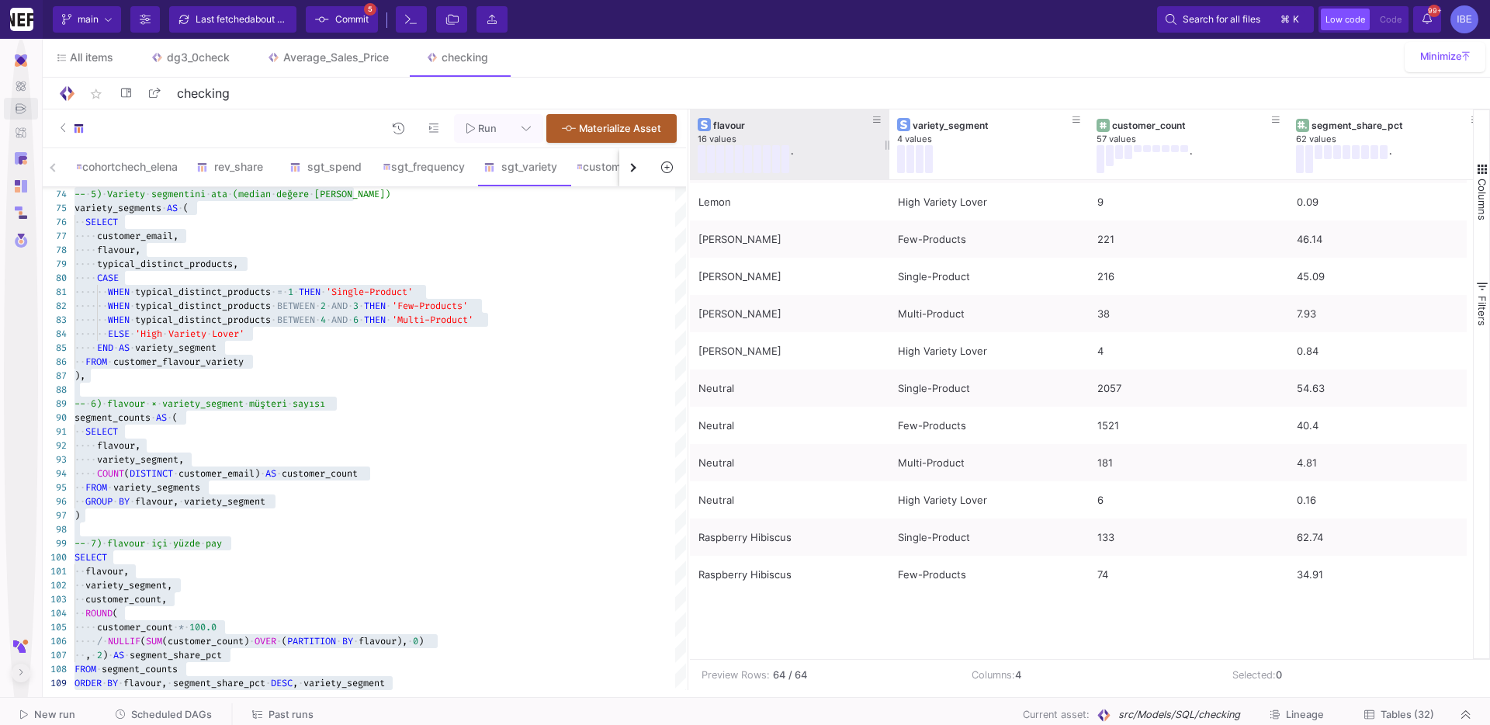
scroll to position [1911, 0]
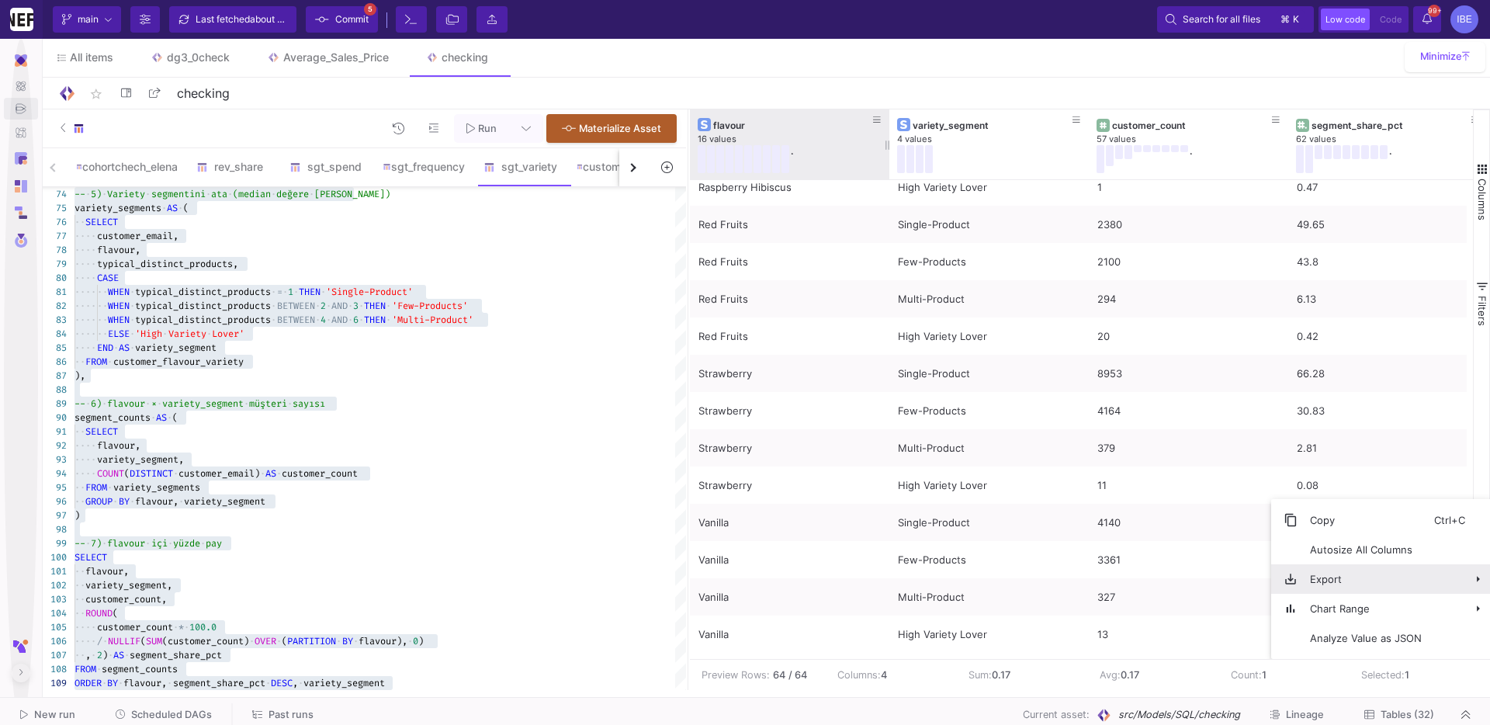
click at [1358, 580] on span "Export" at bounding box center [1365, 578] width 137 height 29
click at [1249, 576] on span "CSV Export" at bounding box center [1216, 584] width 85 height 29
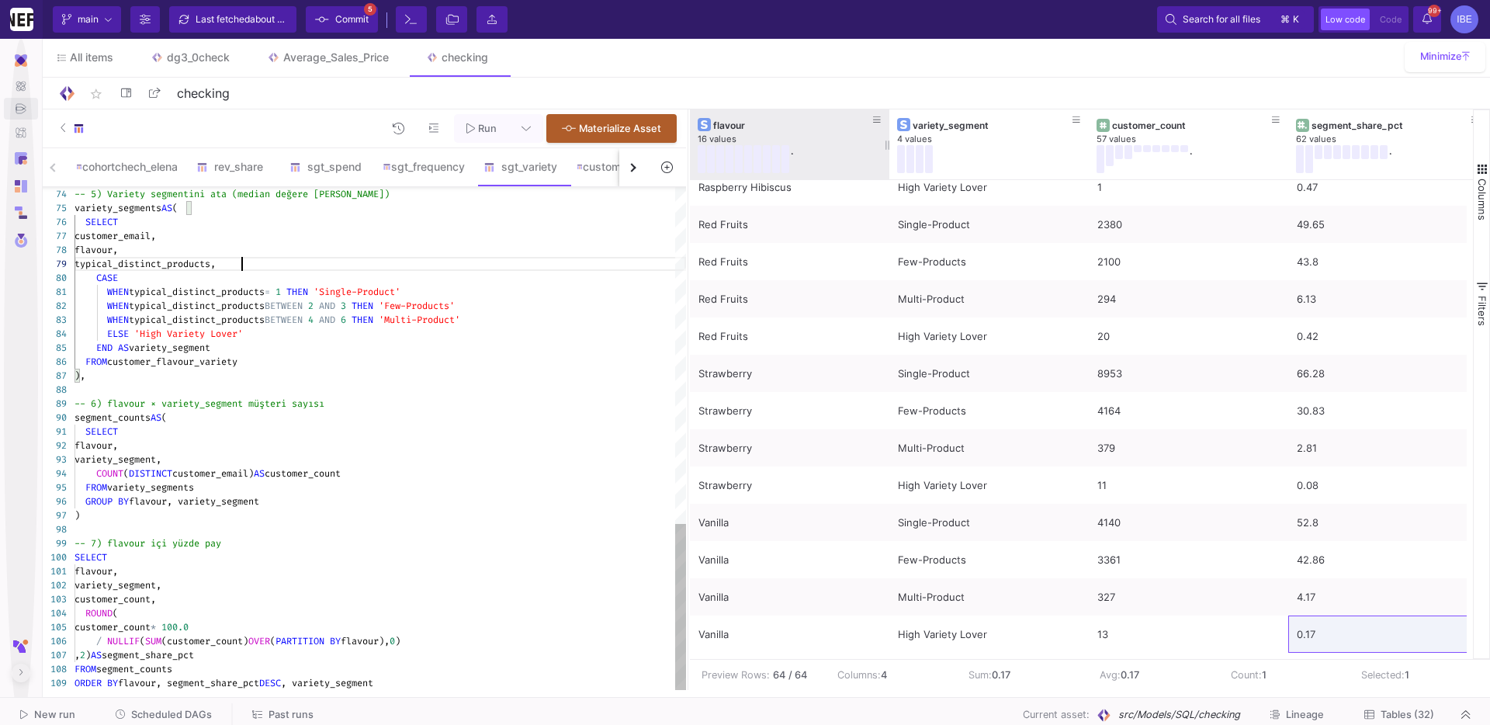
type textarea "-- BE_SHOP_DACH · Daily Gut [PERSON_NAME] · flavour × VARIETY segment (last 12m…"
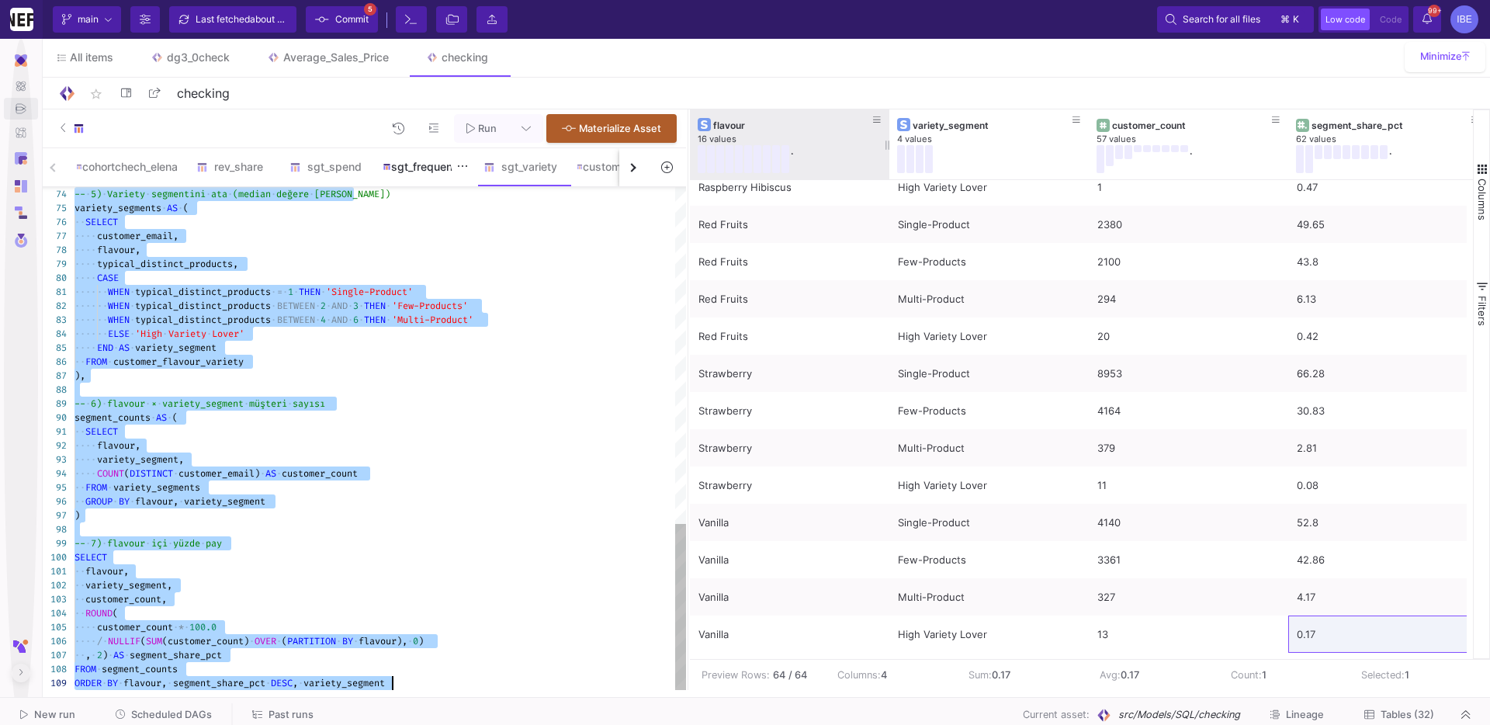
click at [418, 165] on div "sgt_frequency" at bounding box center [424, 167] width 82 height 12
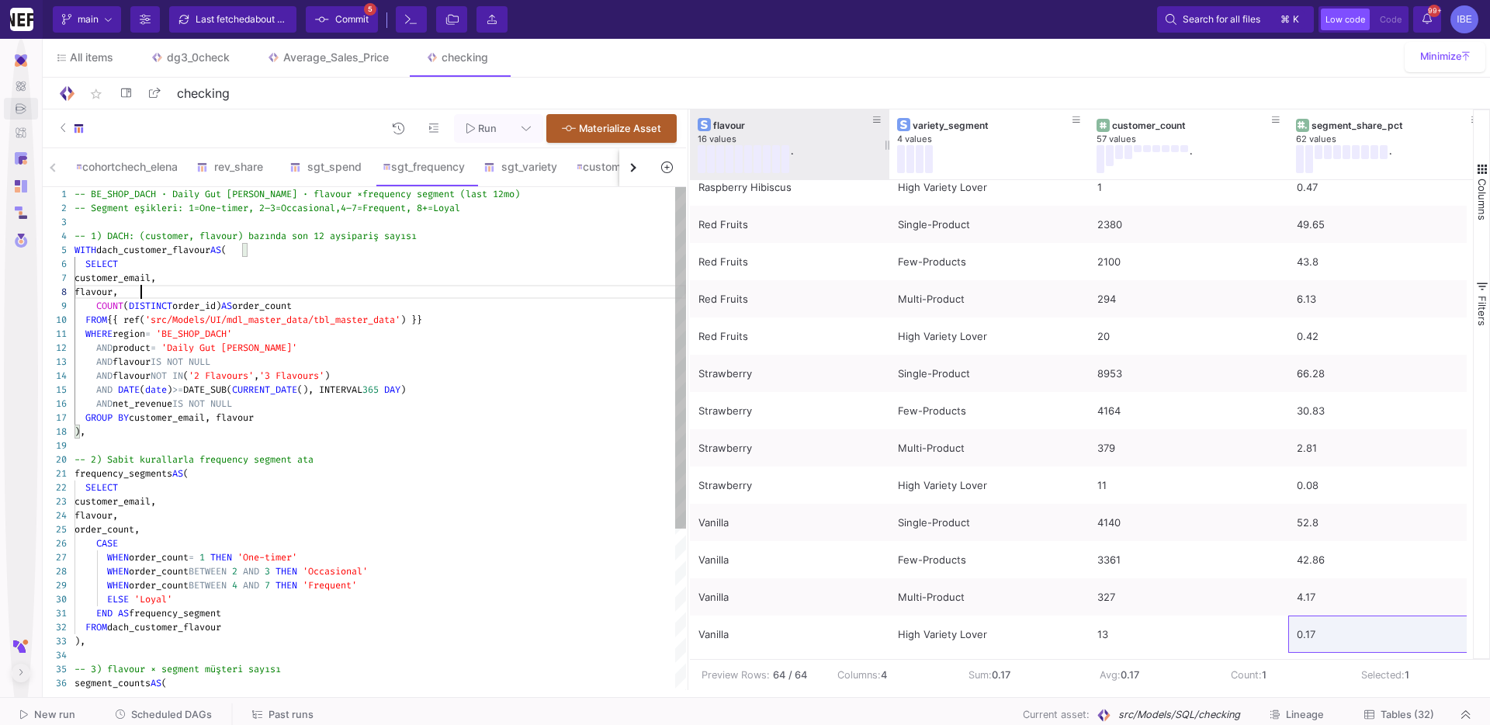
click at [414, 288] on div "flavour," at bounding box center [379, 292] width 611 height 14
type textarea "-- BE_SHOP_DACH · Daily Gut [PERSON_NAME] · flavour × frequency segment (last 1…"
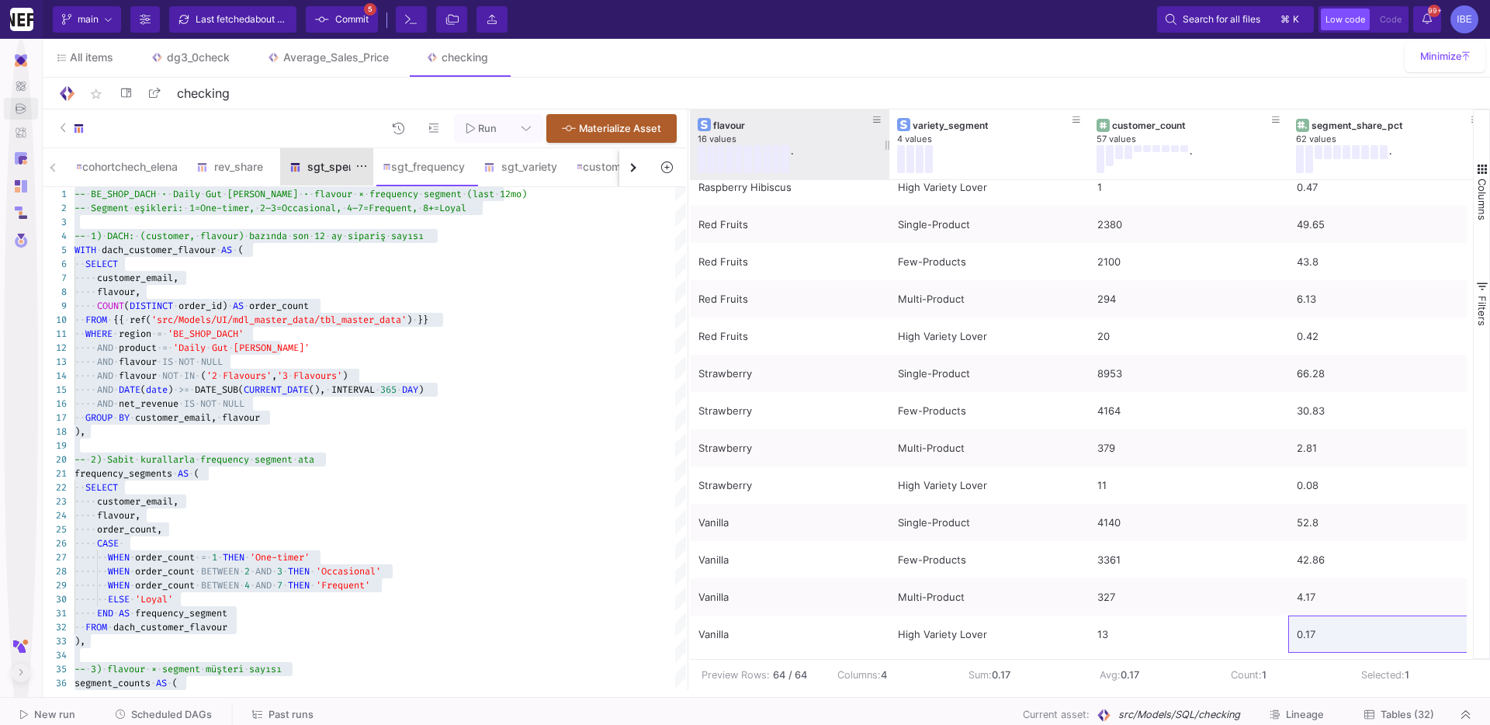
click at [320, 167] on div "sgt_spend" at bounding box center [326, 167] width 74 height 12
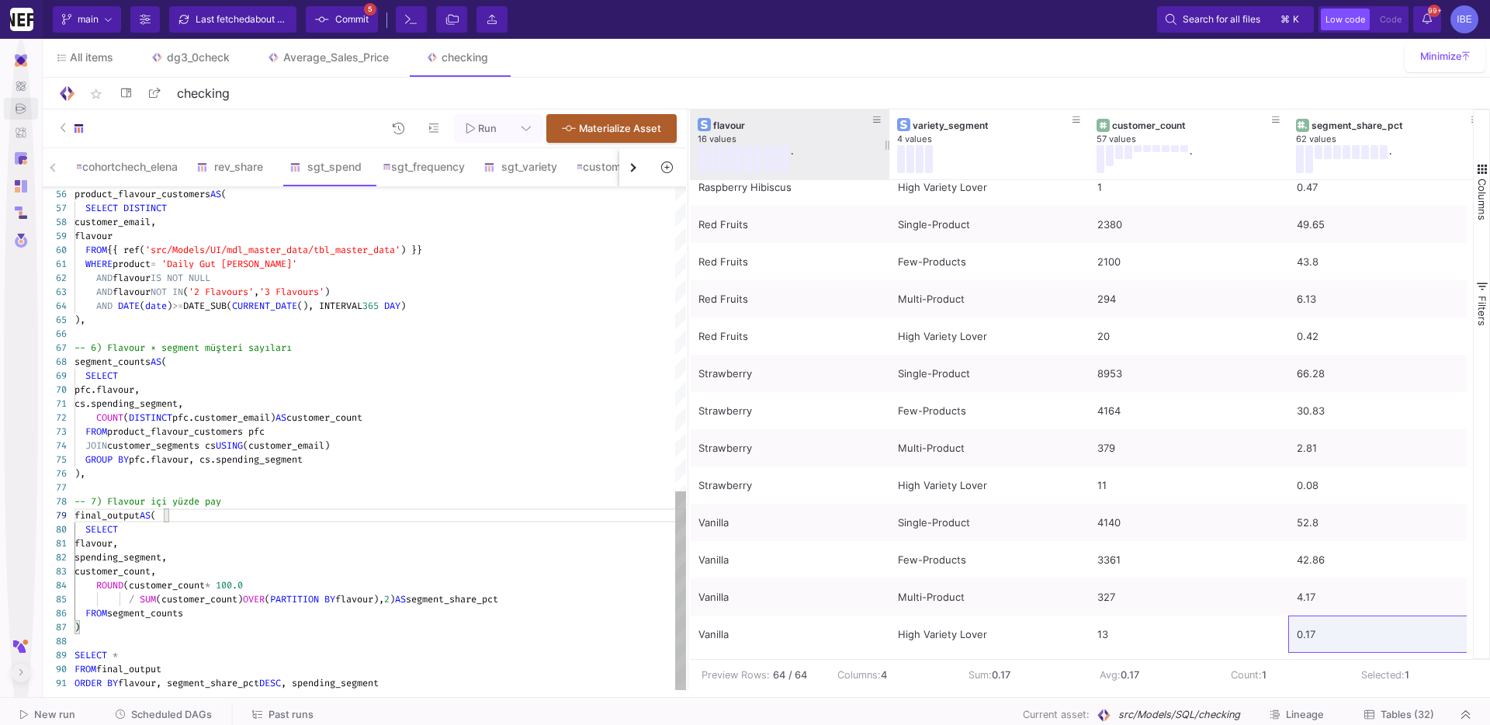
scroll to position [0, 94]
click at [348, 597] on div "56 57 58 59 60 61 62 63 64 65 66 67 68 69 70 71 72 73 74 75 76 77 78 79 80 81 8…" at bounding box center [362, 438] width 647 height 503
type textarea "-- Daily Gut [PERSON_NAME]: flavour × spending segment (son [DEMOGRAPHIC_DATA] …"
